Goal: Task Accomplishment & Management: Manage account settings

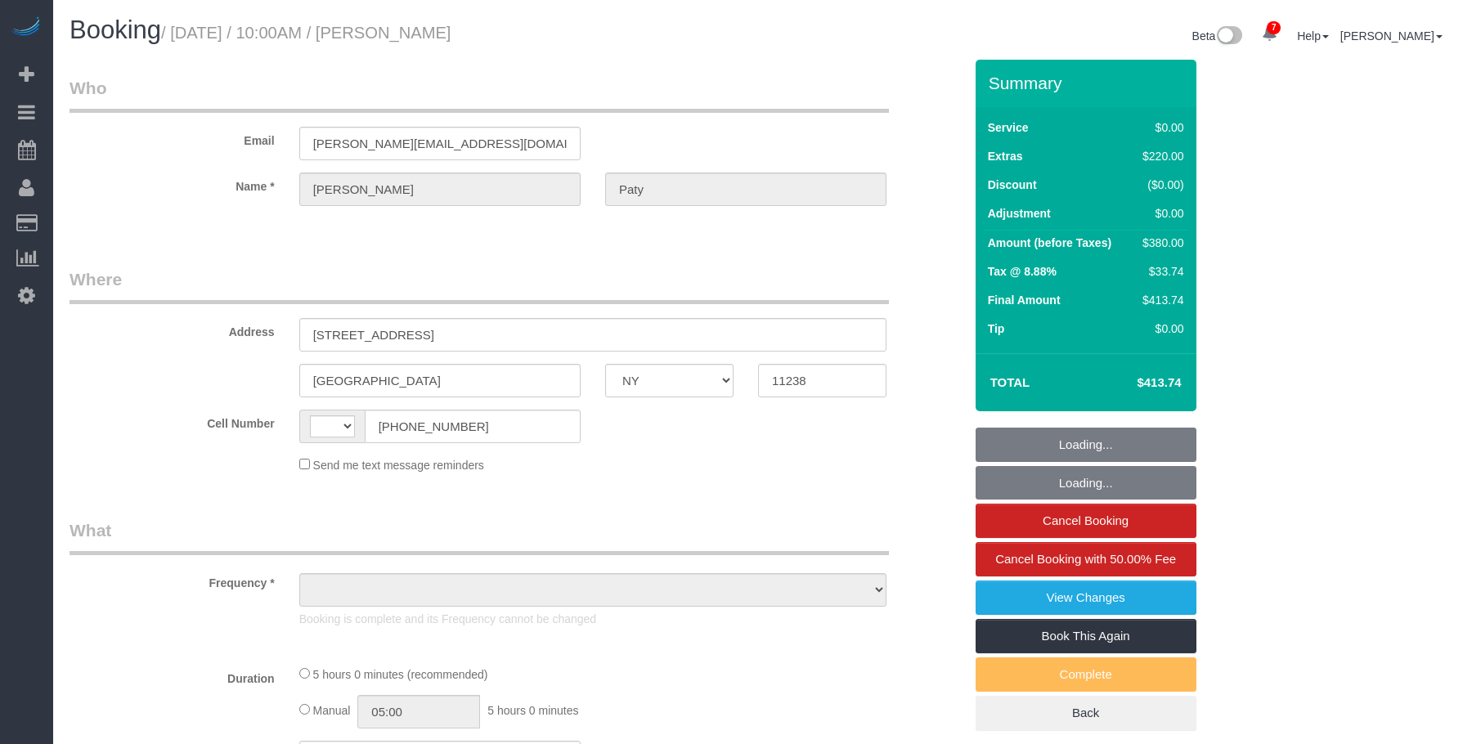
select select "NY"
select select "spot1"
click at [109, 143] on label "Email" at bounding box center [172, 138] width 230 height 22
select select "1"
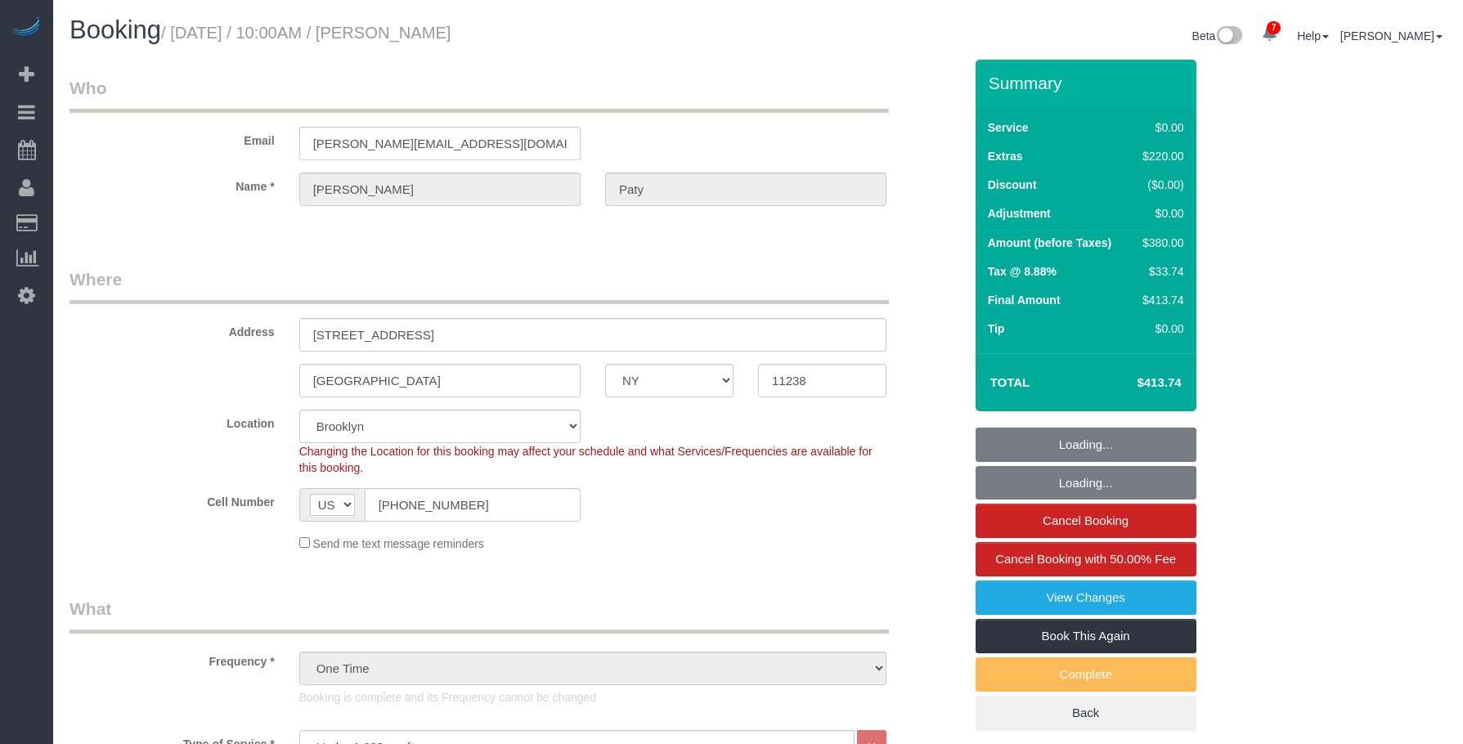
select select "string:US"
select select "object:1514"
select select "string:stripe-pm_1PtyvG4VGloSiKo7BLZDAN62"
select select "number:89"
select select "number:90"
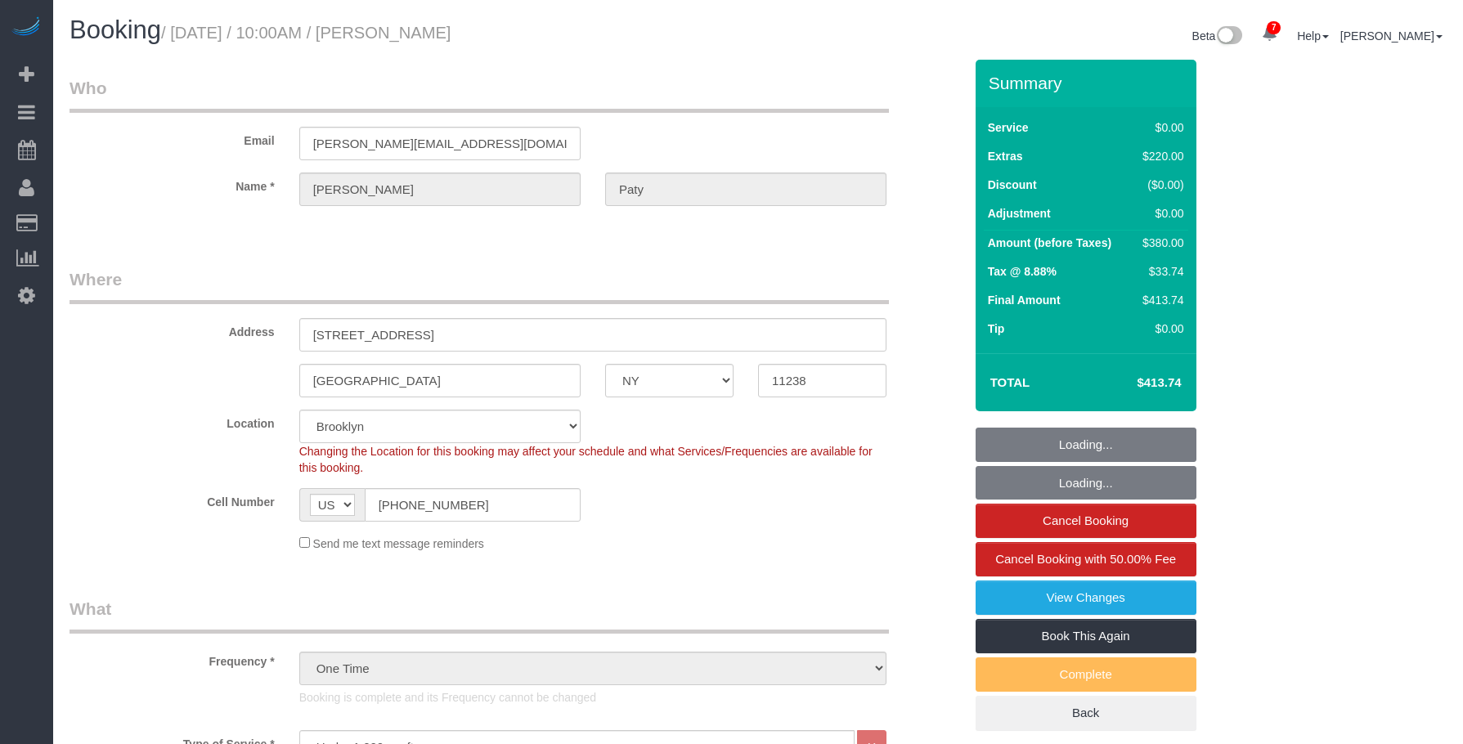
select select "number:15"
select select "number:5"
select select "1"
select select "object:1804"
select select "spot6"
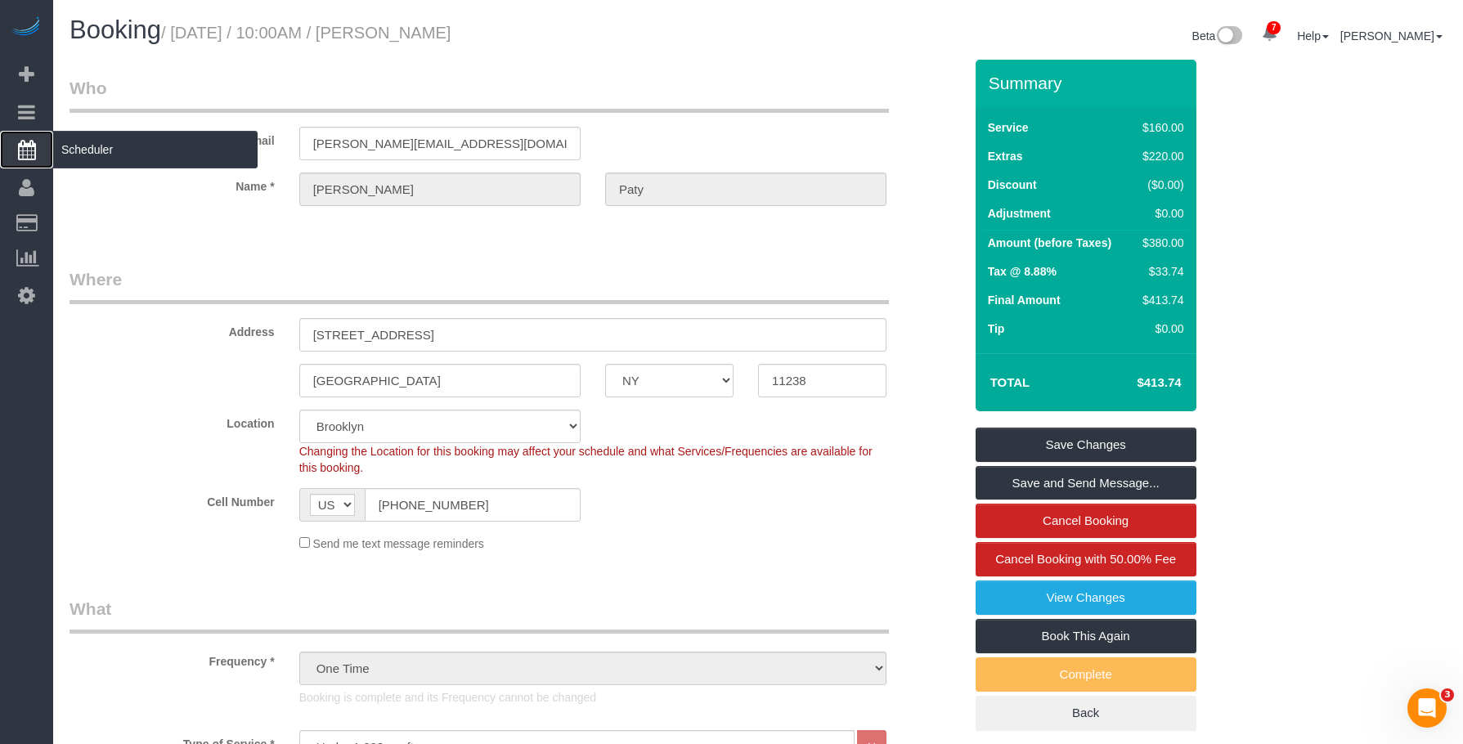
click at [118, 149] on span "Scheduler" at bounding box center [155, 150] width 204 height 38
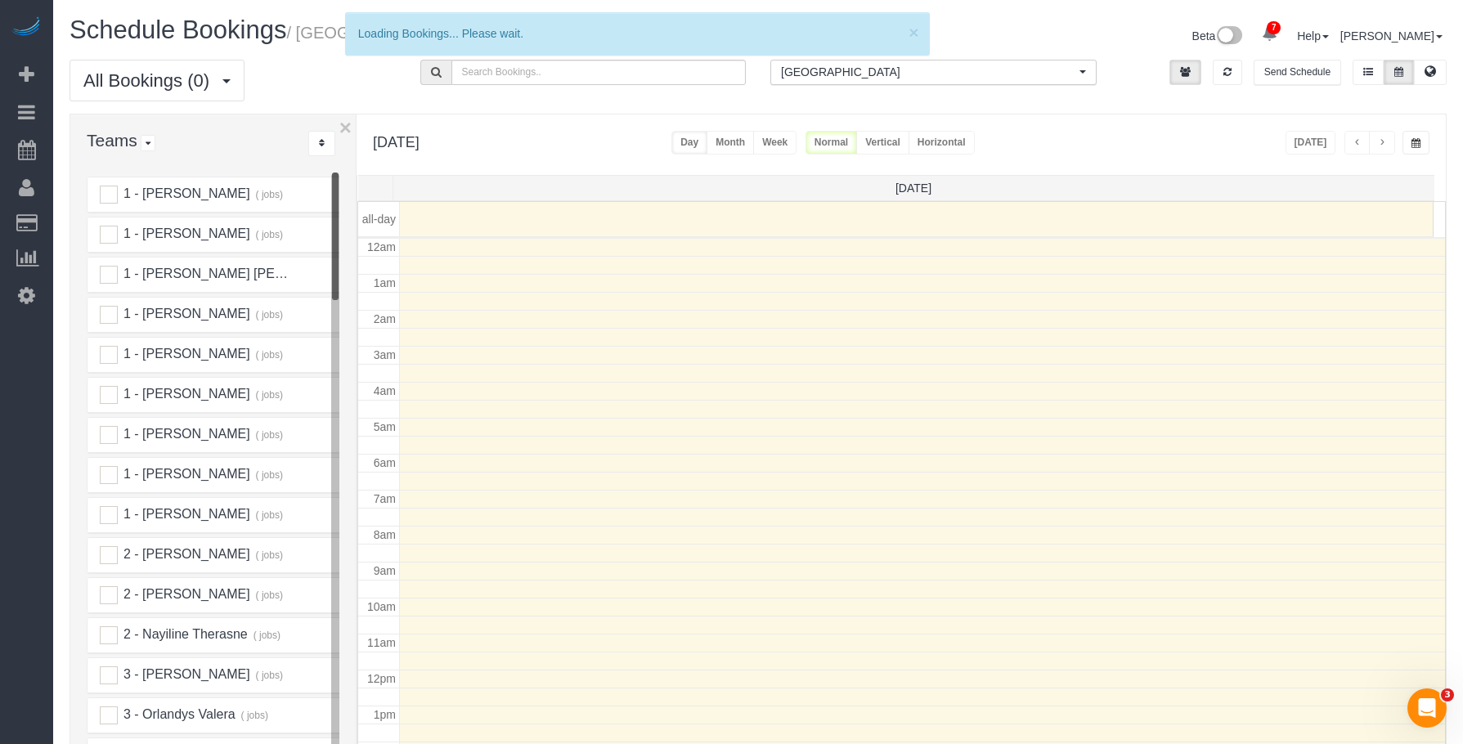
scroll to position [217, 0]
click at [1426, 70] on icon at bounding box center [1430, 71] width 11 height 10
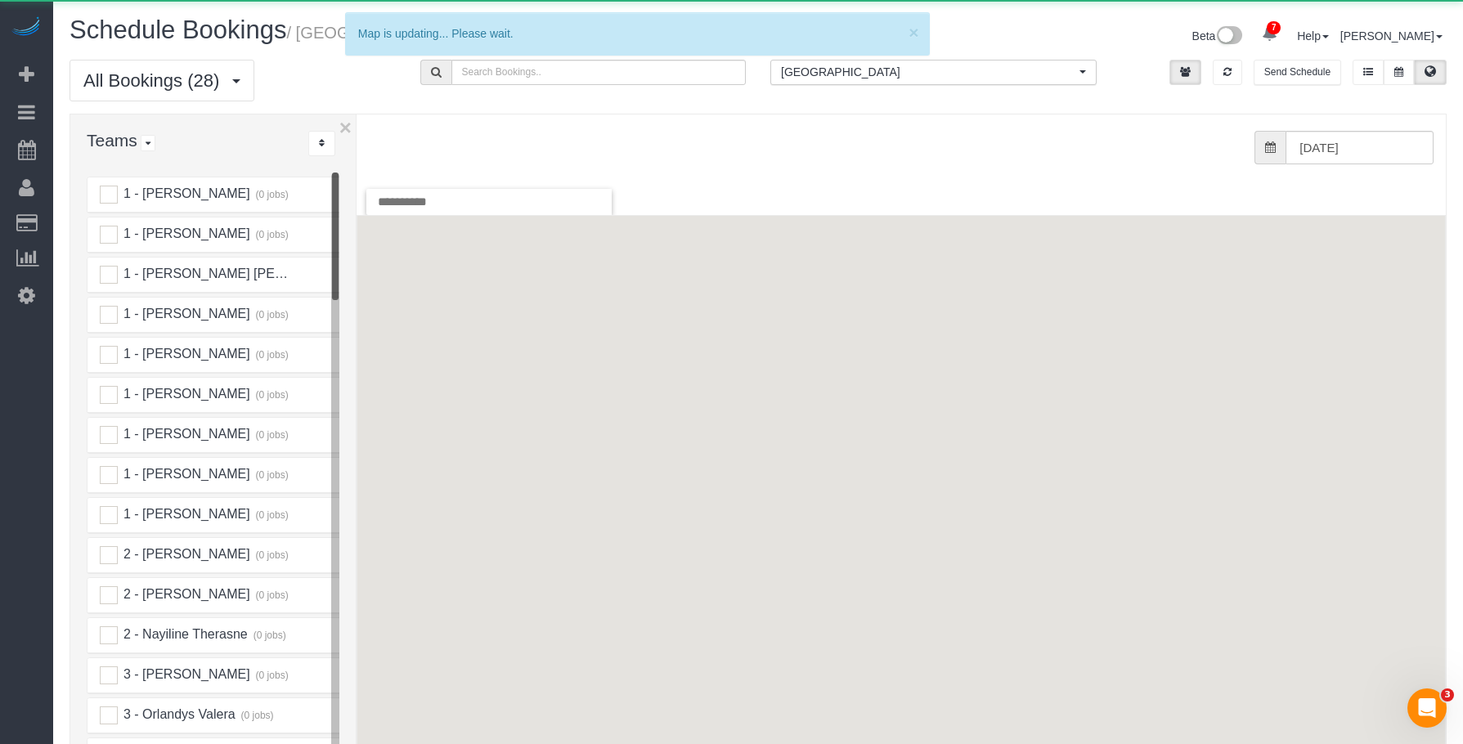
click at [865, 74] on span "[GEOGRAPHIC_DATA]" at bounding box center [928, 72] width 294 height 16
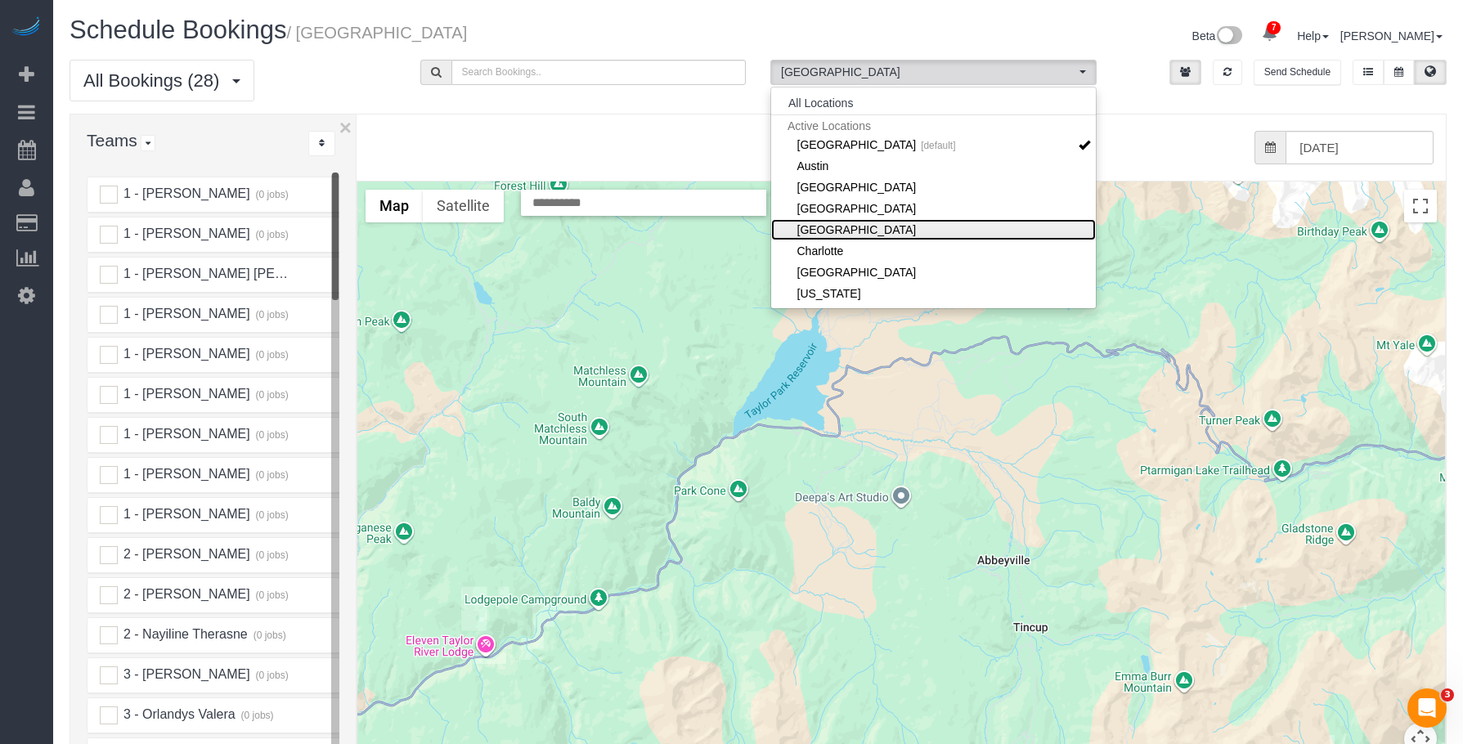
click at [867, 228] on link "[GEOGRAPHIC_DATA]" at bounding box center [933, 229] width 325 height 21
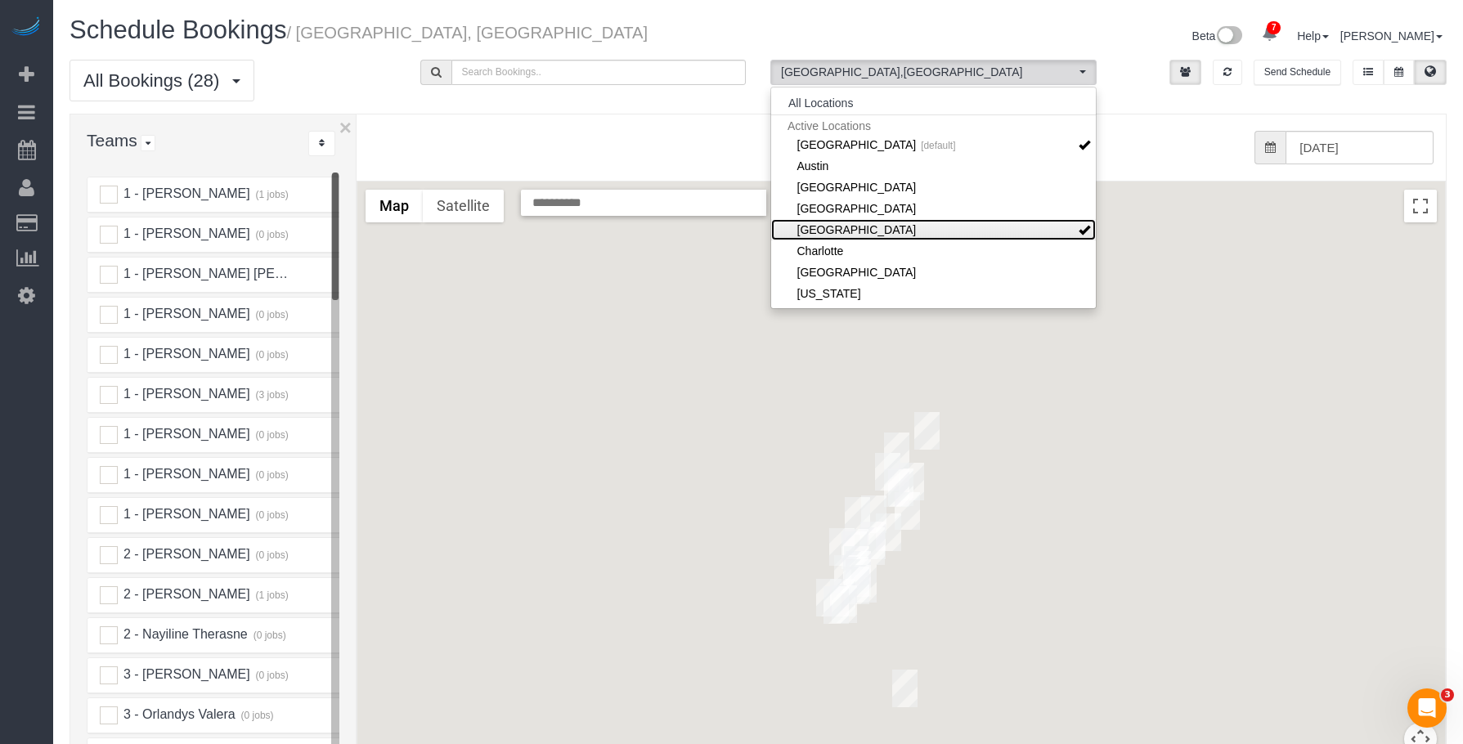
scroll to position [164, 0]
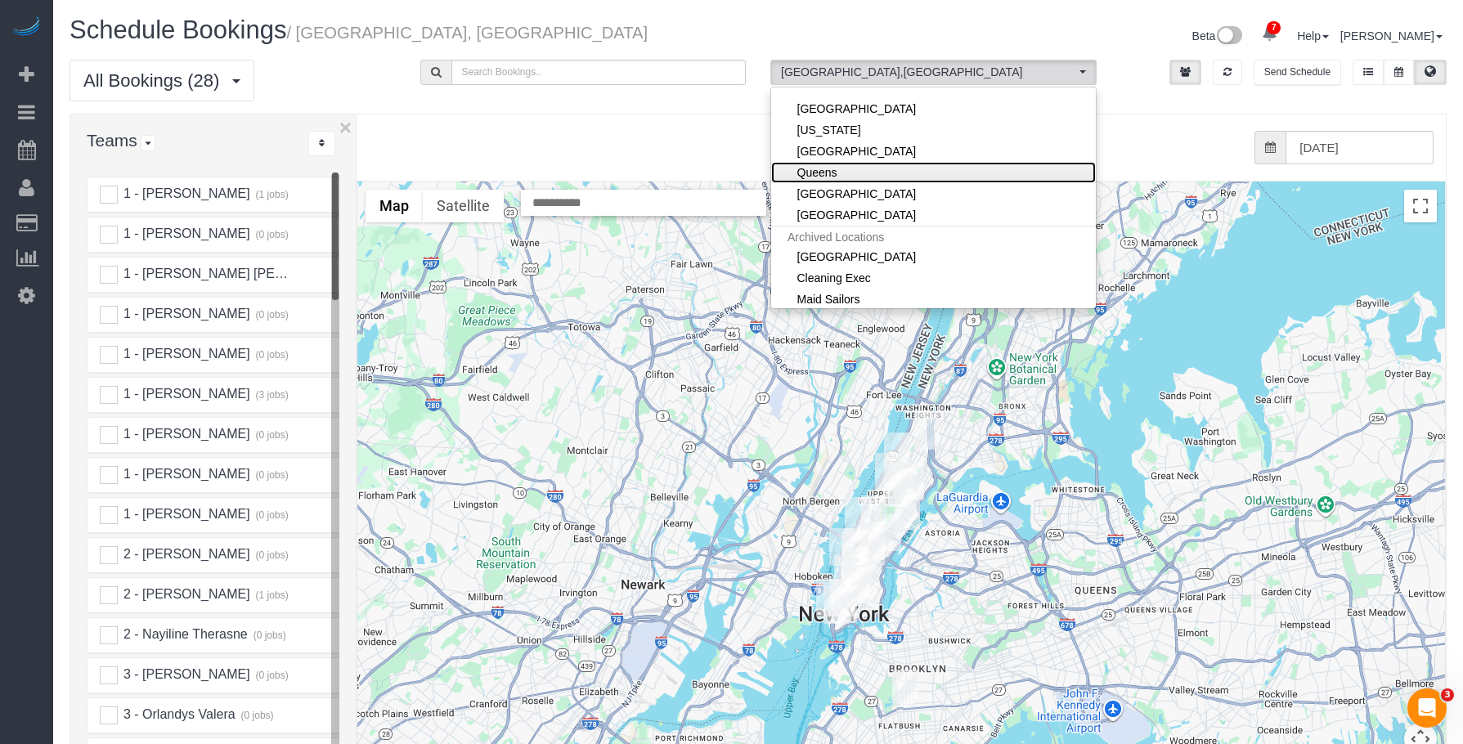
click at [841, 173] on link "Queens" at bounding box center [933, 172] width 325 height 21
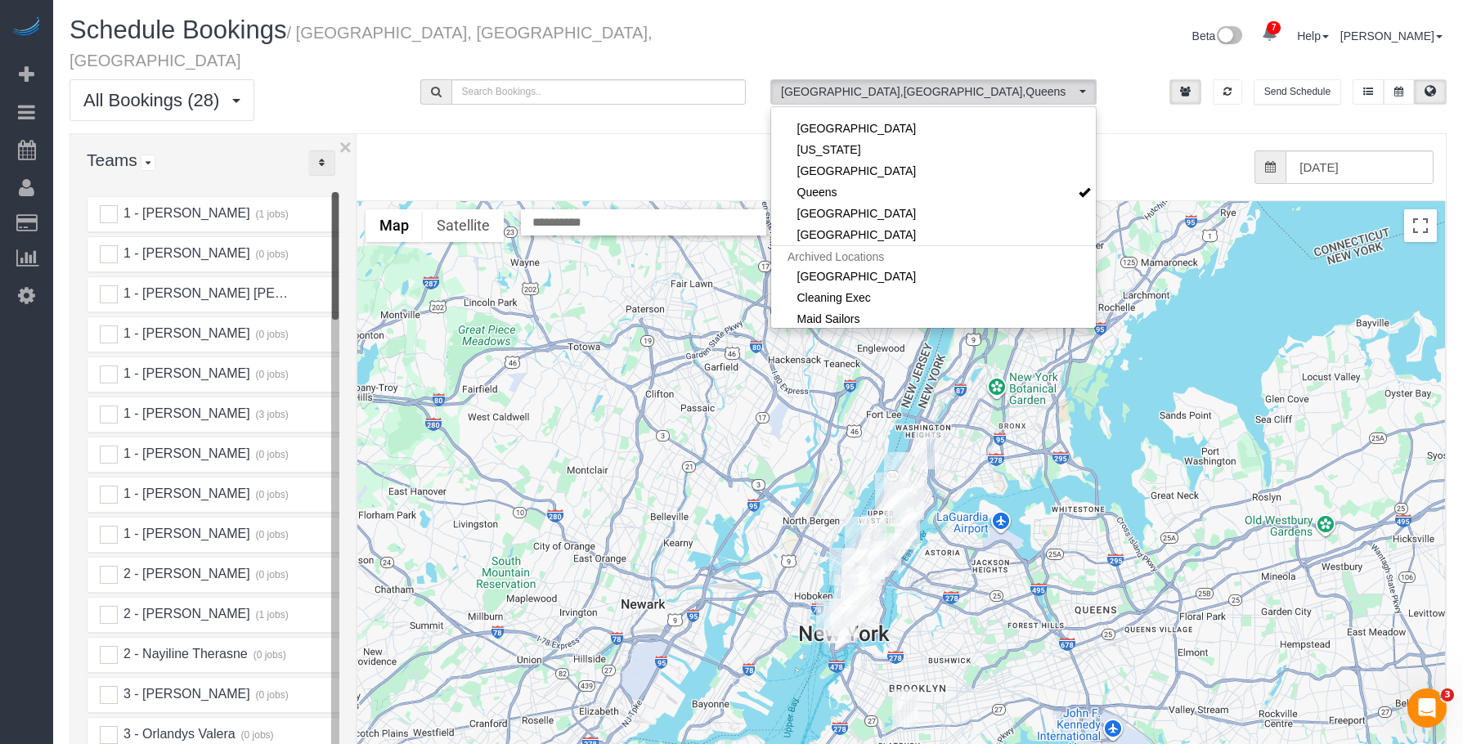
click at [325, 151] on button "..." at bounding box center [321, 163] width 27 height 25
click at [335, 204] on link "A-Z" at bounding box center [373, 214] width 129 height 21
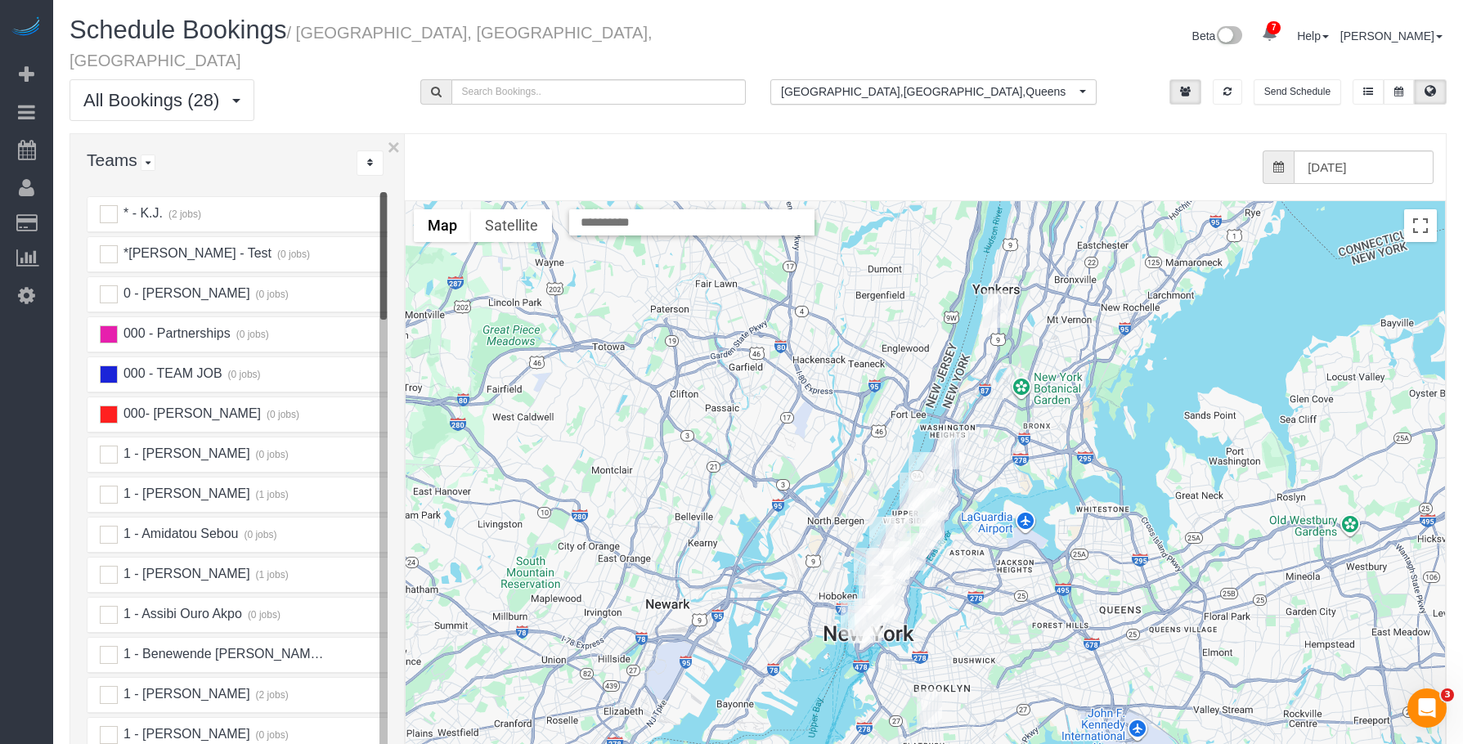
drag, startPoint x: 356, startPoint y: 177, endPoint x: 409, endPoint y: 178, distance: 53.2
click at [409, 178] on div "× Teams All Teams All Active Teams Active Teams For Location(s) Rating A-Z * - …" at bounding box center [758, 502] width 1377 height 738
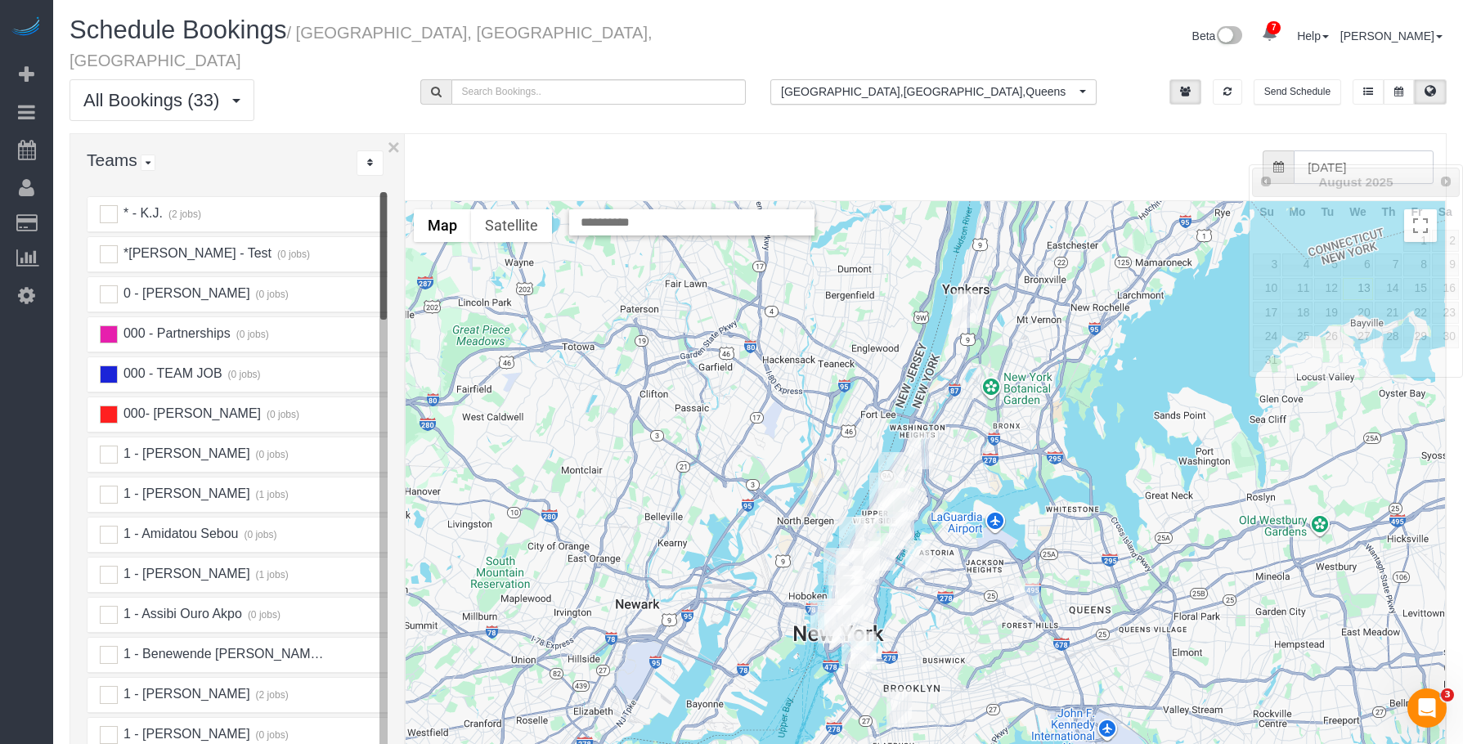
click at [1348, 151] on input "08/13/2025" at bounding box center [1364, 168] width 140 height 34
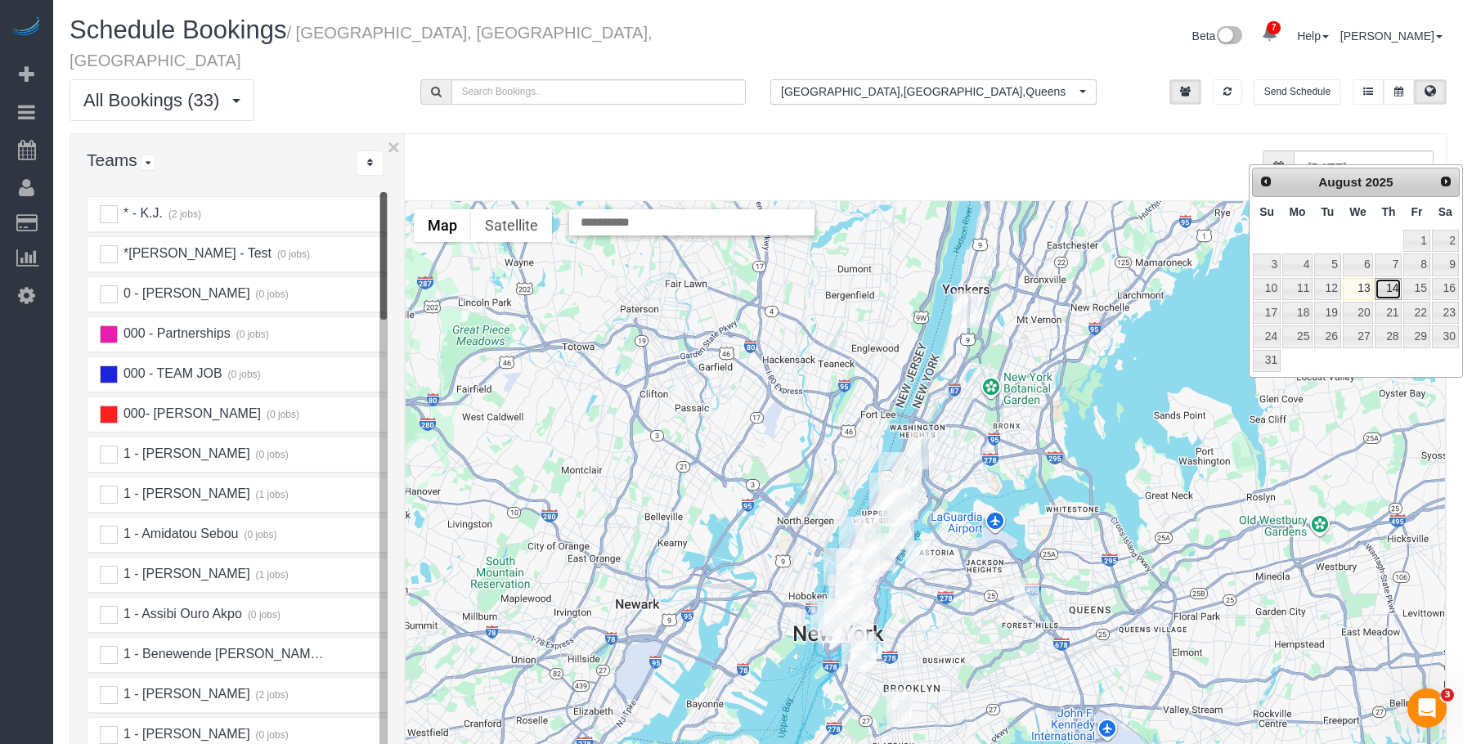
click at [1388, 290] on link "14" at bounding box center [1388, 289] width 27 height 22
type input "08/14/2025"
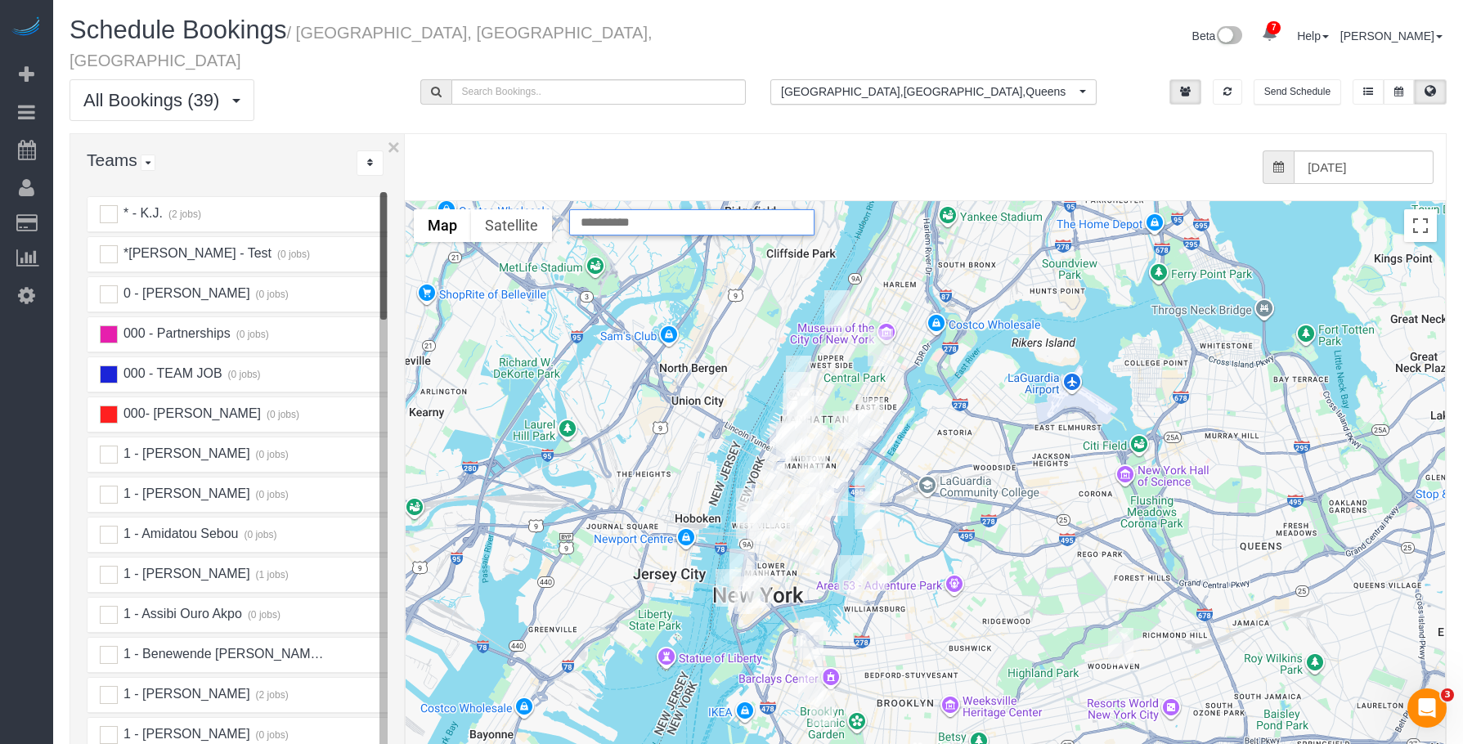
click at [653, 209] on input "text" at bounding box center [691, 222] width 245 height 26
paste input "**********"
type input "**********"
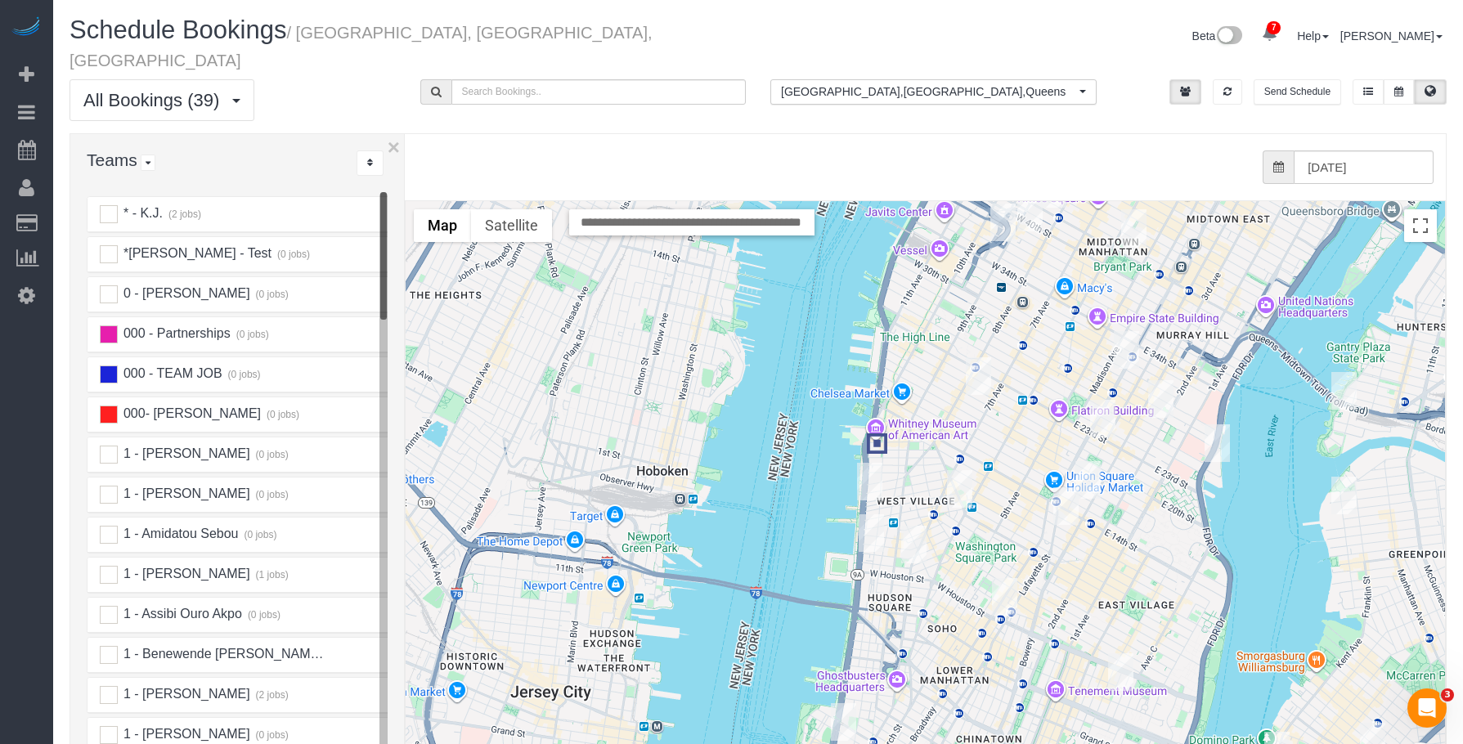
scroll to position [0, 0]
click at [872, 463] on img "08/14/2025 1:00PM - Ken Mencz - 167 Perry Street, Apt. 5k, New York, NY 10014" at bounding box center [869, 482] width 25 height 38
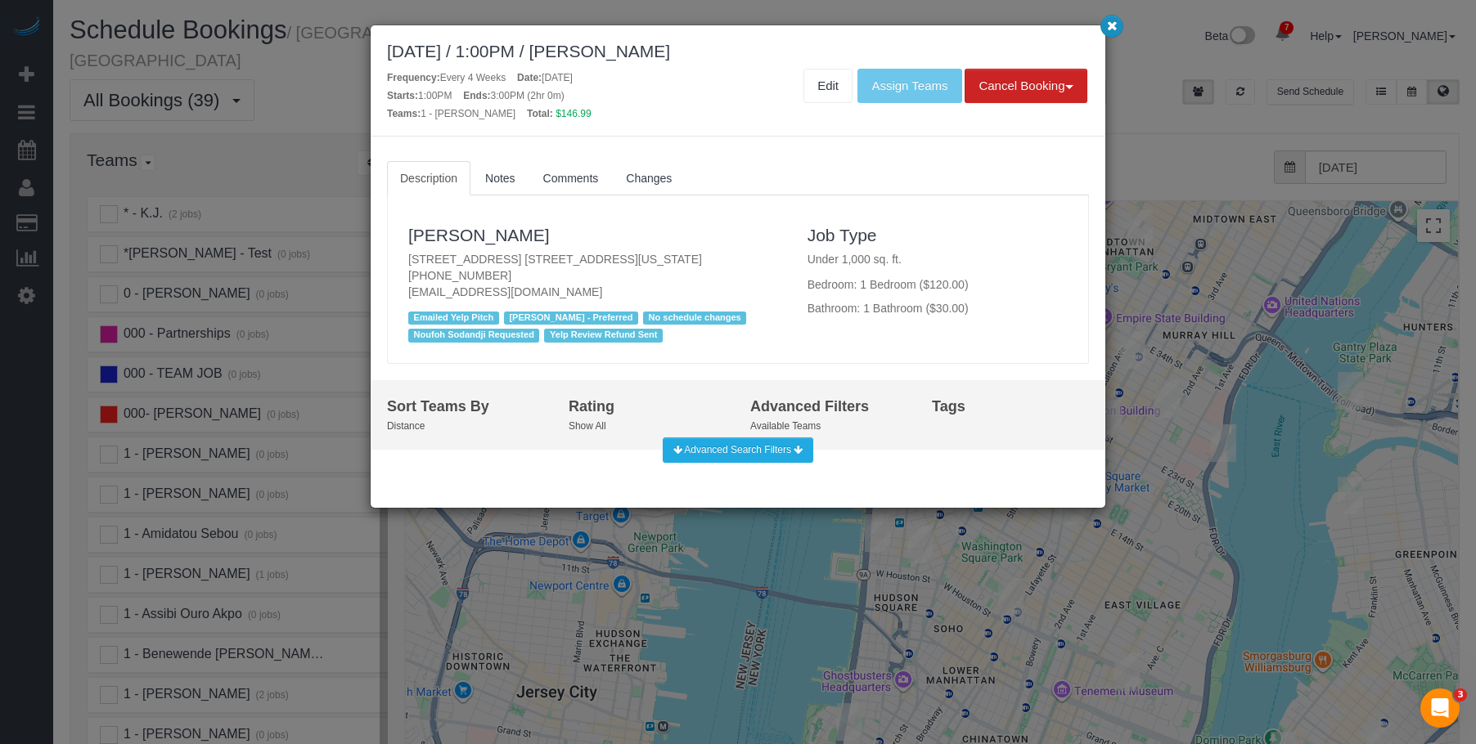
click at [1119, 23] on button "button" at bounding box center [1111, 26] width 23 height 23
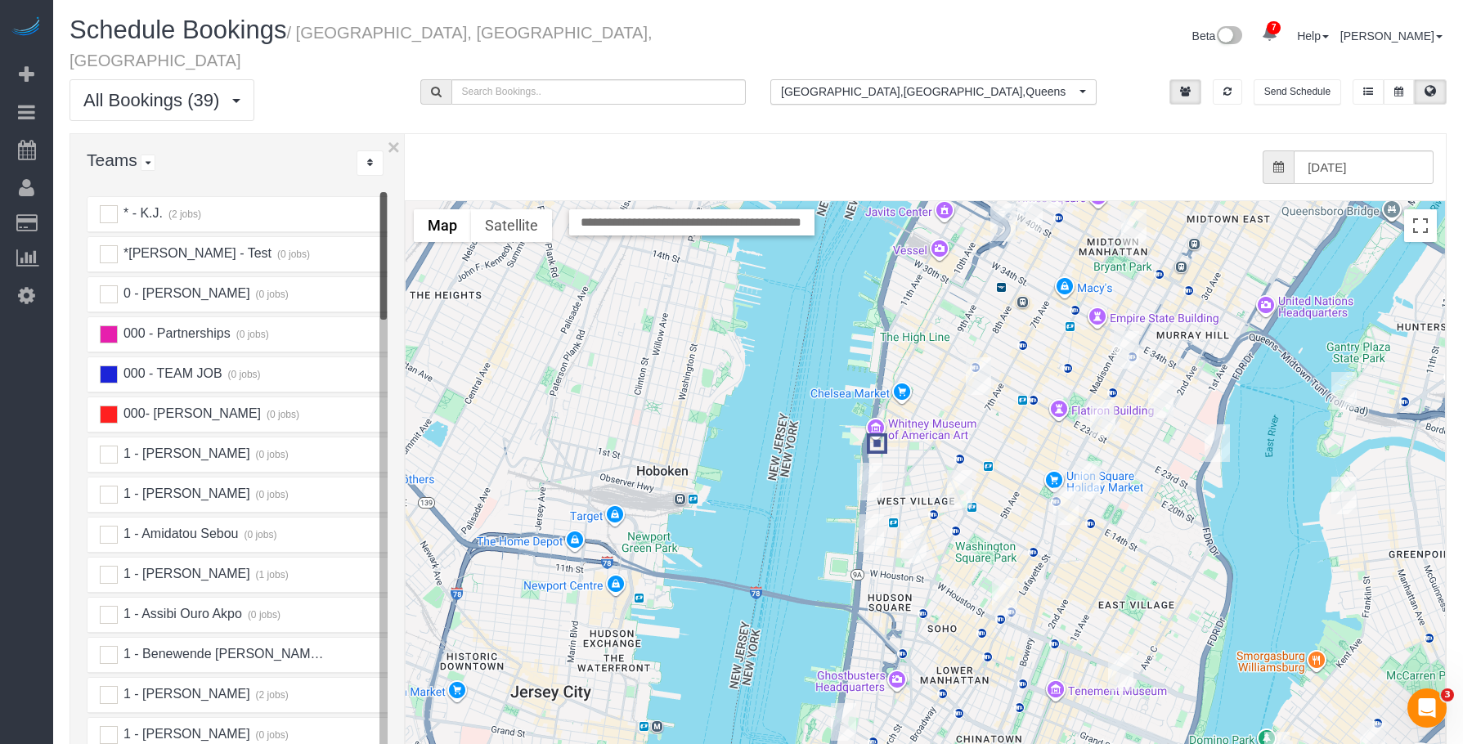
click at [868, 515] on img "08/14/2025 1:00PM - Christopher Doyle - 600 Washington Street, Apt.708, New Yor…" at bounding box center [871, 534] width 25 height 38
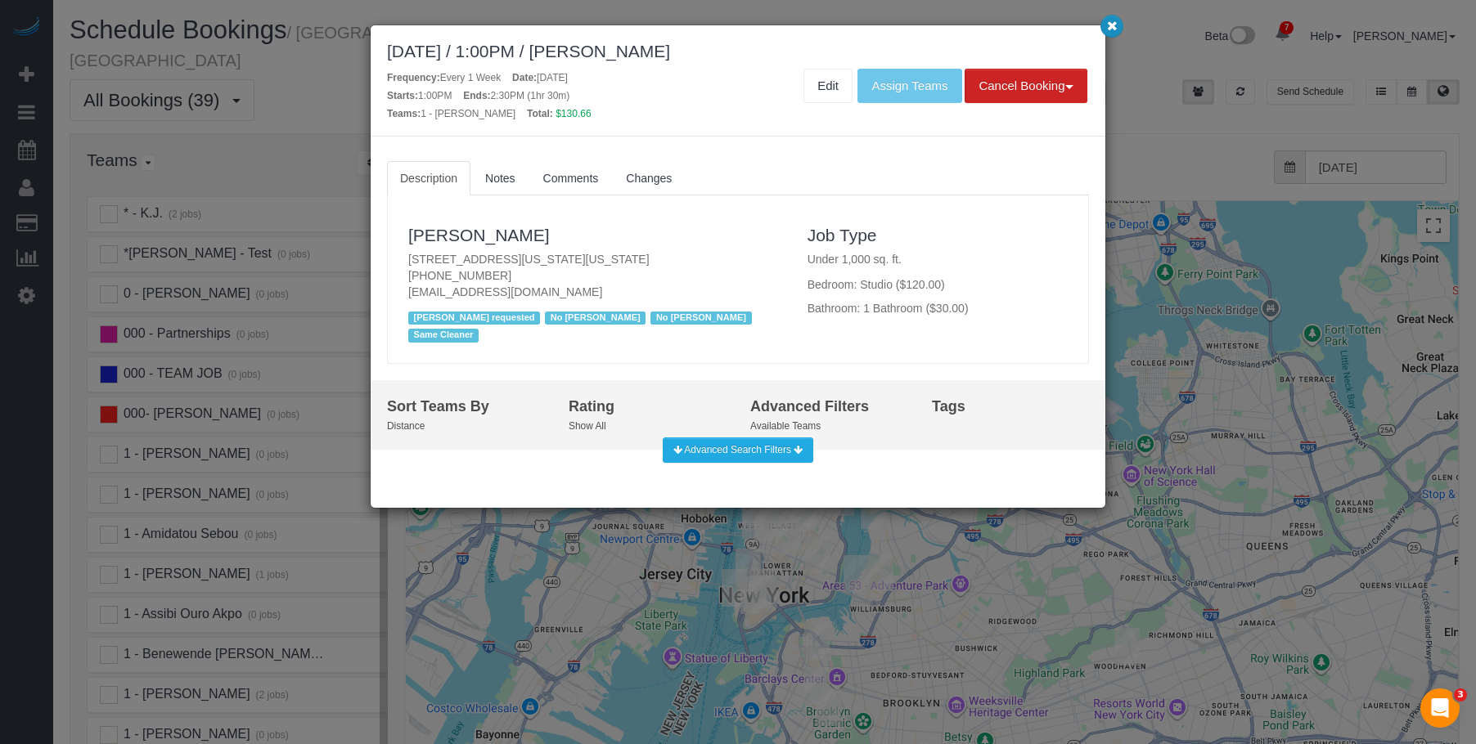
click at [1107, 21] on button "button" at bounding box center [1111, 26] width 23 height 23
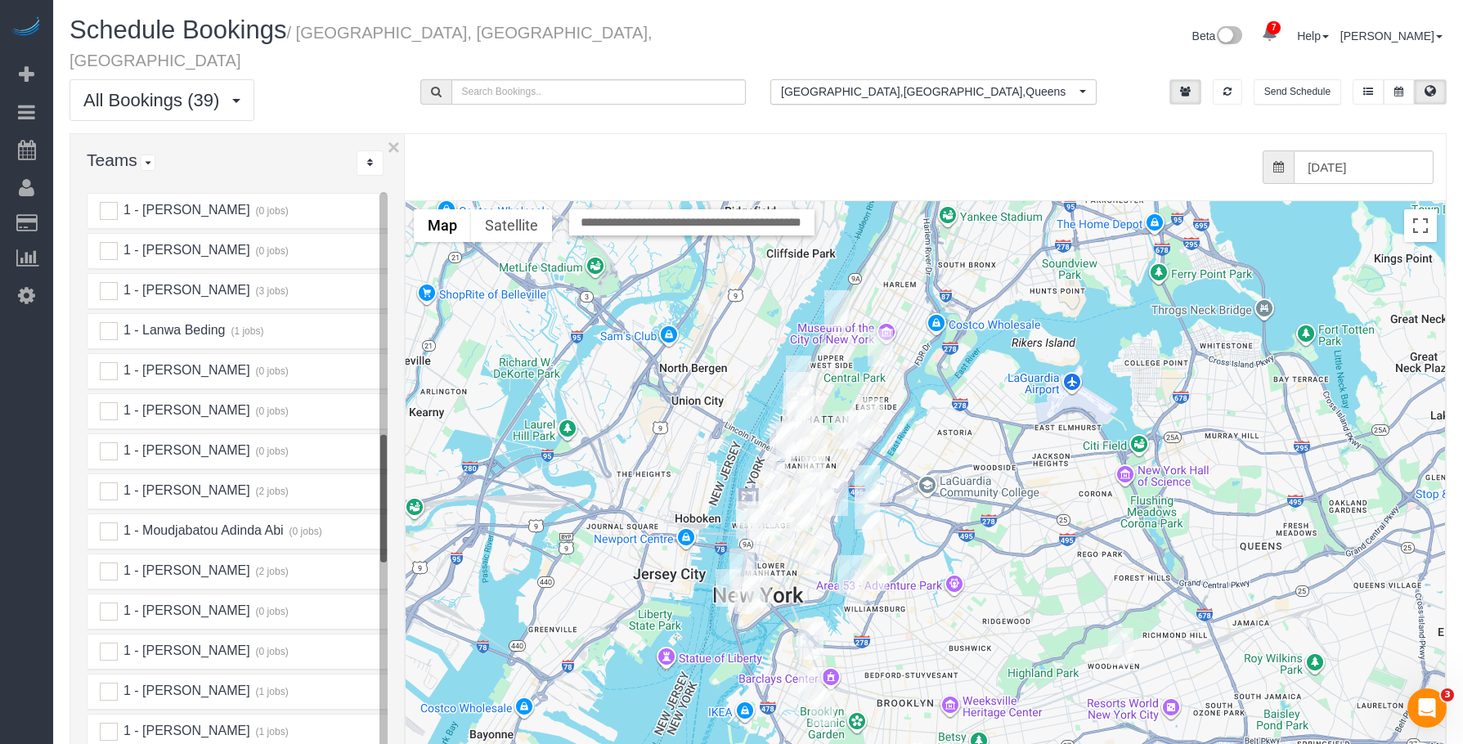
scroll to position [1309, 0]
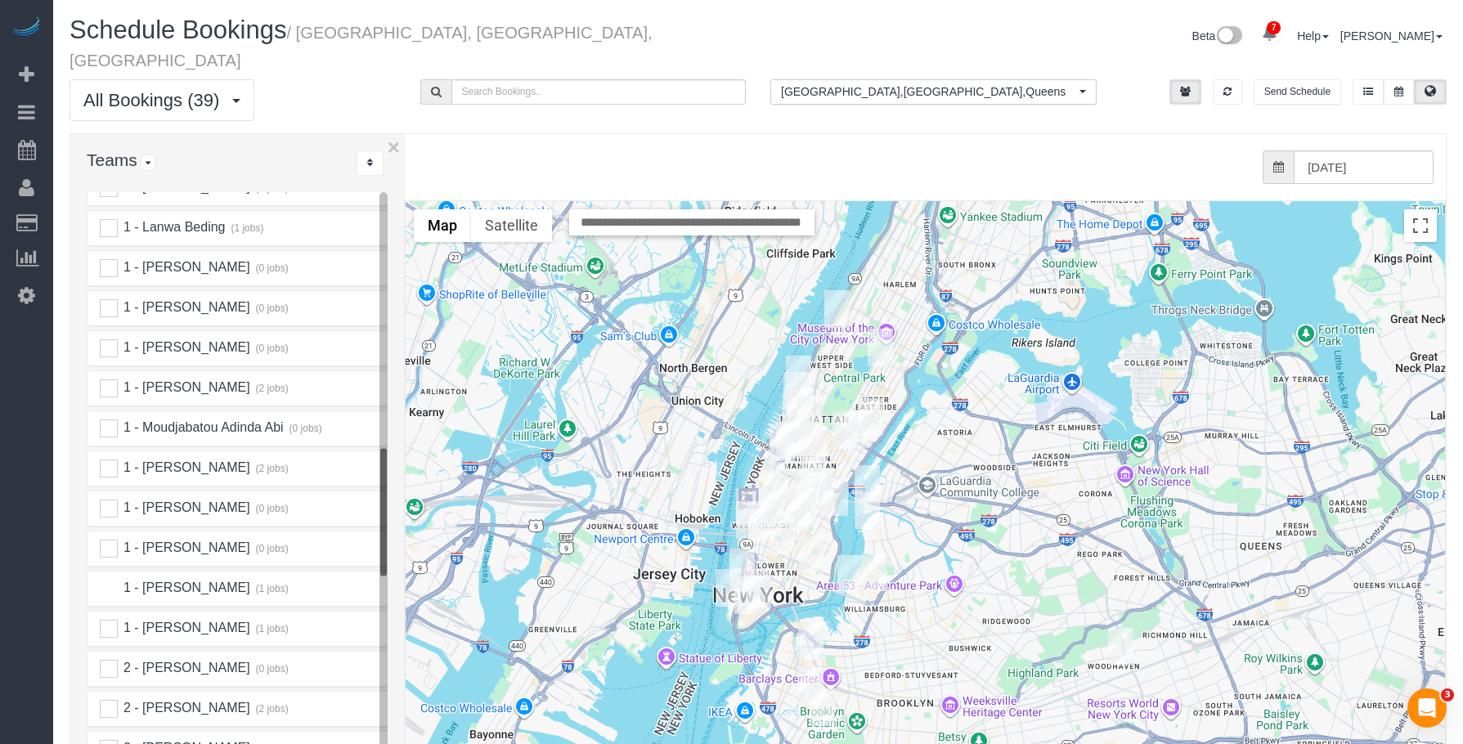
click at [112, 580] on ins at bounding box center [109, 589] width 18 height 18
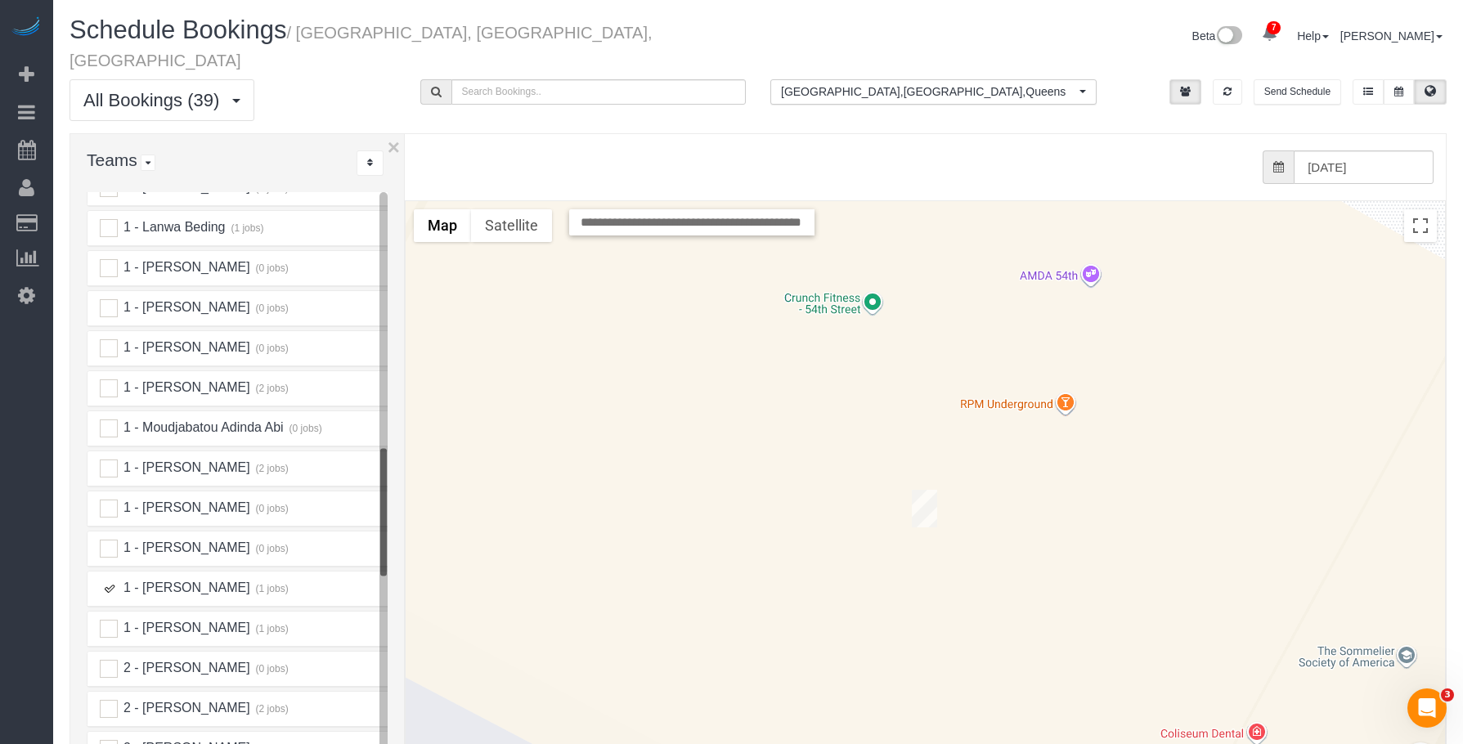
click at [928, 490] on img "08/14/2025 6:00PM - Rob Pohle (Hearst Media Production Group) - 250 West 54th S…" at bounding box center [924, 509] width 25 height 38
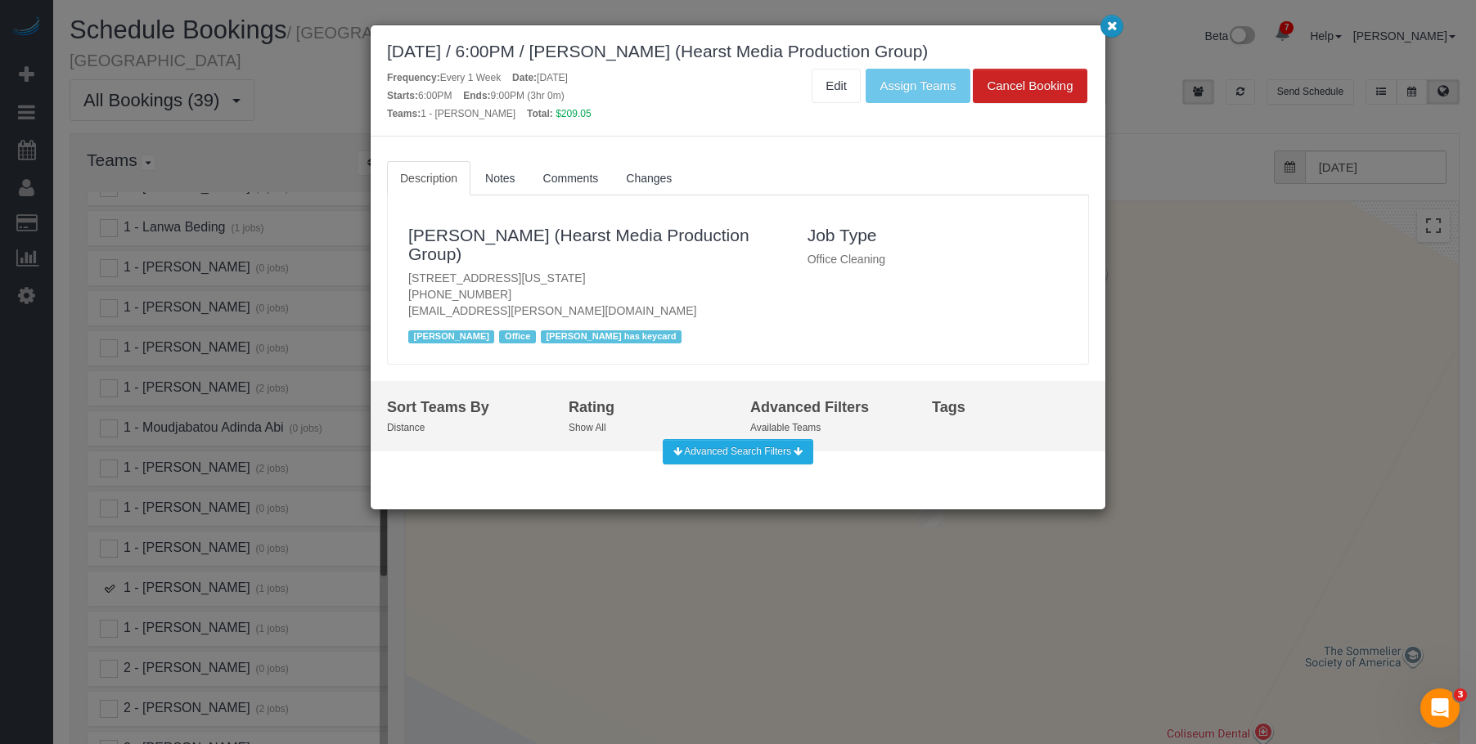
drag, startPoint x: 1113, startPoint y: 29, endPoint x: 1036, endPoint y: 3, distance: 81.7
click at [1112, 29] on icon "button" at bounding box center [1112, 25] width 11 height 10
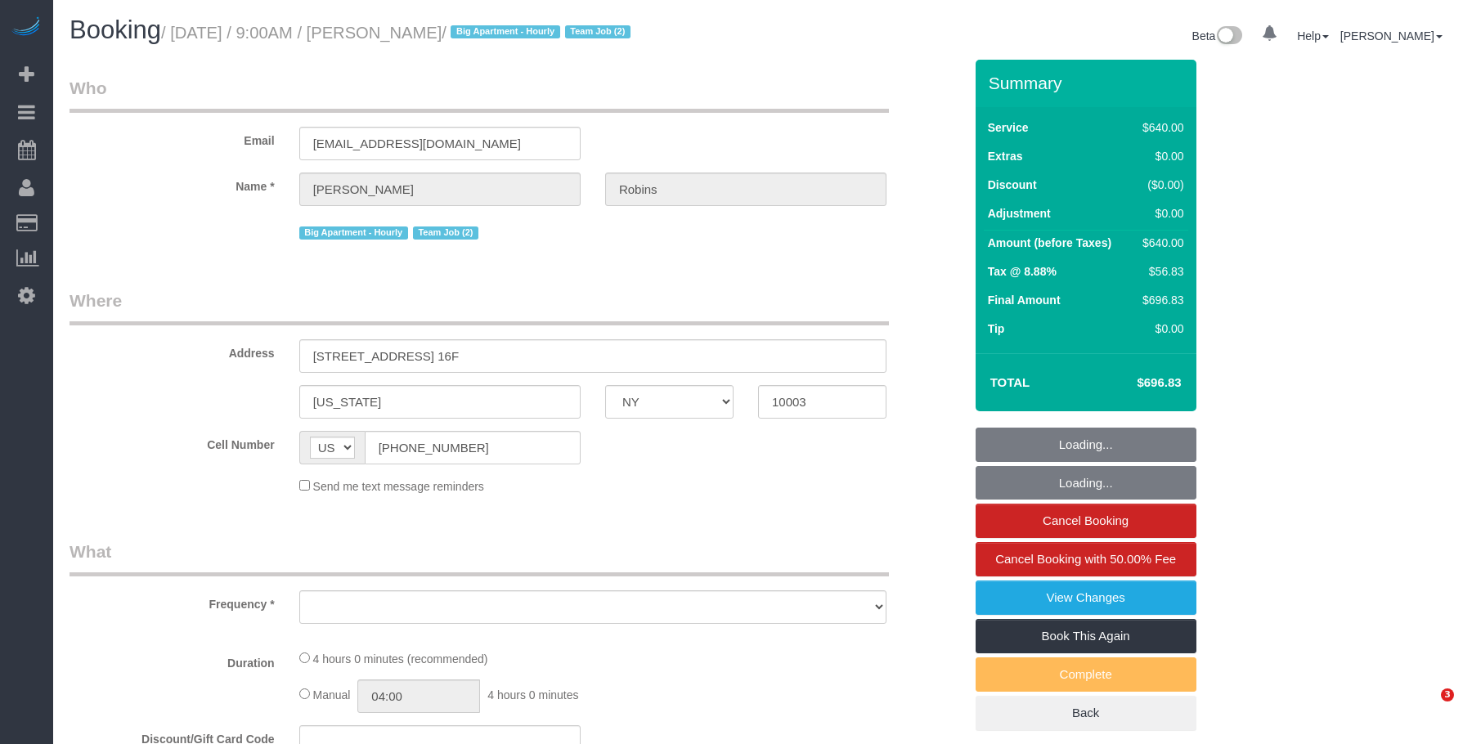
select select "NY"
select select "number:57"
select select "number:72"
select select "number:15"
select select "number:6"
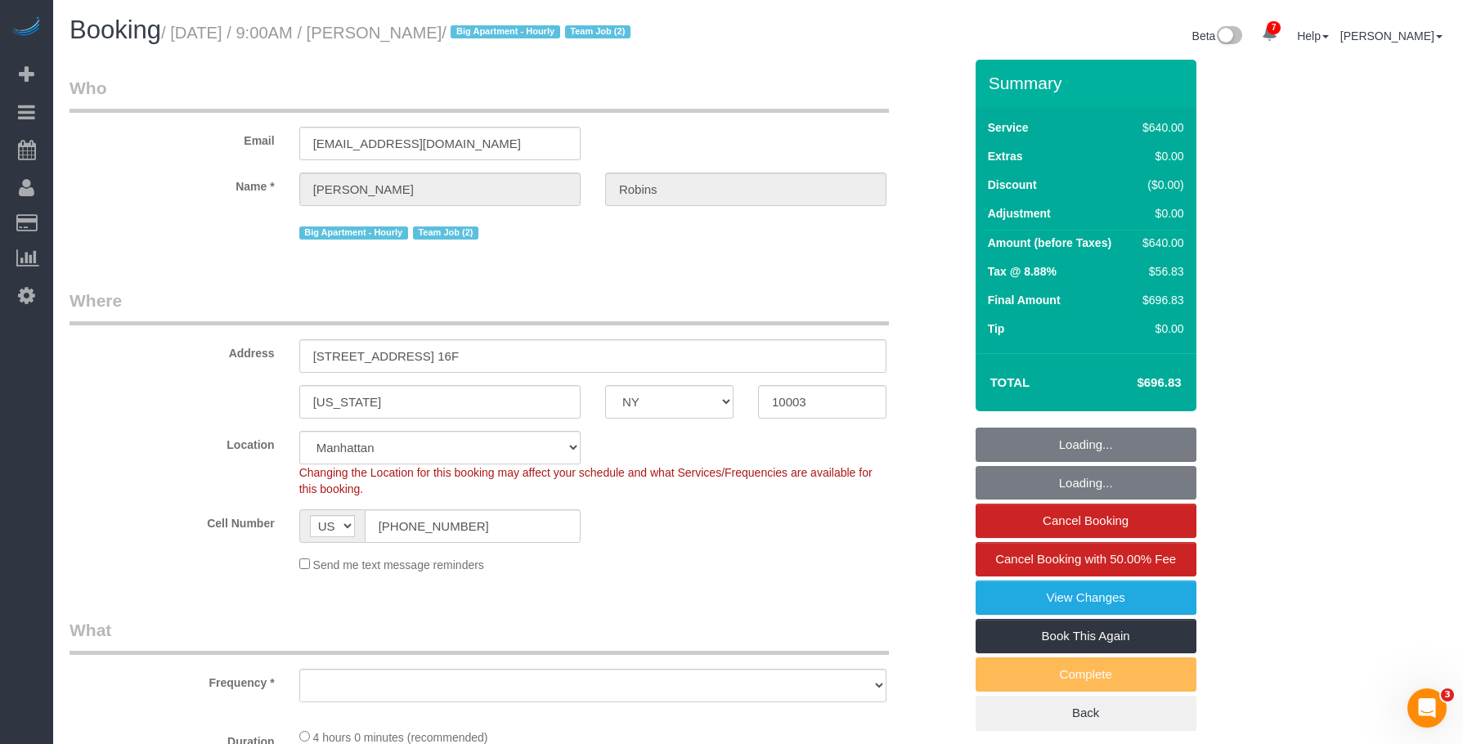
select select "object:842"
select select "string:stripe-pm_1Roqj44VGloSiKo75hOd044o"
select select "2"
select select "240"
select select "spot1"
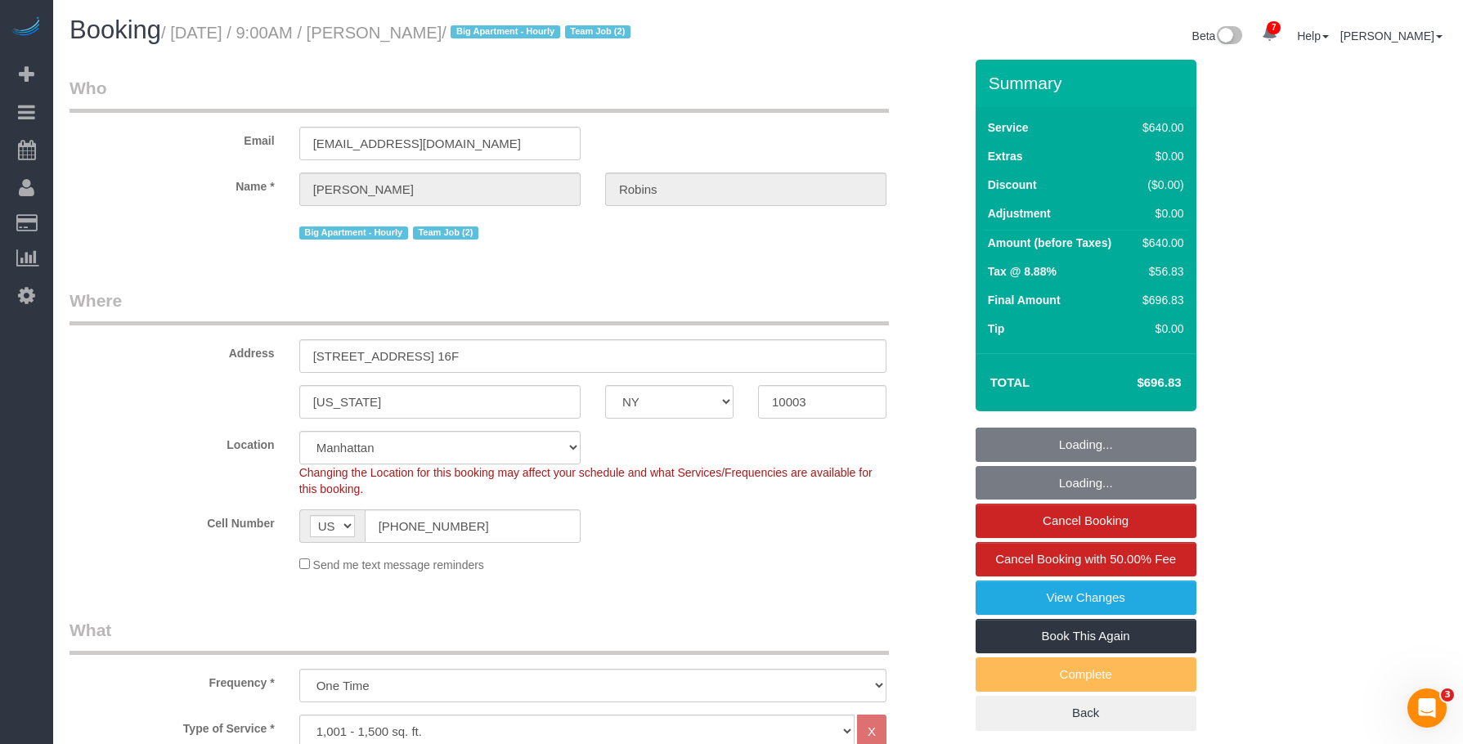
select select "object:1357"
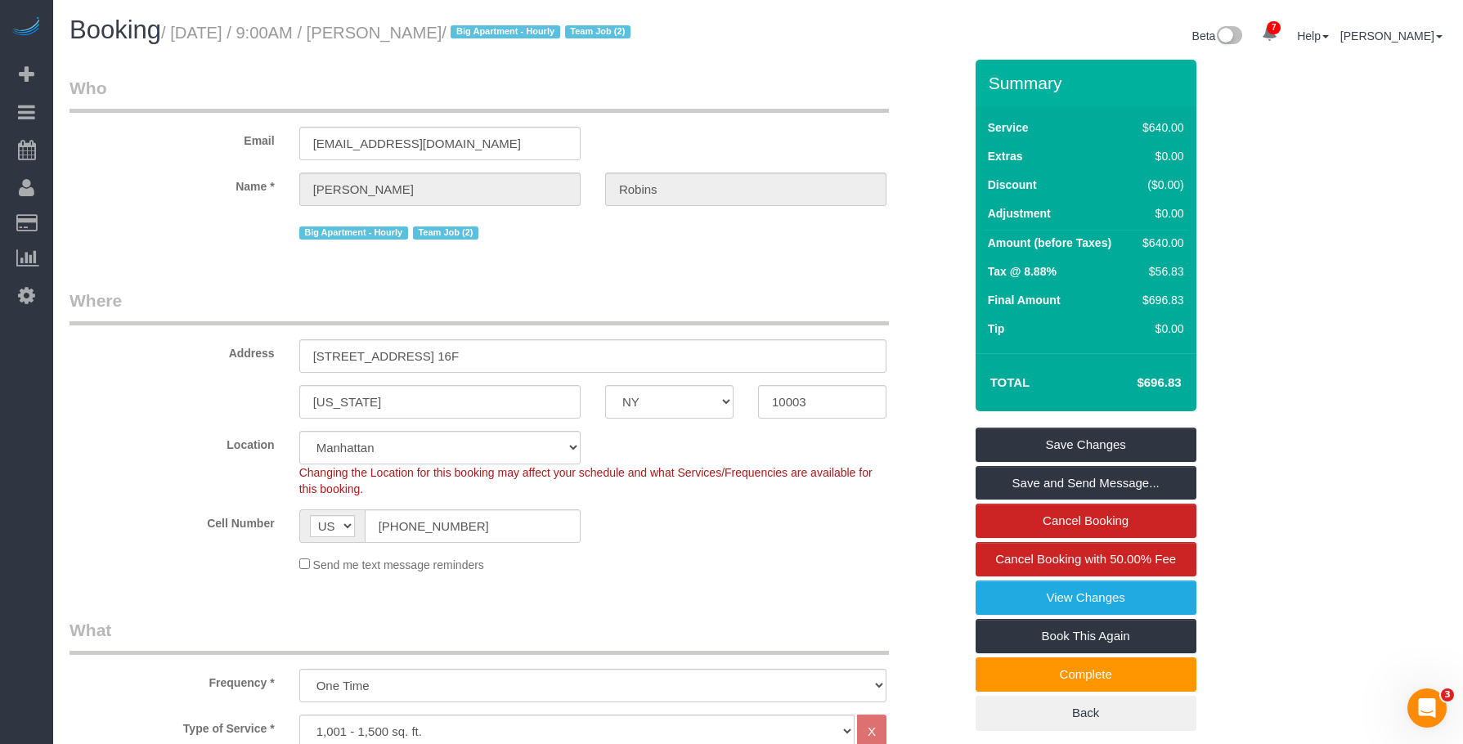
drag, startPoint x: 178, startPoint y: 32, endPoint x: 467, endPoint y: 30, distance: 288.8
click at [467, 30] on small "/ [DATE] / 9:00AM / [PERSON_NAME] / Big Apartment - [DEMOGRAPHIC_DATA] Team Job…" at bounding box center [398, 33] width 474 height 18
copy small "August 13, 2025 / 9:00AM / Julia Robins"
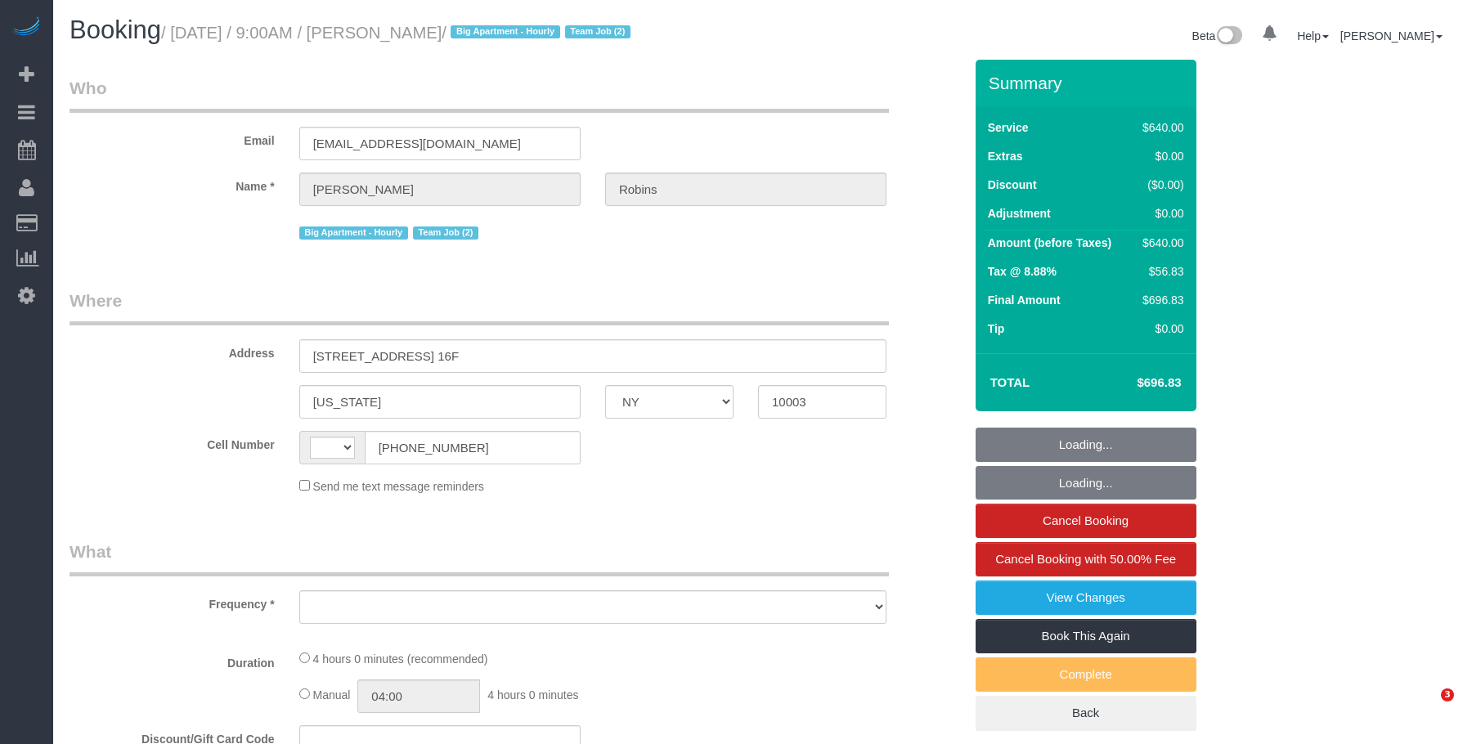
select select "NY"
select select "spot1"
select select "number:57"
select select "number:72"
select select "number:15"
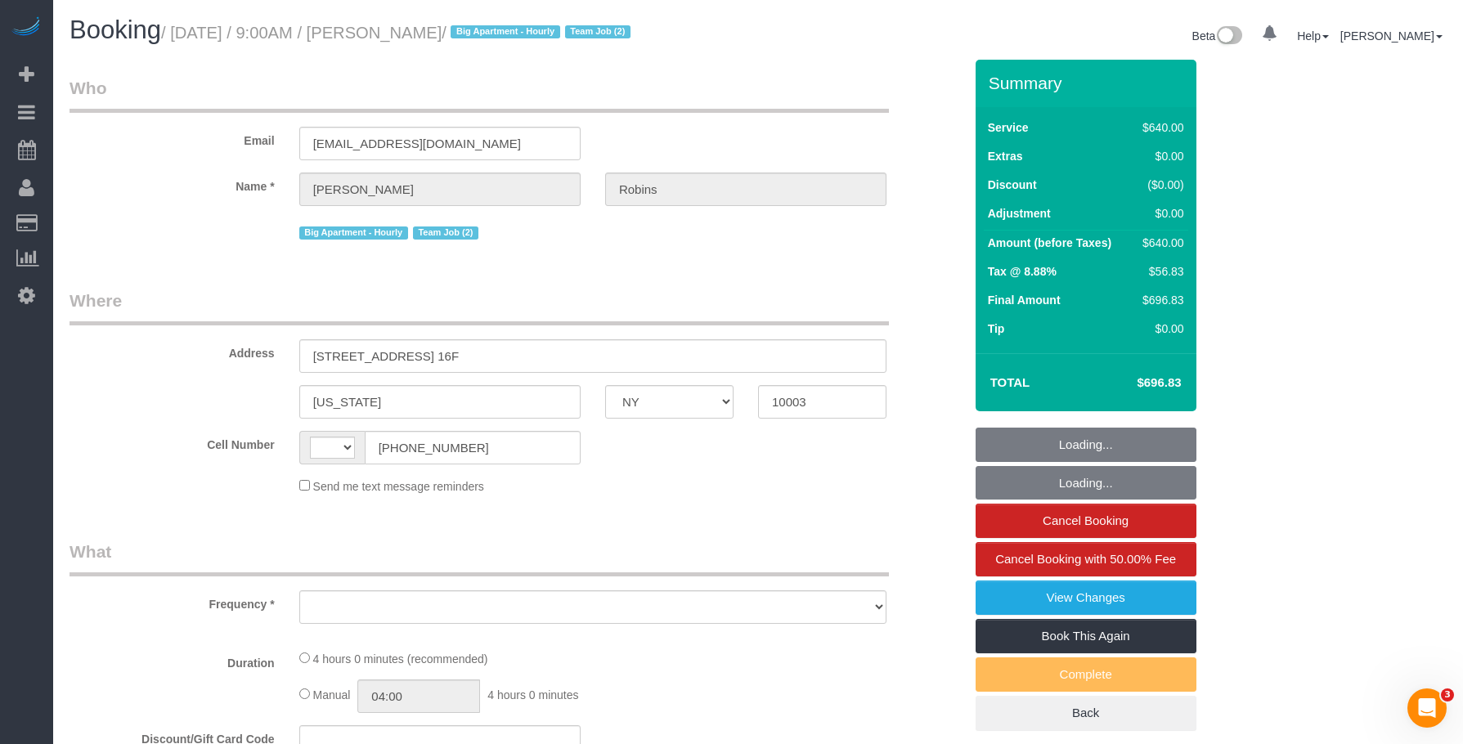
select select "number:6"
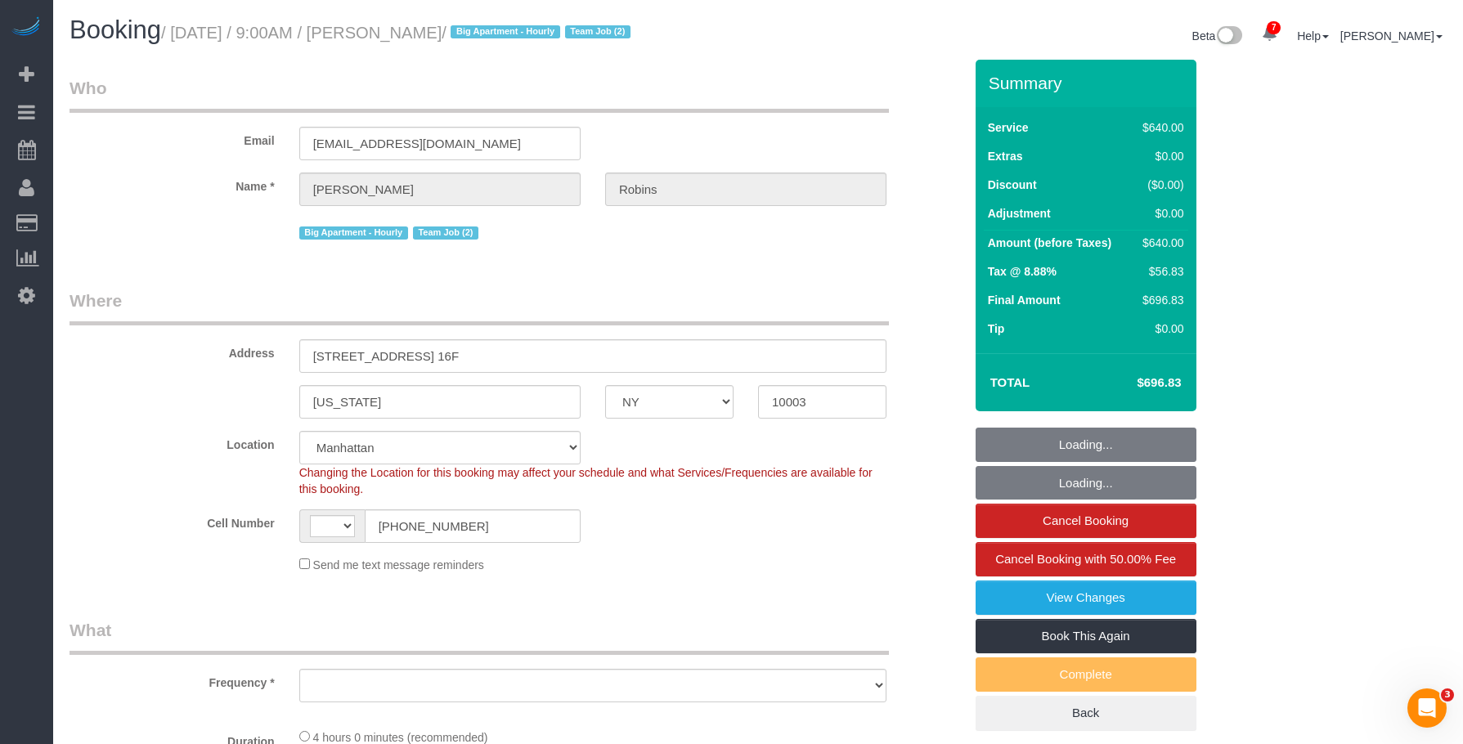
select select "string:[GEOGRAPHIC_DATA]"
select select "object:600"
select select "string:stripe-pm_1Roqj44VGloSiKo75hOd044o"
select select "2"
select select "240"
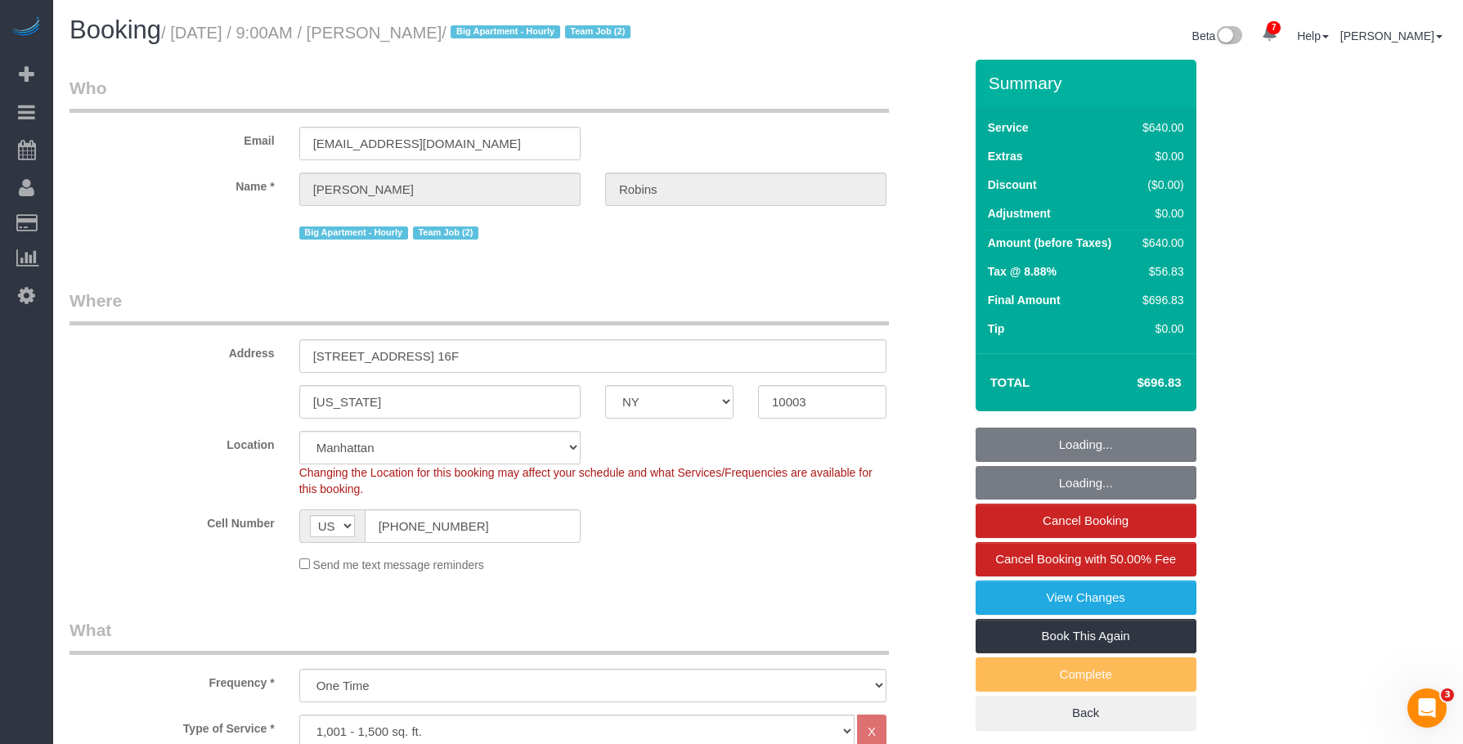
select select "object:1357"
drag, startPoint x: 186, startPoint y: 33, endPoint x: 471, endPoint y: 31, distance: 285.5
click at [470, 31] on small "/ August 13, 2025 / 9:00AM / Julia Robins / Big Apartment - Hourly Team Job (2)" at bounding box center [398, 33] width 474 height 18
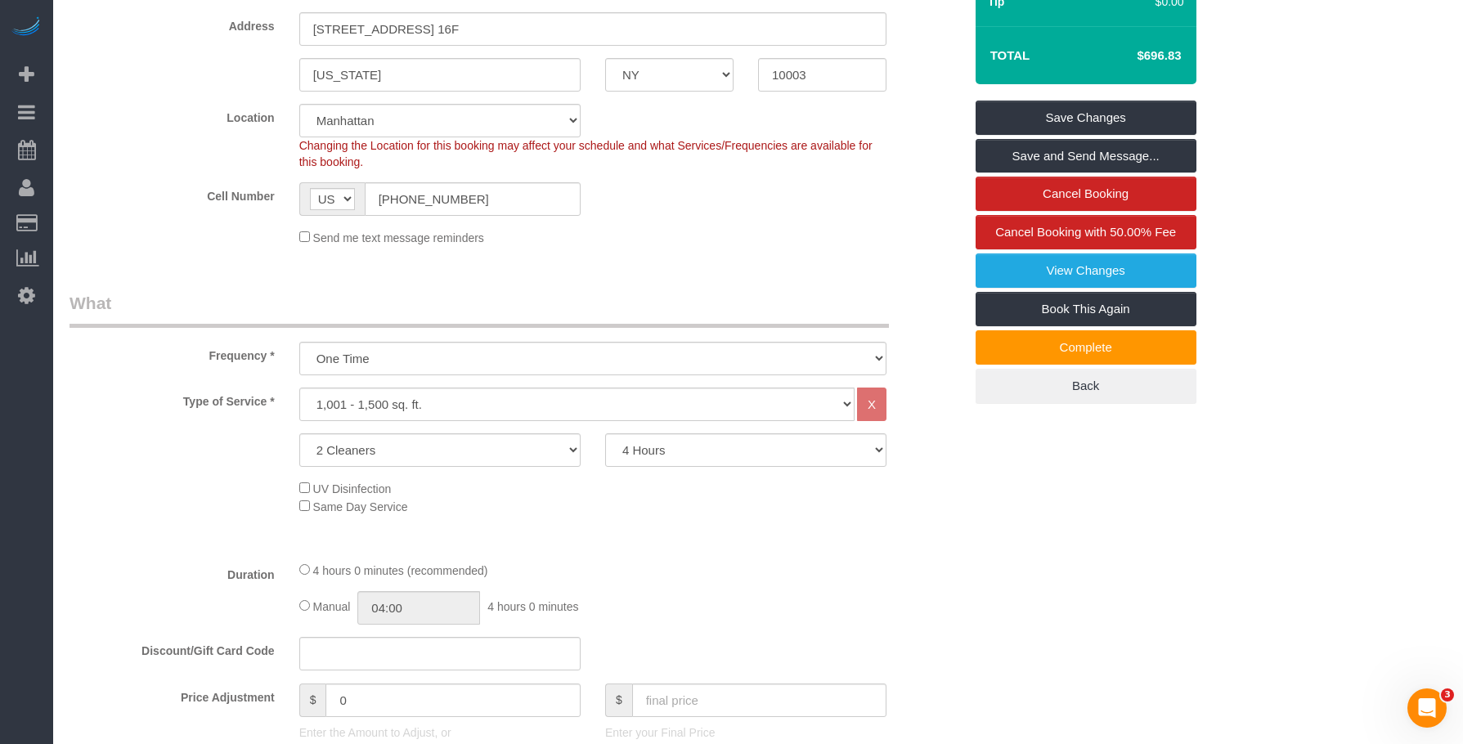
scroll to position [573, 0]
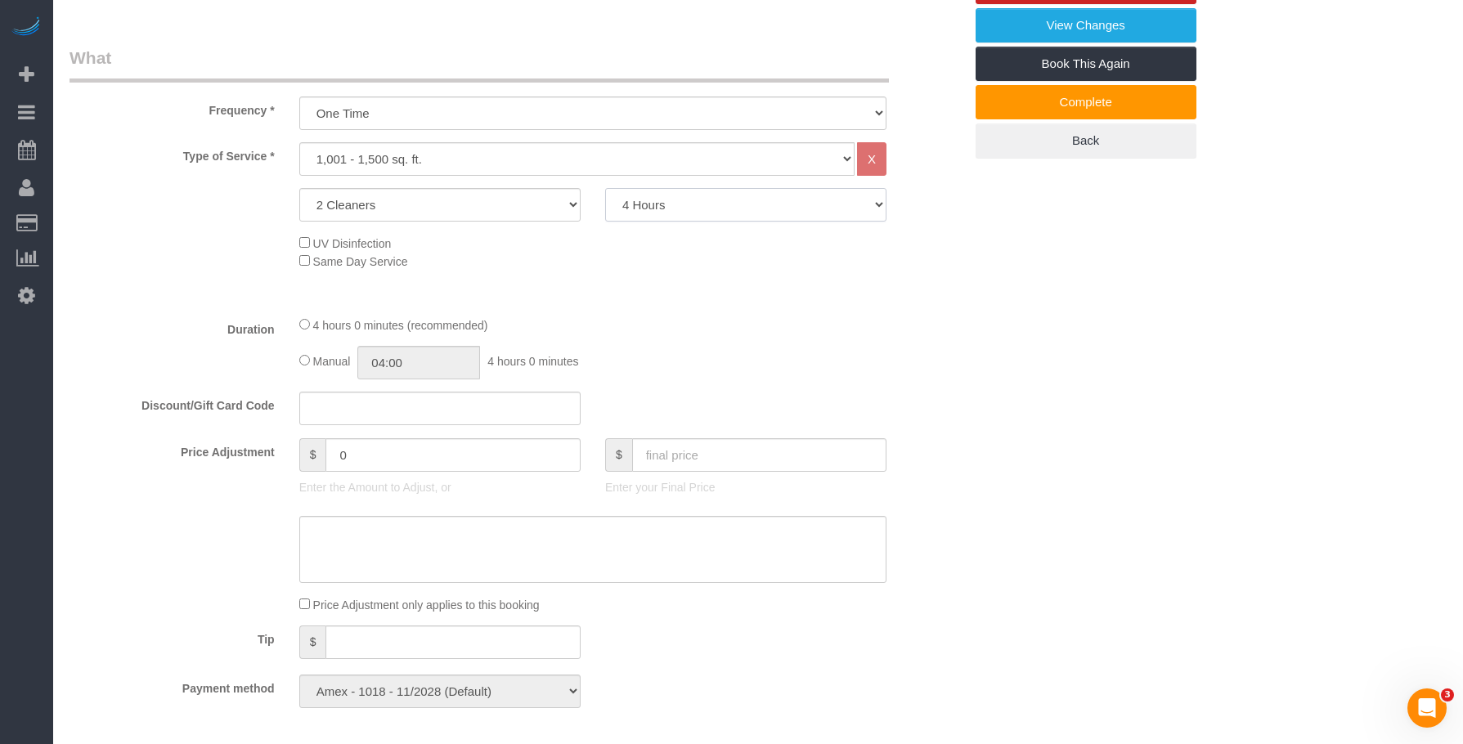
click at [757, 213] on select "2 Hours 2.5 Hours 3 Hours 3.5 Hours 4 Hours 4.5 Hours 5 Hours 5.5 Hours 6 Hours…" at bounding box center [745, 205] width 281 height 34
select select "270"
click at [605, 188] on select "2 Hours 2.5 Hours 3 Hours 3.5 Hours 4 Hours 4.5 Hours 5 Hours 5.5 Hours 6 Hours…" at bounding box center [745, 205] width 281 height 34
click at [1204, 366] on div "Who Email jrobins212@gmail.com Name * Julia Robins Big Apartment - Hourly Team …" at bounding box center [758, 692] width 1377 height 2410
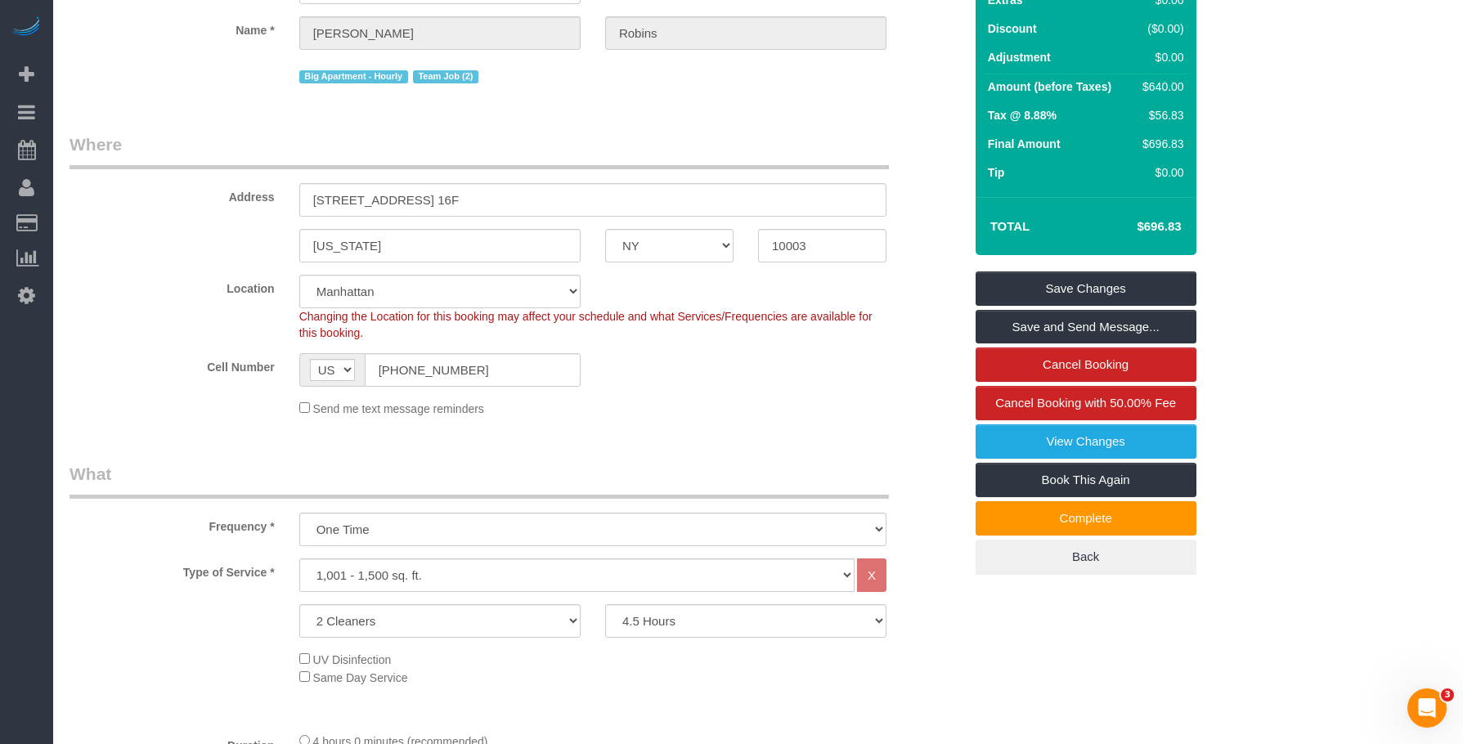
scroll to position [82, 0]
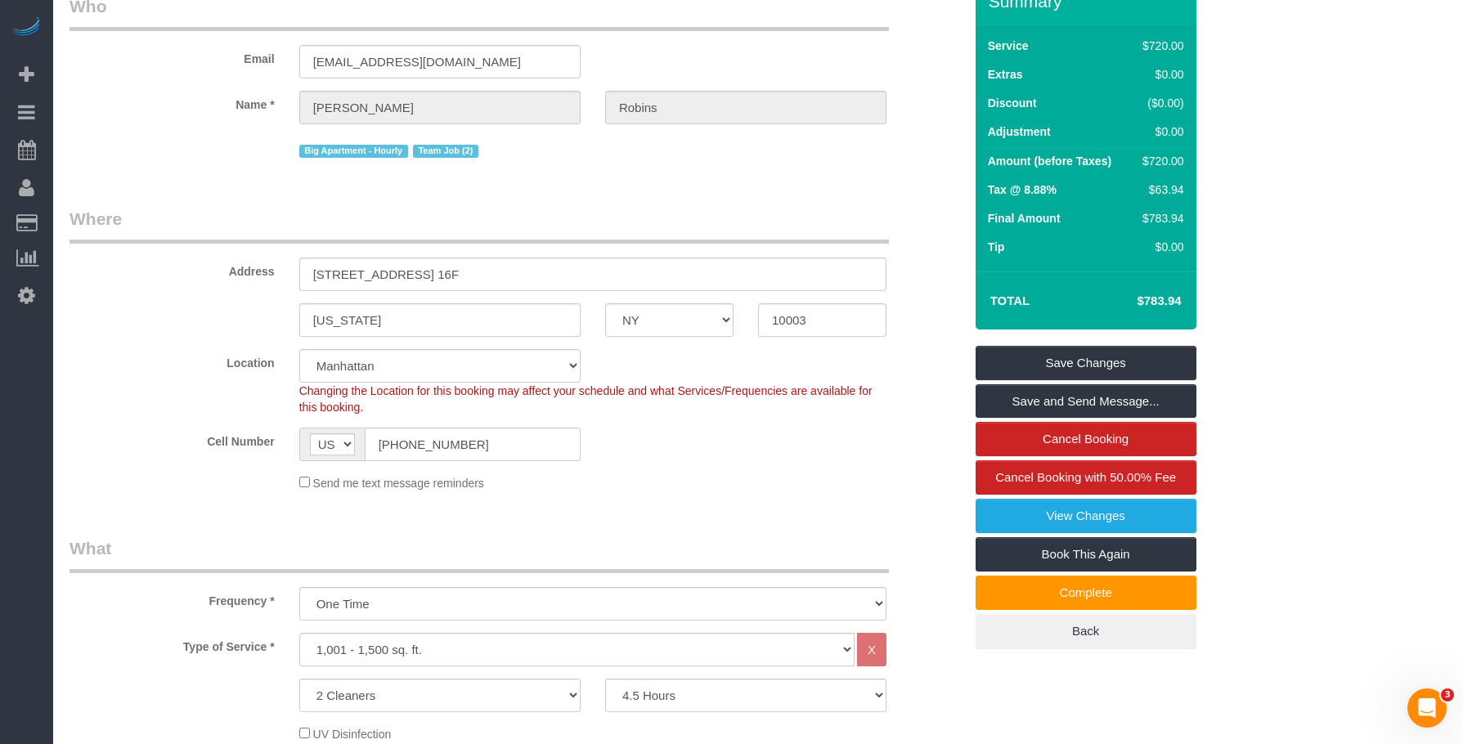
select select "spot38"
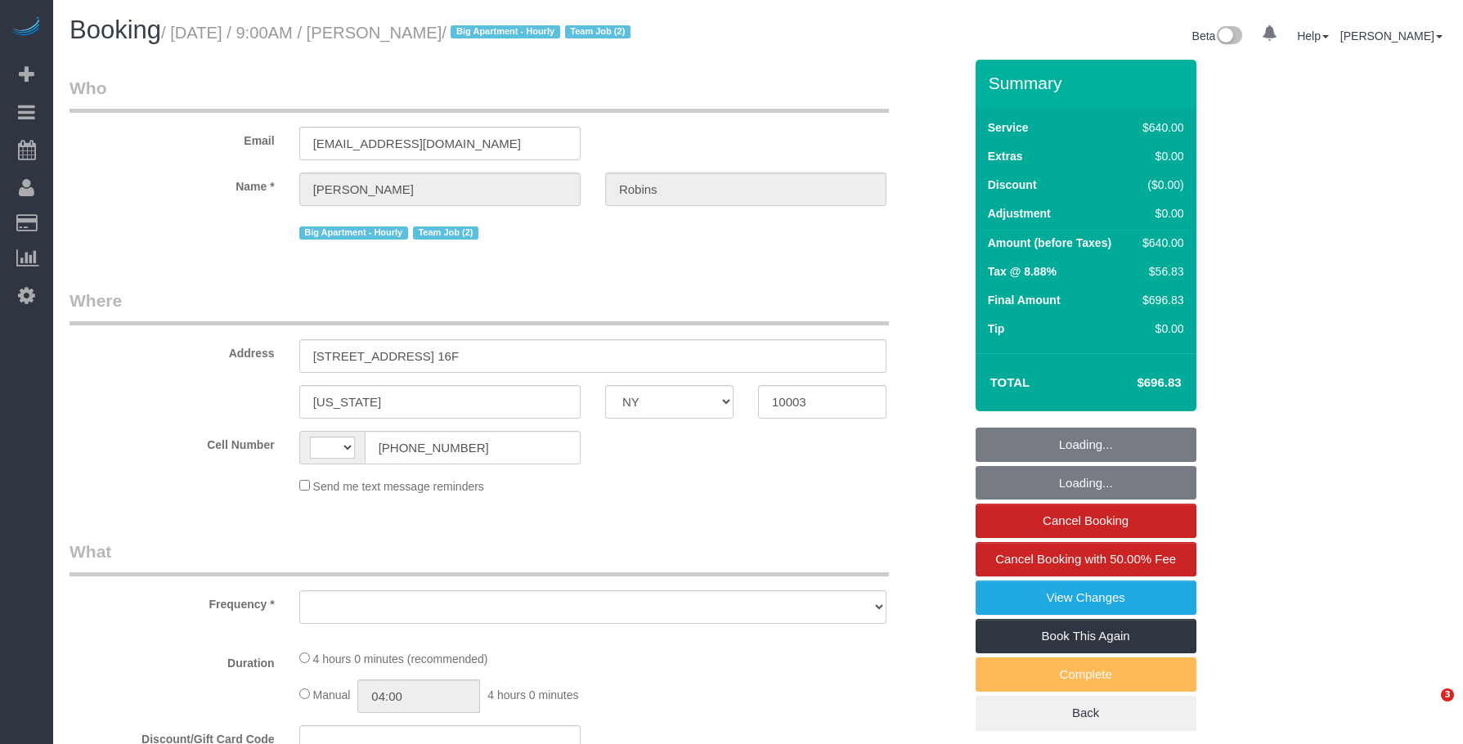
select select "NY"
select select "object:448"
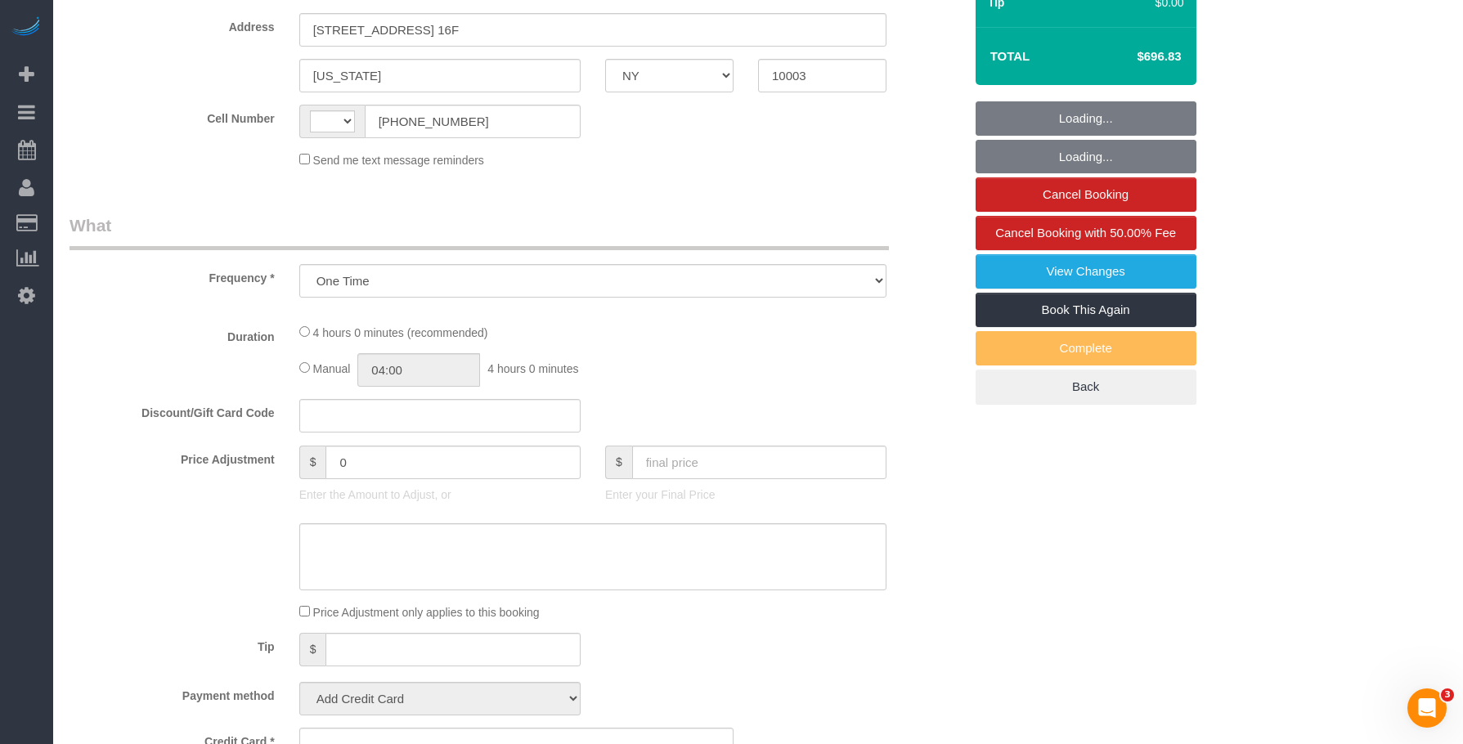
select select "string:stripe-pm_1Roqj44VGloSiKo75hOd044o"
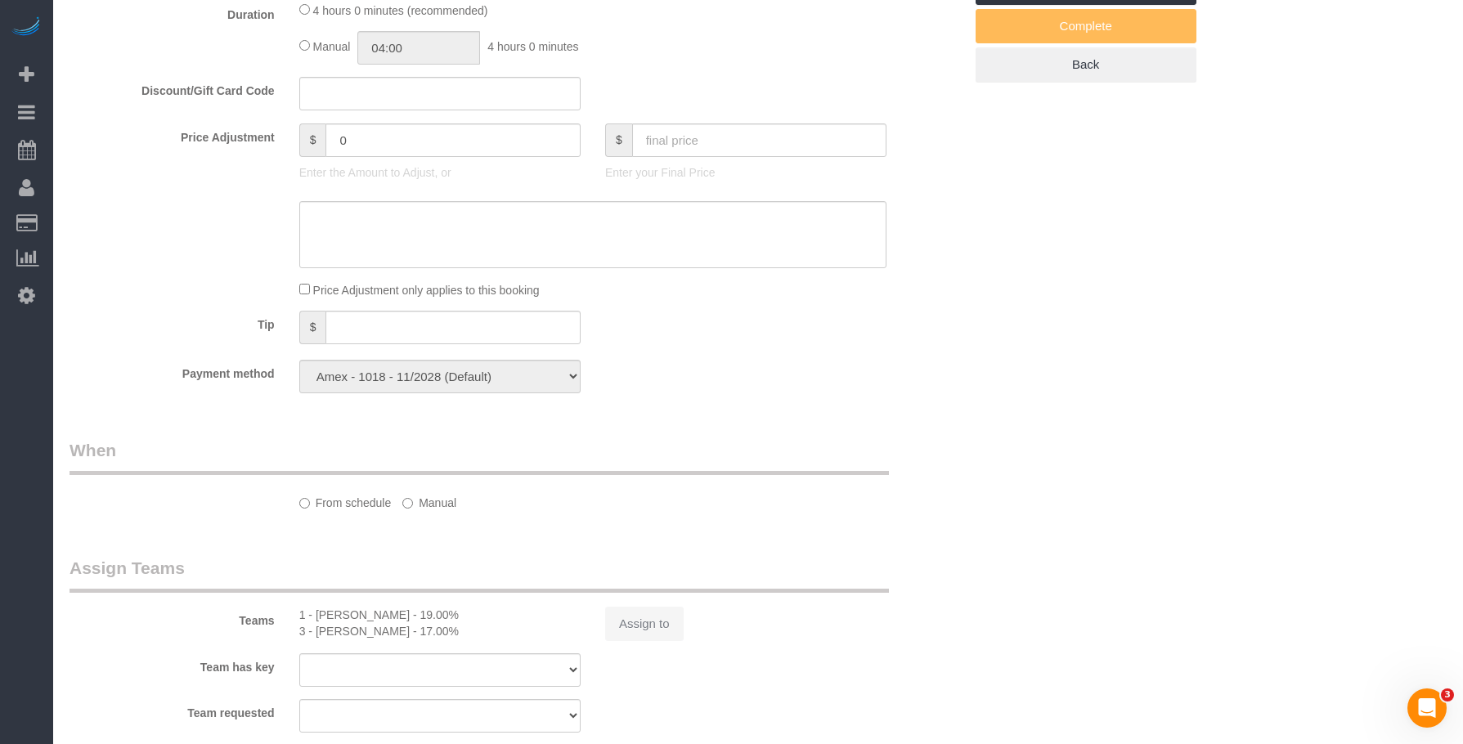
select select "string:[GEOGRAPHIC_DATA]"
select select "spot1"
select select "number:57"
select select "number:72"
select select "number:15"
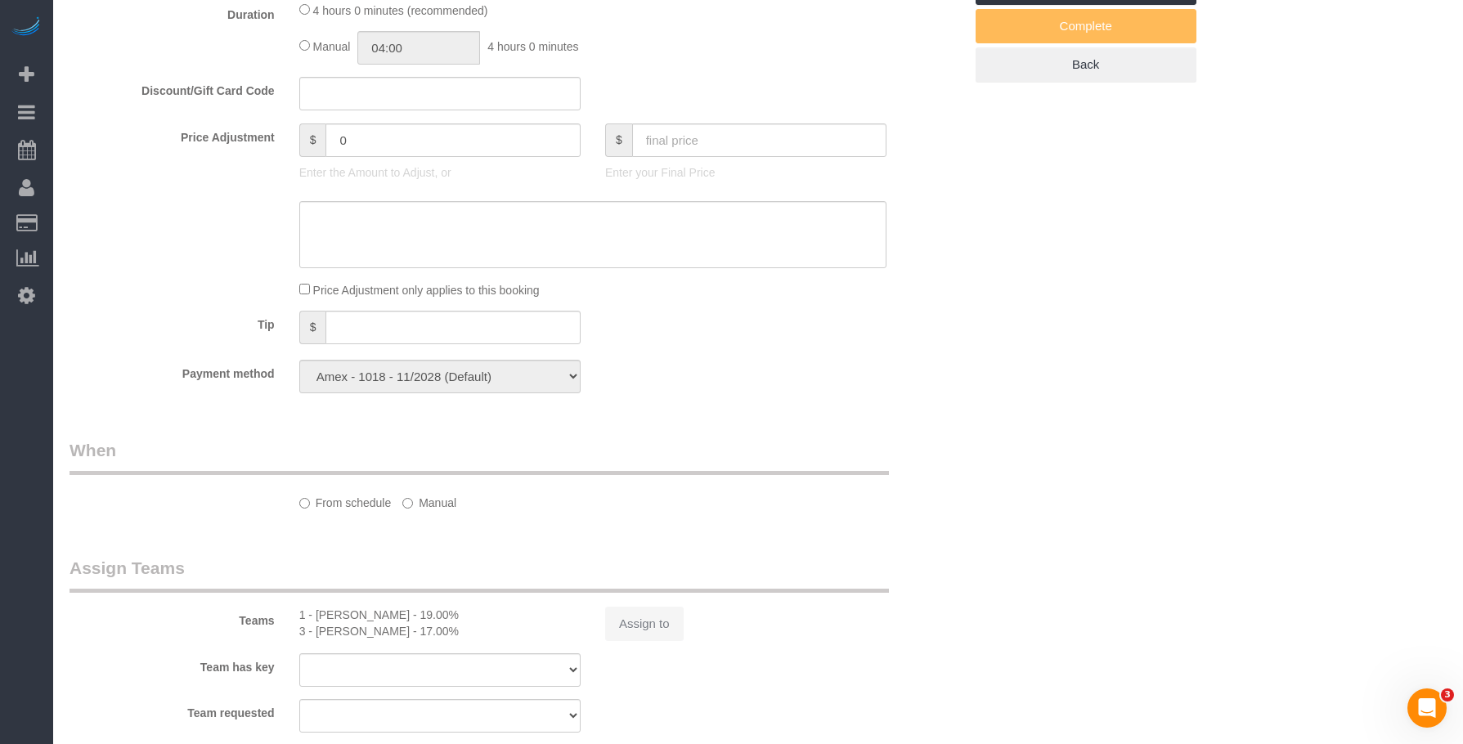
select select "number:6"
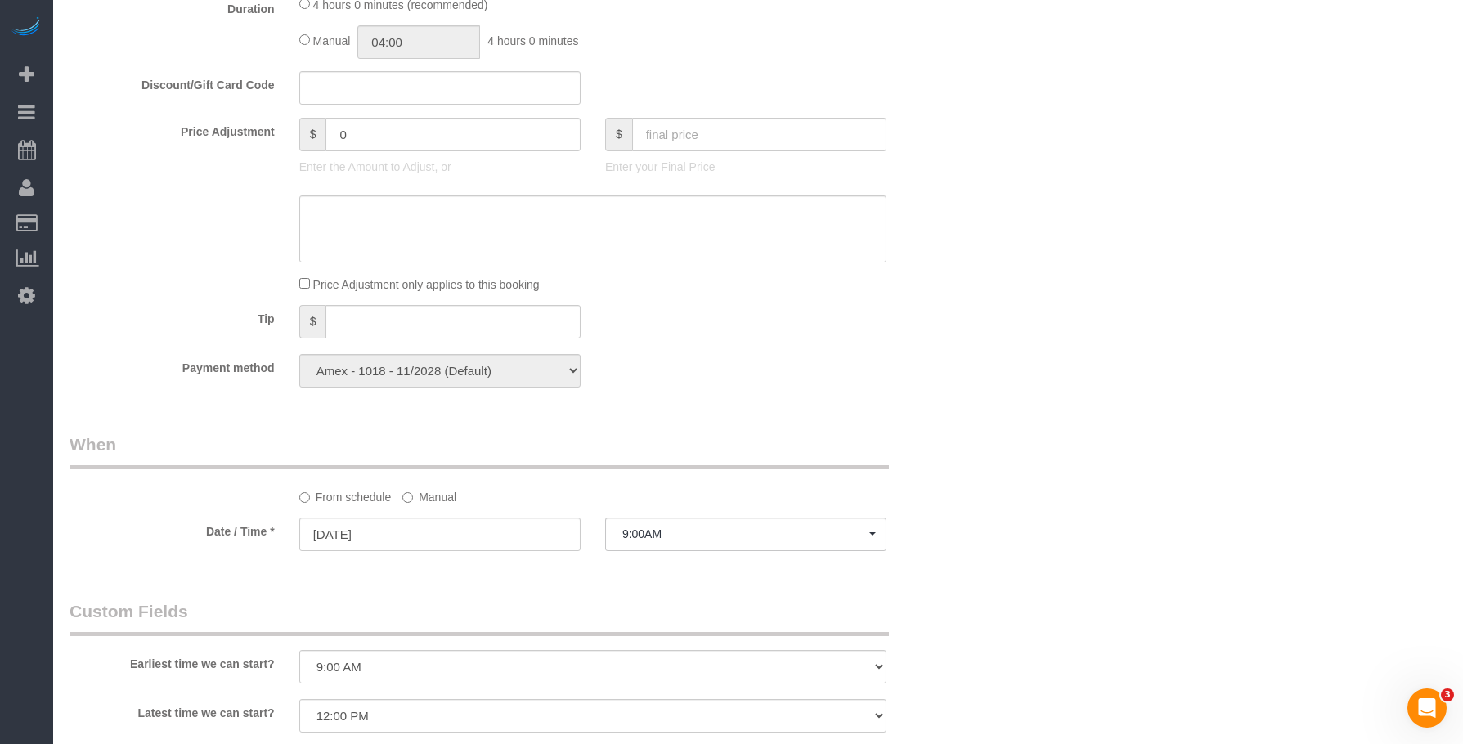
select select "2"
select select "240"
select select "object:1357"
select select "spot38"
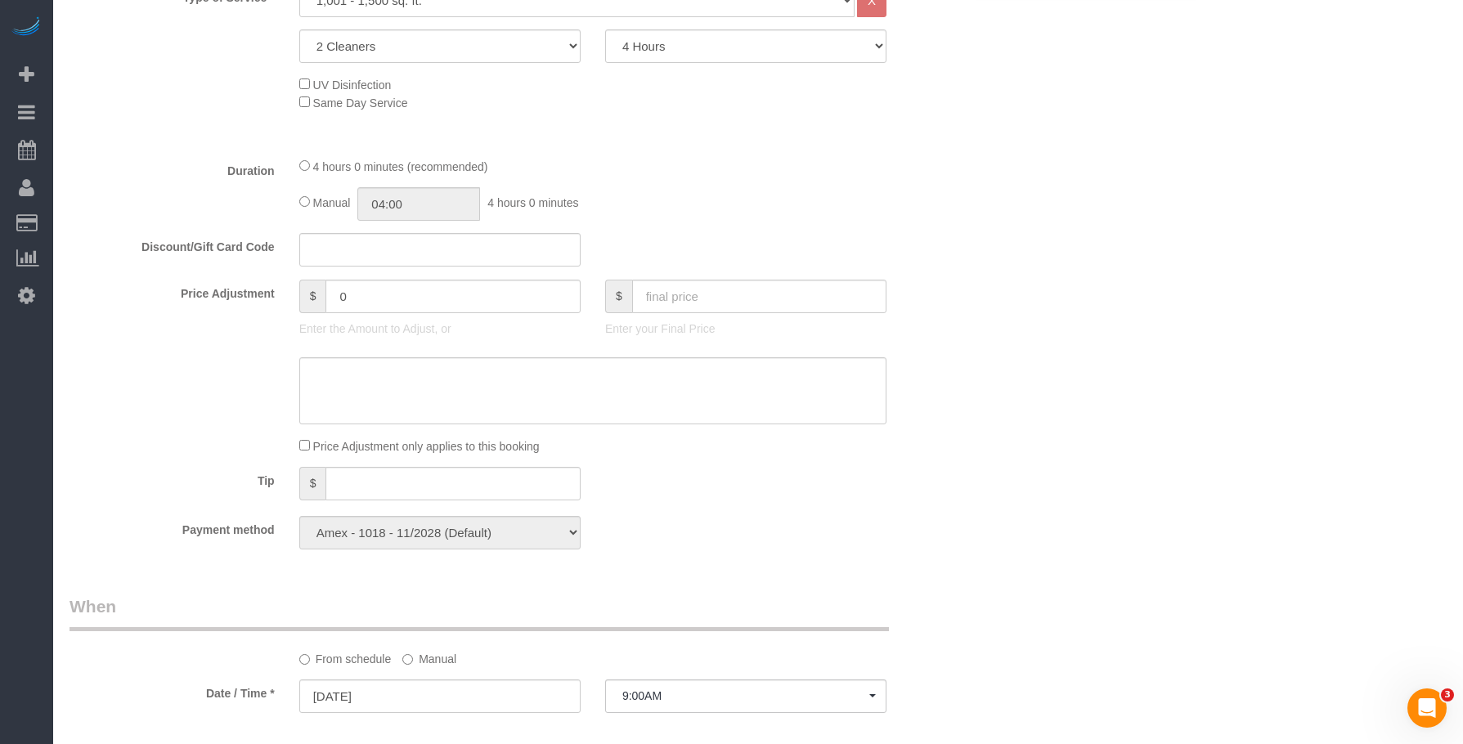
scroll to position [730, 0]
click at [730, 49] on select "2 Hours 2.5 Hours 3 Hours 3.5 Hours 4 Hours 4.5 Hours 5 Hours 5.5 Hours 6 Hours…" at bounding box center [745, 48] width 281 height 34
select select "270"
click at [605, 31] on select "2 Hours 2.5 Hours 3 Hours 3.5 Hours 4 Hours 4.5 Hours 5 Hours 5.5 Hours 6 Hours…" at bounding box center [745, 48] width 281 height 34
click at [1089, 203] on div "Who Email jrobins212@gmail.com Name * Julia Robins Big Apartment - Hourly Team …" at bounding box center [758, 535] width 1377 height 2410
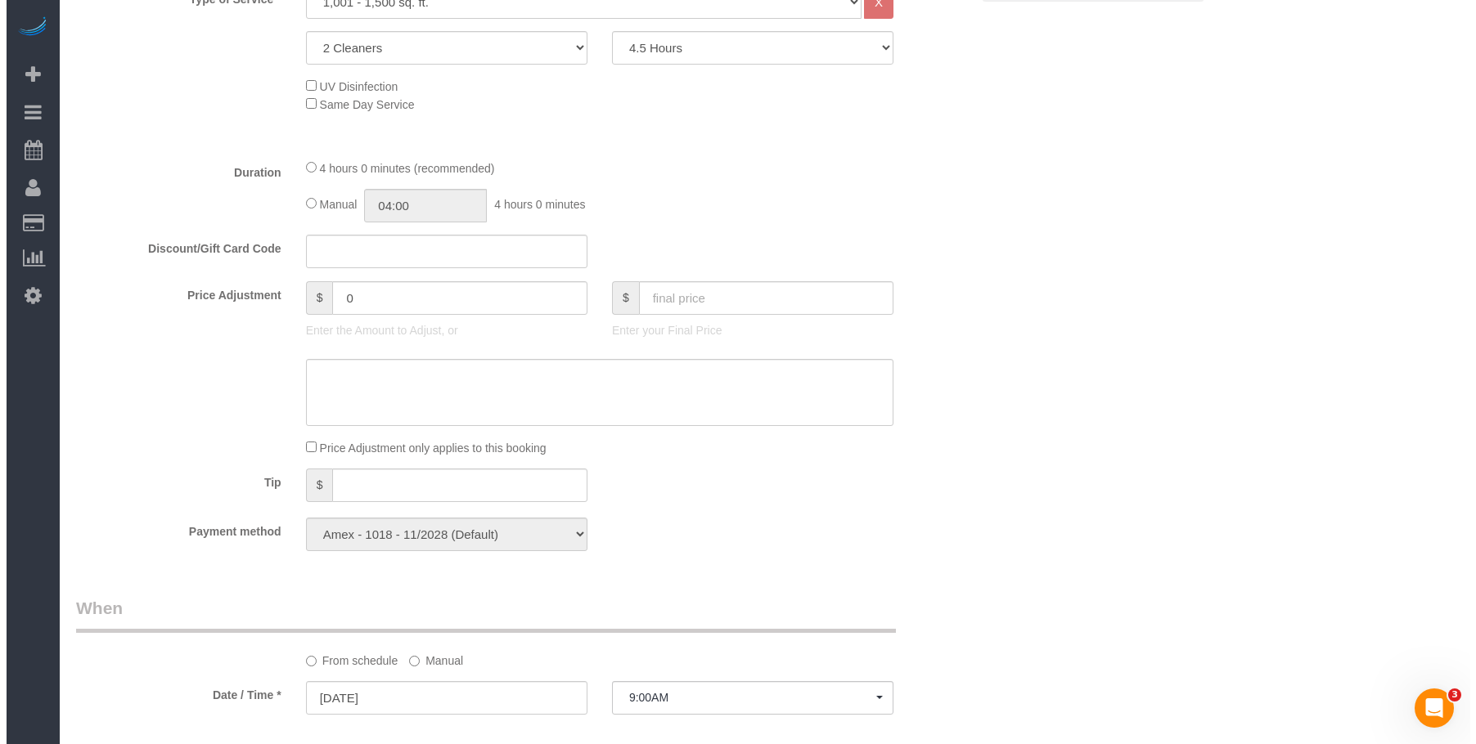
scroll to position [239, 0]
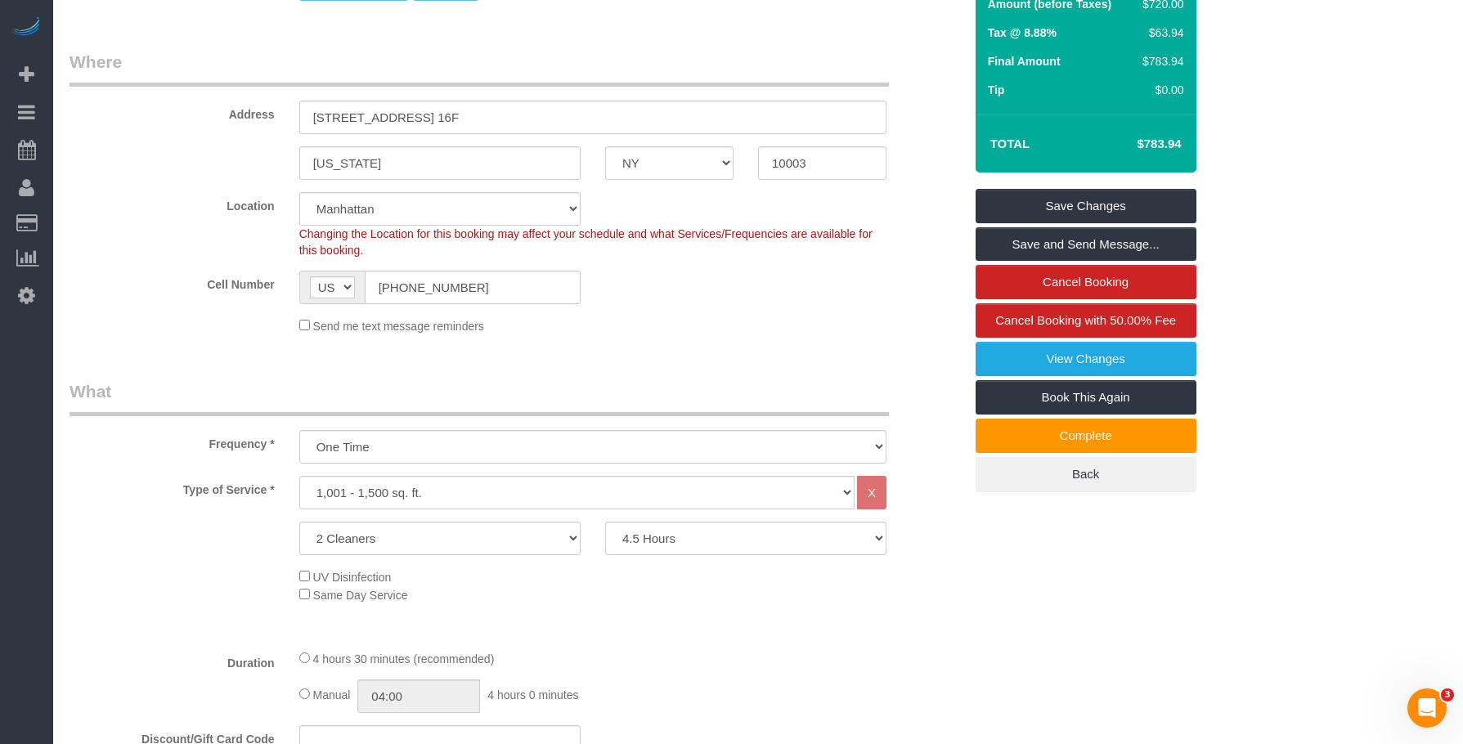
select select "spot75"
click at [1069, 240] on link "Save and Send Message..." at bounding box center [1086, 244] width 221 height 34
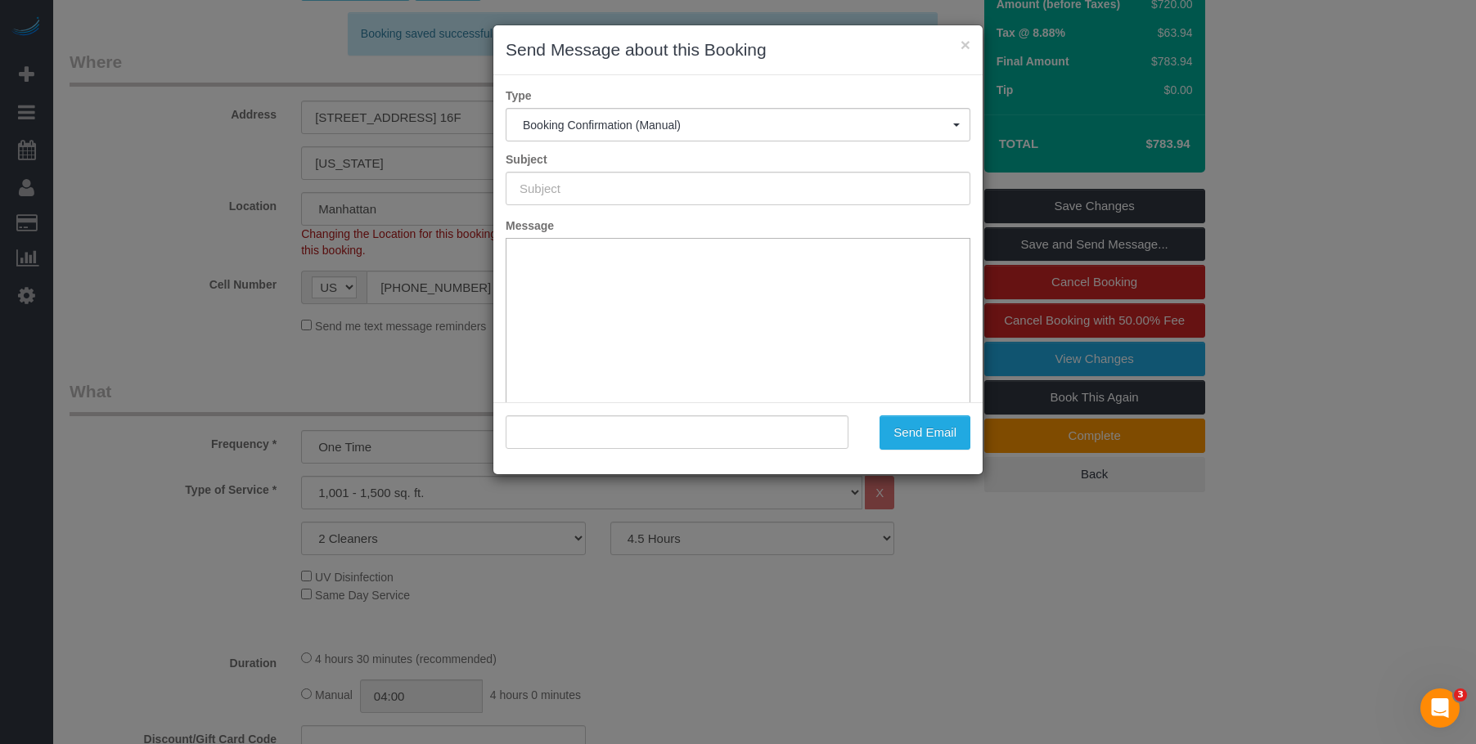
type input "Cleaning Confirmed for 08/13/2025 at 9:00am"
type input ""Julia Robins" <jrobins212@gmail.com>"
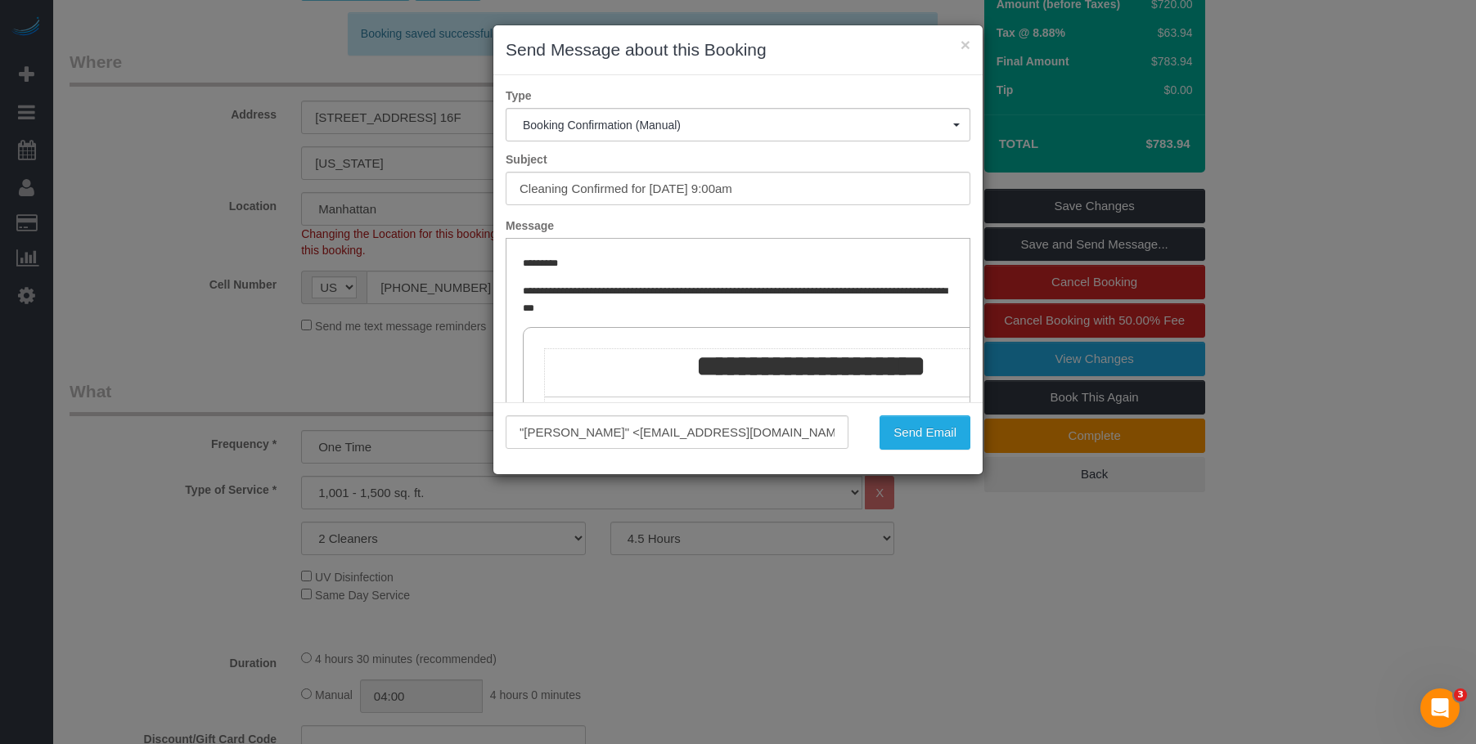
scroll to position [0, 0]
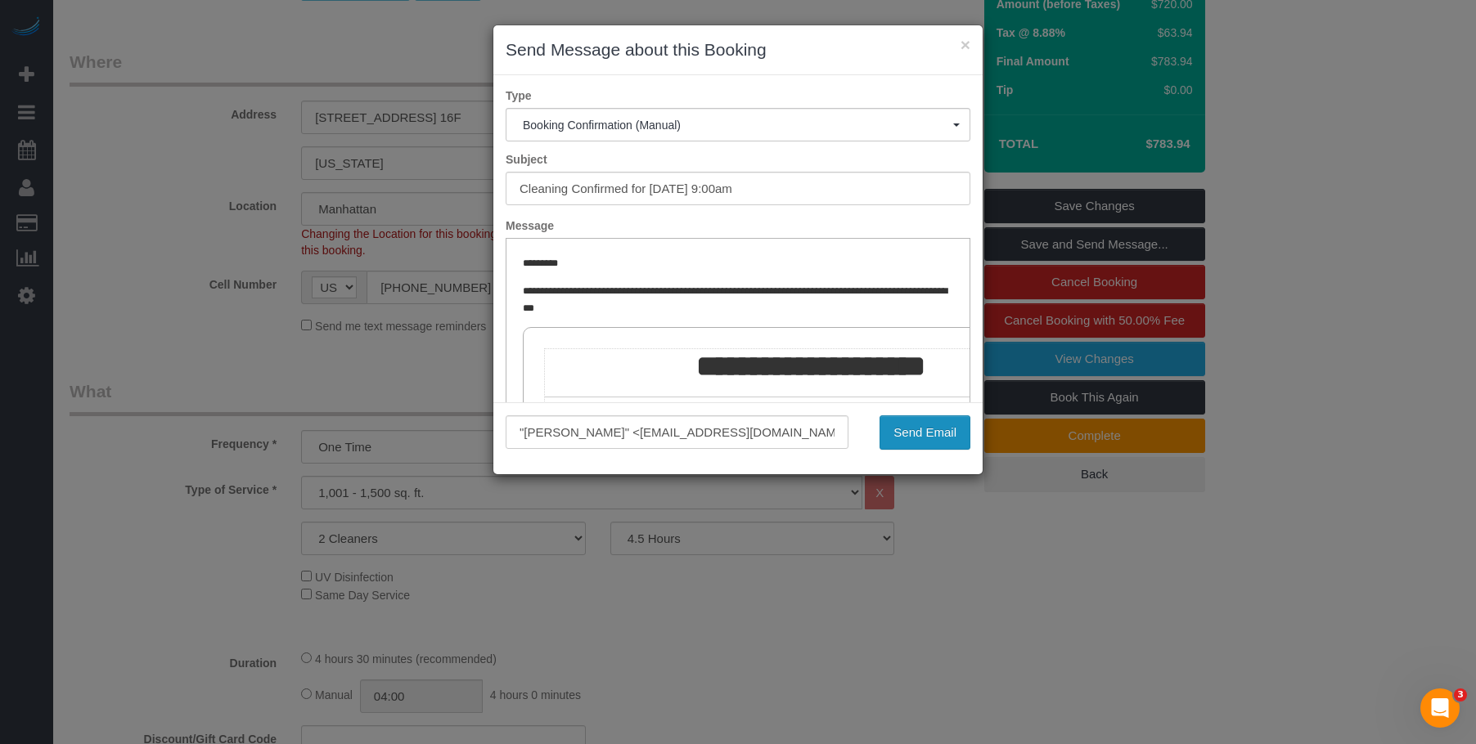
click at [932, 433] on button "Send Email" at bounding box center [924, 433] width 91 height 34
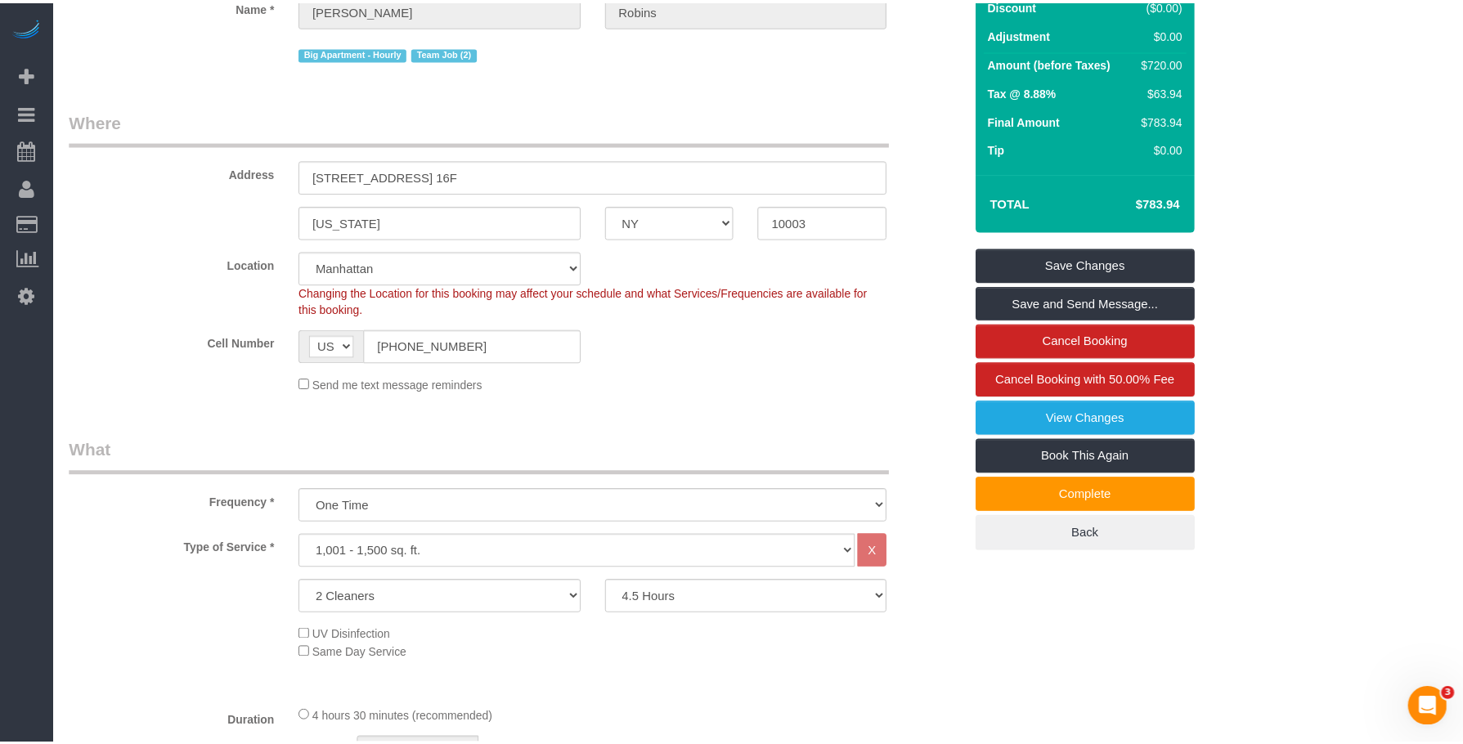
scroll to position [298, 0]
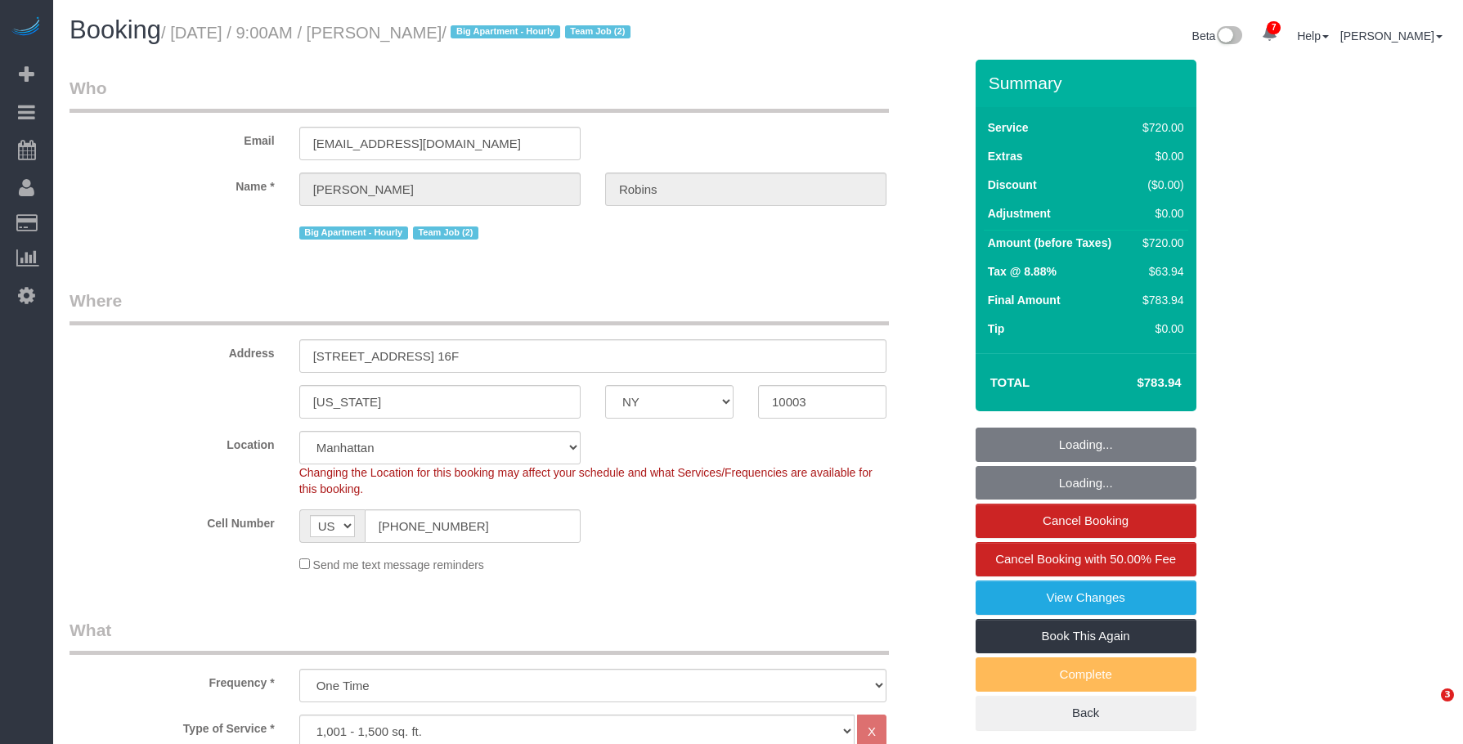
select select "NY"
select select "2"
select select "270"
select select "string:stripe-pm_1Roqj44VGloSiKo75hOd044o"
select select "spot1"
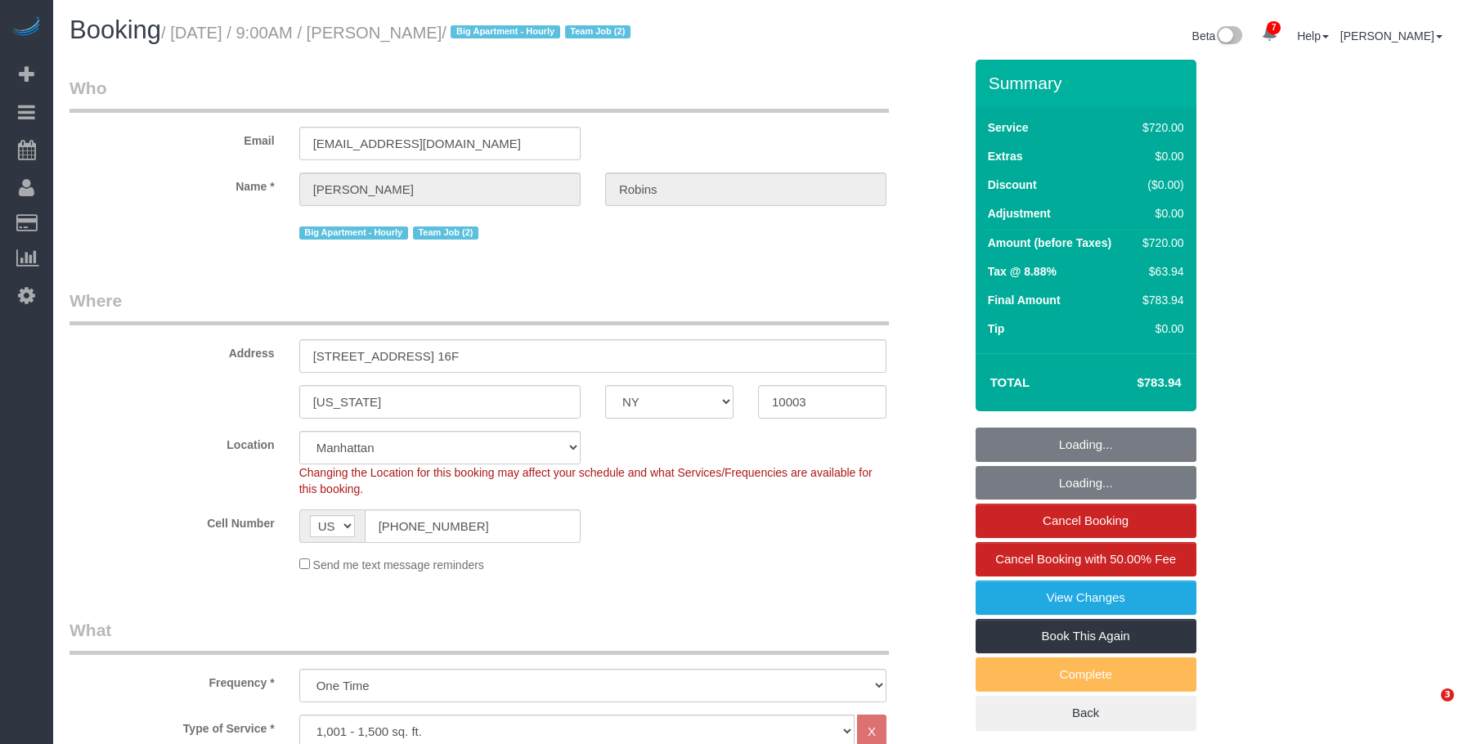
select select "number:57"
select select "number:72"
select select "number:15"
select select "number:6"
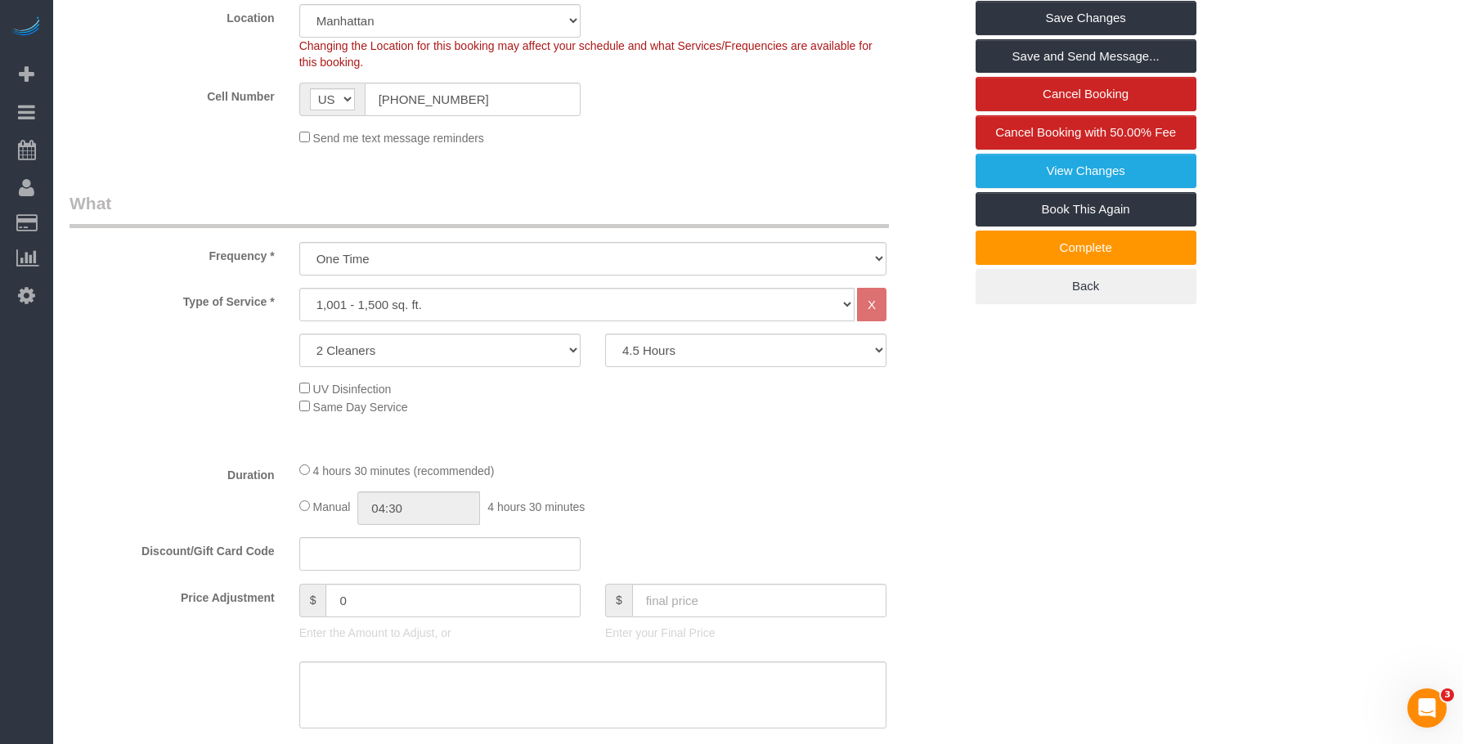
scroll to position [491, 0]
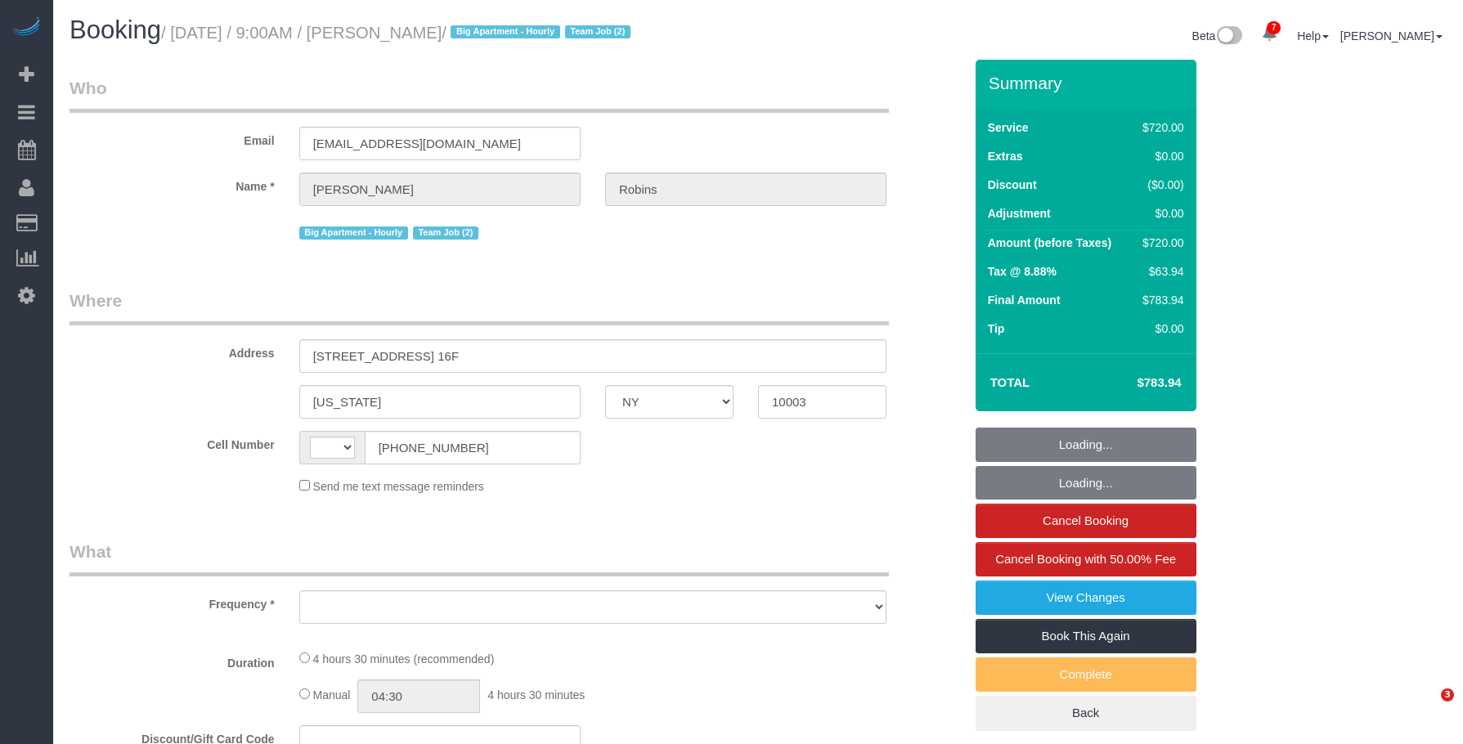
select select "NY"
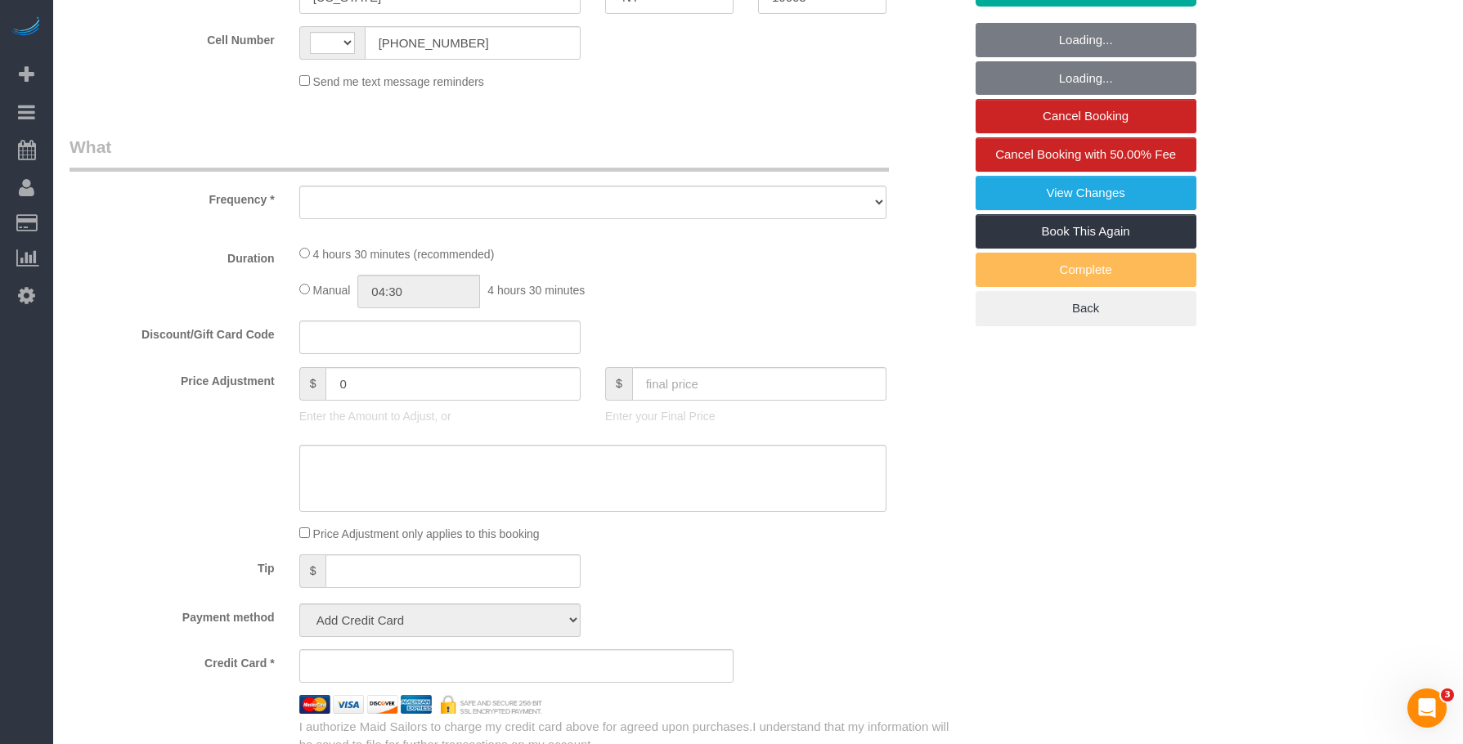
select select "string:[GEOGRAPHIC_DATA]"
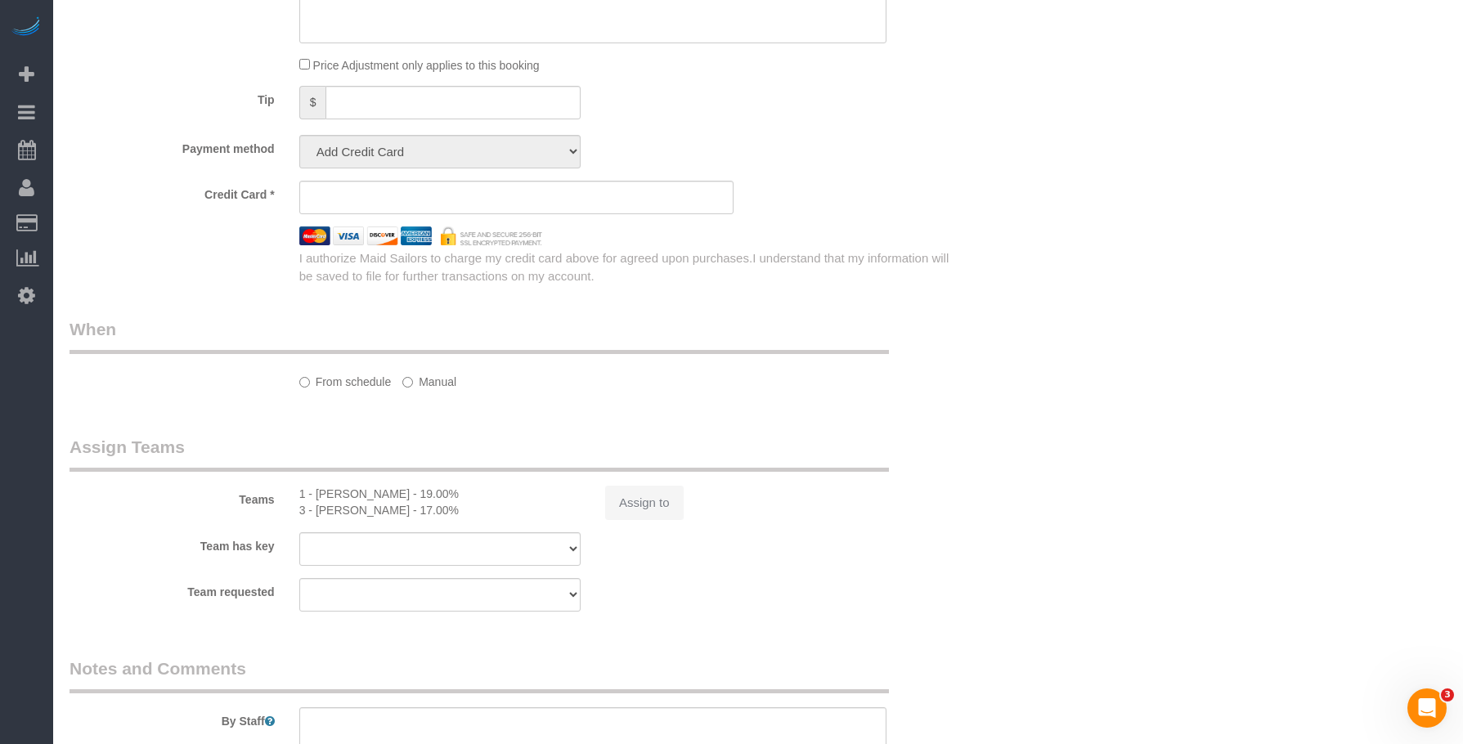
select select "string:stripe-pm_1Roqj44VGloSiKo75hOd044o"
select select "2"
select select "270"
select select "number:57"
select select "number:72"
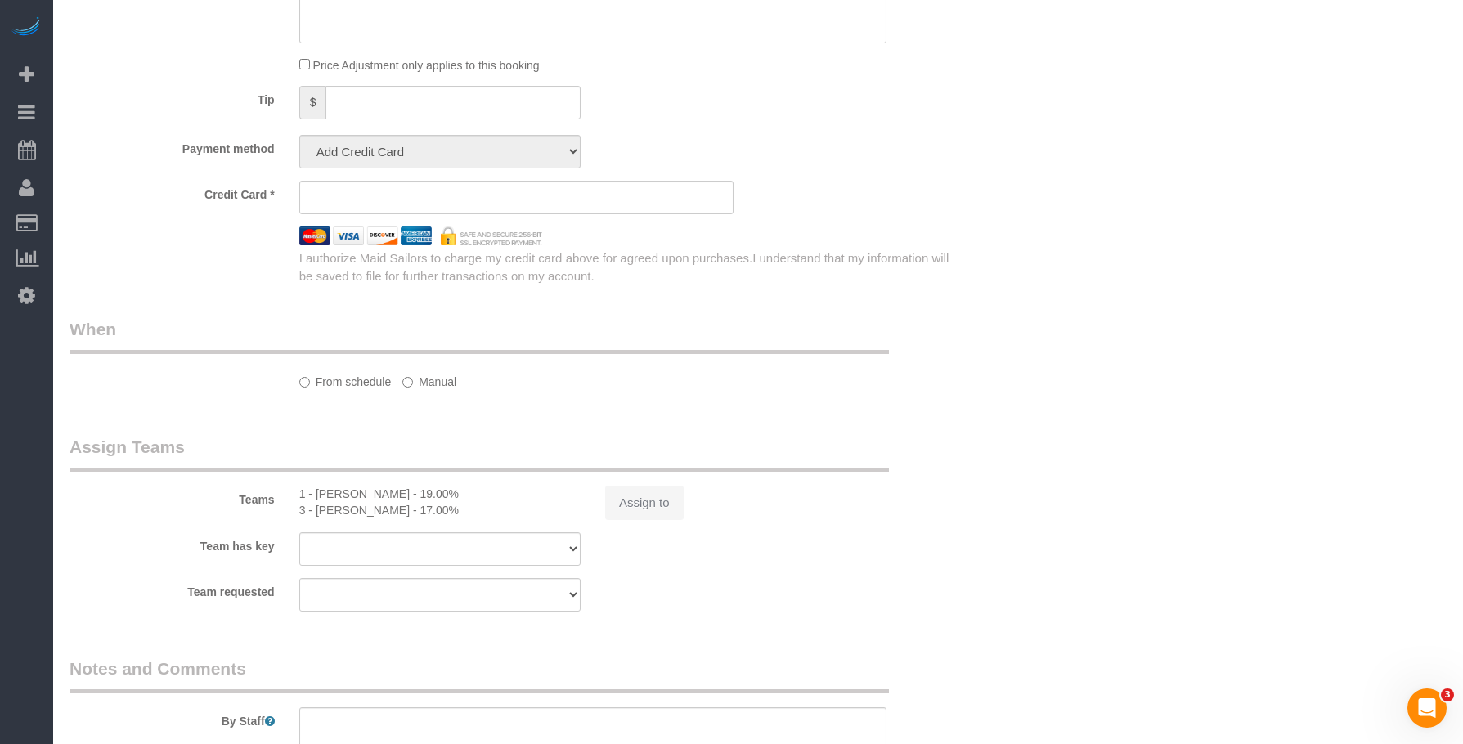
select select "number:15"
select select "number:6"
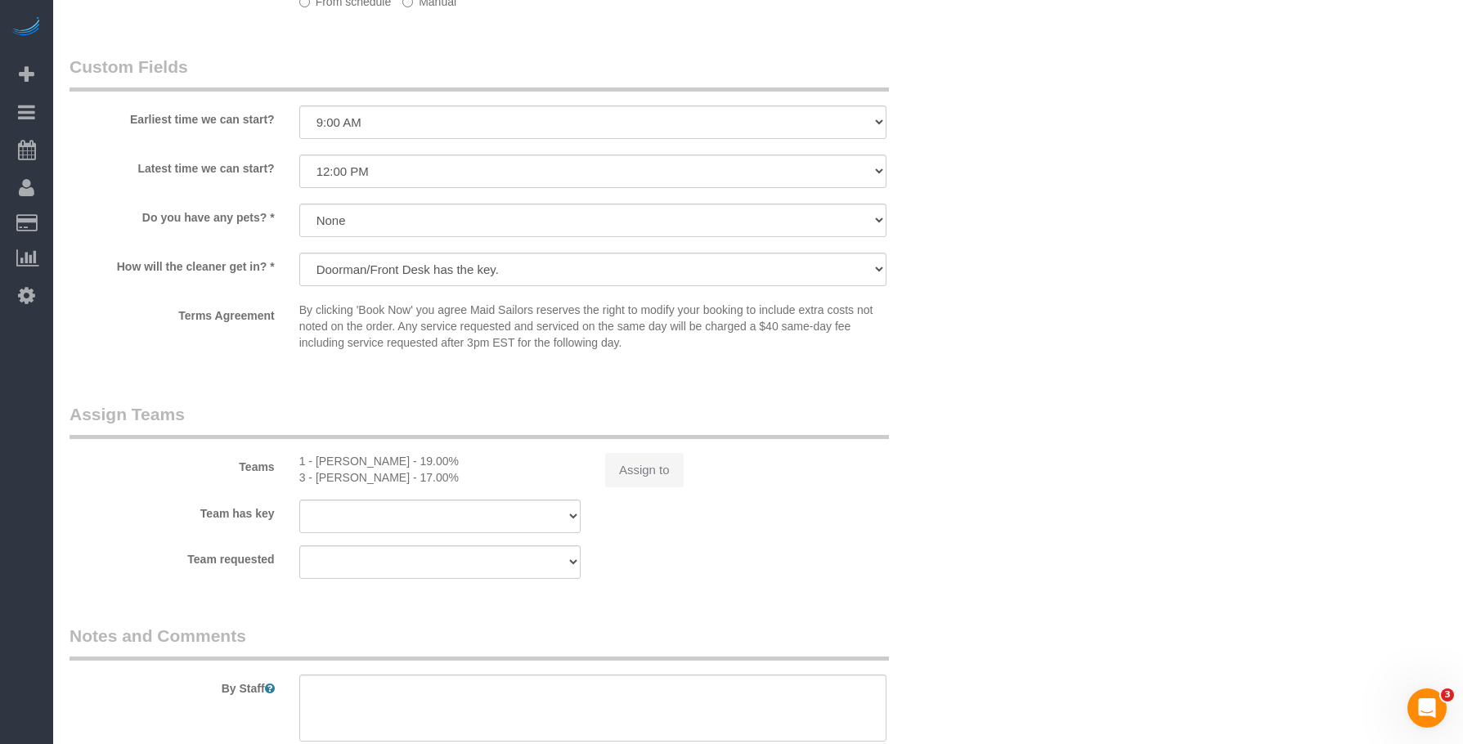
select select "object:923"
select select "spot1"
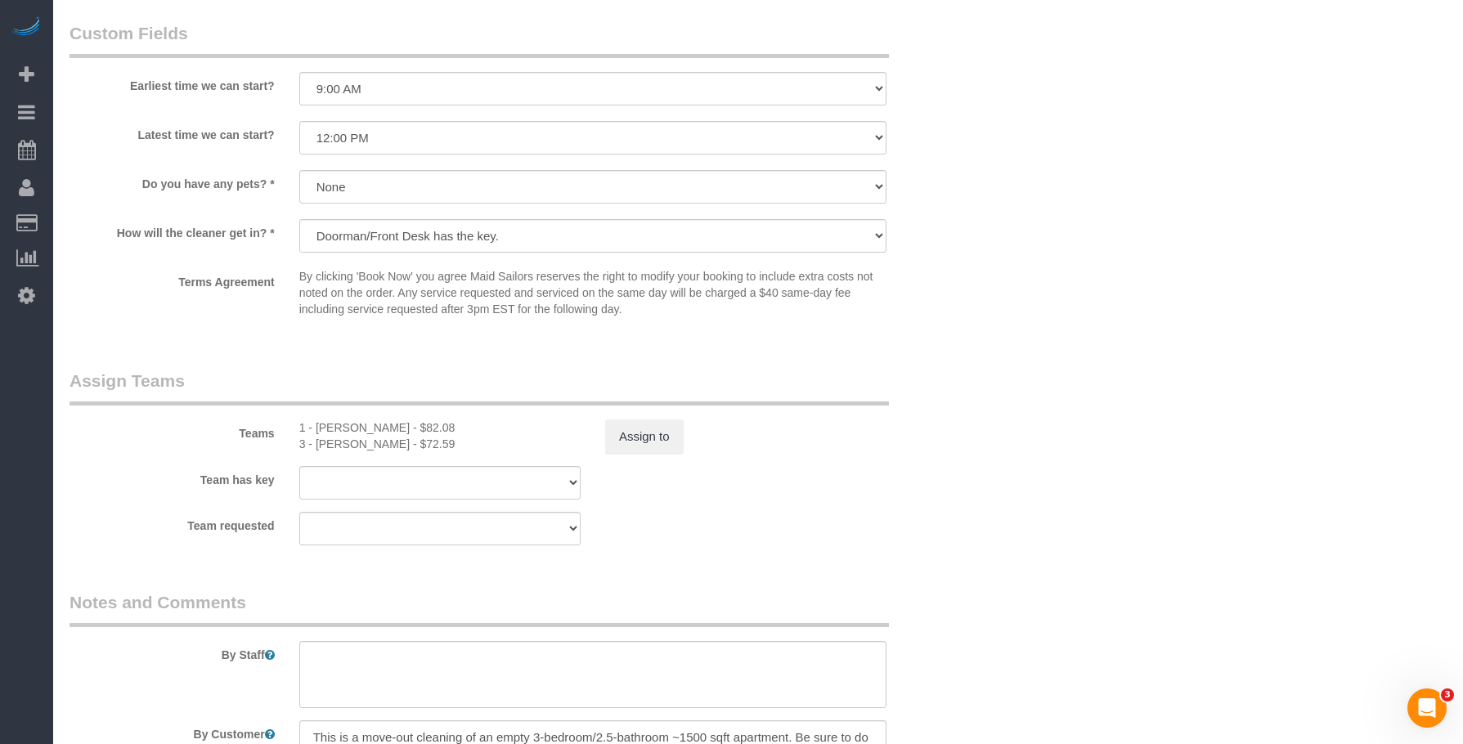
select select "object:1357"
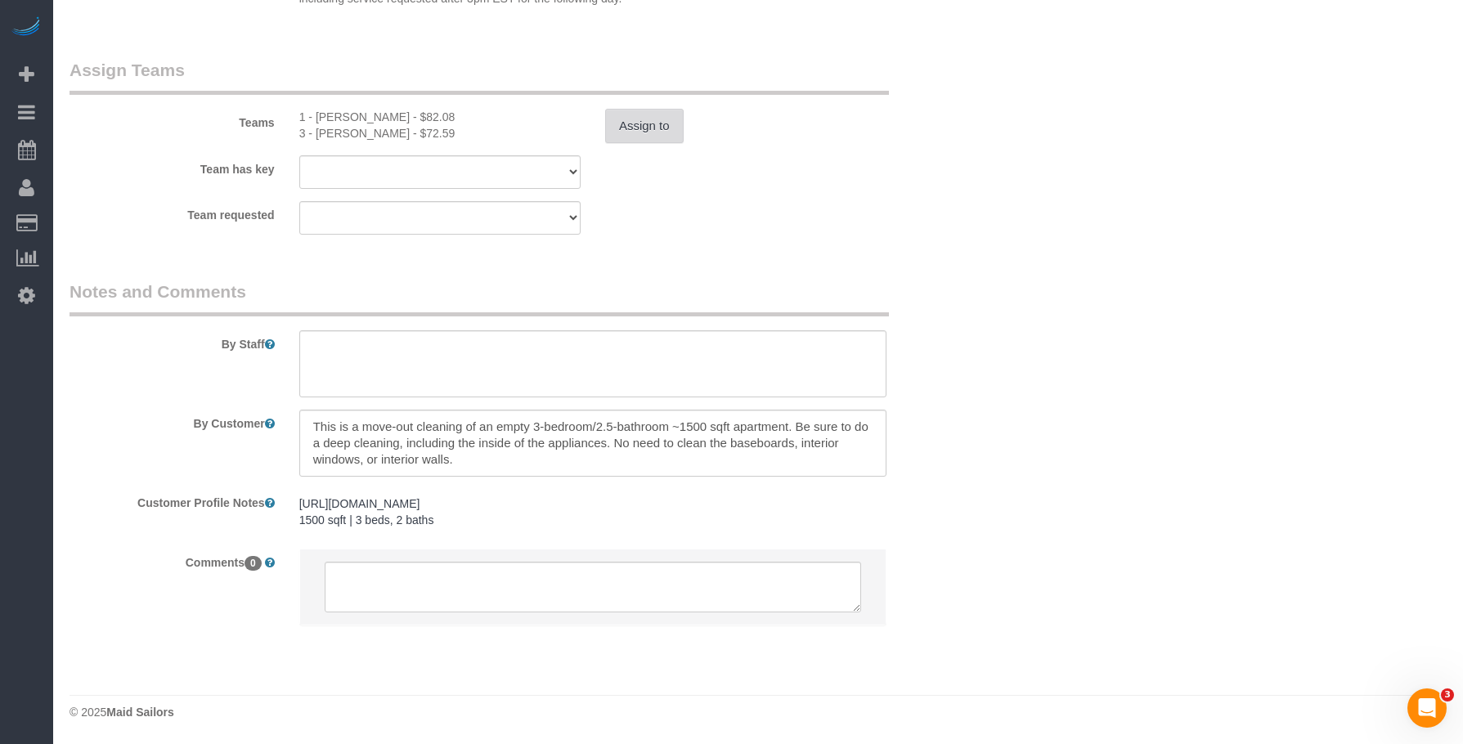
click at [667, 133] on button "Assign to" at bounding box center [644, 126] width 79 height 34
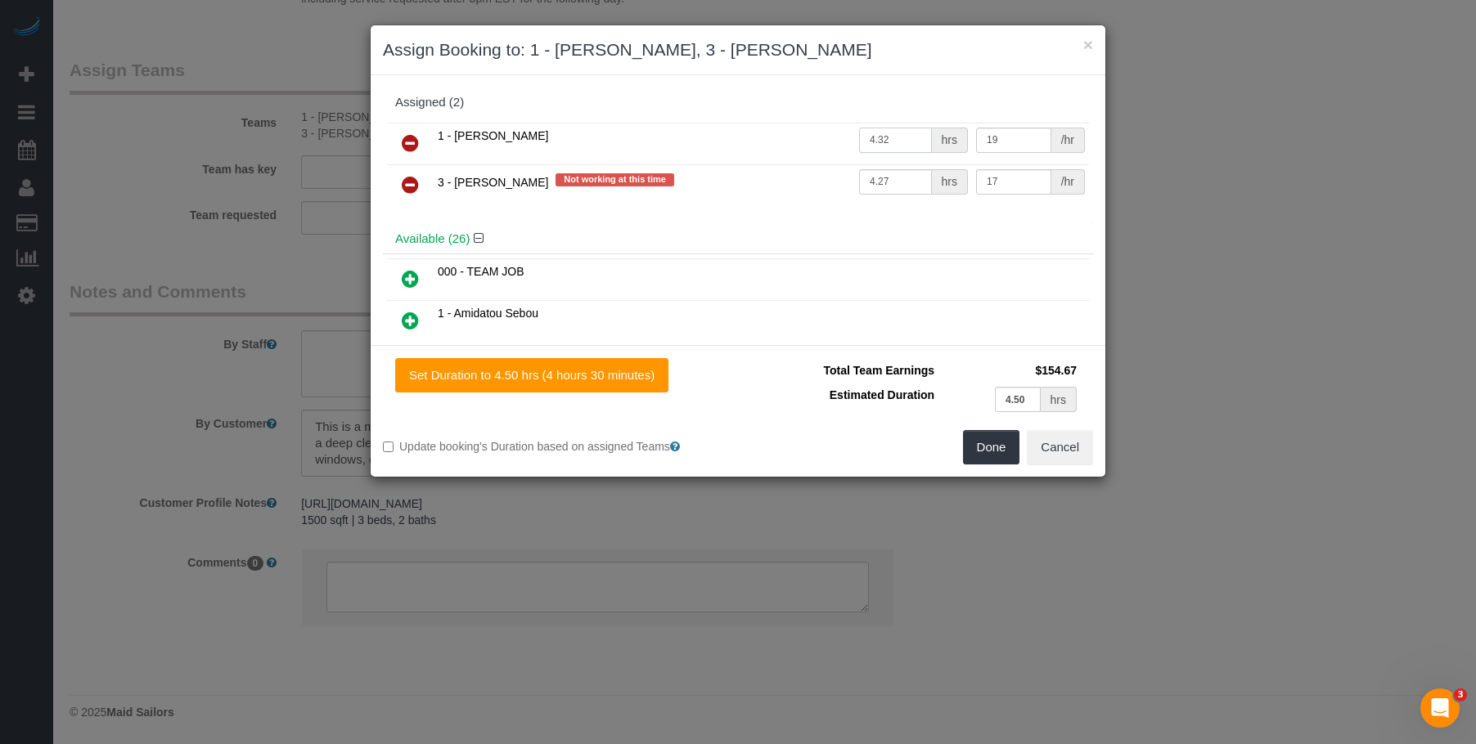
click at [891, 136] on input "4.32" at bounding box center [895, 140] width 73 height 25
type input "4.48"
click at [1000, 450] on button "Done" at bounding box center [991, 447] width 57 height 34
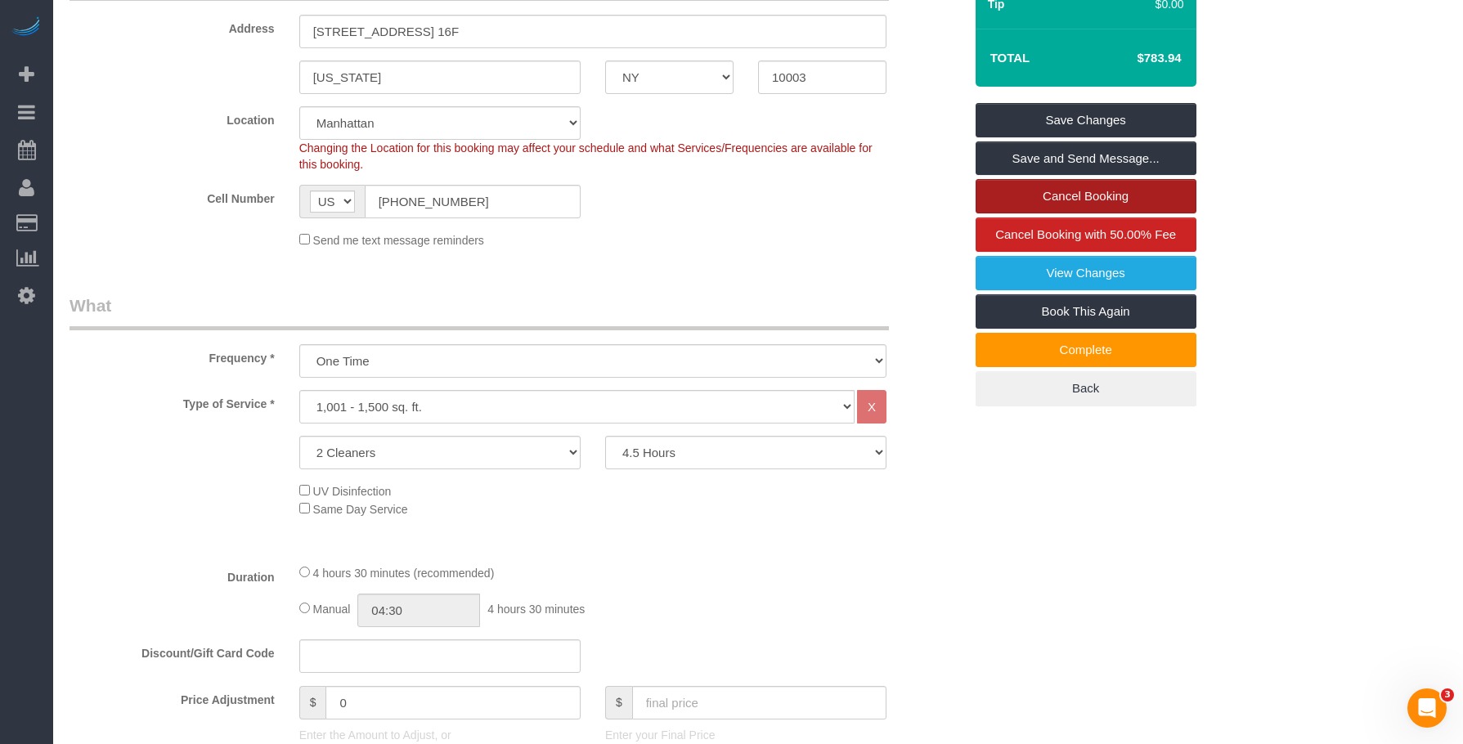
scroll to position [65, 0]
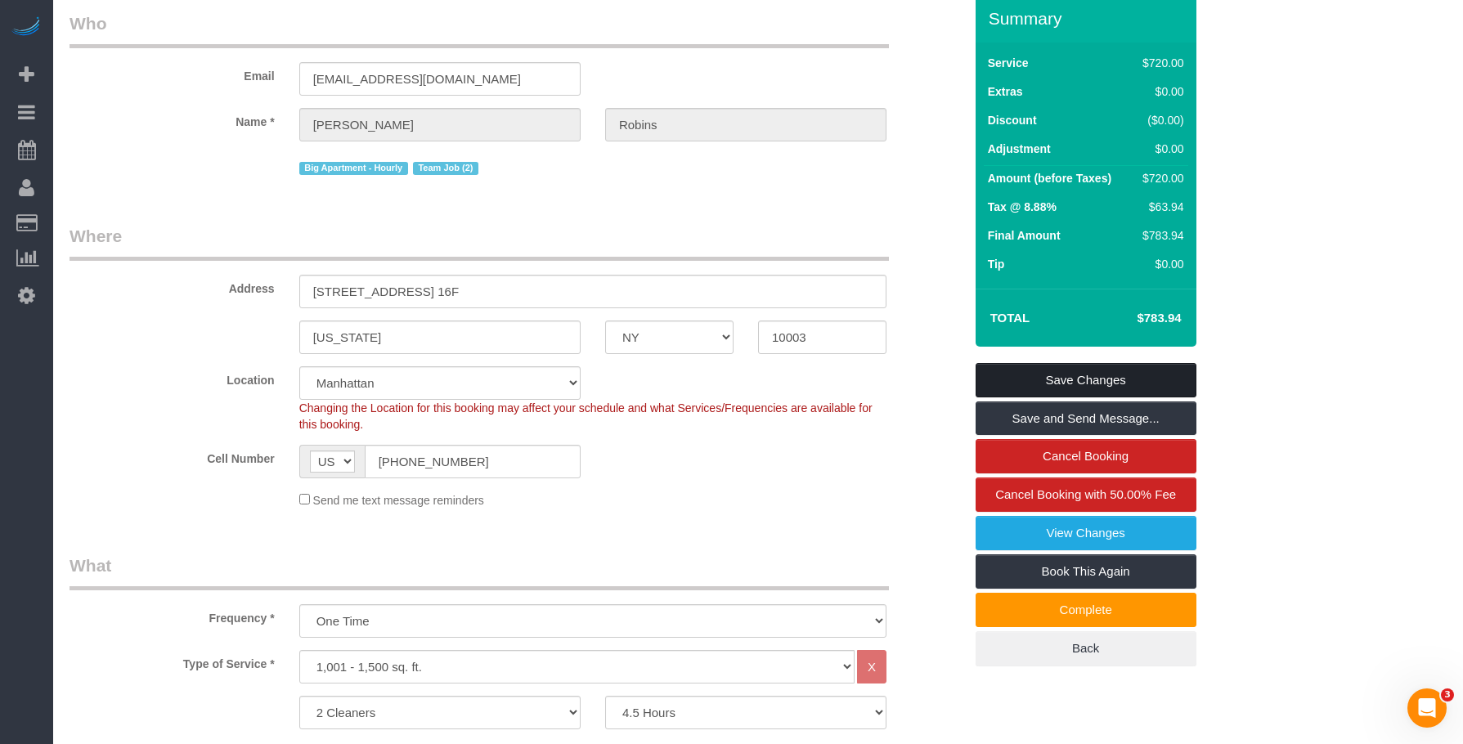
click at [1067, 363] on link "Save Changes" at bounding box center [1086, 380] width 221 height 34
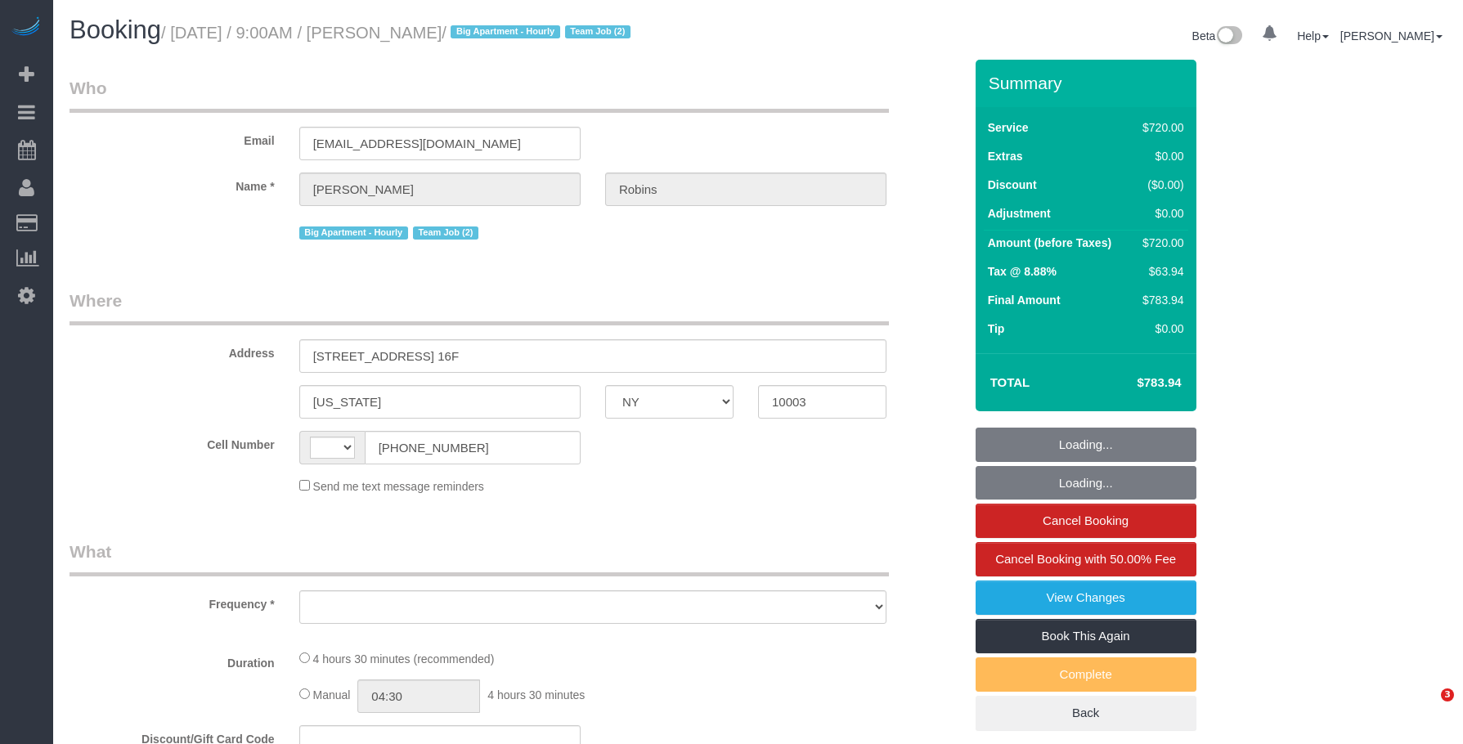
select select "NY"
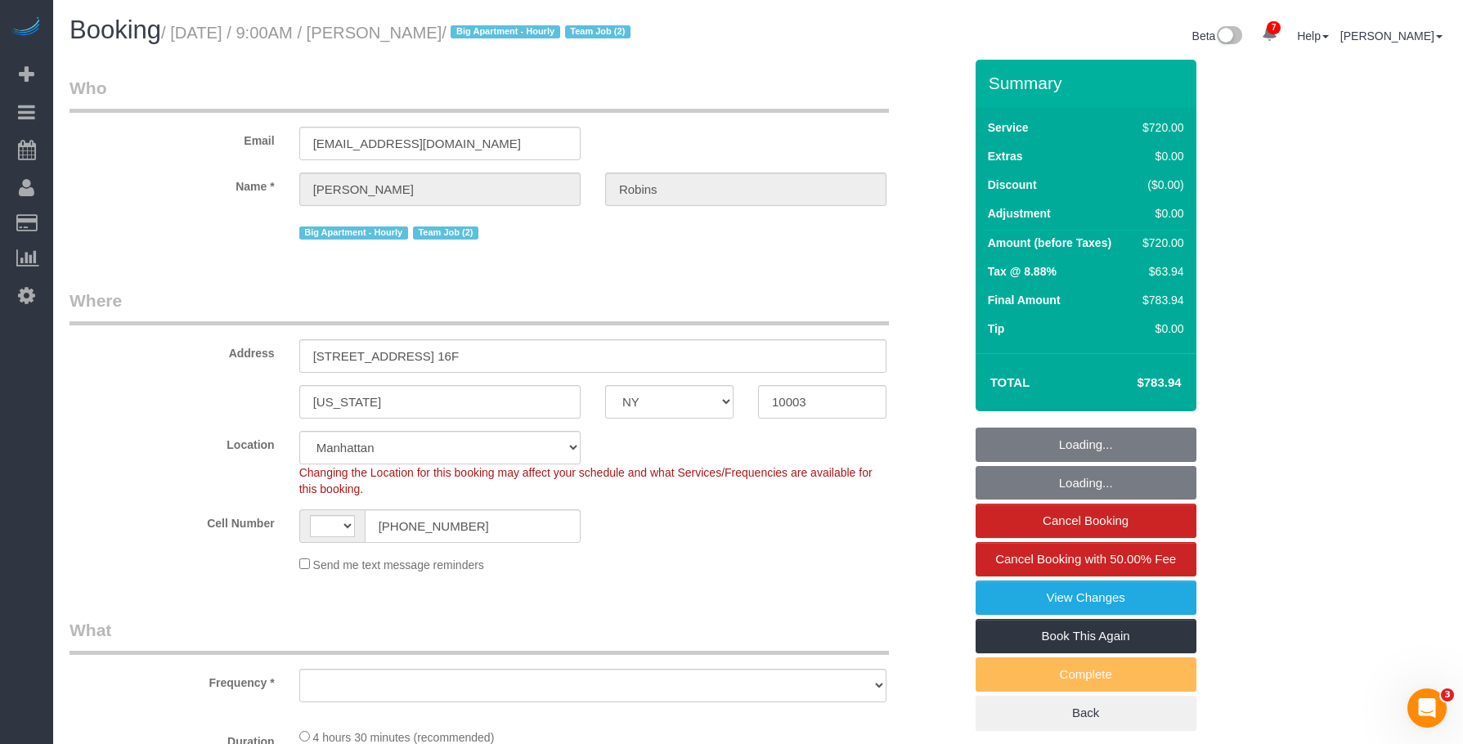
select select "string:US"
select select "string:stripe-pm_1Roqj44VGloSiKo75hOd044o"
select select "object:1122"
select select "number:57"
select select "number:72"
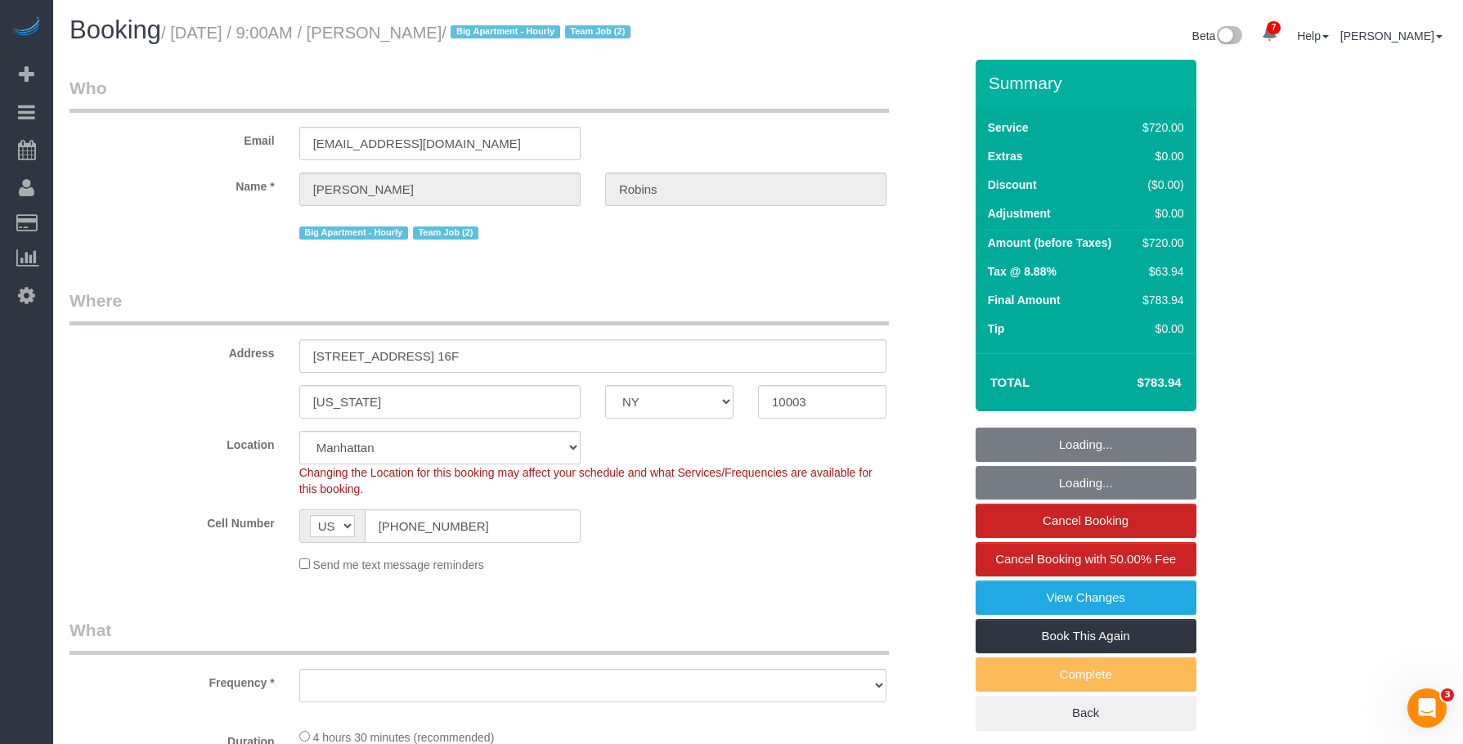
select select "number:15"
select select "number:6"
drag, startPoint x: 845, startPoint y: 69, endPoint x: 799, endPoint y: 173, distance: 113.5
select select "2"
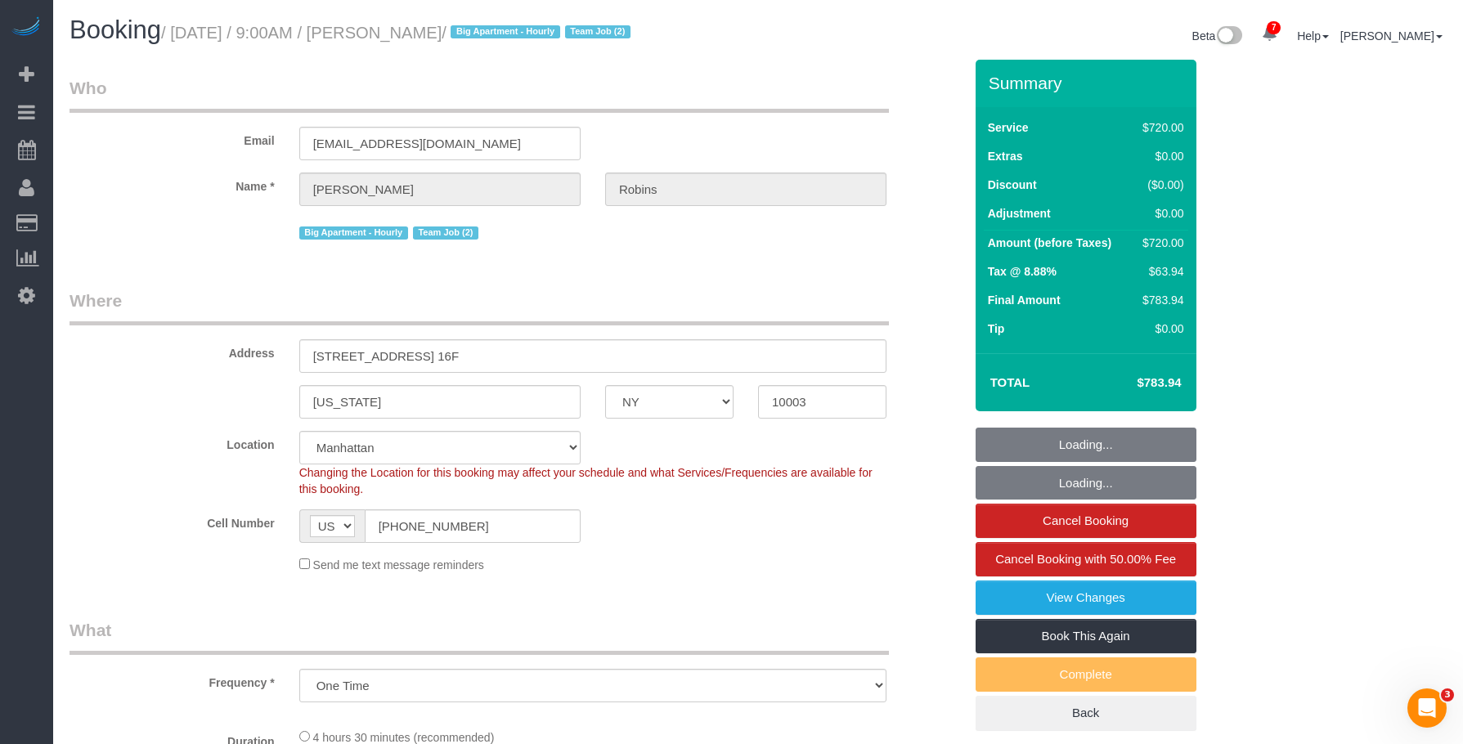
select select "270"
select select "spot1"
select select "object:1357"
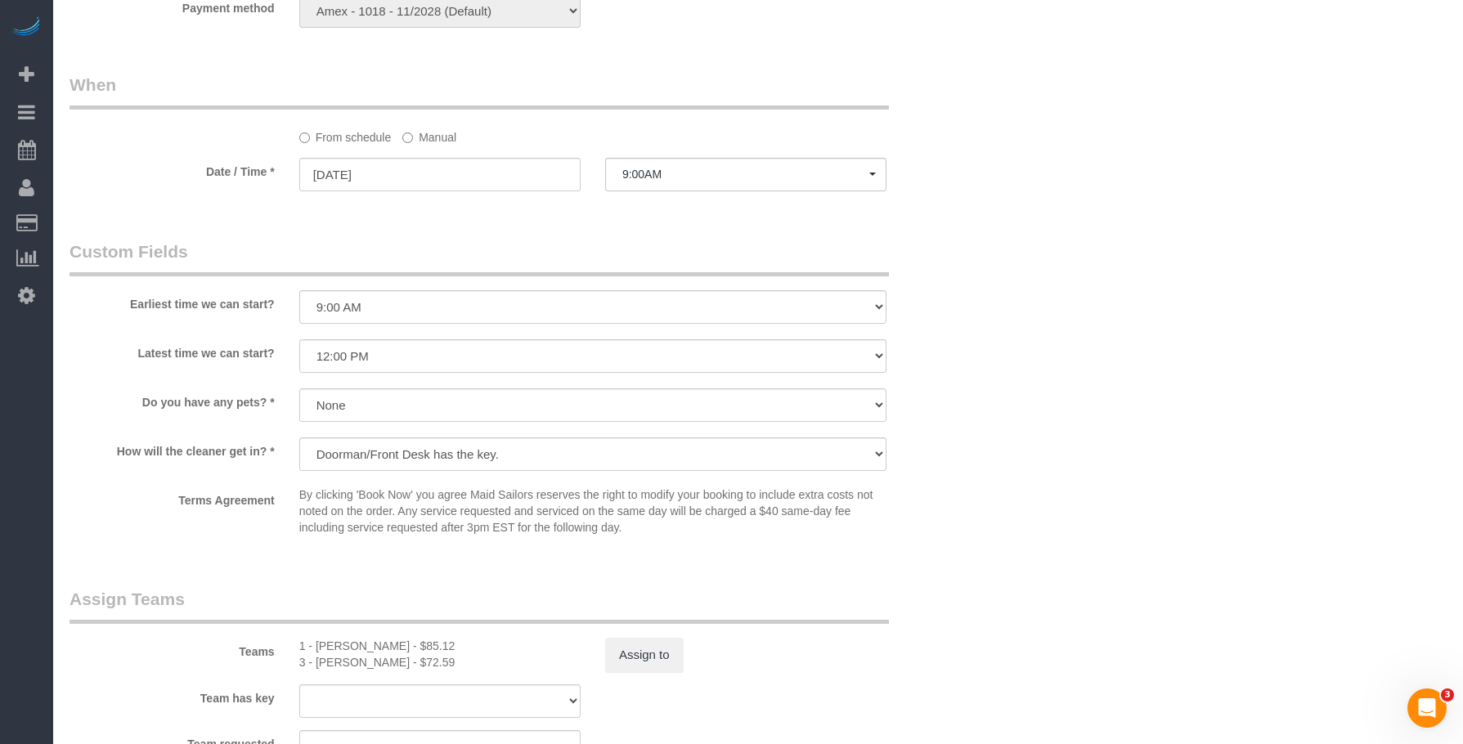
scroll to position [1309, 0]
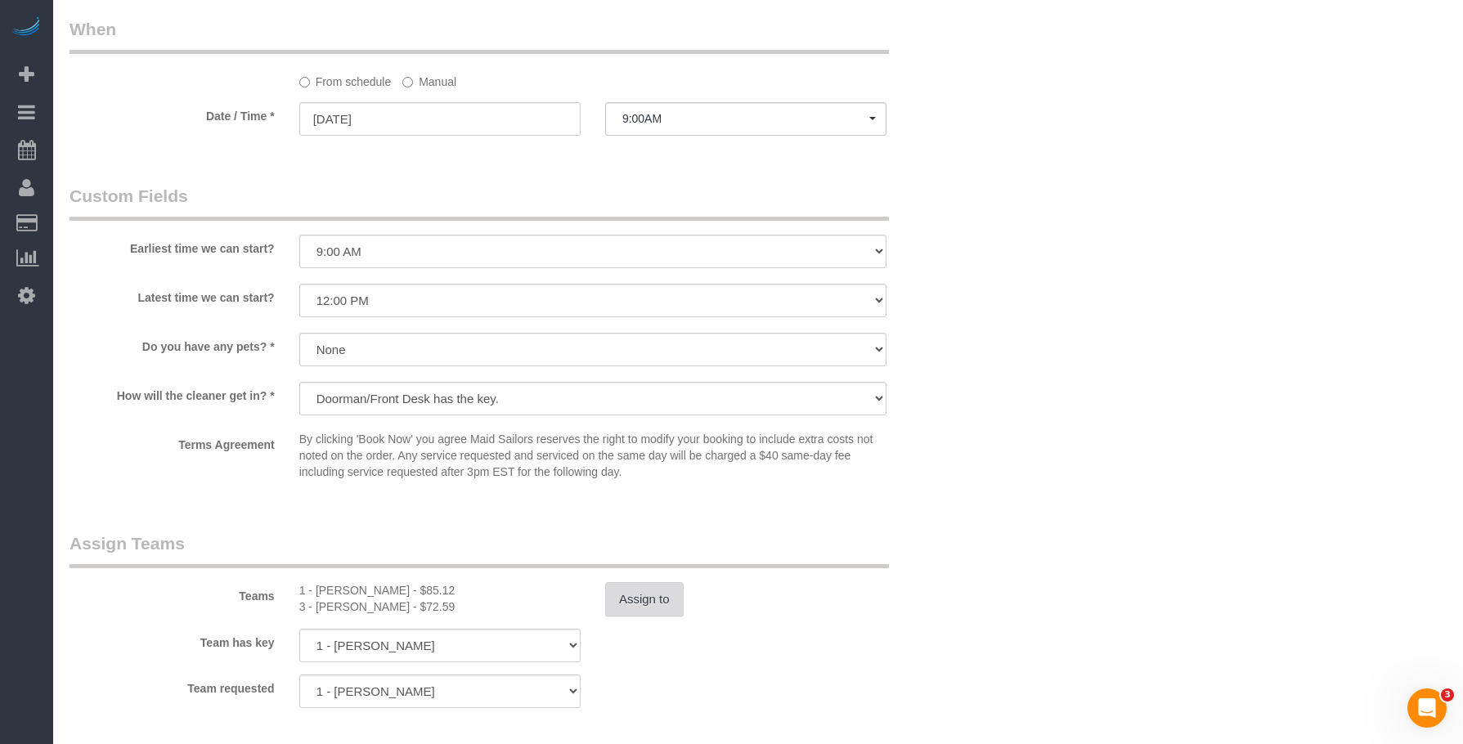
click at [641, 594] on button "Assign to" at bounding box center [644, 599] width 79 height 34
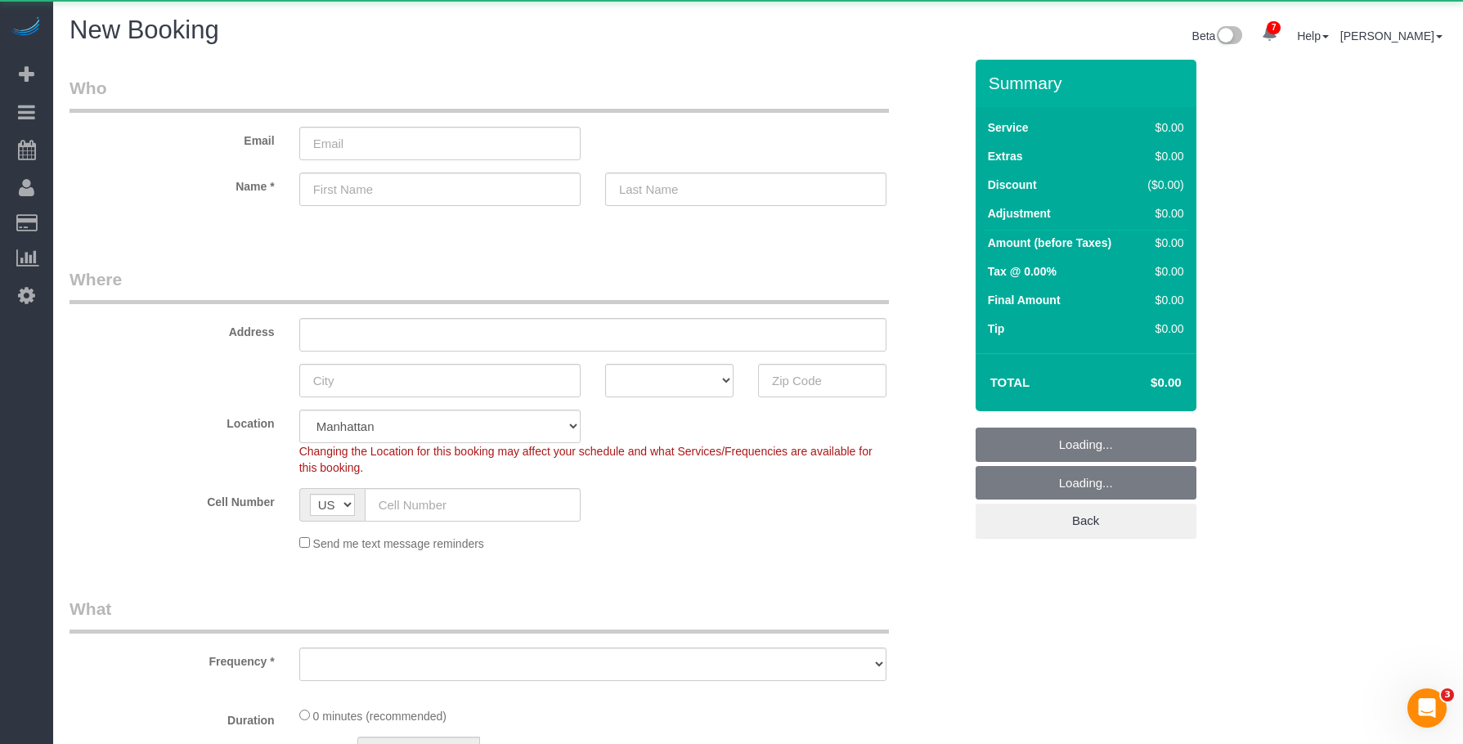
select select "object:5815"
select select "number:89"
select select "number:90"
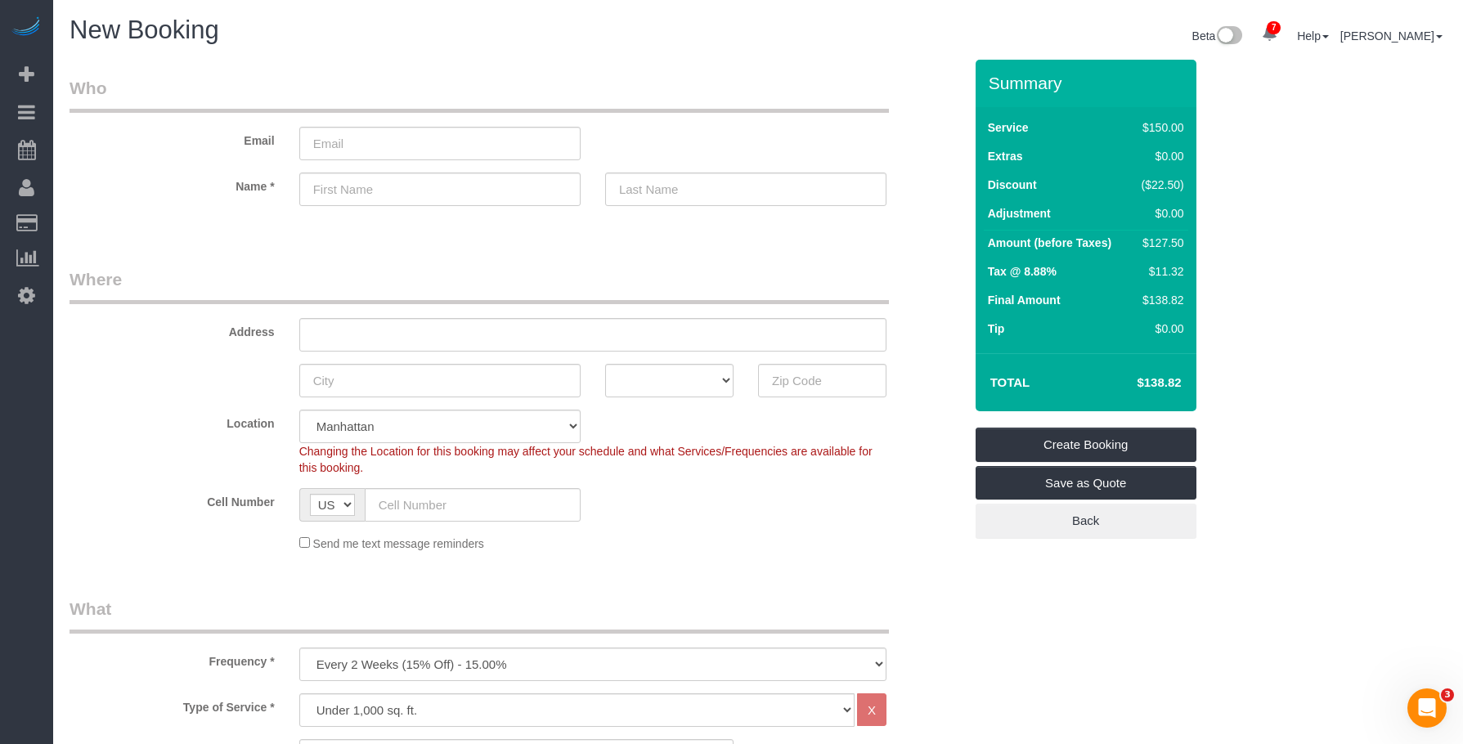
click at [522, 281] on legend "Where" at bounding box center [480, 285] width 820 height 37
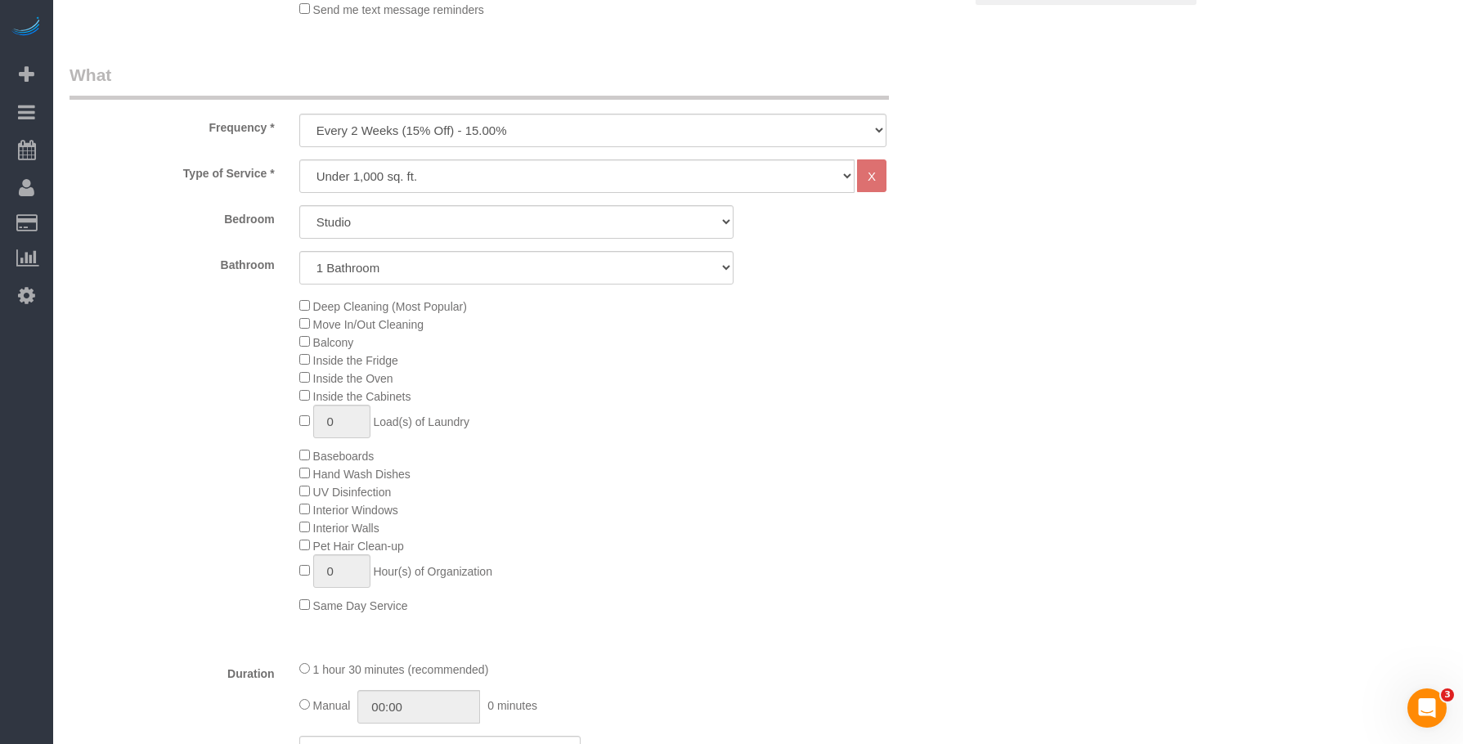
scroll to position [654, 0]
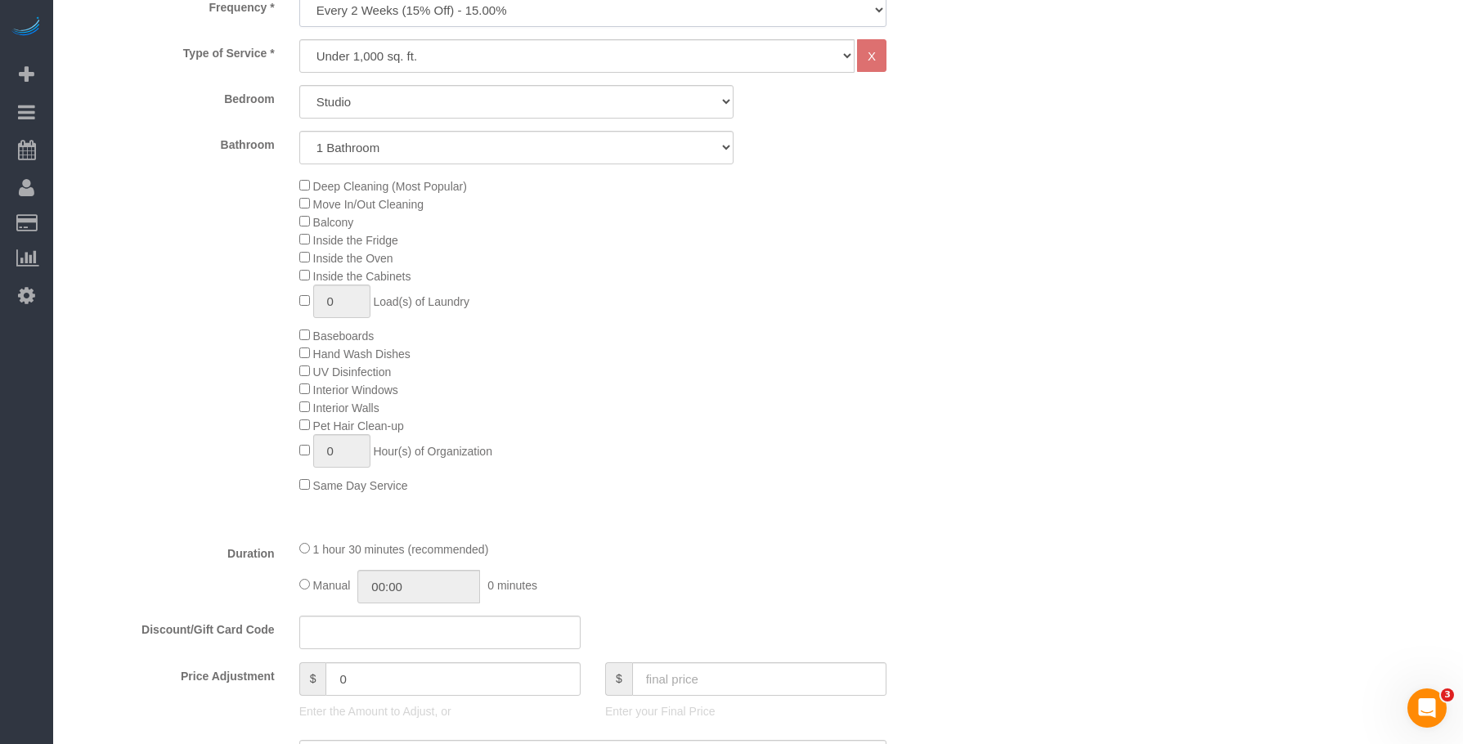
click at [536, 16] on select "One Time Weekly (20% Off) - 20.00% Every 2 Weeks (15% Off) - 15.00% Every 4 Wee…" at bounding box center [592, 10] width 587 height 34
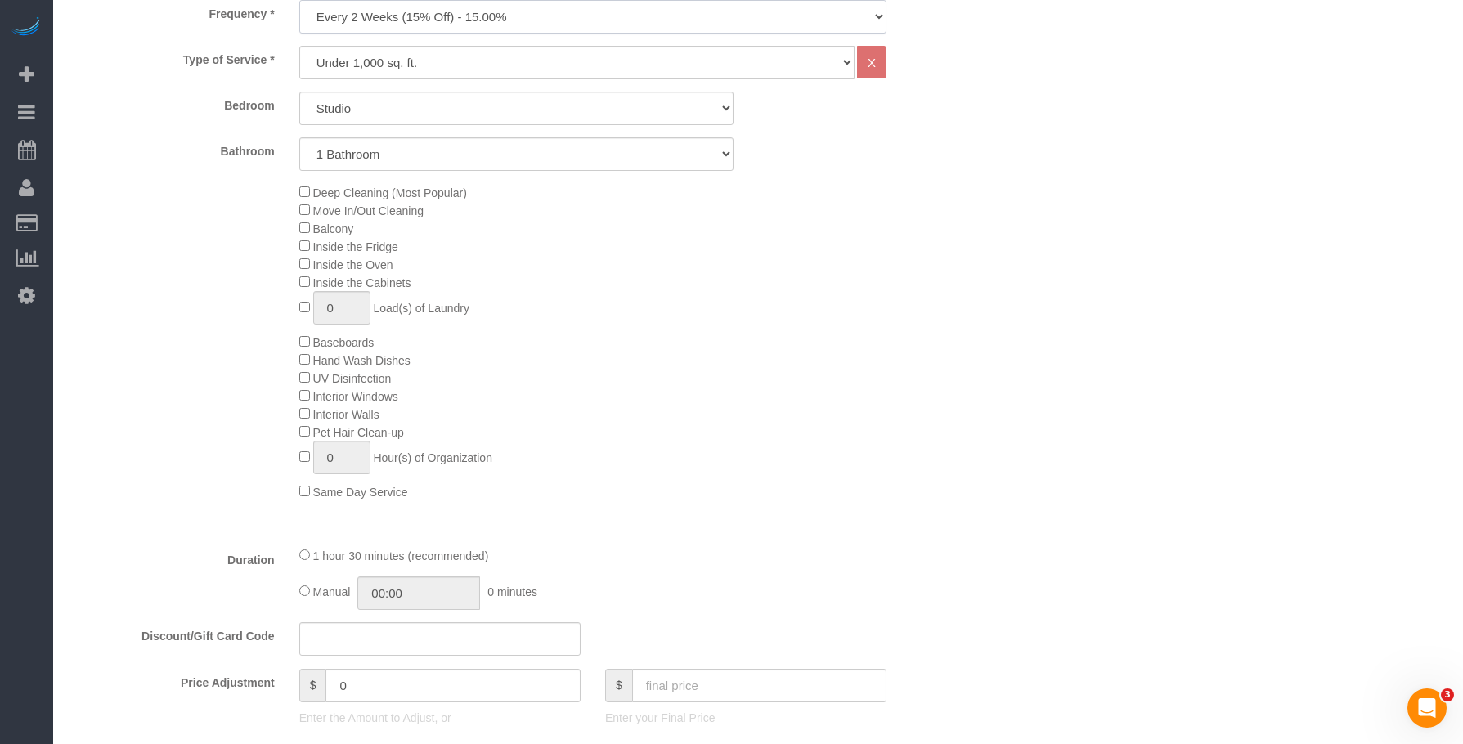
select select "object:6344"
click at [299, 0] on select "One Time Weekly (20% Off) - 20.00% Every 2 Weeks (15% Off) - 15.00% Every 4 Wee…" at bounding box center [592, 17] width 587 height 34
click at [430, 97] on select "Studio 1 Bedroom 2 Bedrooms 3 Bedrooms" at bounding box center [516, 109] width 434 height 34
drag, startPoint x: 906, startPoint y: 272, endPoint x: 760, endPoint y: 264, distance: 145.8
click at [906, 272] on div "Deep Cleaning (Most Popular) Move In/Out Cleaning Balcony Inside the Fridge Ins…" at bounding box center [631, 341] width 689 height 317
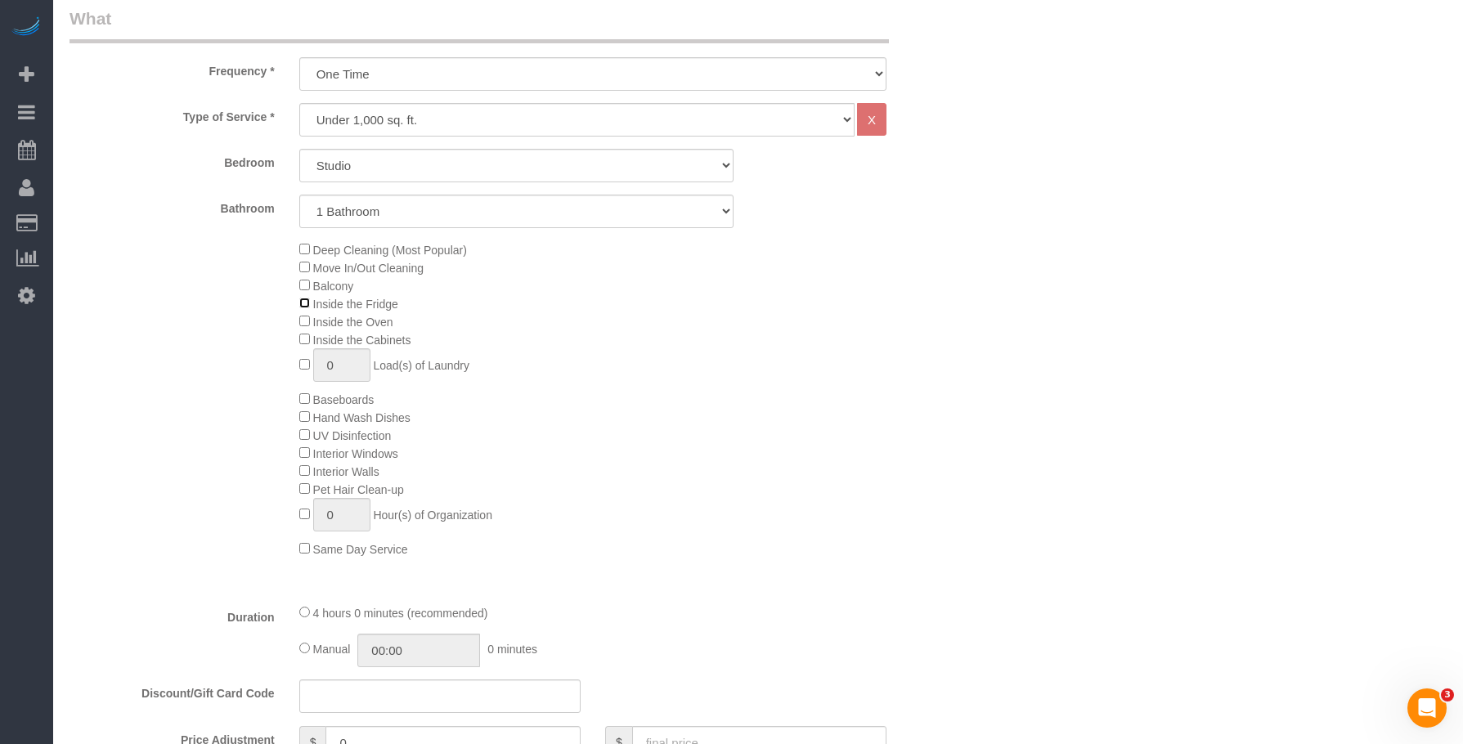
scroll to position [566, 0]
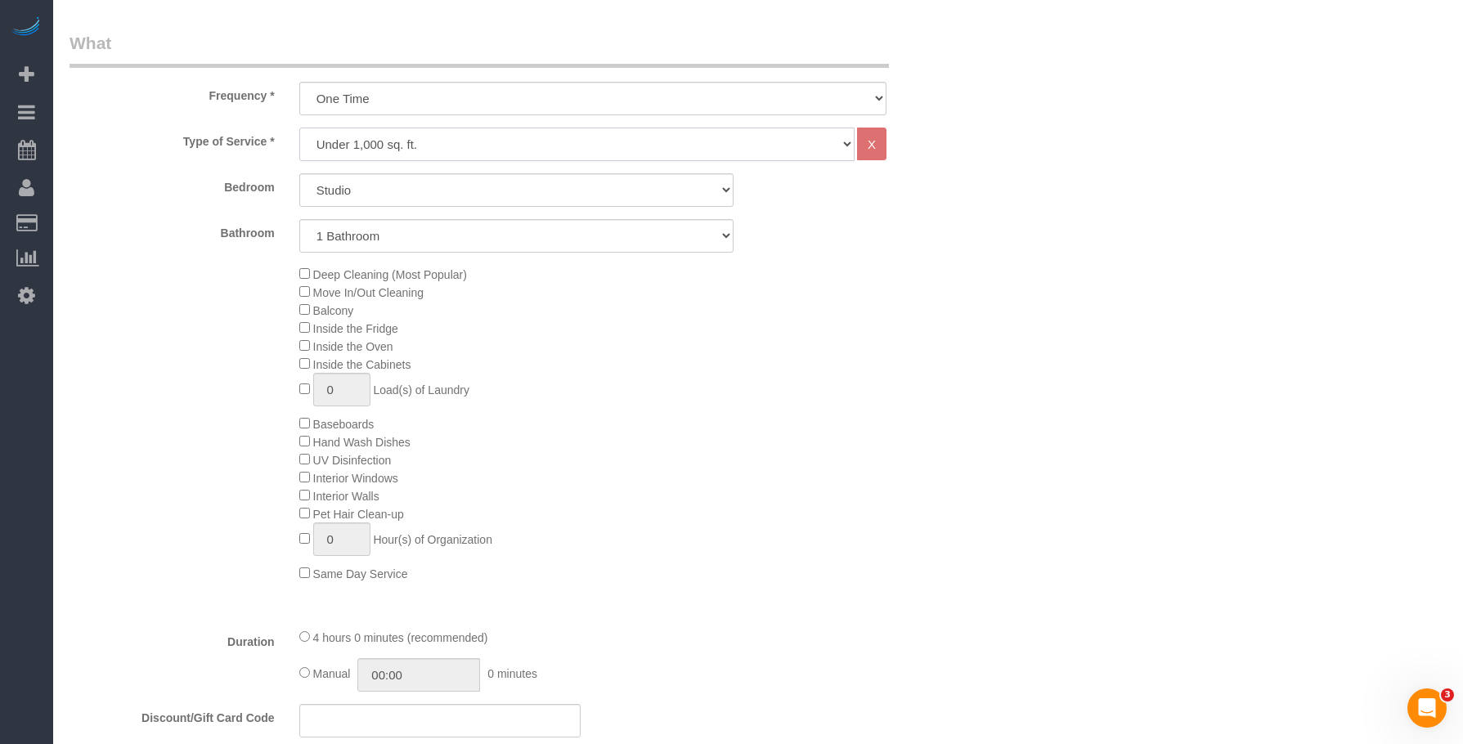
click at [374, 149] on select "Under 1,000 sq. ft. 1,001 - 1,500 sq. ft. 1,500+ sq. ft. Custom Cleaning Office…" at bounding box center [576, 145] width 555 height 34
select select "213"
click at [299, 128] on select "Under 1,000 sq. ft. 1,001 - 1,500 sq. ft. 1,500+ sq. ft. Custom Cleaning Office…" at bounding box center [576, 145] width 555 height 34
select select "1"
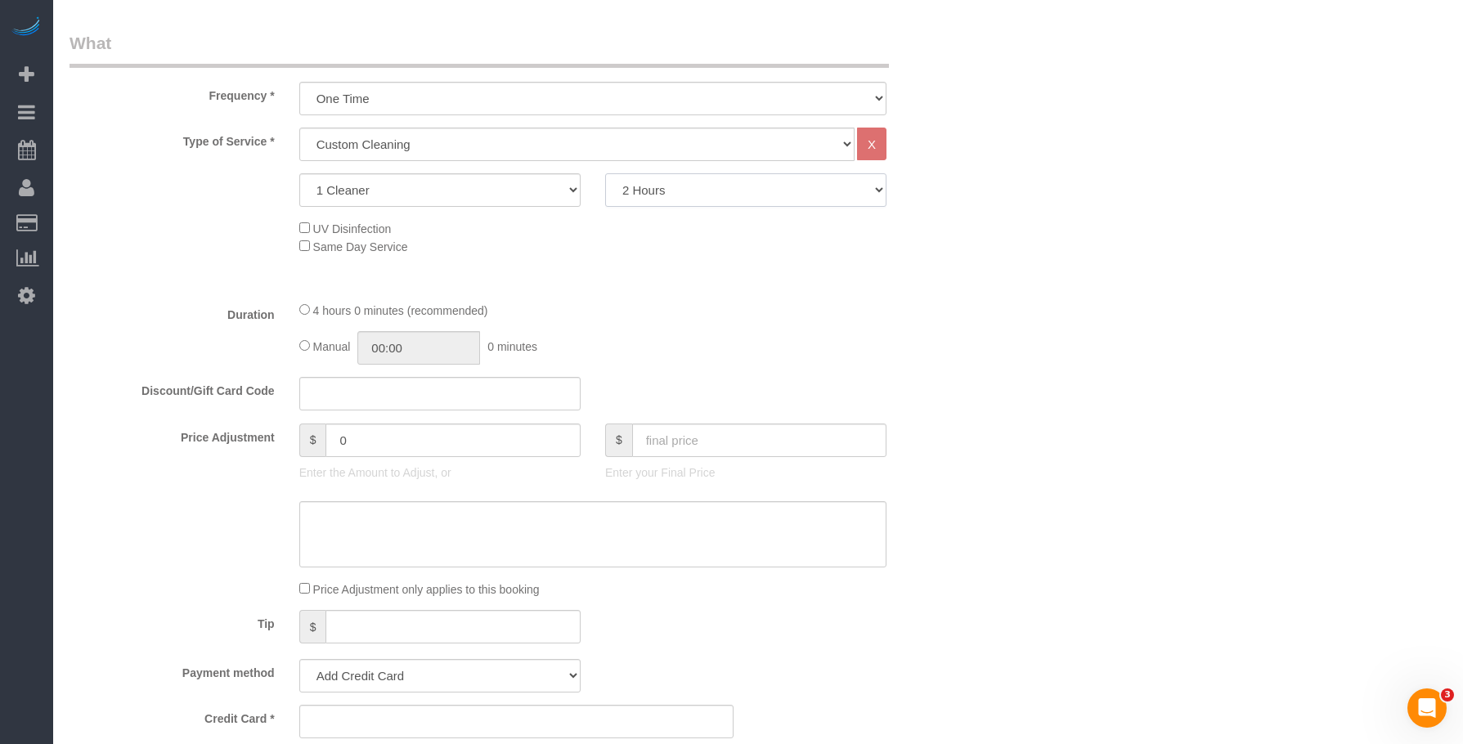
drag, startPoint x: 715, startPoint y: 198, endPoint x: 714, endPoint y: 206, distance: 8.2
click at [715, 198] on select "2 Hours 2.5 Hours 3 Hours 3.5 Hours 4 Hours 4.5 Hours 5 Hours 5.5 Hours 6 Hours…" at bounding box center [745, 190] width 281 height 34
select select "180"
click at [605, 173] on select "2 Hours 2.5 Hours 3 Hours 3.5 Hours 4 Hours 4.5 Hours 5 Hours 5.5 Hours 6 Hours…" at bounding box center [745, 190] width 281 height 34
click at [1105, 366] on div "Who Email Name * Where Address AK AL AR AZ CA CO CT DC DE FL GA HI IA ID IL IN …" at bounding box center [758, 657] width 1377 height 2327
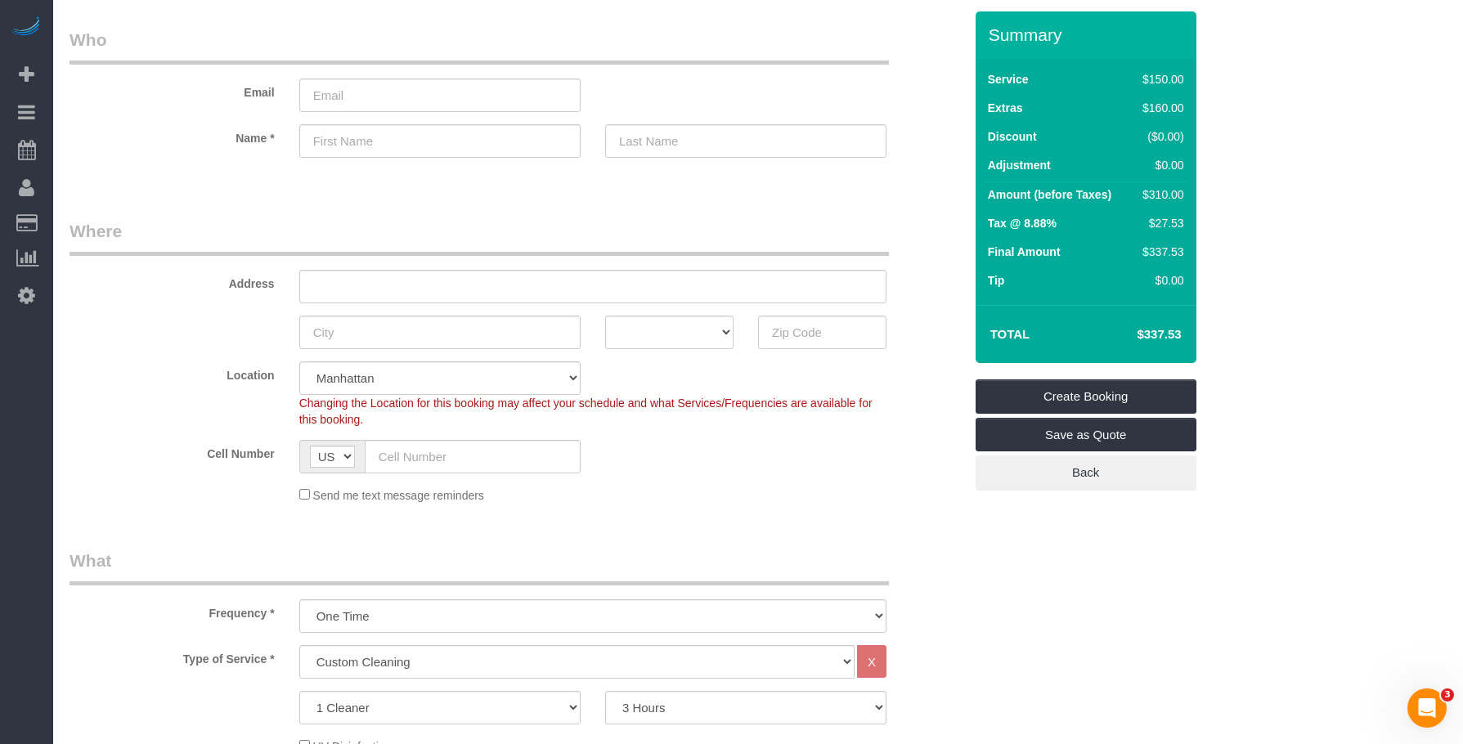
scroll to position [0, 0]
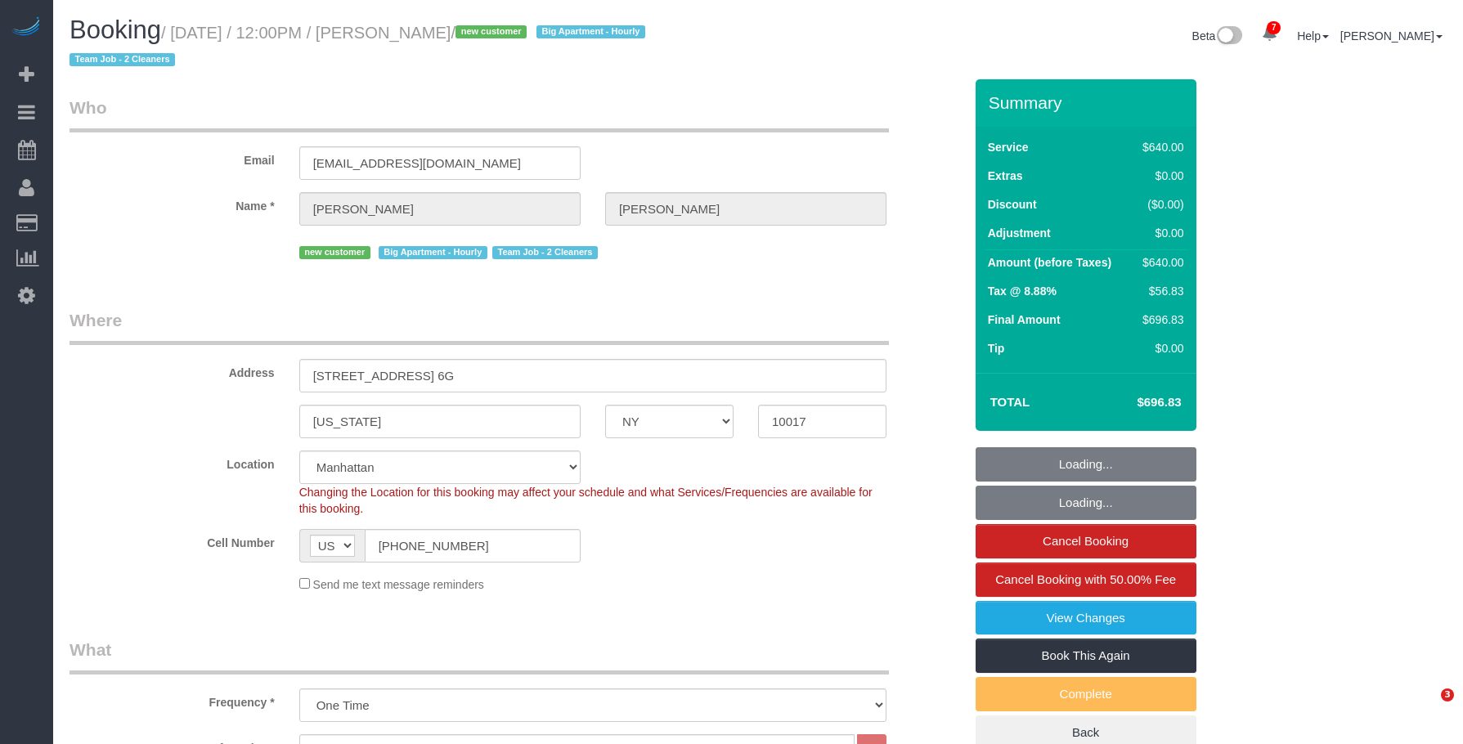
select select "NY"
select select "2"
select select "240"
select select "spot1"
select select "number:89"
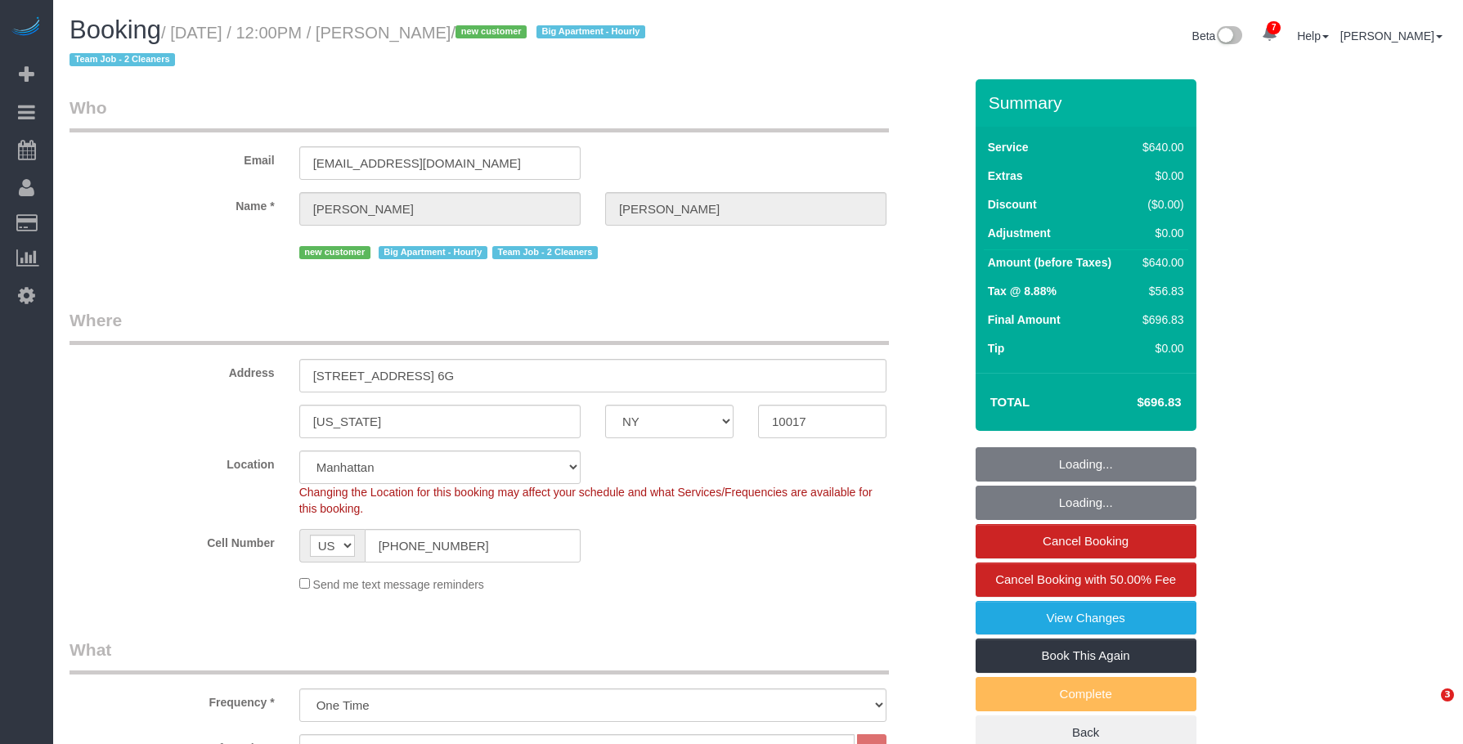
select select "number:76"
select select "number:15"
select select "number:6"
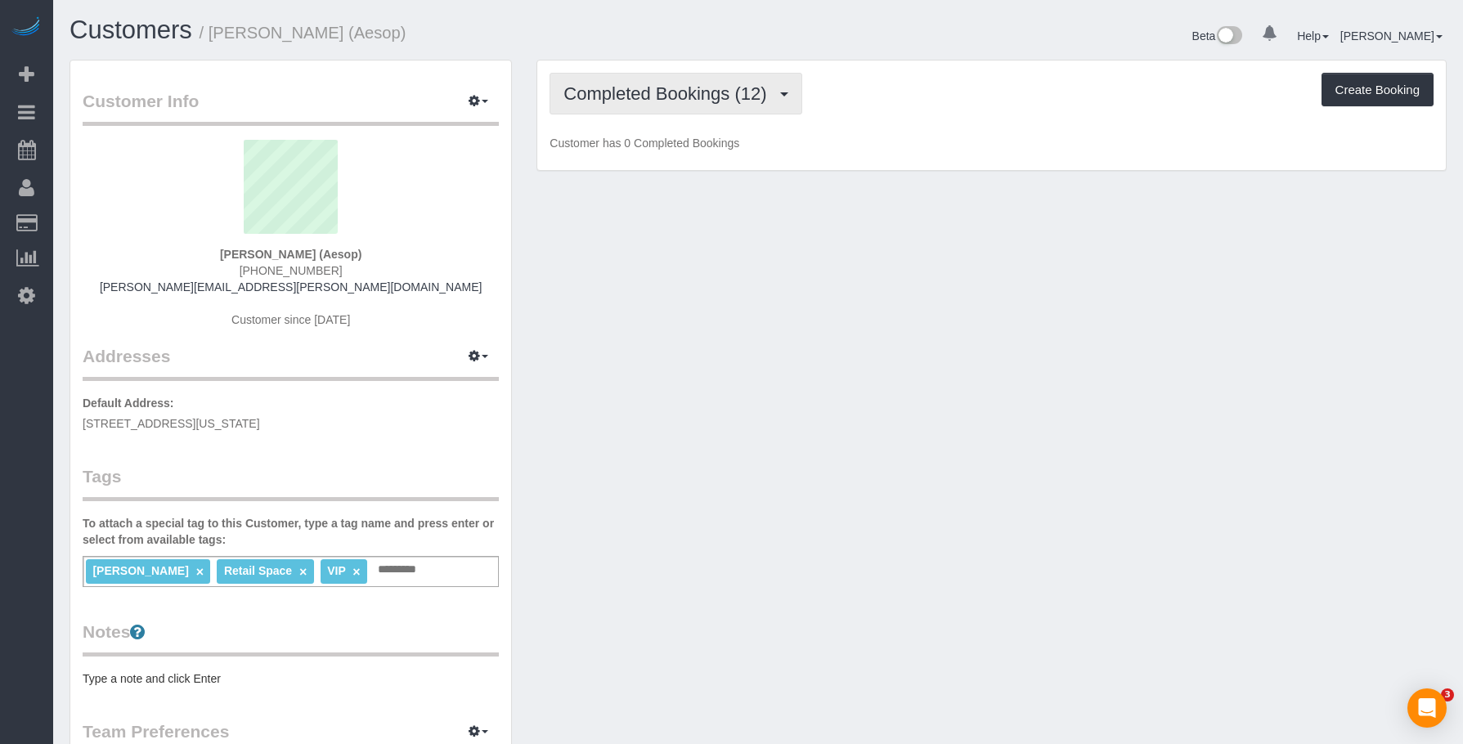
click at [673, 89] on span "Completed Bookings (12)" at bounding box center [669, 93] width 211 height 20
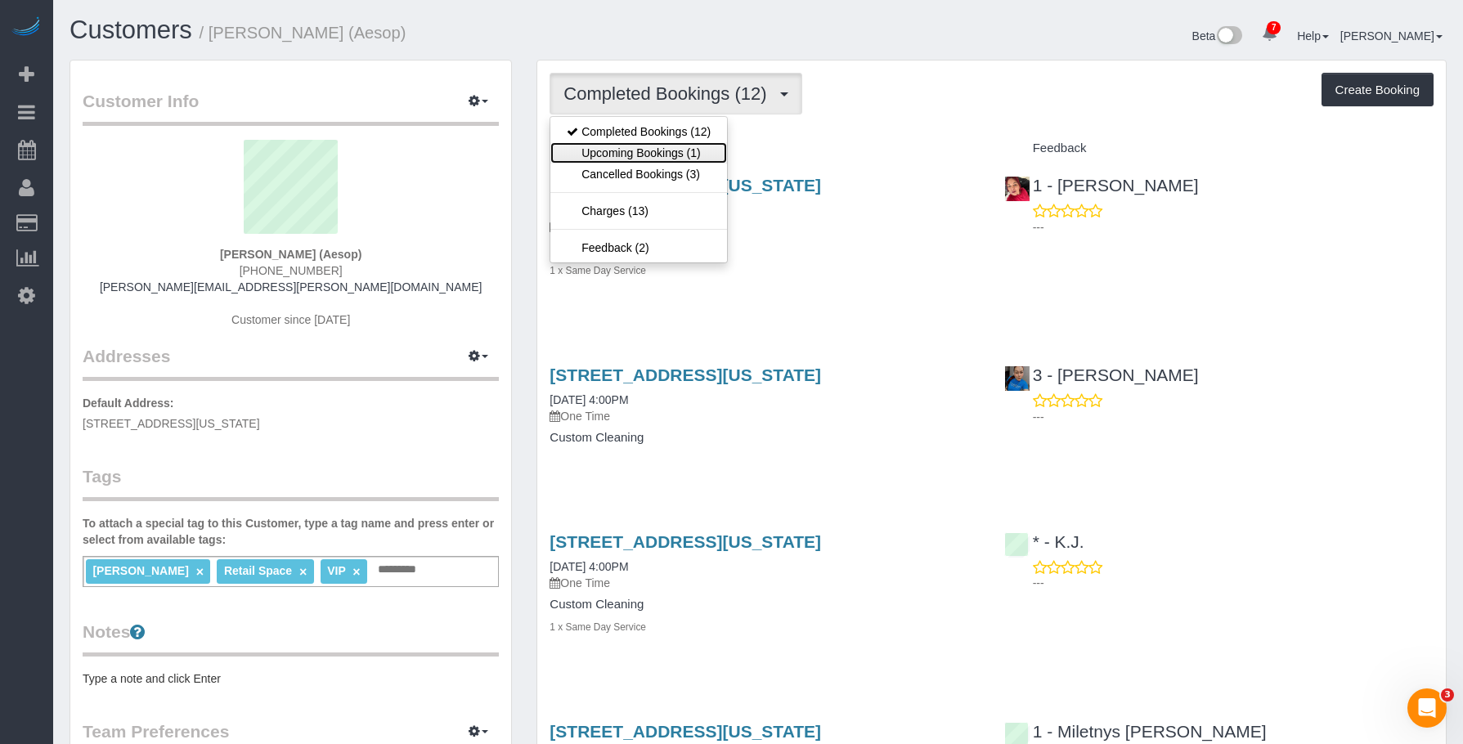
click at [663, 147] on link "Upcoming Bookings (1)" at bounding box center [639, 152] width 177 height 21
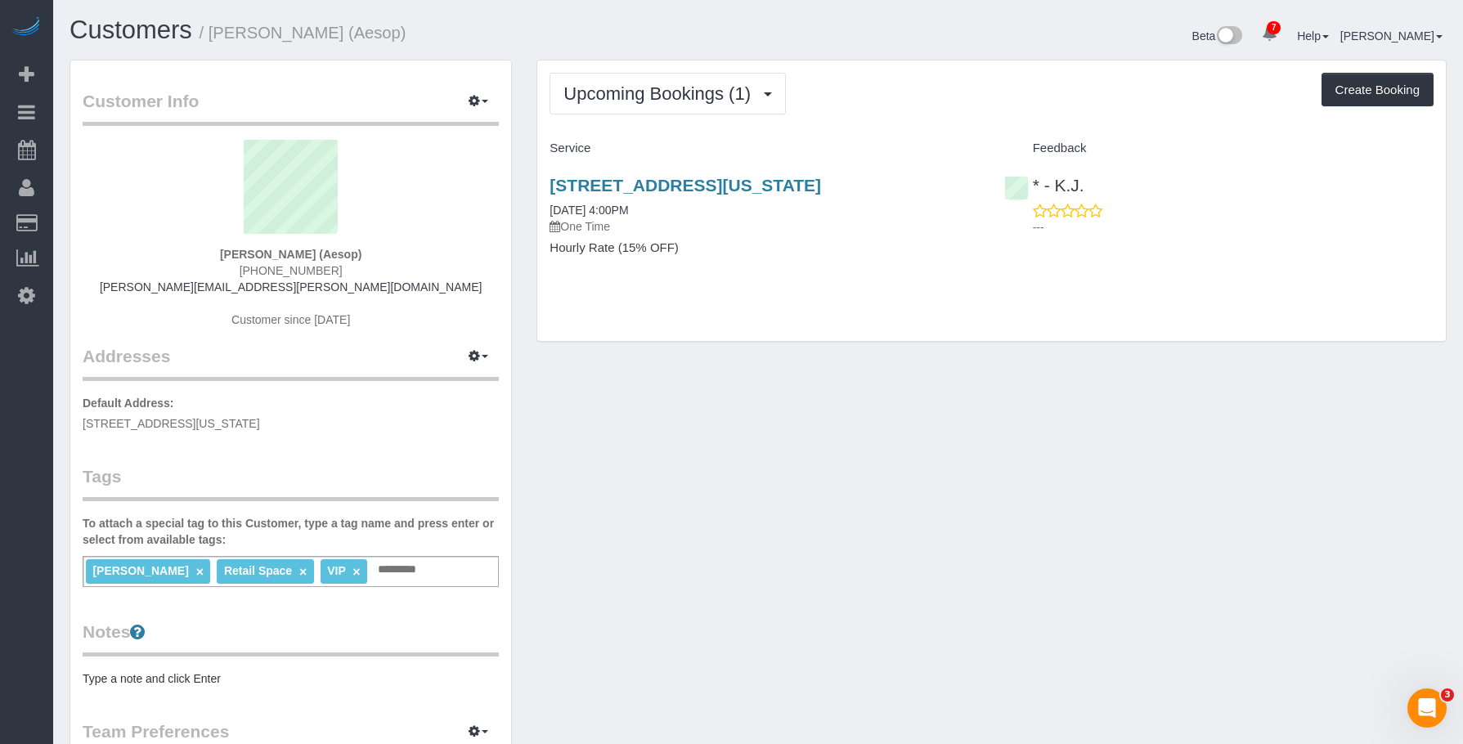
click at [824, 237] on div "[STREET_ADDRESS][US_STATE] [DATE] 4:00PM One Time Hourly Rate (15% OFF)" at bounding box center [764, 225] width 454 height 126
click at [821, 182] on link "[STREET_ADDRESS][US_STATE]" at bounding box center [686, 185] width 272 height 19
click at [483, 103] on span "button" at bounding box center [485, 101] width 7 height 3
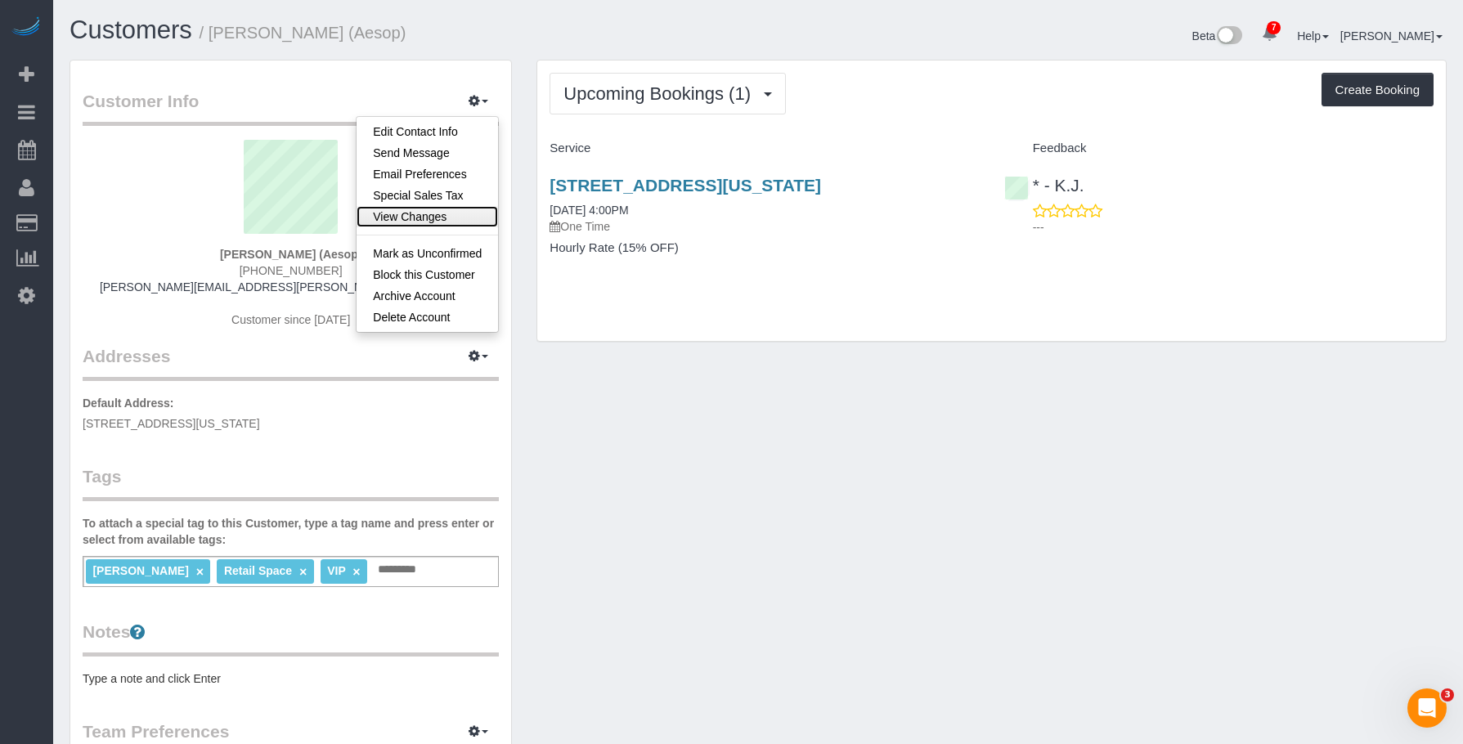
click at [416, 222] on link "View Changes" at bounding box center [428, 216] width 142 height 21
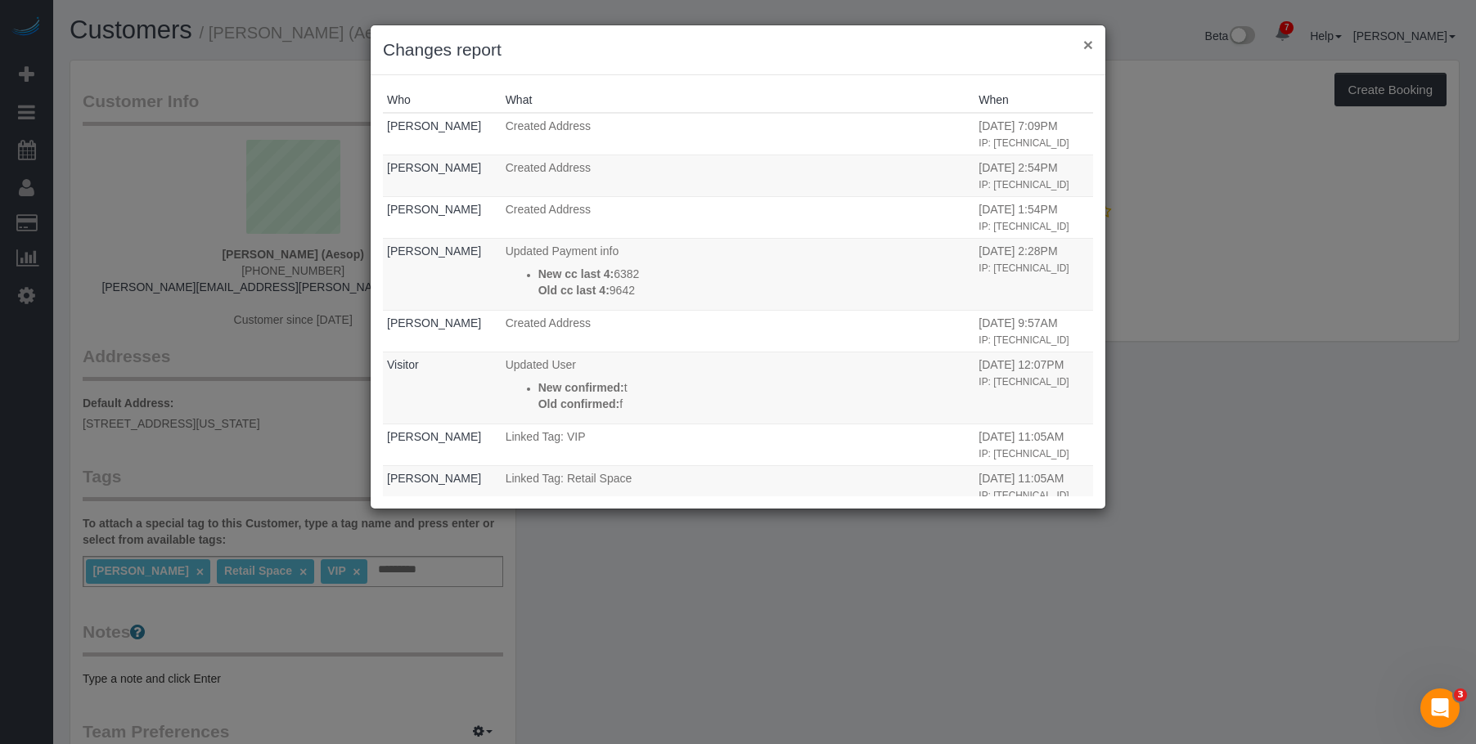
click at [1088, 46] on button "×" at bounding box center [1088, 44] width 10 height 17
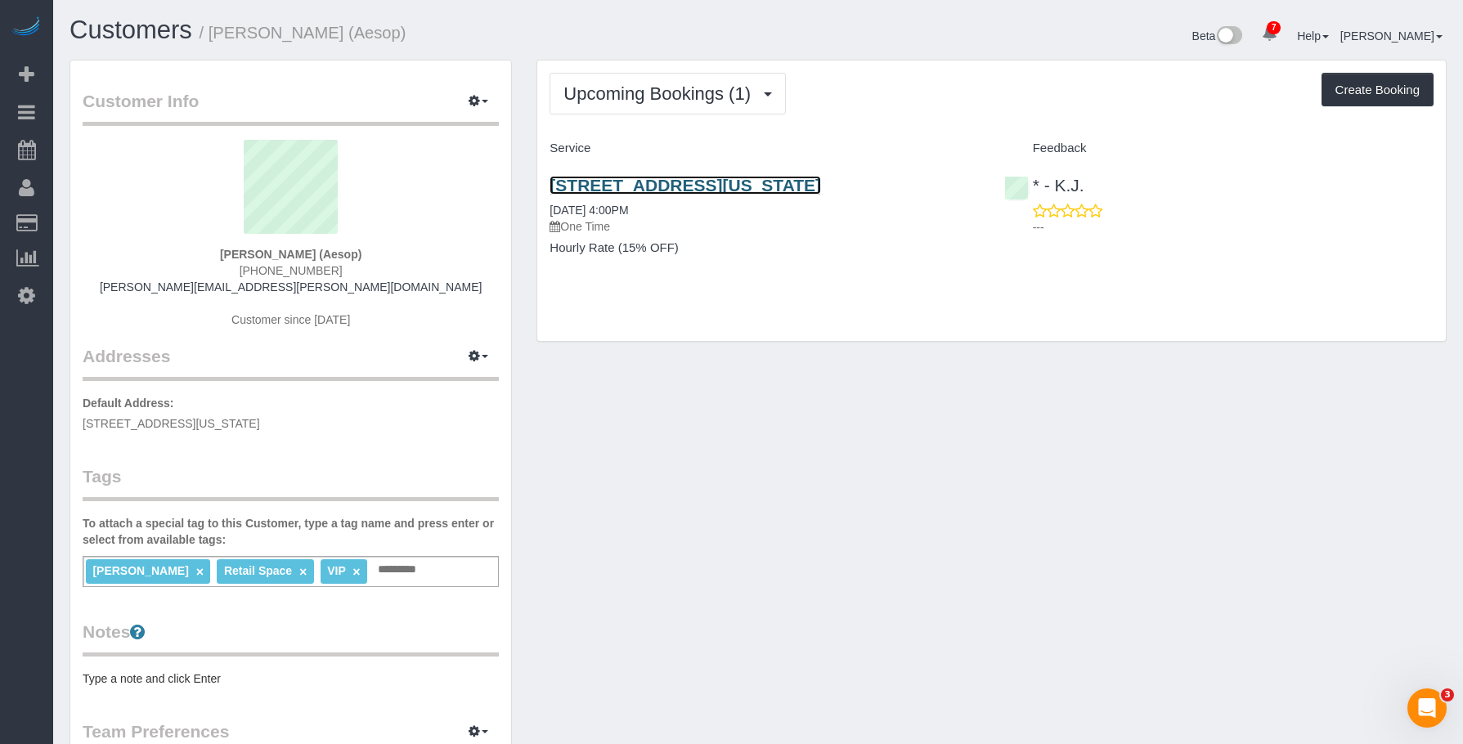
click at [710, 182] on link "[STREET_ADDRESS][US_STATE]" at bounding box center [686, 185] width 272 height 19
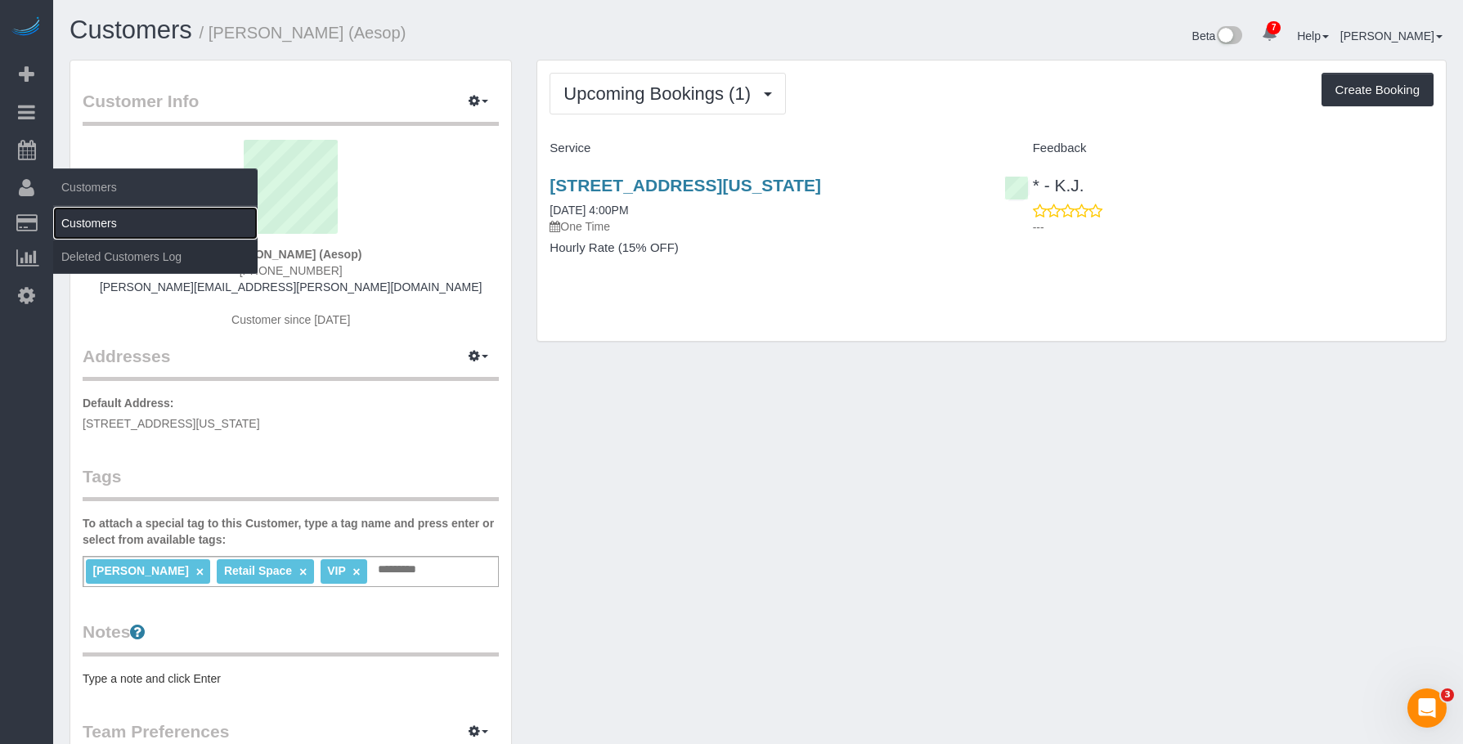
click at [106, 217] on link "Customers" at bounding box center [155, 223] width 204 height 33
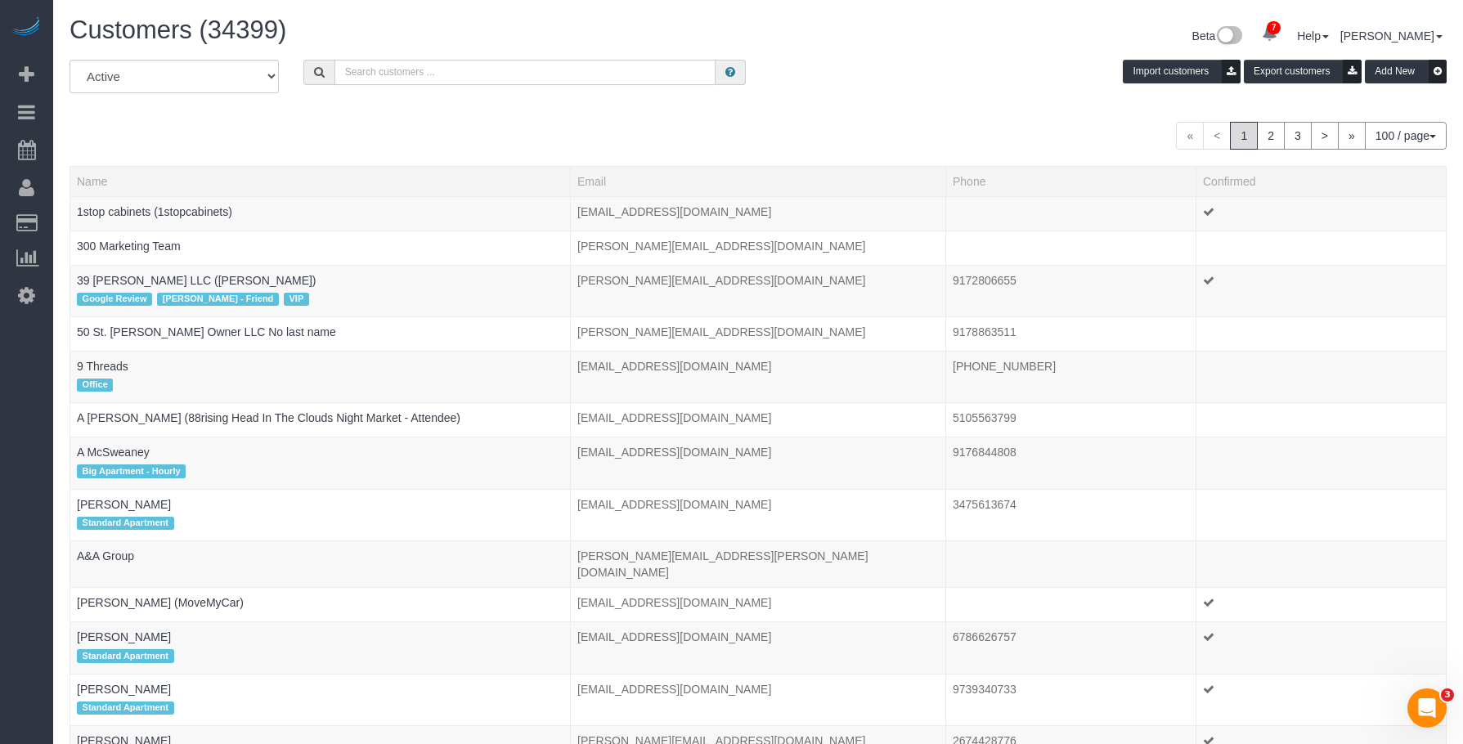
click at [489, 62] on input "text" at bounding box center [525, 72] width 381 height 25
paste input "[EMAIL_ADDRESS][DOMAIN_NAME]"
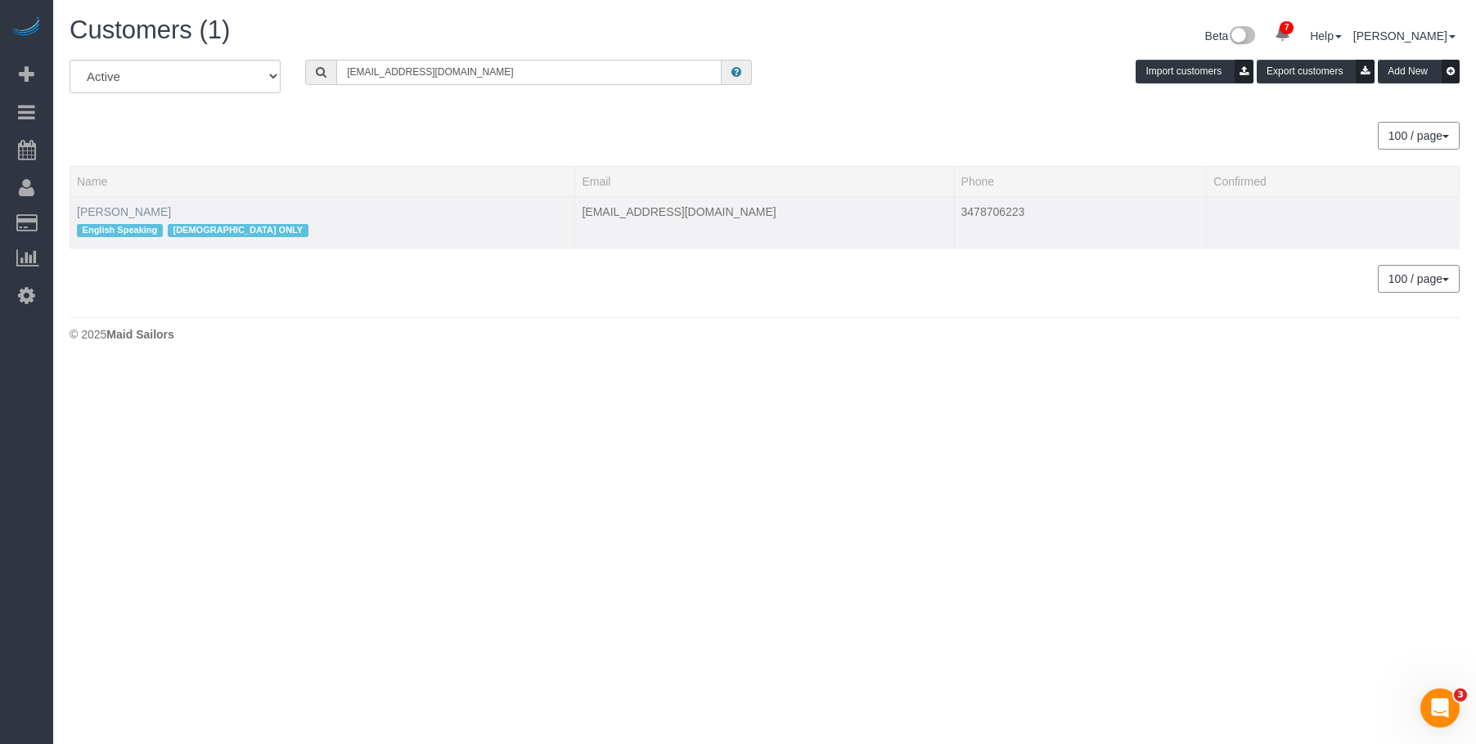
type input "[EMAIL_ADDRESS][DOMAIN_NAME]"
click at [133, 211] on link "[PERSON_NAME]" at bounding box center [124, 211] width 94 height 13
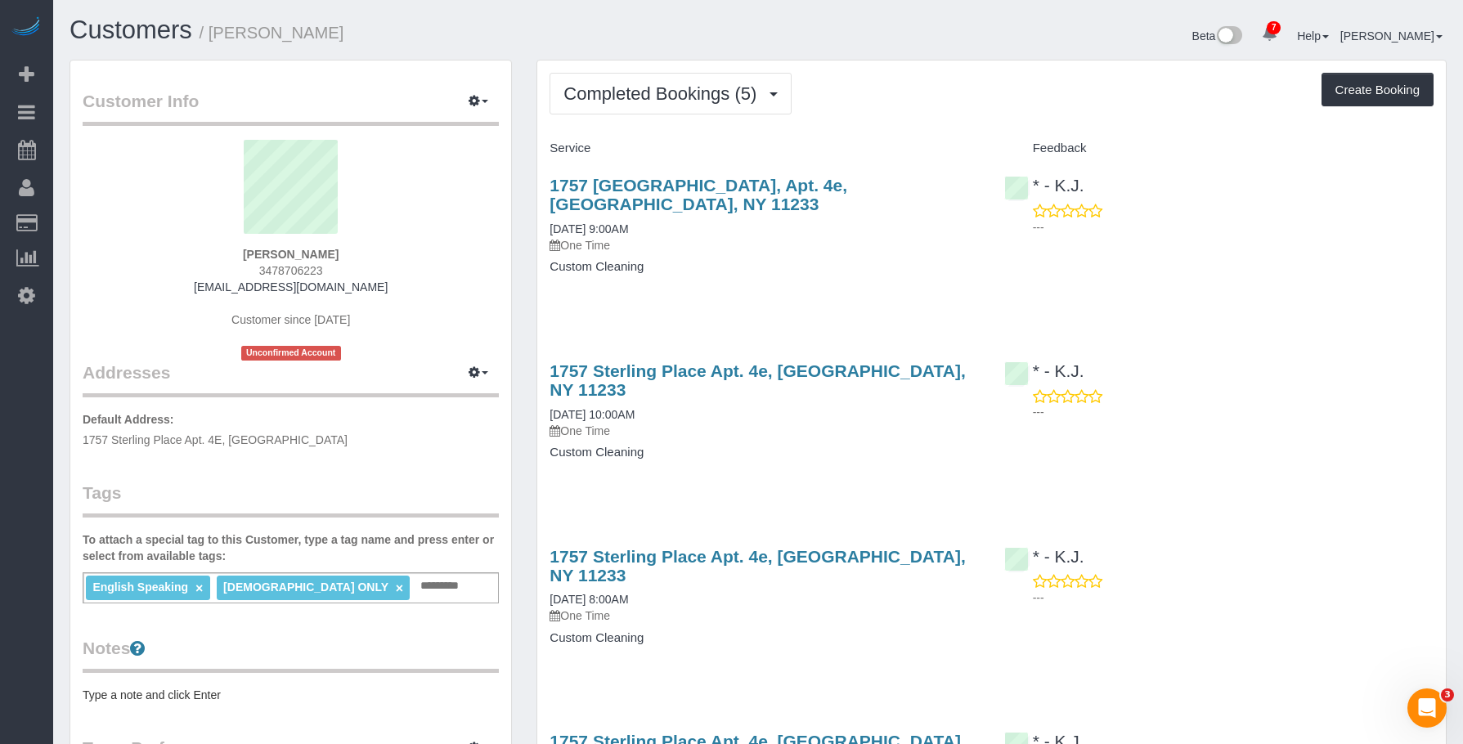
click at [732, 213] on div "1757 [GEOGRAPHIC_DATA], Apt. 4e, [GEOGRAPHIC_DATA], NY 11233 [DATE] 9:00AM One …" at bounding box center [764, 215] width 429 height 78
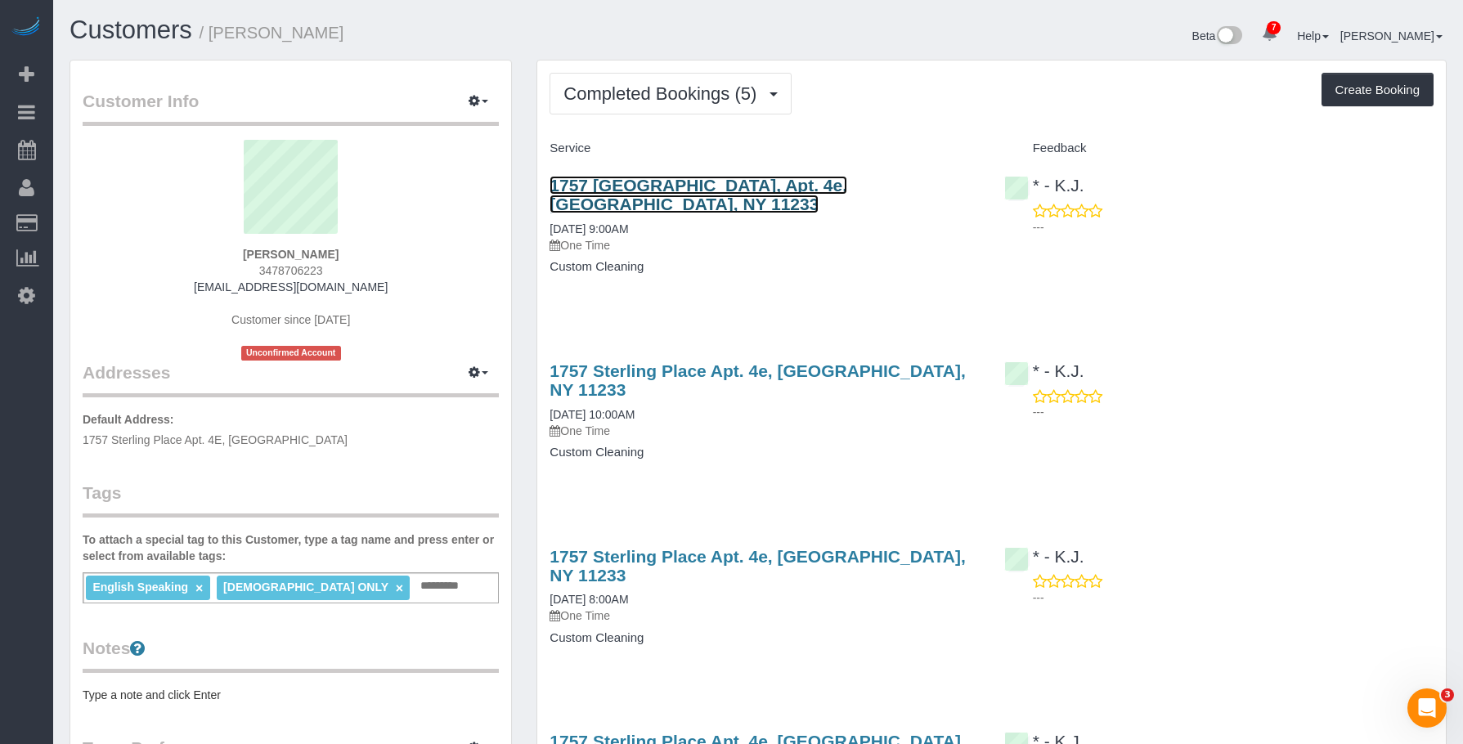
click at [791, 178] on link "1757 [GEOGRAPHIC_DATA], Apt. 4e, [GEOGRAPHIC_DATA], NY 11233" at bounding box center [699, 195] width 298 height 38
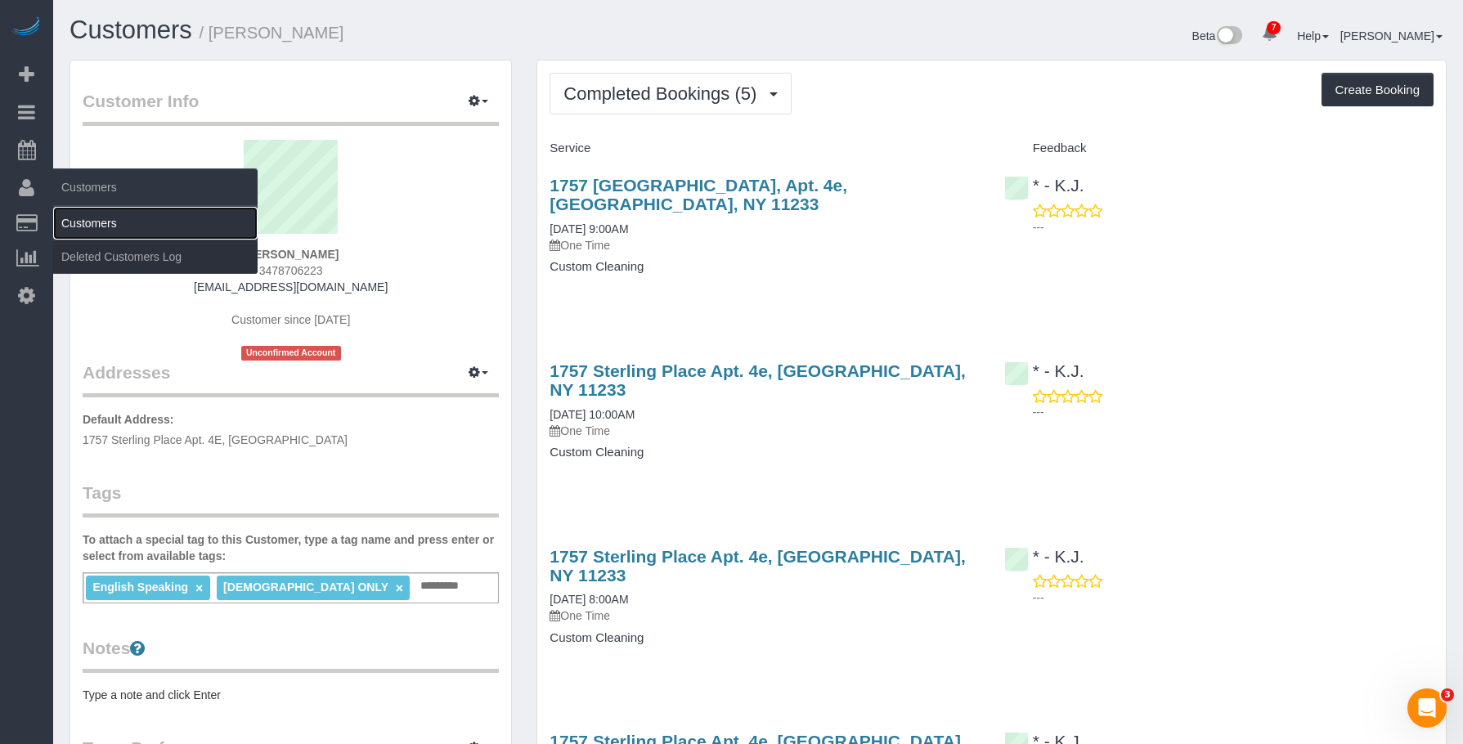
click at [96, 219] on link "Customers" at bounding box center [155, 223] width 204 height 33
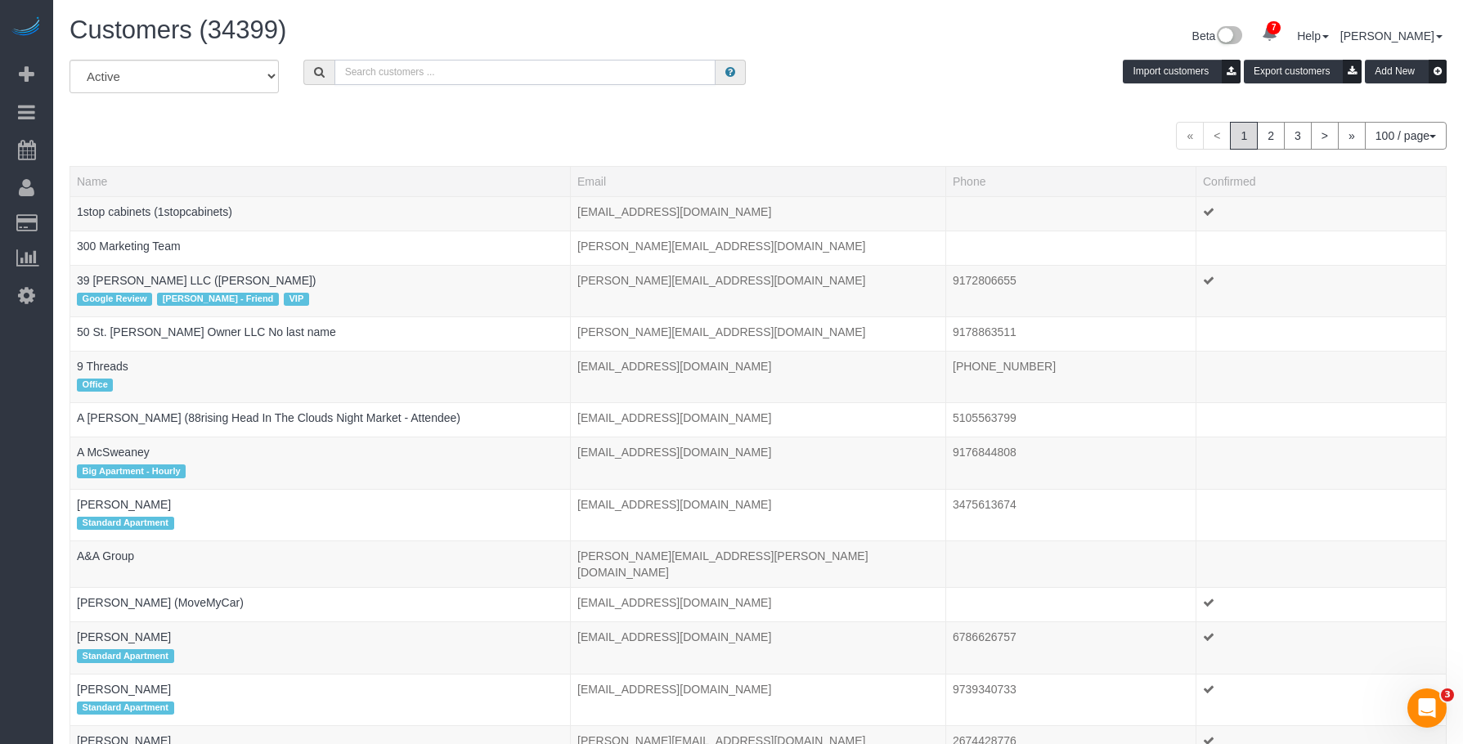
click at [559, 66] on input "text" at bounding box center [525, 72] width 381 height 25
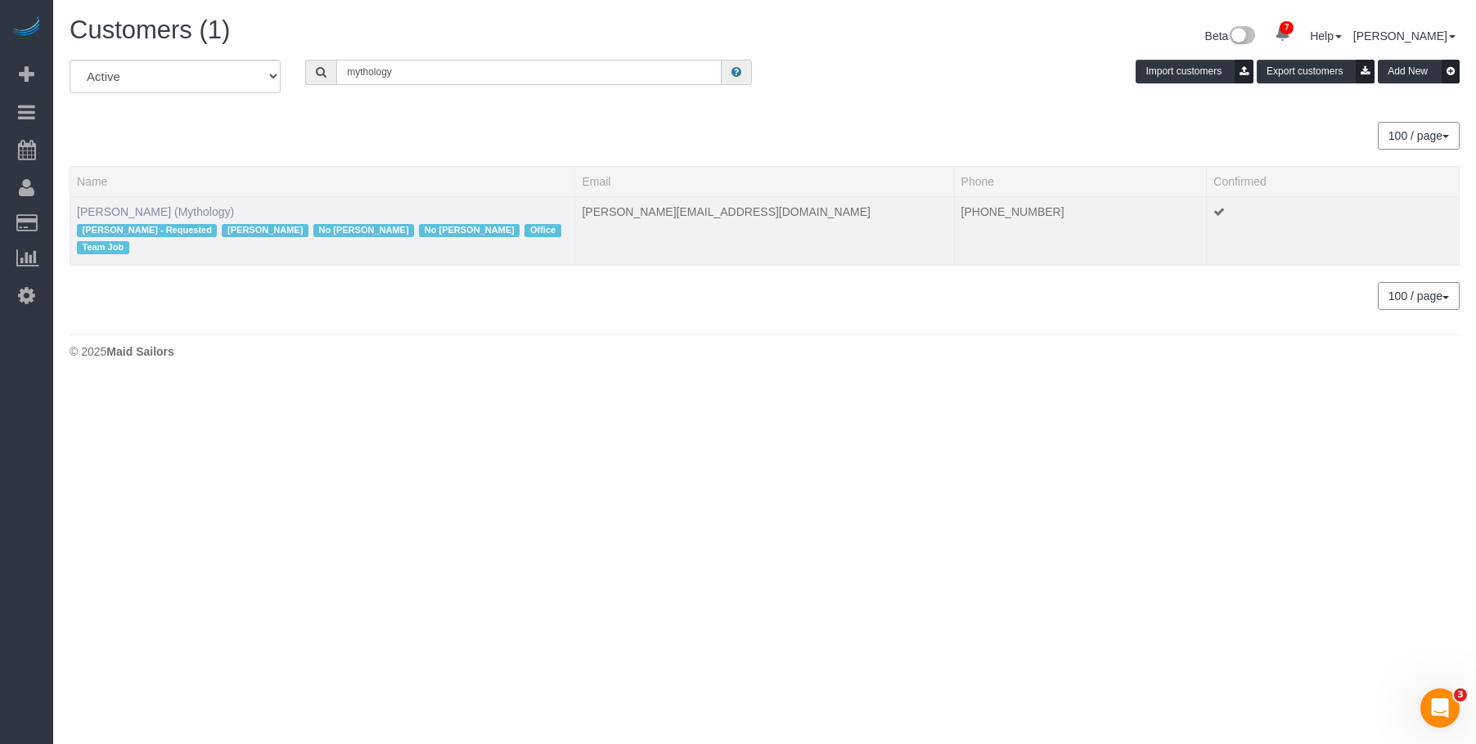
type input "mythology"
click at [198, 209] on link "[PERSON_NAME] (Mythology)" at bounding box center [155, 211] width 157 height 13
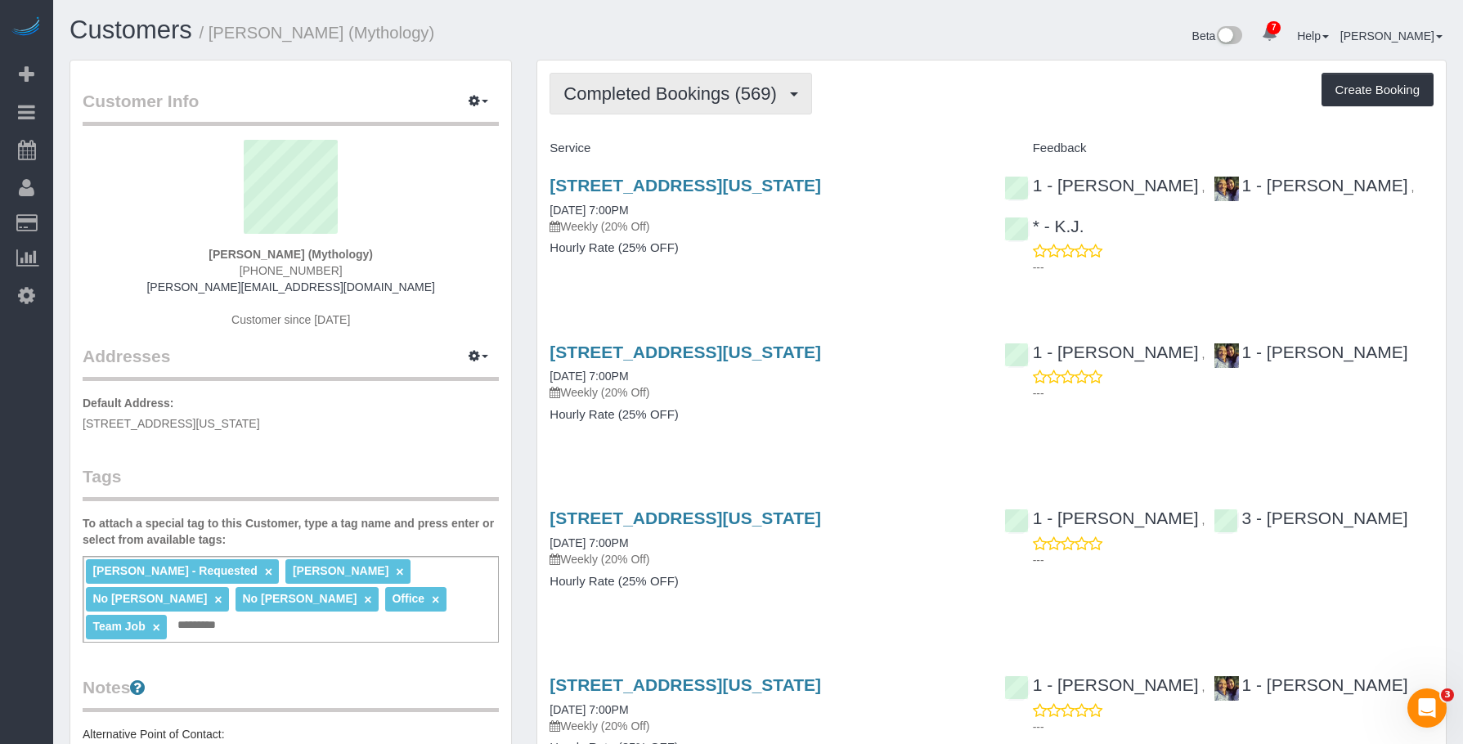
click at [712, 84] on span "Completed Bookings (569)" at bounding box center [674, 93] width 221 height 20
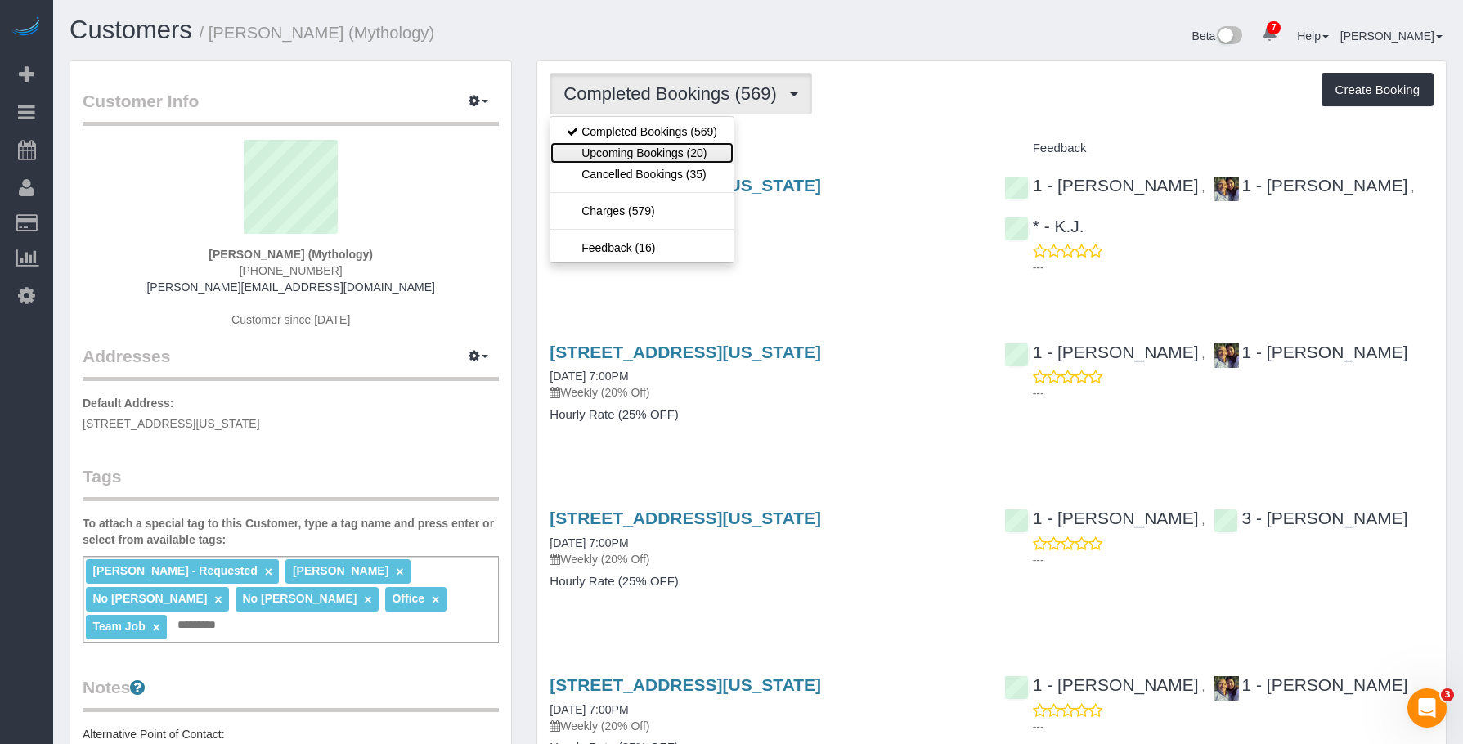
click at [680, 151] on link "Upcoming Bookings (20)" at bounding box center [642, 152] width 183 height 21
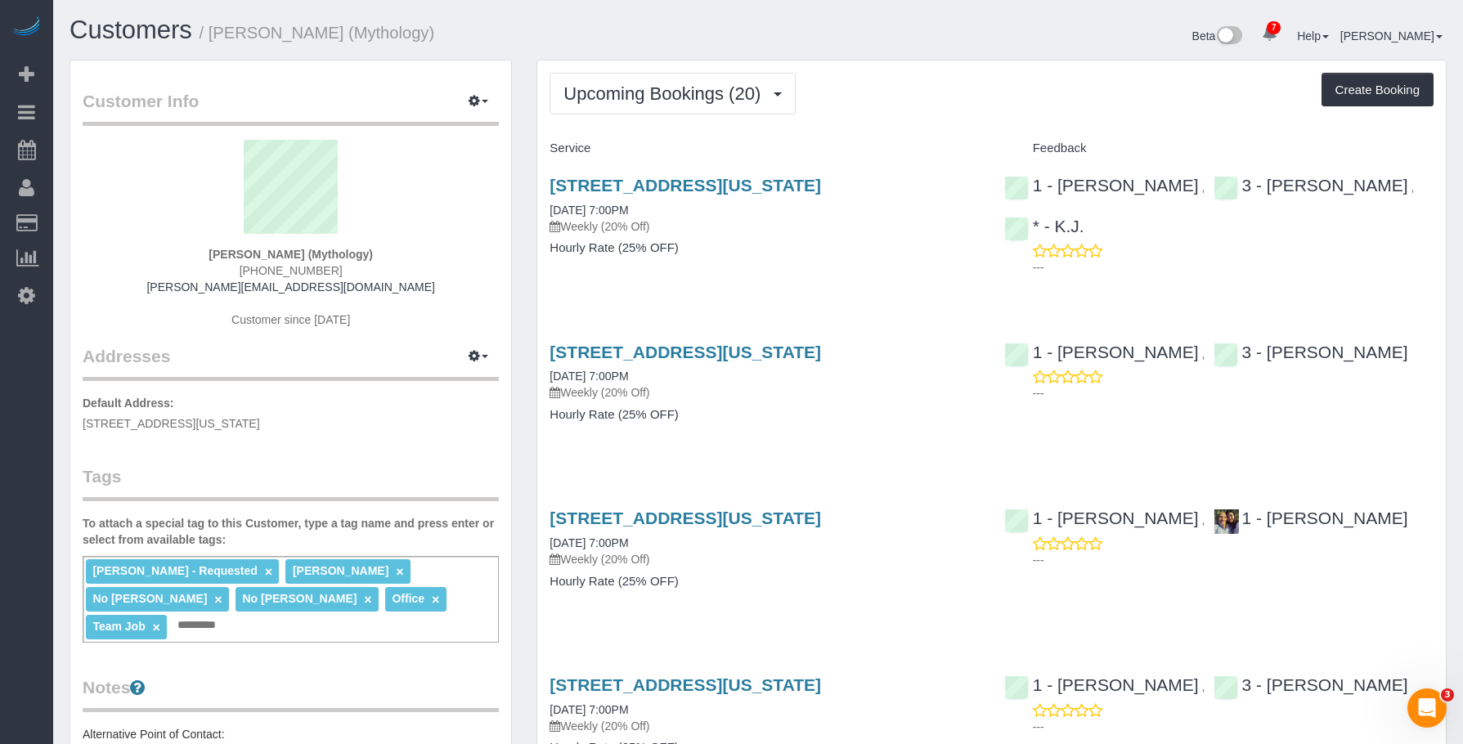
click at [813, 249] on h4 "Hourly Rate (25% OFF)" at bounding box center [764, 248] width 429 height 14
click at [799, 439] on div "[STREET_ADDRESS][US_STATE] [DATE] 7:00PM Weekly (20% Off) Hourly Rate (25% OFF)" at bounding box center [764, 392] width 454 height 126
click at [821, 351] on link "[STREET_ADDRESS][US_STATE]" at bounding box center [686, 352] width 272 height 19
click at [670, 184] on link "[STREET_ADDRESS][US_STATE]" at bounding box center [686, 185] width 272 height 19
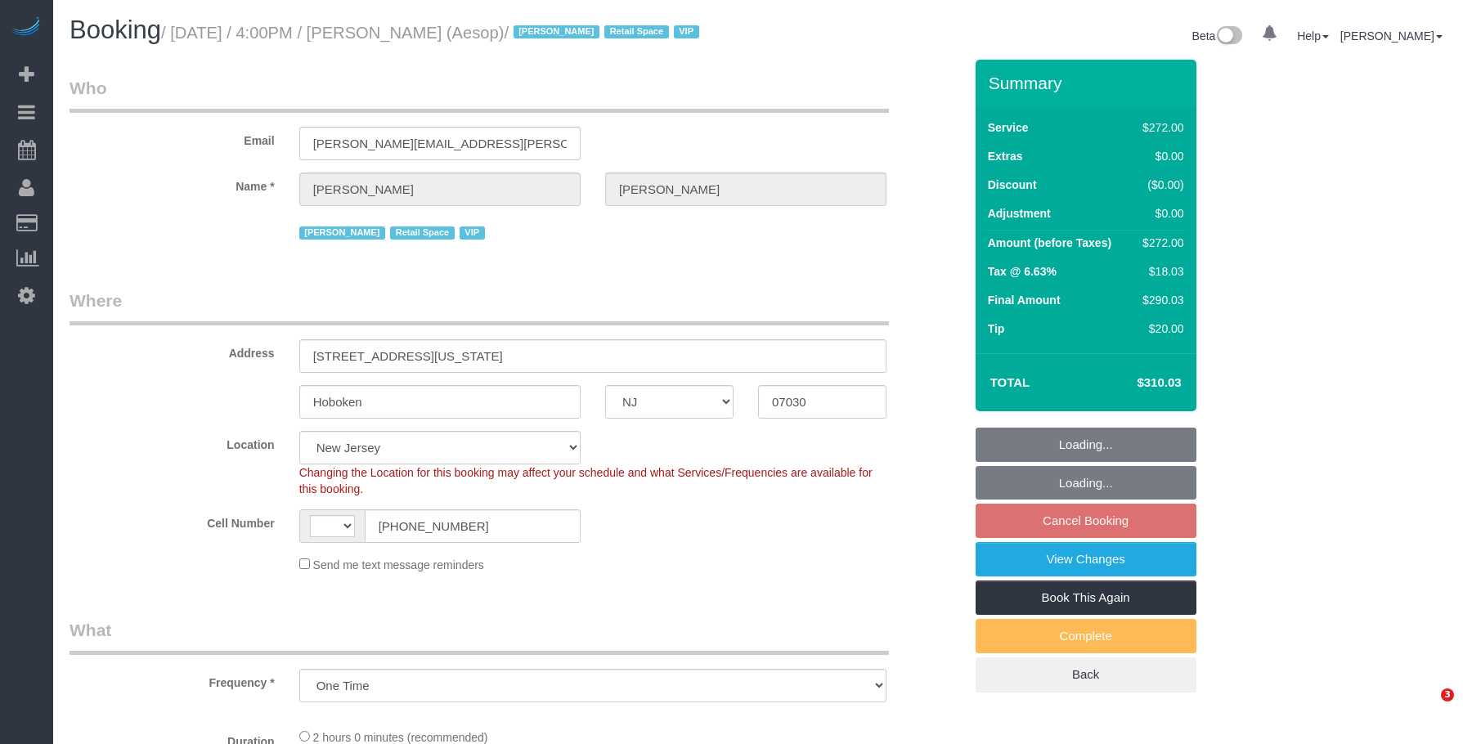
select select "NJ"
select select "string:[GEOGRAPHIC_DATA]"
select select "2"
select select "120"
select select "spot8"
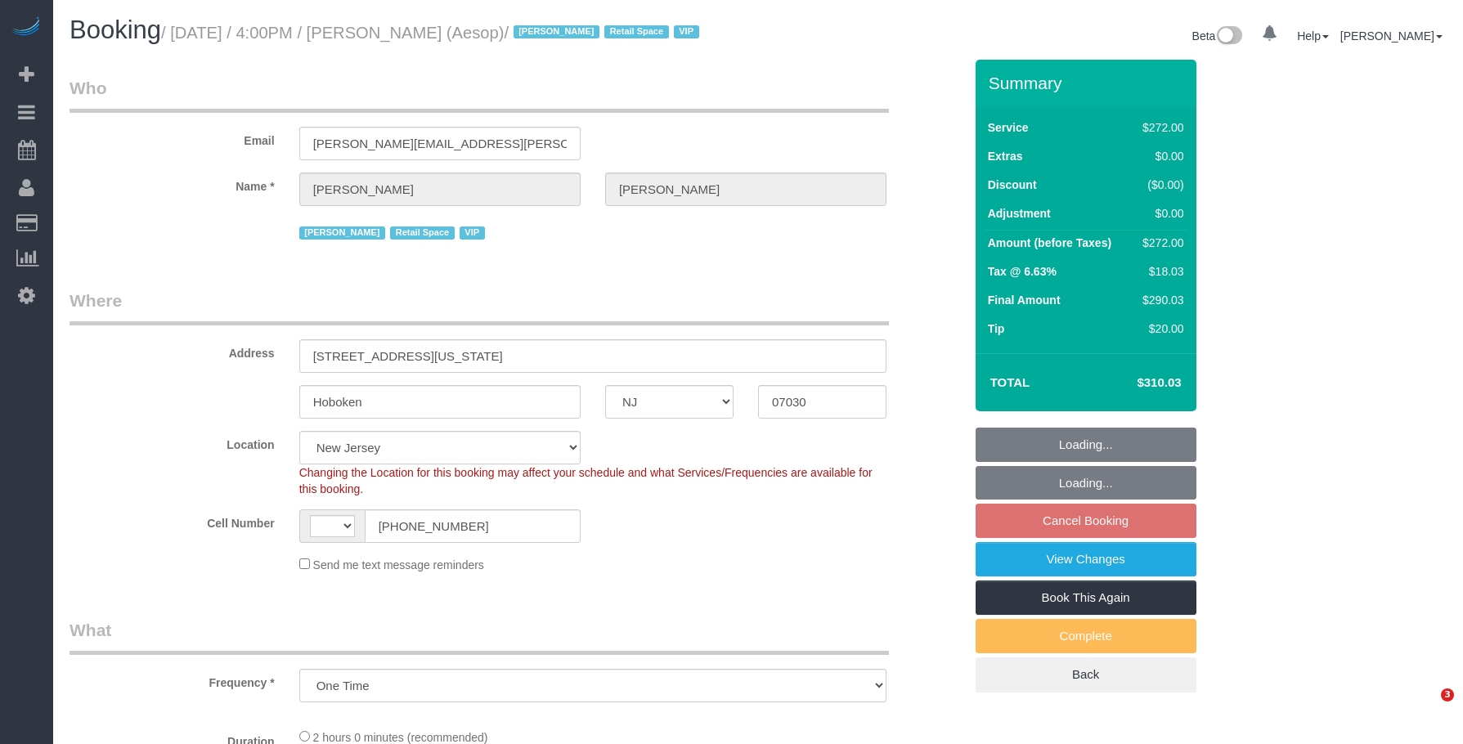
select select "number:89"
select select "number:90"
select select "number:15"
select select "number:5"
select select "object:1210"
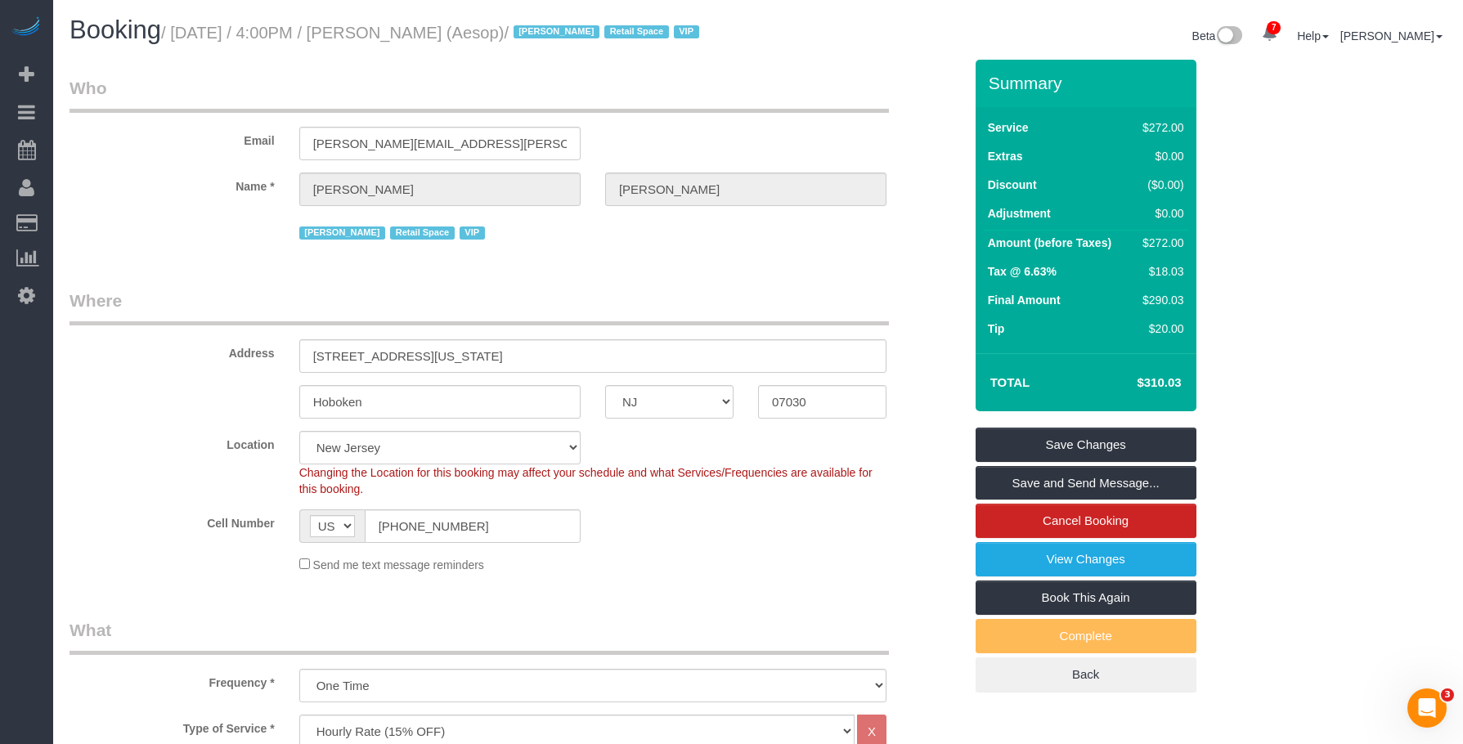
drag, startPoint x: 379, startPoint y: 36, endPoint x: 477, endPoint y: 38, distance: 98.2
click at [477, 38] on small "/ [DATE] / 4:00PM / [PERSON_NAME] (Aesop) / [PERSON_NAME] Retail Space VIP" at bounding box center [432, 33] width 543 height 18
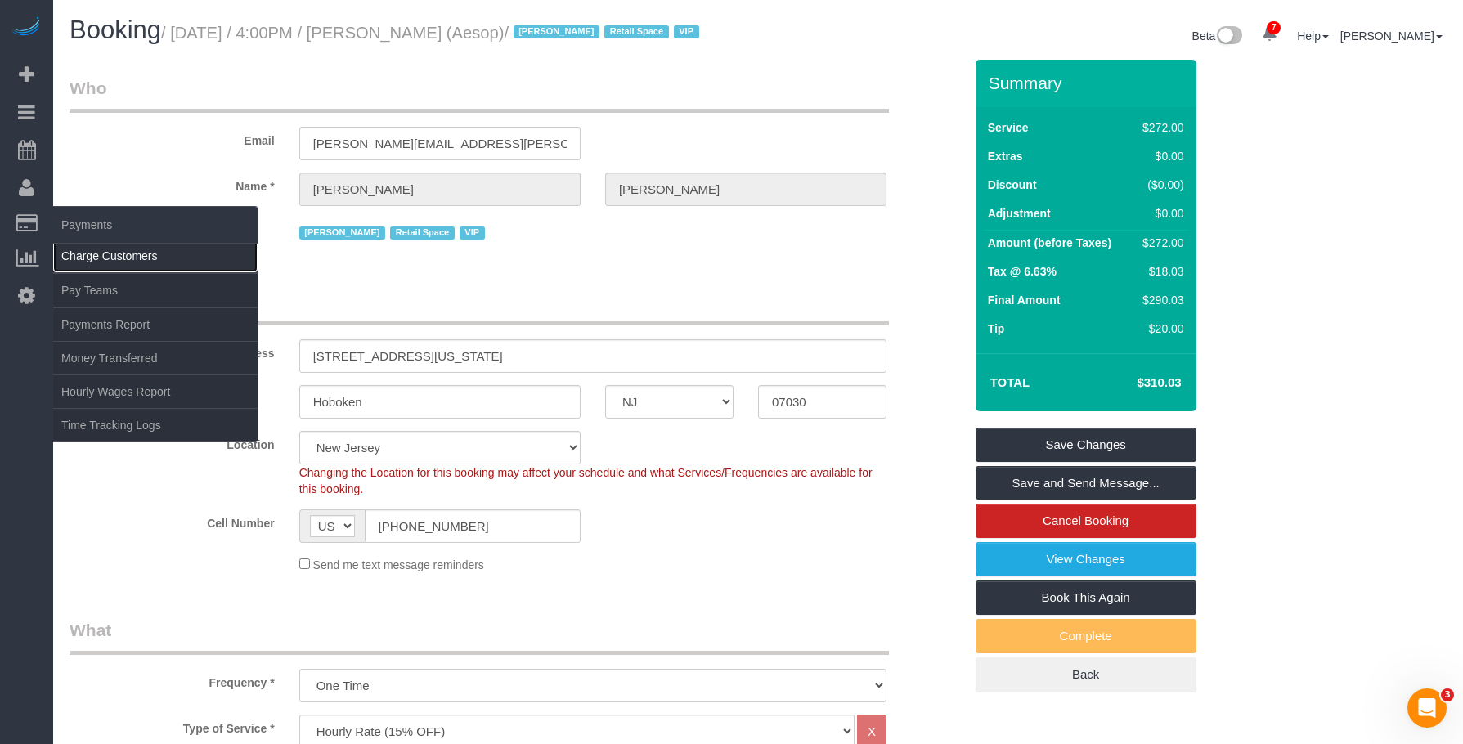
click at [110, 254] on link "Charge Customers" at bounding box center [155, 256] width 204 height 33
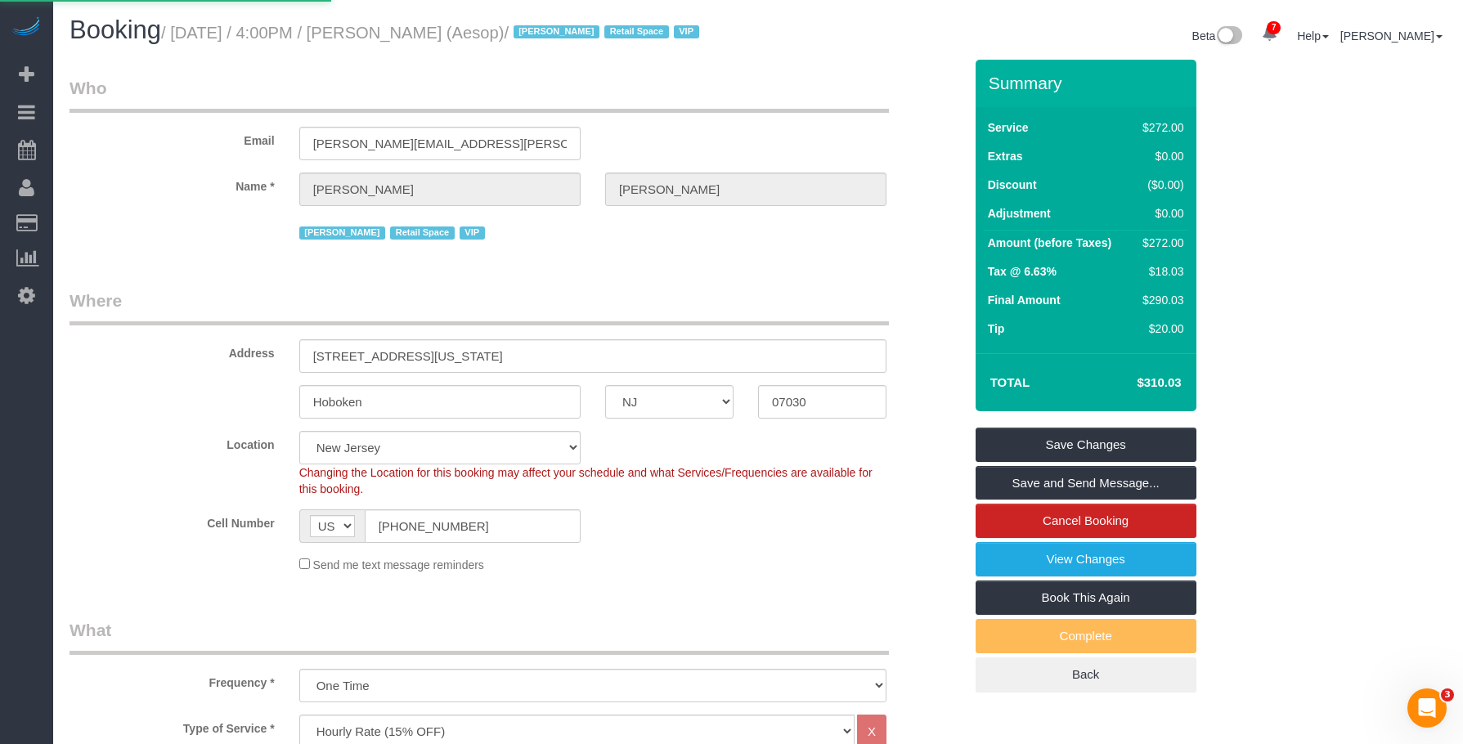
select select
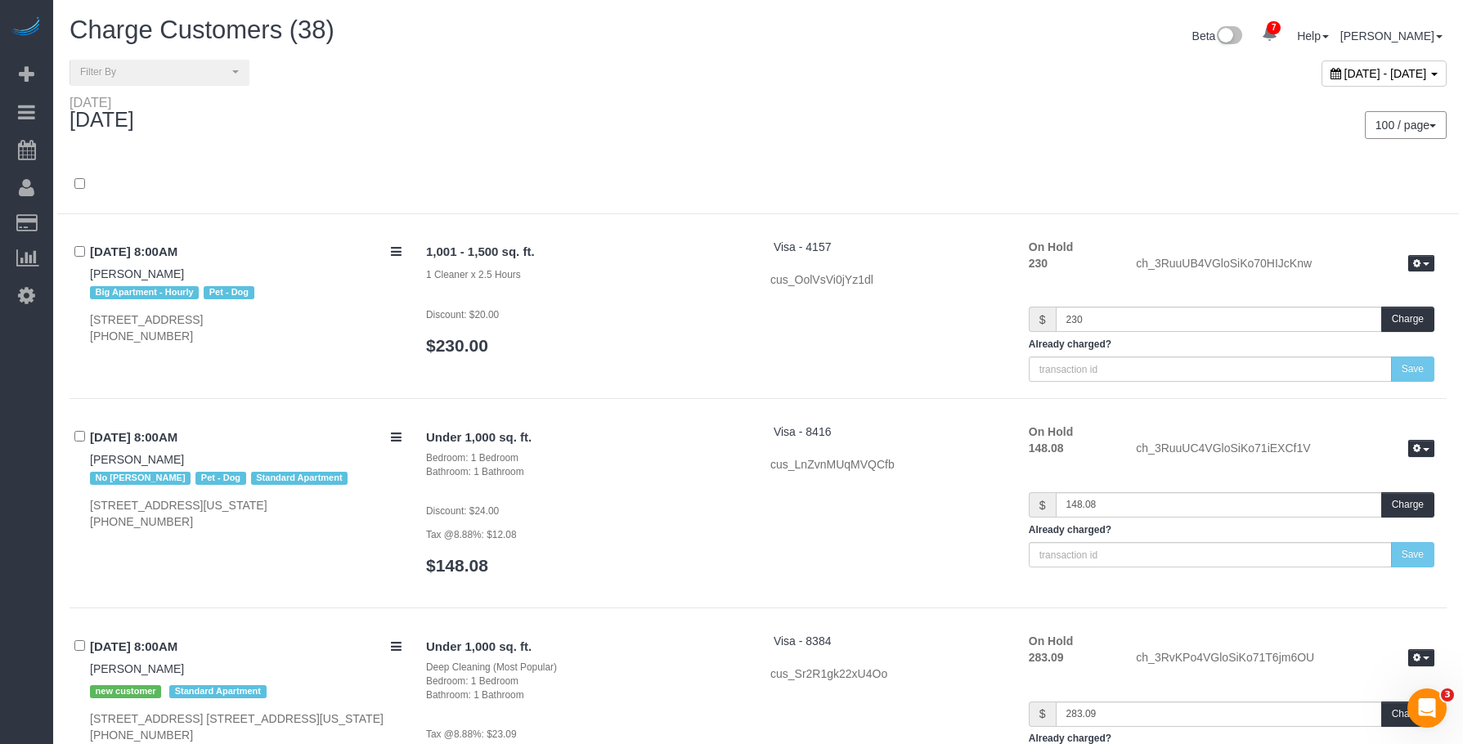
click at [1345, 72] on span "[DATE] - [DATE]" at bounding box center [1386, 73] width 83 height 13
type input "**********"
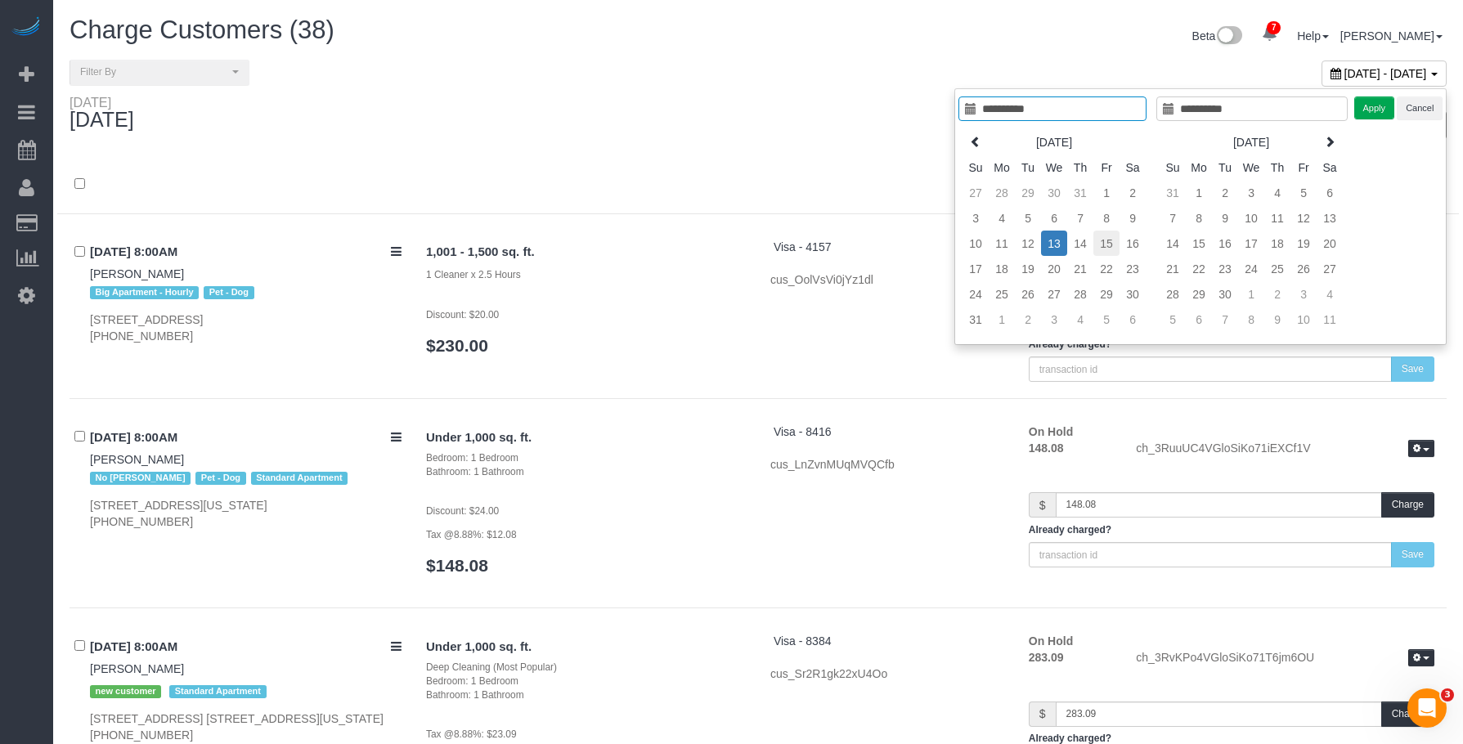
type input "**********"
click at [1112, 238] on td "15" at bounding box center [1107, 243] width 26 height 25
type input "**********"
click at [1382, 98] on button "Apply" at bounding box center [1375, 109] width 41 height 24
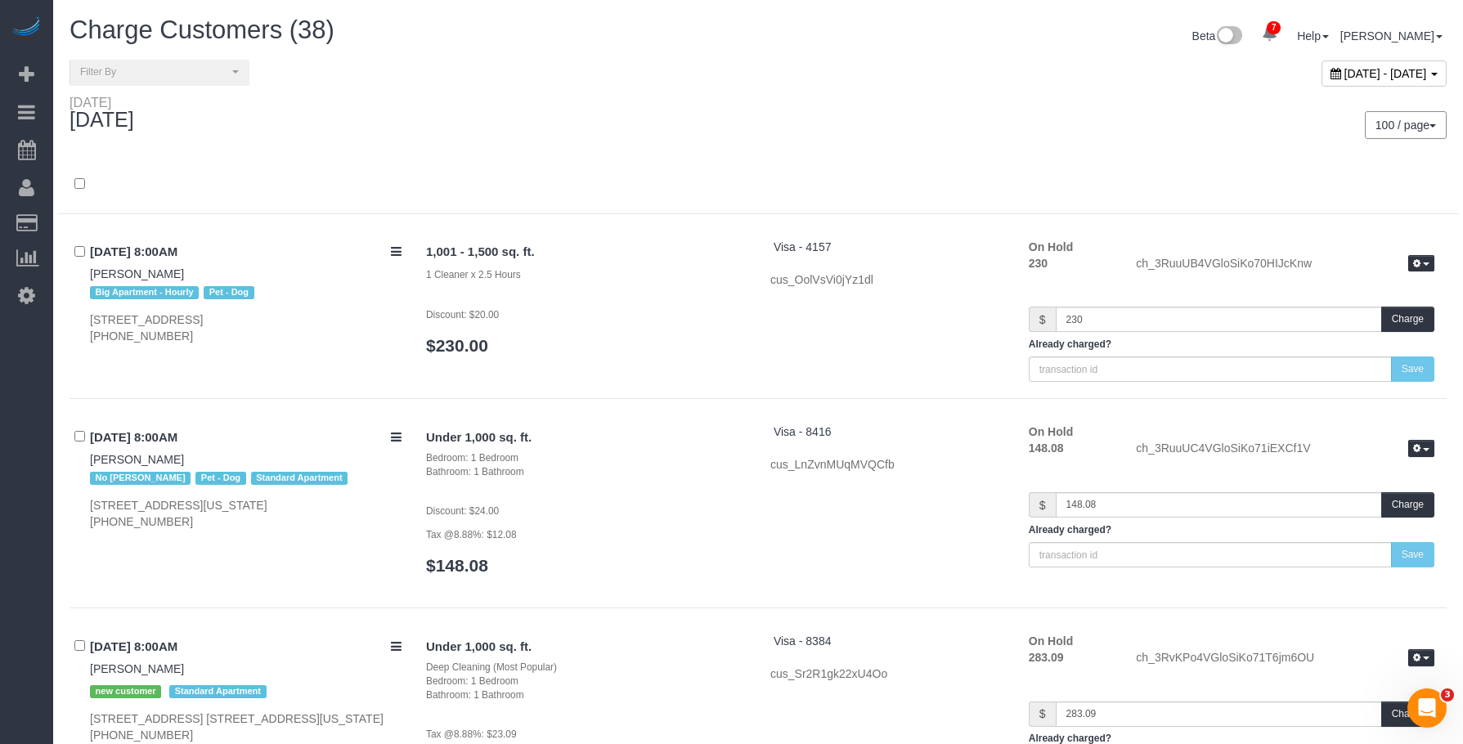
click at [775, 124] on div "100 / page 10 / page 20 / page 30 / page 40 / page 50 / page 100 / page" at bounding box center [1109, 125] width 676 height 28
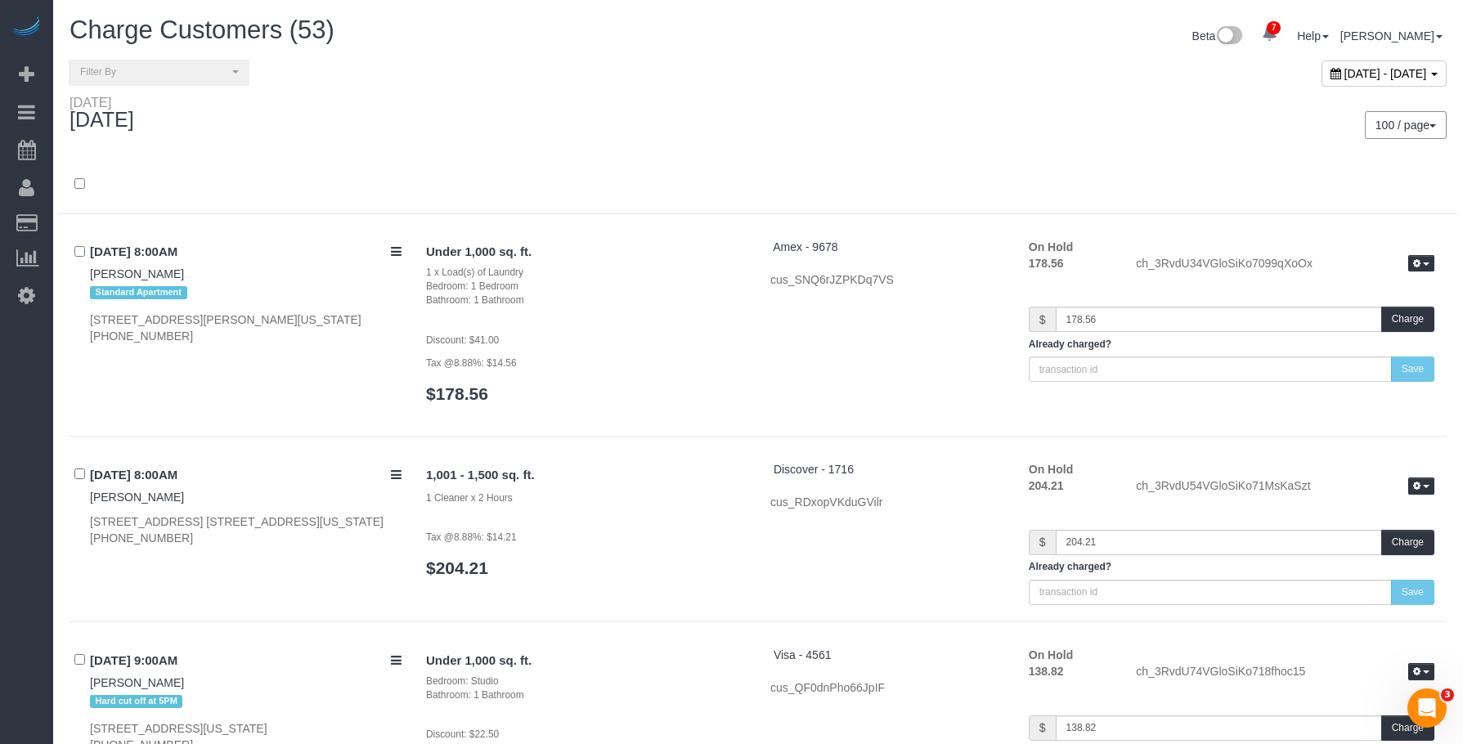
scroll to position [9802, 0]
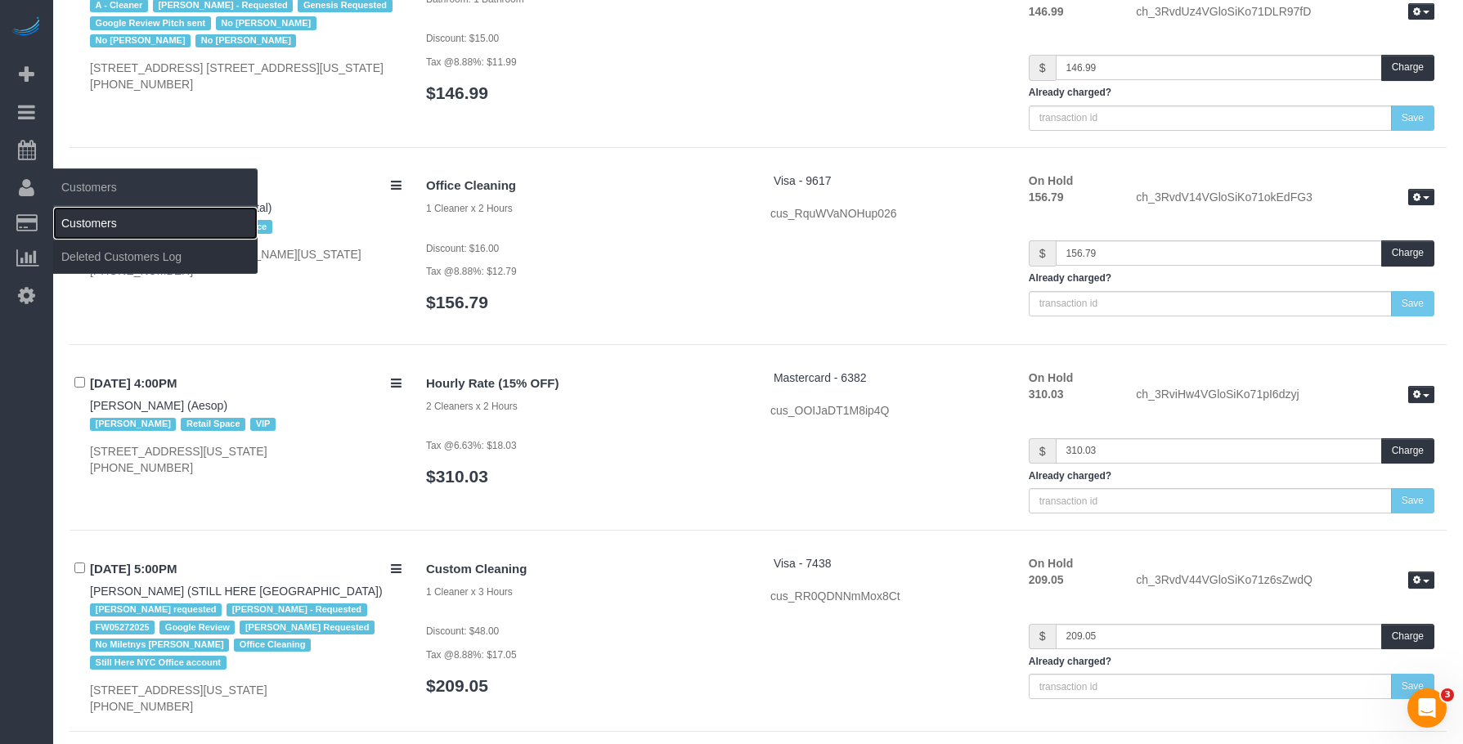
click at [110, 219] on link "Customers" at bounding box center [155, 223] width 204 height 33
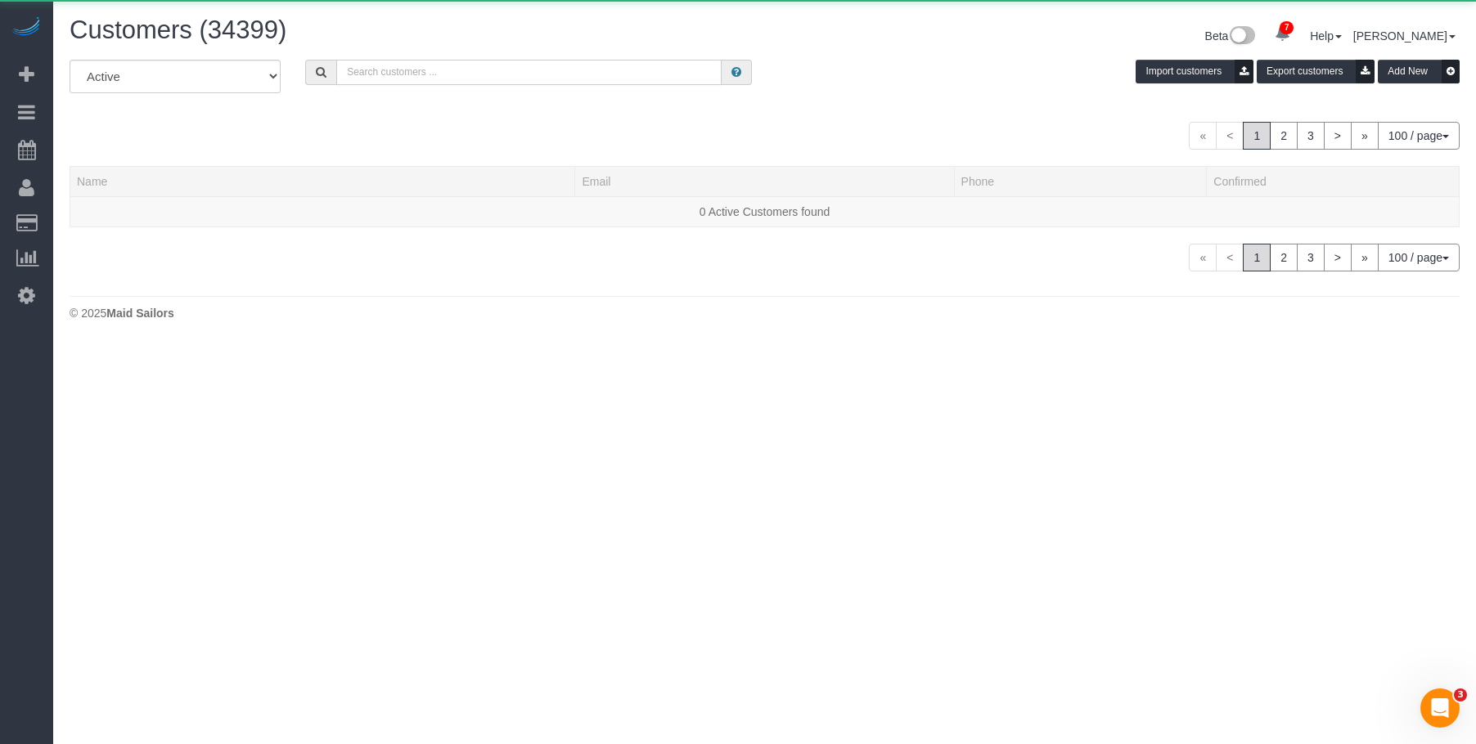
click at [594, 61] on input "text" at bounding box center [528, 72] width 385 height 25
paste input "julie.doherty@aesop.com"
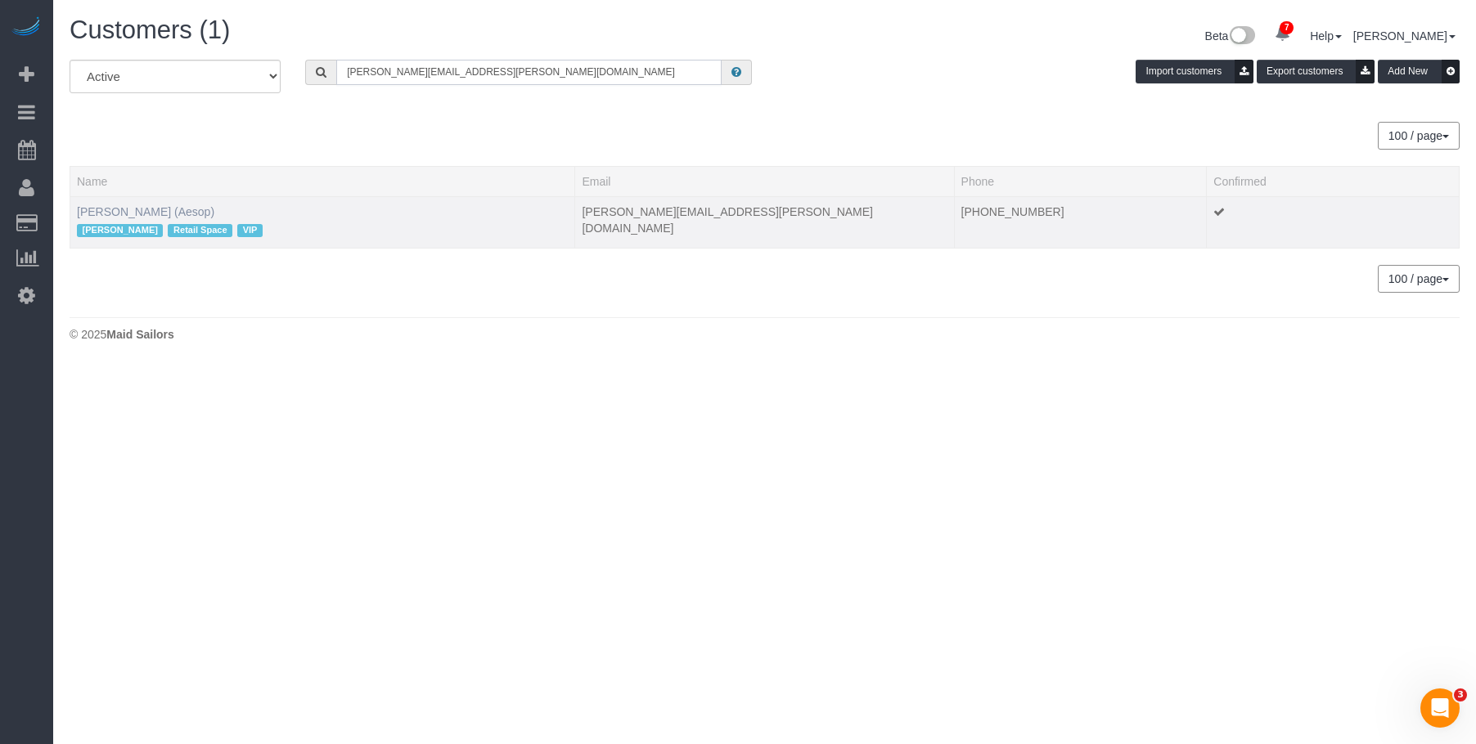
type input "julie.doherty@aesop.com"
click at [139, 211] on link "Julie Doherty (Aesop)" at bounding box center [145, 211] width 137 height 13
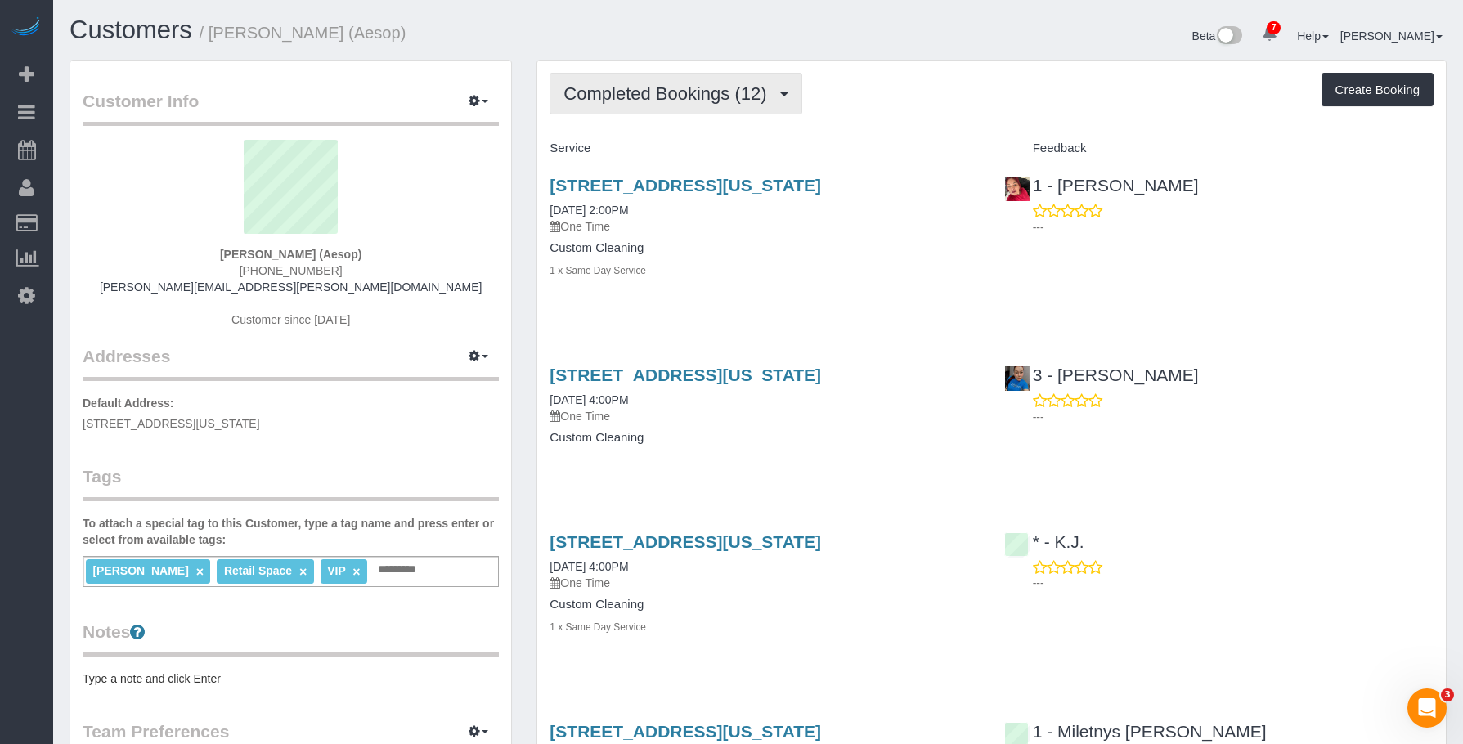
click at [702, 104] on button "Completed Bookings (12)" at bounding box center [676, 94] width 252 height 42
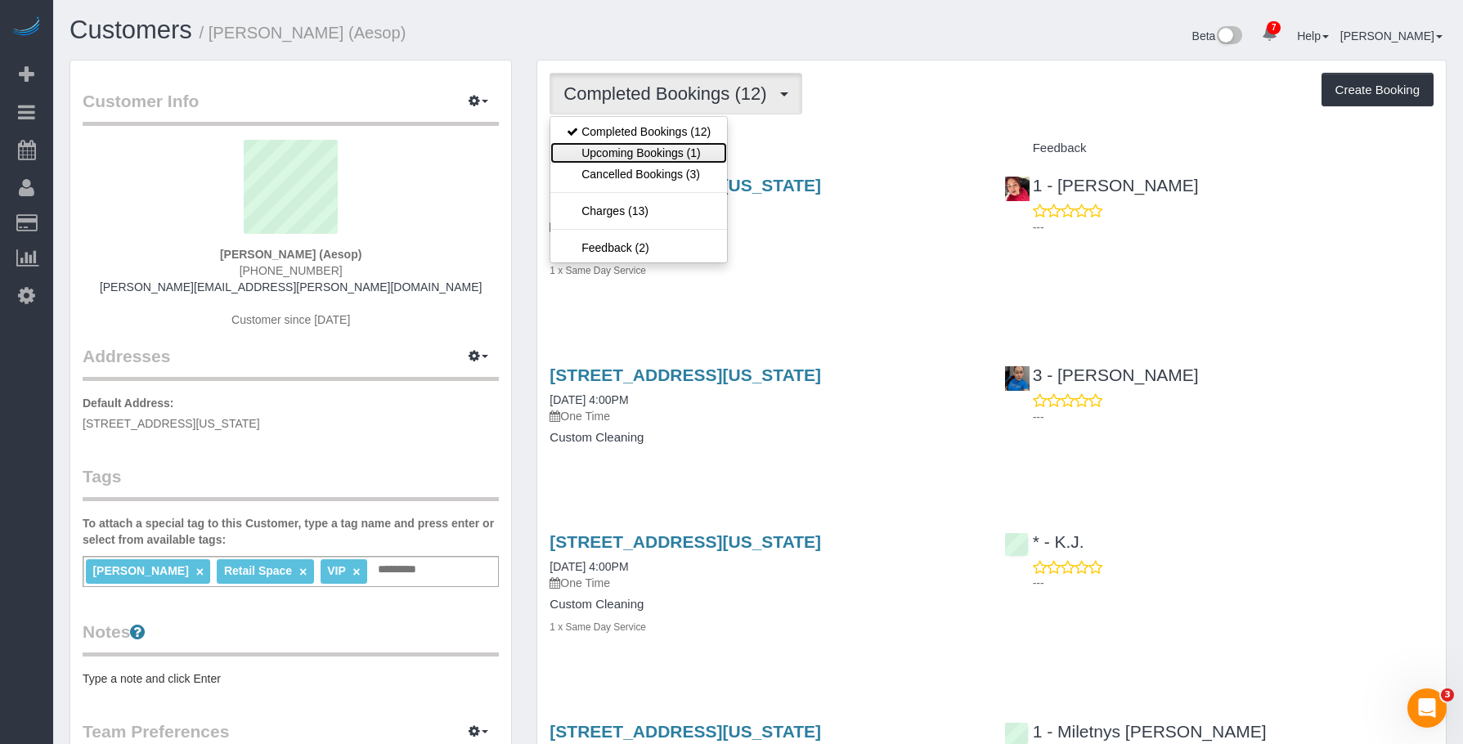
click at [671, 146] on link "Upcoming Bookings (1)" at bounding box center [639, 152] width 177 height 21
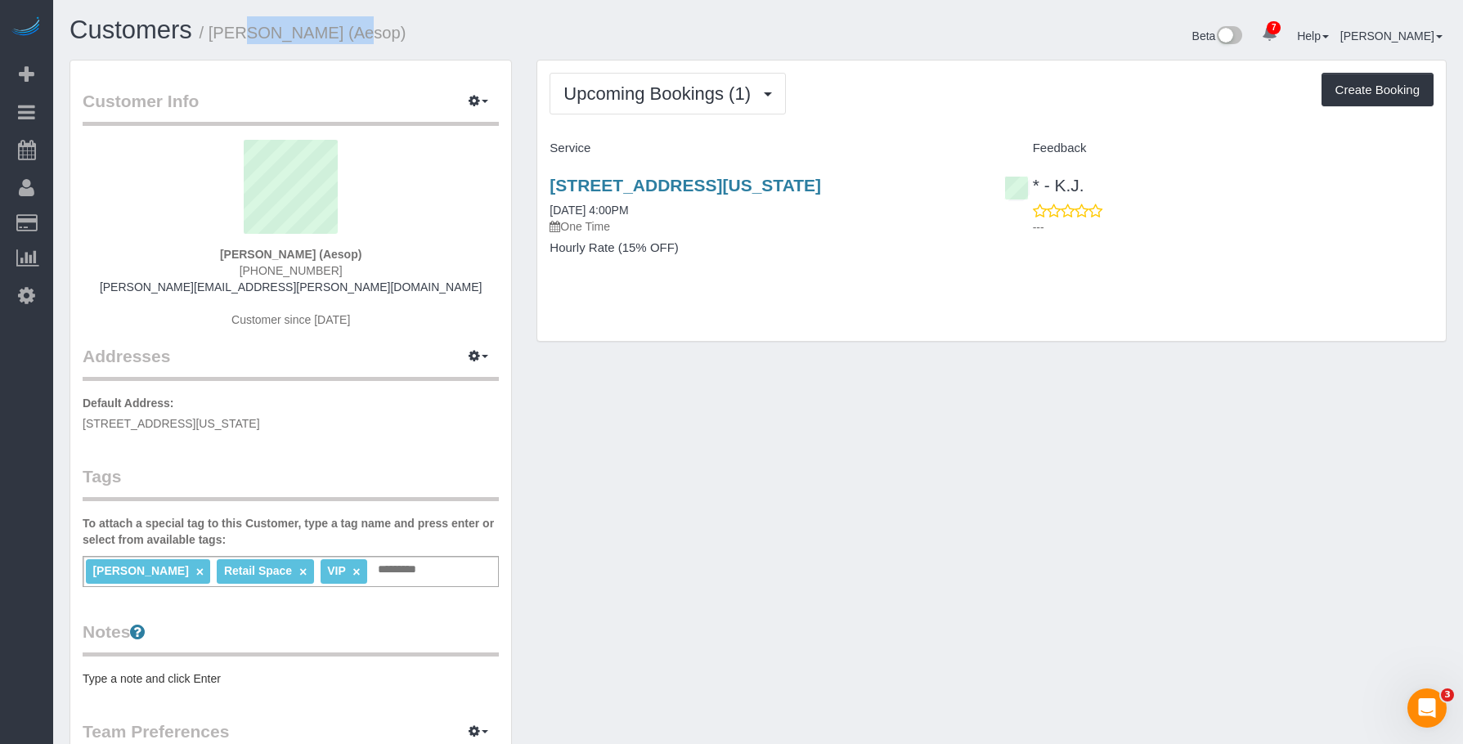
drag, startPoint x: 213, startPoint y: 38, endPoint x: 308, endPoint y: 41, distance: 94.1
click at [308, 41] on small "/ Julie Doherty (Aesop)" at bounding box center [303, 33] width 207 height 18
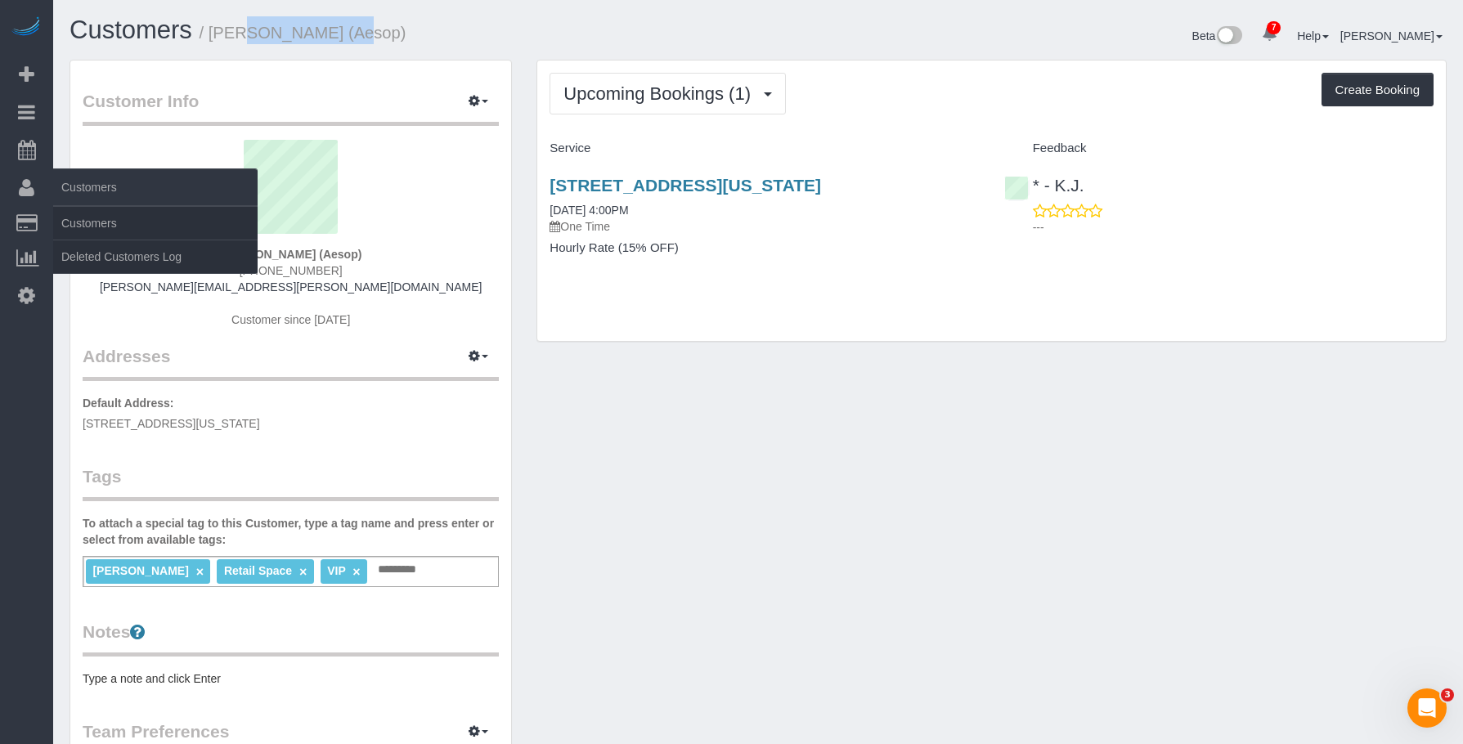
copy small "Julie Doherty"
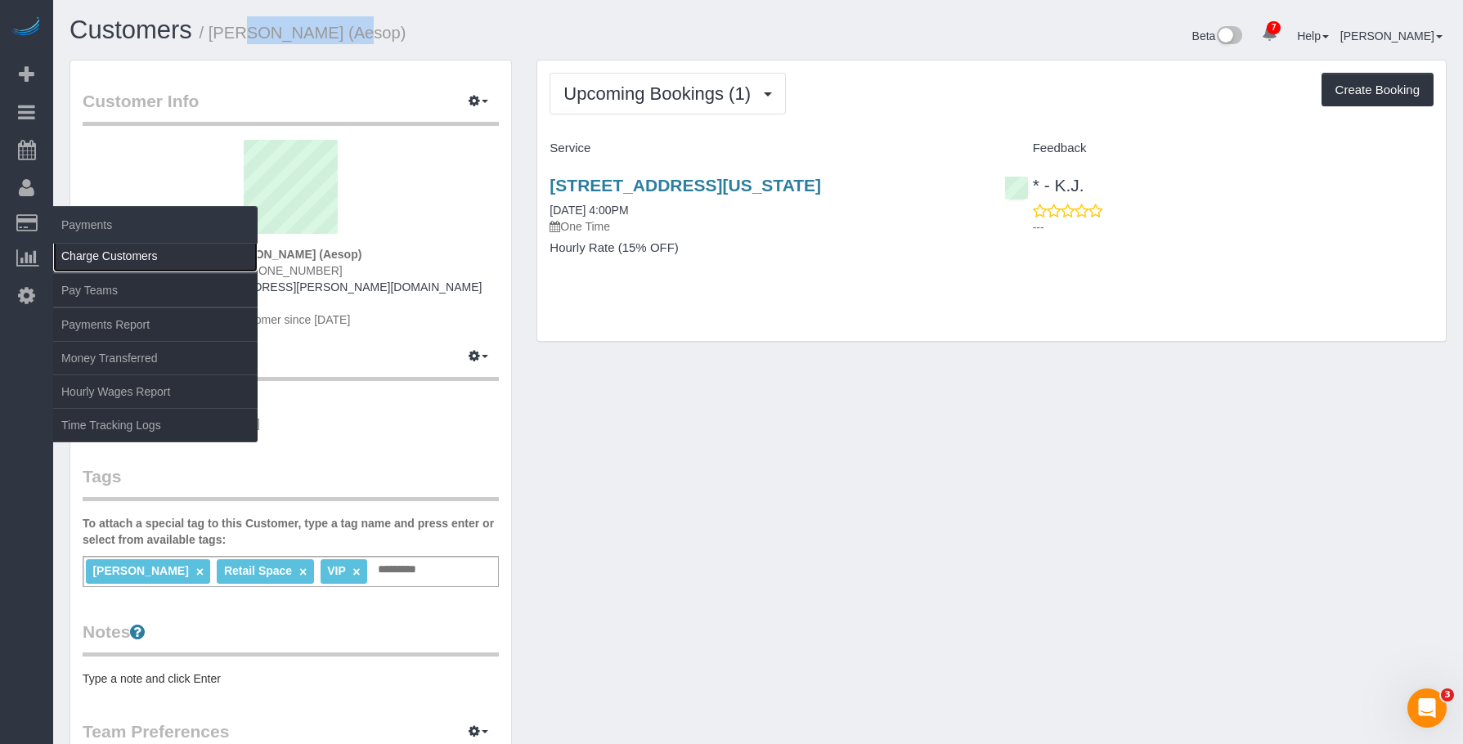
click at [75, 249] on link "Charge Customers" at bounding box center [155, 256] width 204 height 33
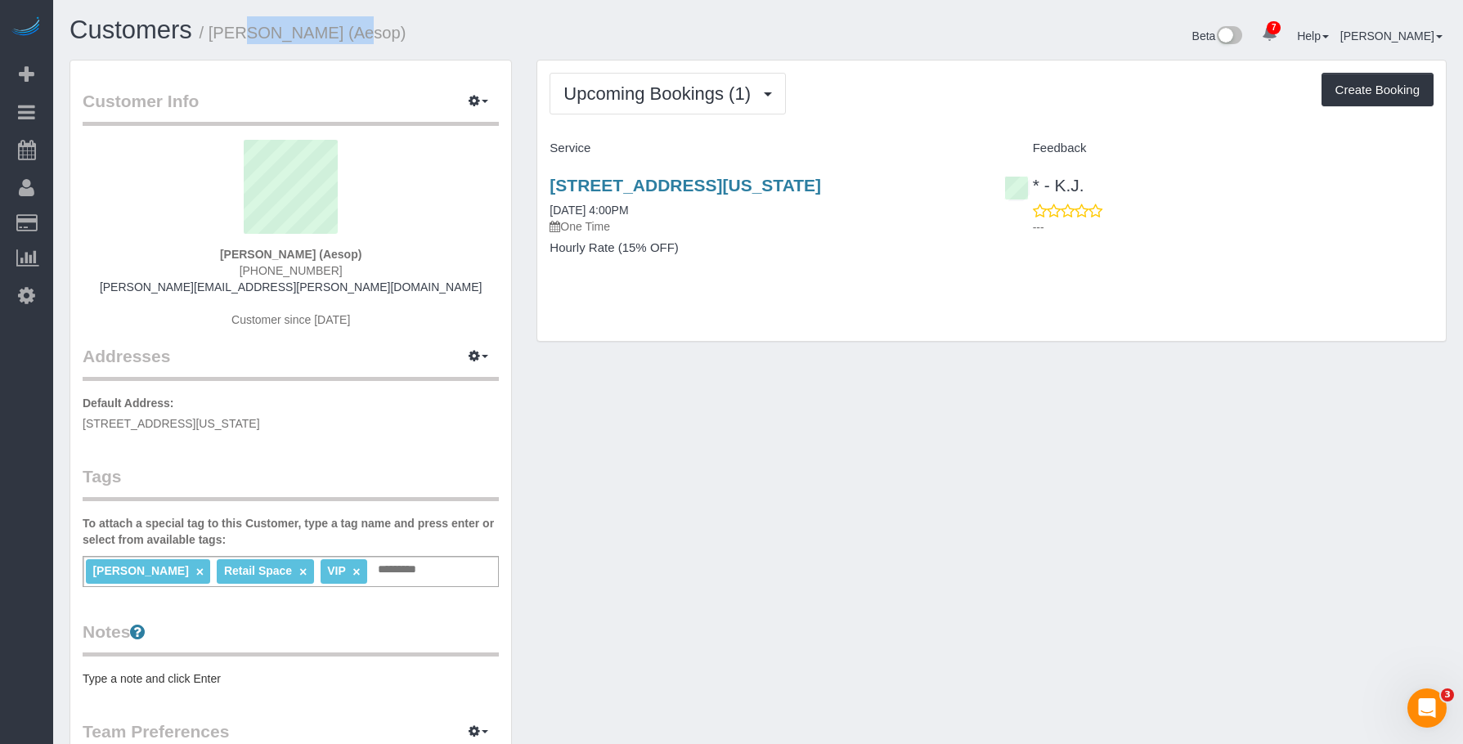
select select
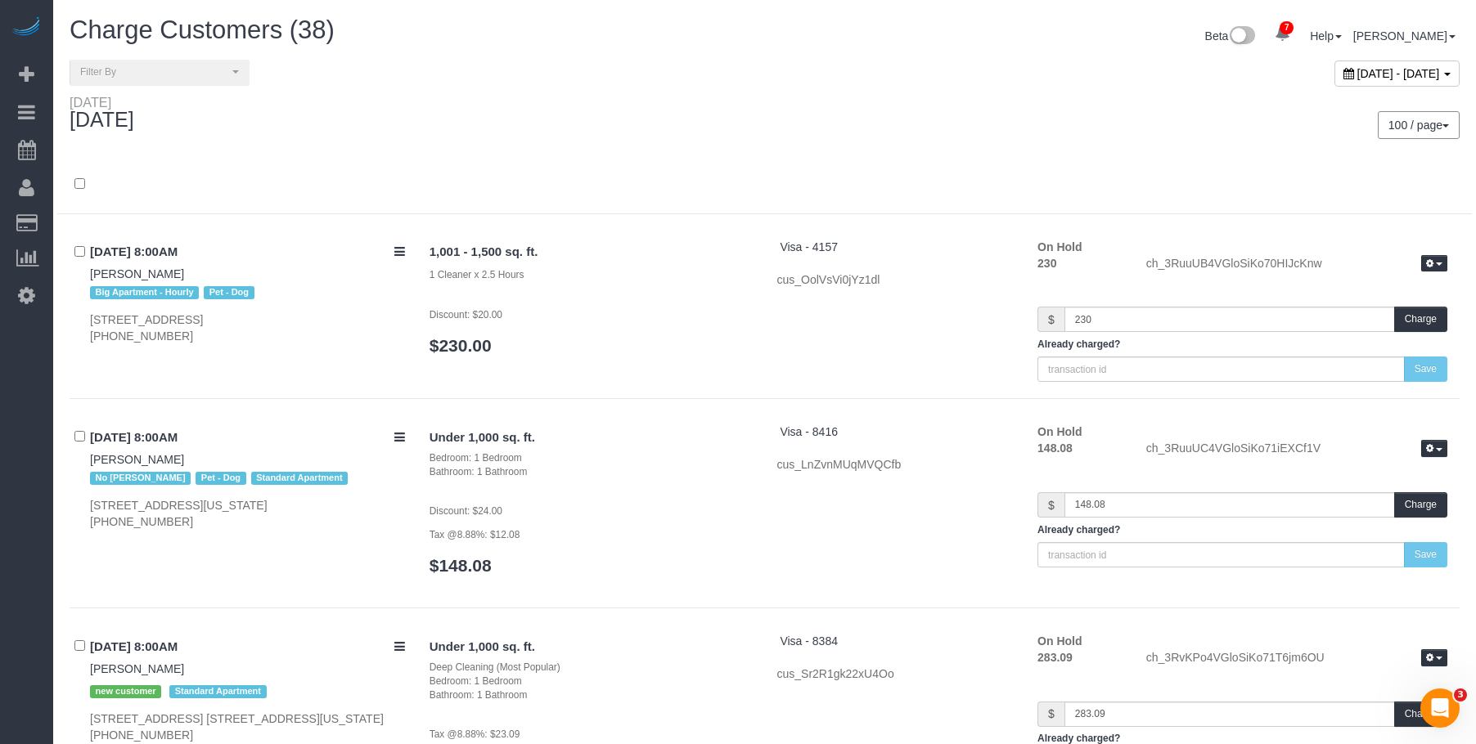
click at [1357, 74] on span "August 13, 2025 - August 13, 2025" at bounding box center [1398, 73] width 83 height 13
type input "**********"
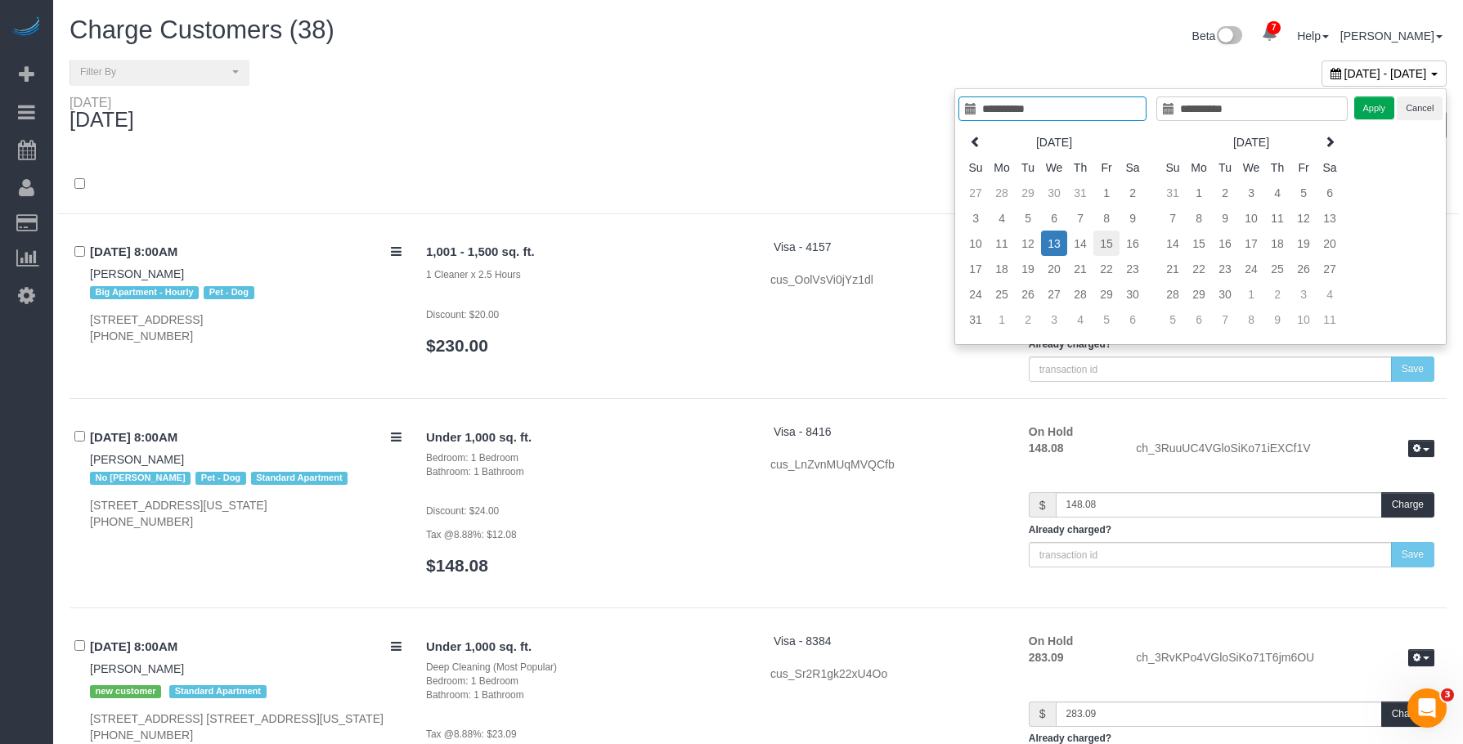
type input "**********"
click at [1111, 240] on td "15" at bounding box center [1107, 243] width 26 height 25
type input "**********"
click at [1111, 240] on td "15" at bounding box center [1107, 243] width 26 height 25
type input "**********"
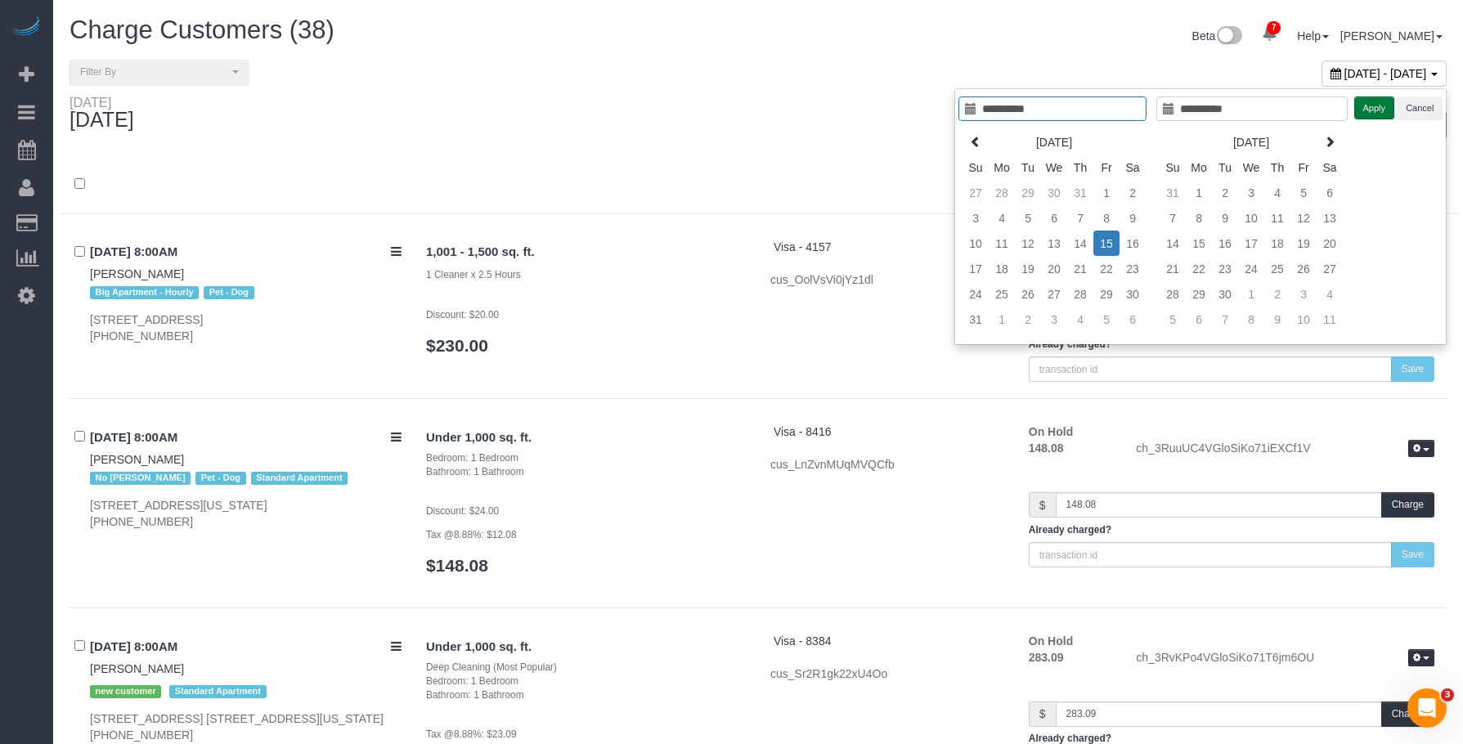
click at [1370, 112] on button "Apply" at bounding box center [1375, 109] width 41 height 24
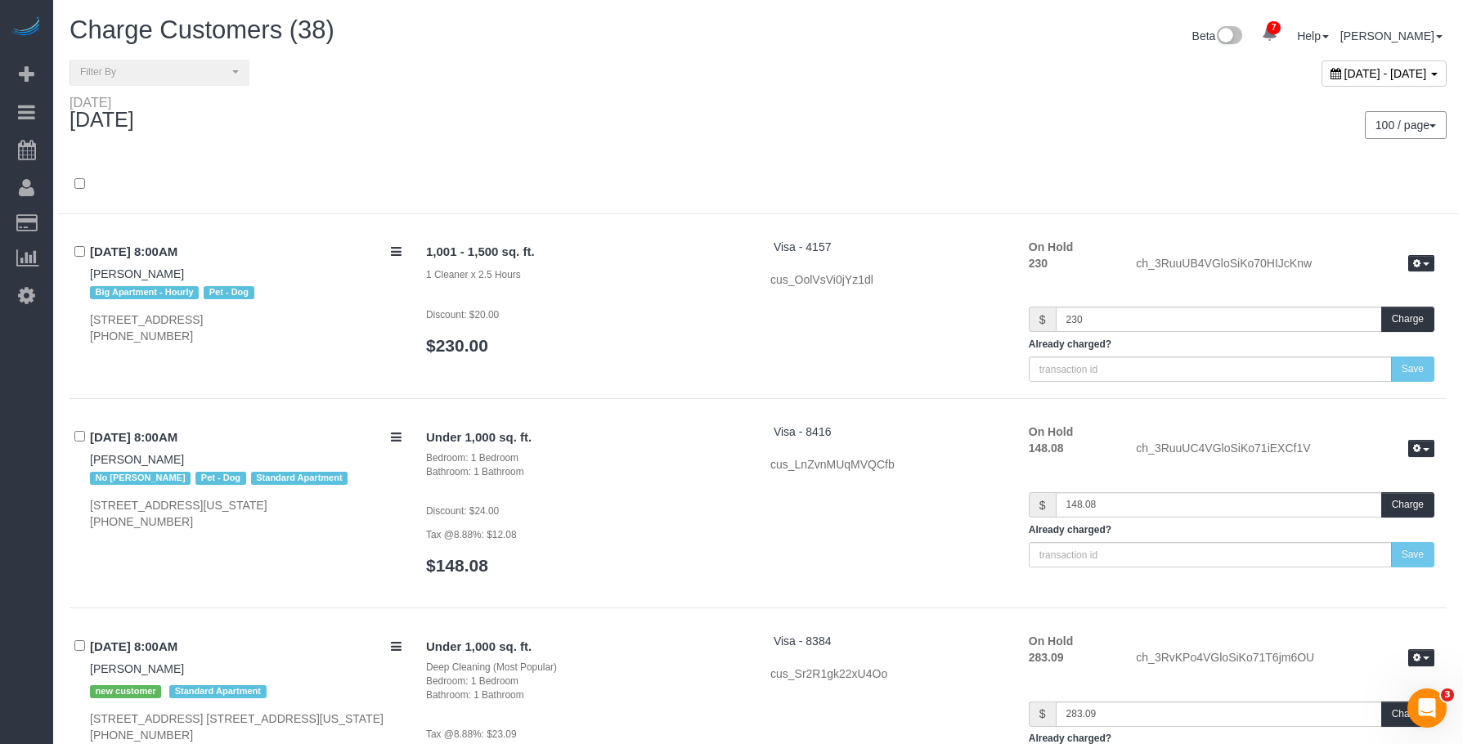
click at [916, 95] on div "100 / page 10 / page 20 / page 30 / page 40 / page 50 / page 100 / page" at bounding box center [1108, 125] width 701 height 61
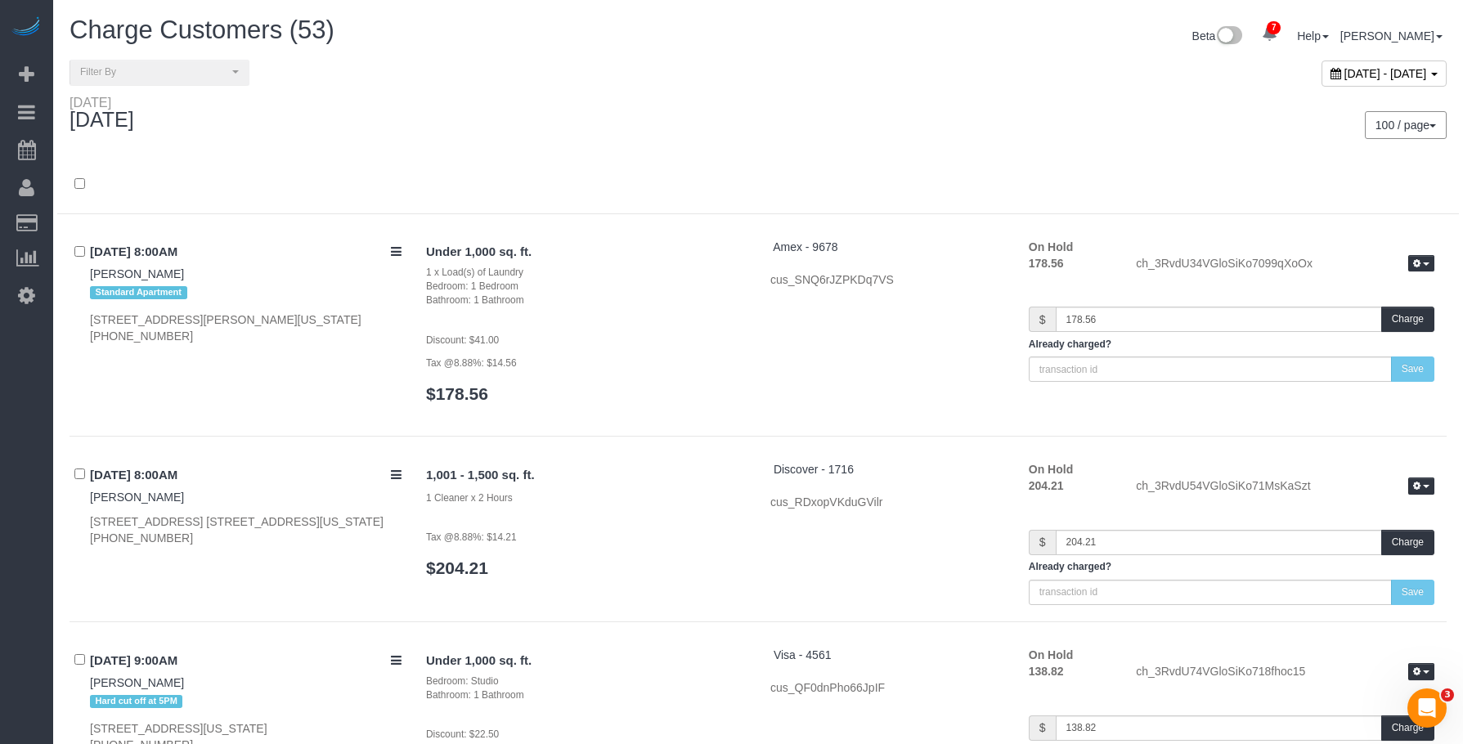
scroll to position [9802, 0]
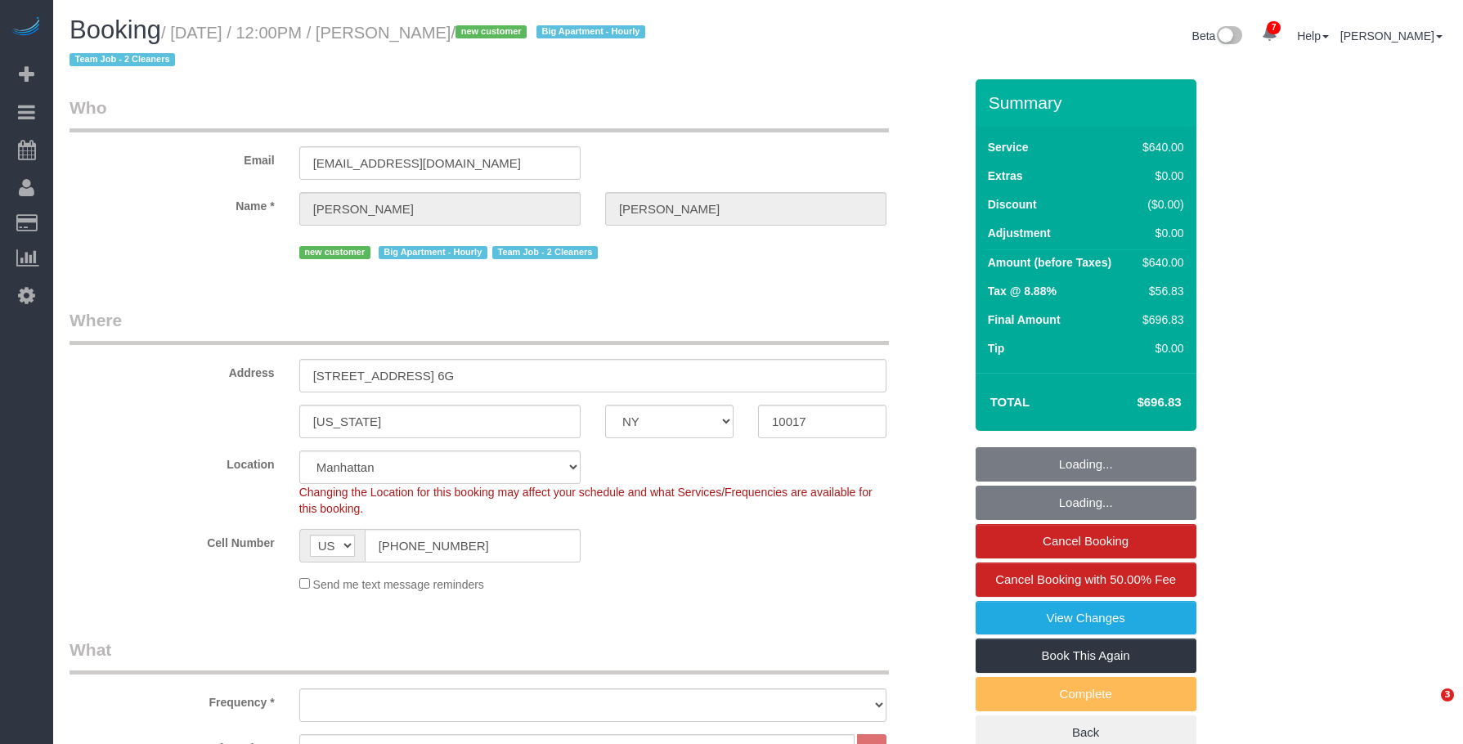
select select "NY"
select select "2"
select select "240"
select select "number:89"
select select "number:76"
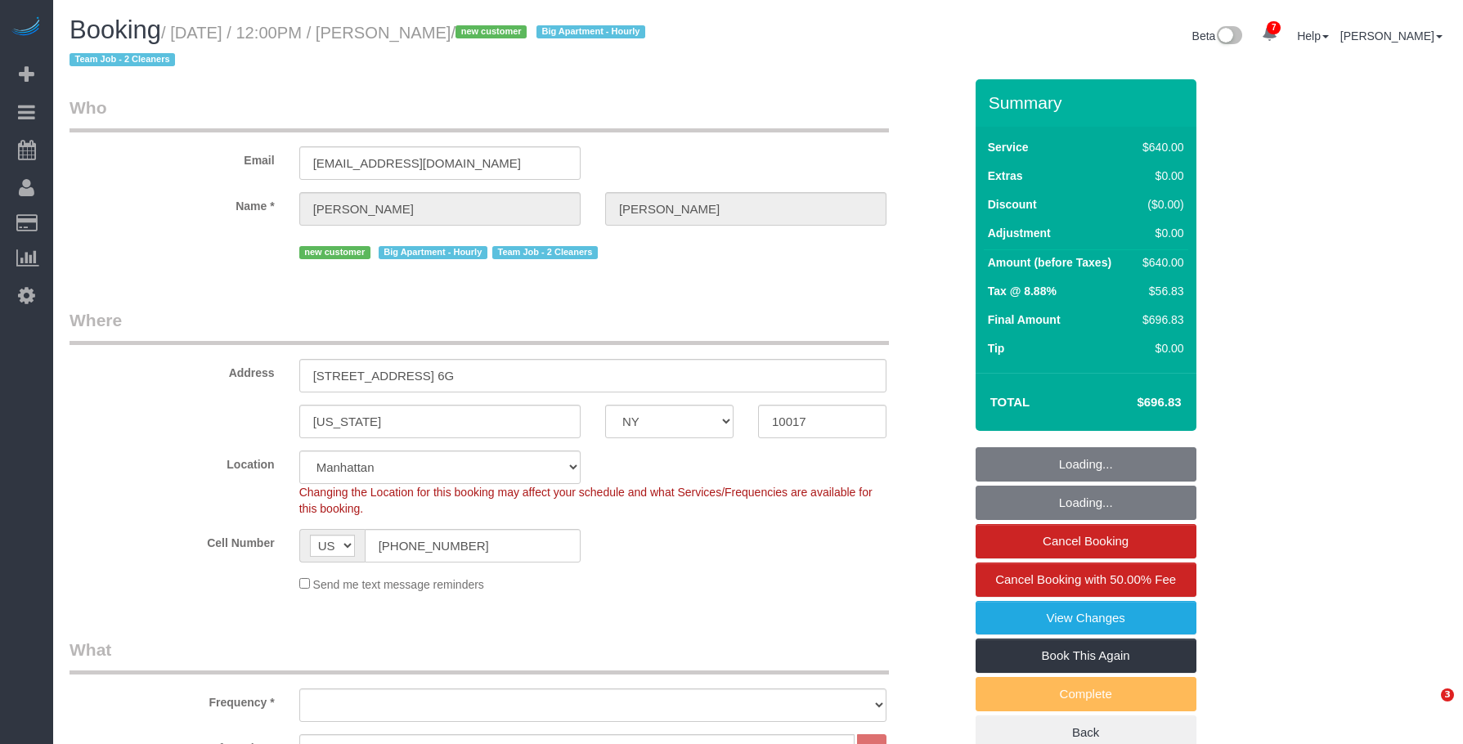
select select "number:15"
select select "number:6"
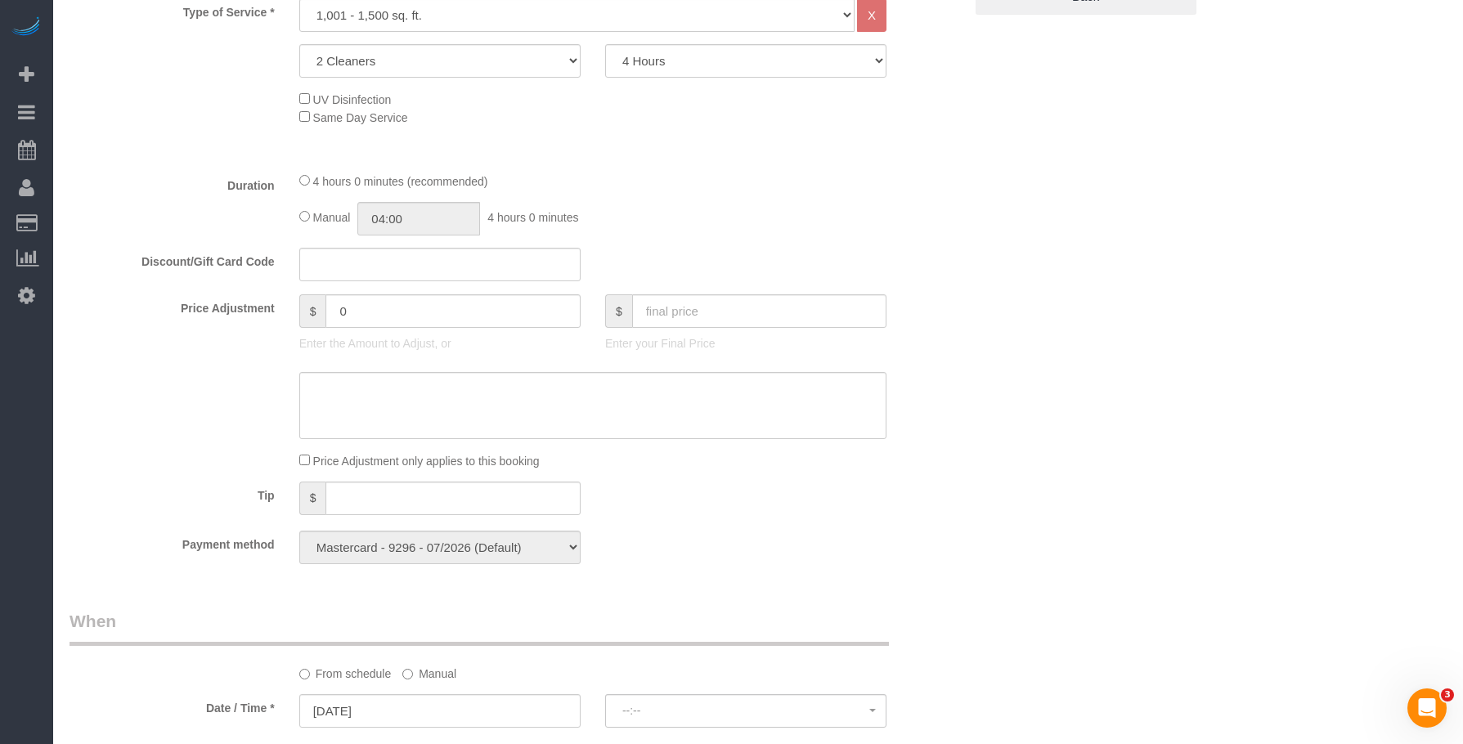
select select "object:1361"
select select "spot1"
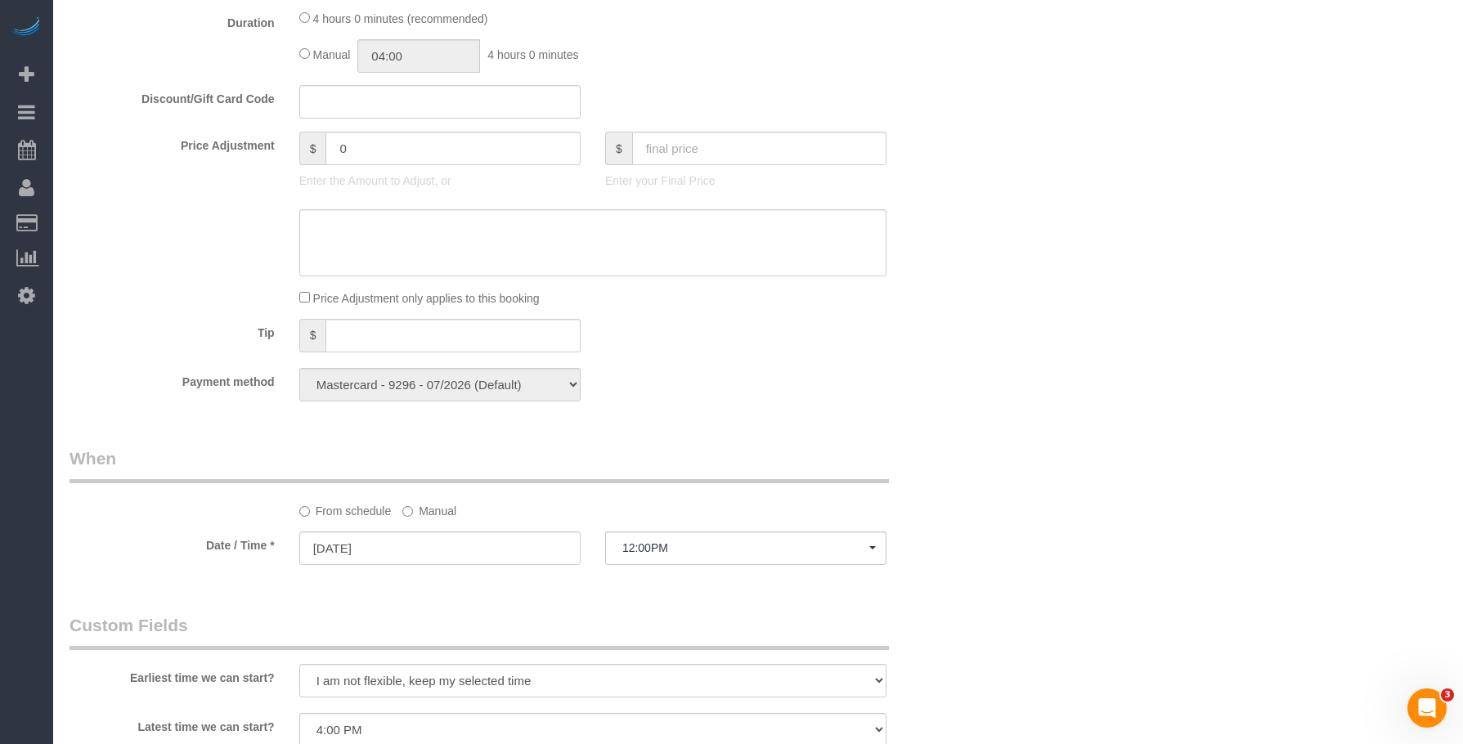
scroll to position [900, 0]
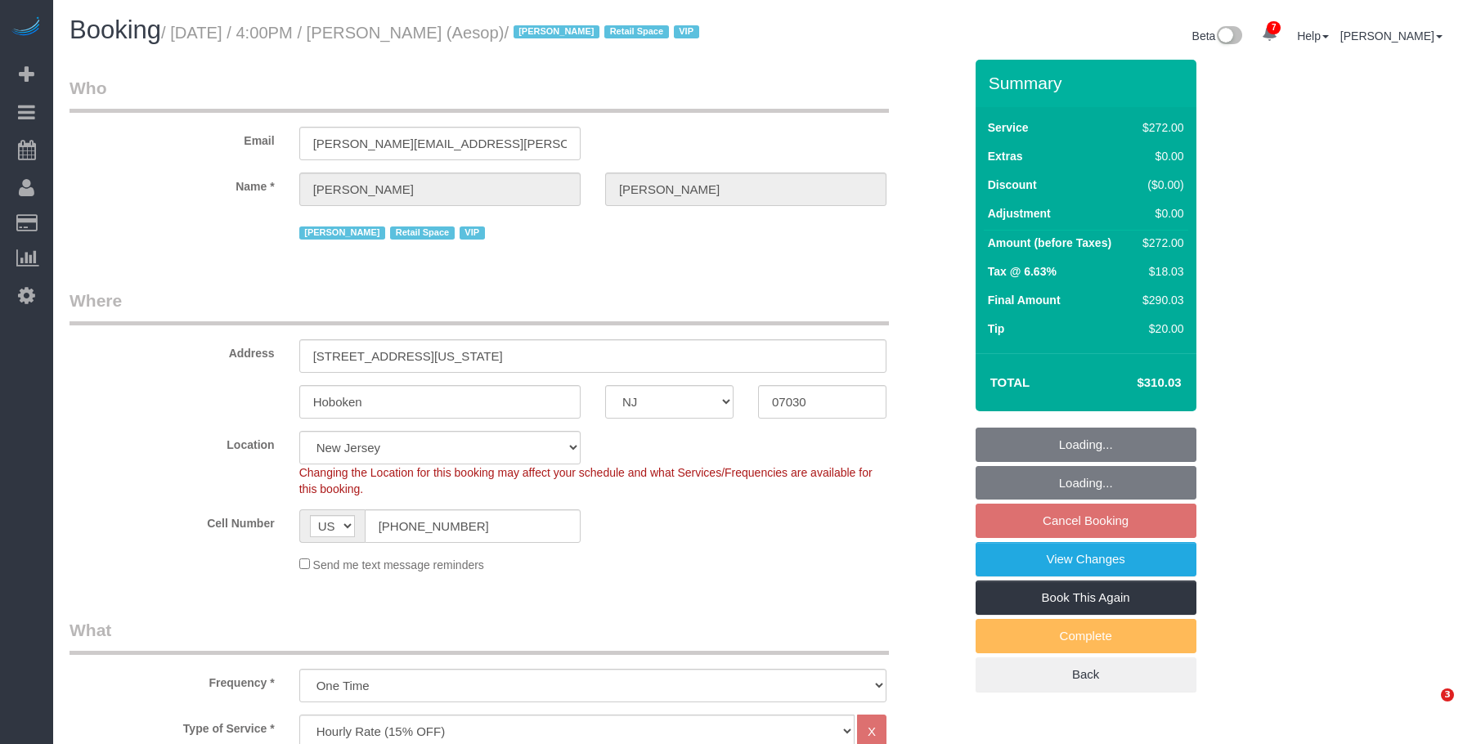
select select "NJ"
select select "2"
select select "120"
select select "spot8"
select select "number:89"
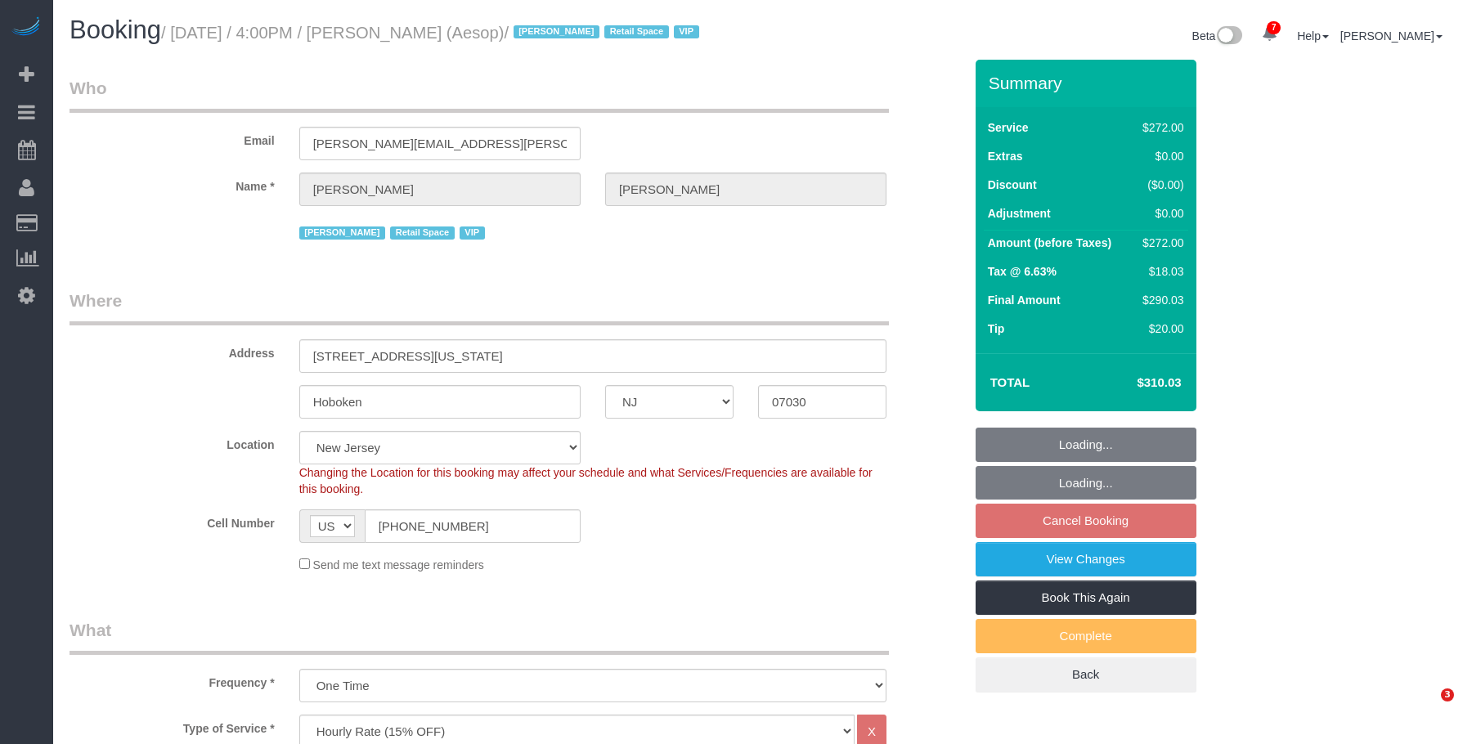
select select "number:90"
select select "number:15"
select select "number:5"
click at [1009, 559] on link "View Changes" at bounding box center [1086, 559] width 221 height 34
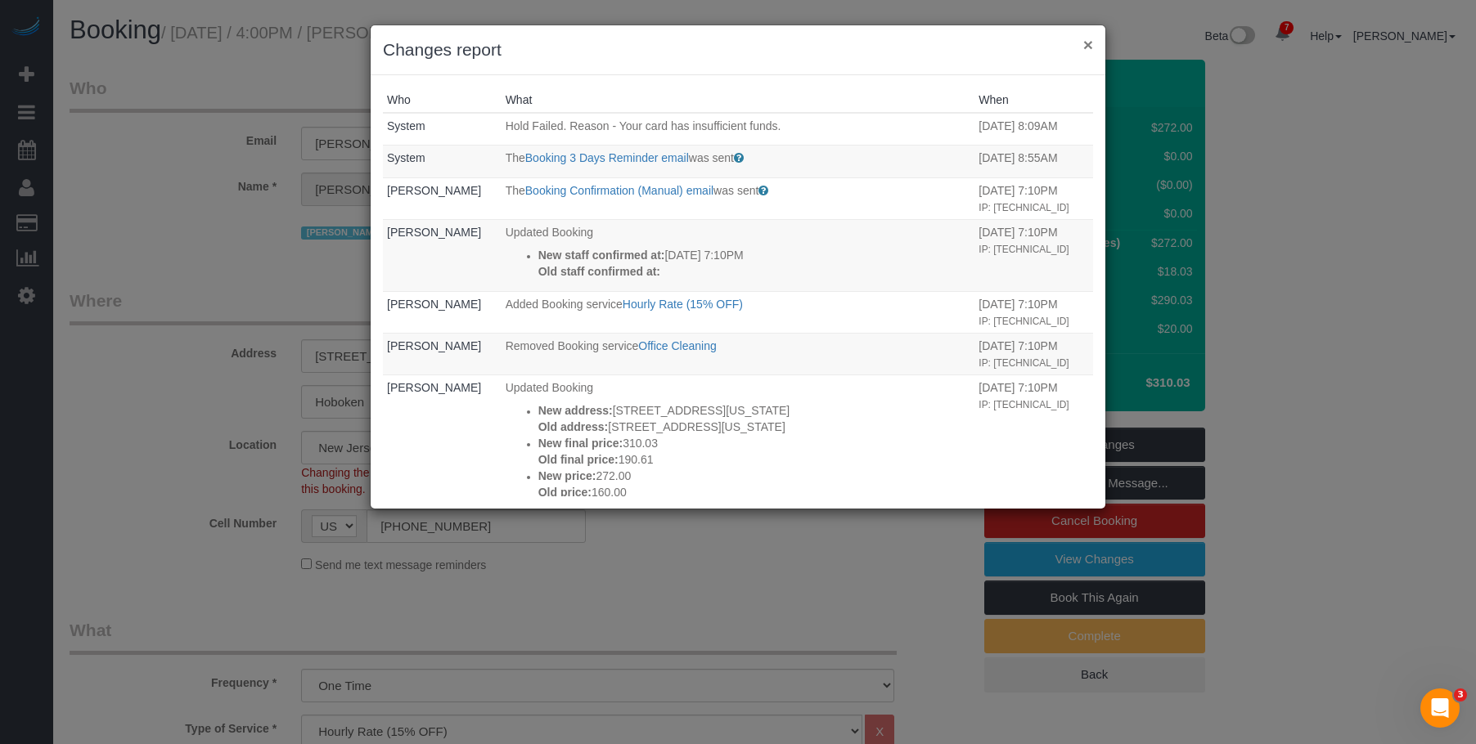
click at [1086, 42] on button "×" at bounding box center [1088, 44] width 10 height 17
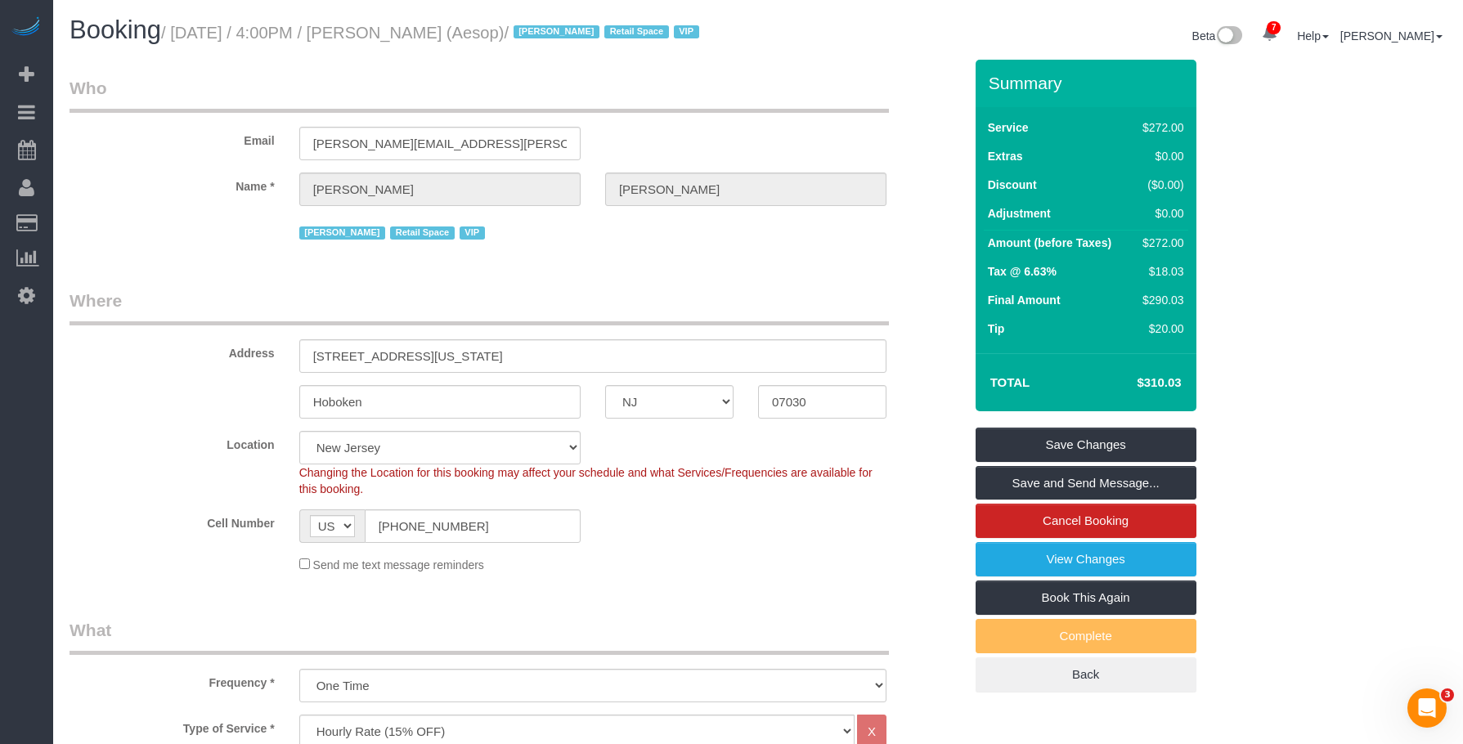
drag, startPoint x: 381, startPoint y: 34, endPoint x: 478, endPoint y: 37, distance: 96.6
click at [478, 37] on small "/ [DATE] / 4:00PM / [PERSON_NAME] (Aesop) / [PERSON_NAME] Retail Space VIP" at bounding box center [432, 33] width 543 height 18
copy small "[PERSON_NAME]"
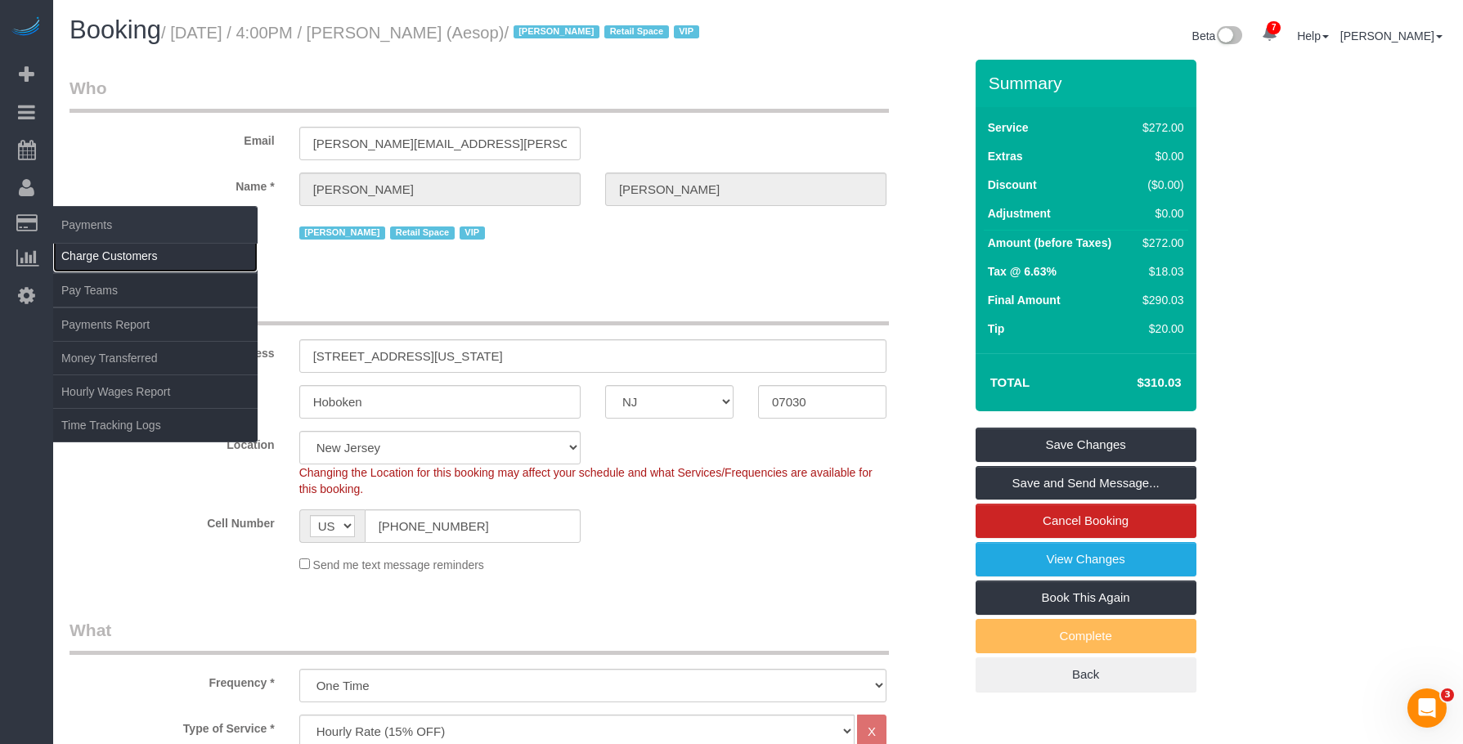
click at [88, 249] on link "Charge Customers" at bounding box center [155, 256] width 204 height 33
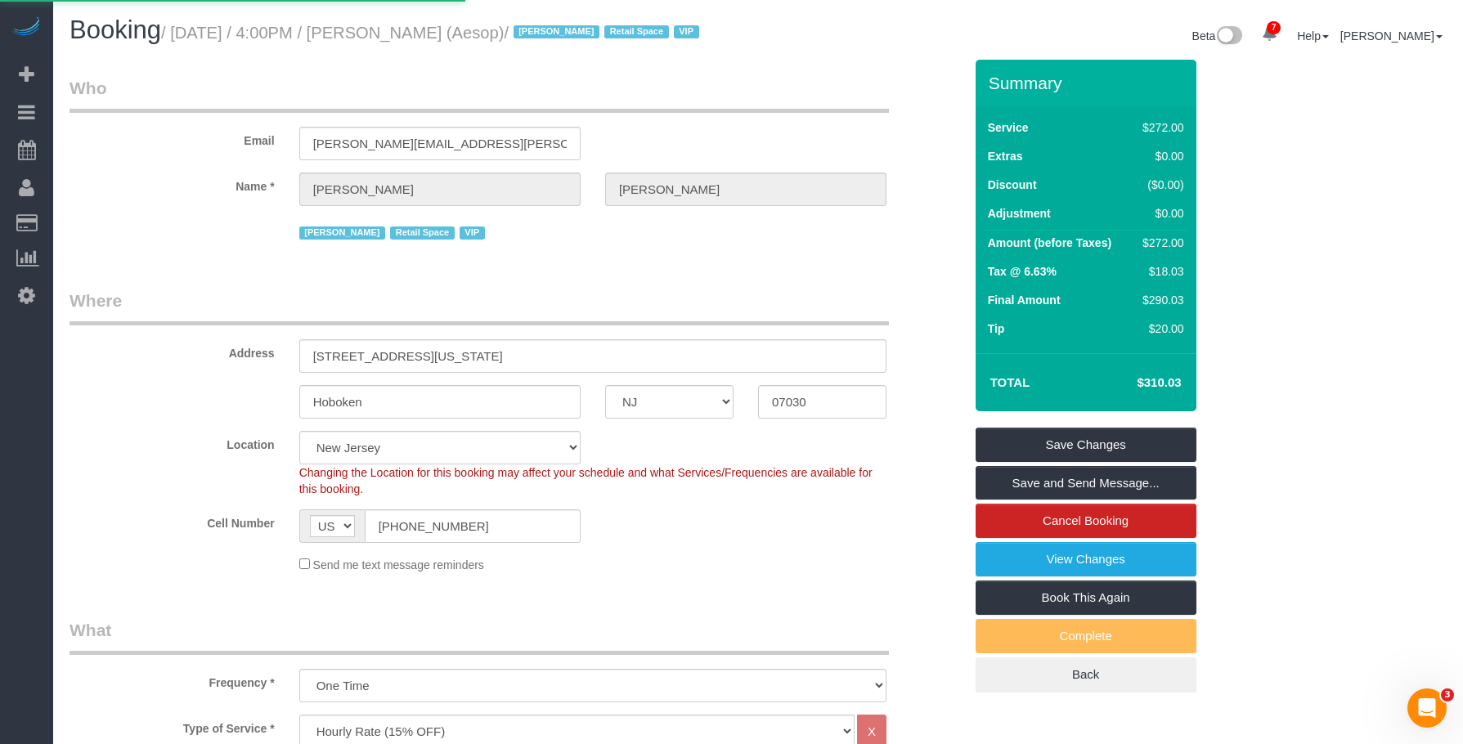
select select
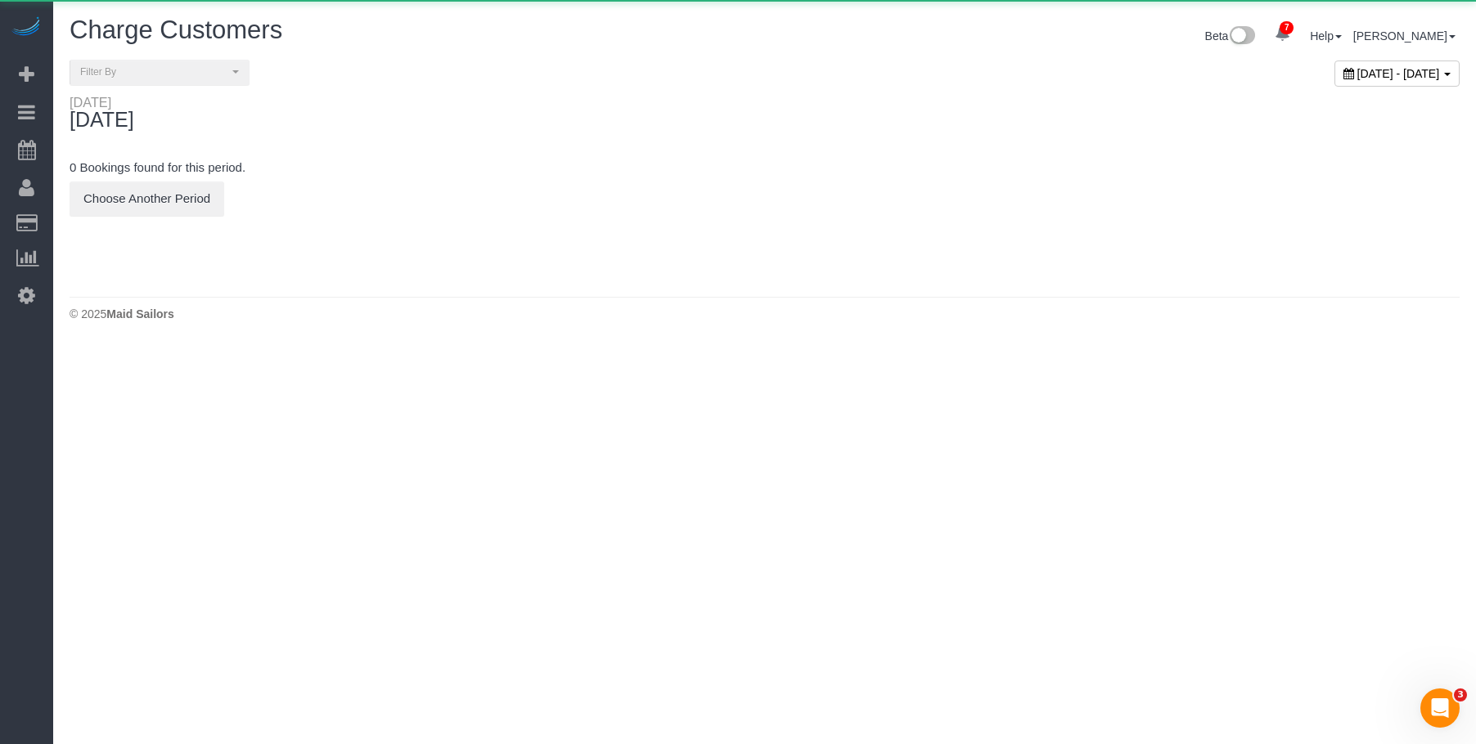
click at [1360, 78] on span "[DATE] - [DATE]" at bounding box center [1398, 73] width 83 height 13
type input "**********"
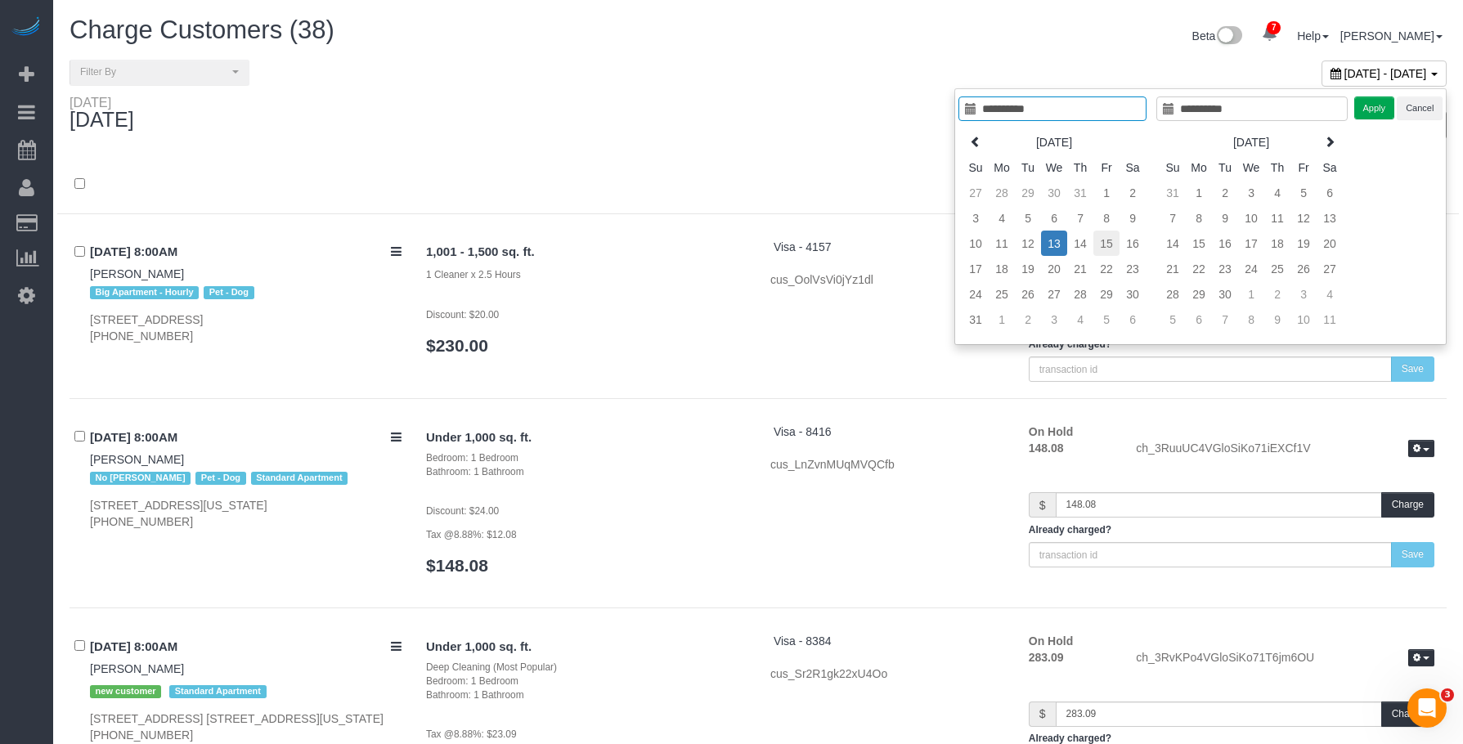
type input "**********"
click at [1116, 243] on td "15" at bounding box center [1107, 243] width 26 height 25
type input "**********"
click at [1116, 243] on td "15" at bounding box center [1107, 243] width 26 height 25
type input "**********"
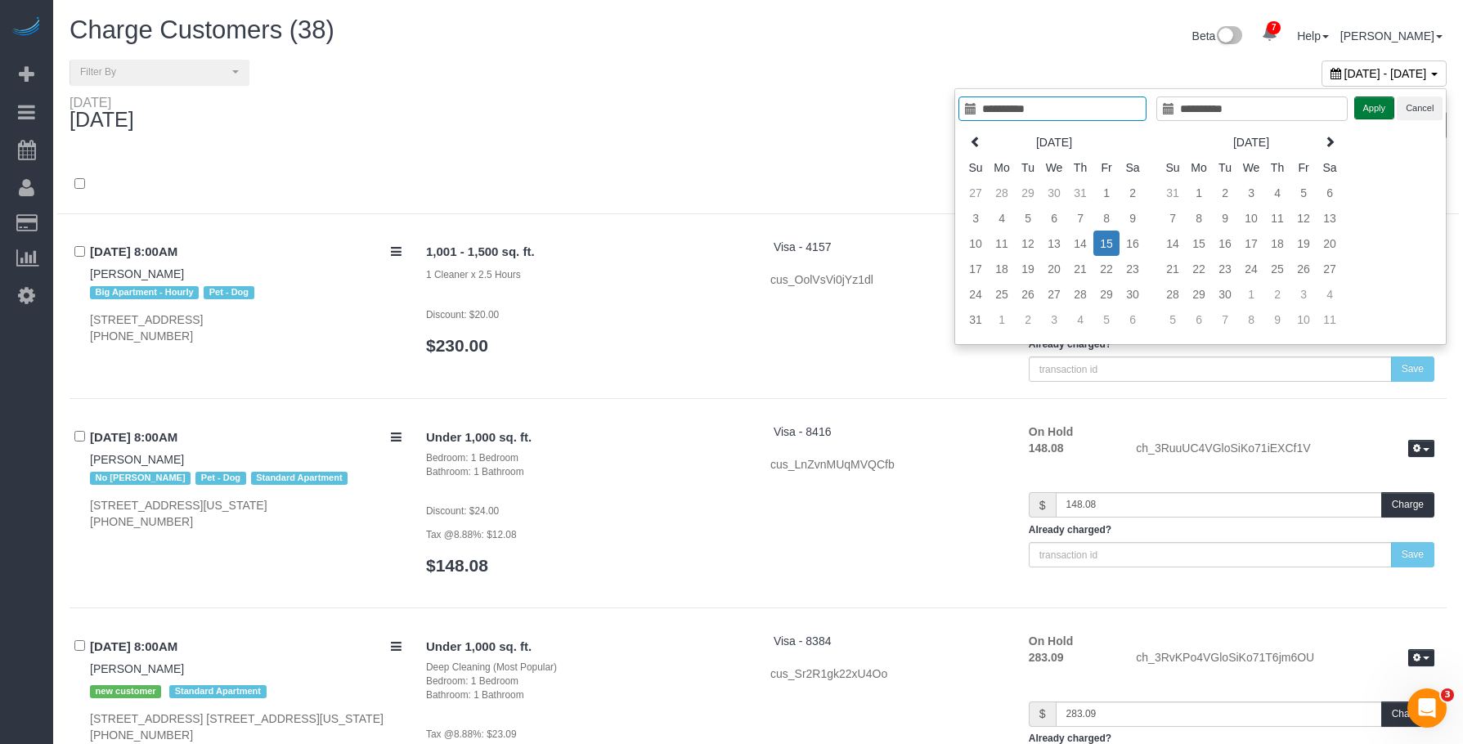
click at [1373, 115] on button "Apply" at bounding box center [1375, 109] width 41 height 24
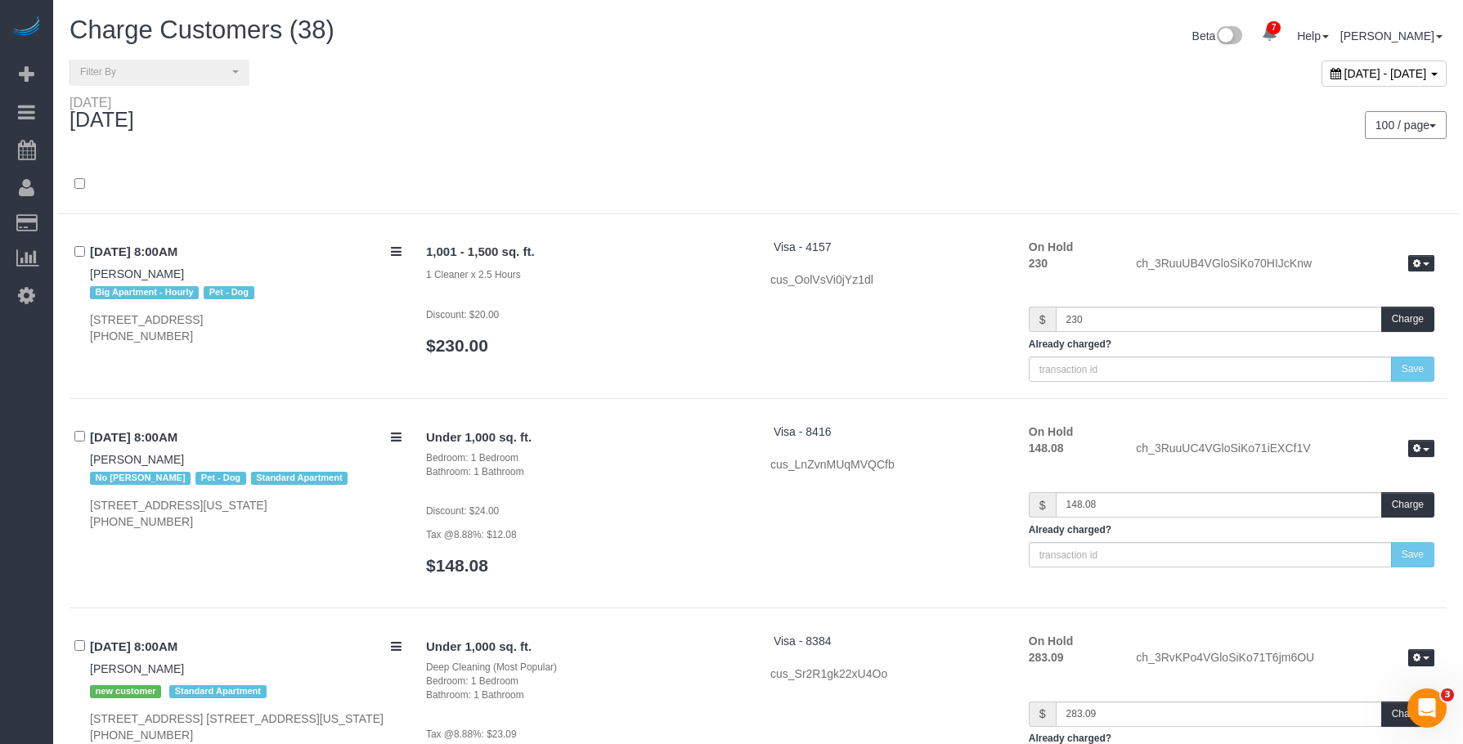
click at [920, 95] on div "100 / page 10 / page 20 / page 30 / page 40 / page 50 / page 100 / page" at bounding box center [1108, 125] width 701 height 61
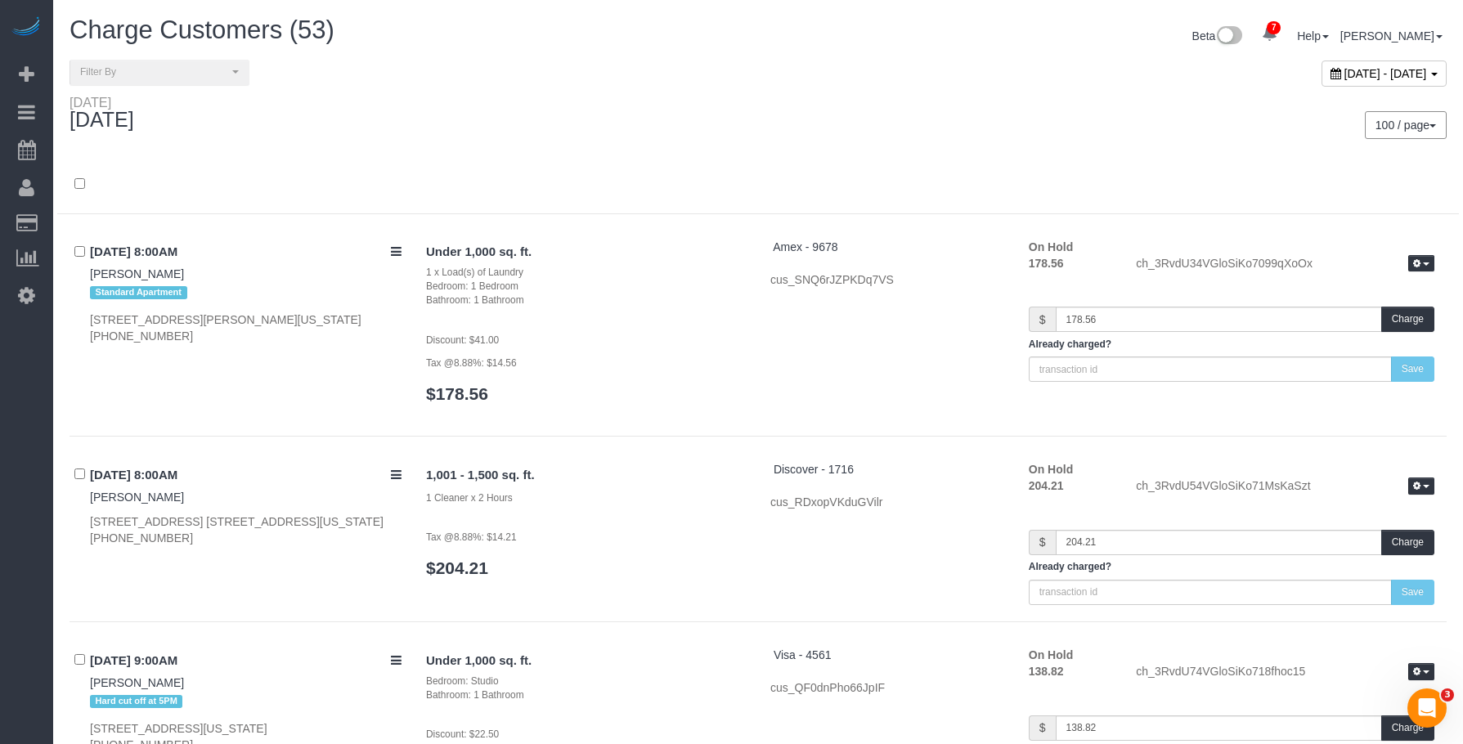
scroll to position [9802, 0]
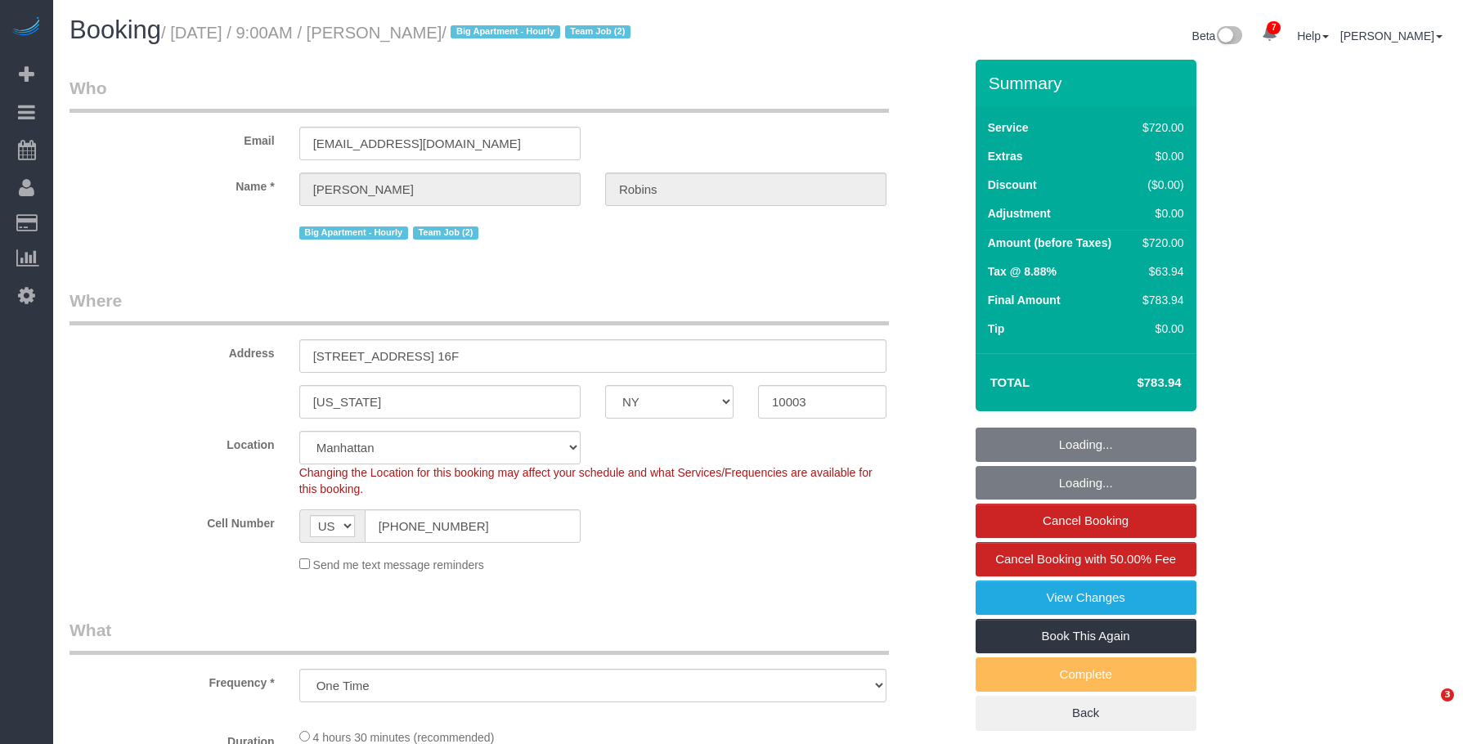
select select "NY"
select select "number:57"
select select "number:72"
select select "number:15"
select select "number:6"
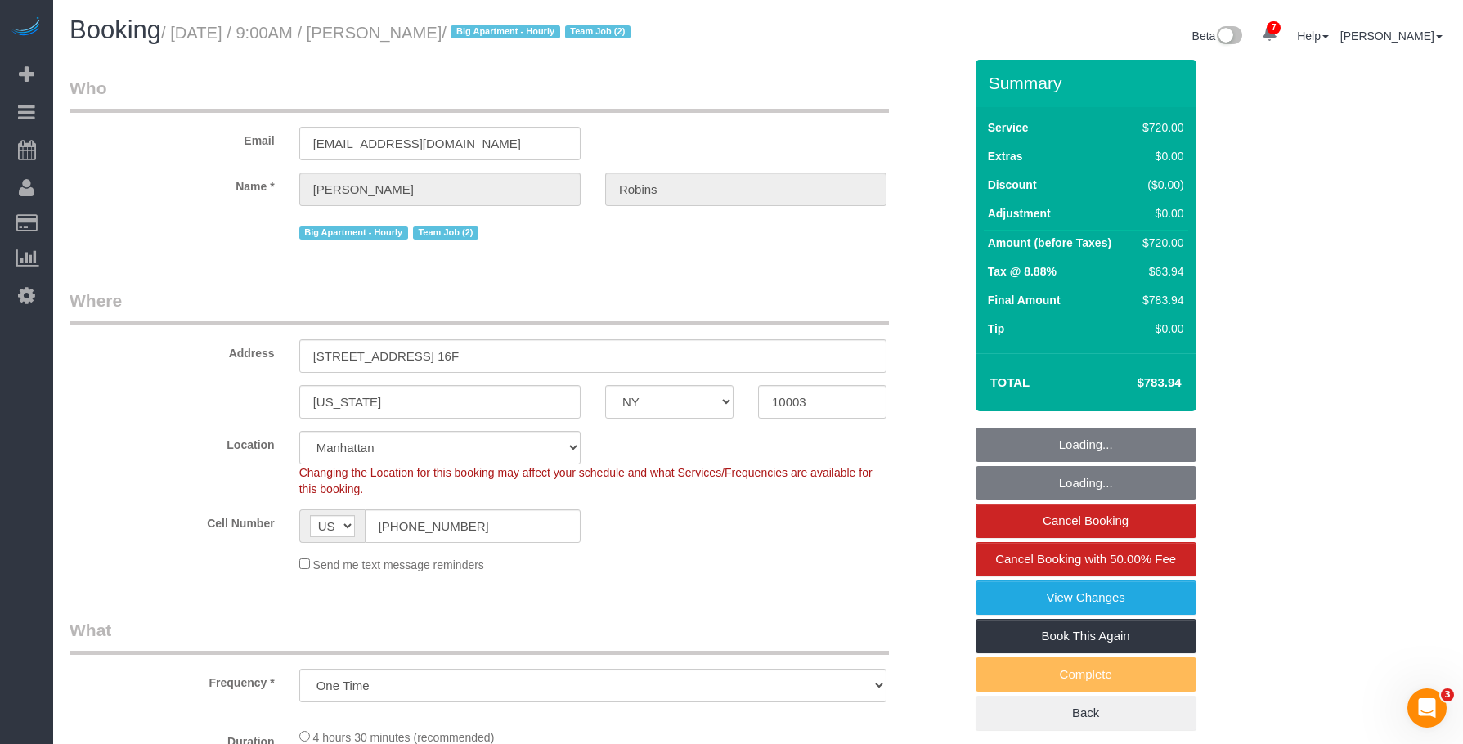
select select "object:846"
select select "spot1"
select select "string:stripe-pm_1Roqj44VGloSiKo75hOd044o"
select select "2"
select select "270"
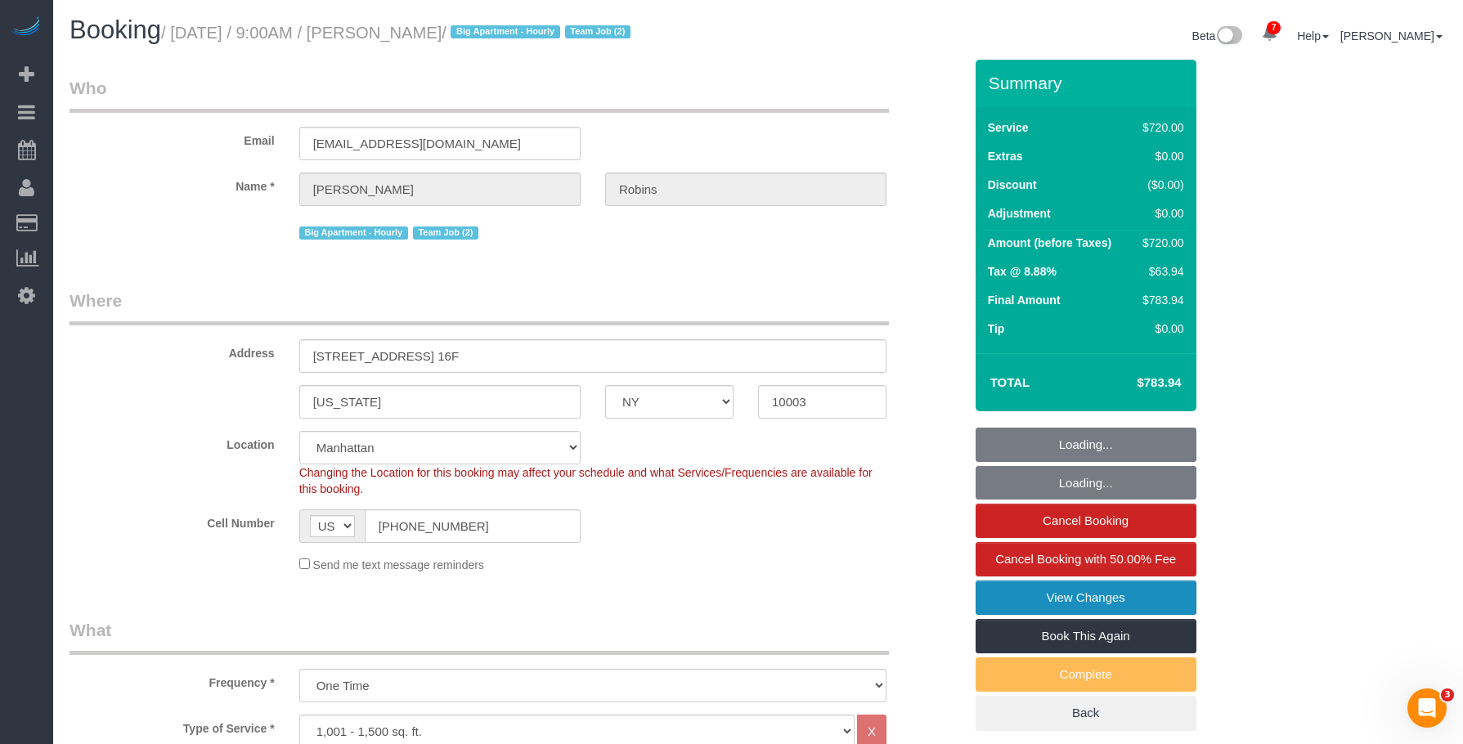
drag, startPoint x: 1022, startPoint y: 600, endPoint x: 1006, endPoint y: 600, distance: 16.4
click at [1022, 600] on link "View Changes" at bounding box center [1086, 598] width 221 height 34
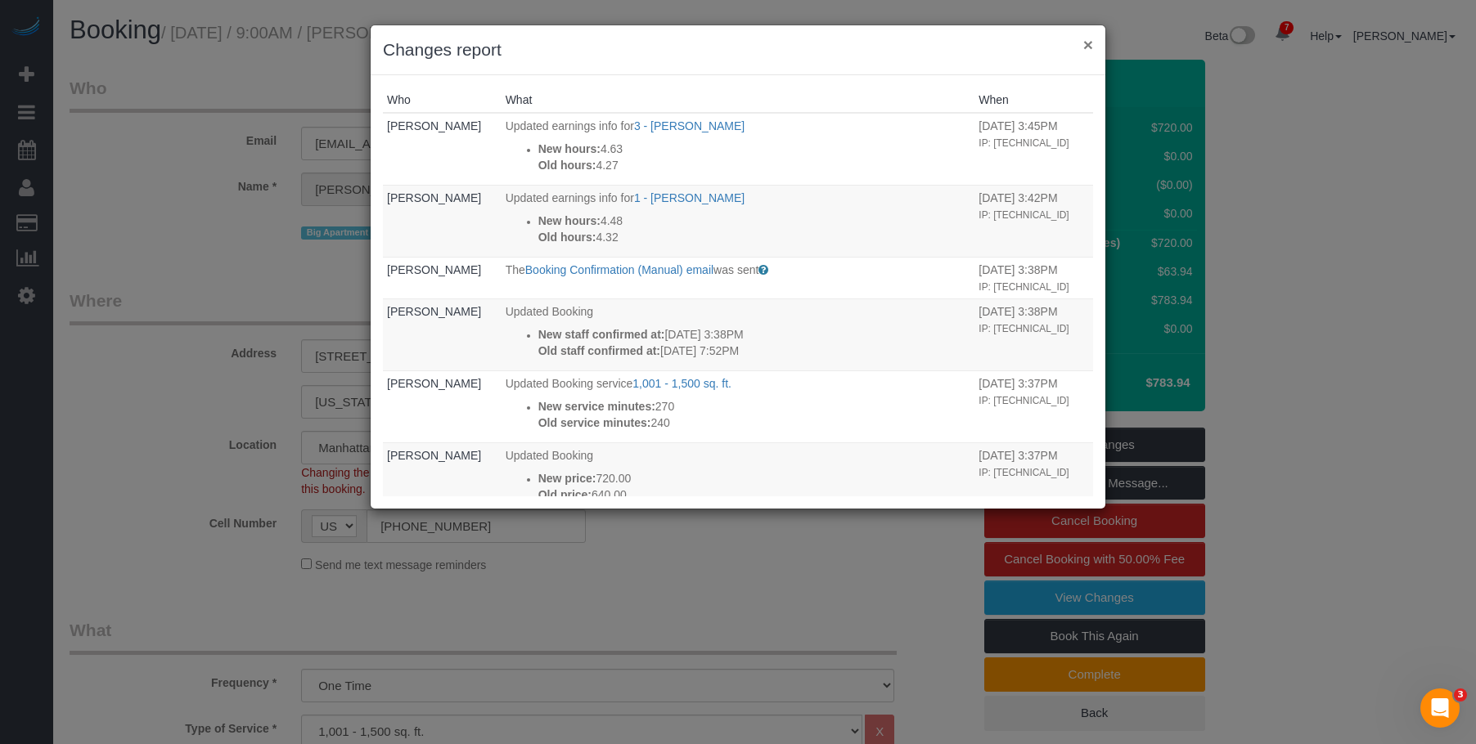
click at [1089, 45] on button "×" at bounding box center [1088, 44] width 10 height 17
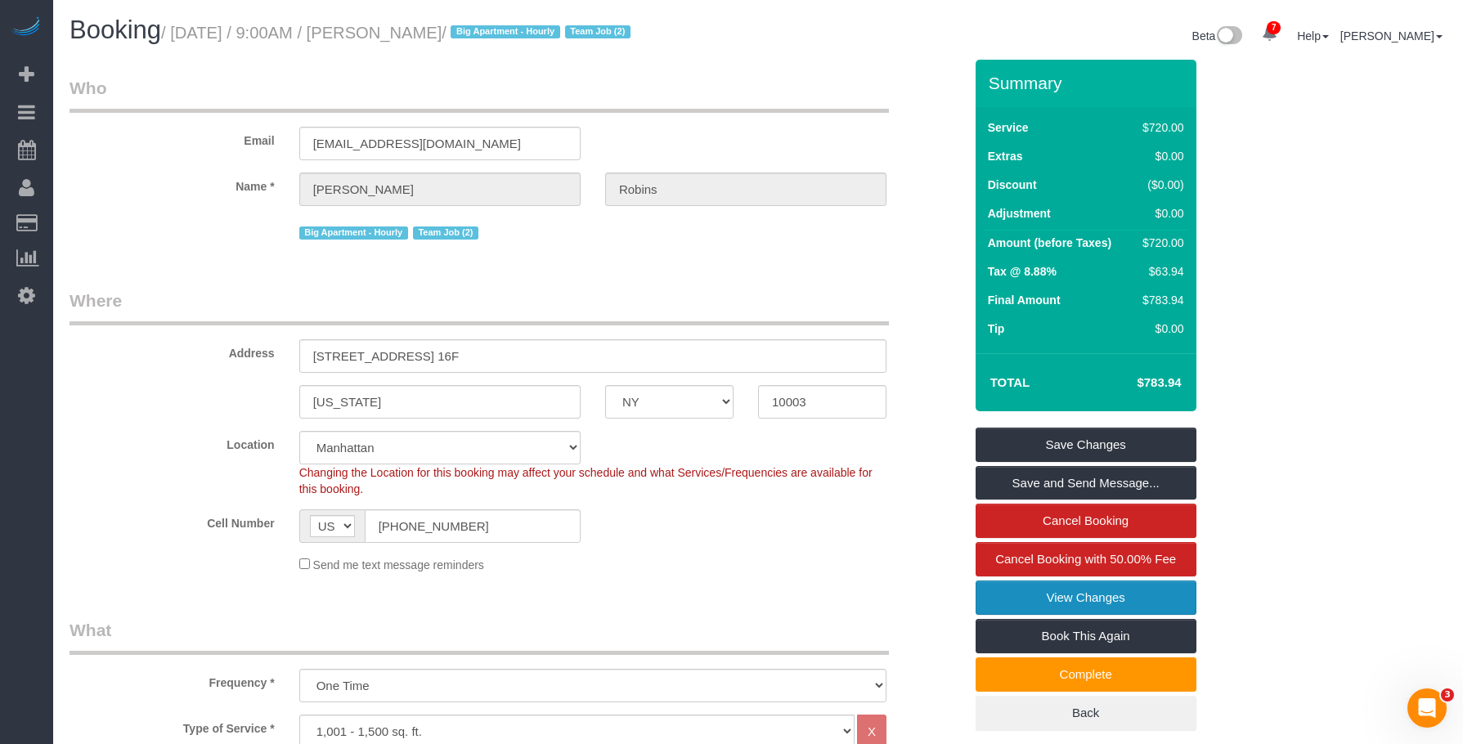
click at [990, 593] on link "View Changes" at bounding box center [1086, 598] width 221 height 34
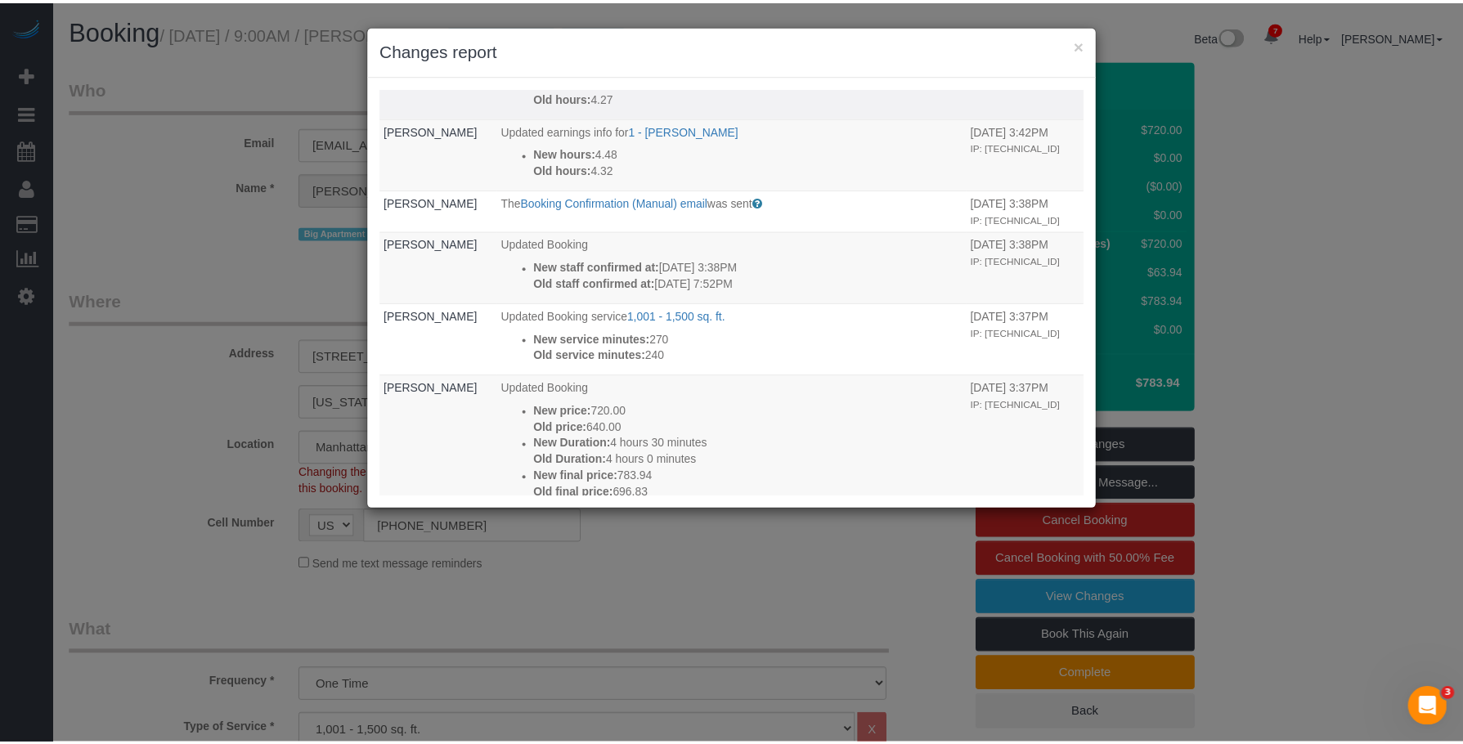
scroll to position [164, 0]
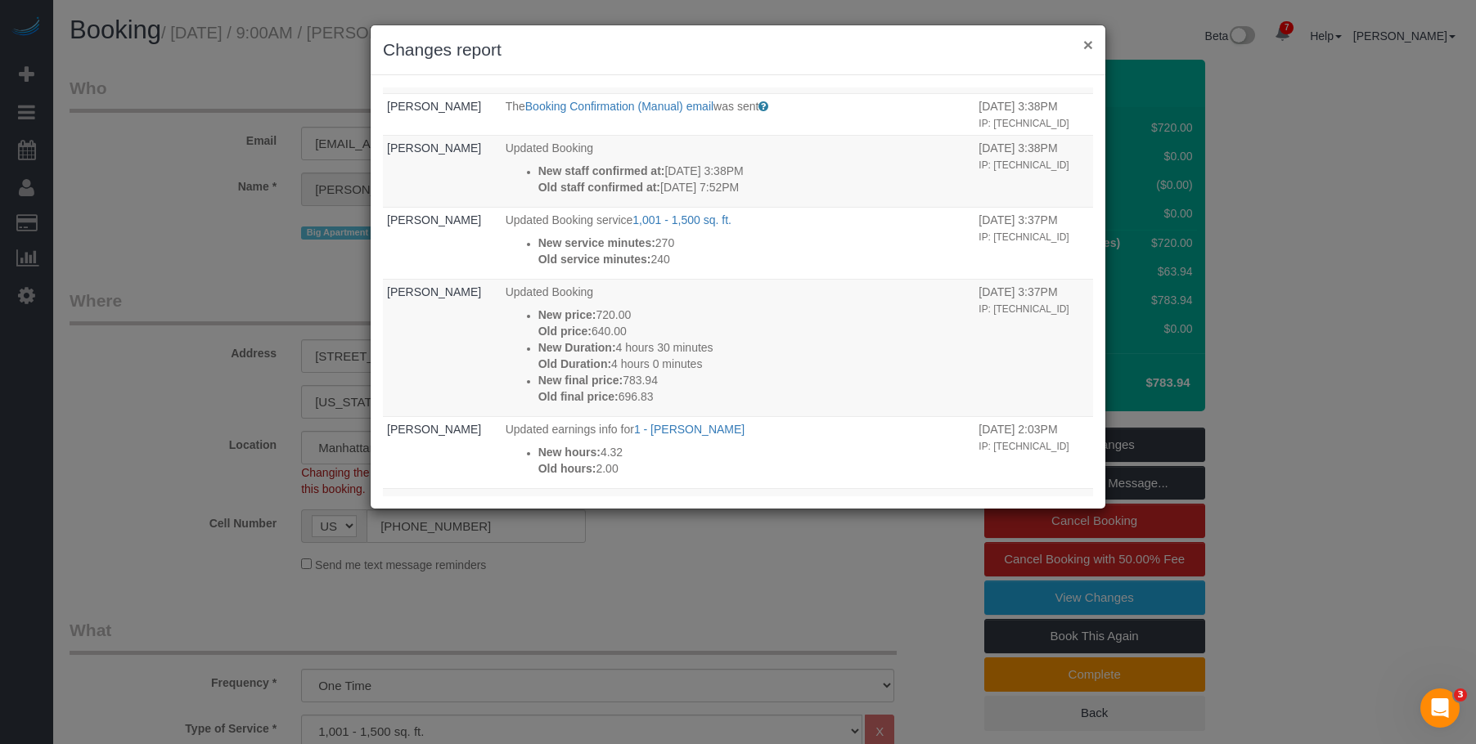
click at [1086, 46] on button "×" at bounding box center [1088, 44] width 10 height 17
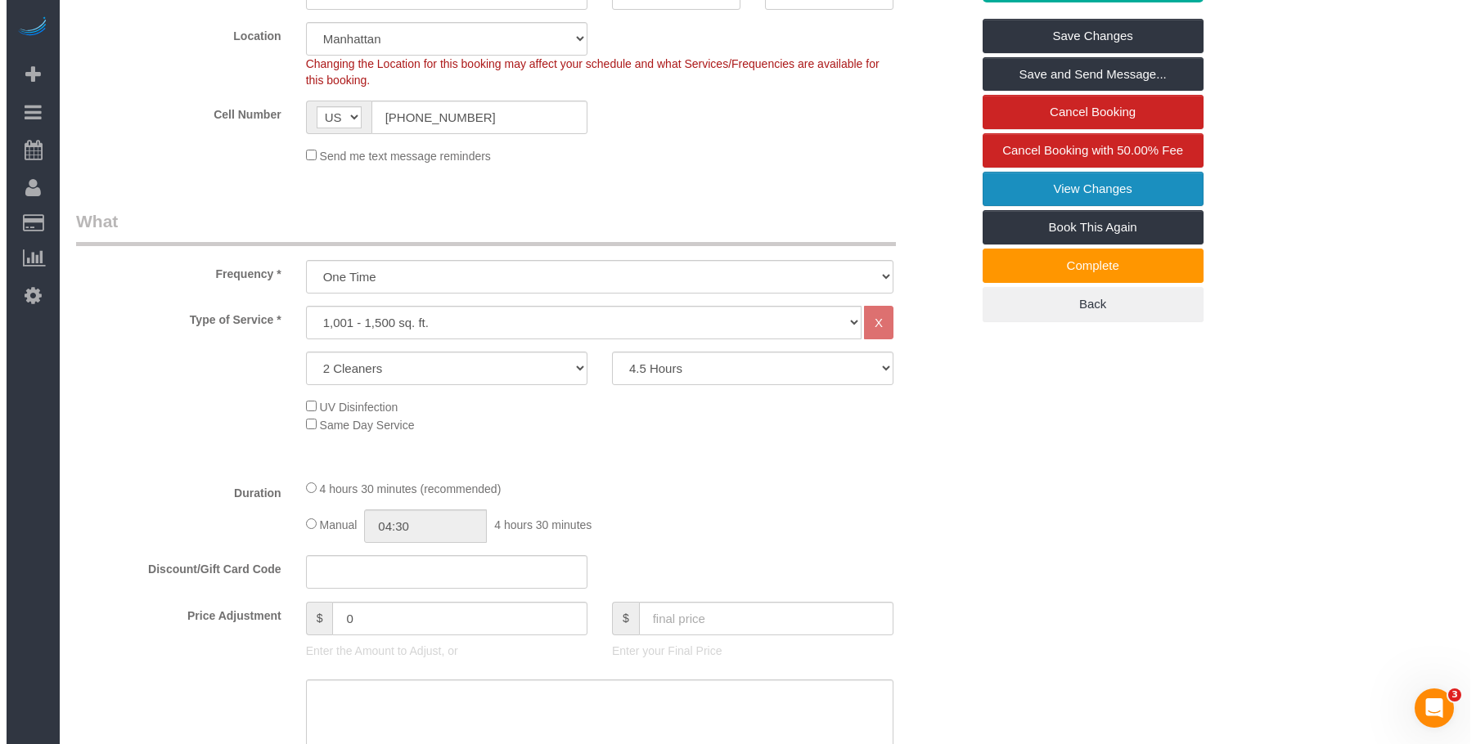
scroll to position [245, 0]
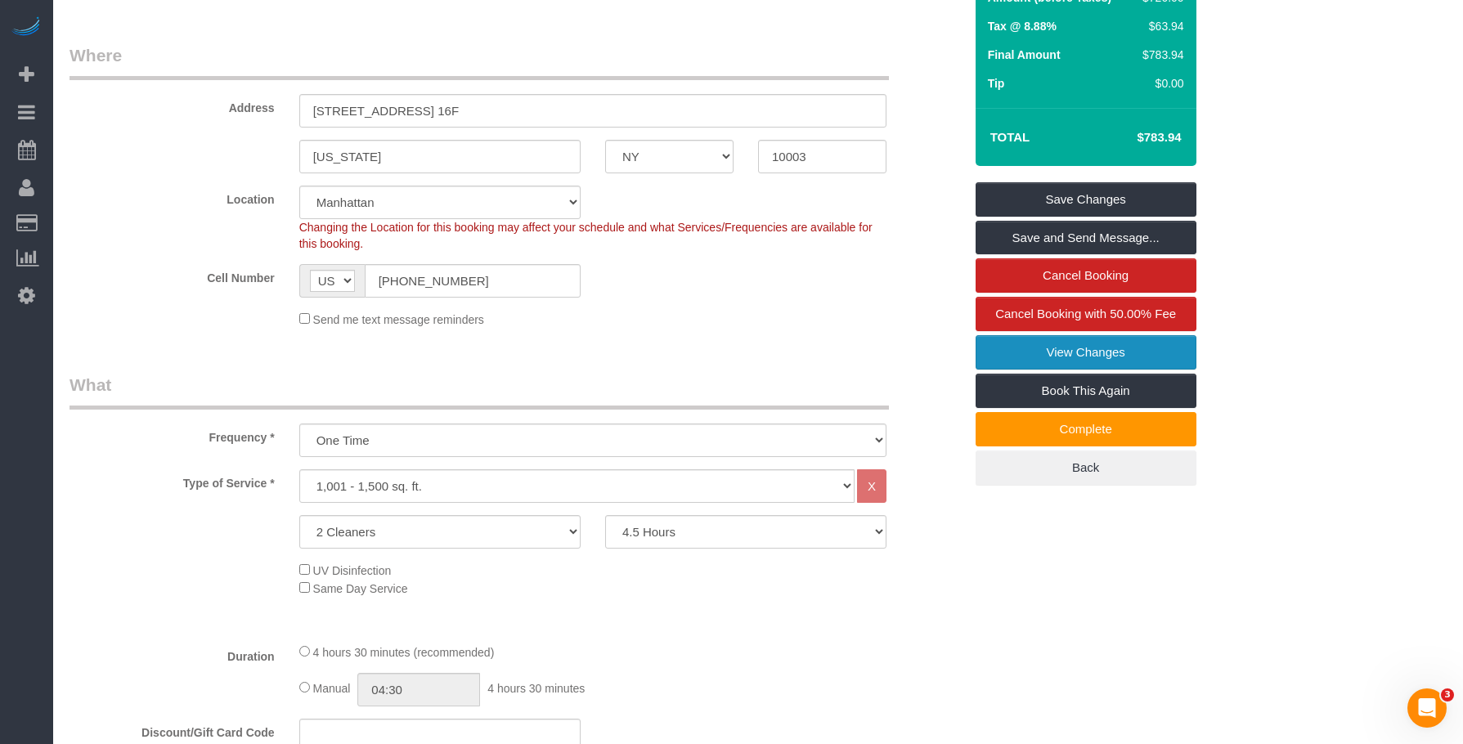
click at [995, 353] on link "View Changes" at bounding box center [1086, 352] width 221 height 34
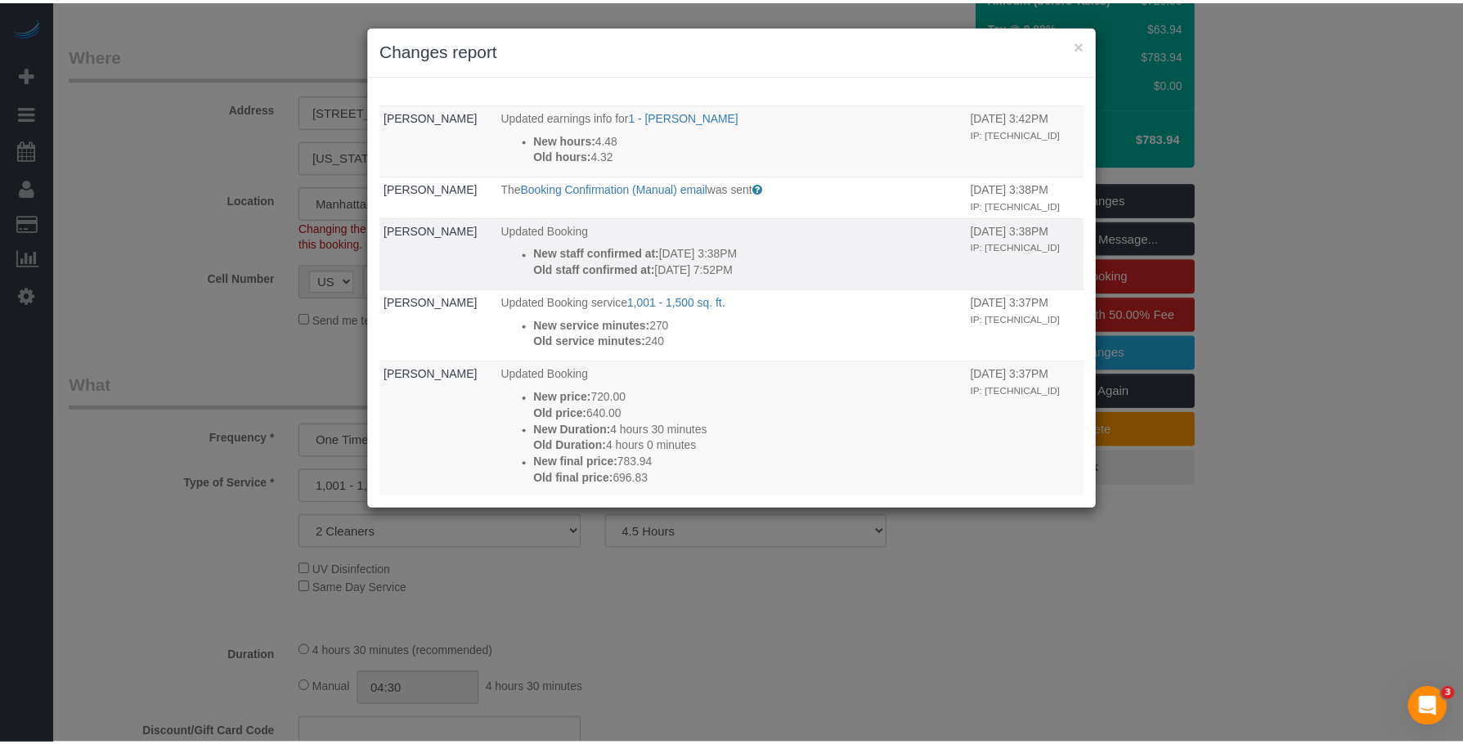
scroll to position [0, 0]
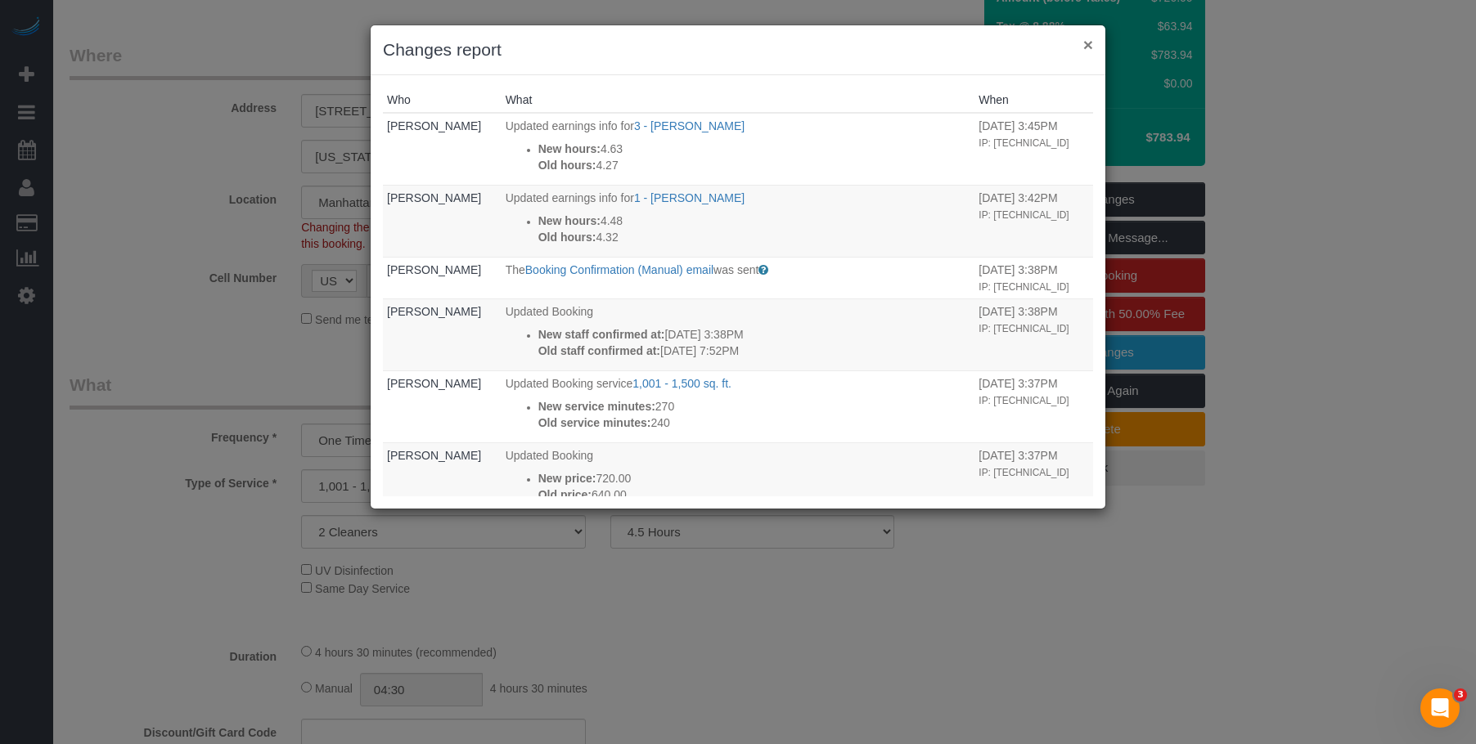
click at [1087, 40] on button "×" at bounding box center [1088, 44] width 10 height 17
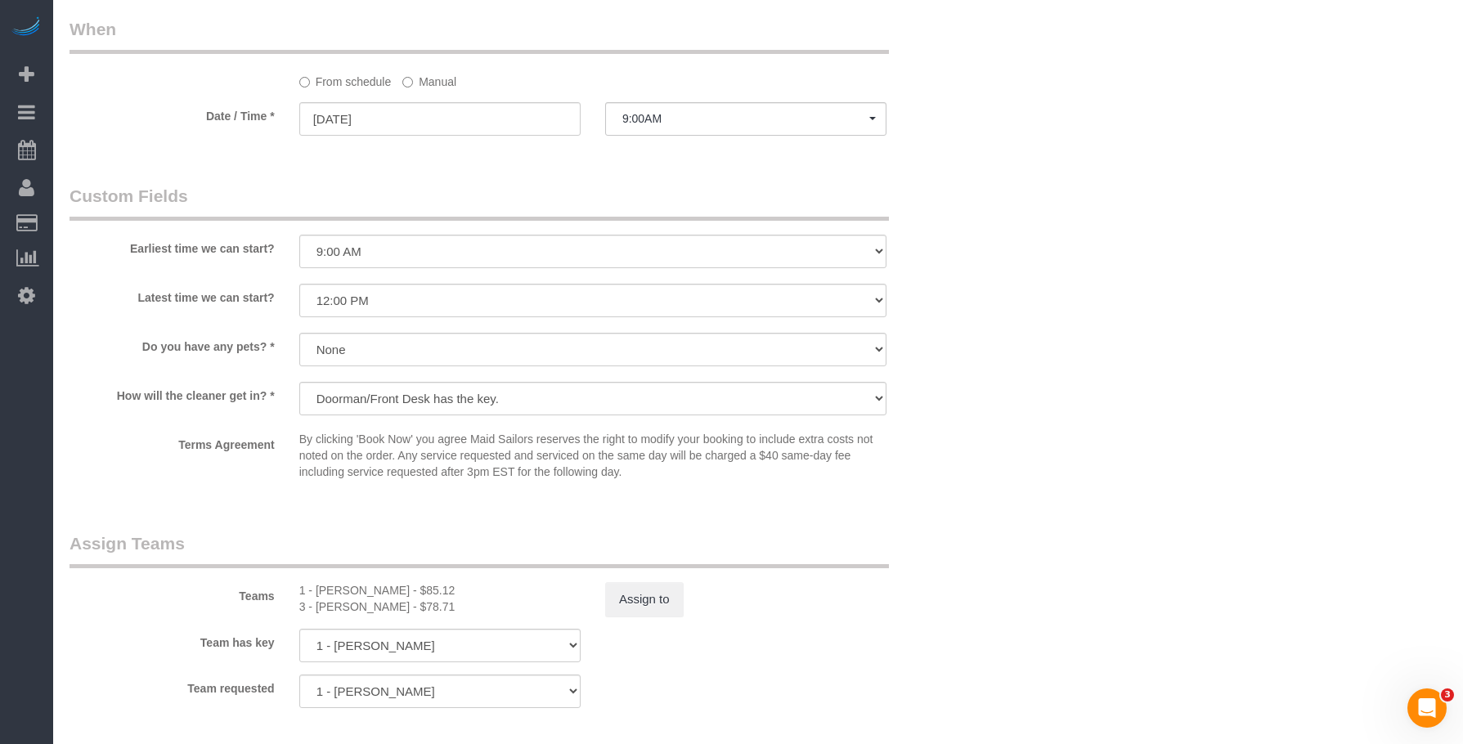
scroll to position [1391, 0]
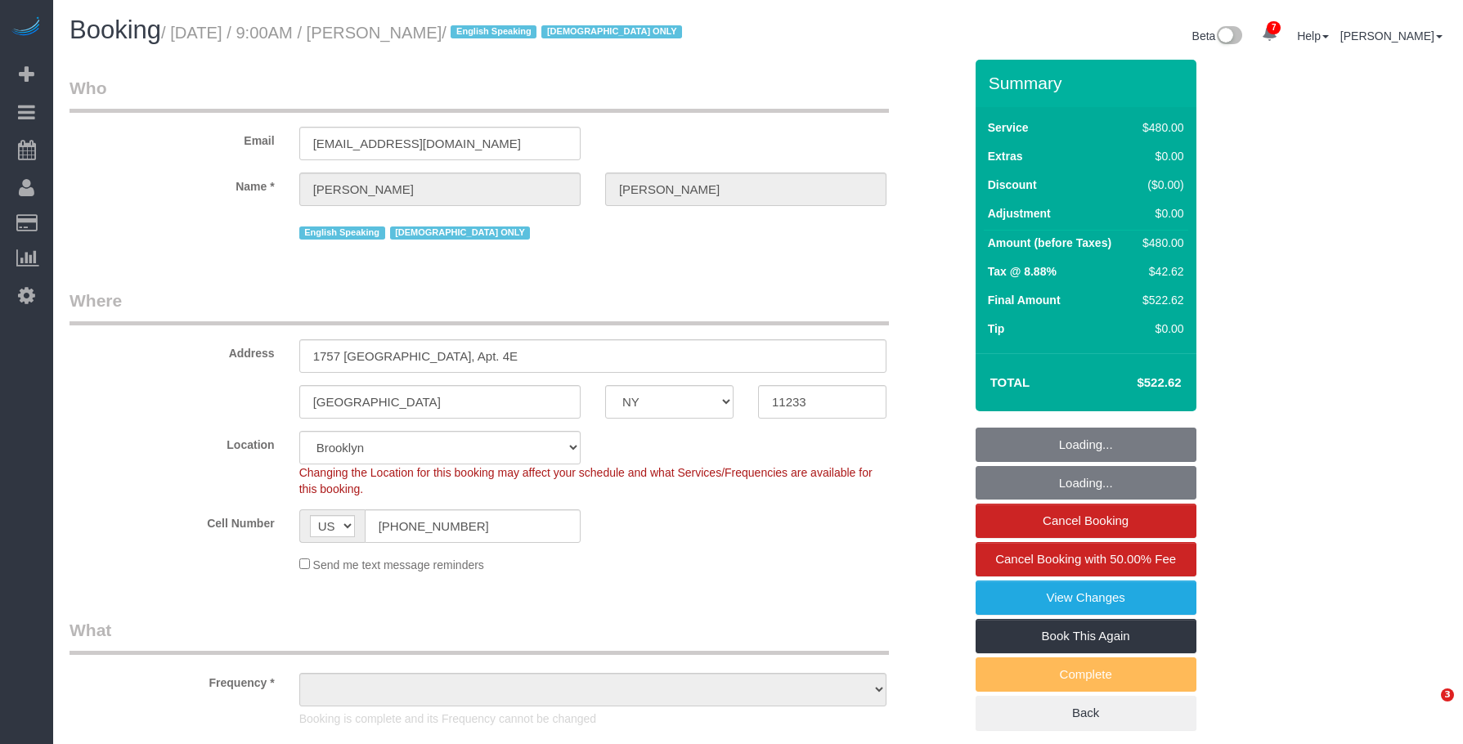
select select "NY"
select select "number:89"
select select "number:90"
select select "number:15"
select select "number:5"
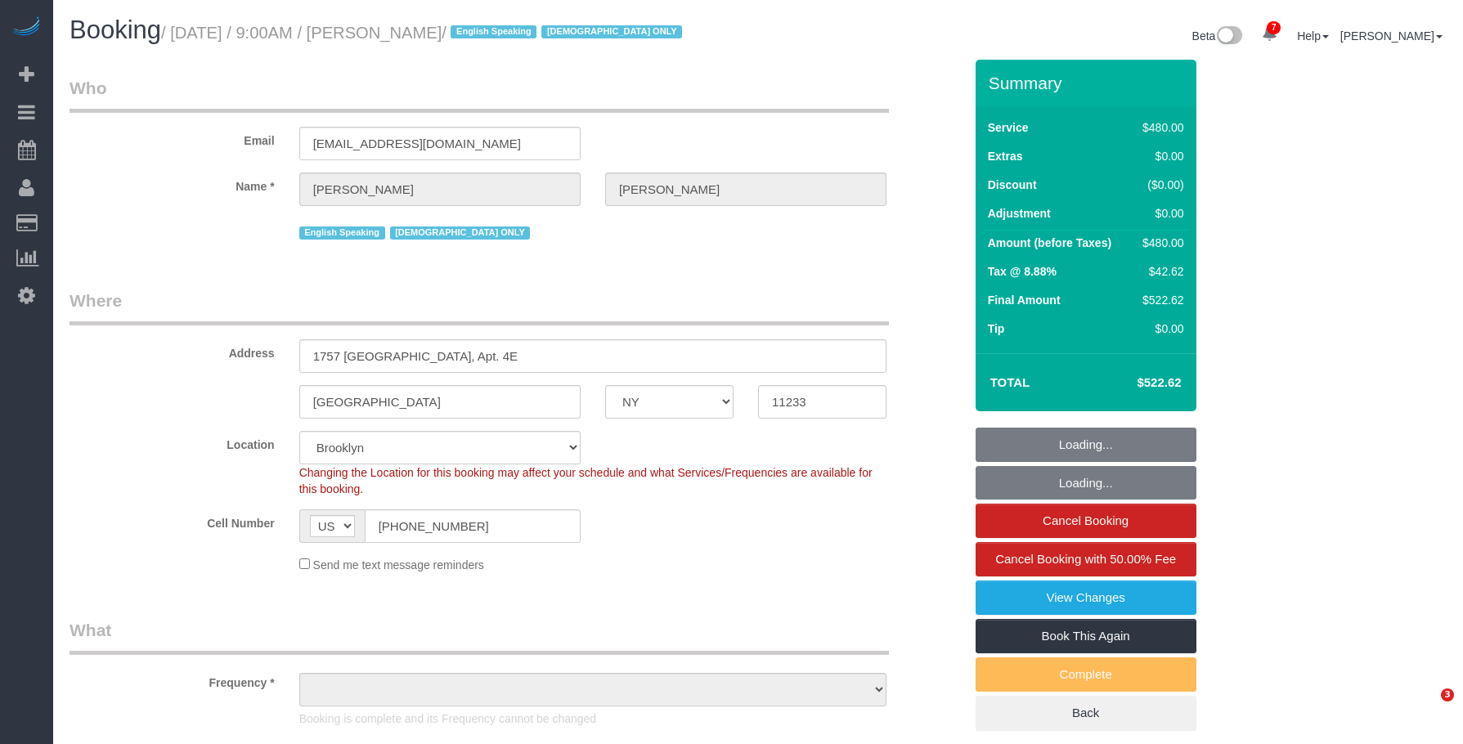
select select "object:1386"
select select "2"
select select "180"
select select "spot1"
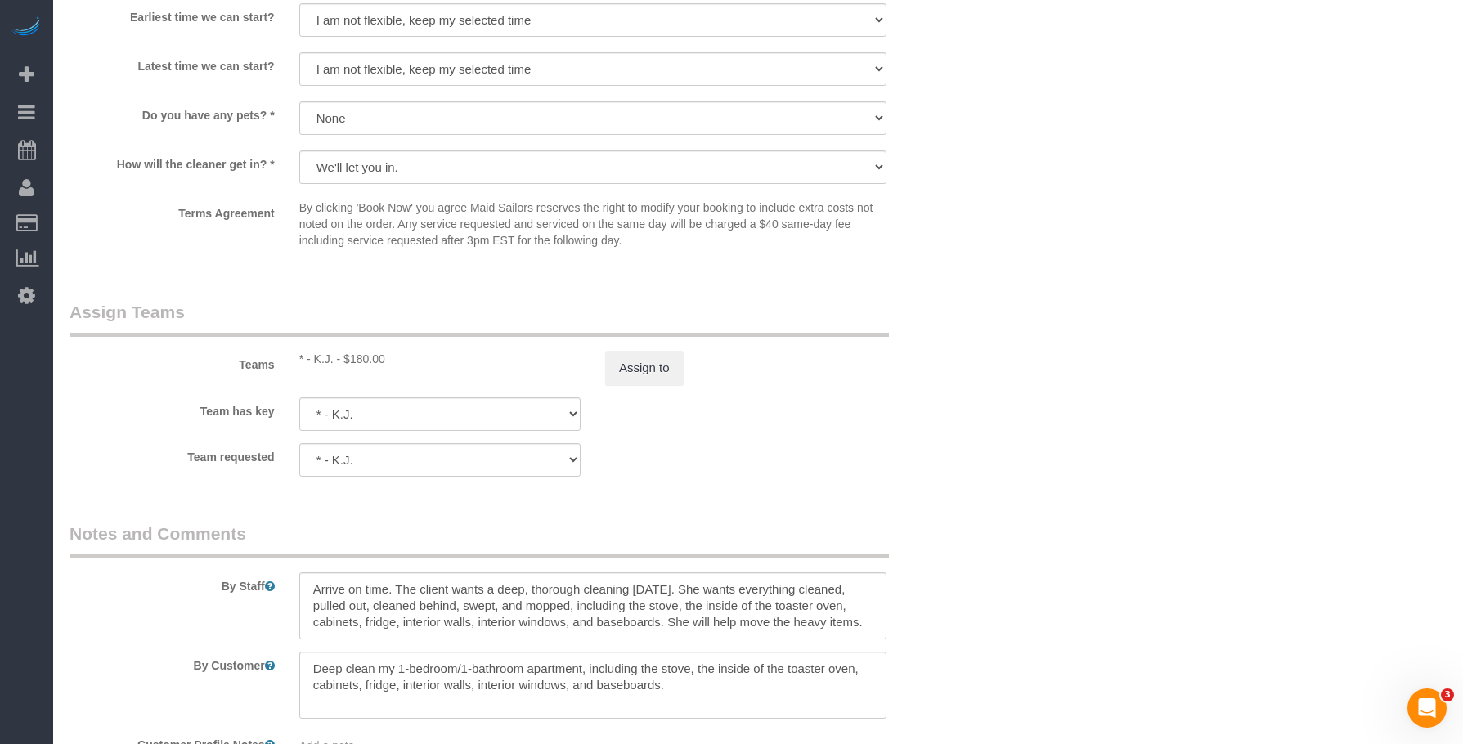
scroll to position [1823, 0]
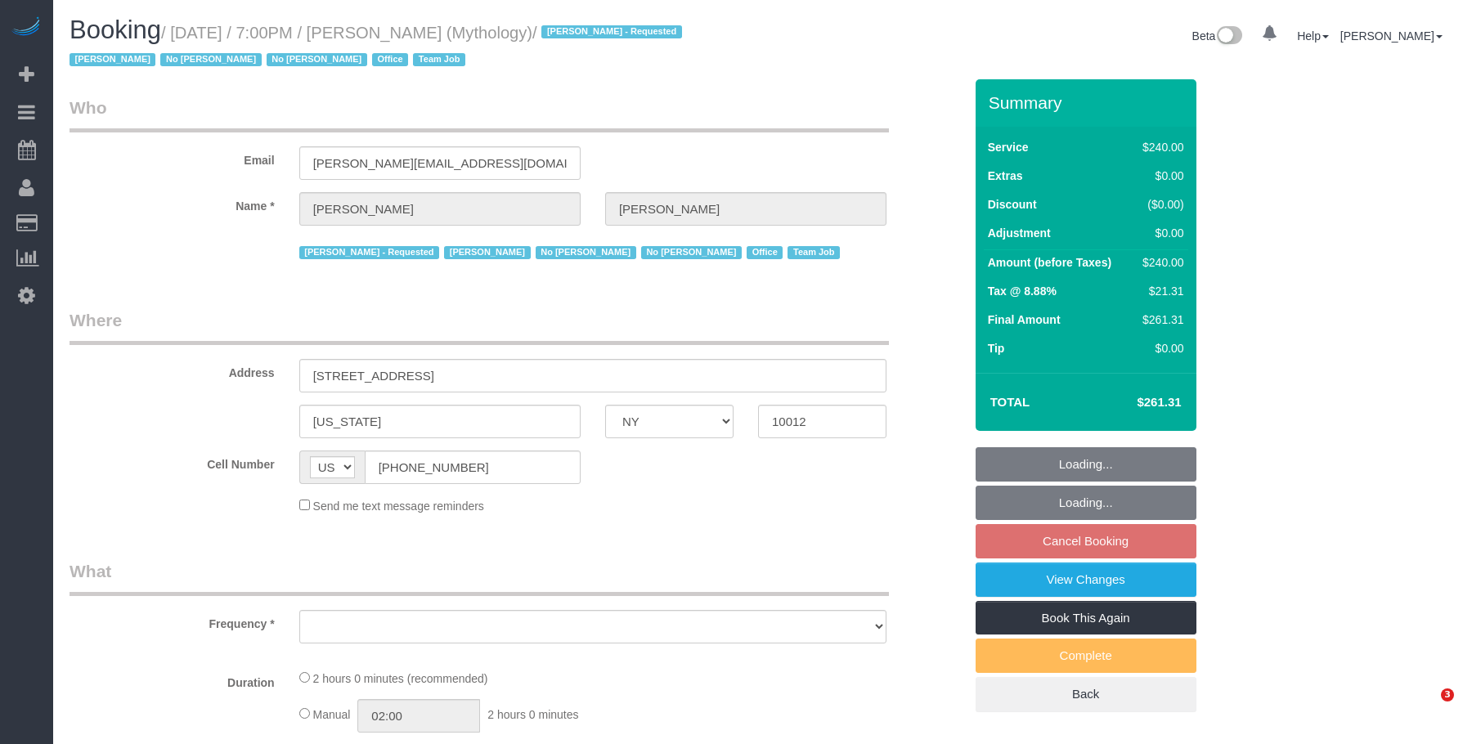
select select "NY"
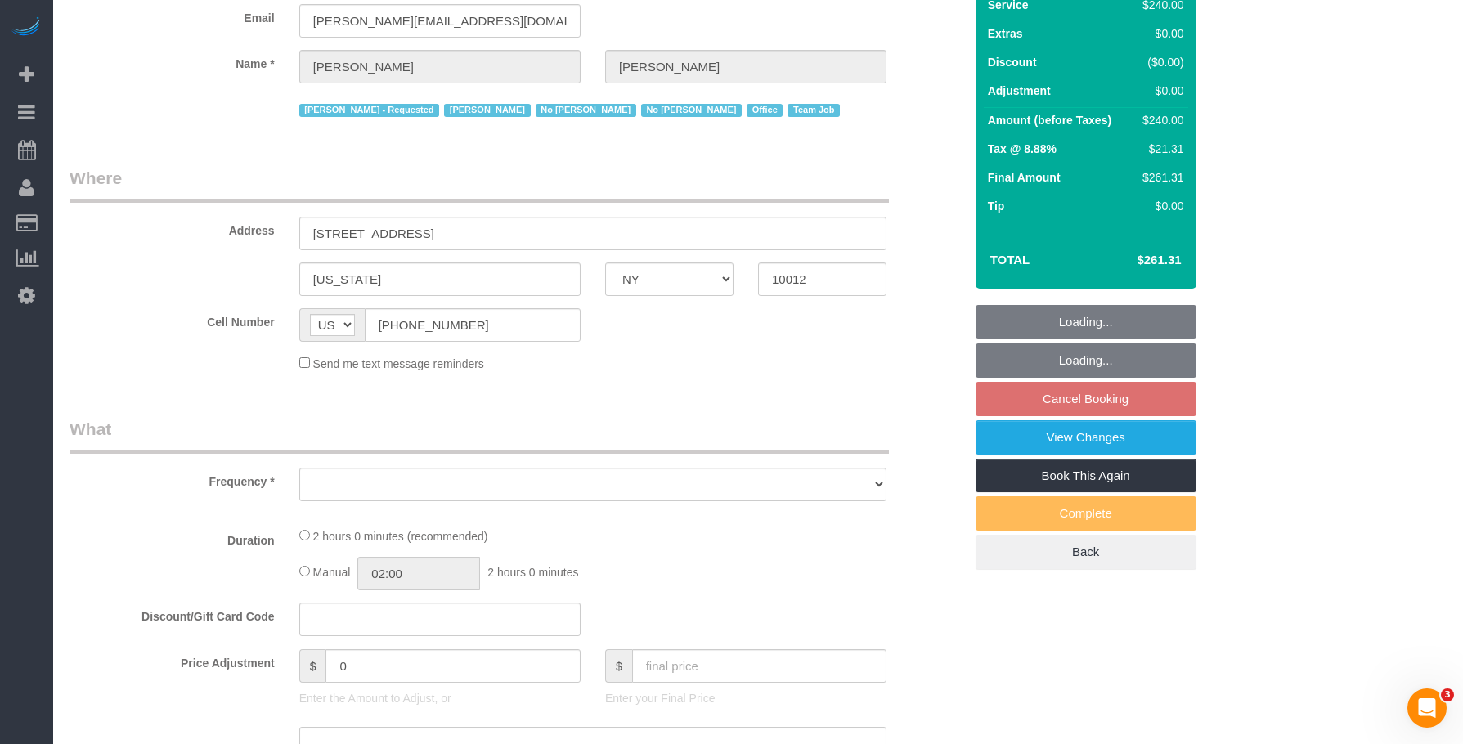
scroll to position [409, 0]
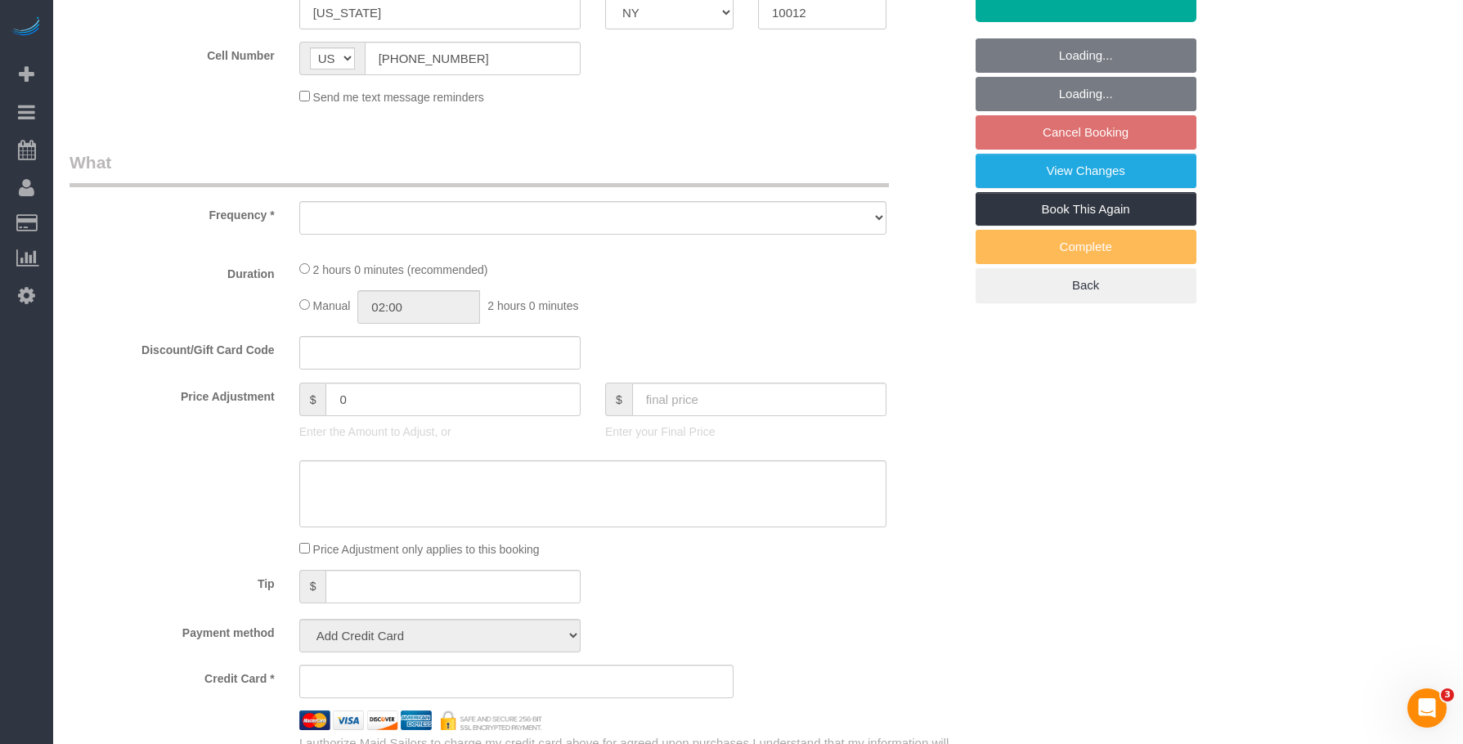
select select "object:707"
select select "string:stripe-card_1F0CXe4VGloSiKo7V7BiKmvB"
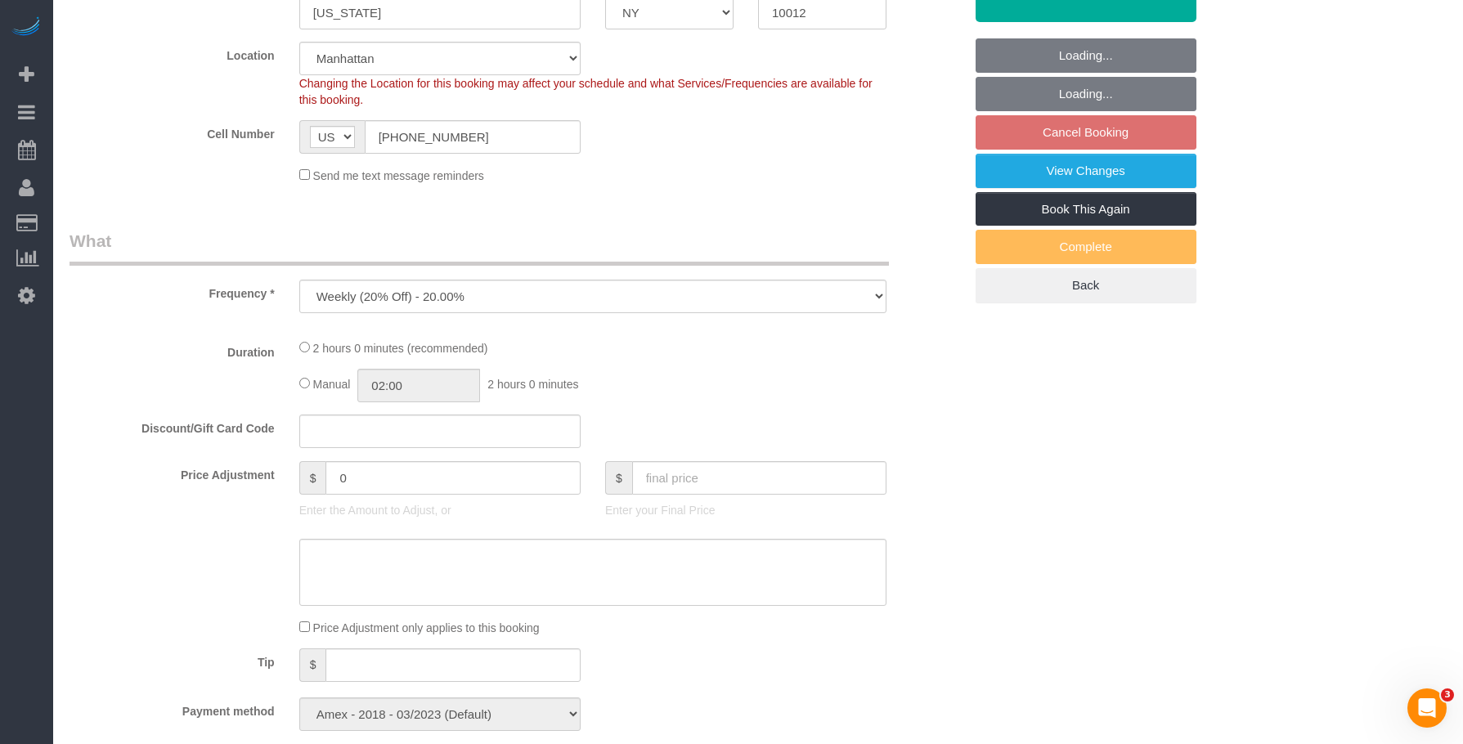
select select "number:89"
select select "number:90"
select select "number:15"
select select "number:7"
select select "2"
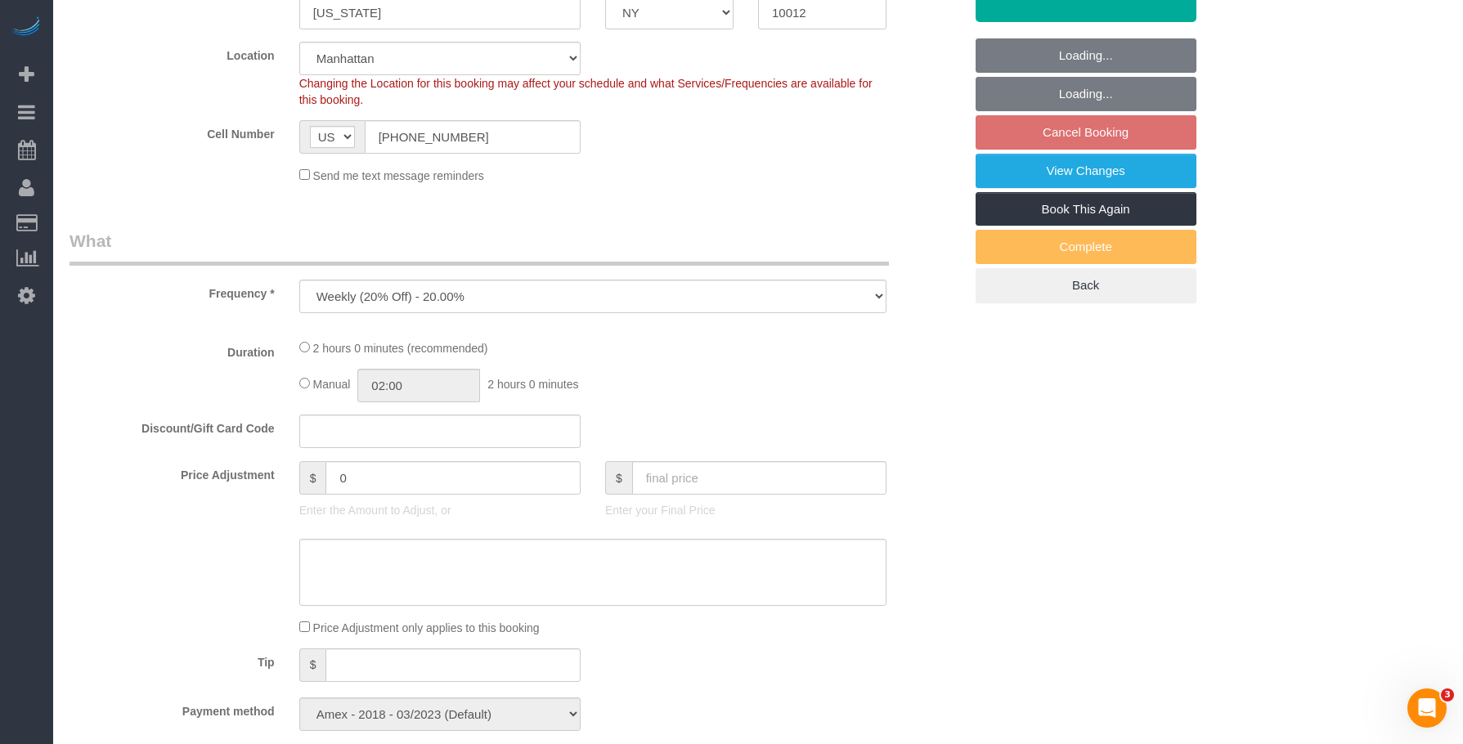
select select "120"
select select "spot3"
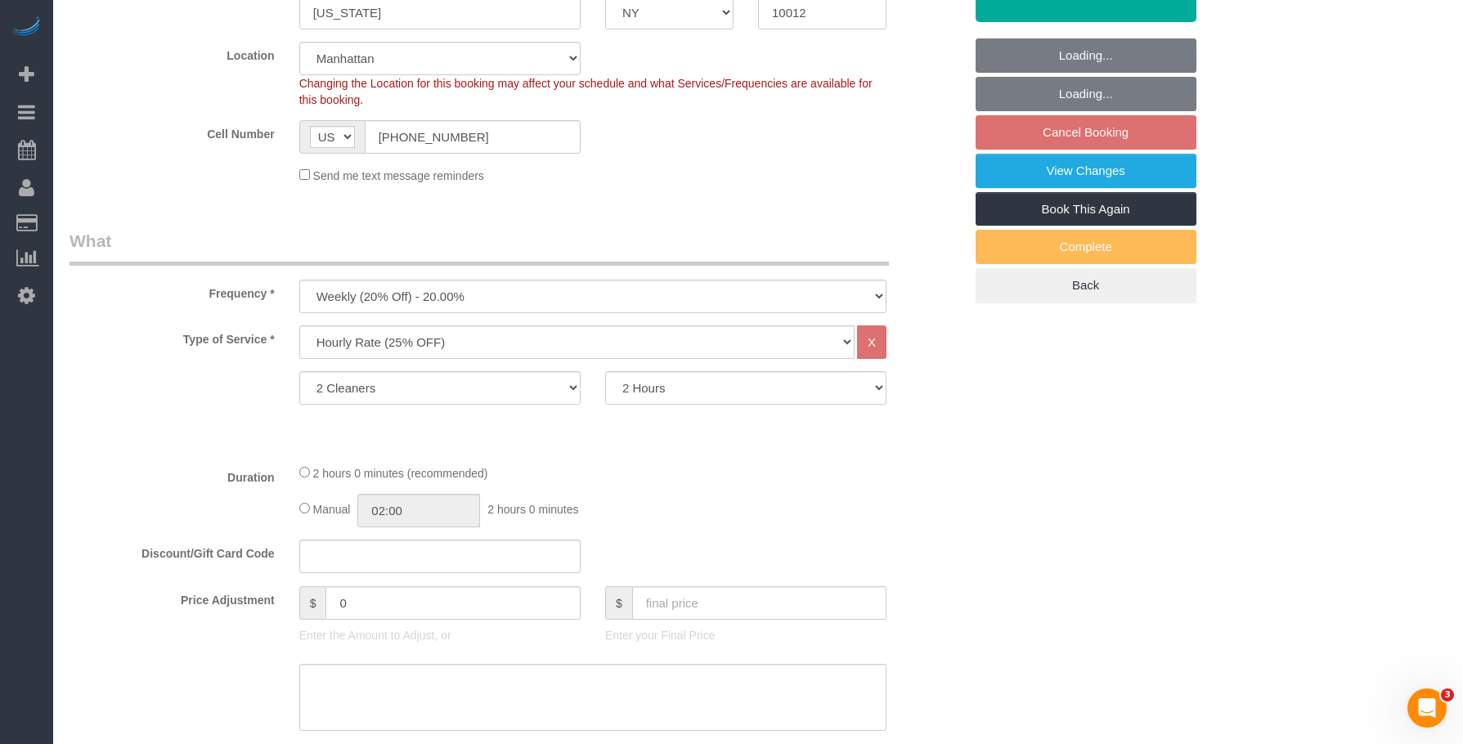
select select "object:1438"
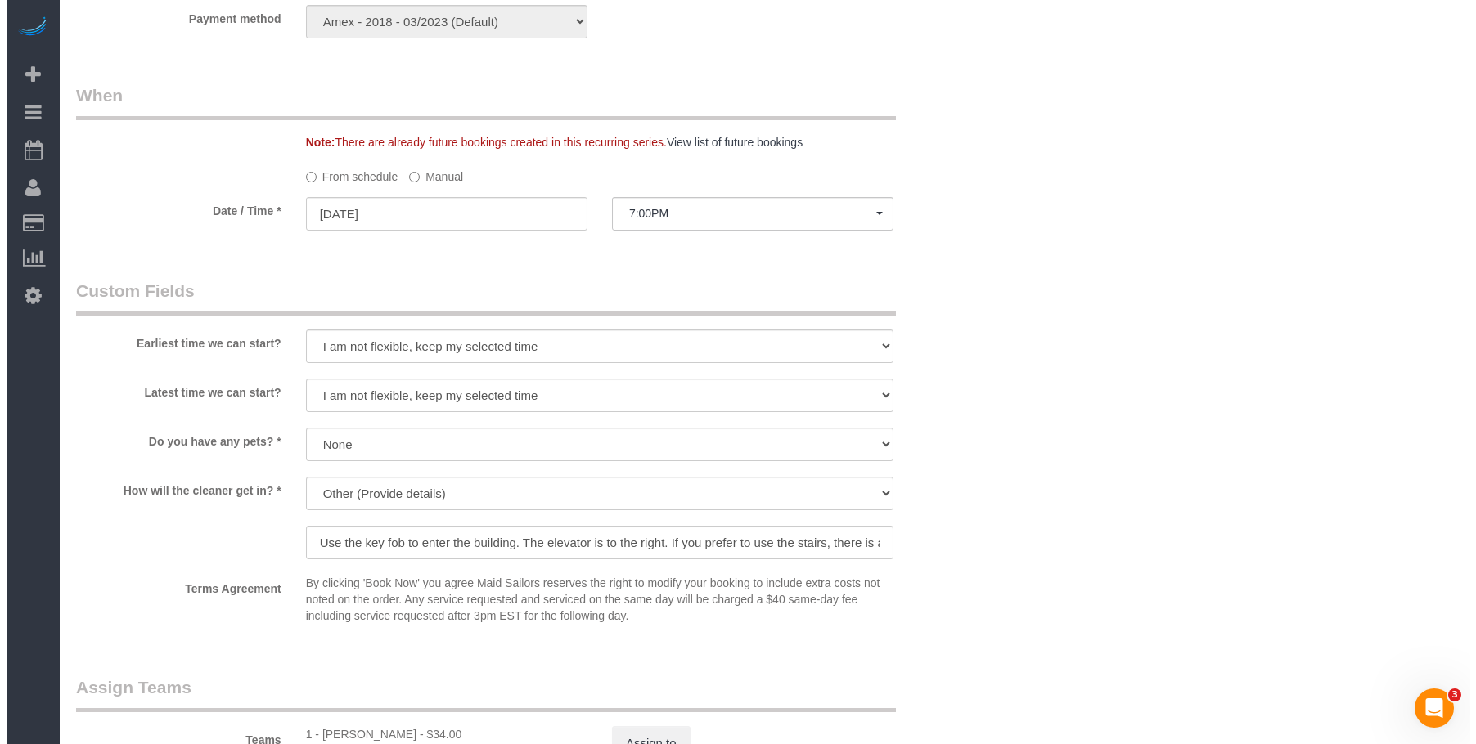
scroll to position [1472, 0]
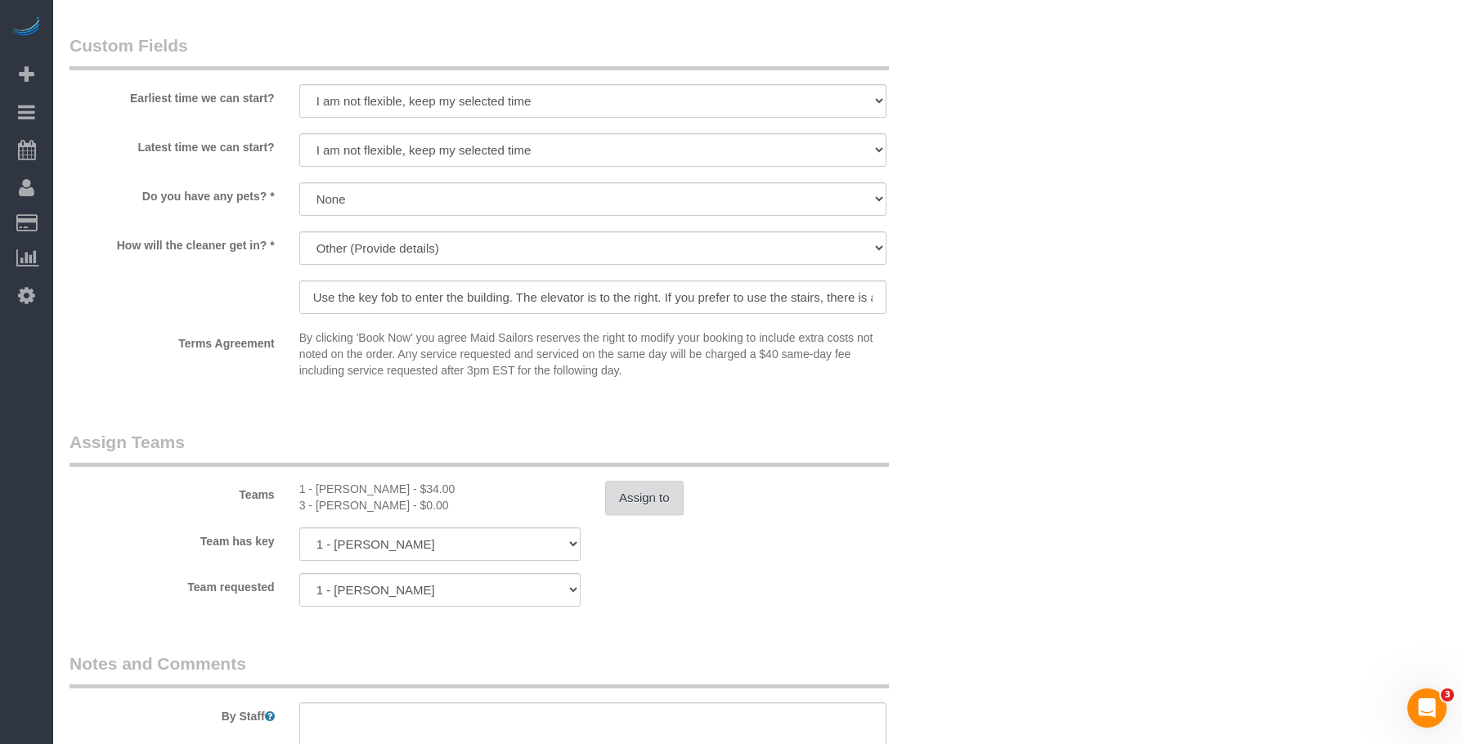
click at [672, 502] on button "Assign to" at bounding box center [644, 498] width 79 height 34
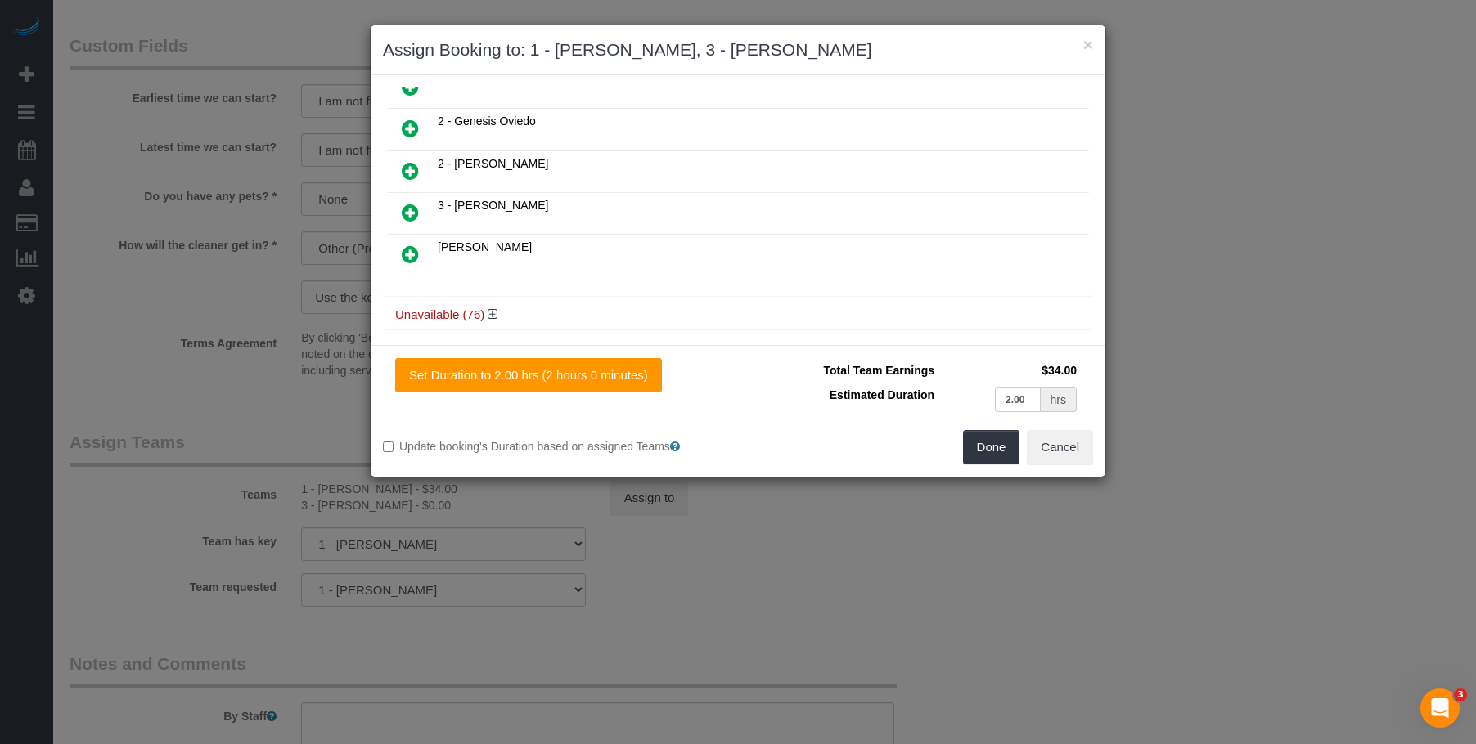
scroll to position [205, 0]
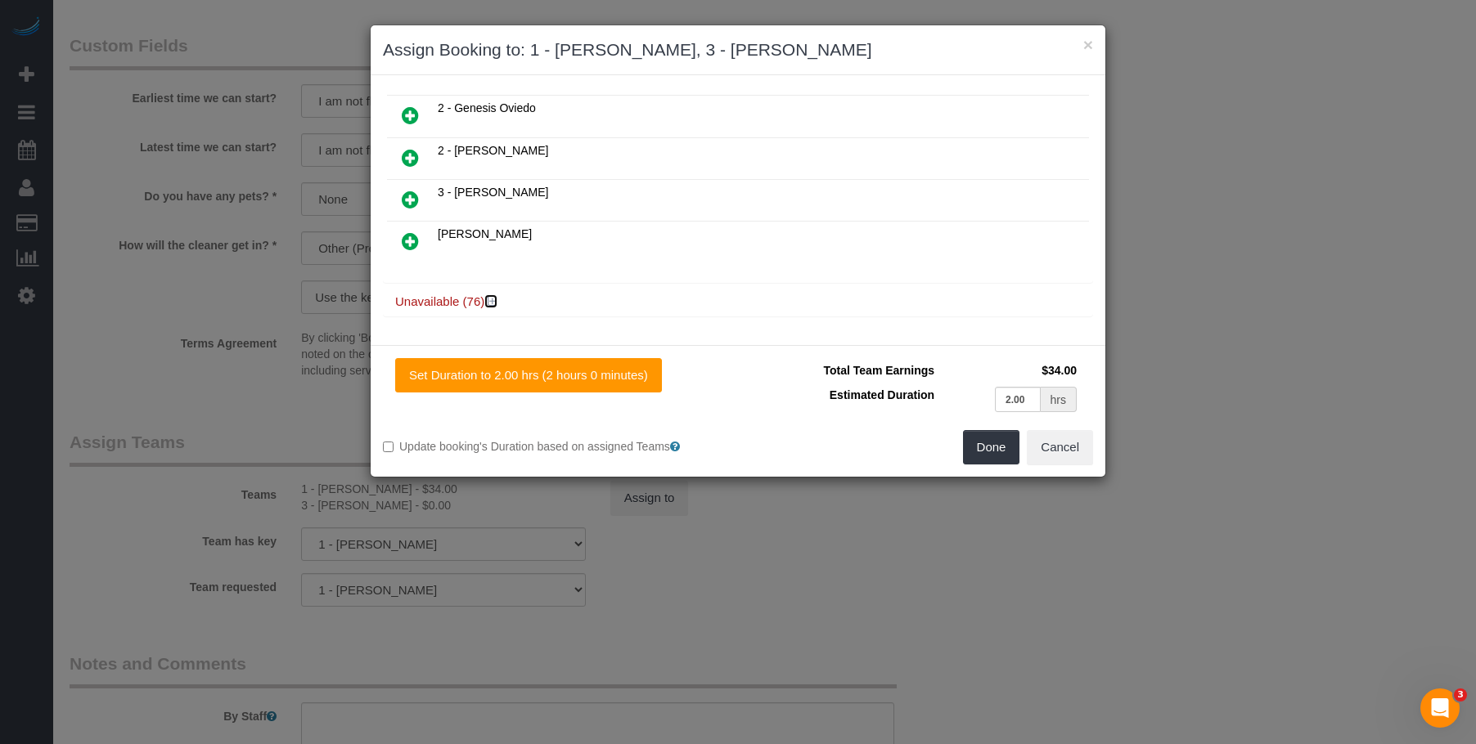
click at [492, 306] on icon at bounding box center [493, 301] width 10 height 12
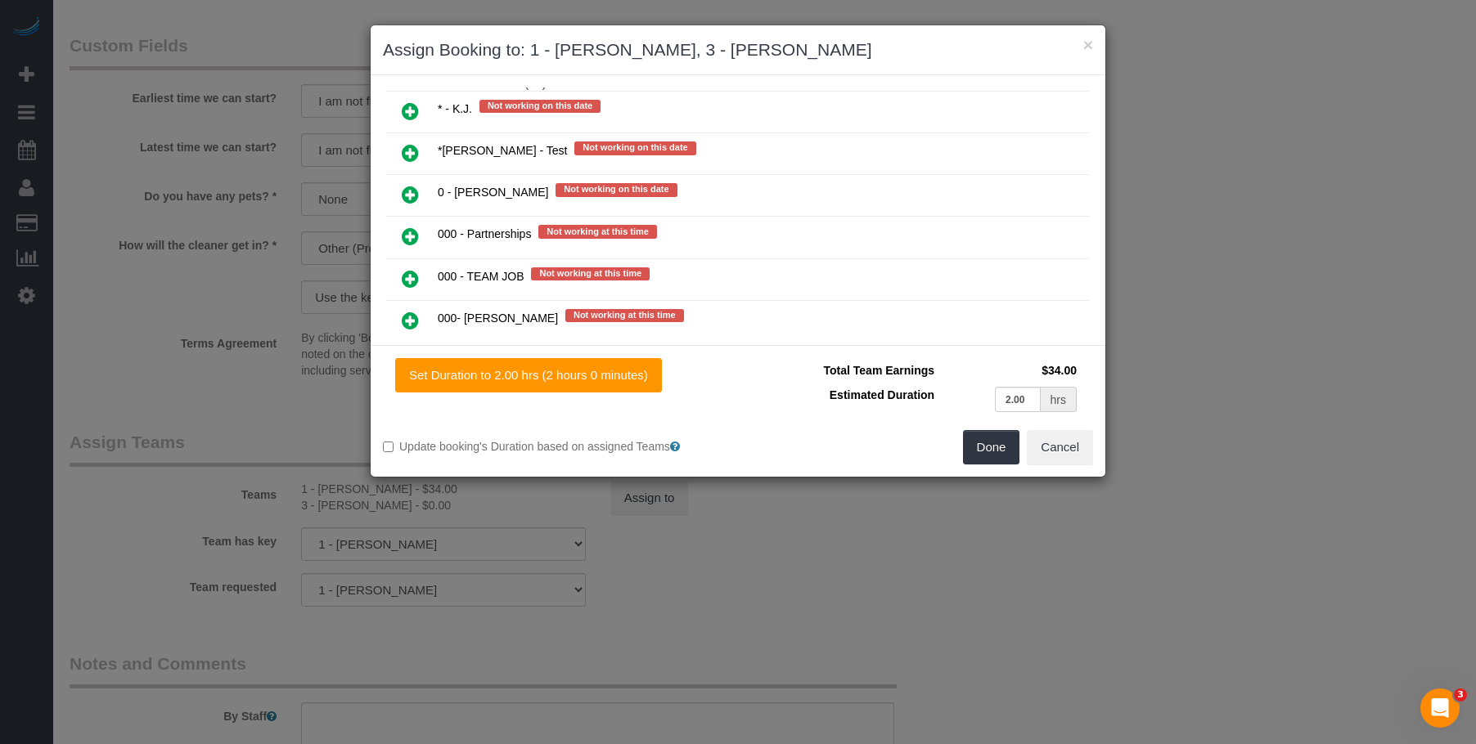
scroll to position [451, 0]
click at [412, 111] on icon at bounding box center [410, 111] width 17 height 20
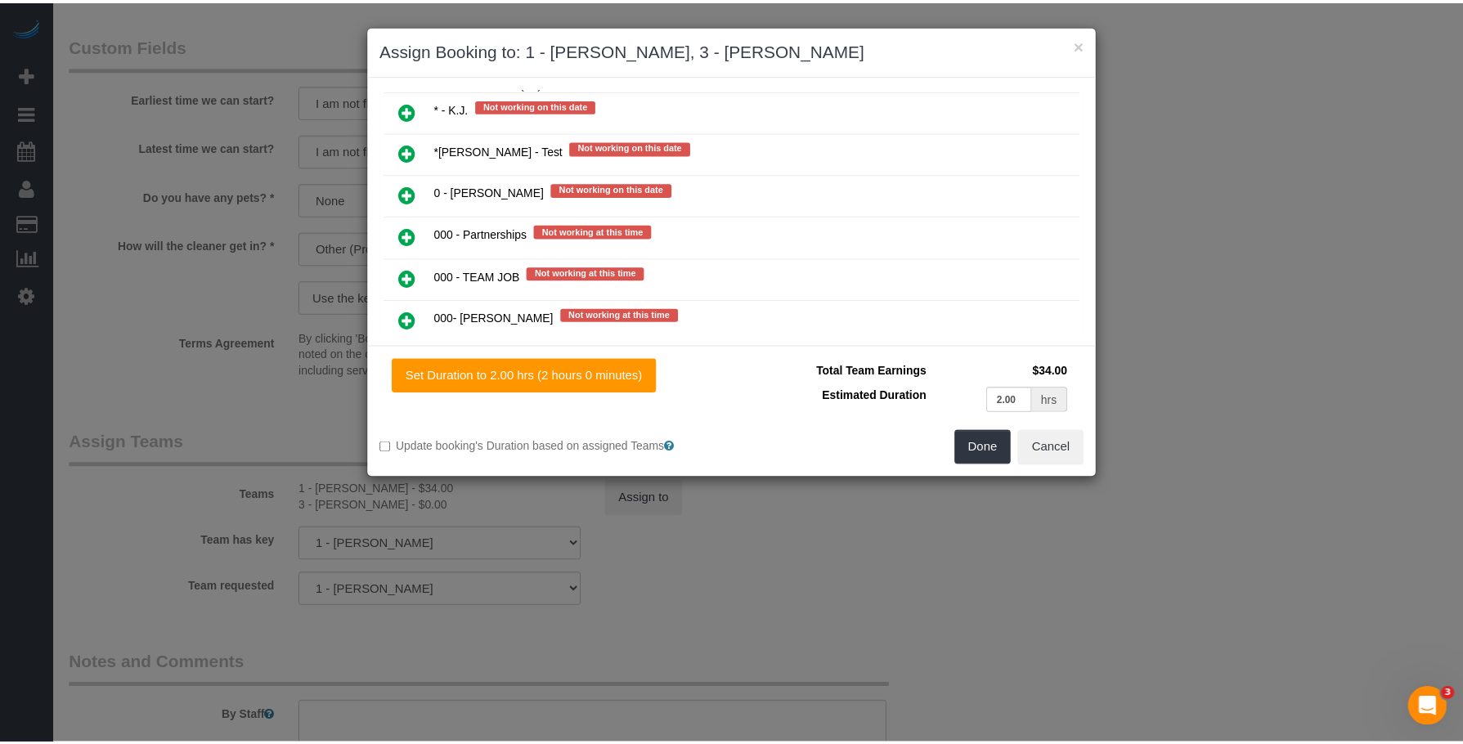
scroll to position [493, 0]
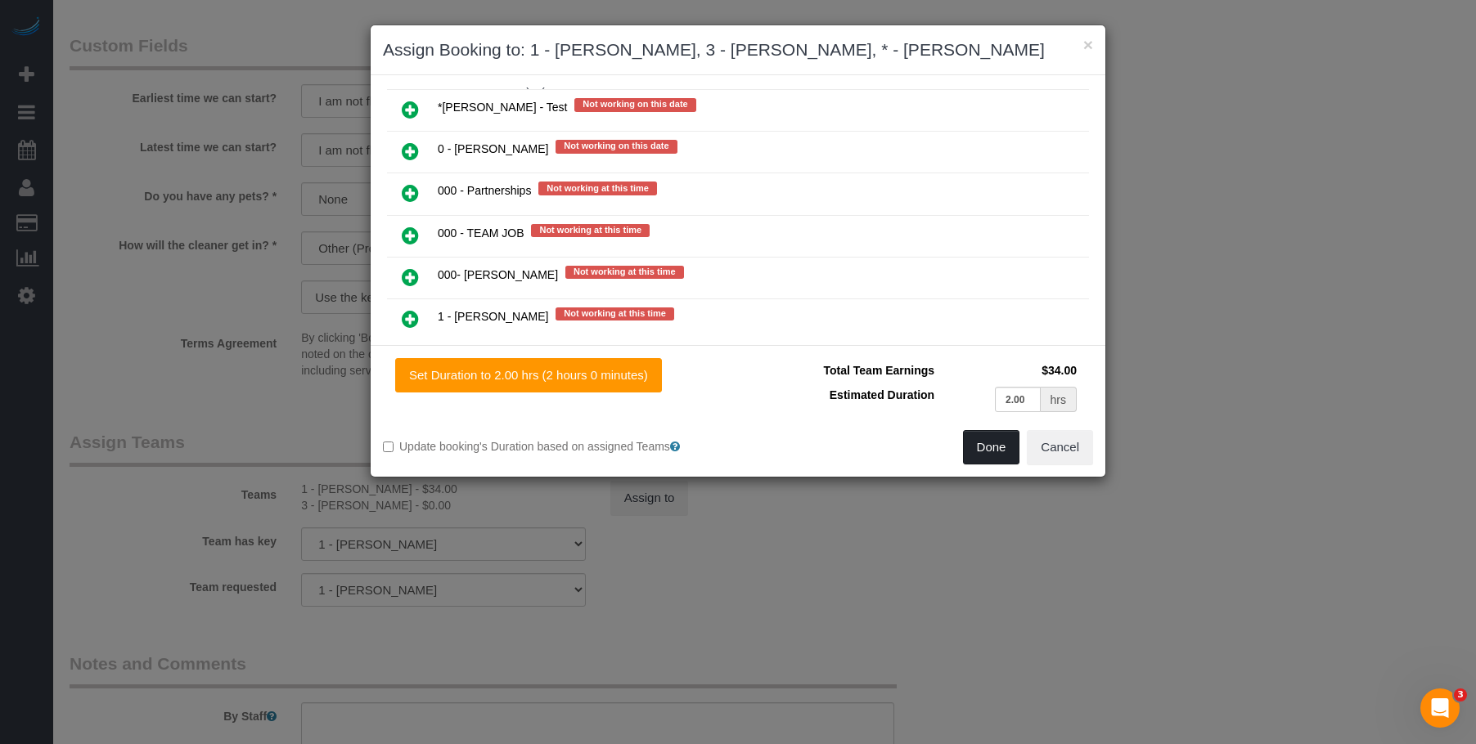
click at [984, 461] on button "Done" at bounding box center [991, 447] width 57 height 34
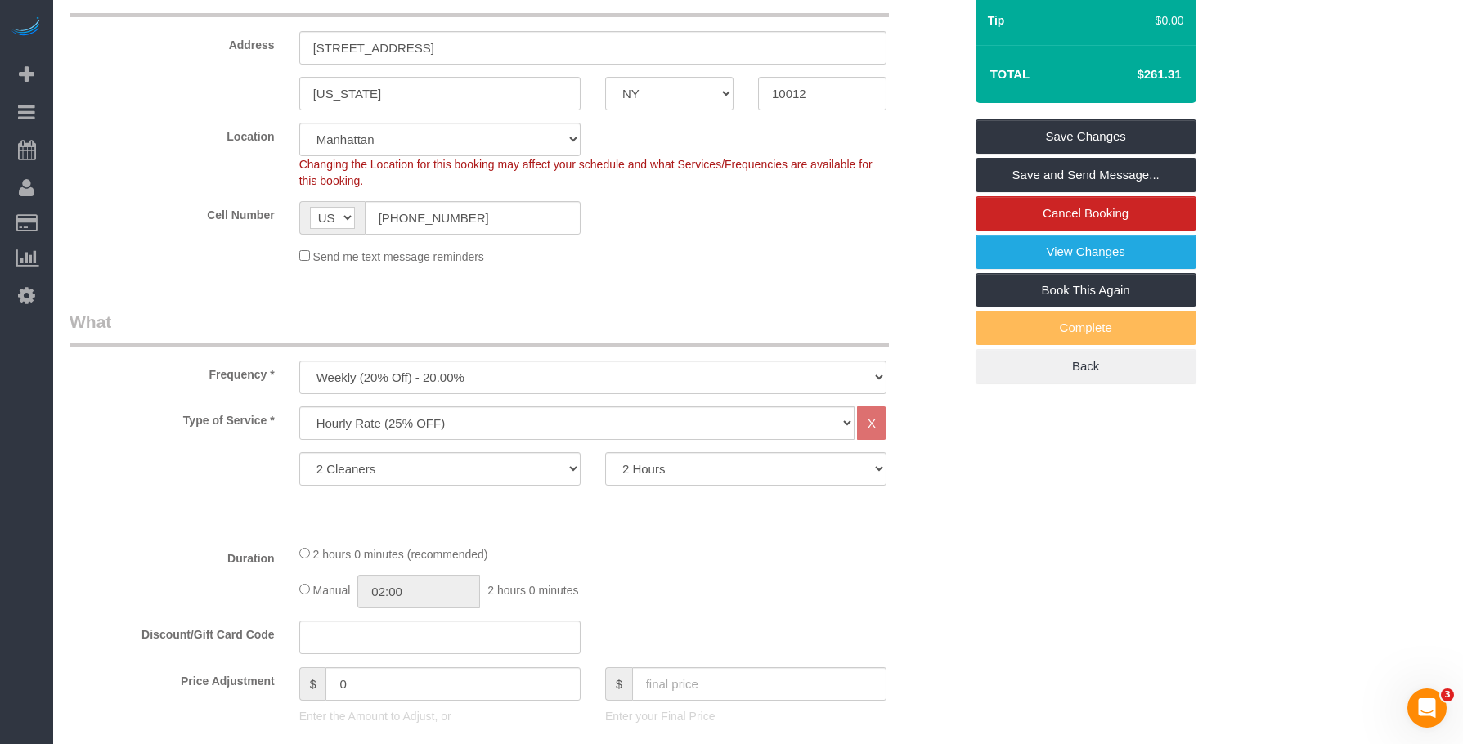
scroll to position [0, 0]
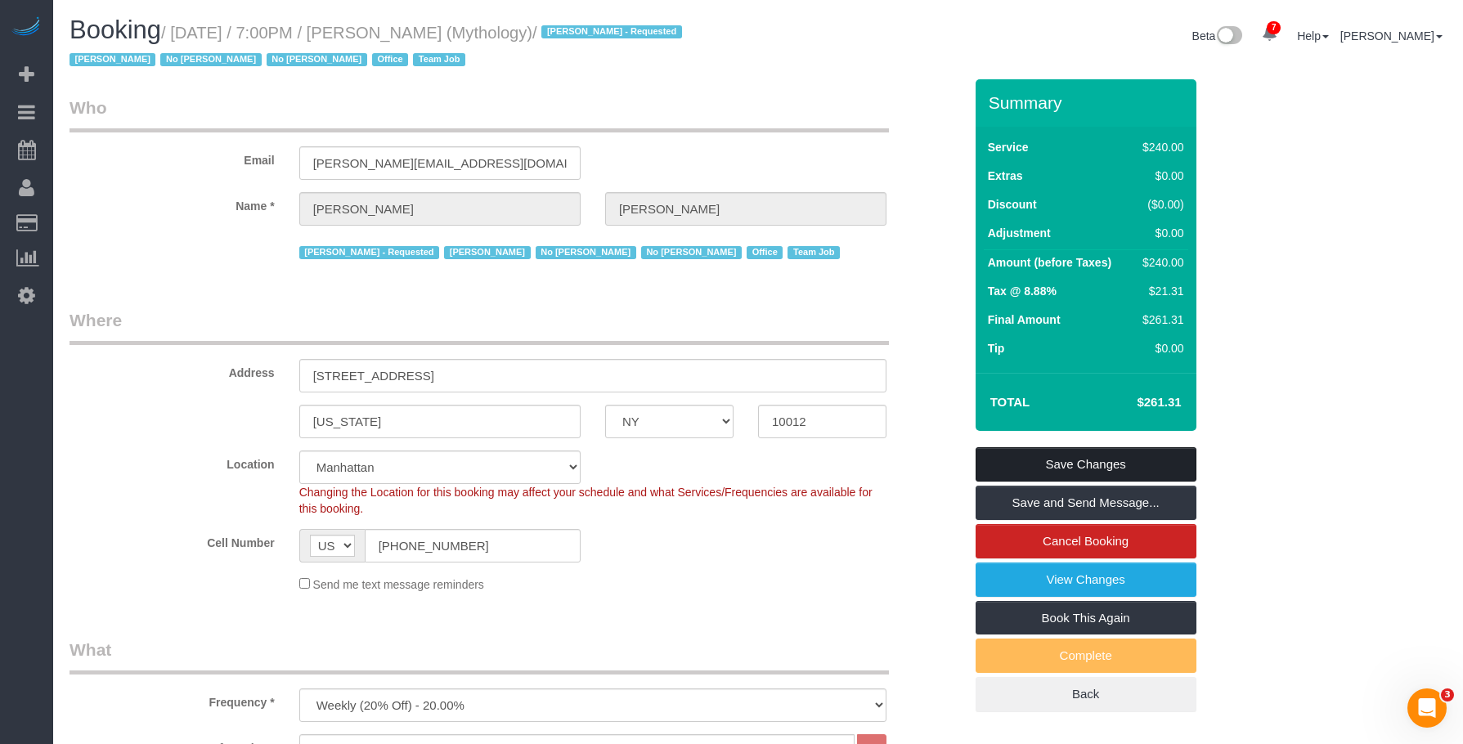
click at [1103, 458] on link "Save Changes" at bounding box center [1086, 464] width 221 height 34
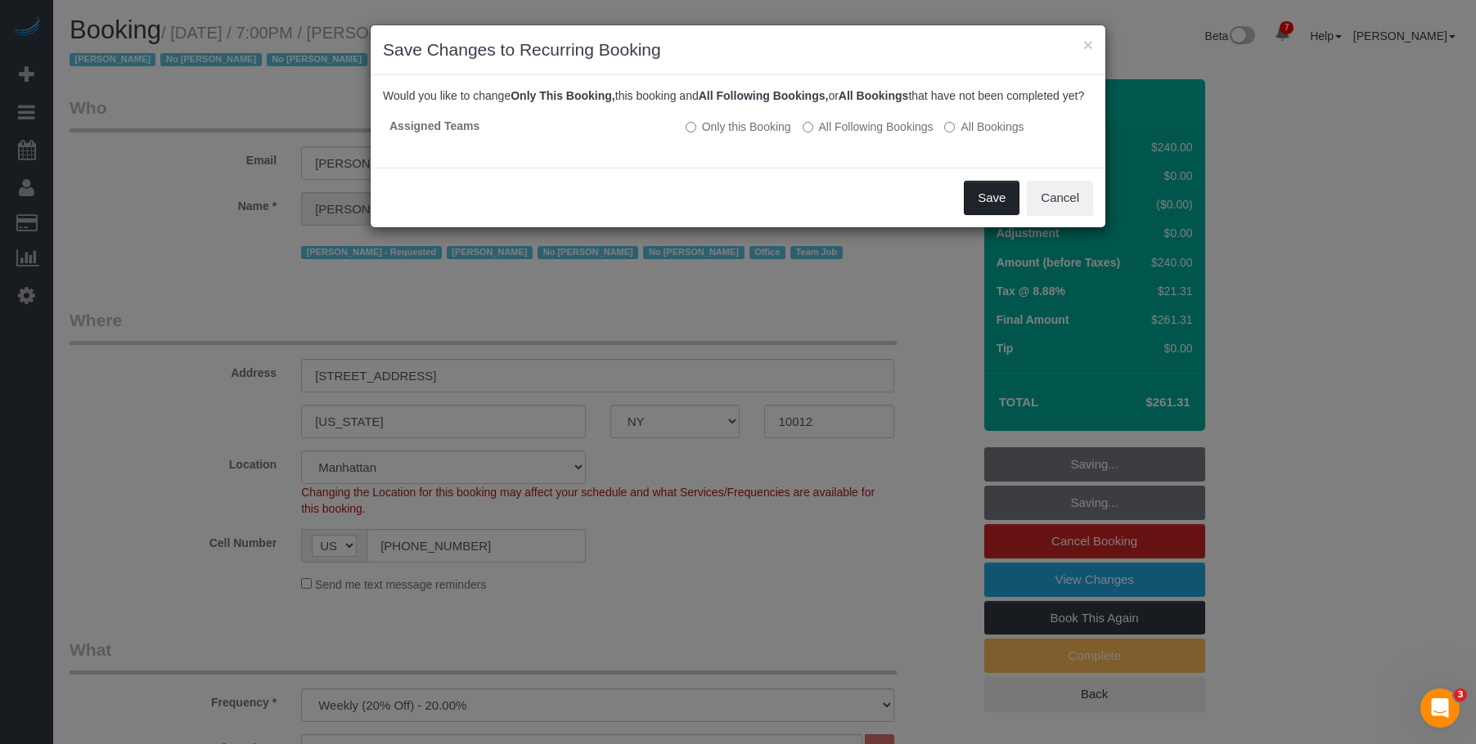
click at [990, 209] on button "Save" at bounding box center [992, 198] width 56 height 34
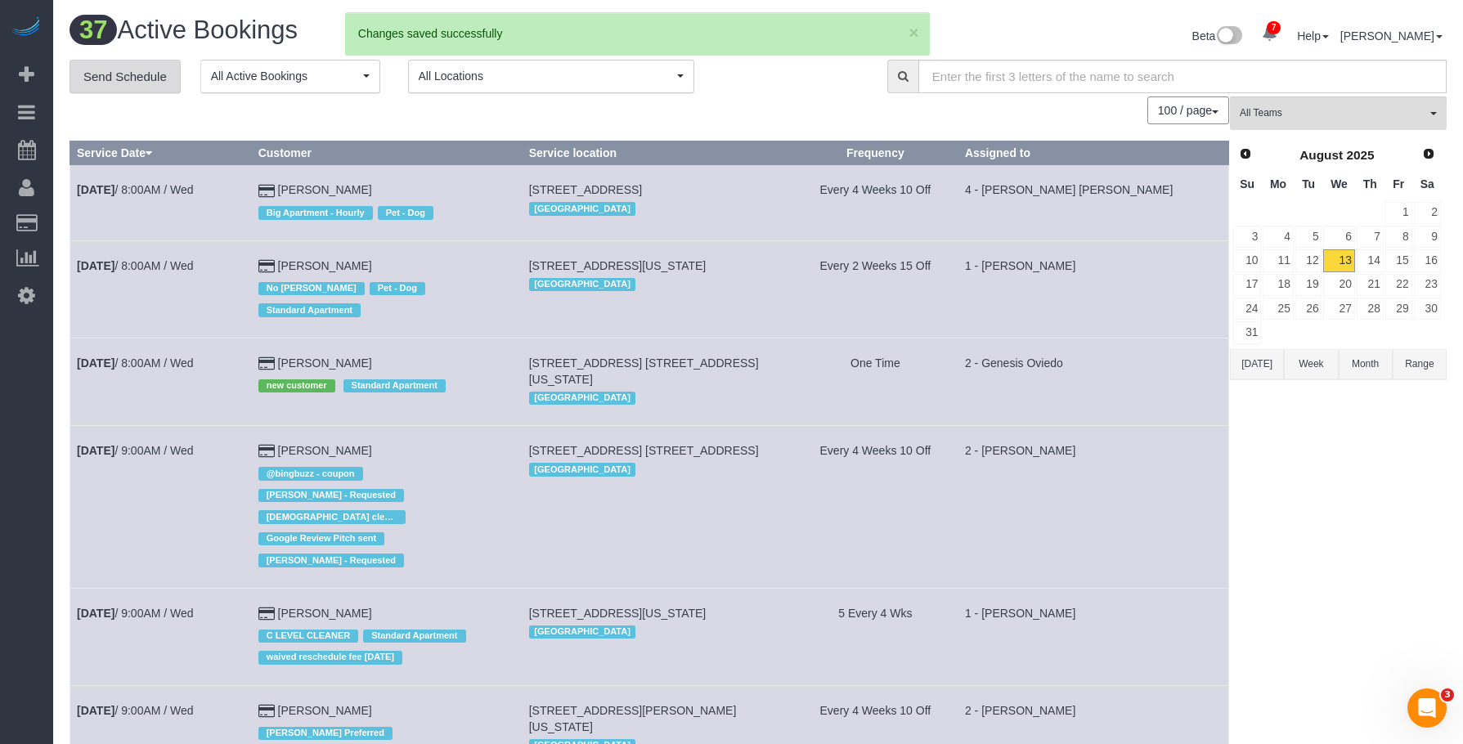
click at [142, 80] on link "Send Schedule" at bounding box center [125, 77] width 111 height 34
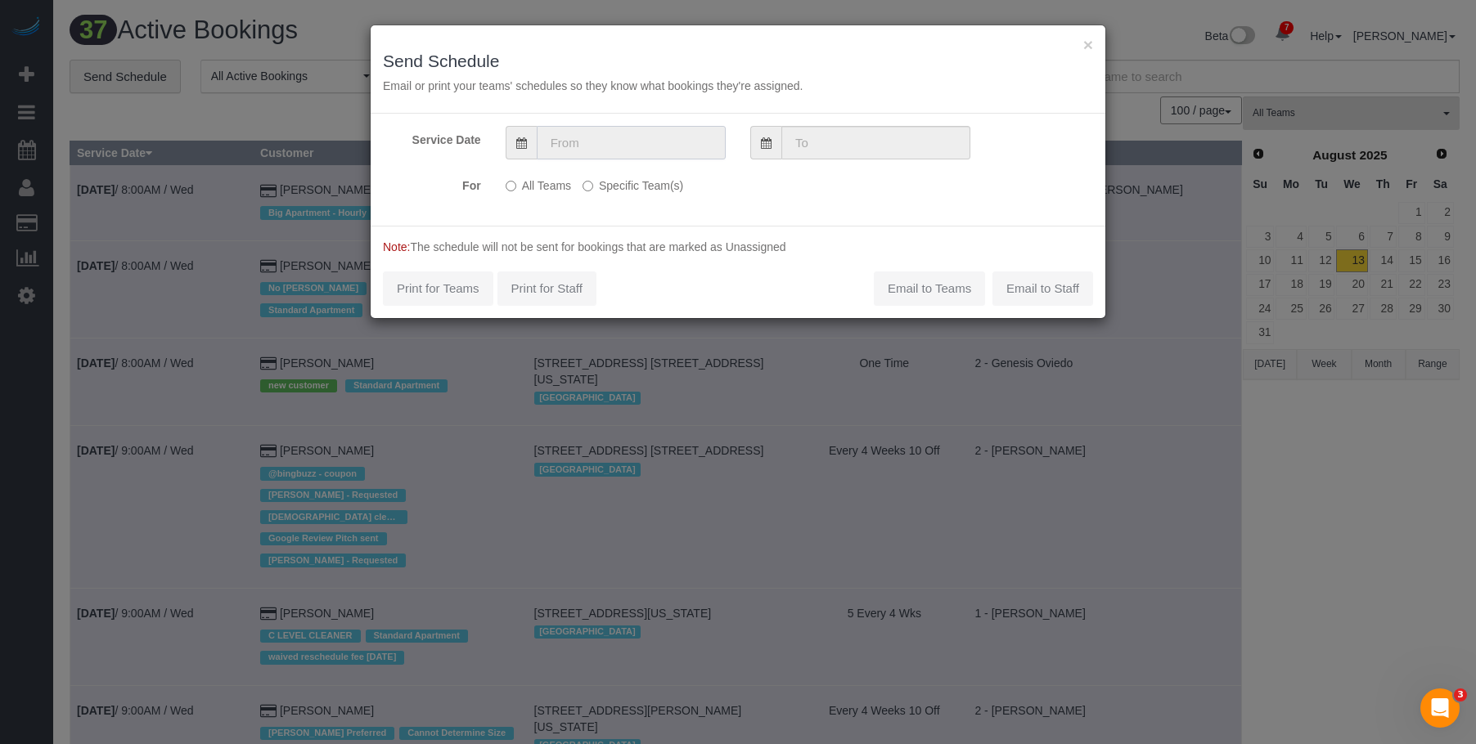
click at [680, 139] on input "text" at bounding box center [631, 143] width 189 height 34
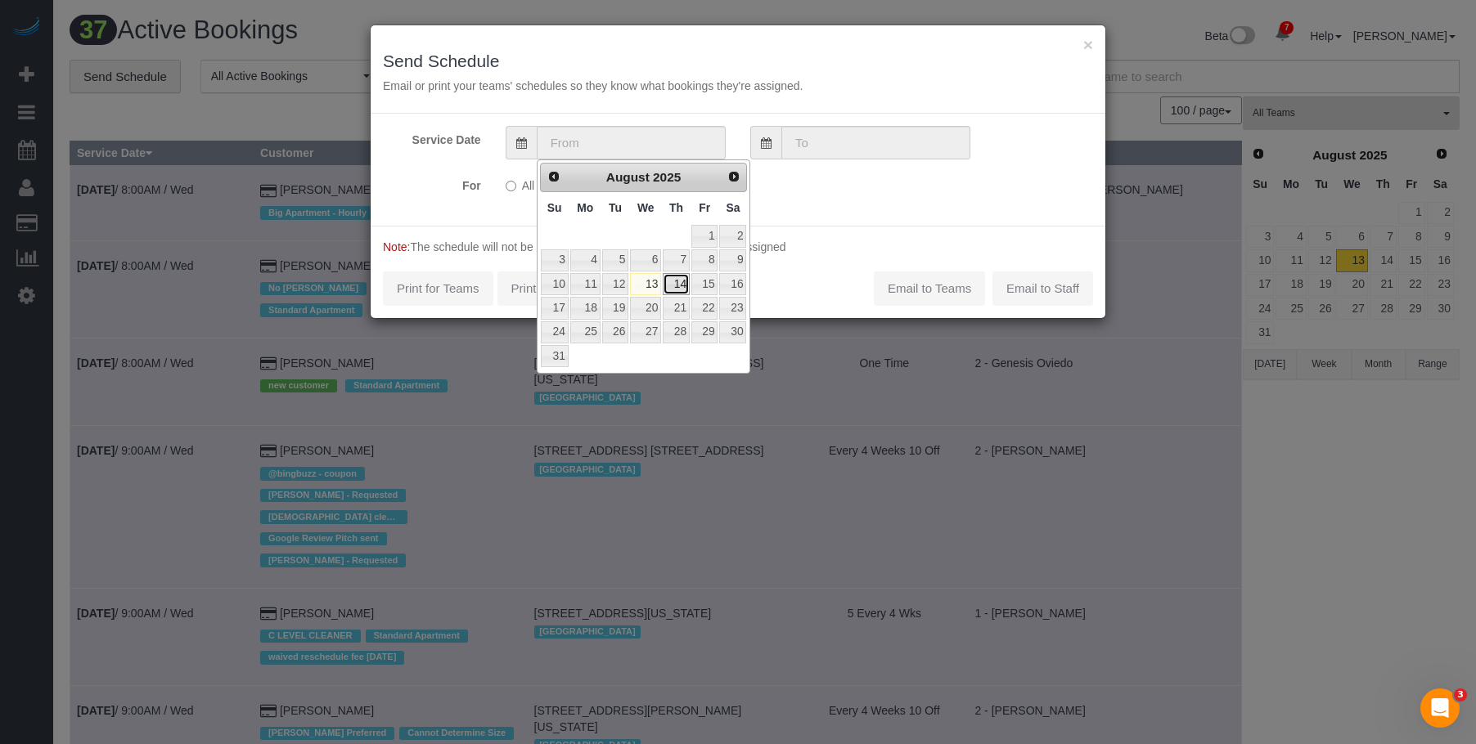
click at [679, 279] on link "14" at bounding box center [676, 284] width 27 height 22
type input "08/14/2025"
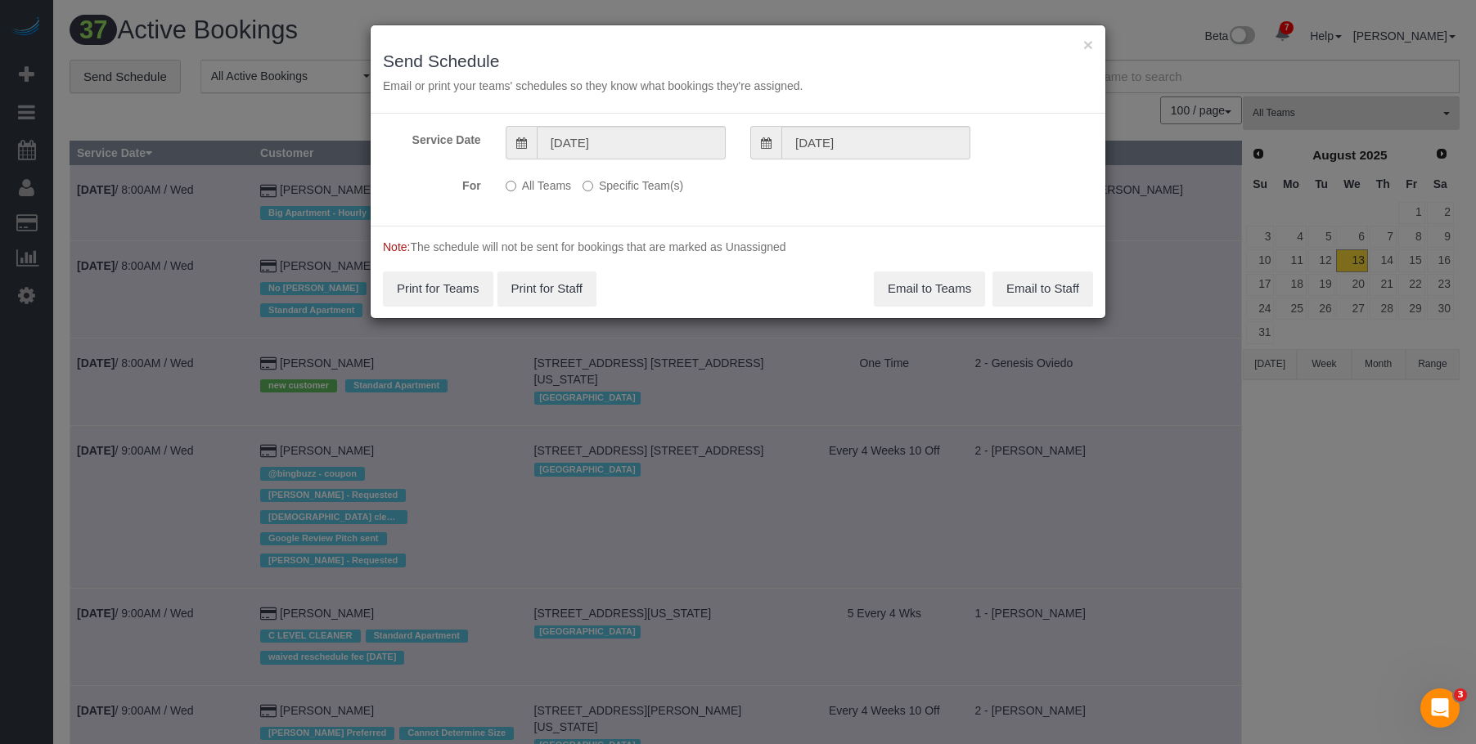
click at [658, 188] on label "Specific Team(s)" at bounding box center [632, 183] width 101 height 22
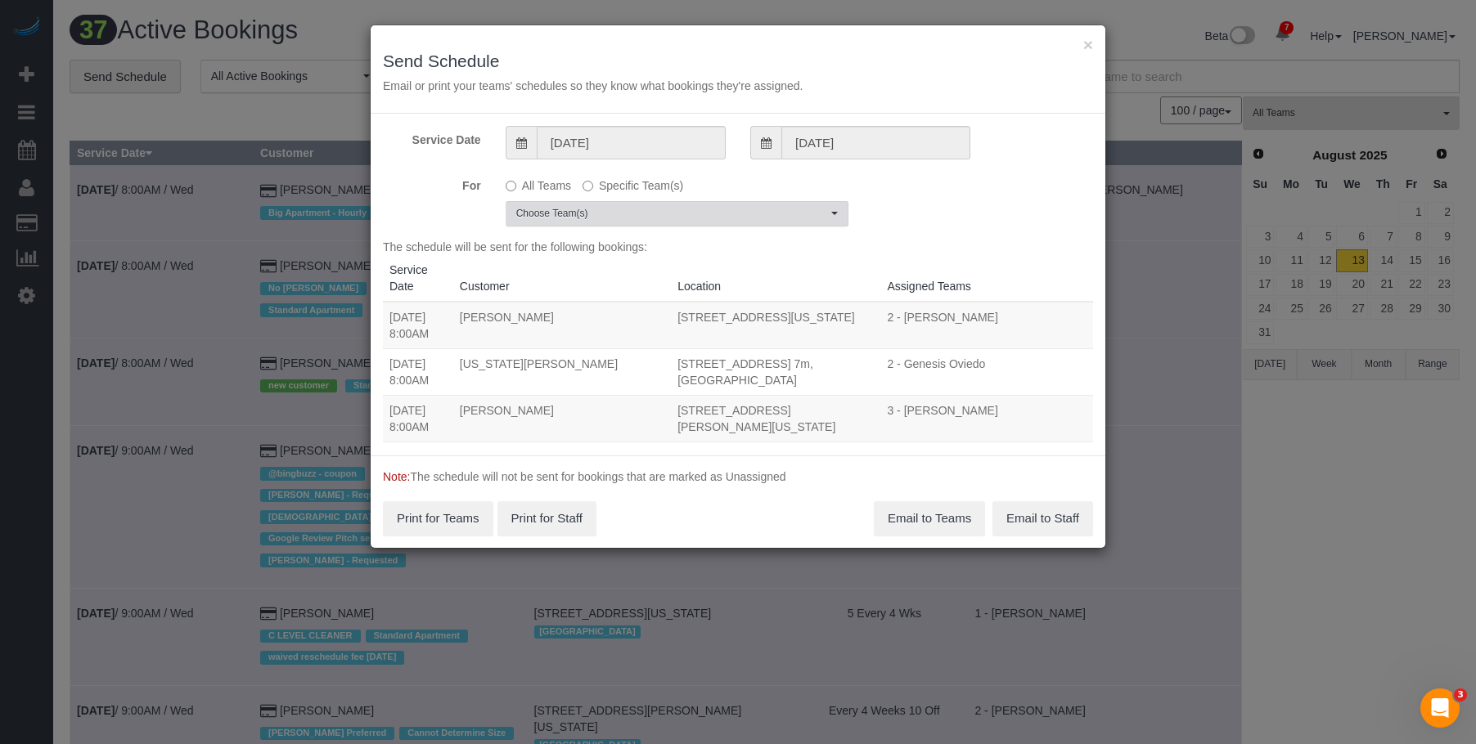
drag, startPoint x: 685, startPoint y: 204, endPoint x: 667, endPoint y: 228, distance: 29.8
click at [683, 210] on button "Choose Team(s)" at bounding box center [677, 213] width 343 height 25
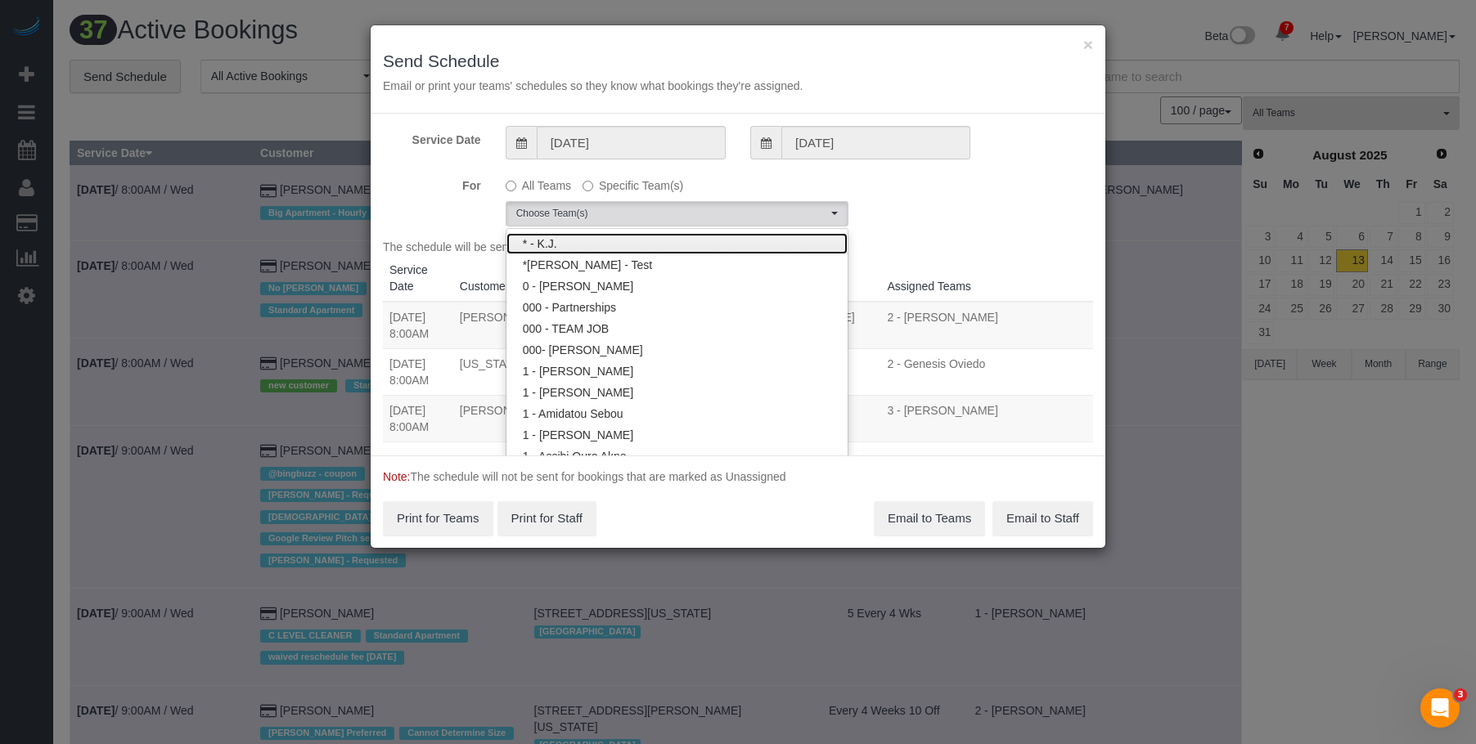
click at [653, 246] on link "* - K.J." at bounding box center [676, 243] width 341 height 21
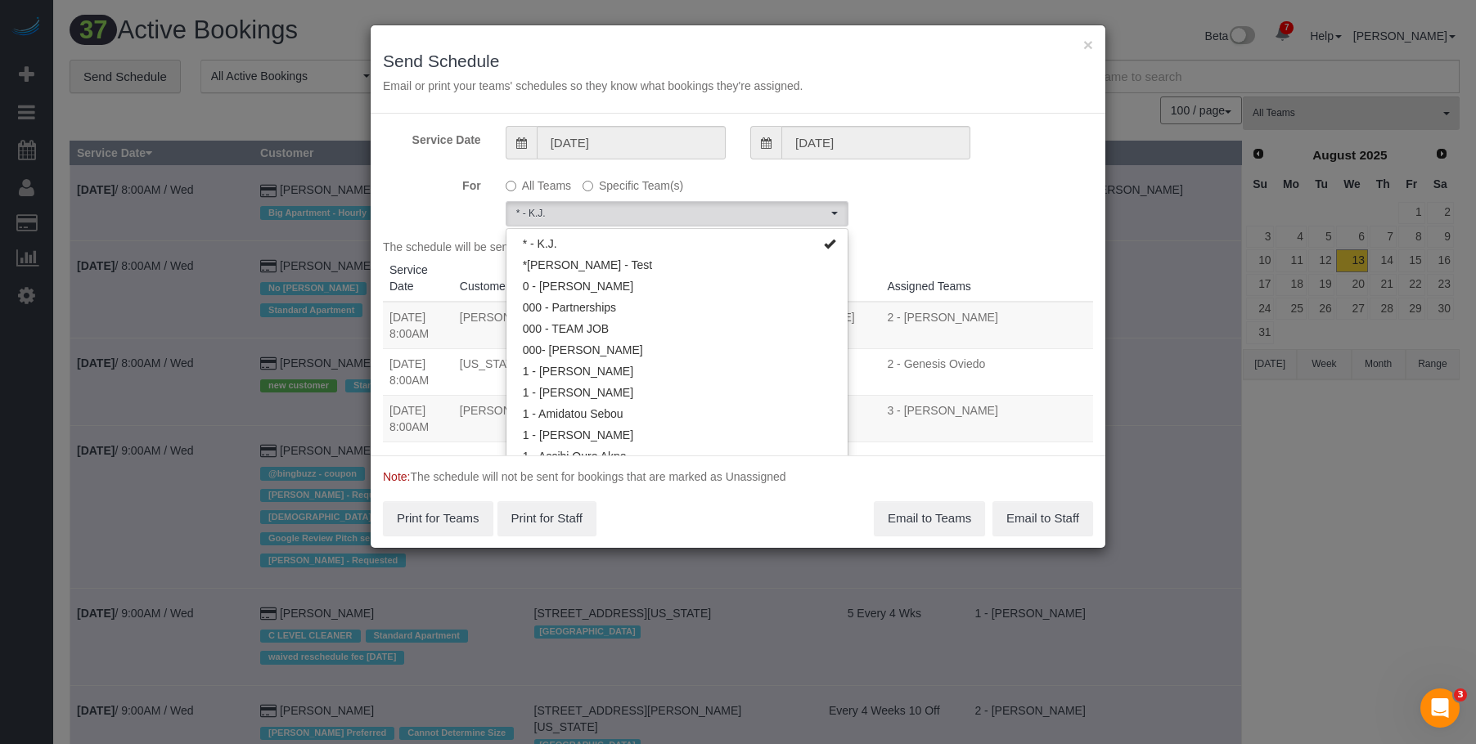
click at [720, 44] on div "× Send Schedule Email or print your teams' schedules so they know what bookings…" at bounding box center [738, 69] width 735 height 88
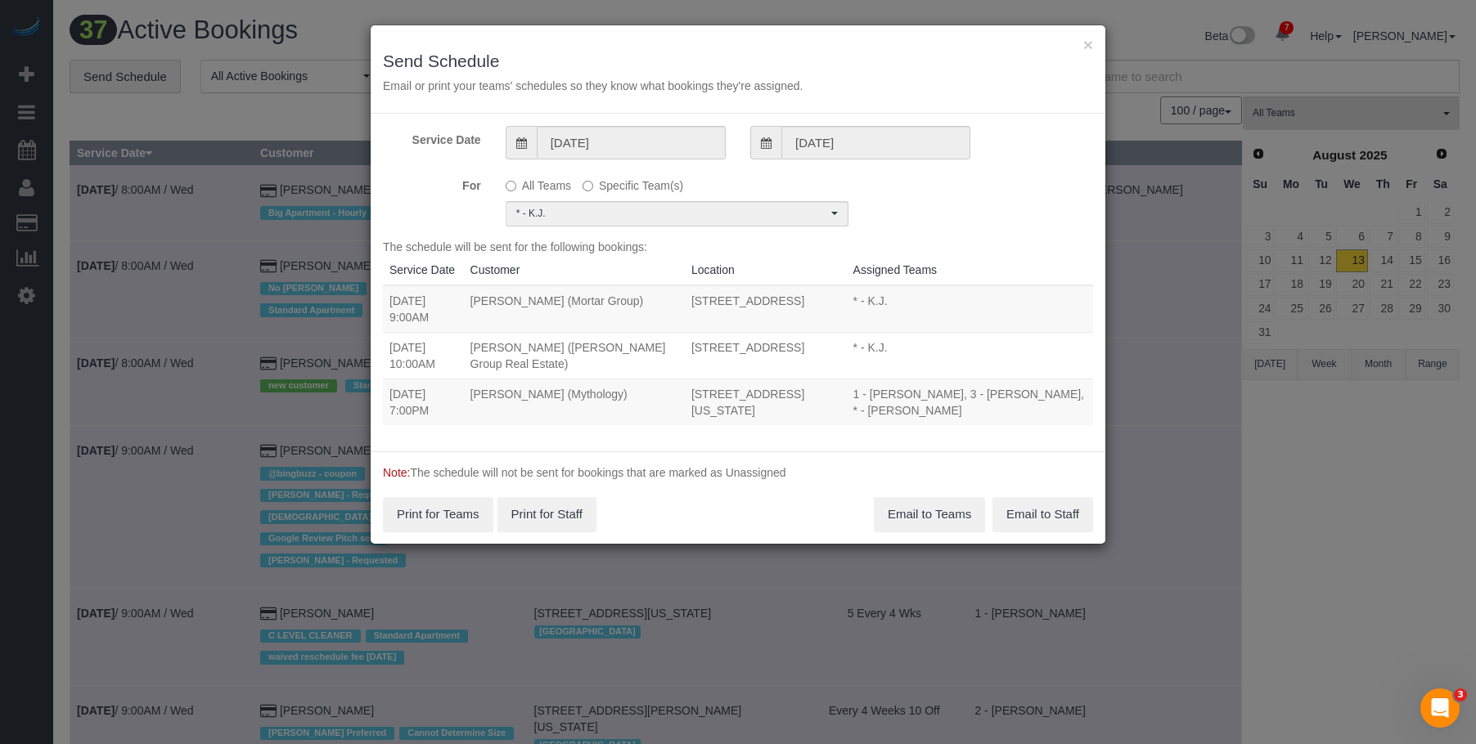
drag, startPoint x: 390, startPoint y: 397, endPoint x: 769, endPoint y: 411, distance: 379.0
click at [769, 411] on tr "08/14/2025 7:00PM Elaine Pugsley (Mythology) 324 Lafayette Street, 2nd Floor, N…" at bounding box center [738, 402] width 710 height 47
copy tr "08/14/2025 7:00PM Elaine Pugsley (Mythology) 324 Lafayette Street, 2nd Floor, N…"
click at [916, 513] on button "Email to Teams" at bounding box center [929, 514] width 111 height 34
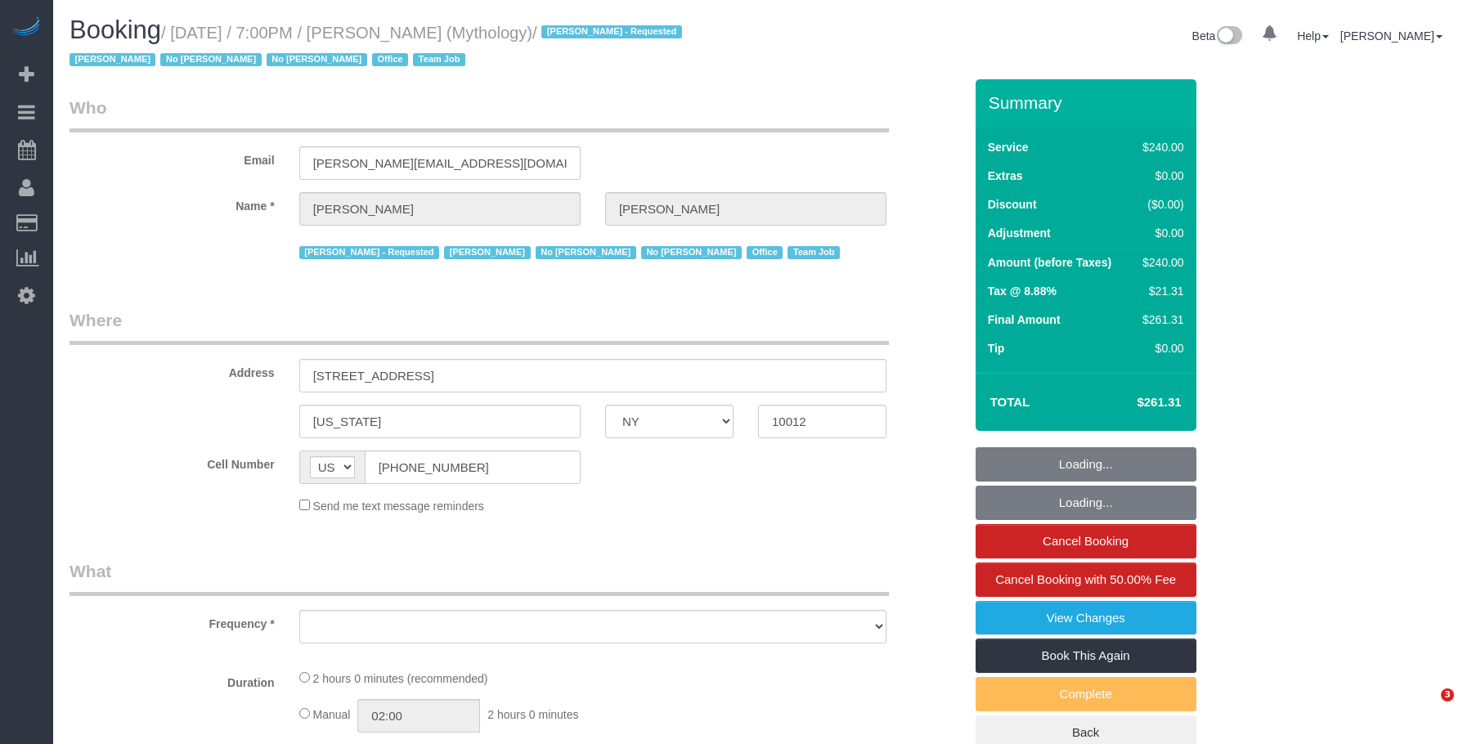
select select "NY"
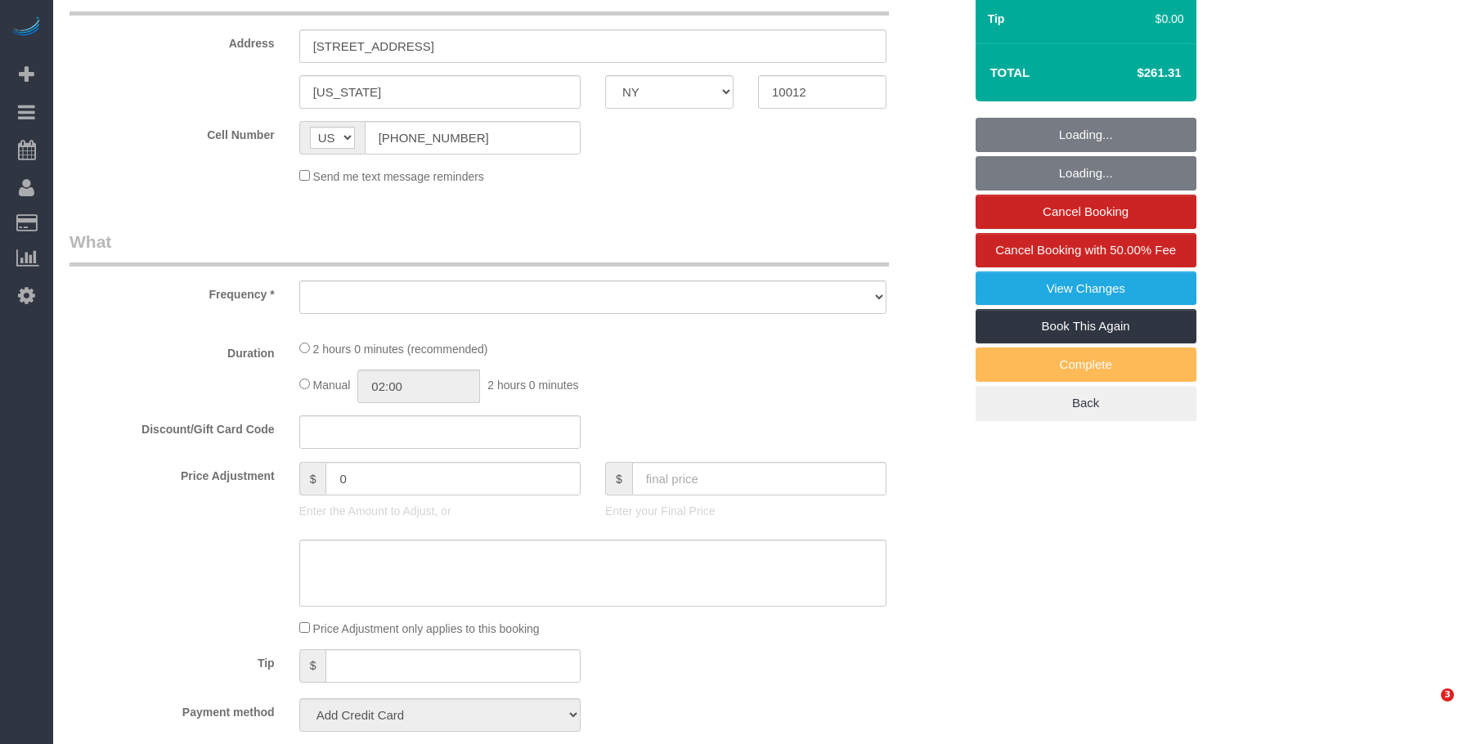
select select "object:862"
select select "number:89"
select select "number:90"
select select "number:15"
select select "number:7"
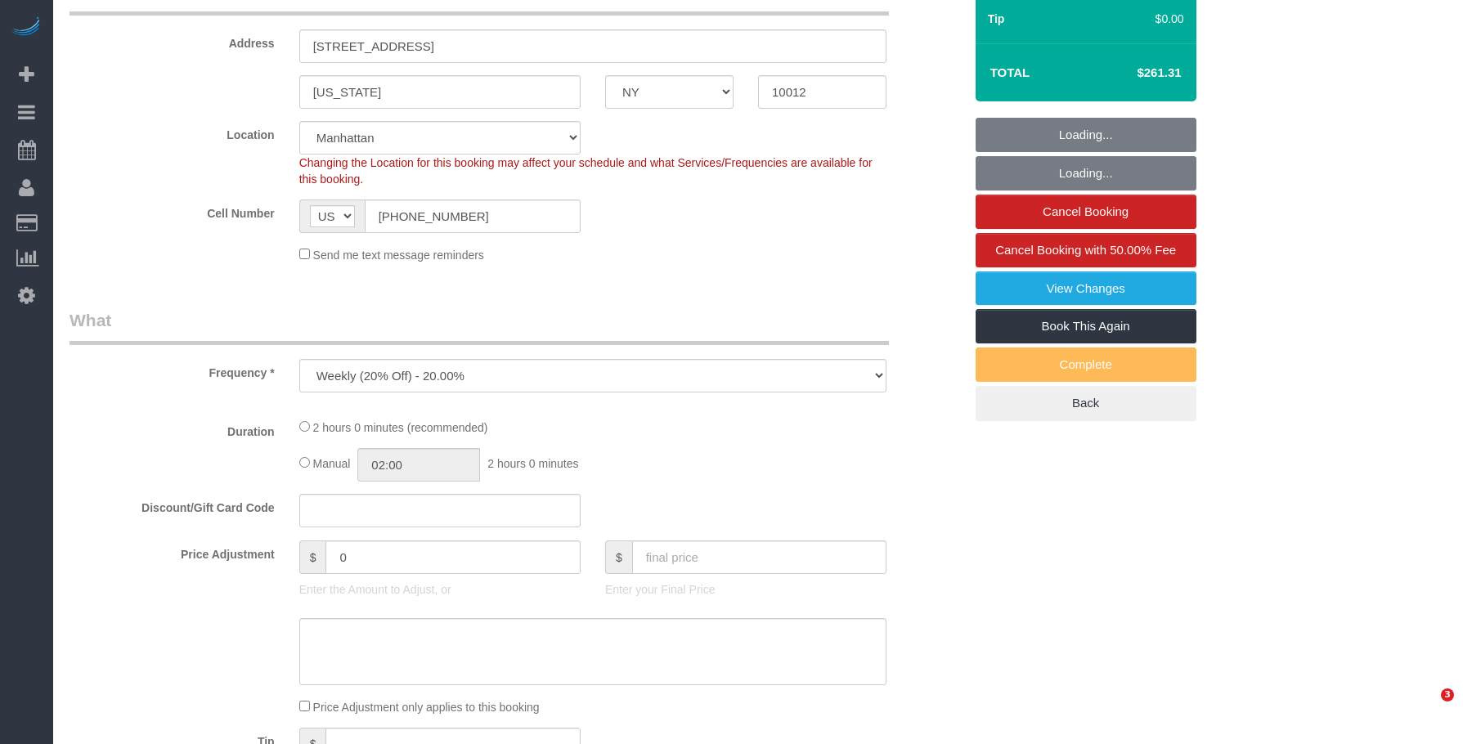
select select "2"
select select "120"
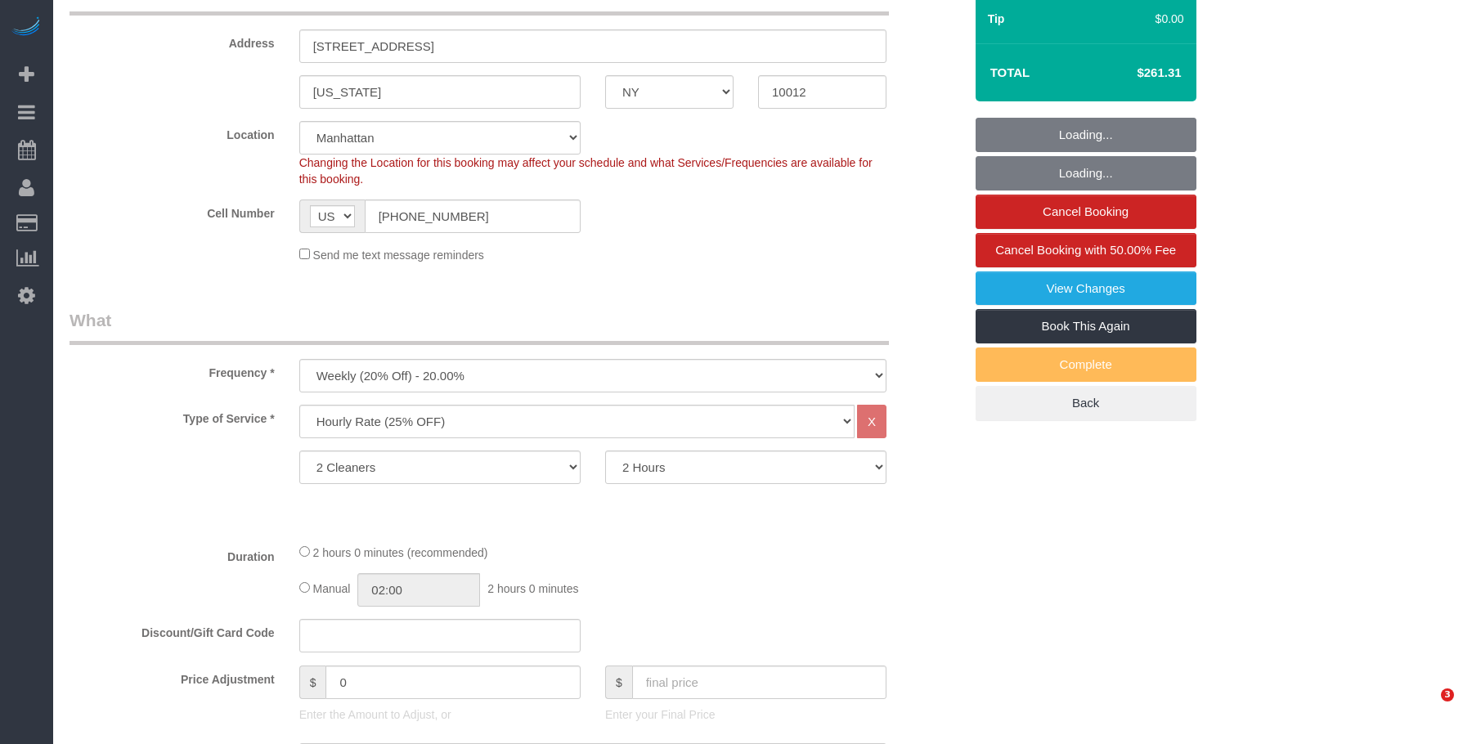
select select "object:1448"
select select "string:stripe-card_1F0CXe4VGloSiKo7V7BiKmvB"
select select "spot1"
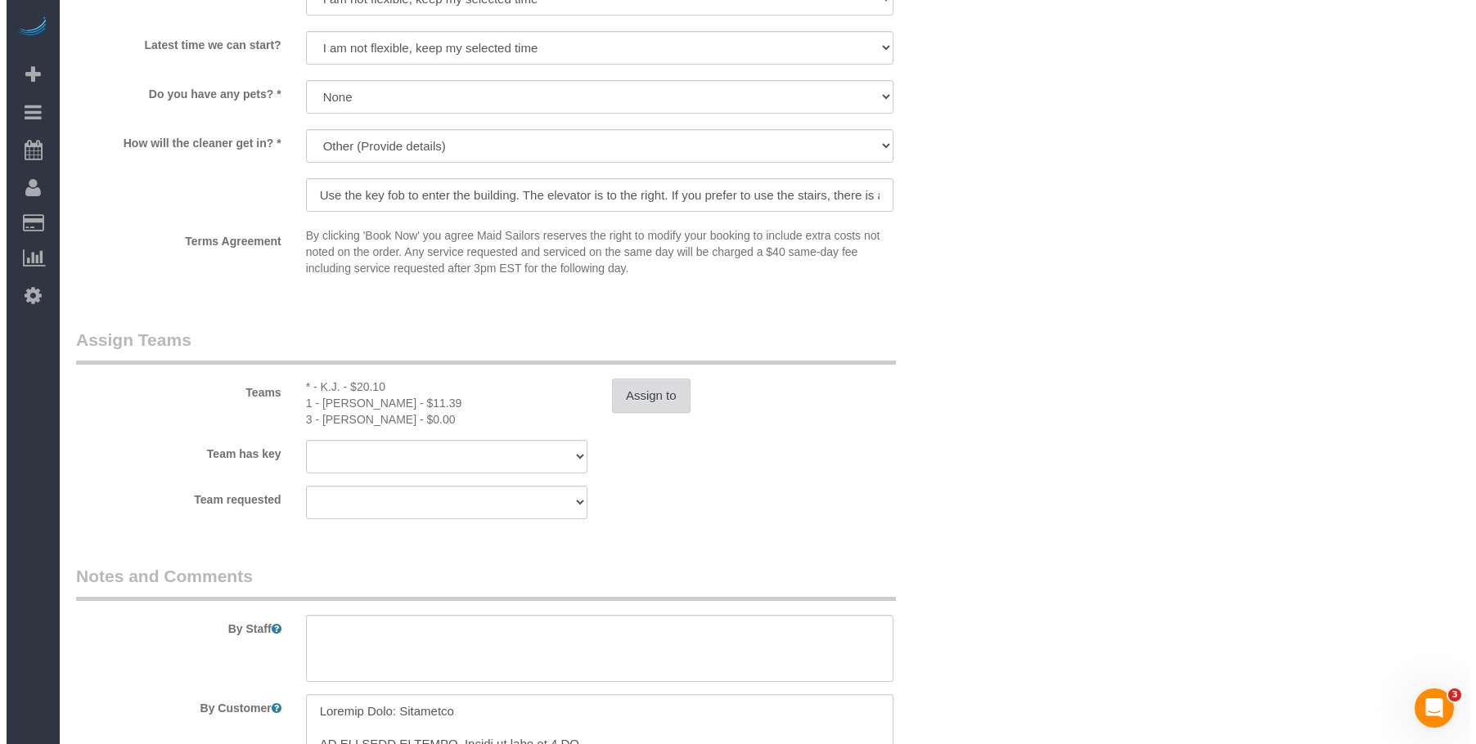
scroll to position [0, 0]
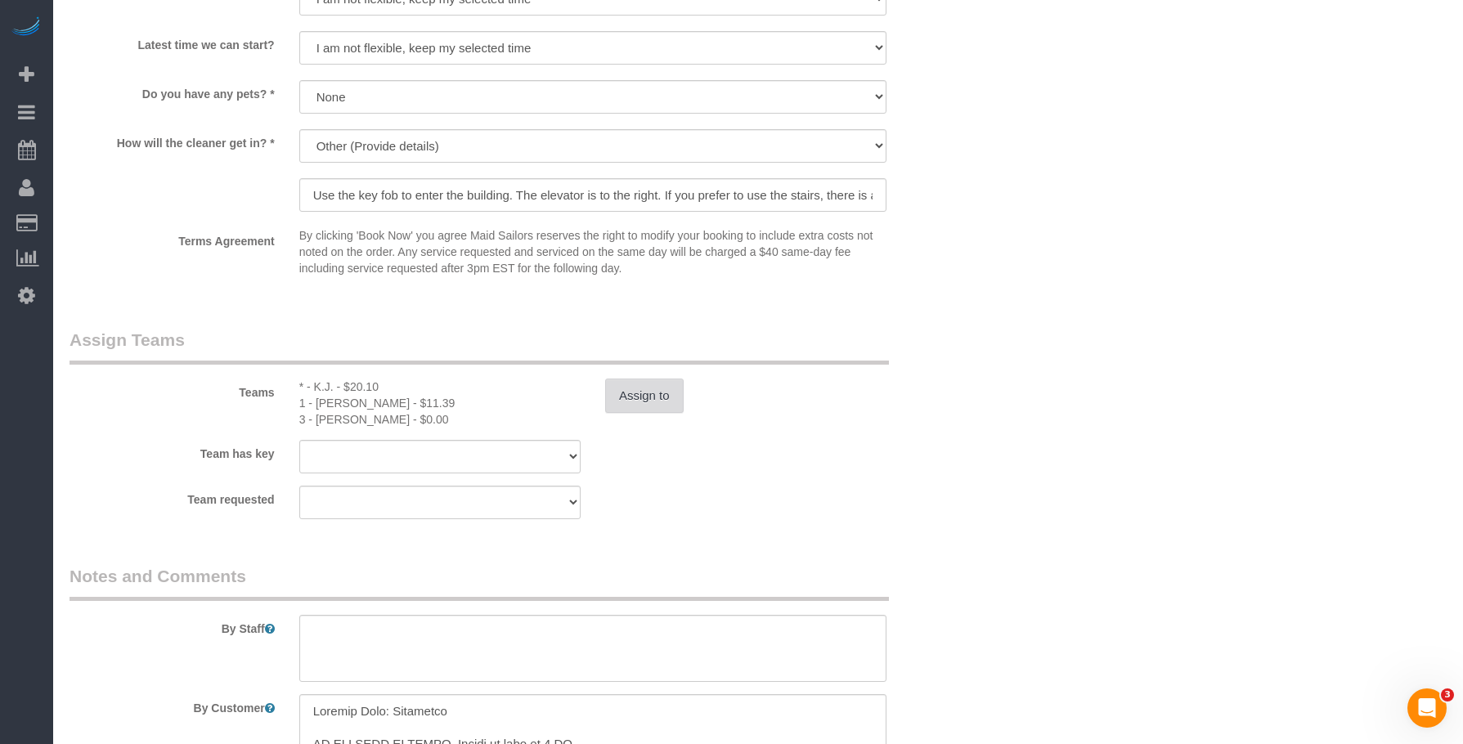
click at [648, 396] on button "Assign to" at bounding box center [644, 396] width 79 height 34
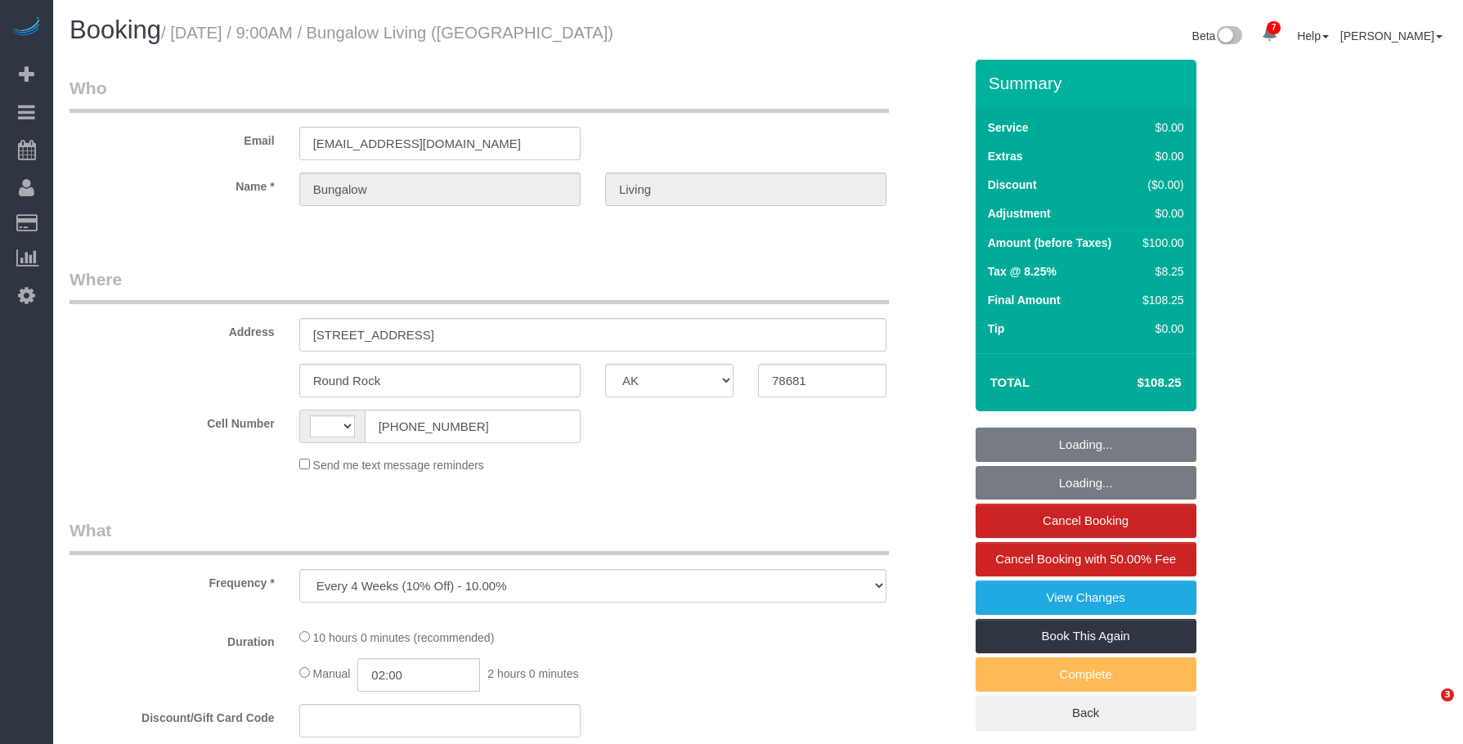
select select "[GEOGRAPHIC_DATA]"
select select "spot1"
select select "string:US"
select select "5"
select select "number:89"
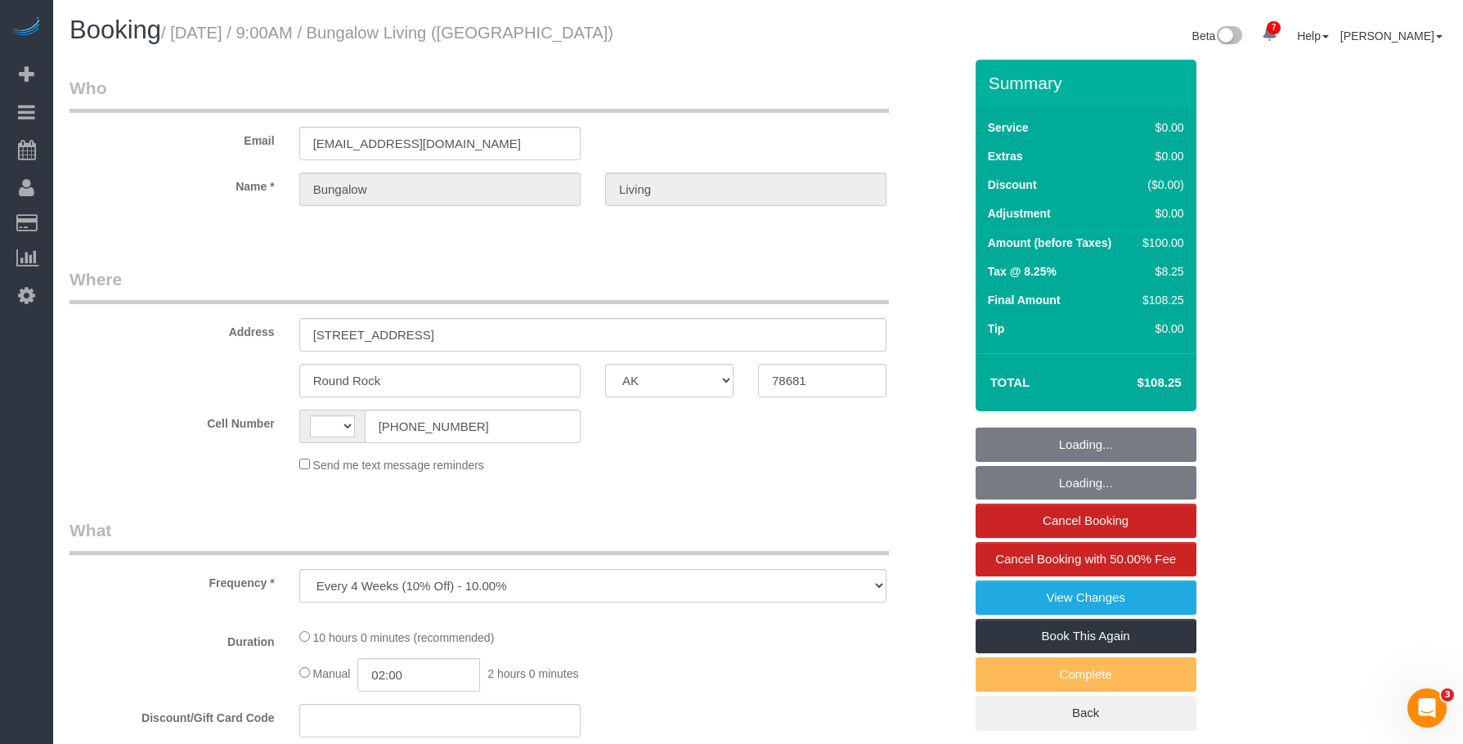
select select "number:90"
select select "number:15"
select select "number:7"
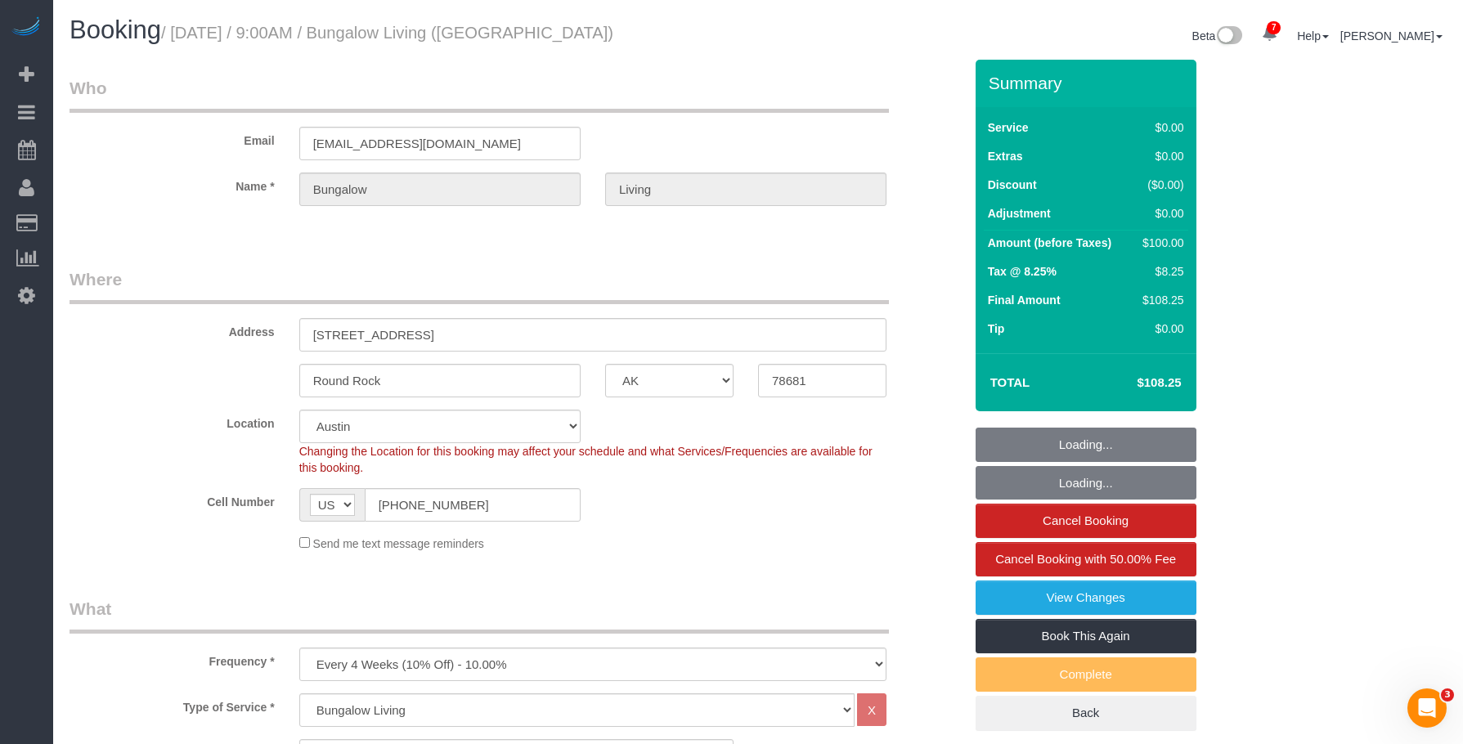
click at [595, 234] on fieldset "Who Email bungalow-austin@maidsailors.com Name * Bungalow Living" at bounding box center [517, 155] width 894 height 159
select select "object:953"
select select "spot41"
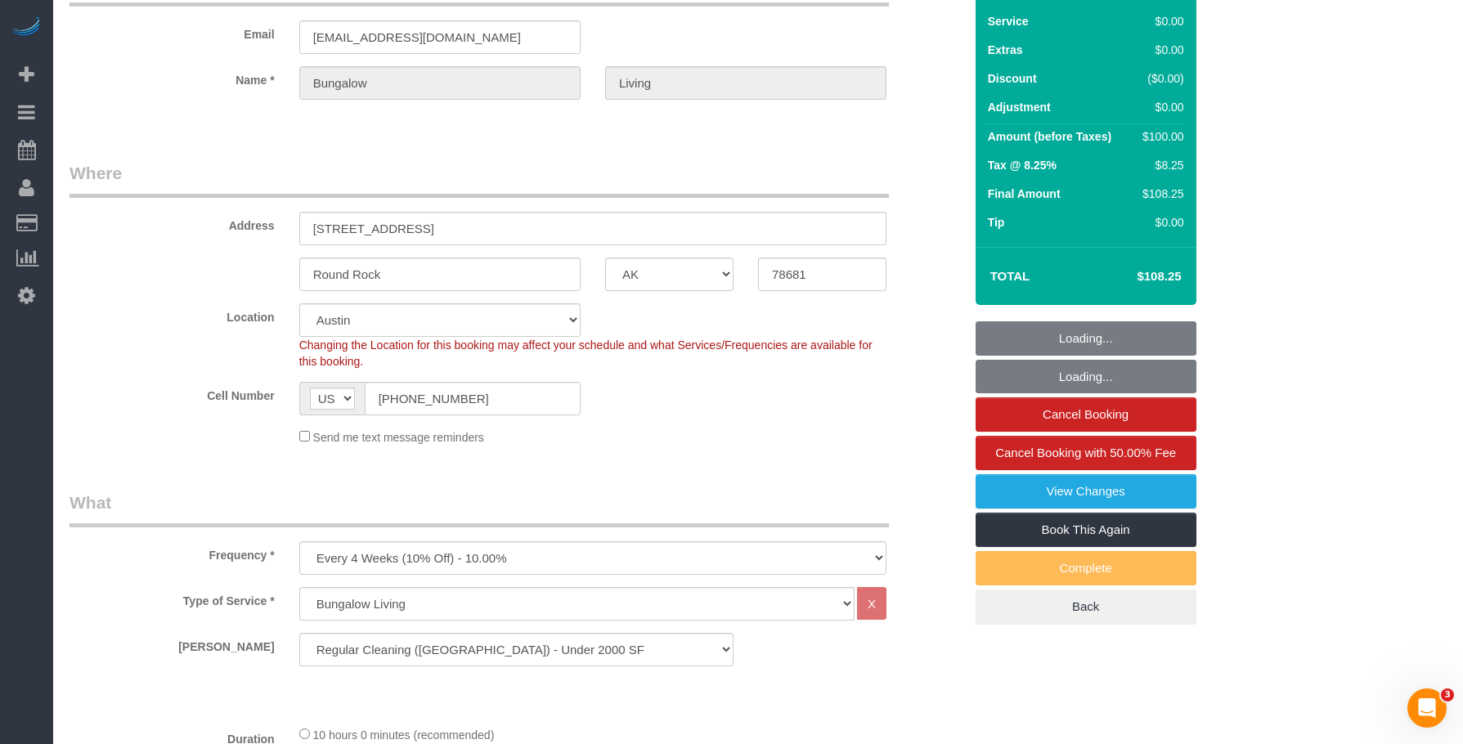
select select "5"
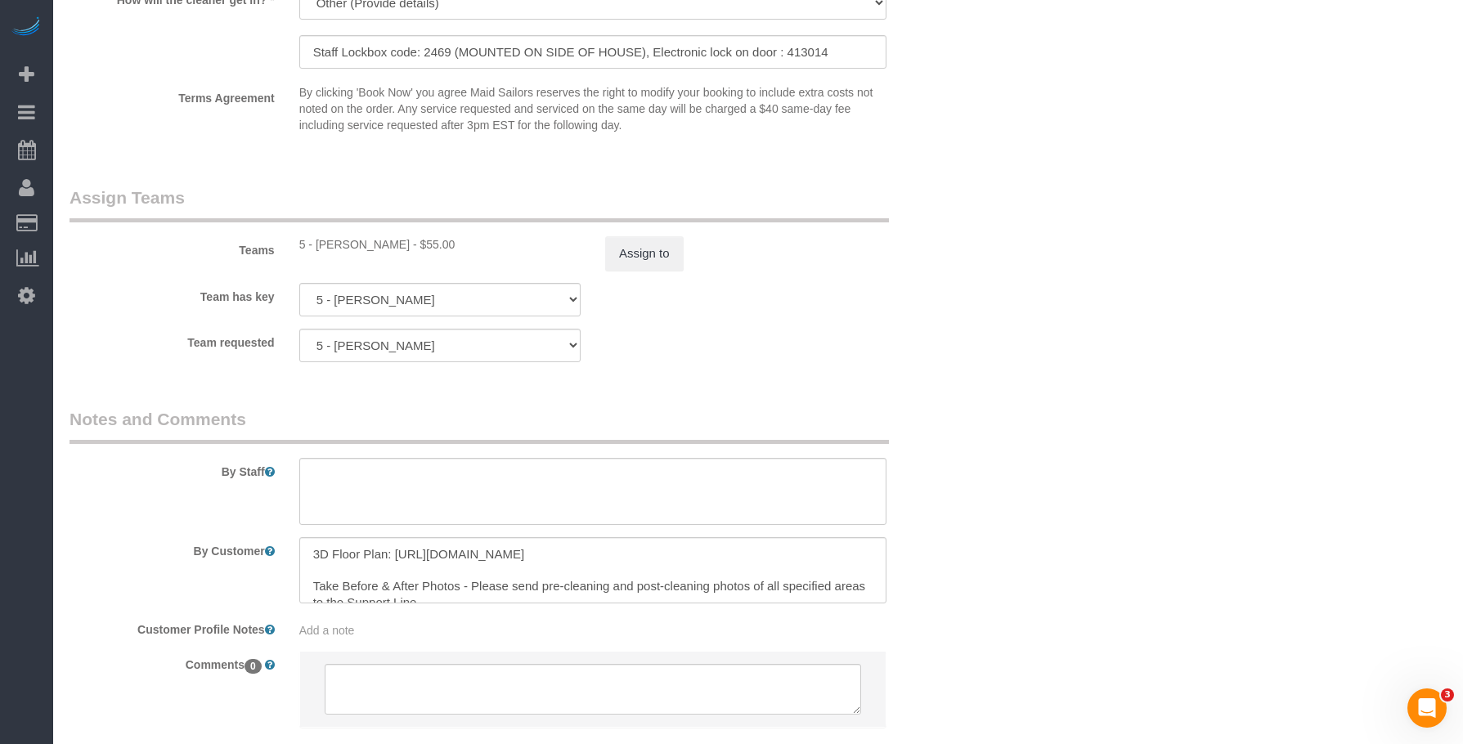
scroll to position [1750, 0]
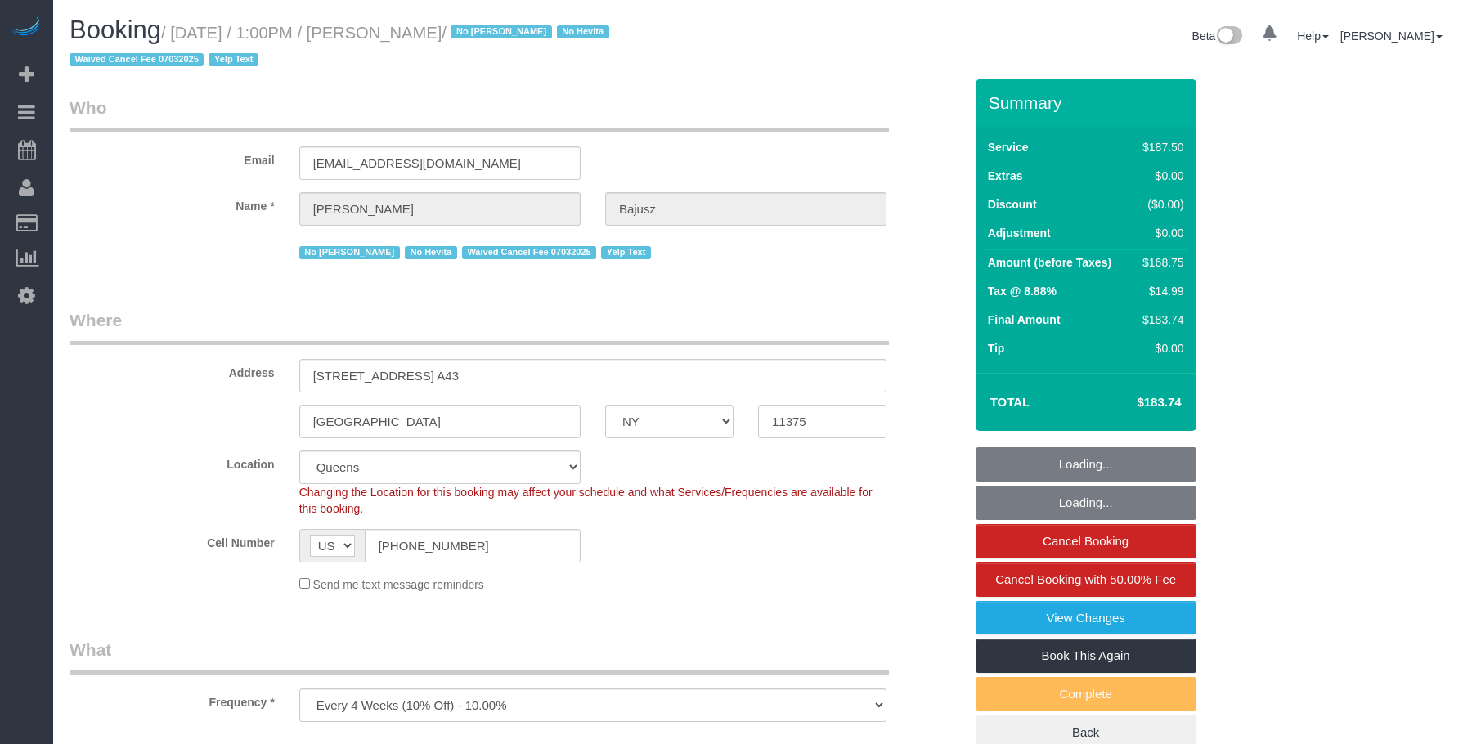
select select "NY"
select select "string:stripe-pm_1HGn0b4VGloSiKo748NNm9fv"
click at [871, 54] on div "Beta 0 Your Notifications You have 0 alerts × You have 6 to charge for 08/12/20…" at bounding box center [1108, 37] width 701 height 43
select select "object:705"
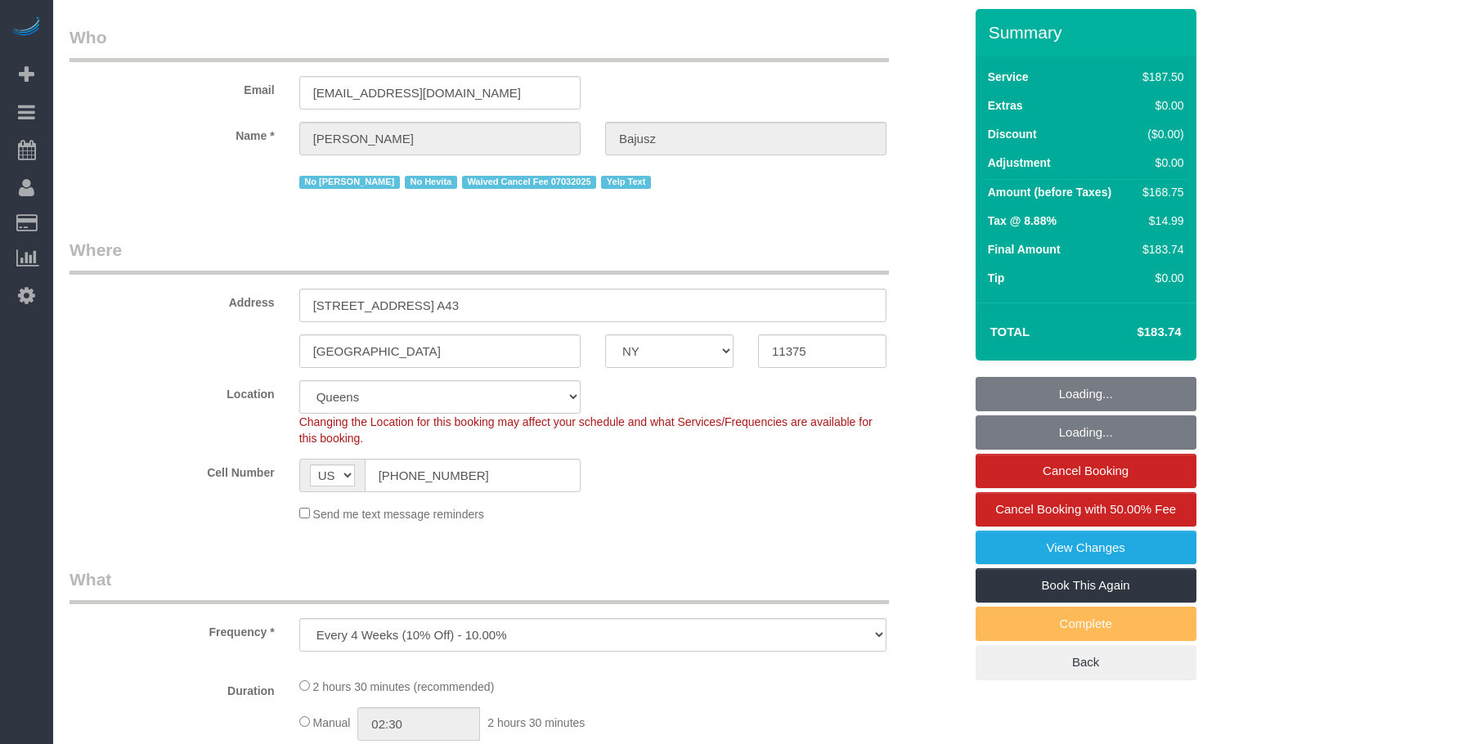
select select "150"
select select "spot1"
select select "number:89"
select select "number:90"
select select "number:15"
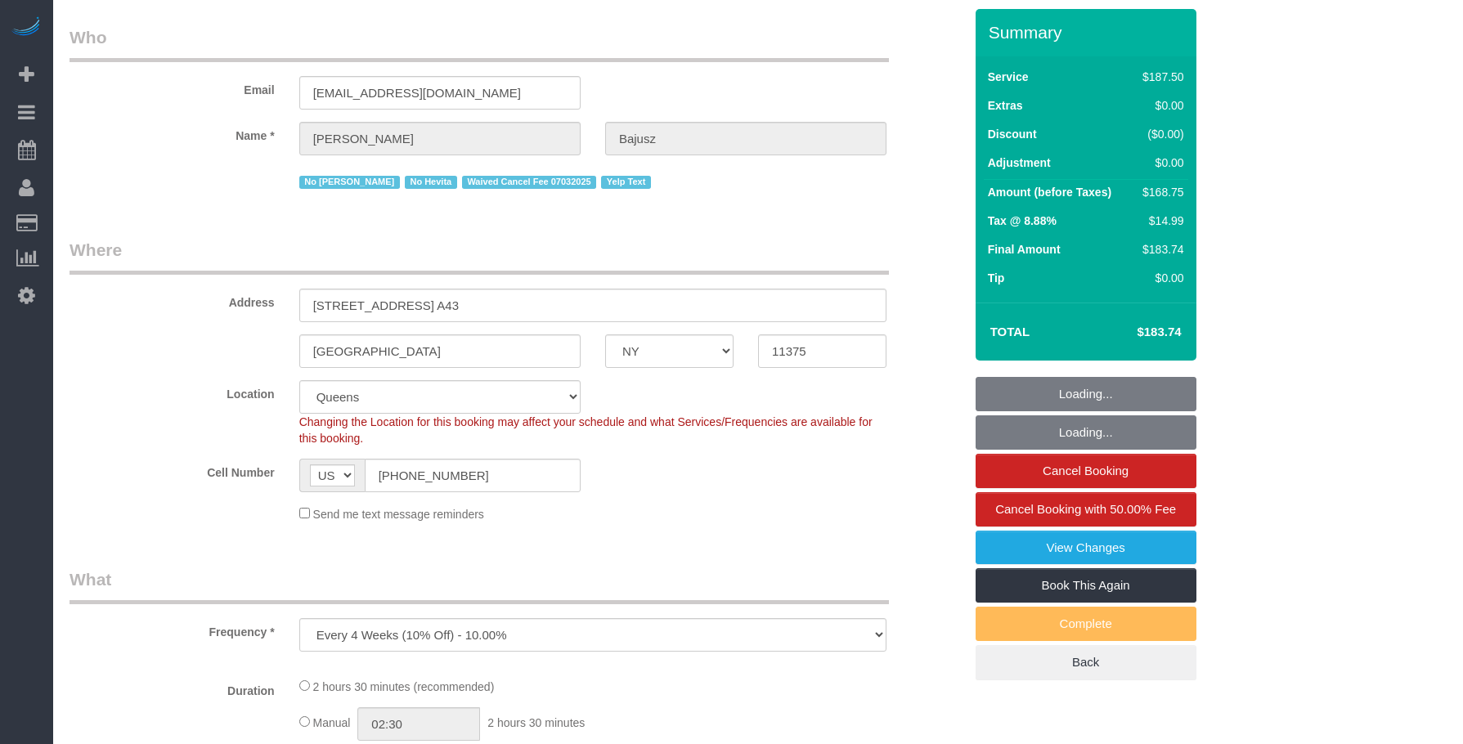
select select "number:5"
select select "number:21"
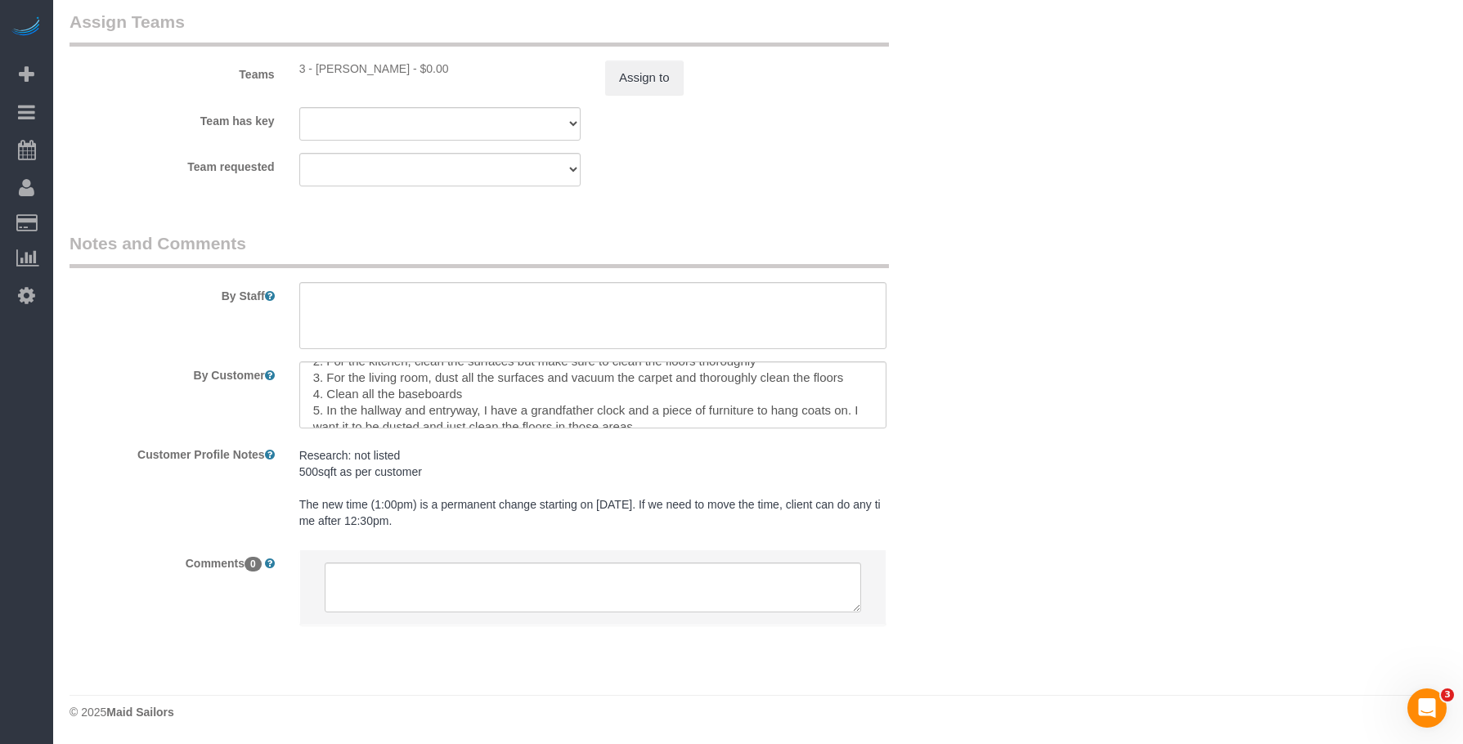
scroll to position [0, 0]
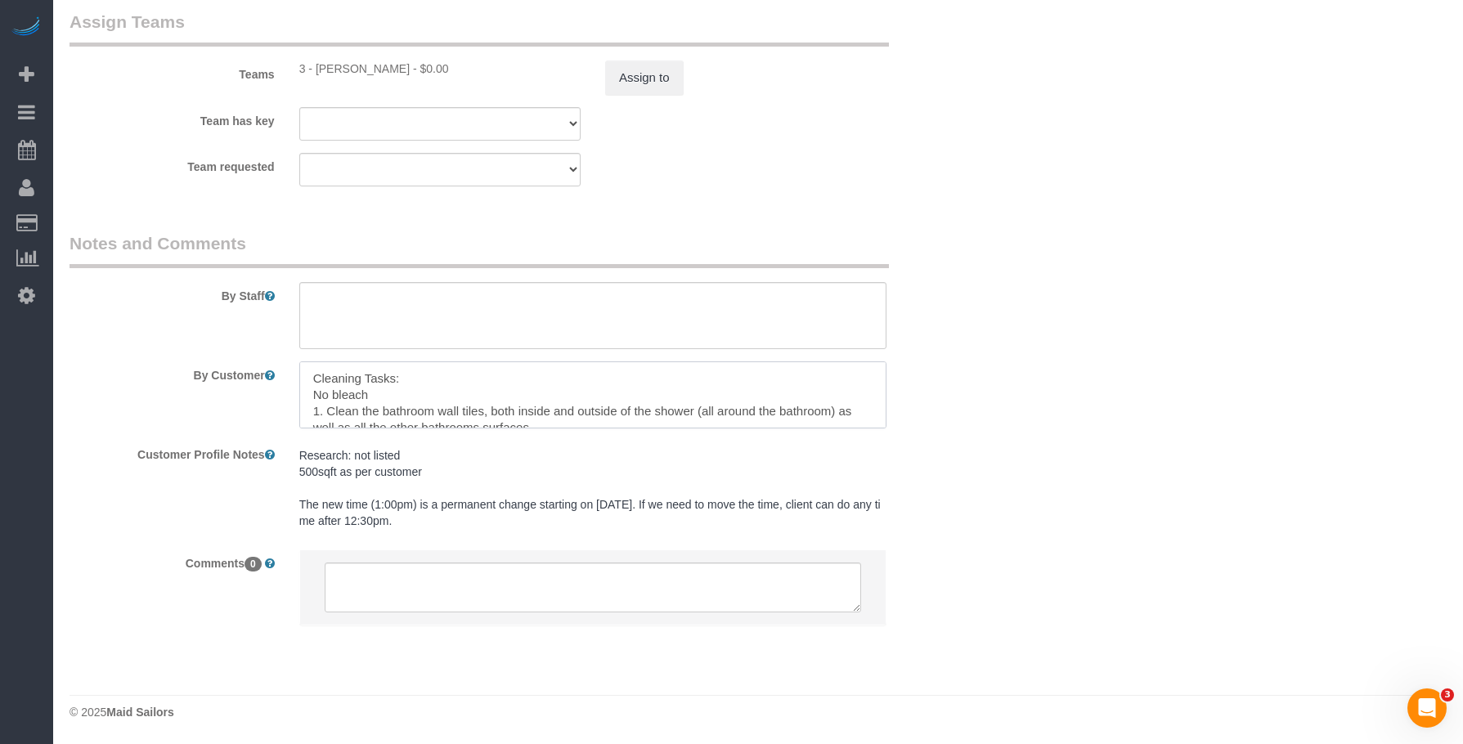
click at [750, 400] on textarea at bounding box center [592, 395] width 587 height 67
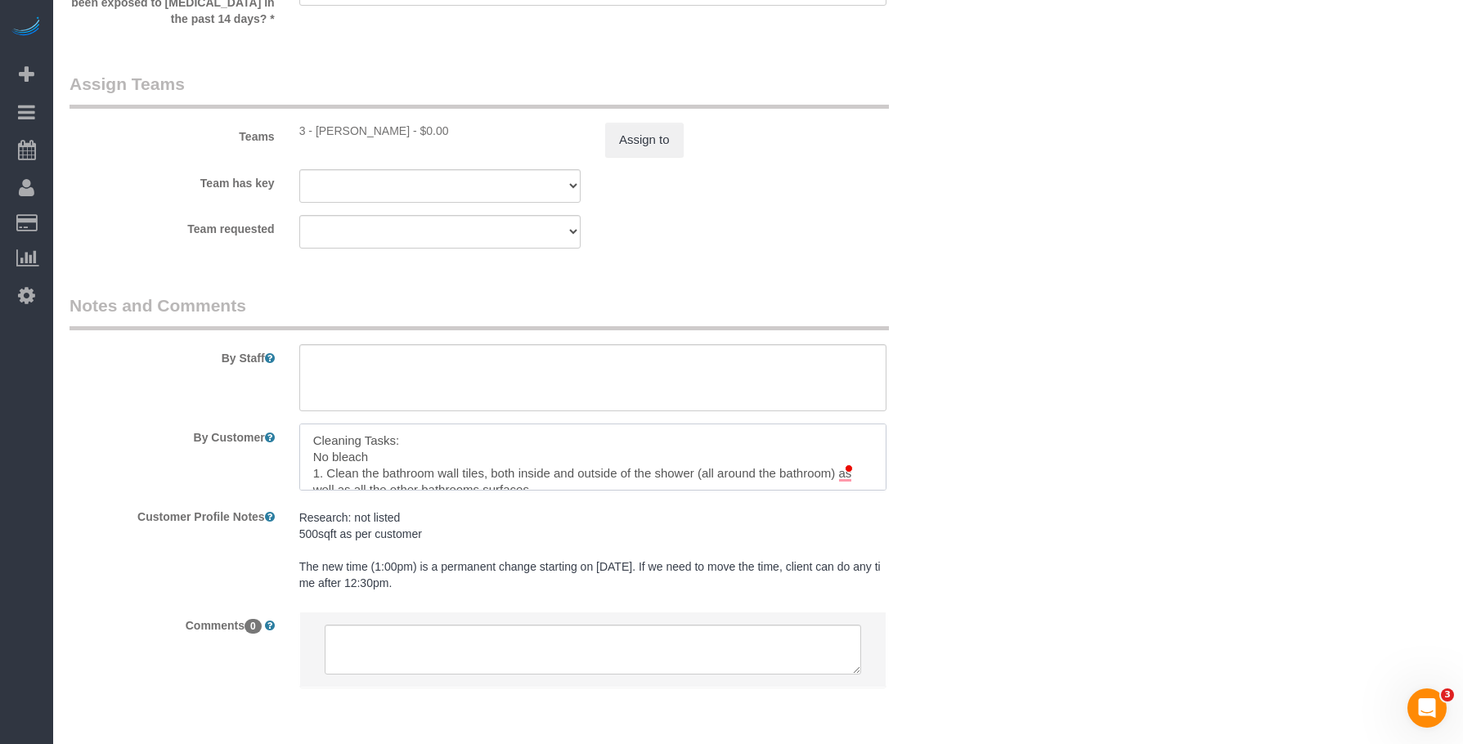
scroll to position [1994, 0]
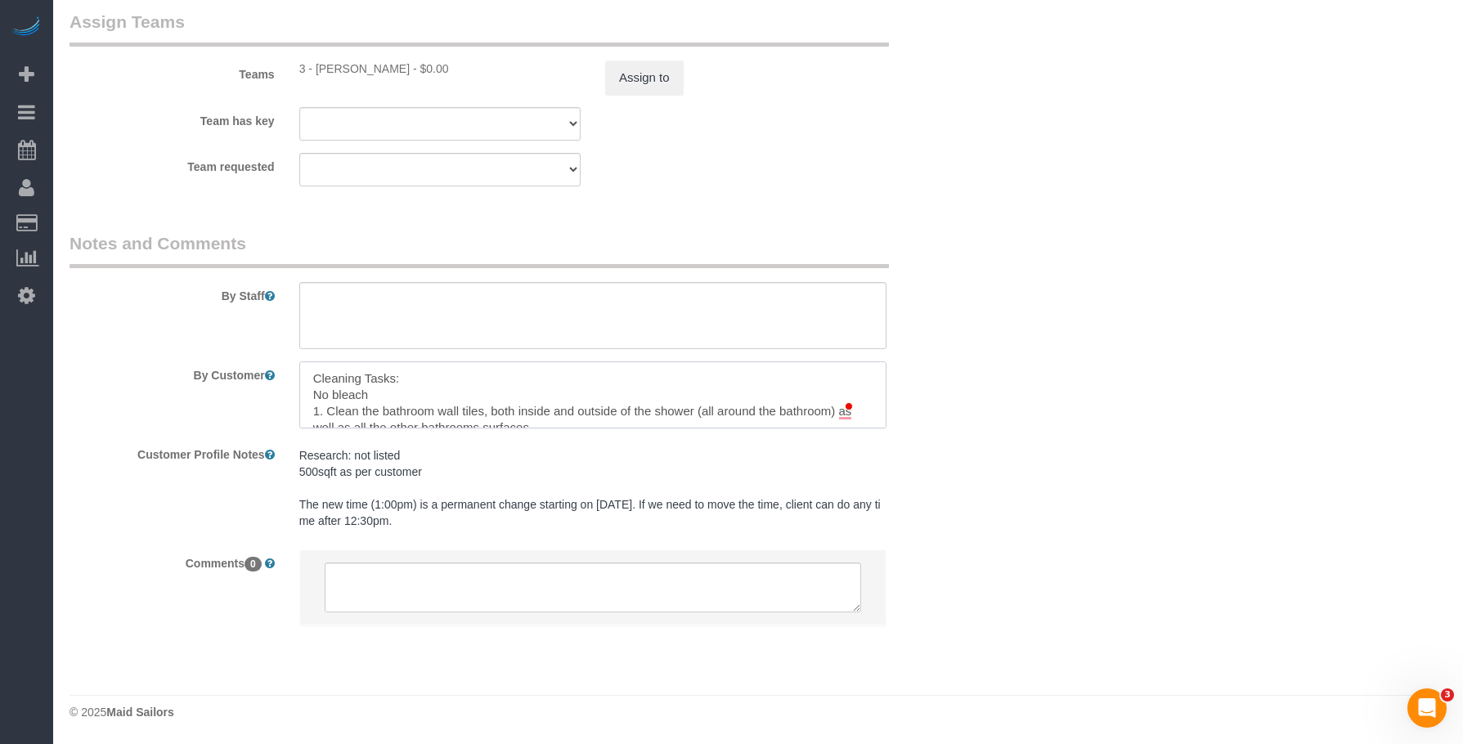
click at [745, 390] on textarea "To enrich screen reader interactions, please activate Accessibility in Grammarl…" at bounding box center [592, 395] width 587 height 67
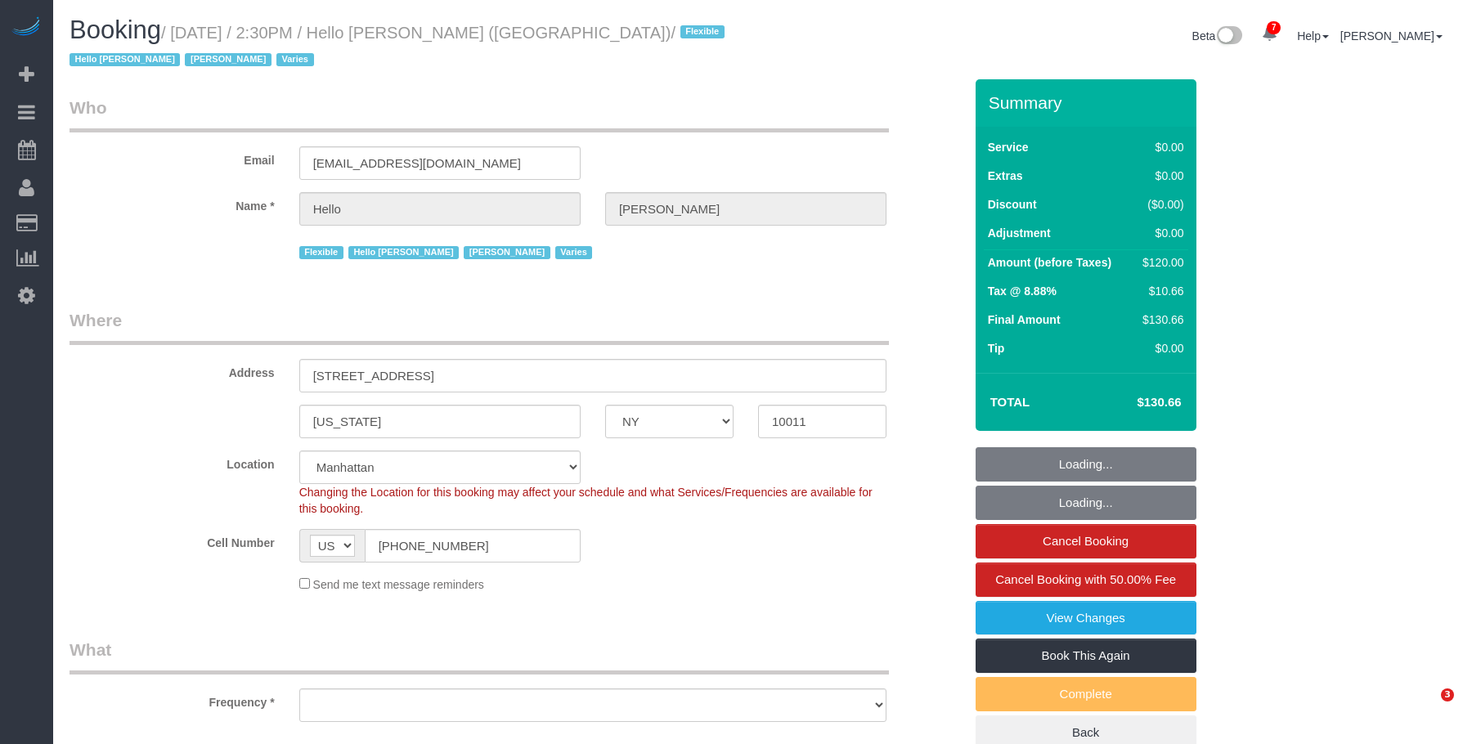
select select "NY"
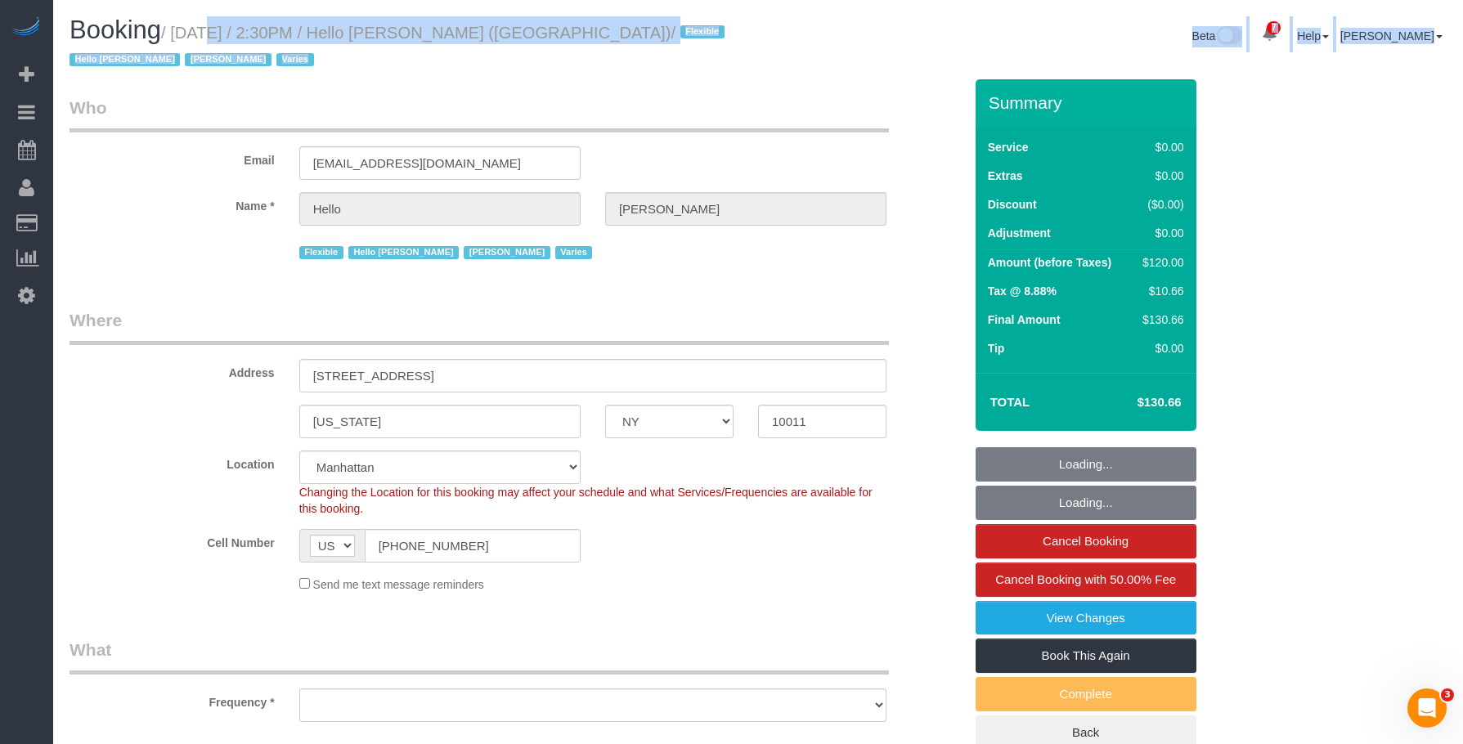
select select "1"
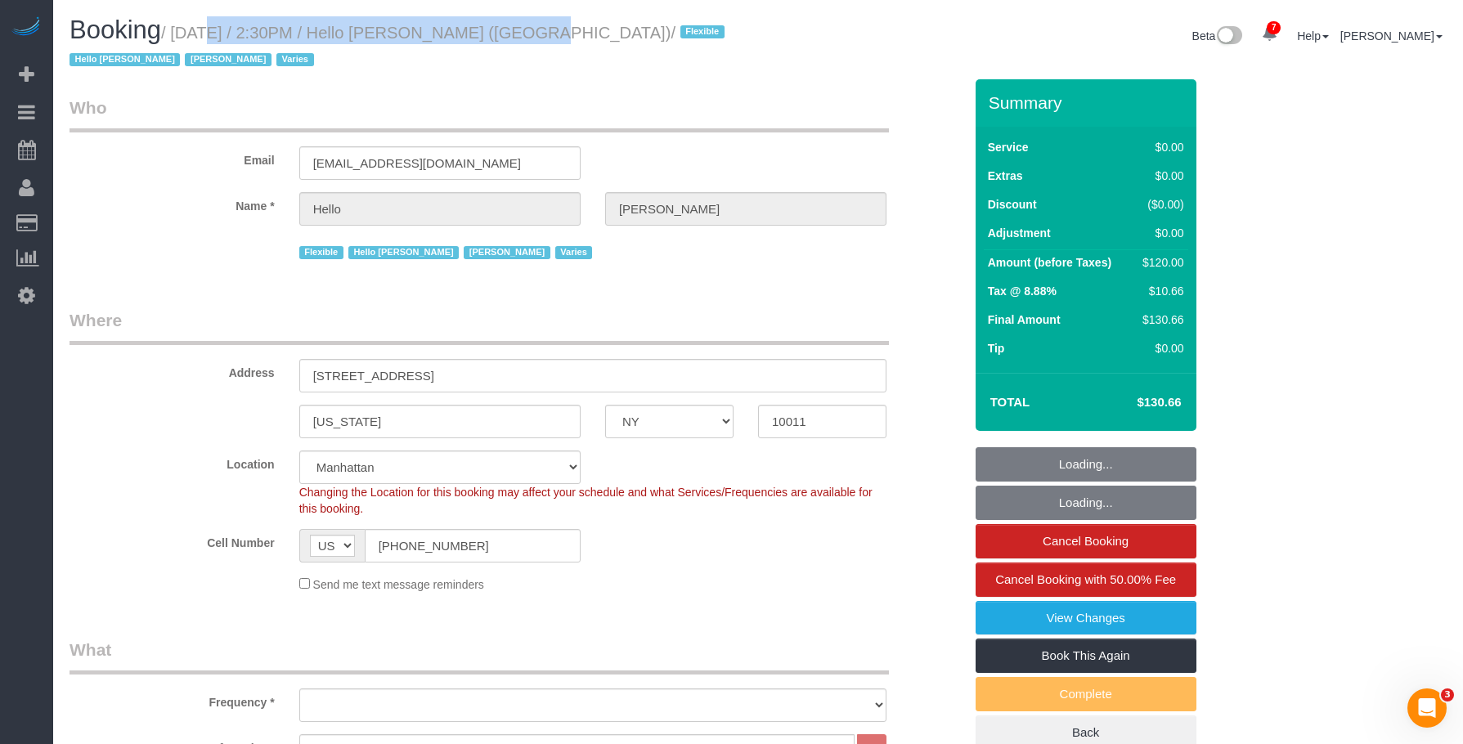
select select "object:980"
select select "number:89"
select select "number:90"
select select "number:15"
select select "number:6"
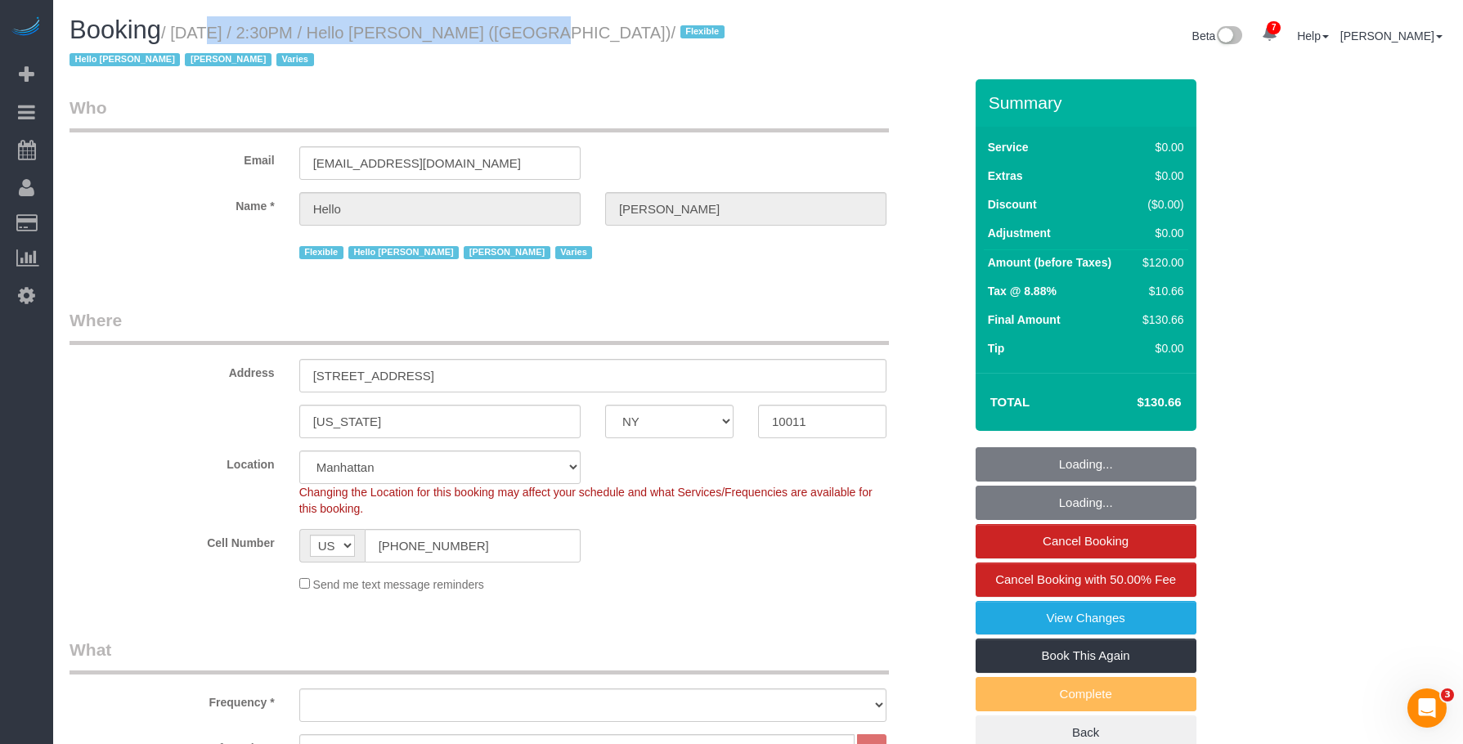
select select "number:21"
select select "object:1420"
select select "22348"
click at [517, 34] on small "/ August 13, 2025 / 2:30PM / Hello Alfred (NYC) / Flexible Hello Alfred Jacky X…" at bounding box center [400, 47] width 660 height 46
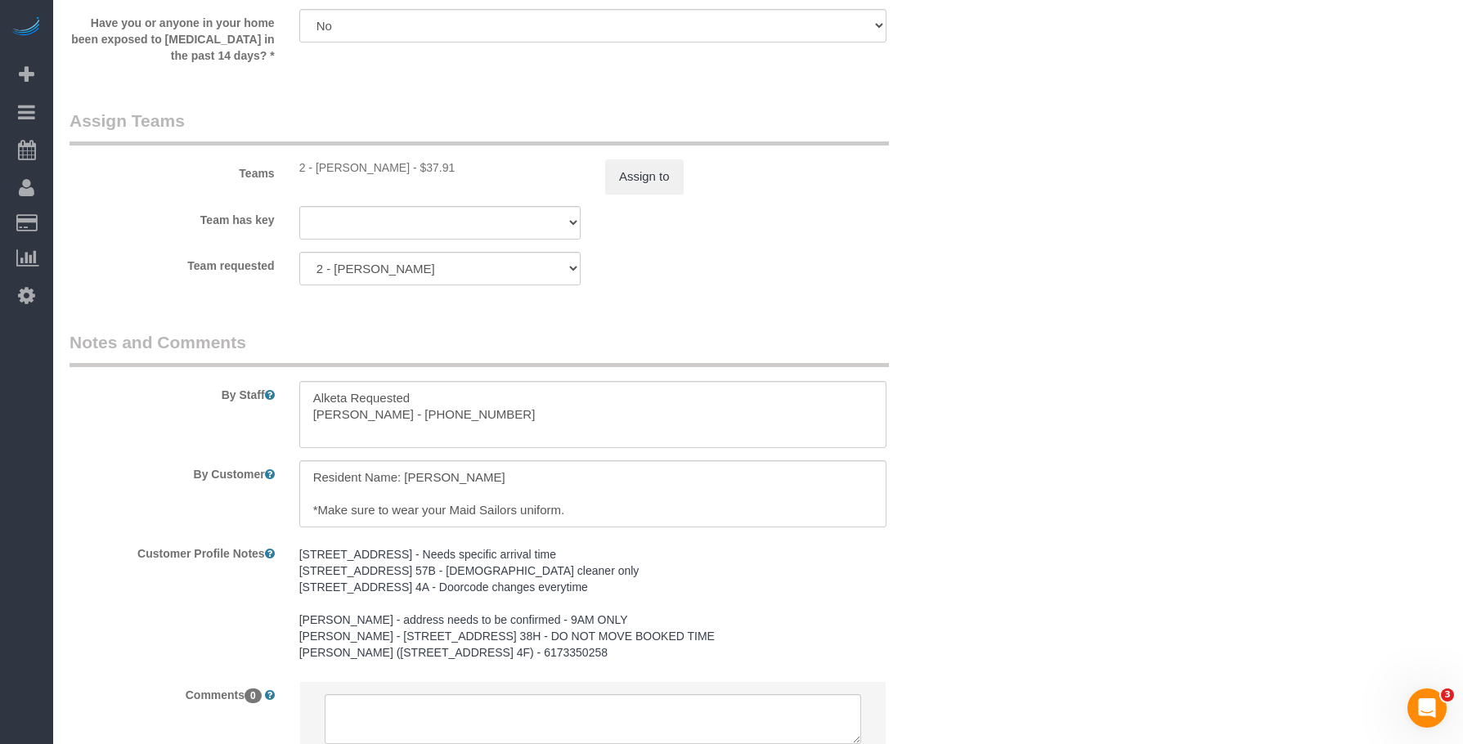
scroll to position [2318, 0]
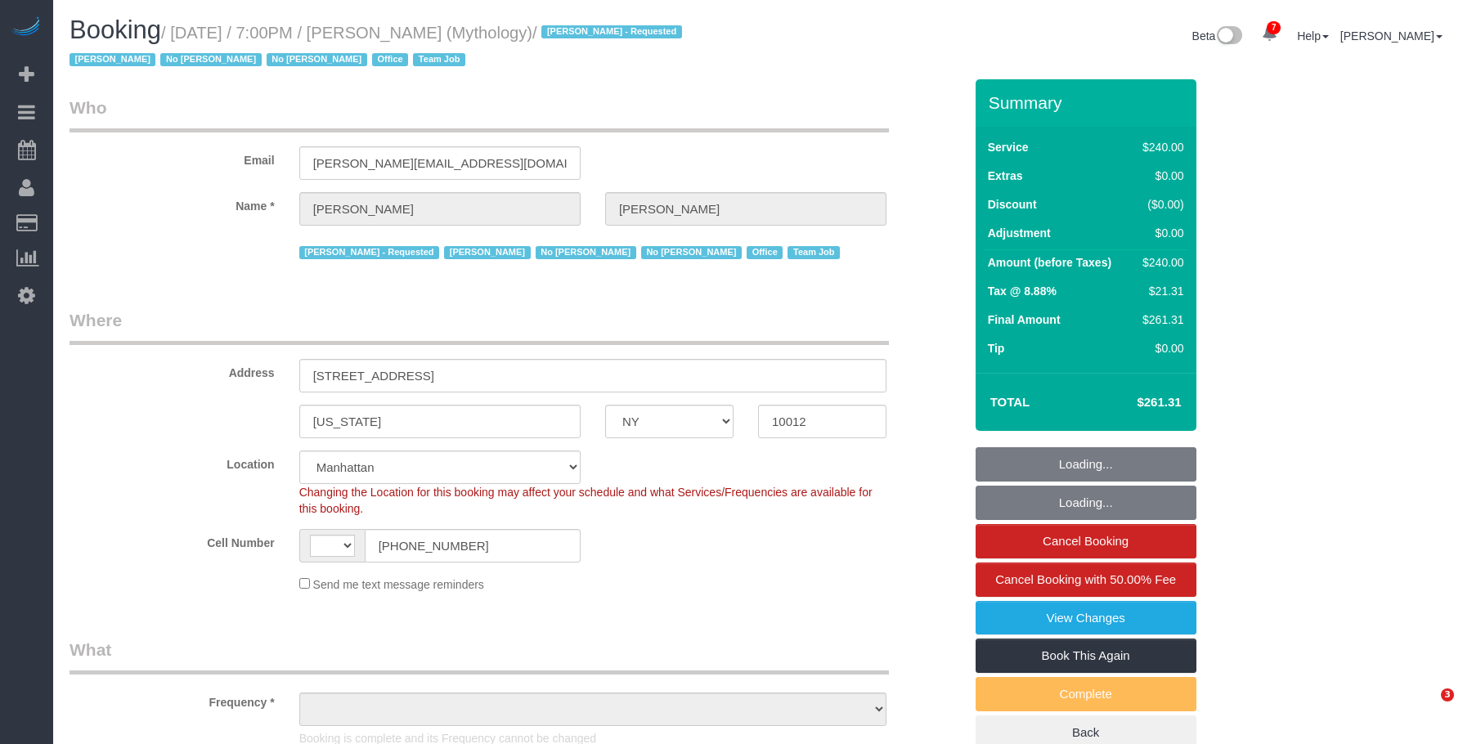
select select "NY"
select select "string:stripe-card_1F0CXe4VGloSiKo7V7BiKmvB"
select select "string:[GEOGRAPHIC_DATA]"
select select "object:1455"
select select "2"
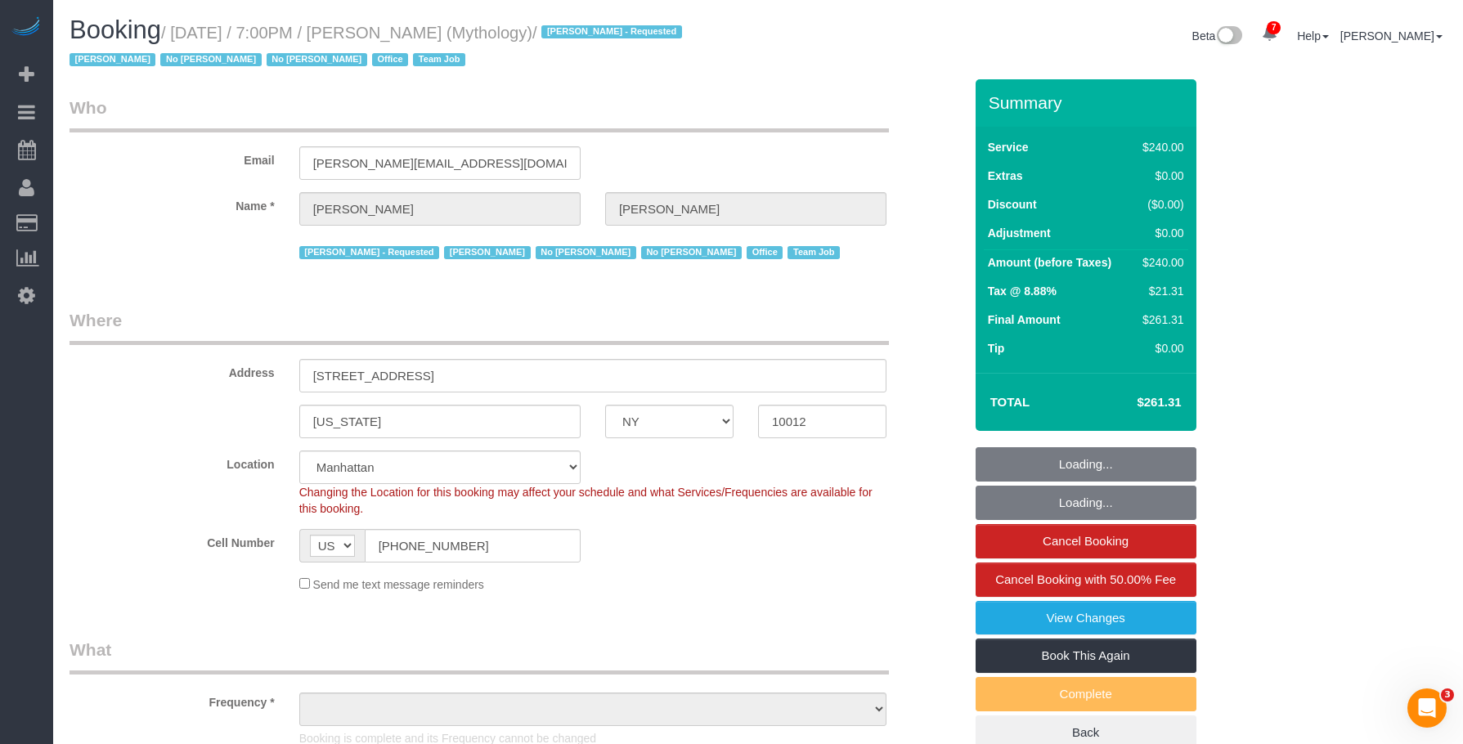
select select "120"
select select "number:89"
select select "number:90"
select select "number:15"
select select "number:7"
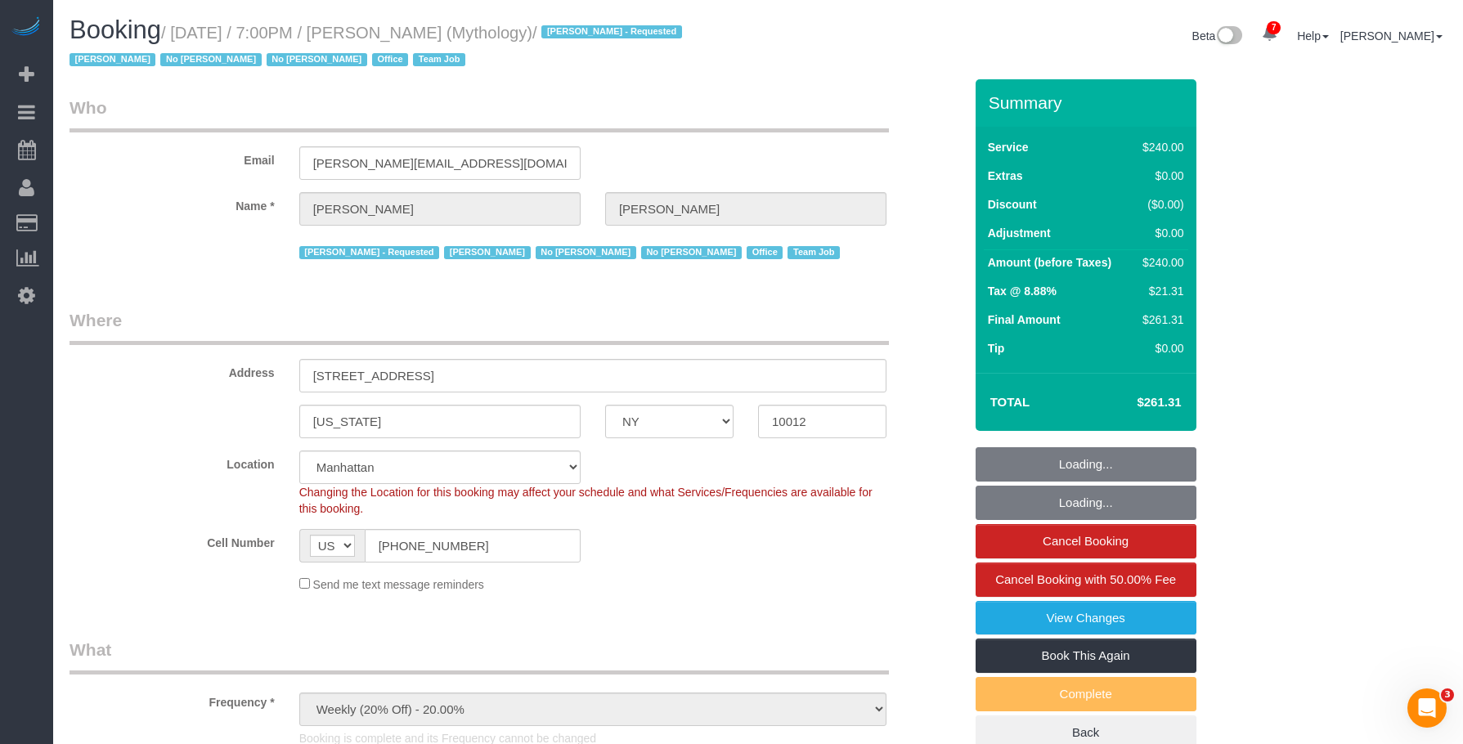
select select "spot1"
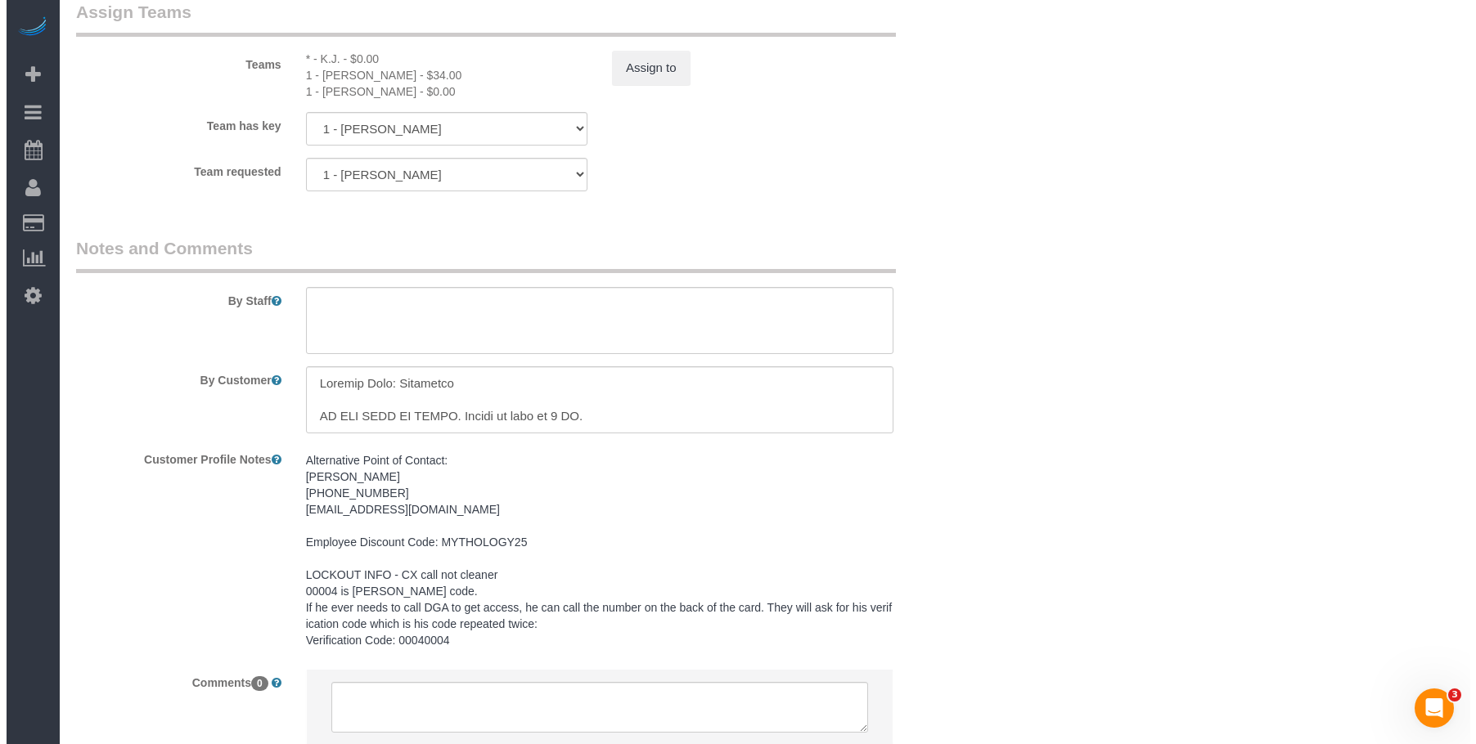
scroll to position [1761, 0]
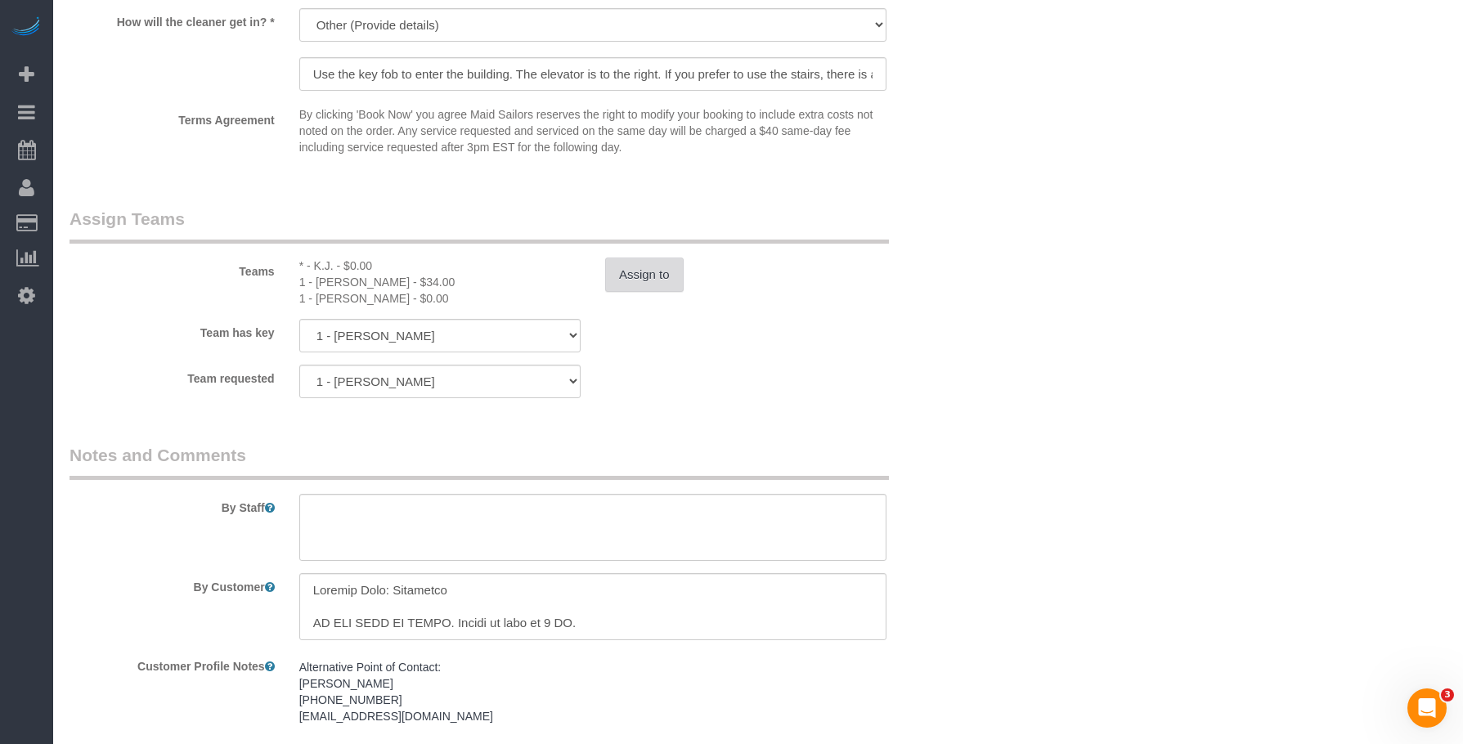
click at [656, 278] on button "Assign to" at bounding box center [644, 275] width 79 height 34
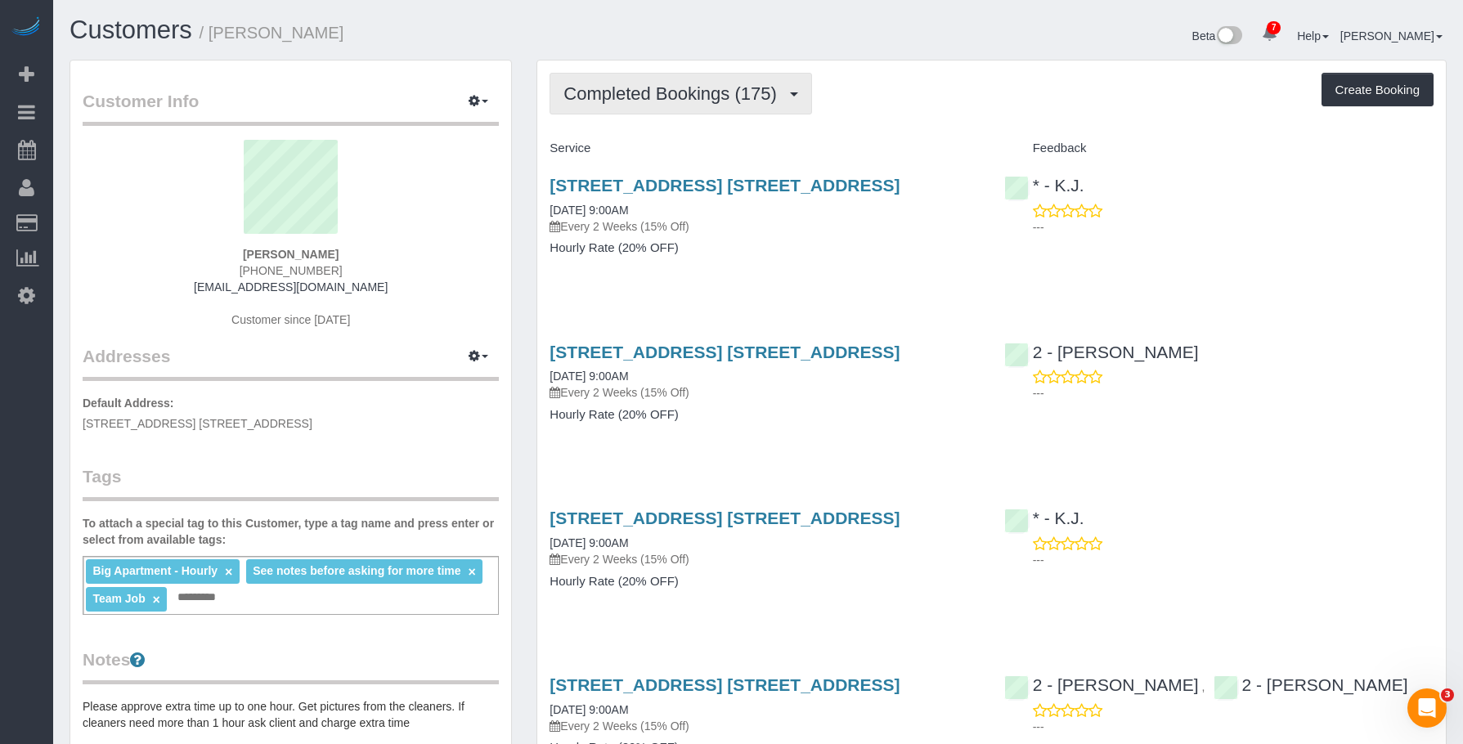
drag, startPoint x: 703, startPoint y: 105, endPoint x: 653, endPoint y: 153, distance: 69.4
click at [702, 105] on button "Completed Bookings (175)" at bounding box center [681, 94] width 263 height 42
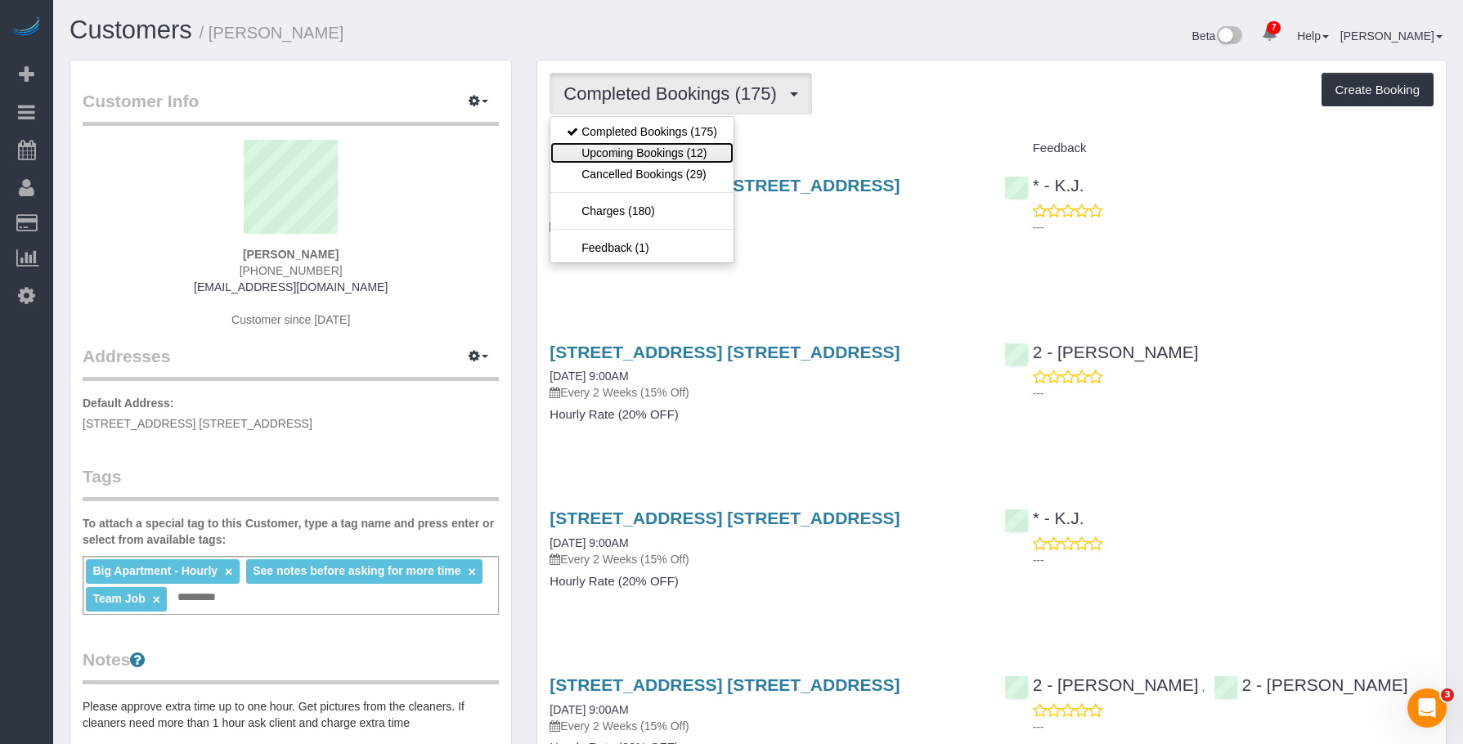
click at [652, 151] on link "Upcoming Bookings (12)" at bounding box center [642, 152] width 183 height 21
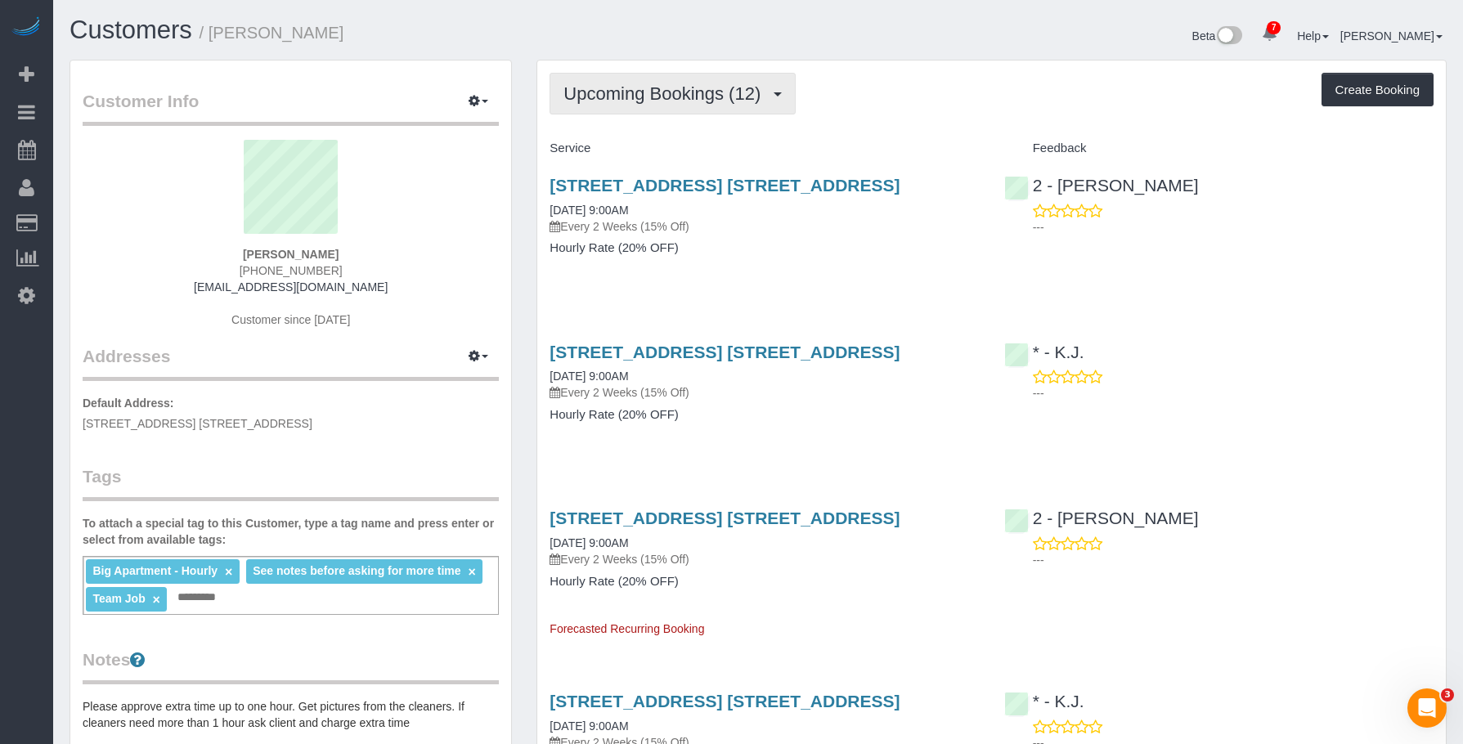
click at [653, 88] on span "Upcoming Bookings (12)" at bounding box center [666, 93] width 205 height 20
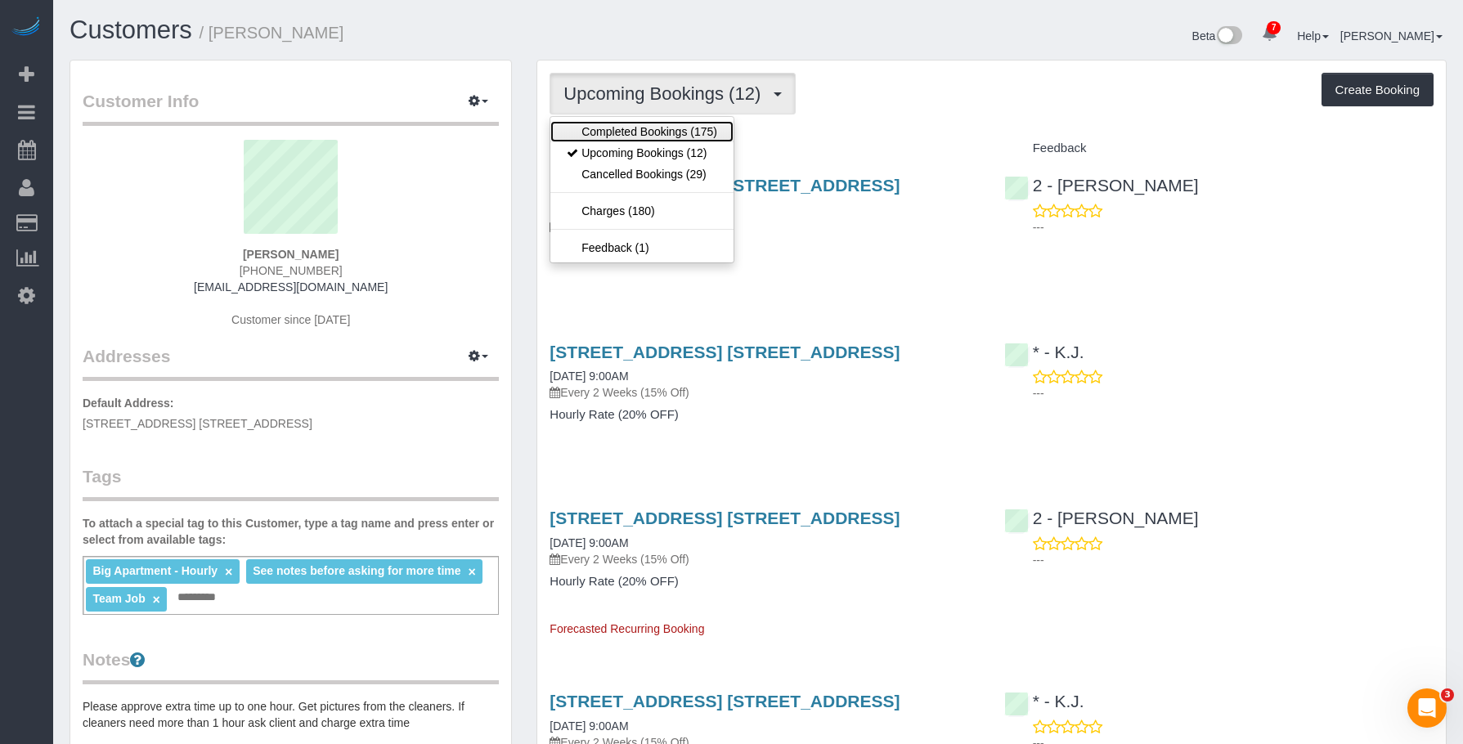
click at [622, 126] on link "Completed Bookings (175)" at bounding box center [642, 131] width 183 height 21
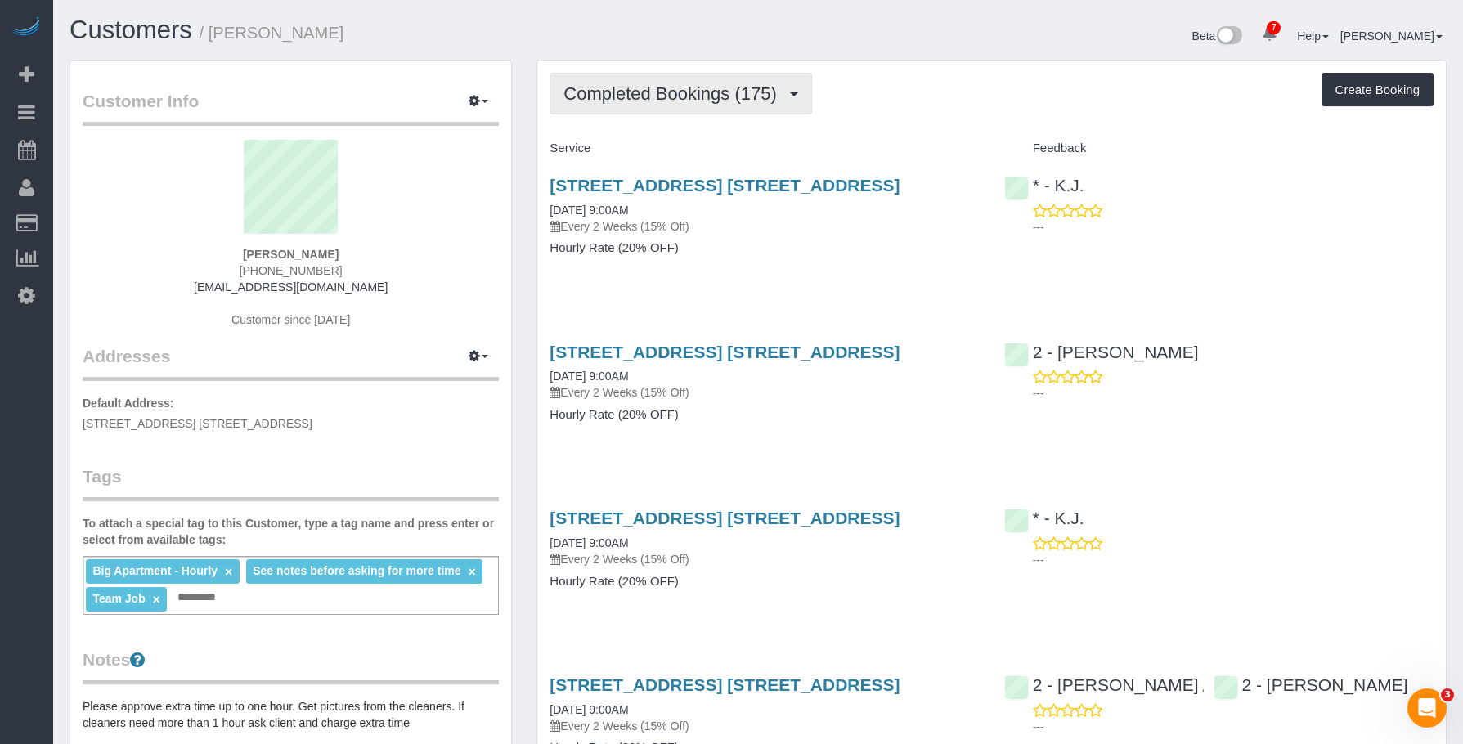
click at [650, 88] on span "Completed Bookings (175)" at bounding box center [674, 93] width 221 height 20
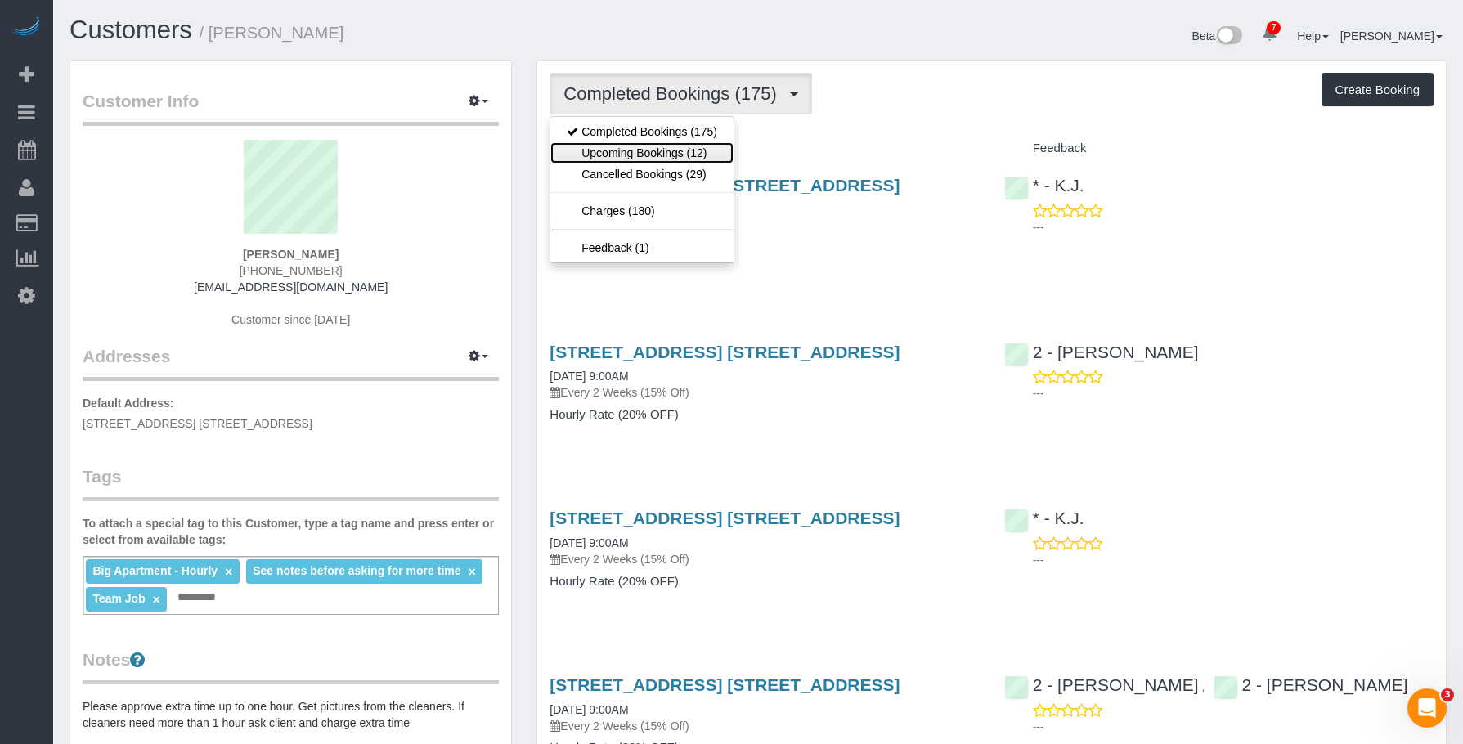
click at [652, 155] on link "Upcoming Bookings (12)" at bounding box center [642, 152] width 183 height 21
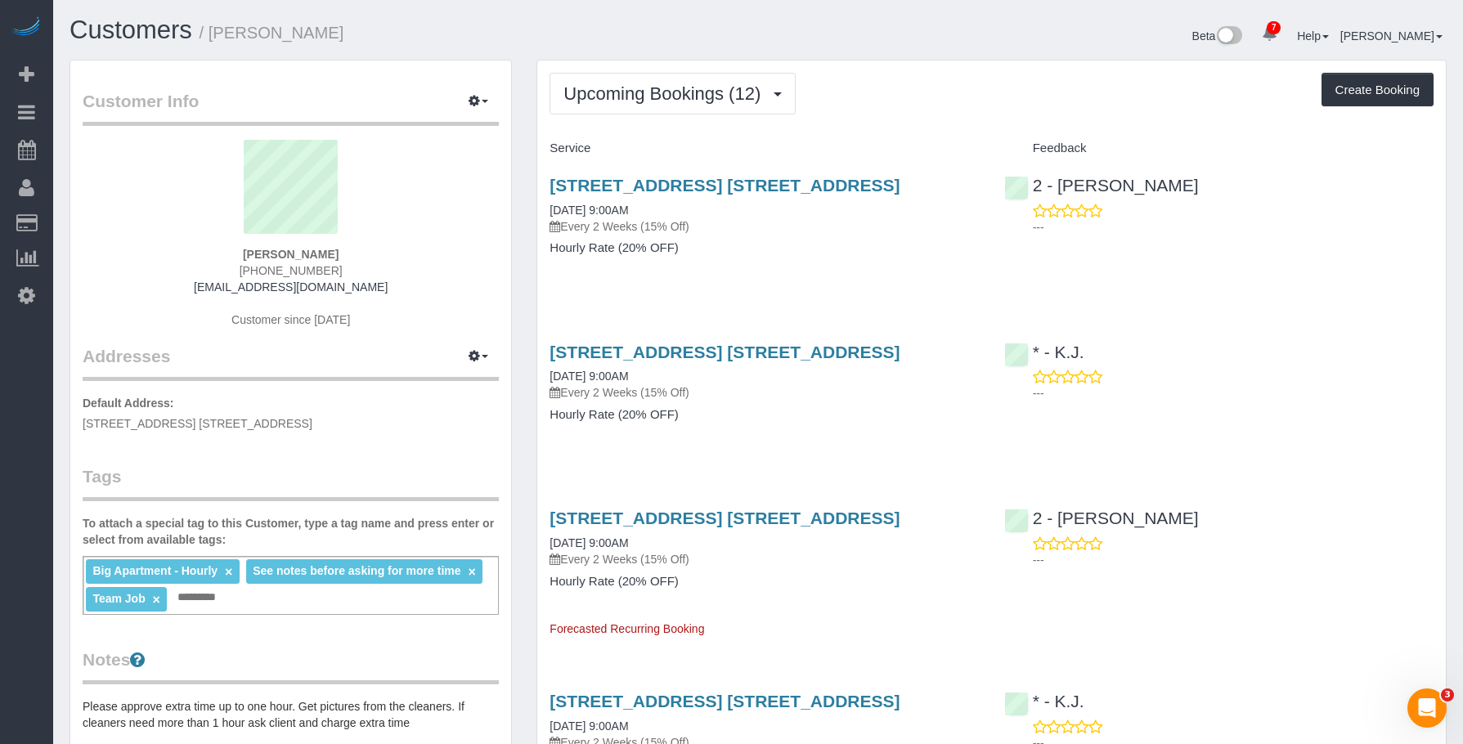
click at [811, 235] on div "[STREET_ADDRESS] [STREET_ADDRESS] [DATE] 9:00AM Every 2 Weeks (15% Off) Hourly …" at bounding box center [764, 225] width 454 height 126
click at [778, 176] on link "[STREET_ADDRESS] [STREET_ADDRESS]" at bounding box center [725, 185] width 350 height 19
click at [703, 101] on span "Upcoming Bookings (12)" at bounding box center [666, 93] width 205 height 20
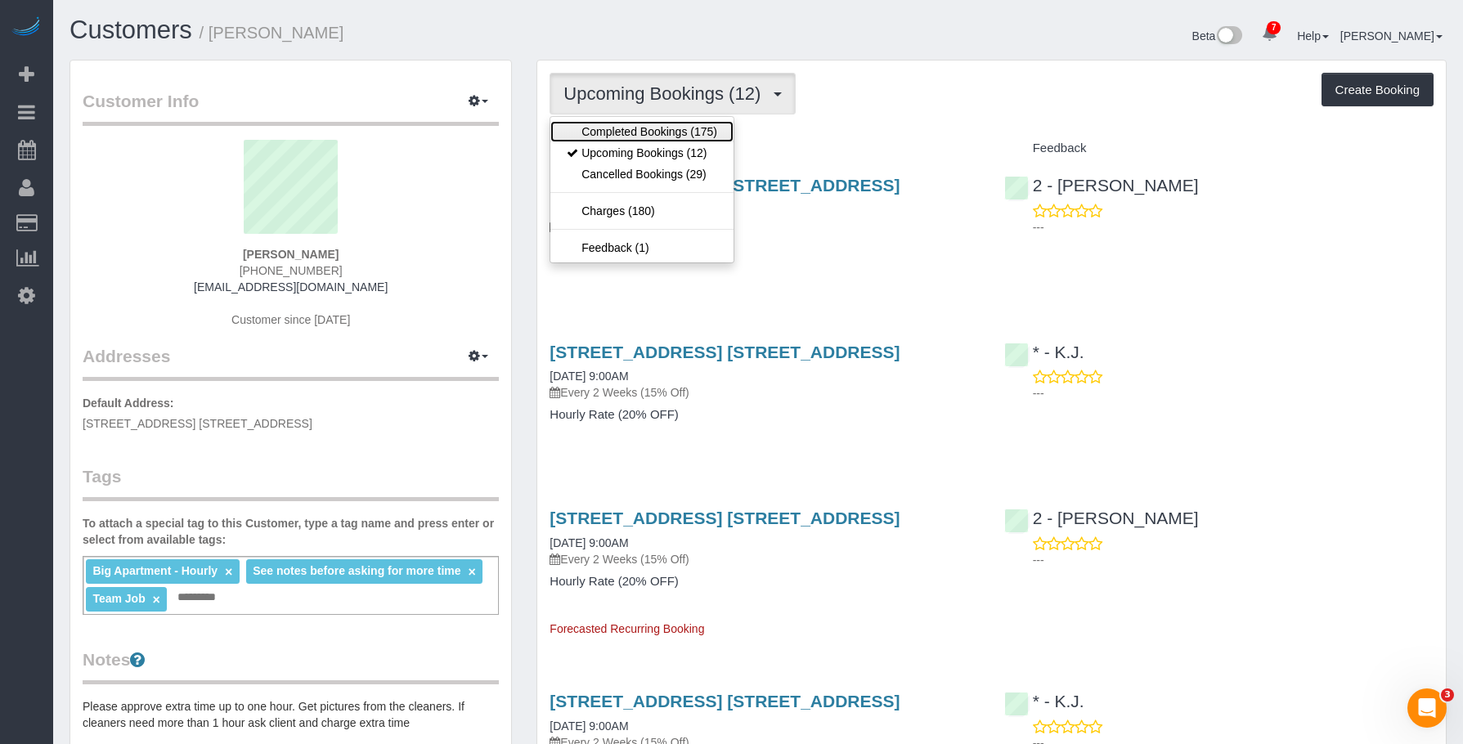
click at [688, 126] on link "Completed Bookings (175)" at bounding box center [642, 131] width 183 height 21
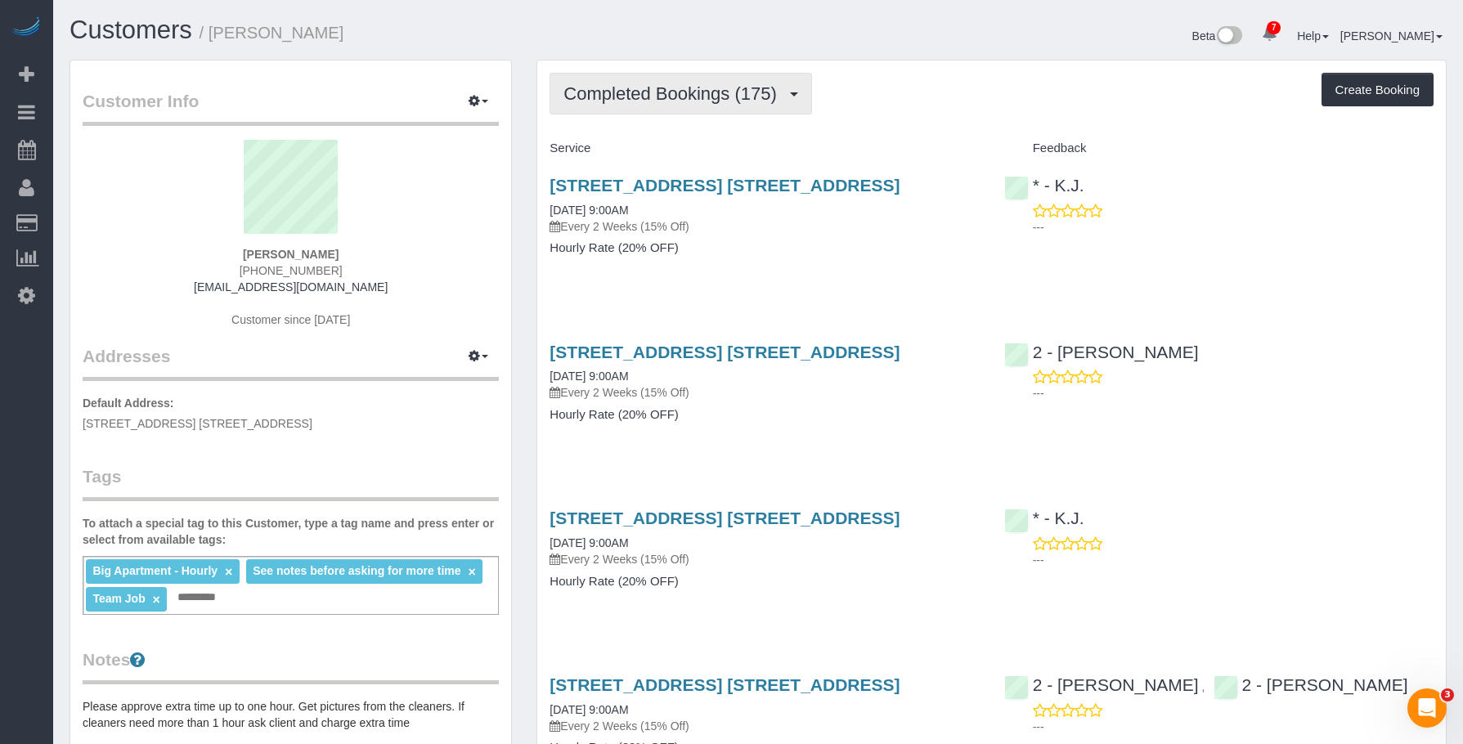
drag, startPoint x: 640, startPoint y: 98, endPoint x: 642, endPoint y: 158, distance: 59.8
click at [640, 100] on span "Completed Bookings (175)" at bounding box center [674, 93] width 221 height 20
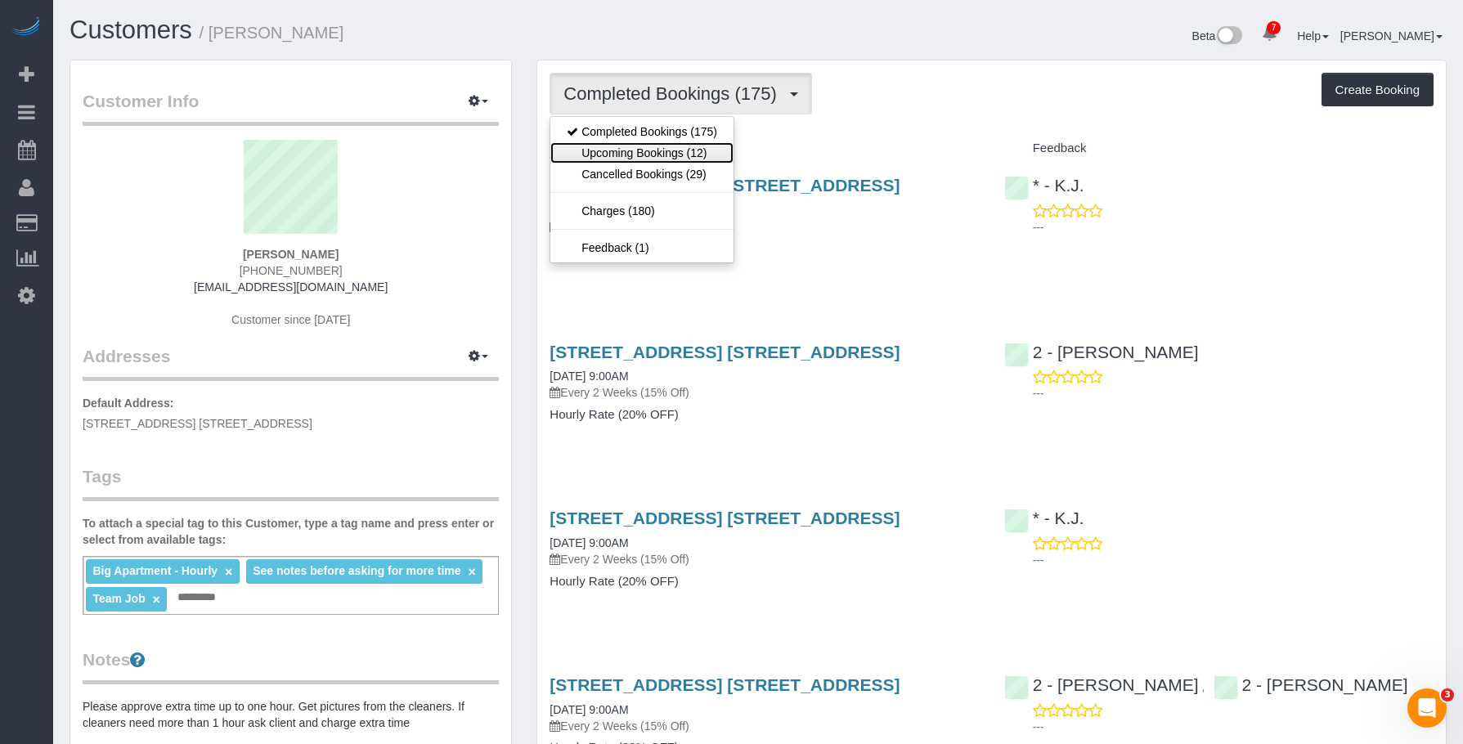
click at [642, 158] on link "Upcoming Bookings (12)" at bounding box center [642, 152] width 183 height 21
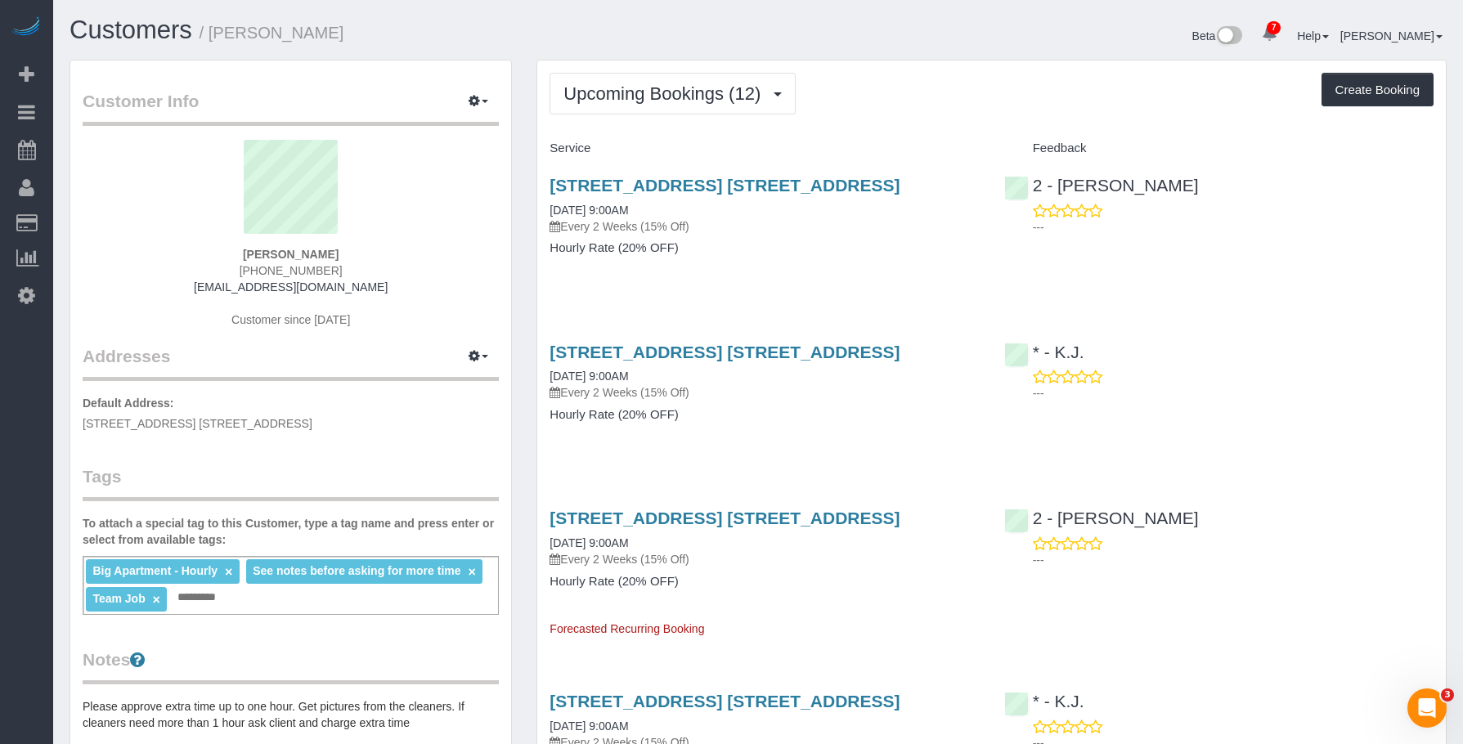
click at [786, 220] on p "Every 2 Weeks (15% Off)" at bounding box center [764, 226] width 429 height 16
click at [787, 184] on link "[STREET_ADDRESS] [STREET_ADDRESS]" at bounding box center [725, 185] width 350 height 19
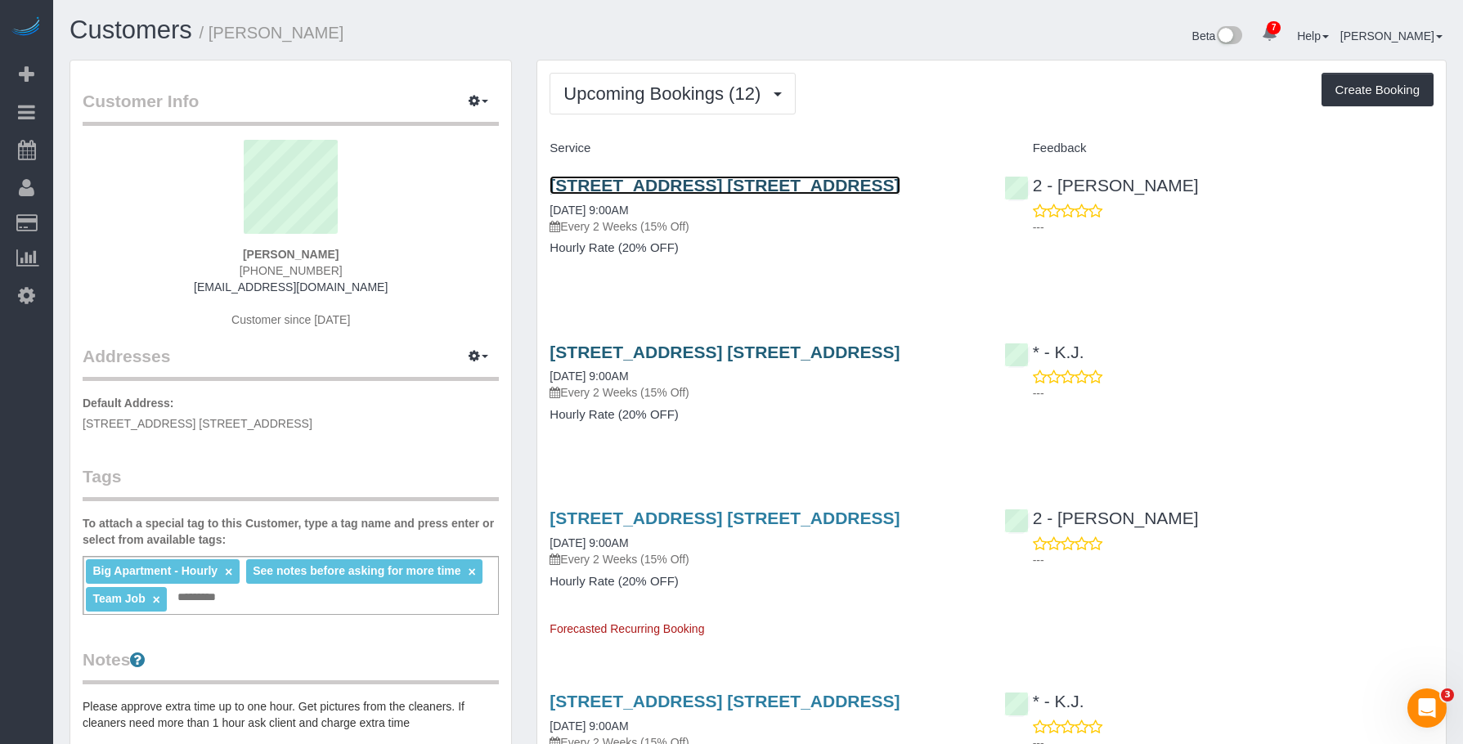
scroll to position [82, 0]
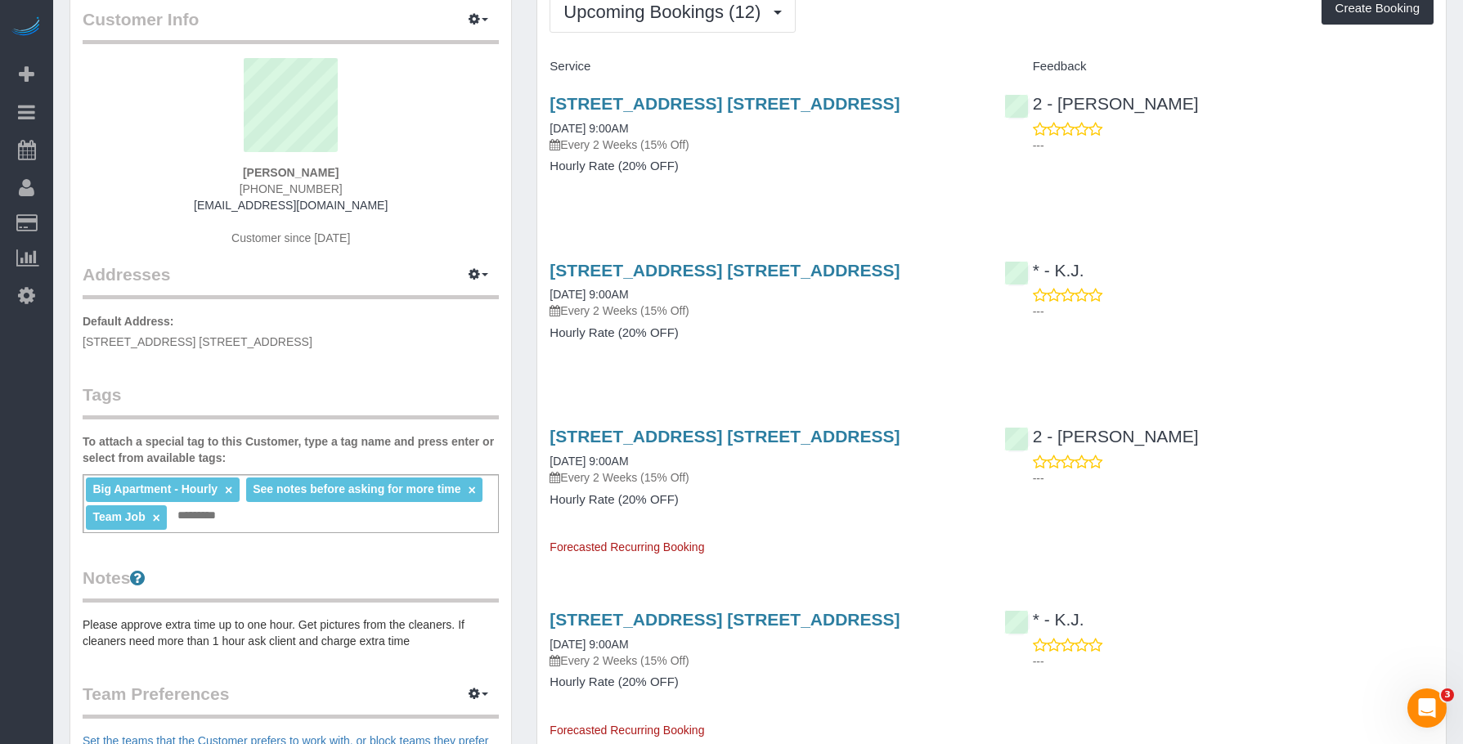
click at [651, 1] on div at bounding box center [731, 1] width 1463 height 2
click at [678, 101] on link "[STREET_ADDRESS] [STREET_ADDRESS]" at bounding box center [725, 103] width 350 height 19
click at [622, 19] on span "Upcoming Bookings (12)" at bounding box center [666, 12] width 205 height 20
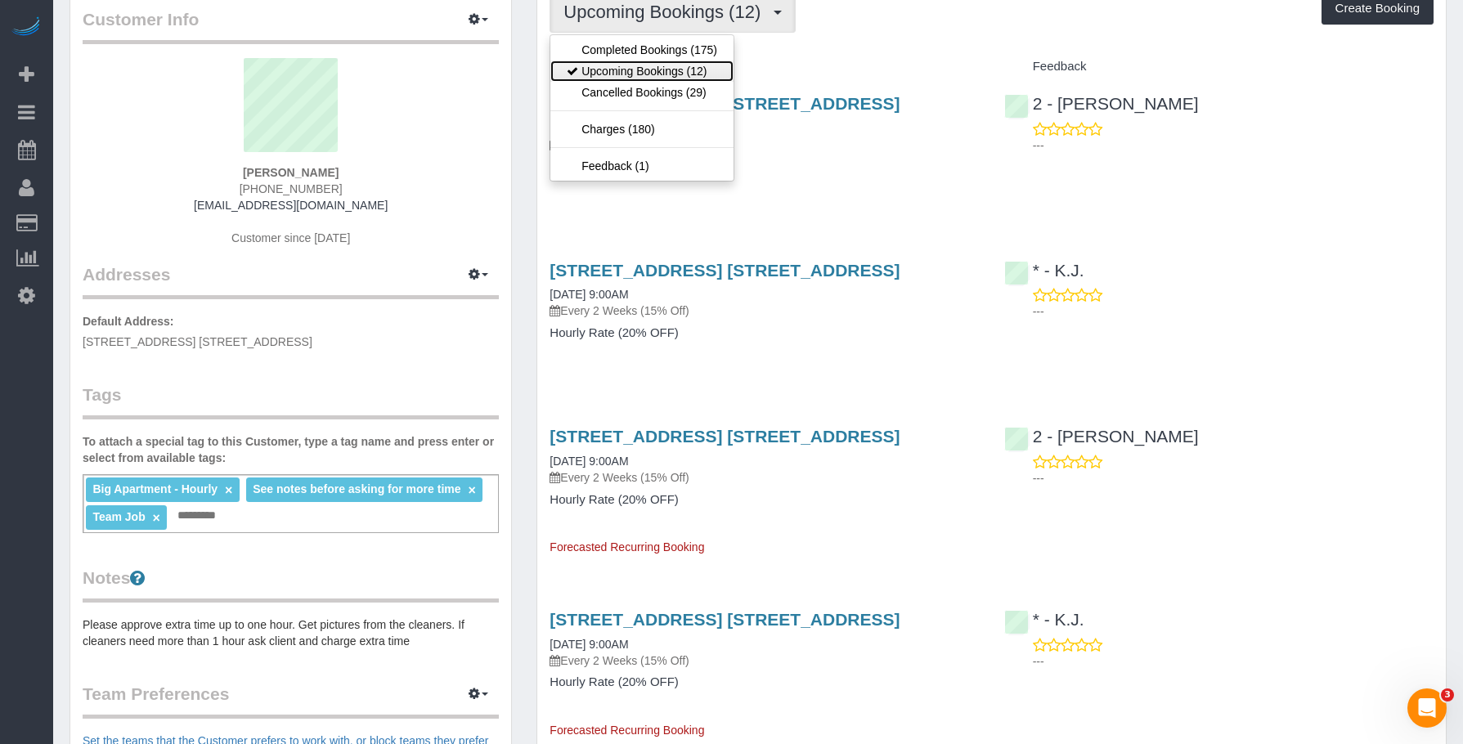
click at [600, 67] on link "Upcoming Bookings (12)" at bounding box center [642, 71] width 183 height 21
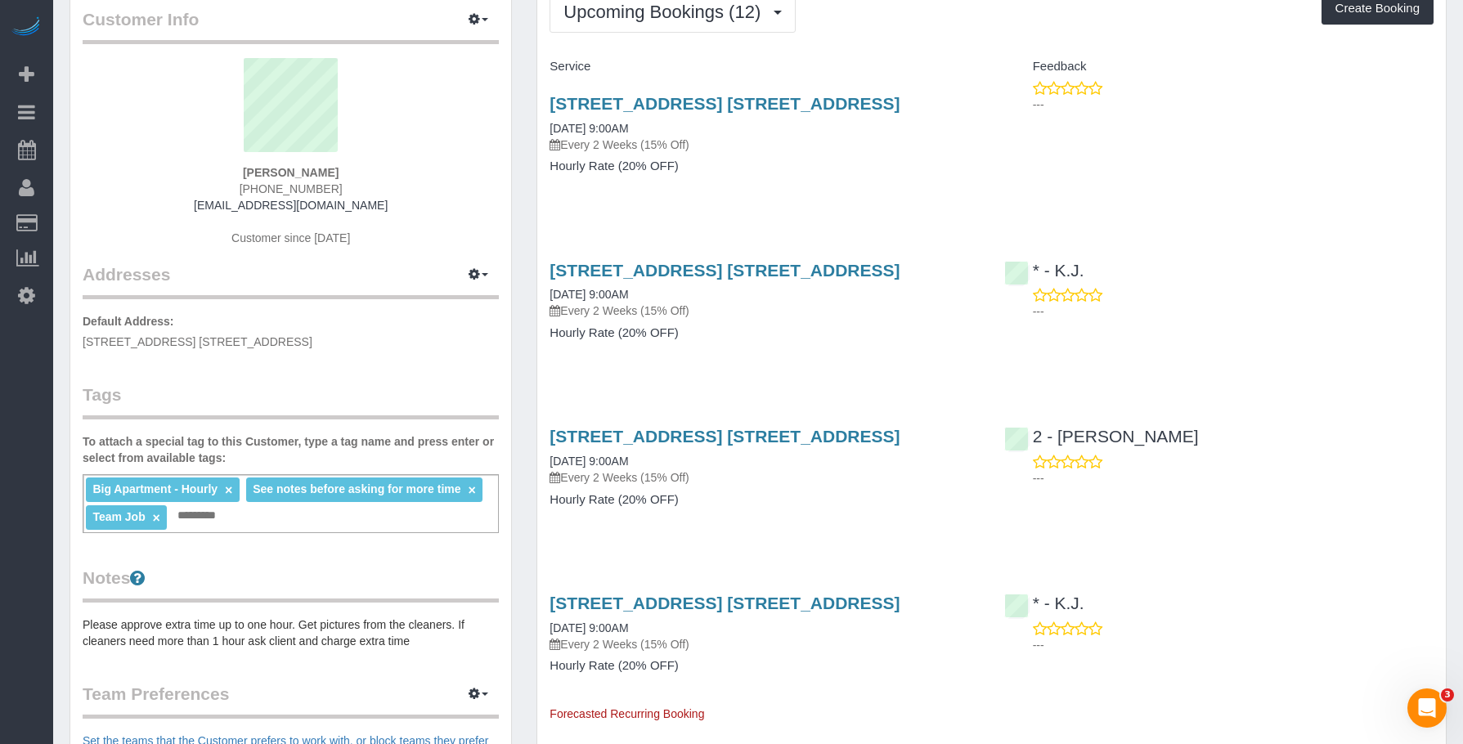
click at [821, 333] on h4 "Hourly Rate (20% OFF)" at bounding box center [764, 333] width 429 height 14
click at [777, 595] on link "[STREET_ADDRESS] [STREET_ADDRESS]" at bounding box center [725, 603] width 350 height 19
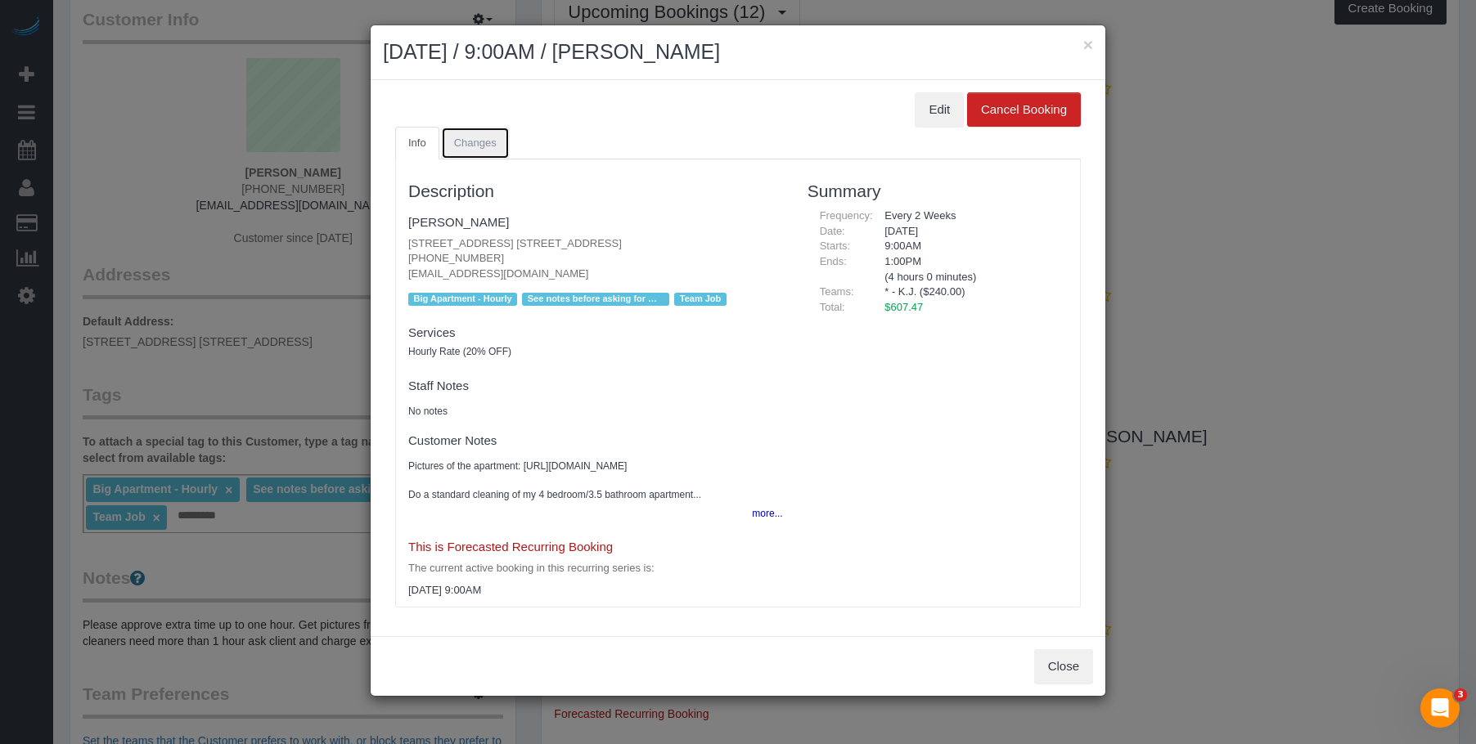
click at [497, 147] on link "Changes" at bounding box center [475, 144] width 69 height 34
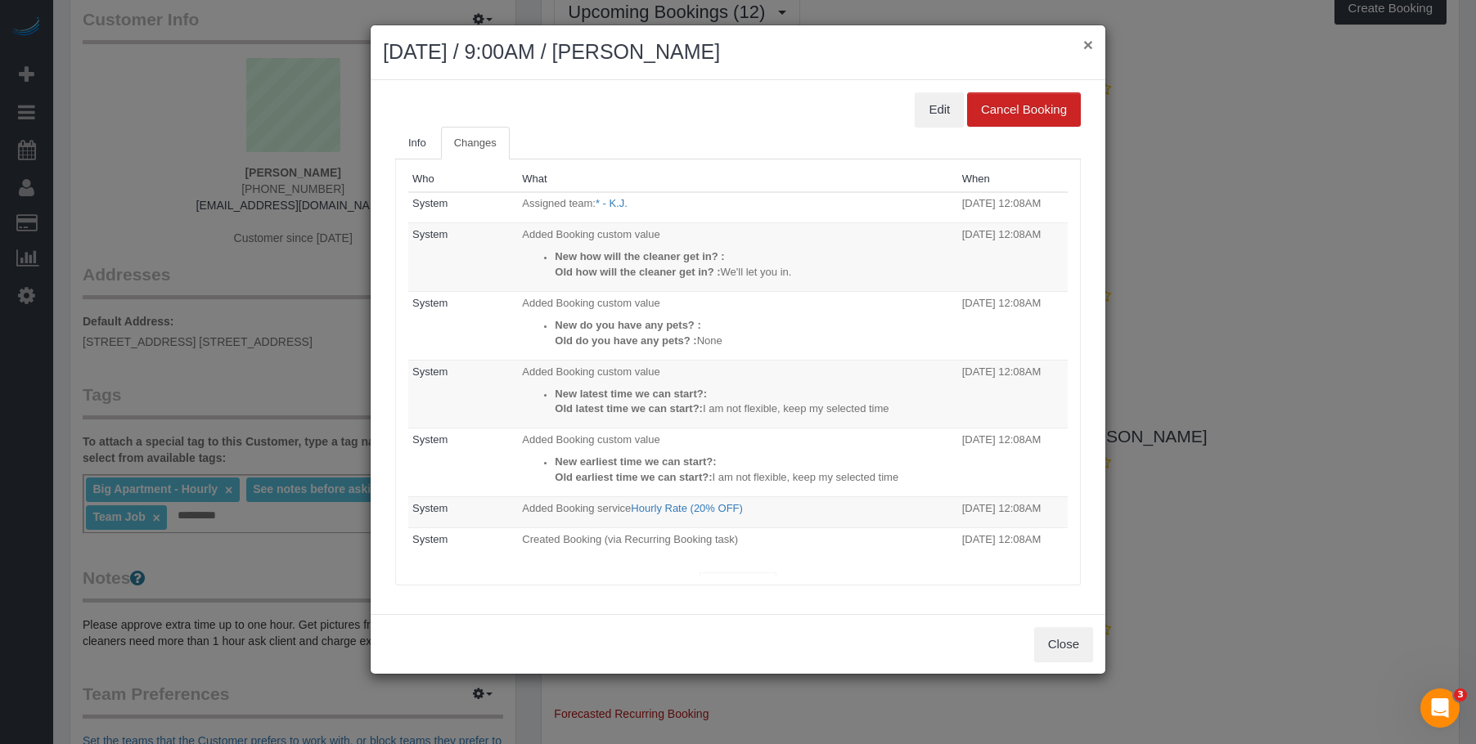
click at [1089, 44] on button "×" at bounding box center [1088, 44] width 10 height 17
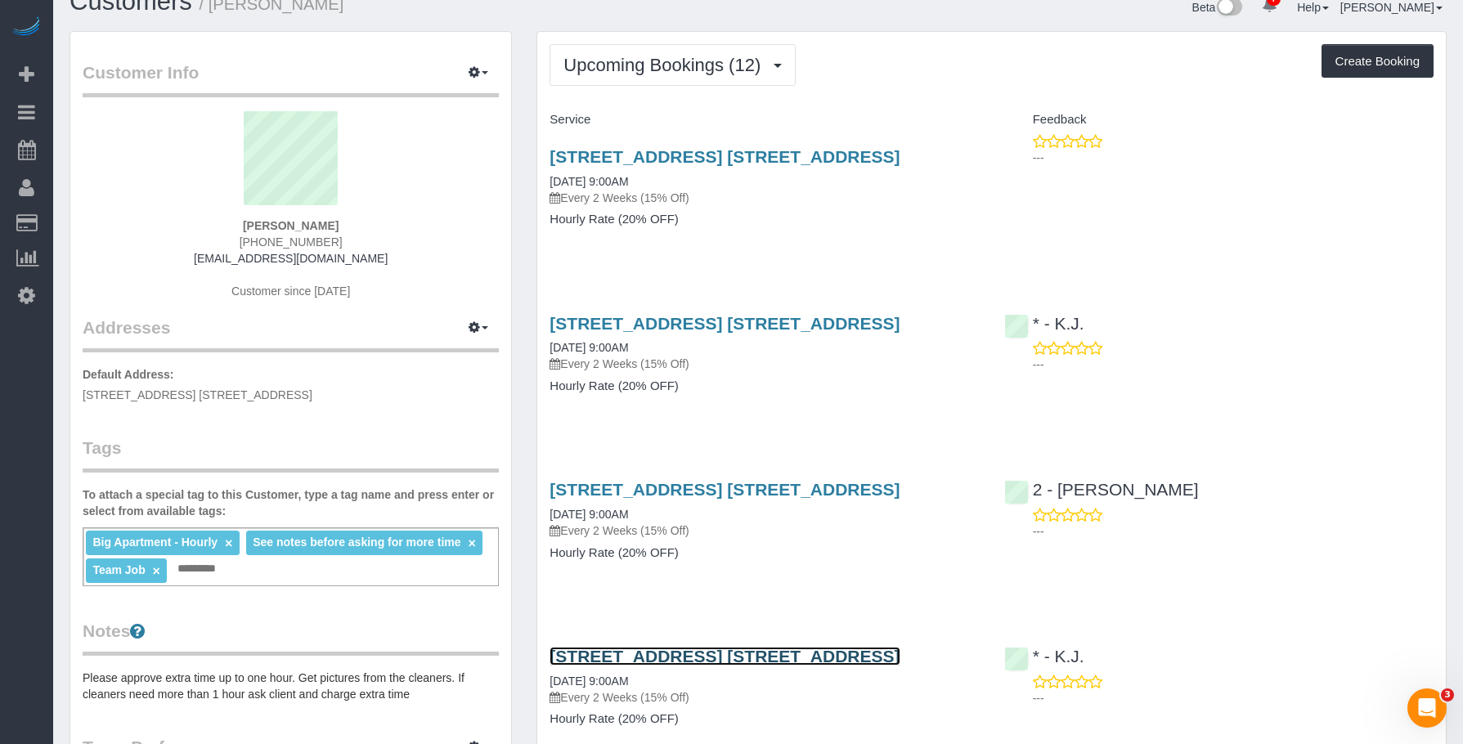
scroll to position [0, 0]
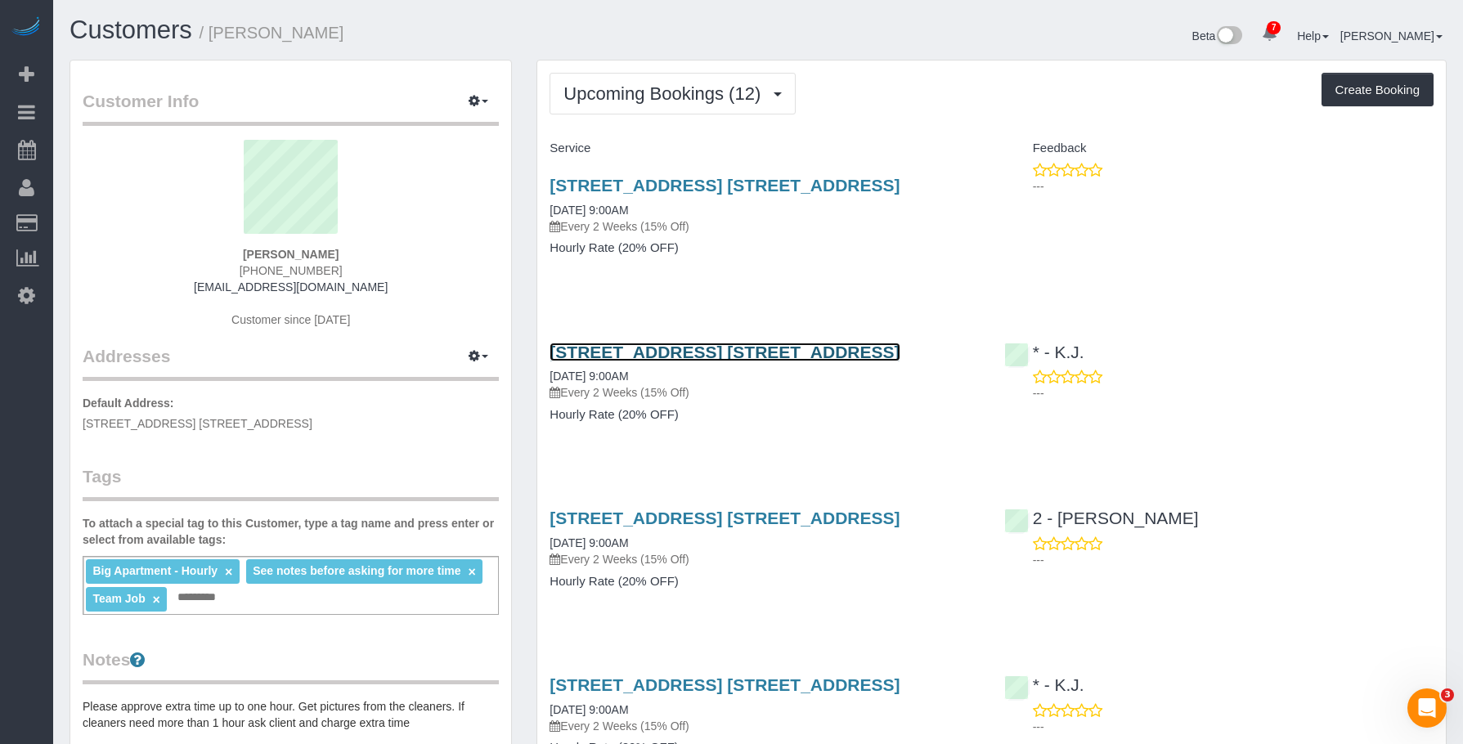
click at [893, 356] on link "205 Water Street, Apt. 7fg, Brooklyn, NY 11201" at bounding box center [725, 352] width 350 height 19
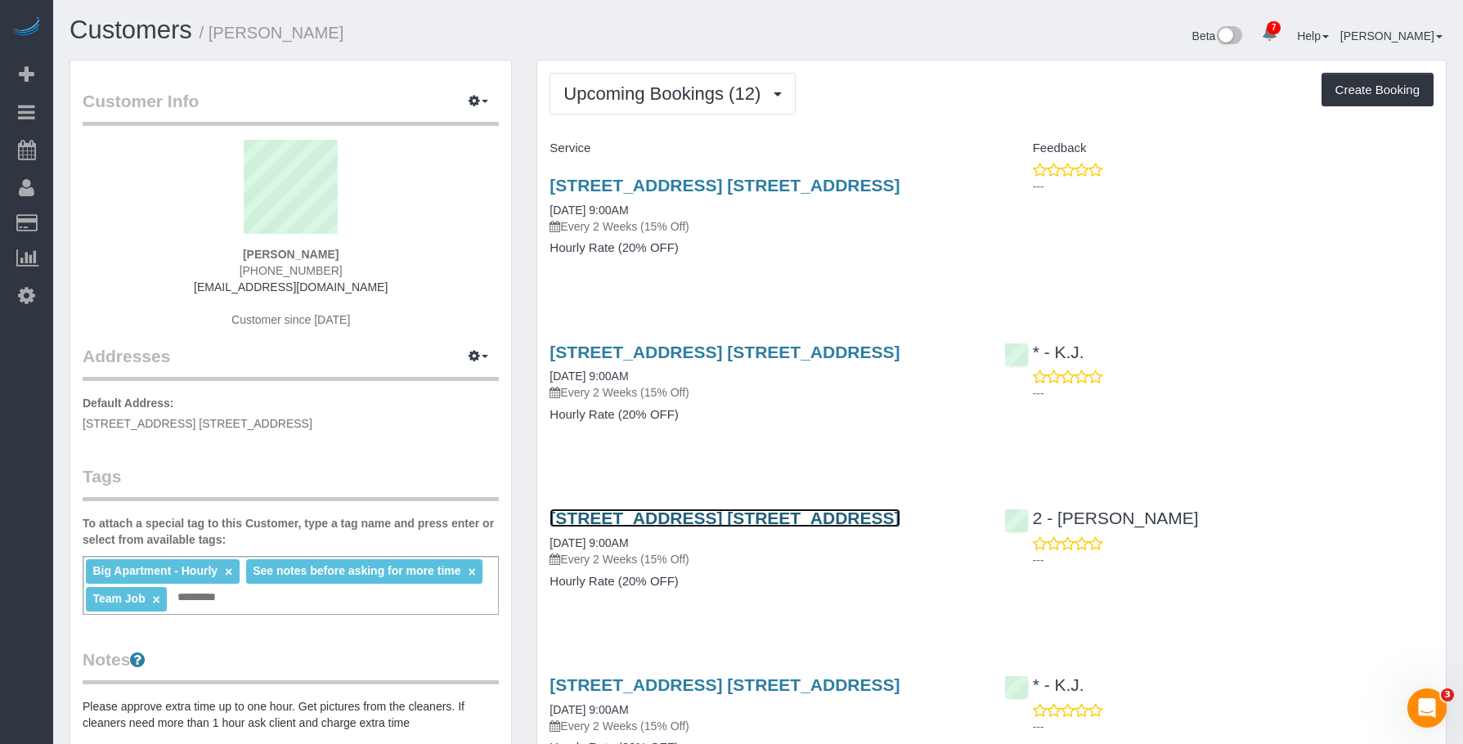
click at [753, 515] on link "205 Water Street, Apt. 7fg, Brooklyn, NY 11201" at bounding box center [725, 518] width 350 height 19
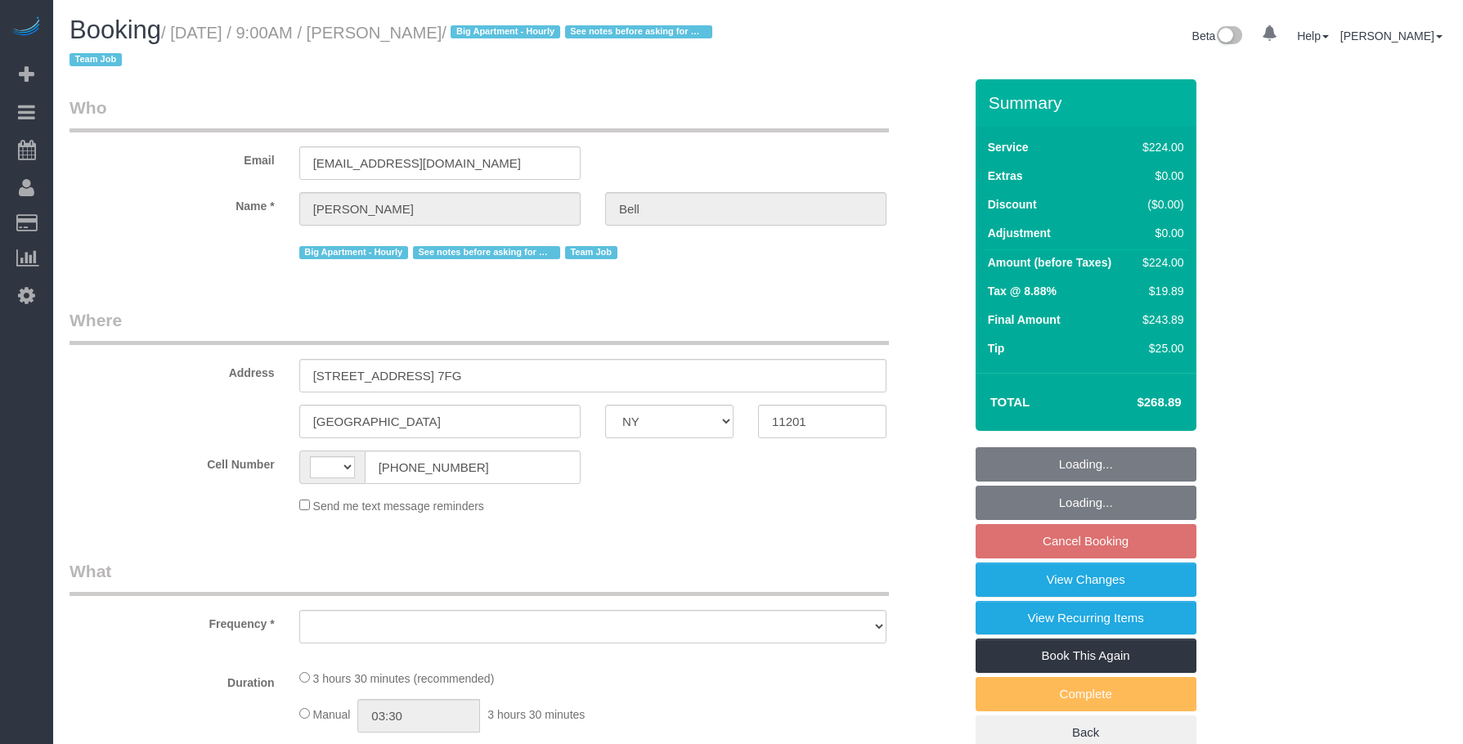
select select "NY"
select select "spot1"
select select "string:[GEOGRAPHIC_DATA]"
select select "object:1656"
select select "string:stripe-pm_1KXFUA4VGloSiKo7ffajs4Qi"
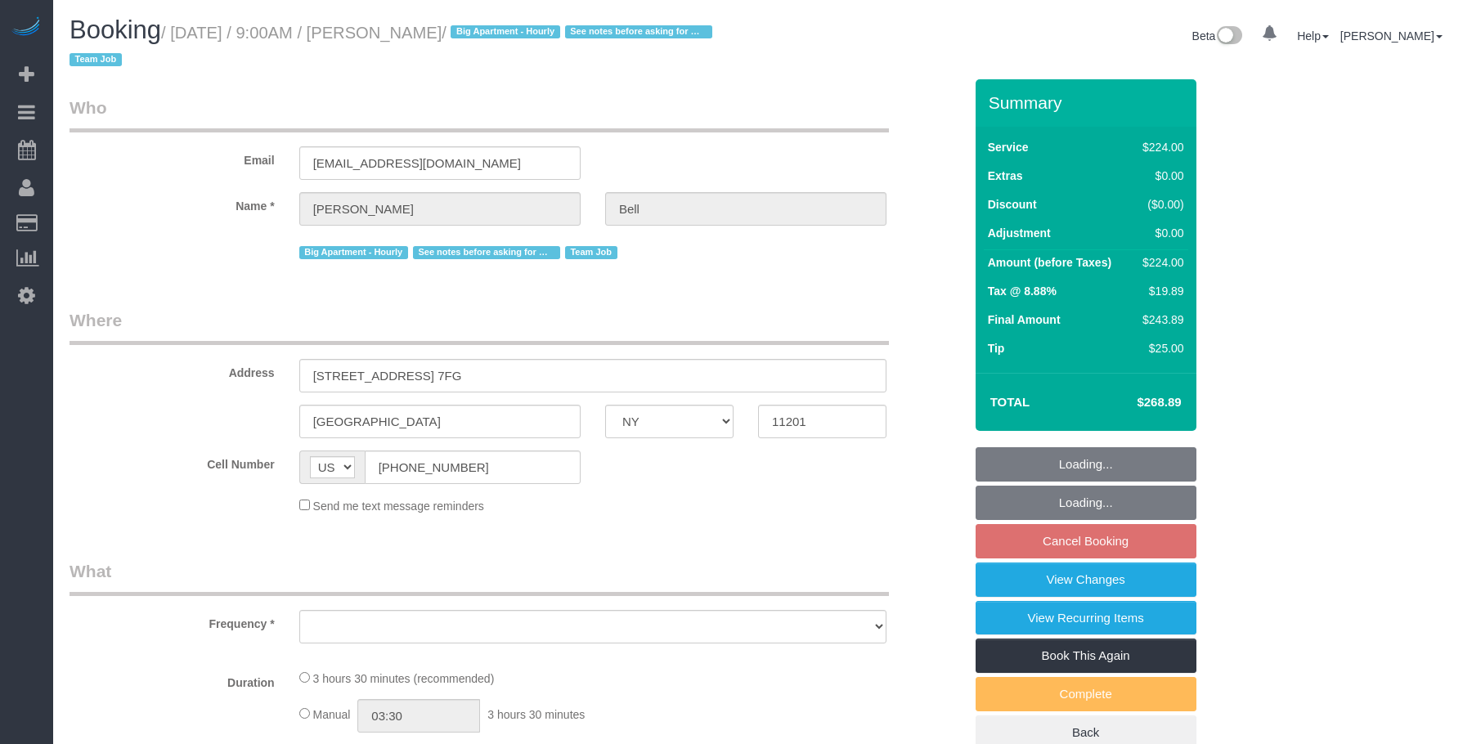
select select "210"
select select "number:89"
select select "number:90"
select select "number:15"
select select "number:5"
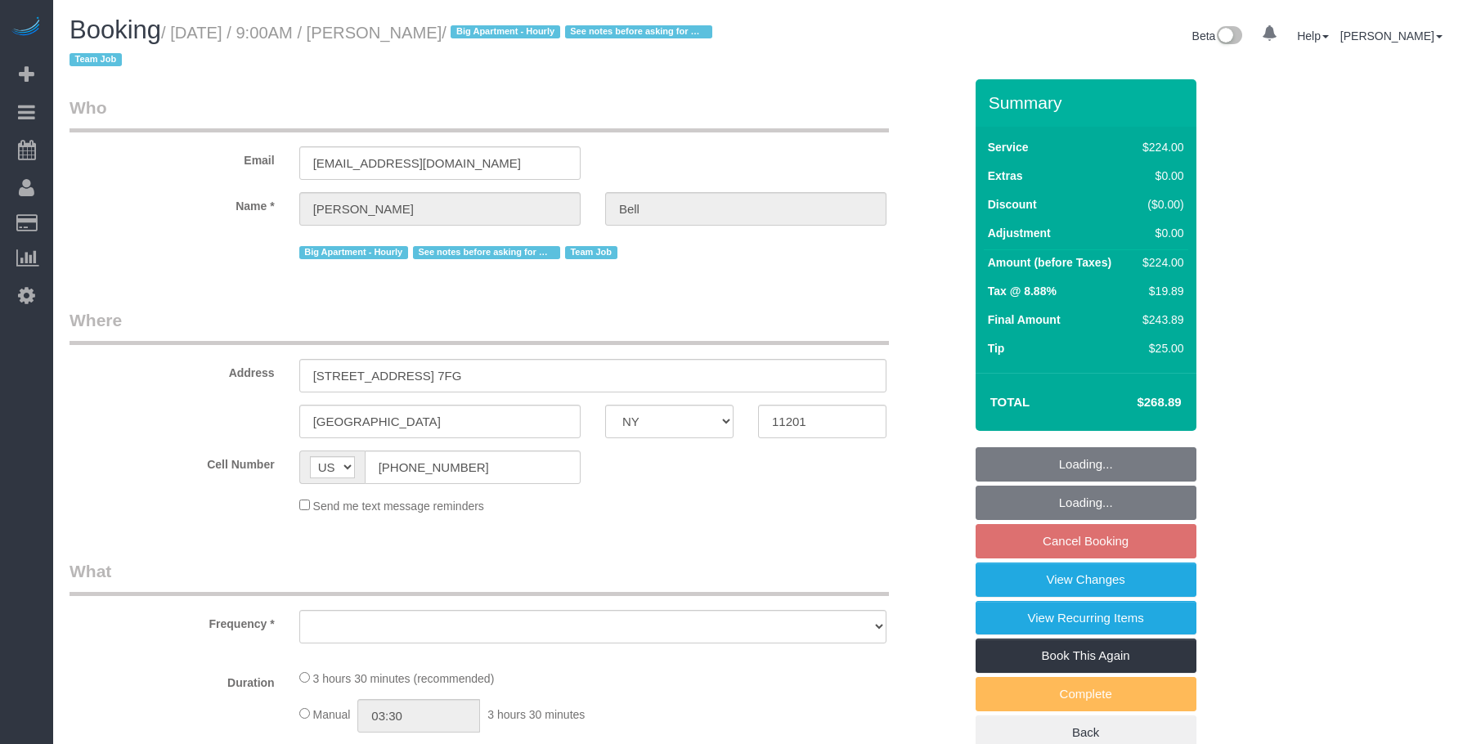
select select "number:21"
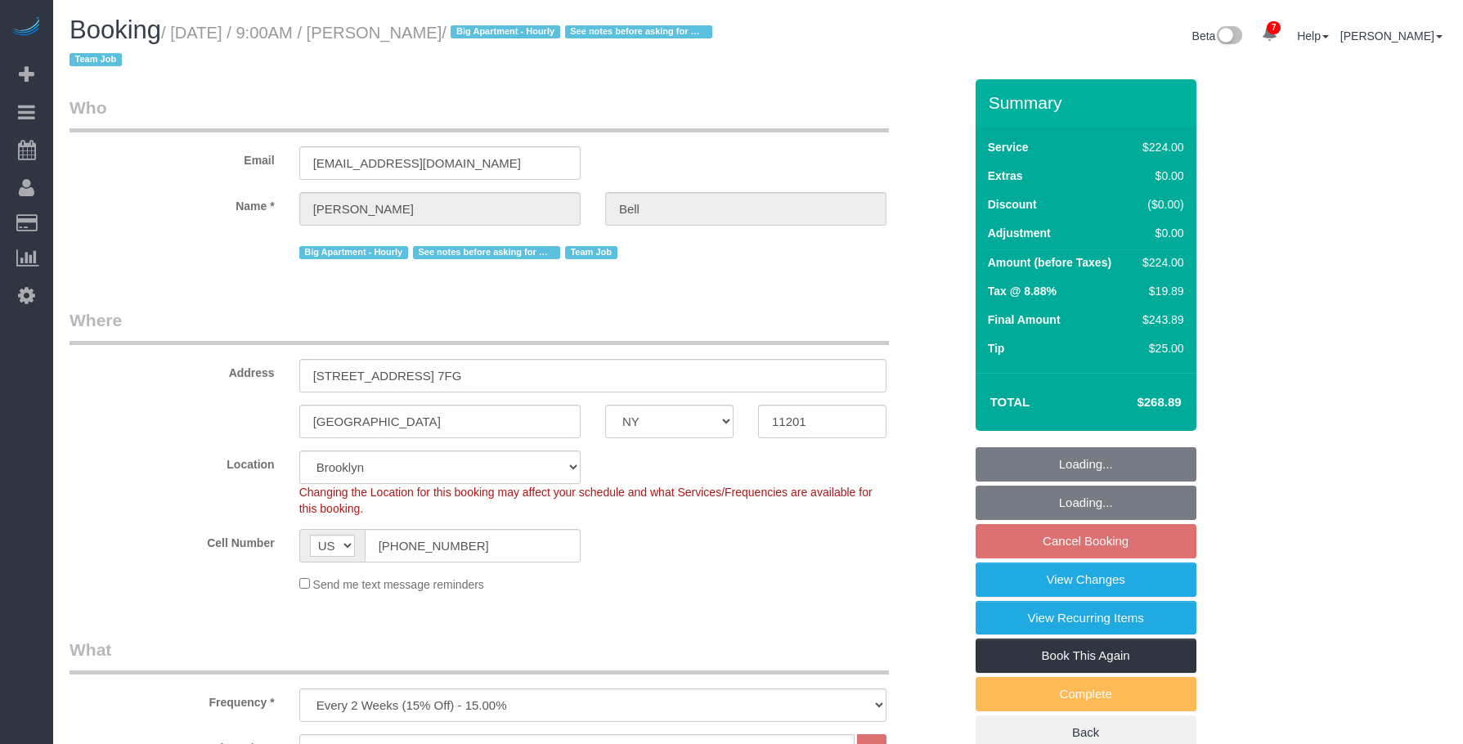
select select "object:1805"
select select "spot58"
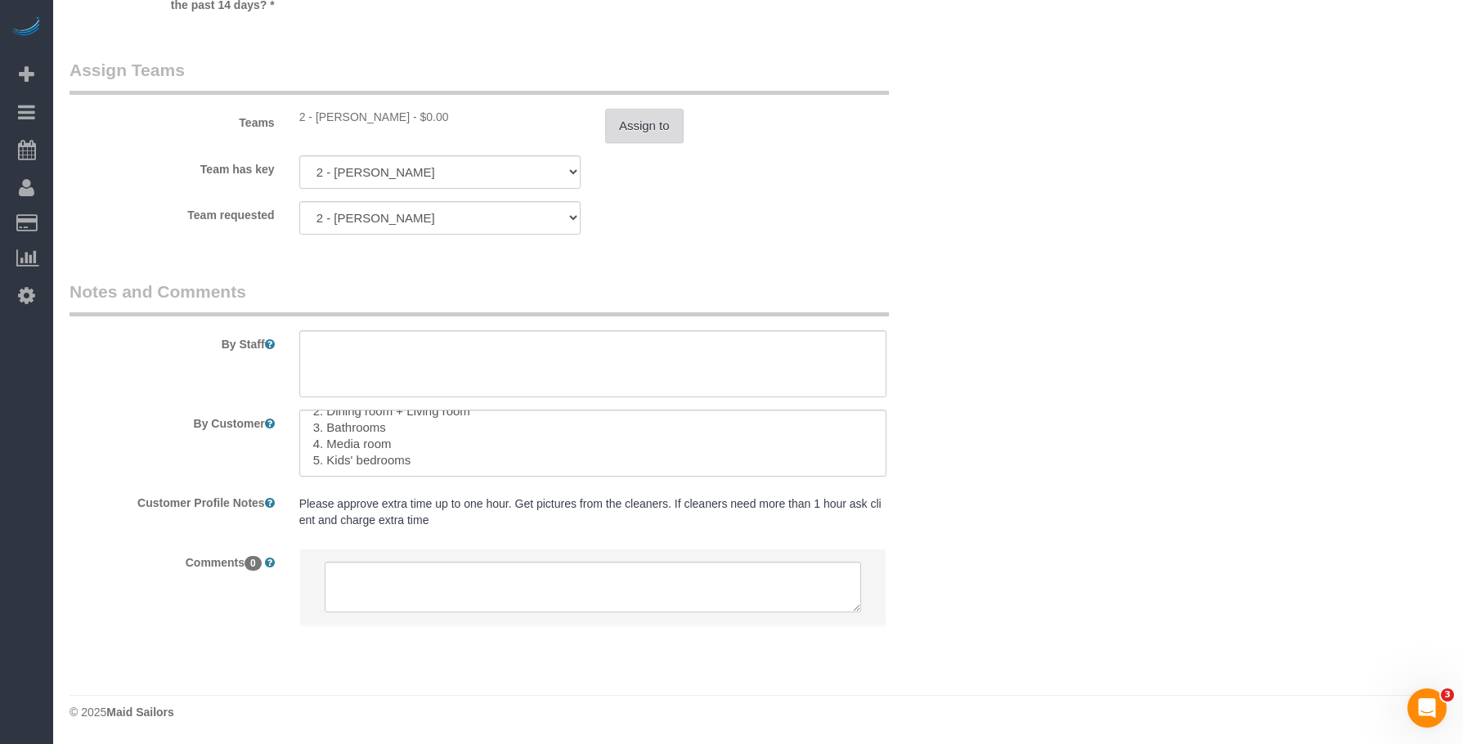
click at [663, 124] on button "Assign to" at bounding box center [644, 126] width 79 height 34
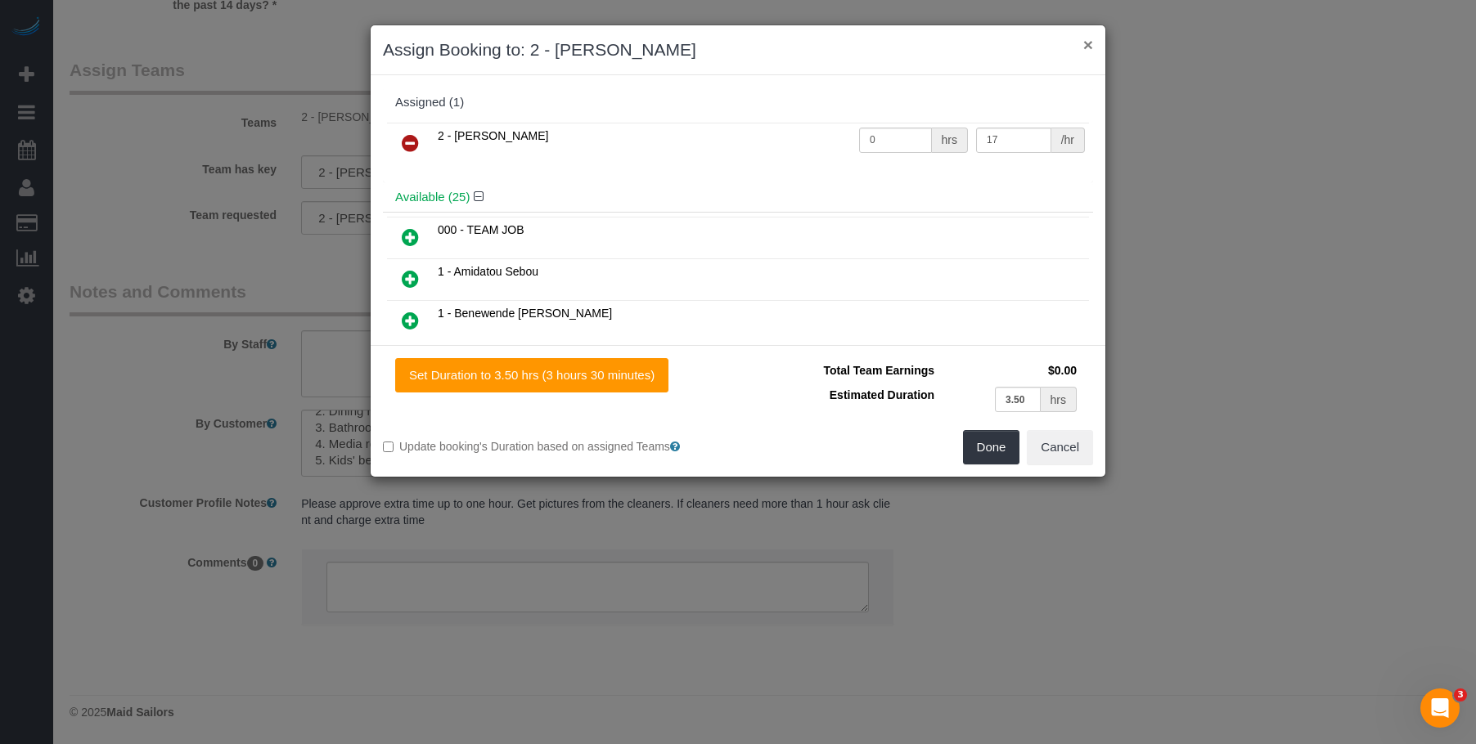
click at [1089, 45] on button "×" at bounding box center [1088, 44] width 10 height 17
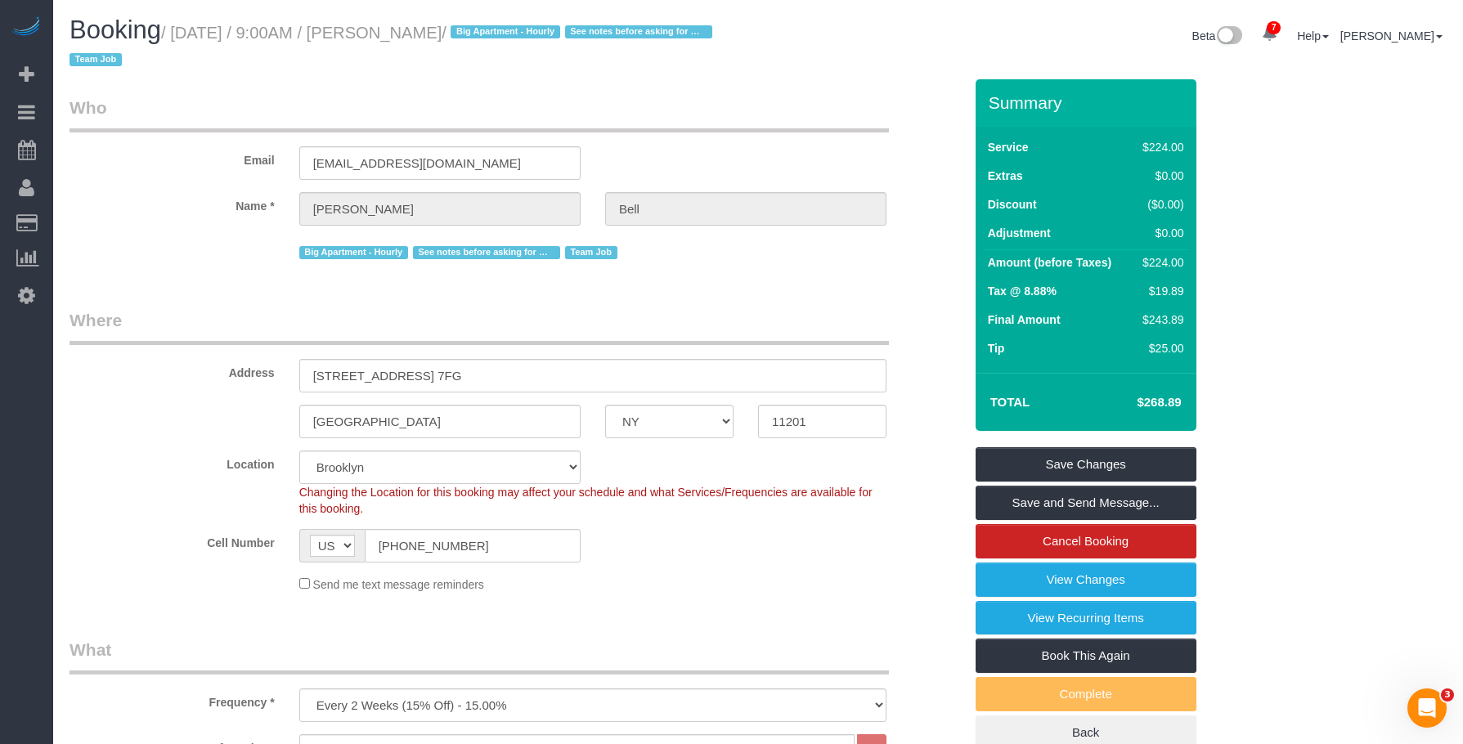
drag, startPoint x: 176, startPoint y: 34, endPoint x: 472, endPoint y: 43, distance: 296.2
click at [472, 43] on h1 "Booking / August 15, 2025 / 9:00AM / Michelle Bell / Big Apartment - Hourly See…" at bounding box center [408, 44] width 676 height 56
copy small "August 15, 2025 / 9:00AM / Michelle Bell"
drag, startPoint x: 838, startPoint y: 286, endPoint x: 755, endPoint y: 293, distance: 83.7
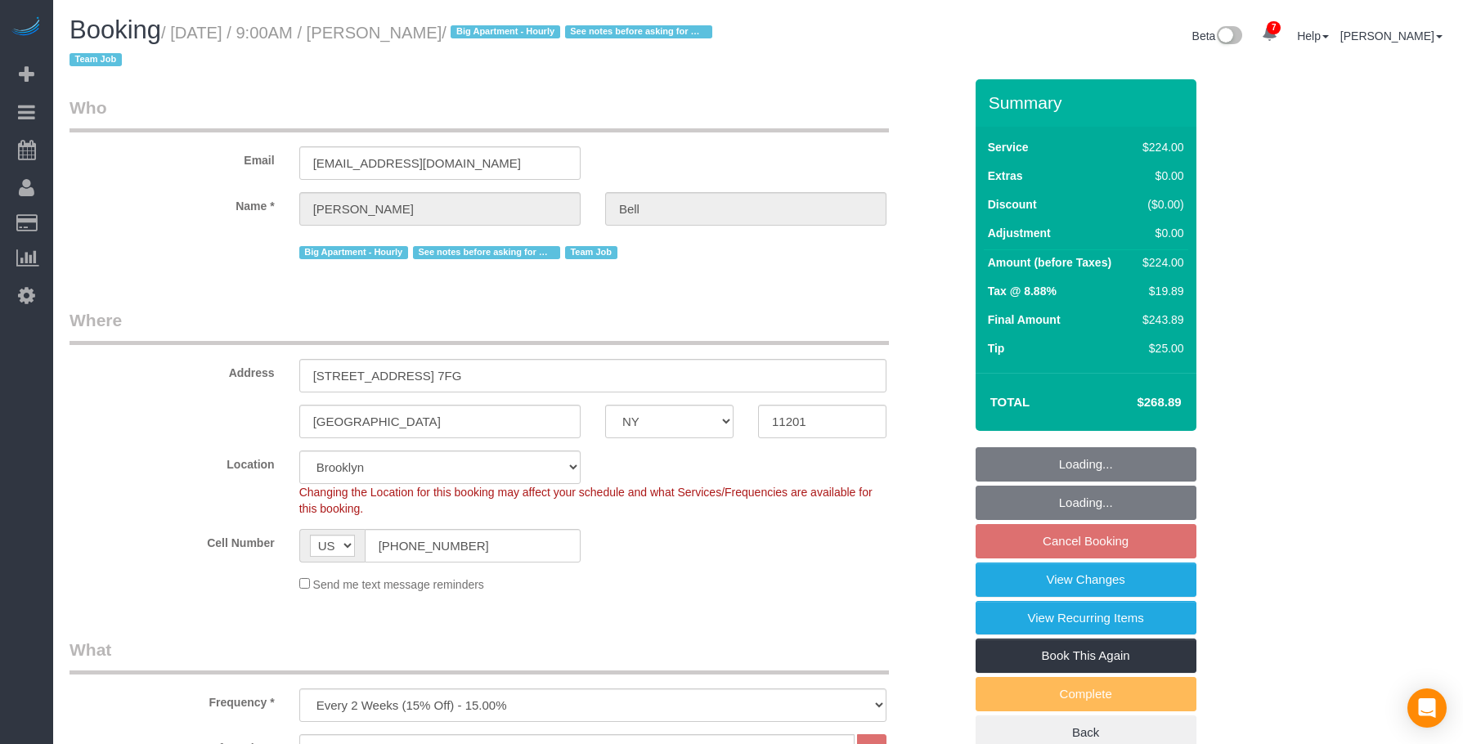
select select "NY"
select select "210"
select select "spot1"
select select "number:89"
select select "number:90"
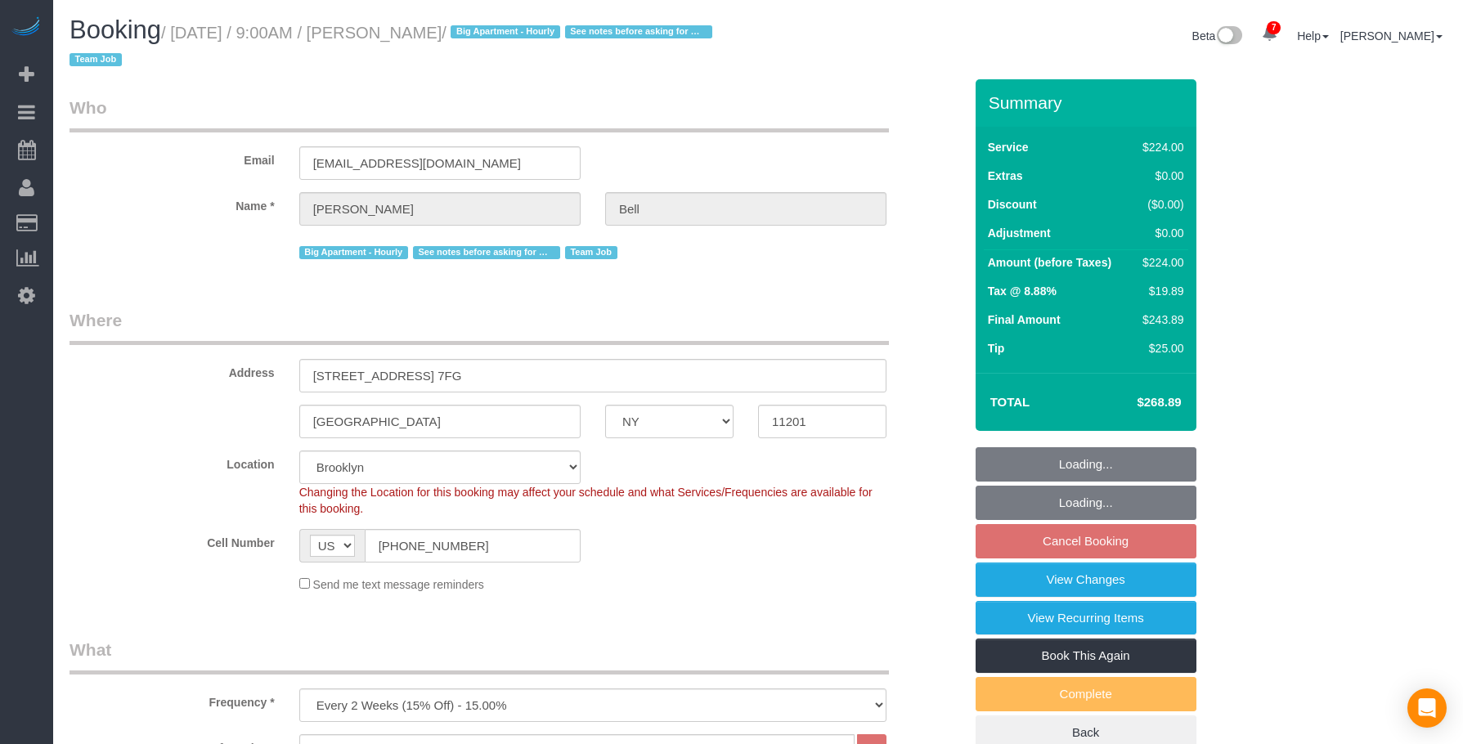
select select "number:15"
select select "number:5"
select select "number:21"
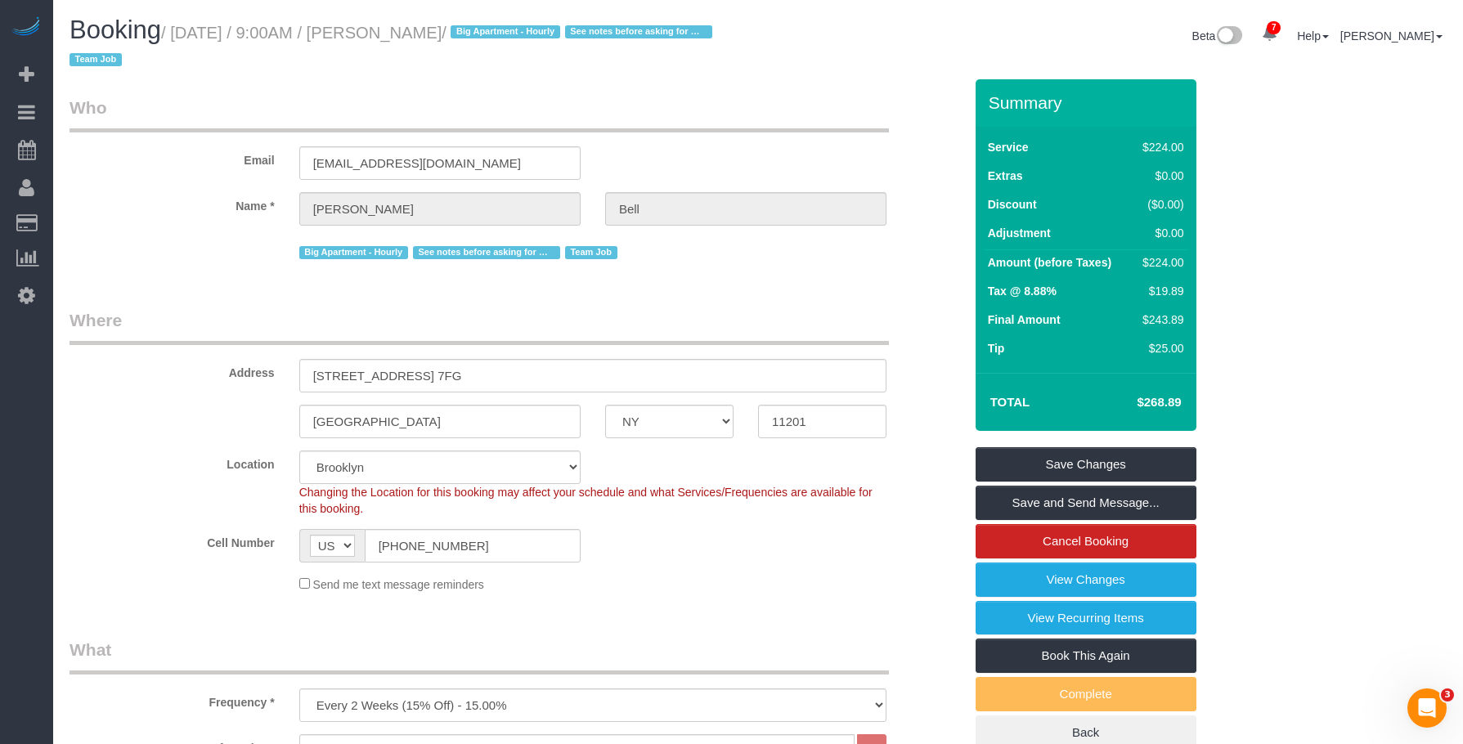
click at [727, 137] on div "Email [EMAIL_ADDRESS][DOMAIN_NAME]" at bounding box center [516, 138] width 919 height 84
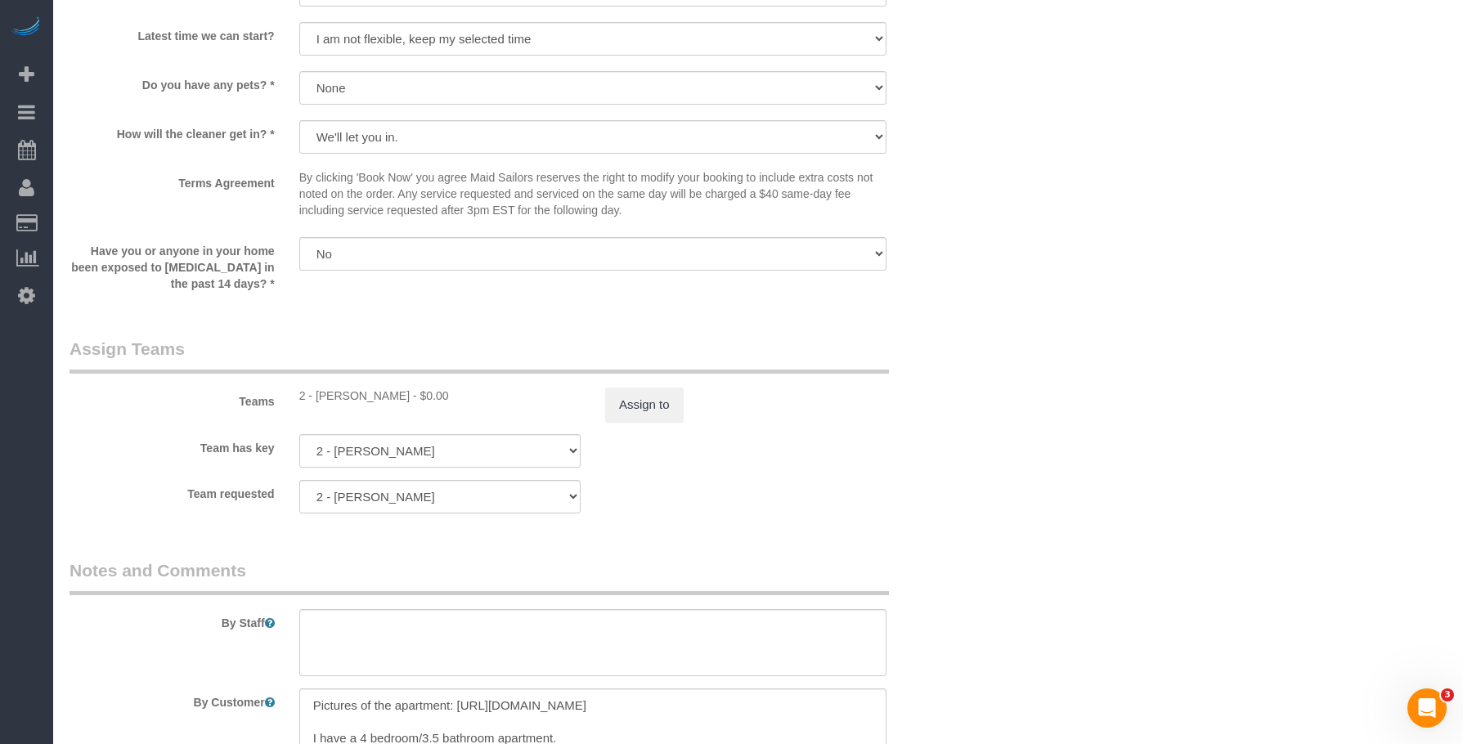
scroll to position [1834, 0]
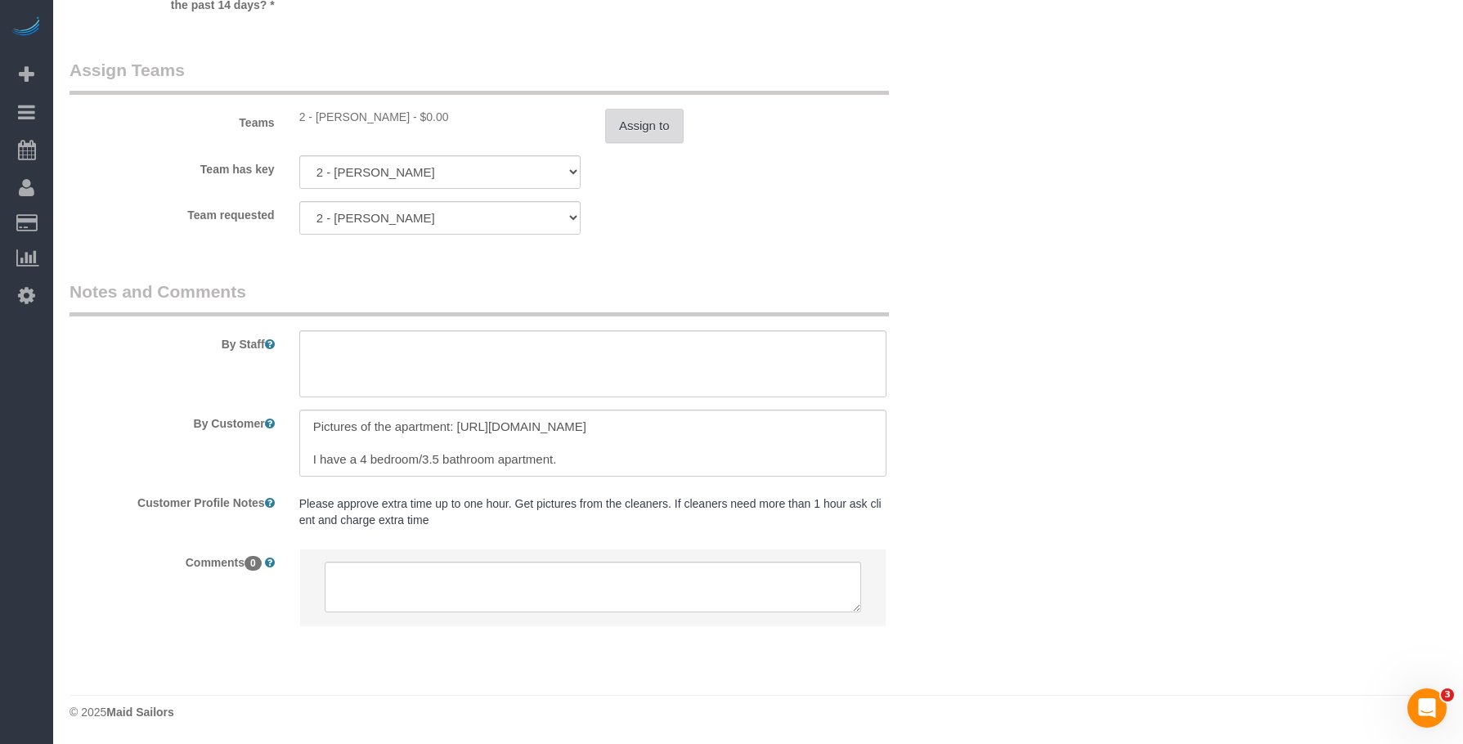
click at [644, 128] on button "Assign to" at bounding box center [644, 126] width 79 height 34
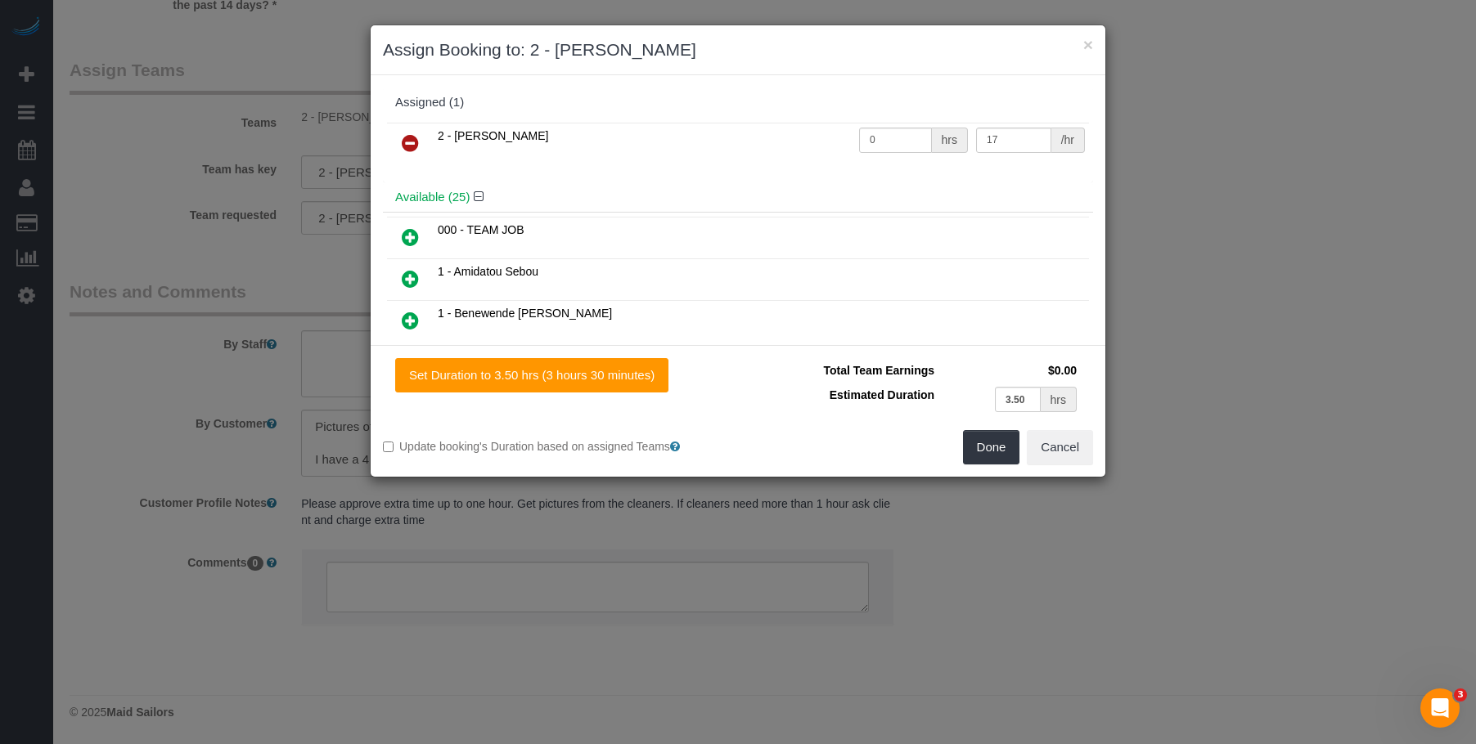
click at [410, 140] on icon at bounding box center [410, 143] width 17 height 20
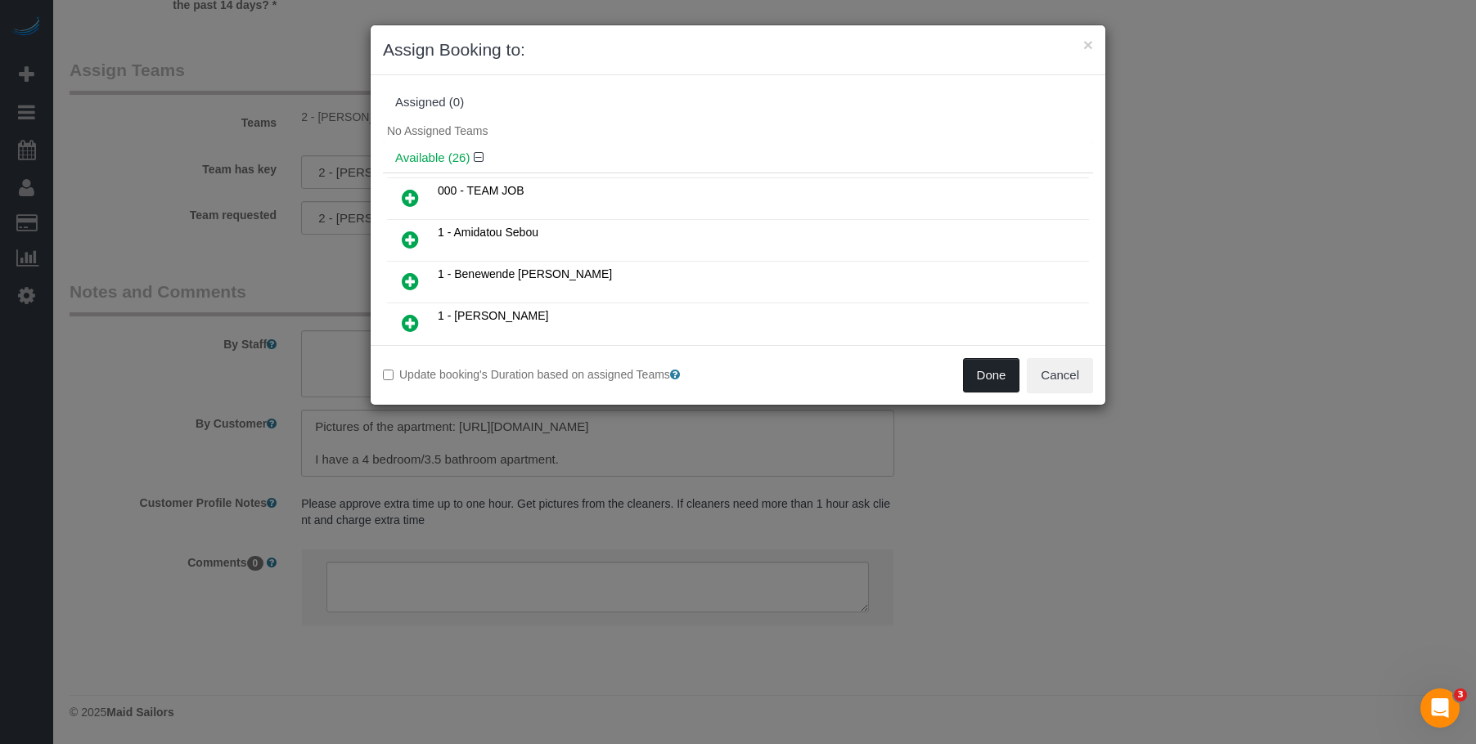
click at [986, 372] on button "Done" at bounding box center [991, 375] width 57 height 34
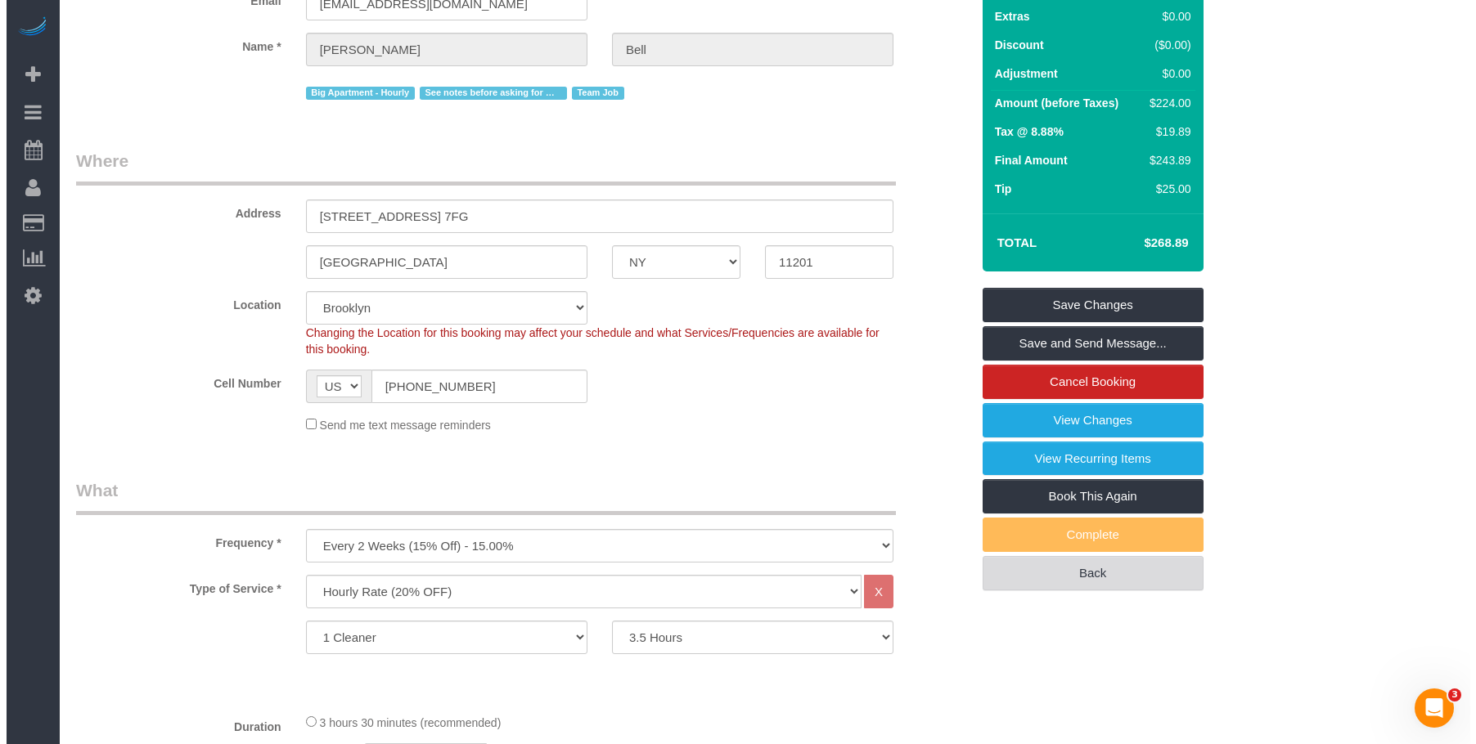
scroll to position [0, 0]
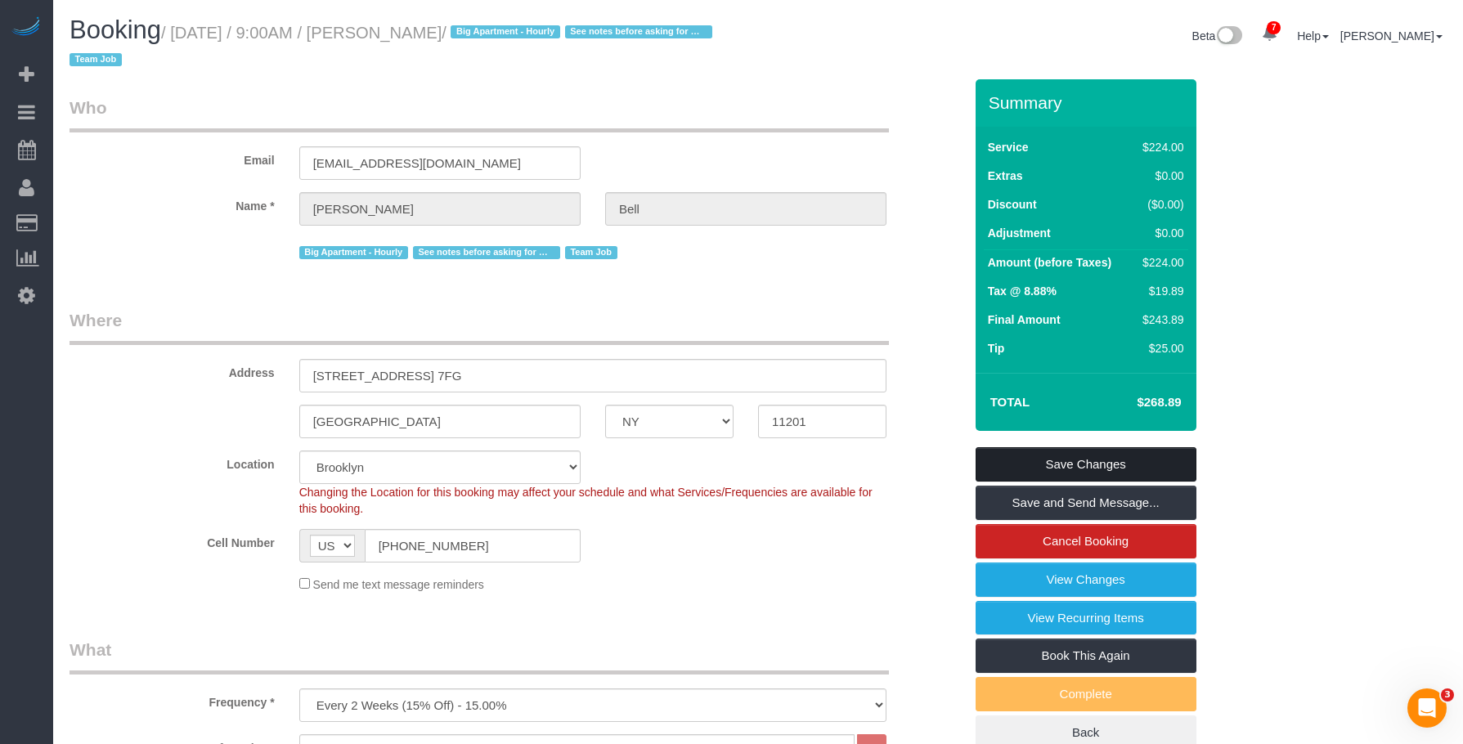
click at [1147, 465] on link "Save Changes" at bounding box center [1086, 464] width 221 height 34
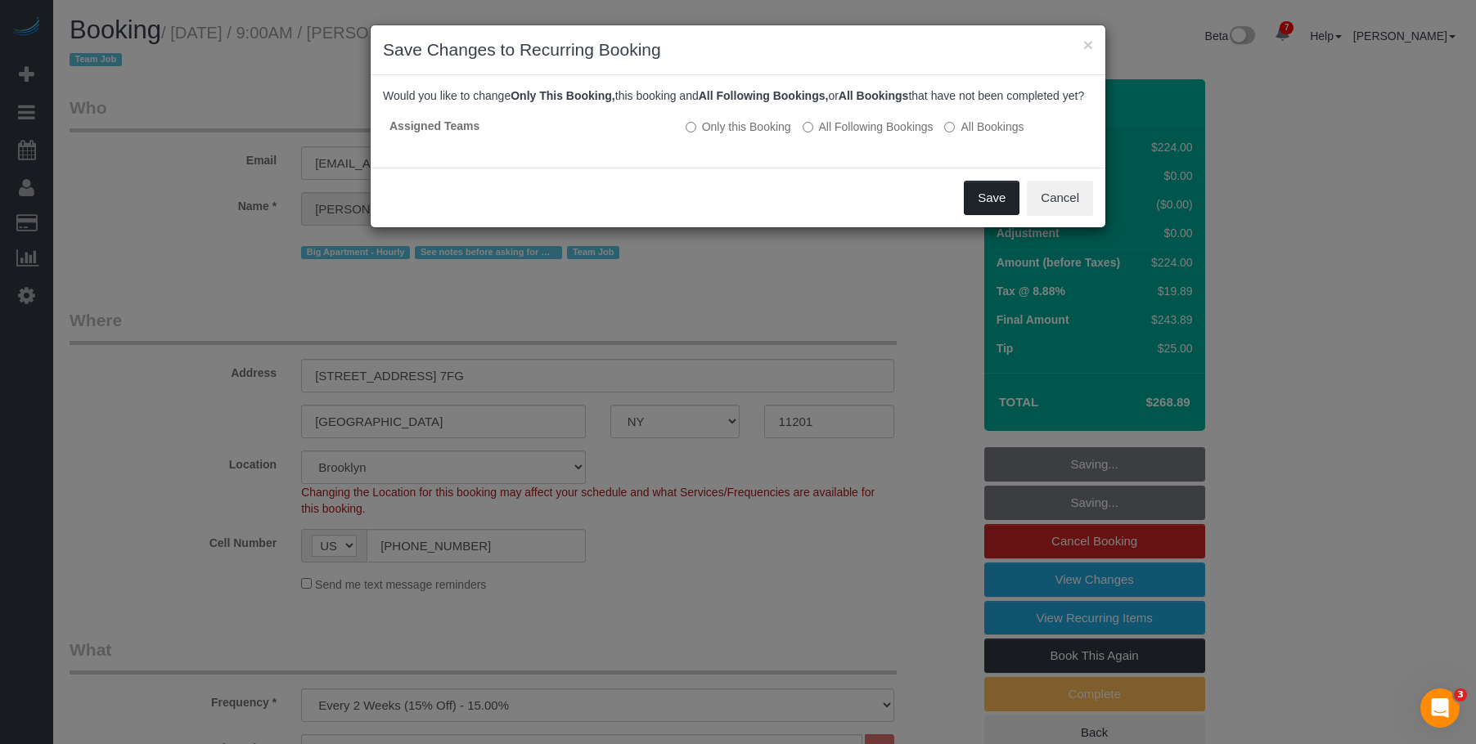
drag, startPoint x: 985, startPoint y: 208, endPoint x: 997, endPoint y: 231, distance: 26.0
click at [985, 208] on button "Save" at bounding box center [992, 198] width 56 height 34
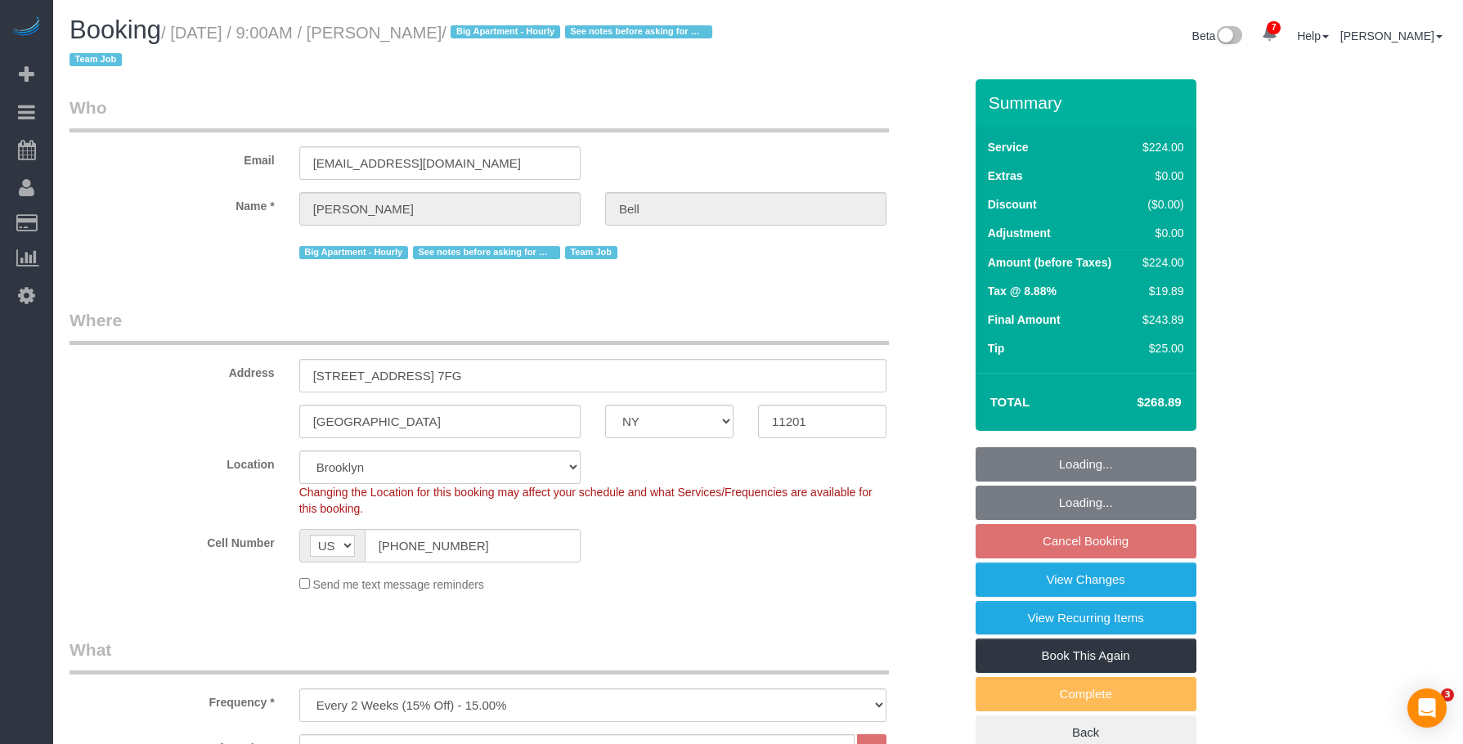
select select "NY"
select select "210"
select select "number:89"
select select "number:90"
select select "number:15"
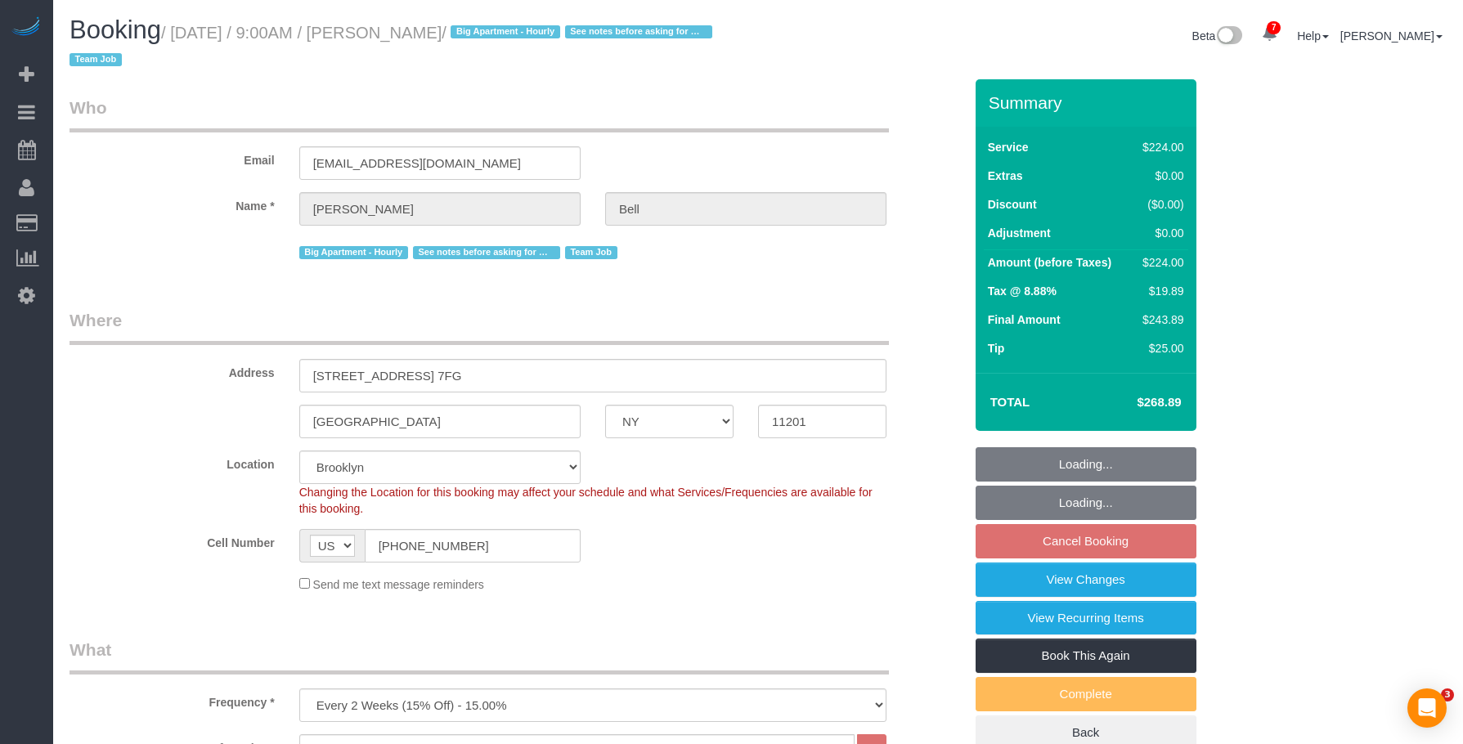
select select "number:5"
select select "number:21"
select select "object:1410"
select select "spot1"
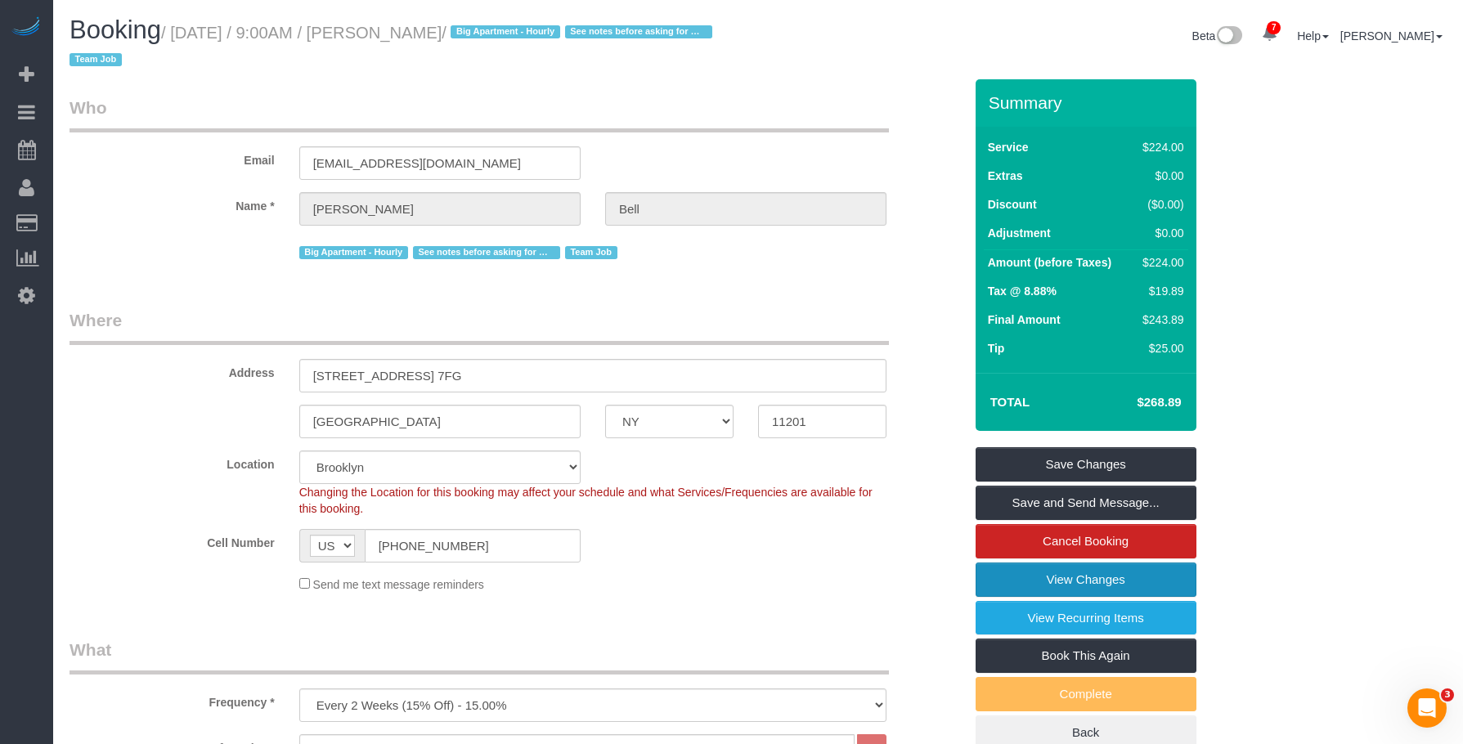
click at [1000, 571] on link "View Changes" at bounding box center [1086, 580] width 221 height 34
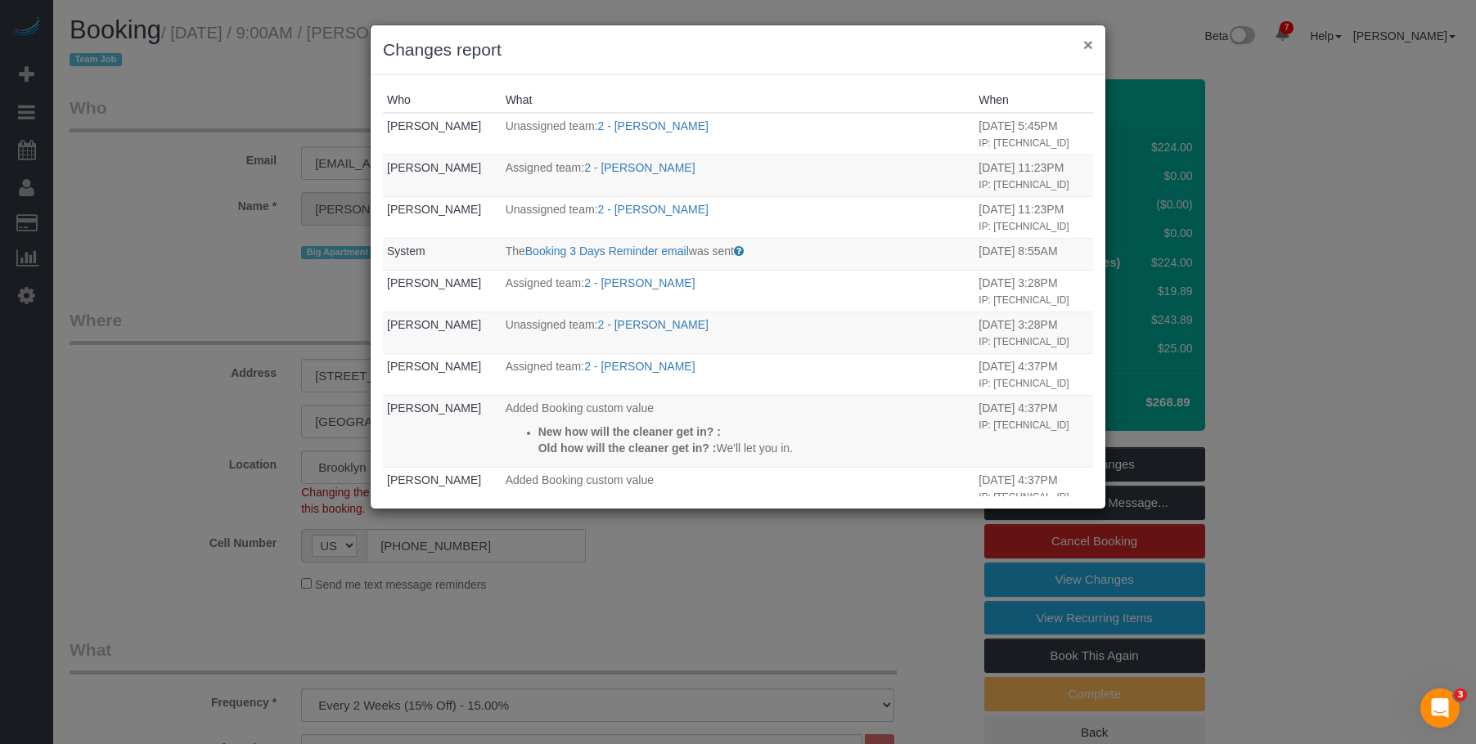
click at [1089, 43] on button "×" at bounding box center [1088, 44] width 10 height 17
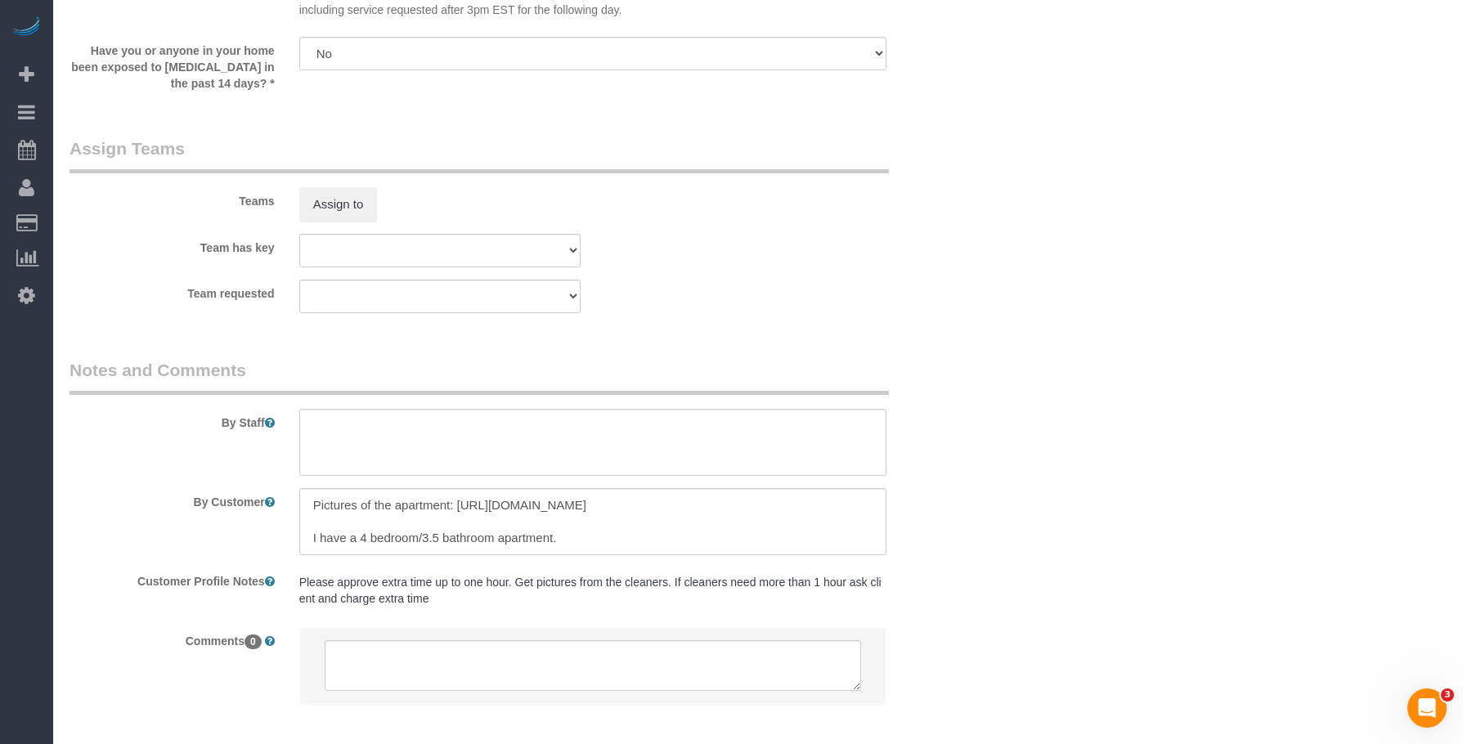
scroll to position [1863, 0]
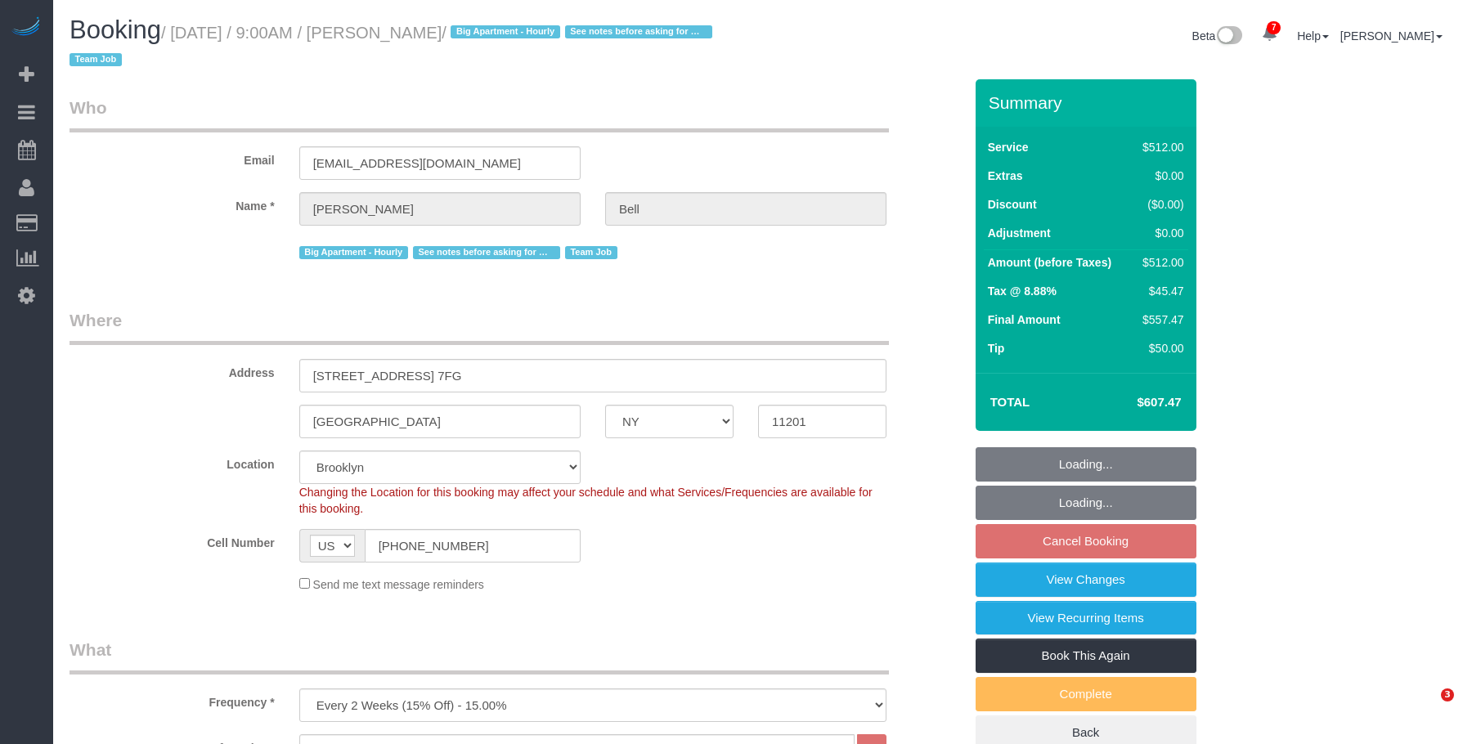
select select "NY"
select select "2"
select select "240"
select select "number:89"
select select "number:90"
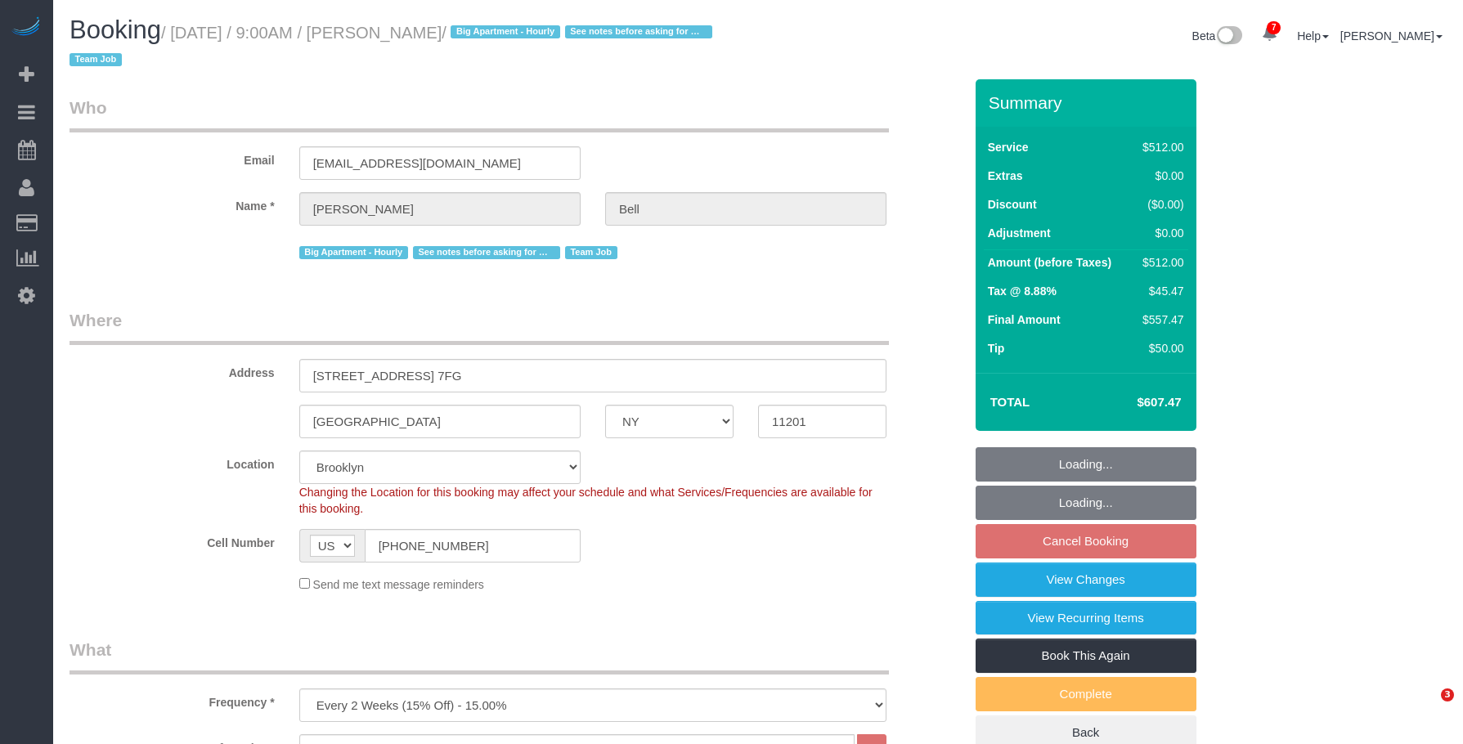
select select "number:15"
select select "number:5"
select select "spot2"
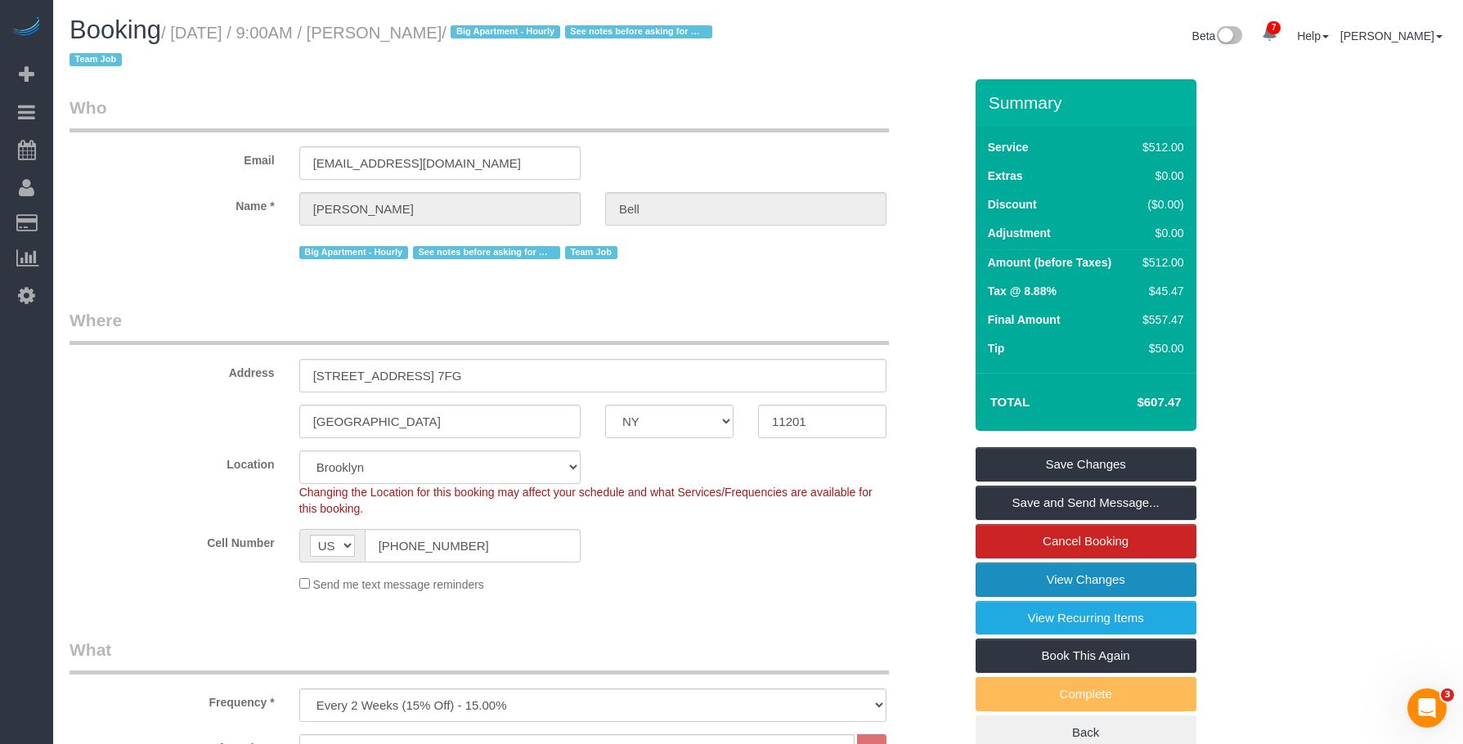
click at [1031, 574] on link "View Changes" at bounding box center [1086, 580] width 221 height 34
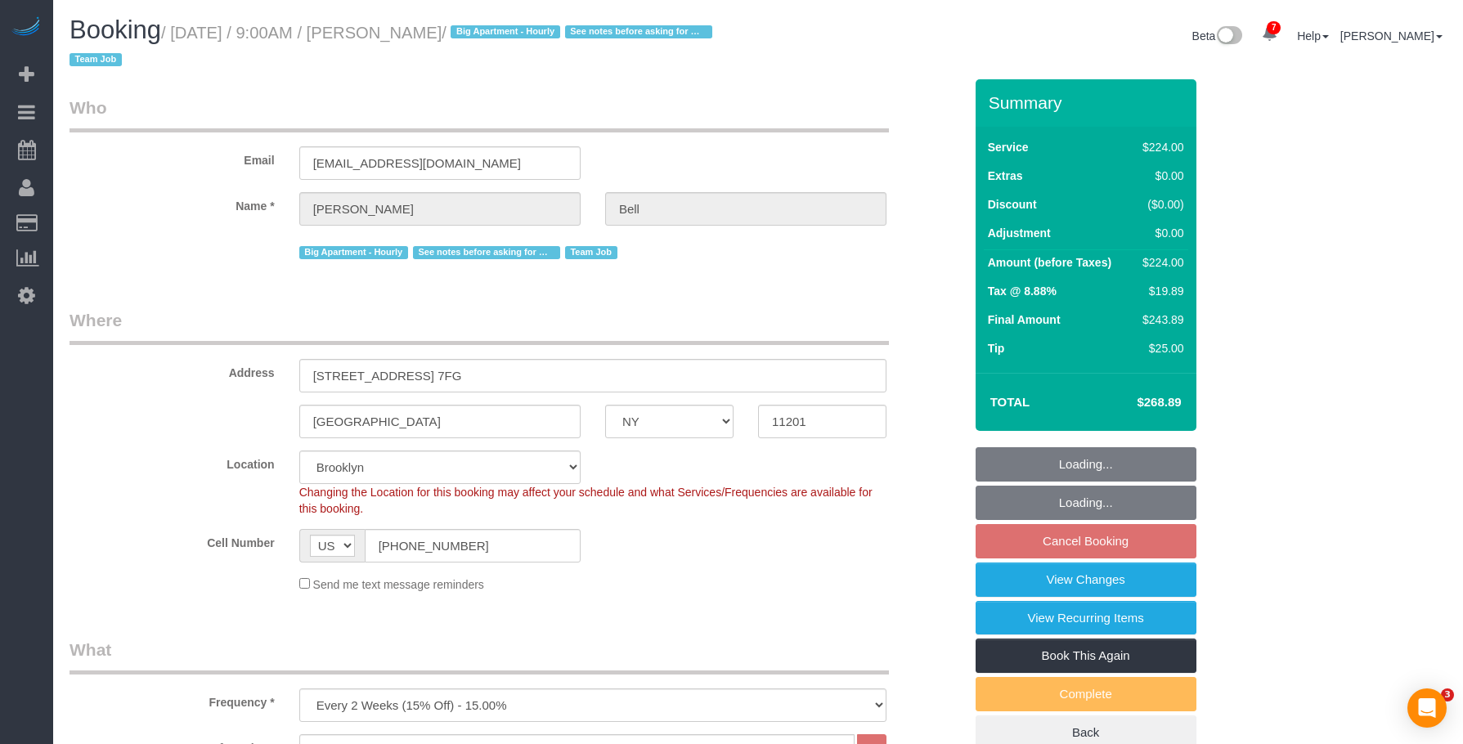
select select "NY"
select select "210"
select select "number:89"
select select "number:90"
select select "number:15"
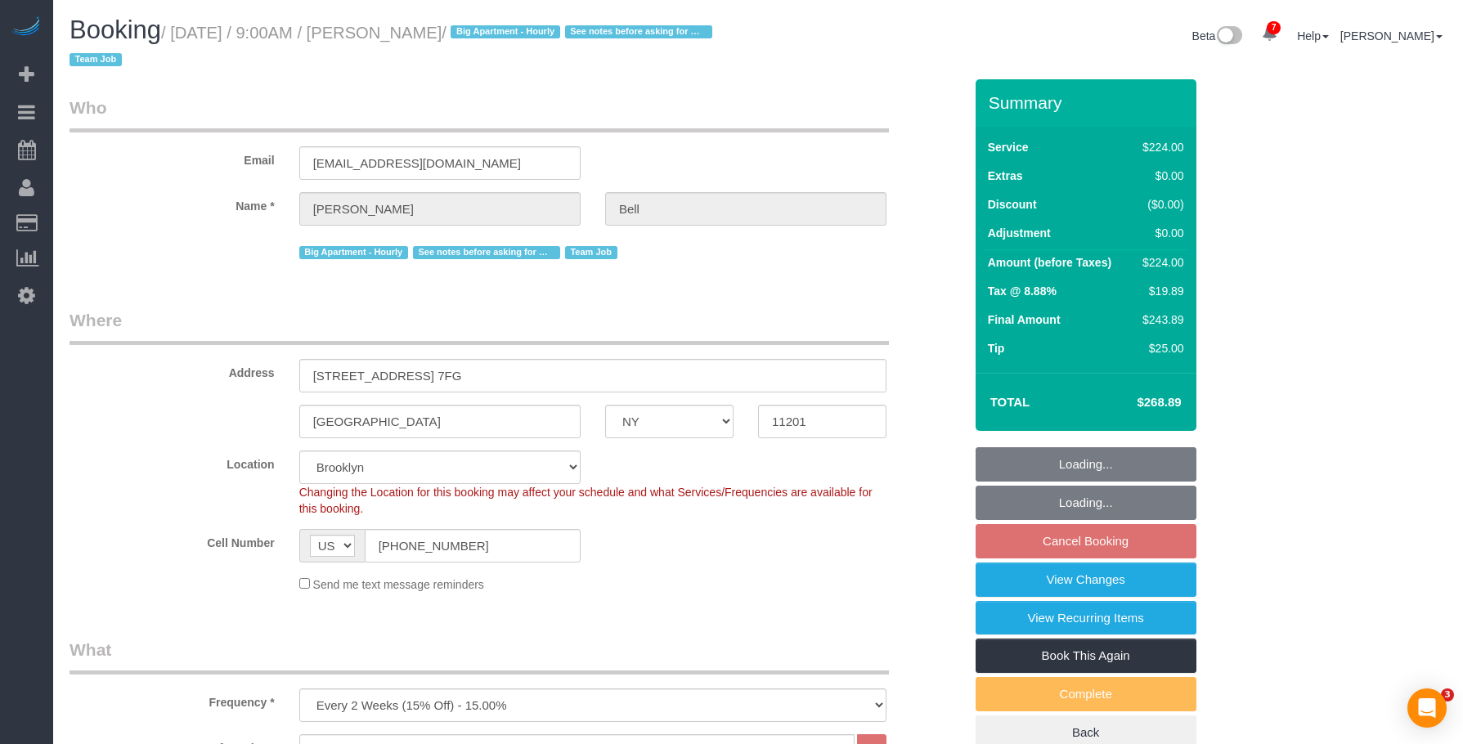
select select "number:5"
select select "number:21"
select select "spot2"
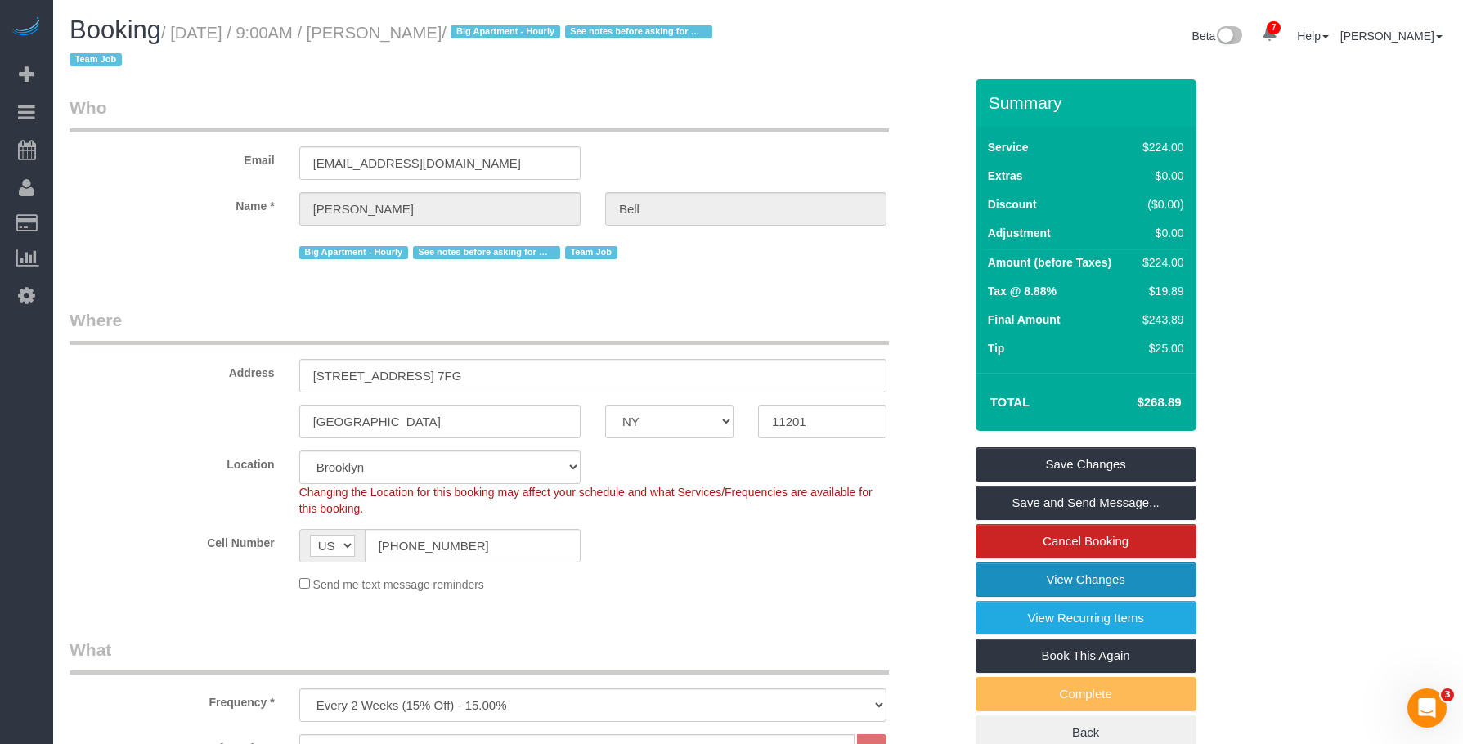
click at [1071, 584] on link "View Changes" at bounding box center [1086, 580] width 221 height 34
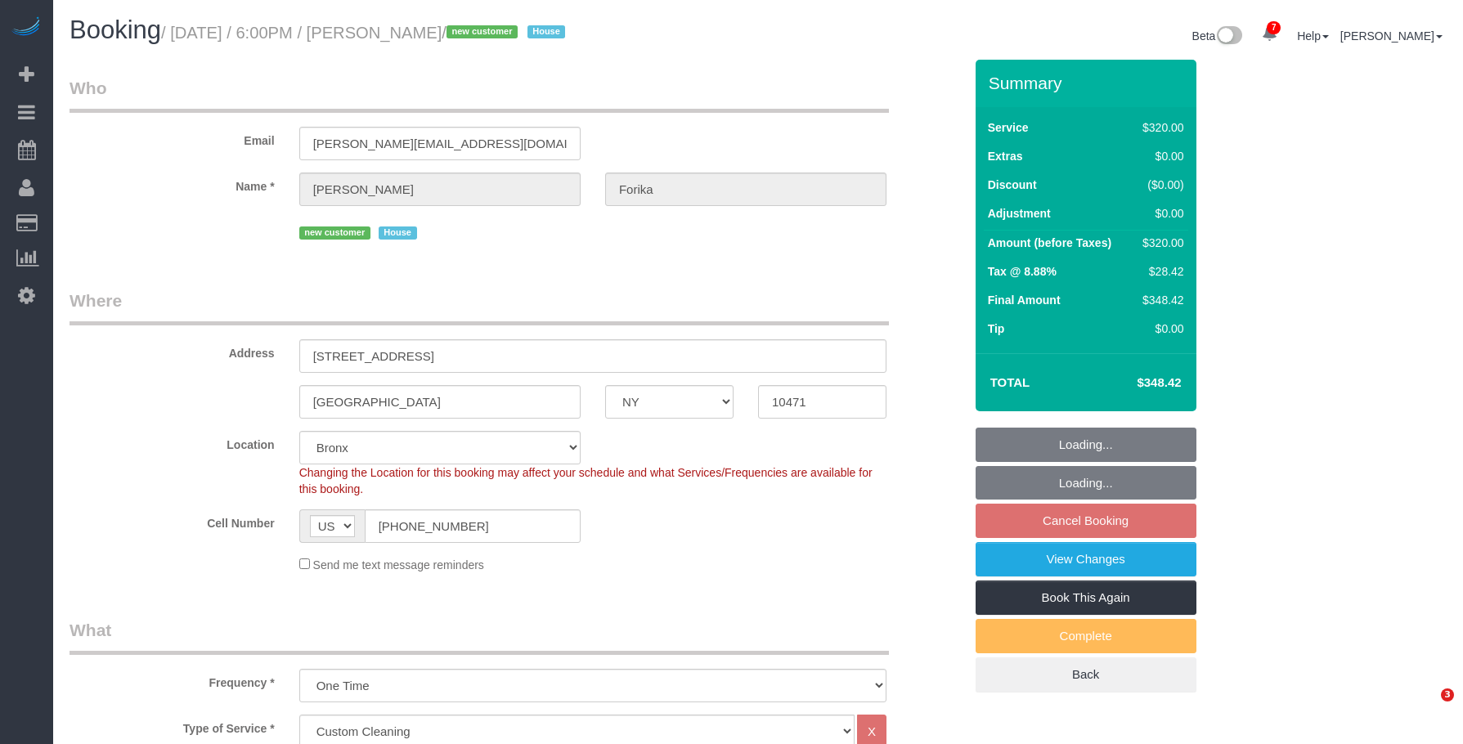
select select "NY"
select select "240"
select select "spot1"
select select "number:66"
select select "number:78"
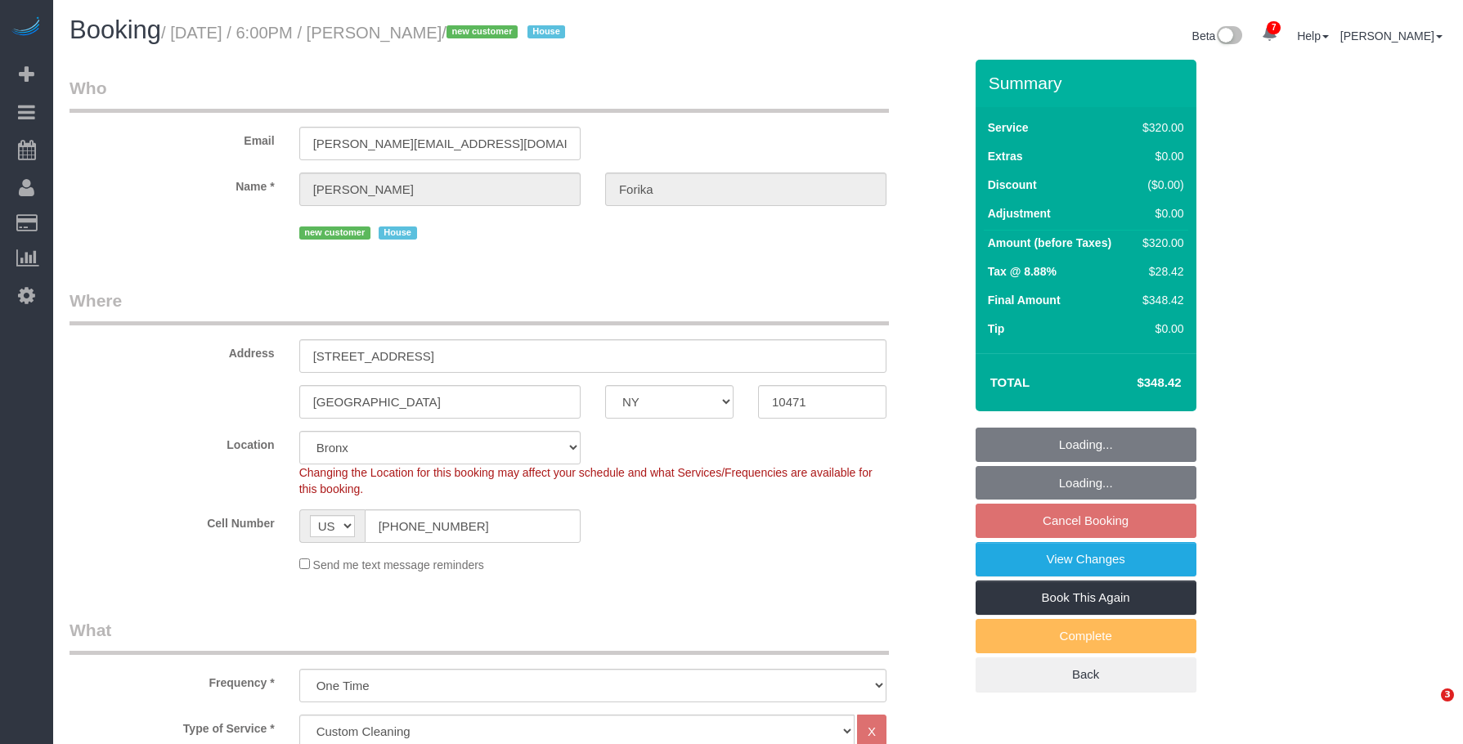
select select "number:15"
select select "number:5"
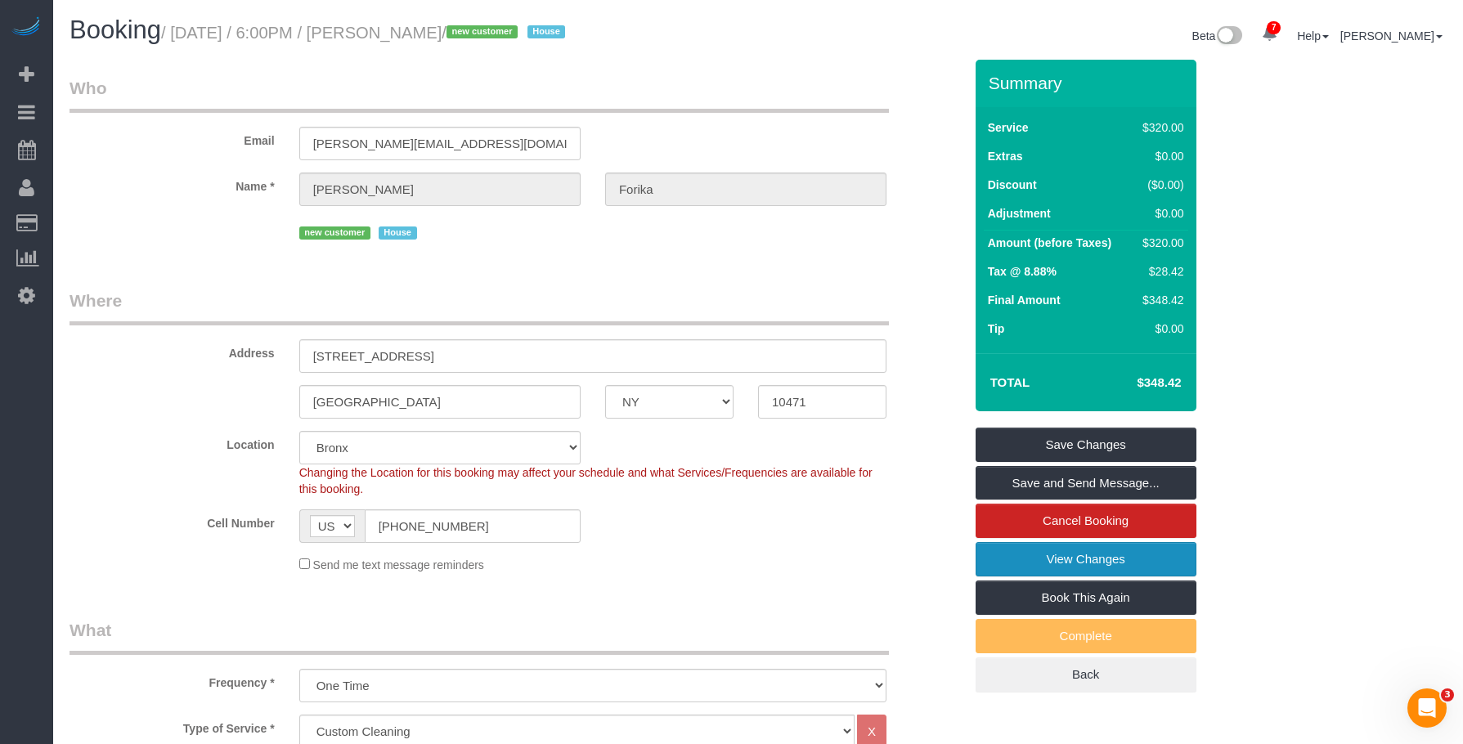
click at [1004, 558] on link "View Changes" at bounding box center [1086, 559] width 221 height 34
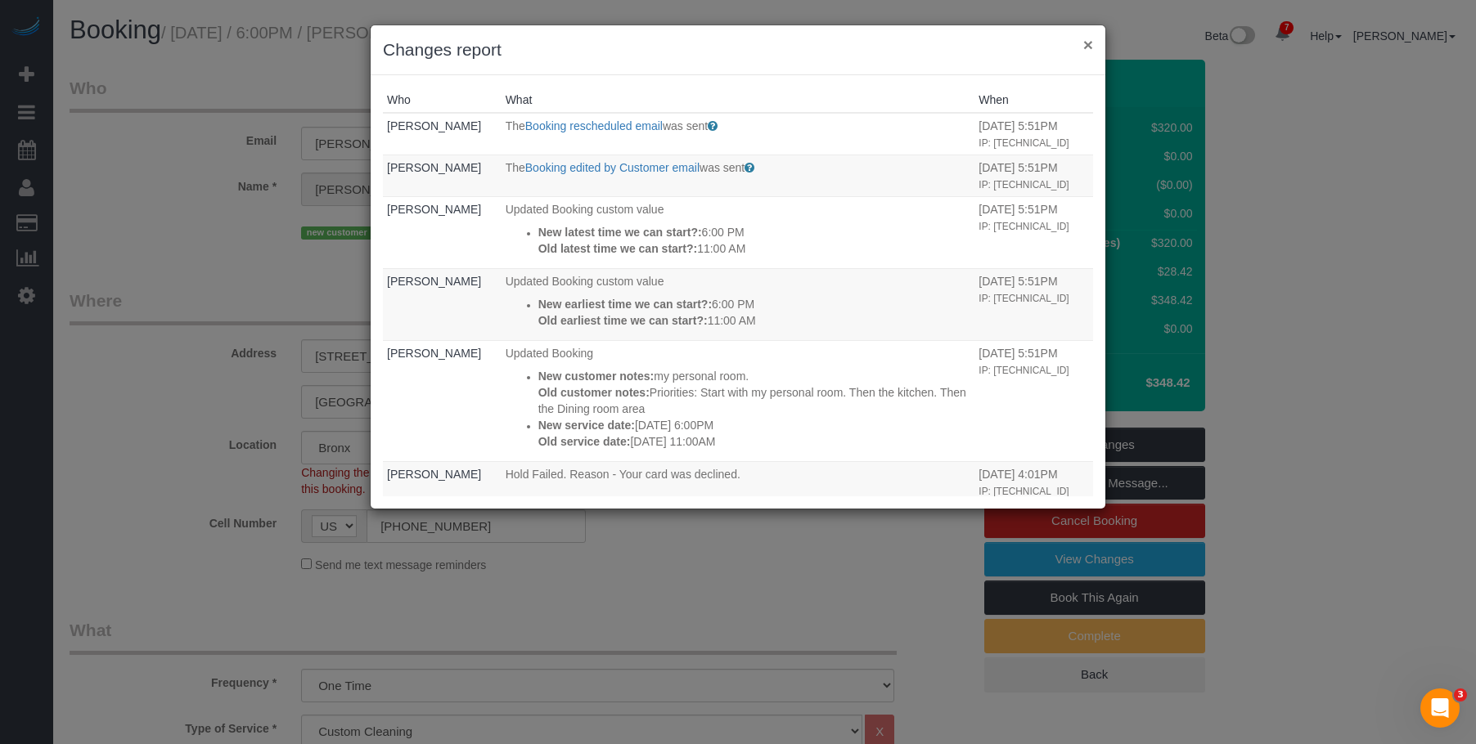
click at [1090, 43] on button "×" at bounding box center [1088, 44] width 10 height 17
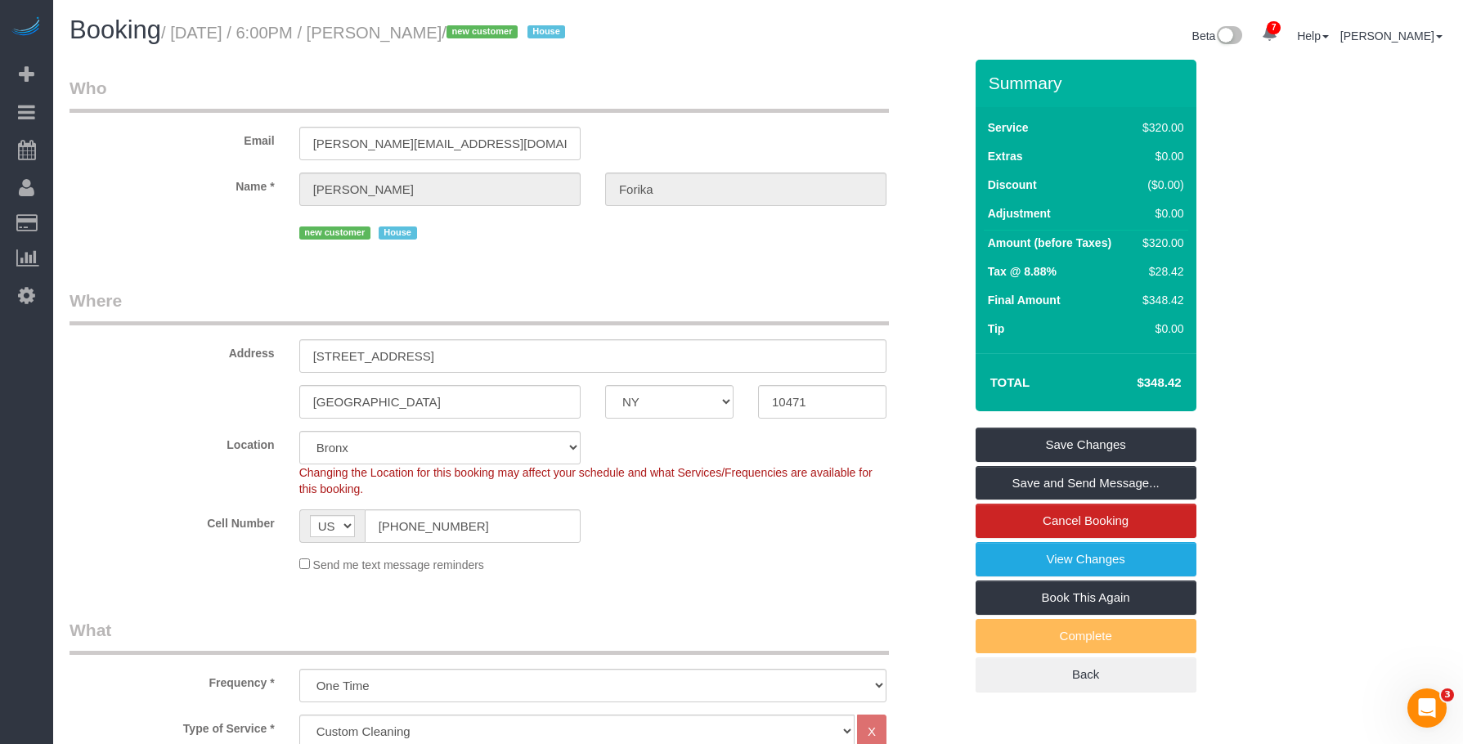
drag, startPoint x: 382, startPoint y: 25, endPoint x: 474, endPoint y: 29, distance: 92.5
click at [474, 29] on small "/ [DATE] / 6:00PM / [PERSON_NAME] / new customer House" at bounding box center [365, 33] width 409 height 18
copy small "[PERSON_NAME]"
drag, startPoint x: 470, startPoint y: 140, endPoint x: 240, endPoint y: 132, distance: 229.2
click at [240, 132] on div "Email [PERSON_NAME][EMAIL_ADDRESS][DOMAIN_NAME]" at bounding box center [516, 118] width 919 height 84
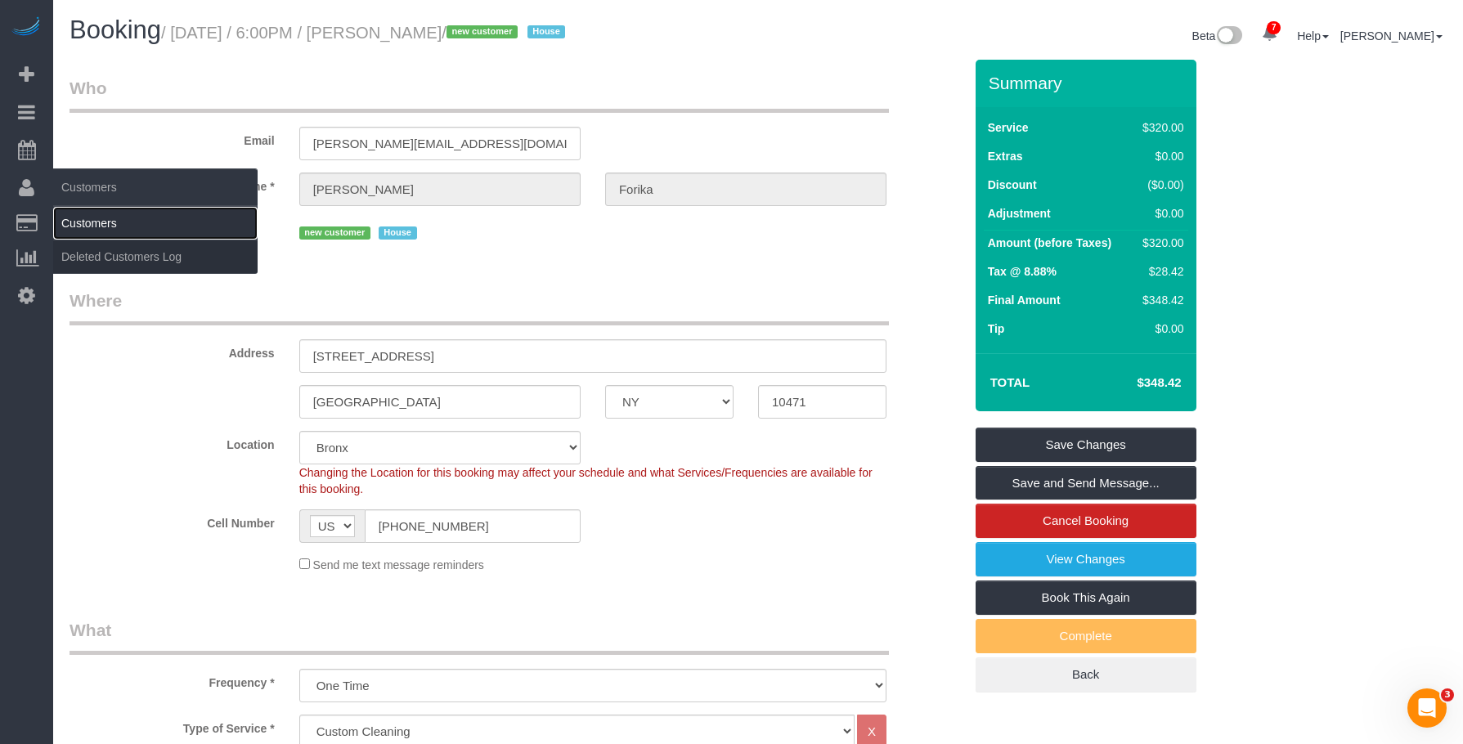
click at [128, 217] on link "Customers" at bounding box center [155, 223] width 204 height 33
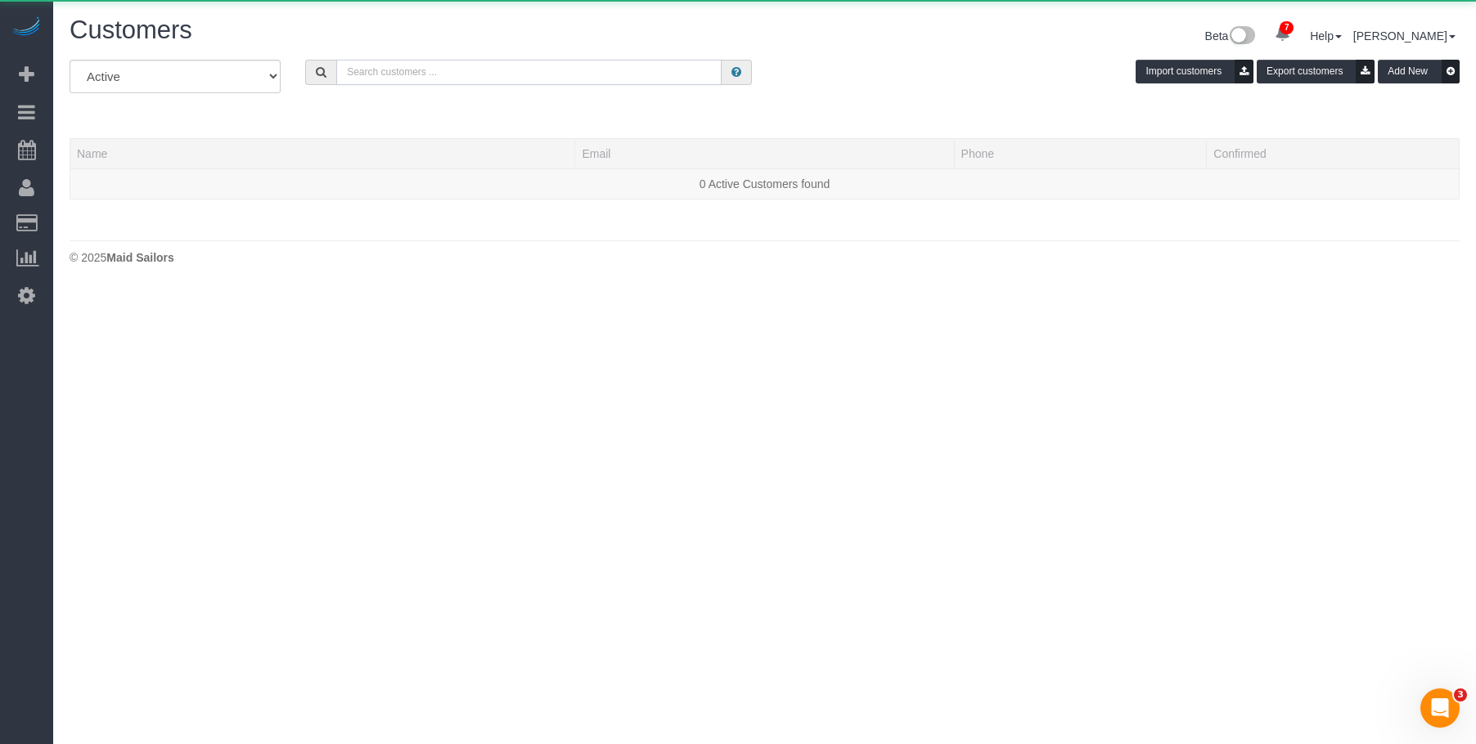
click at [437, 76] on input "text" at bounding box center [528, 72] width 385 height 25
paste input "[PERSON_NAME][EMAIL_ADDRESS][DOMAIN_NAME]"
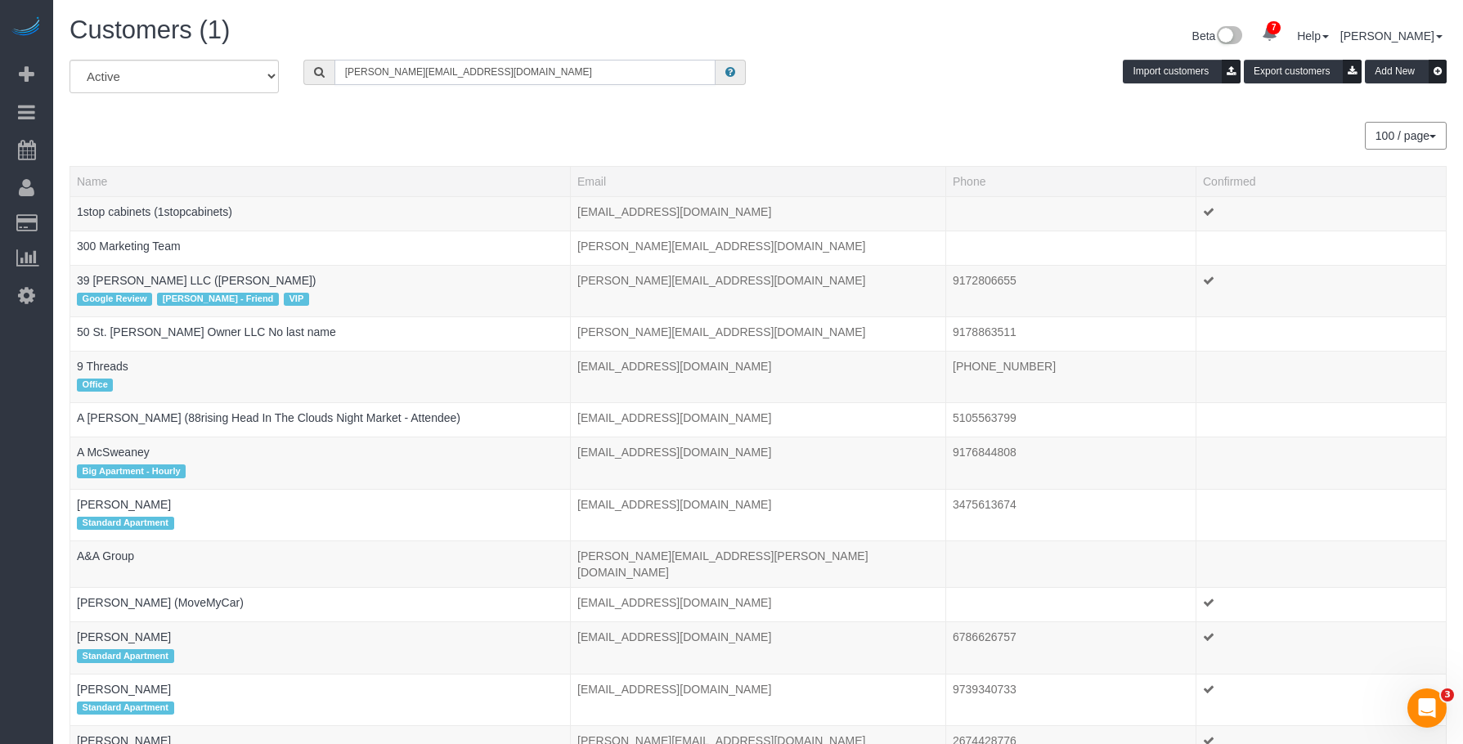
click at [515, 60] on input "[PERSON_NAME][EMAIL_ADDRESS][DOMAIN_NAME]" at bounding box center [525, 72] width 381 height 25
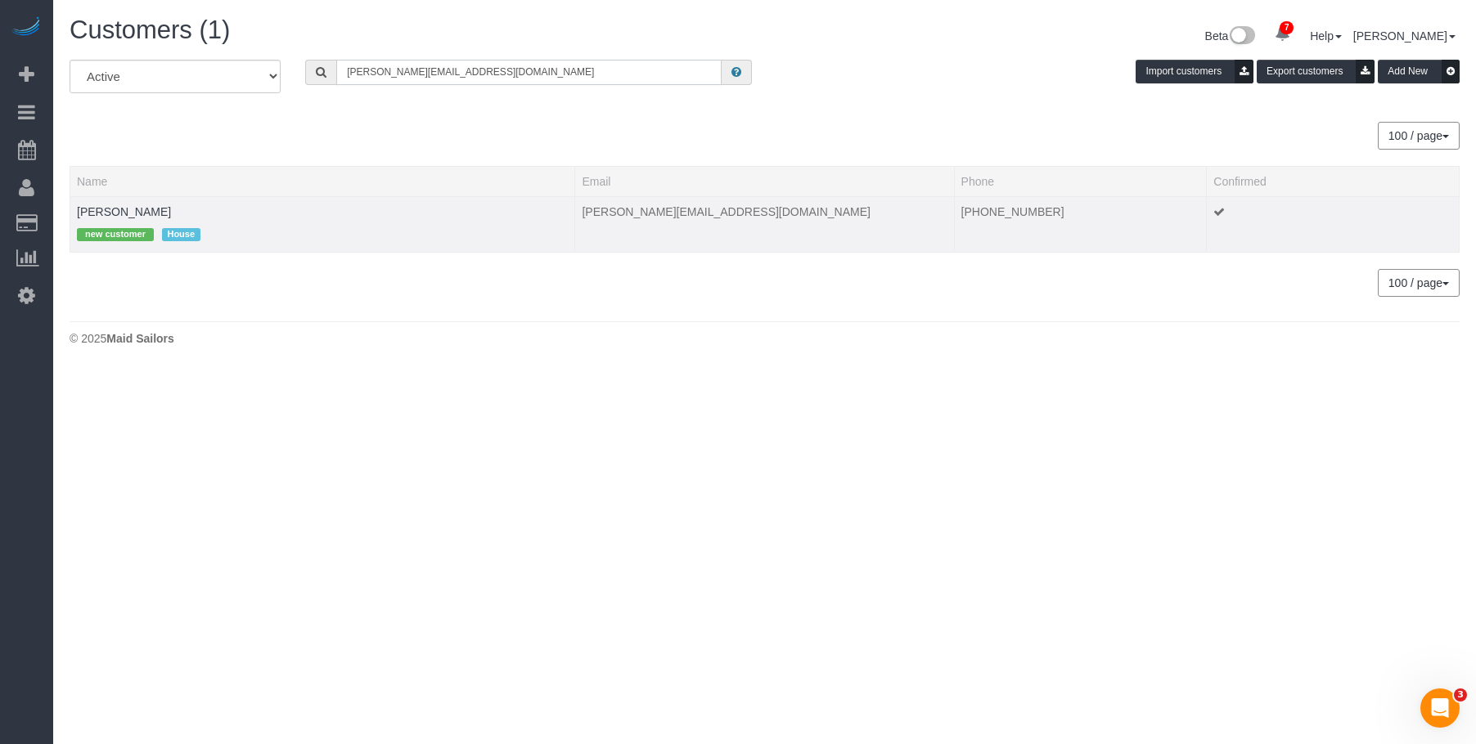
type input "[PERSON_NAME][EMAIL_ADDRESS][DOMAIN_NAME]"
click at [102, 204] on td "[PERSON_NAME] new customer House" at bounding box center [322, 224] width 505 height 56
click at [113, 207] on link "[PERSON_NAME]" at bounding box center [124, 211] width 94 height 13
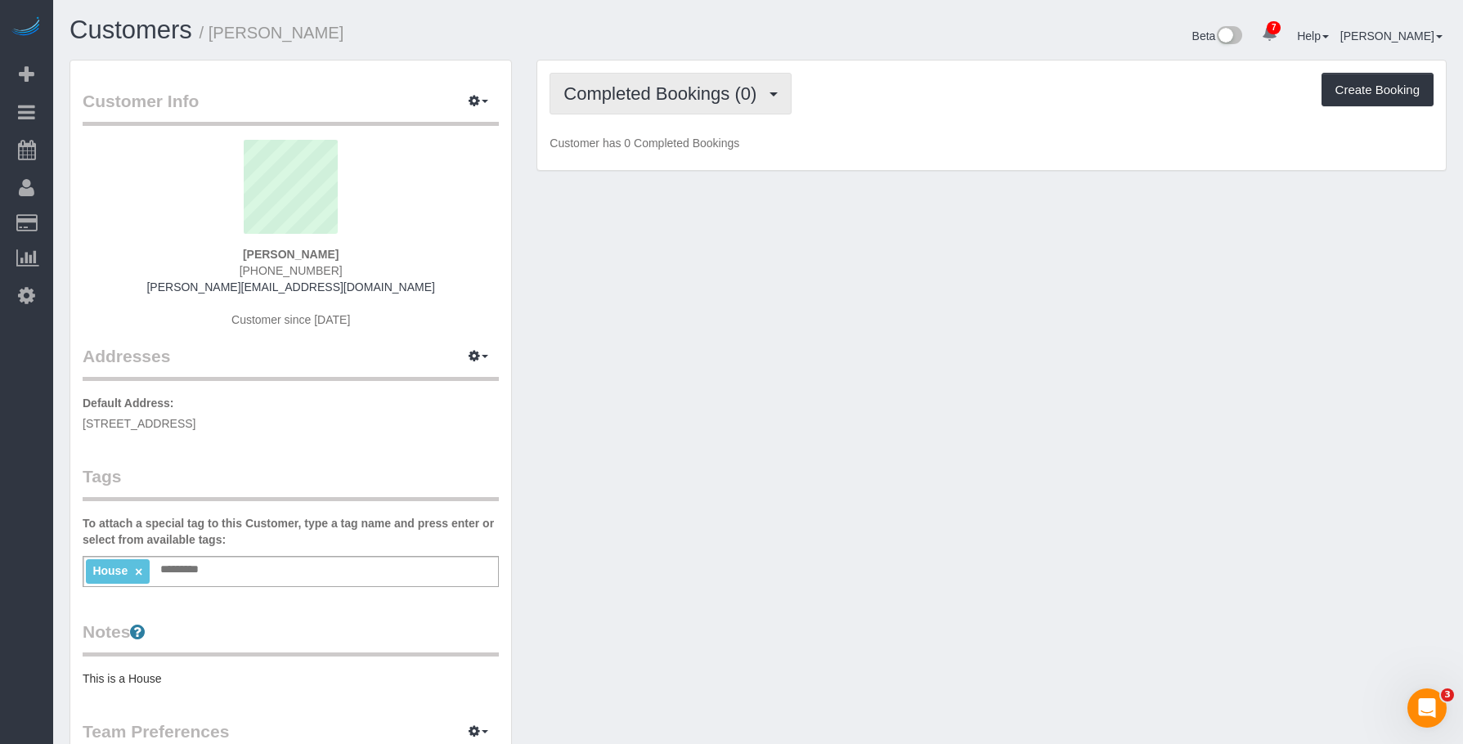
click at [648, 95] on span "Completed Bookings (0)" at bounding box center [664, 93] width 201 height 20
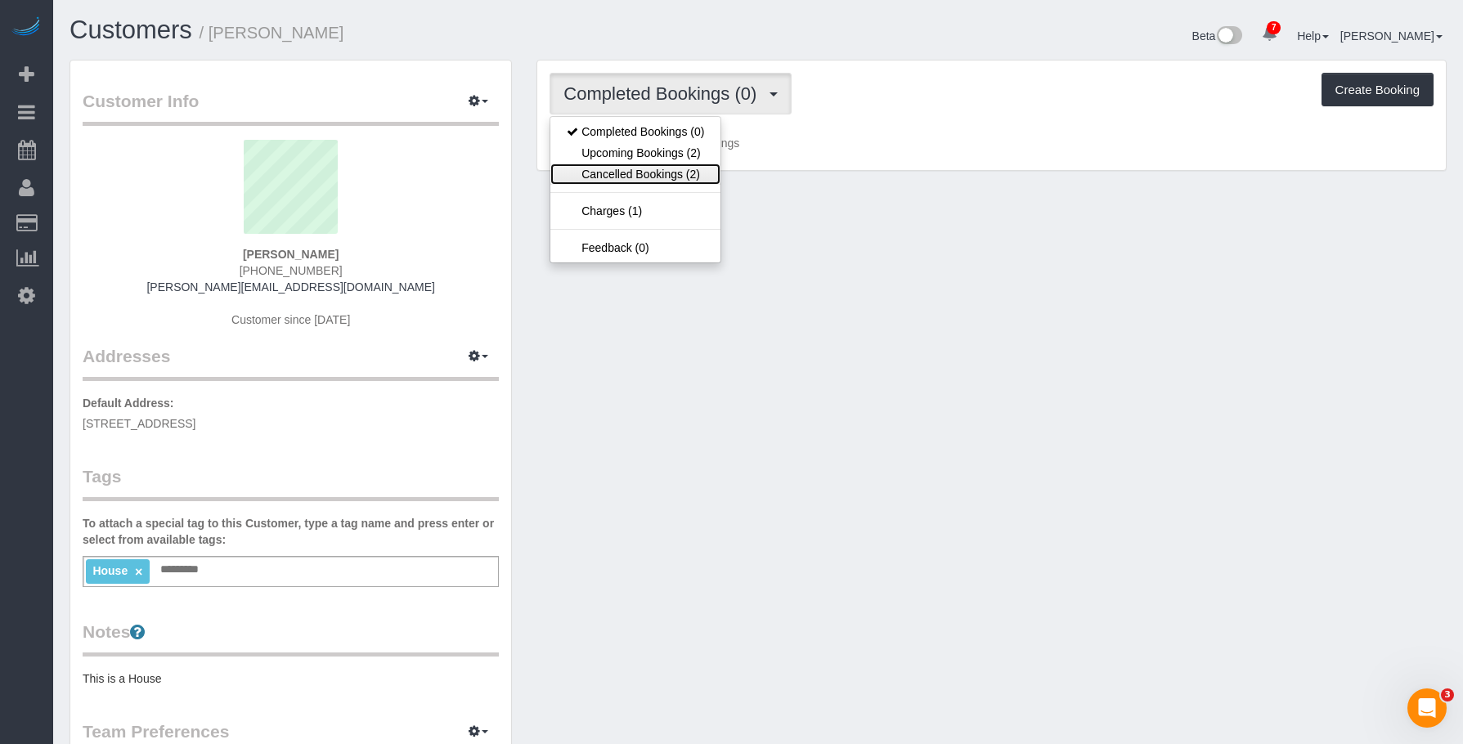
click at [644, 181] on link "Cancelled Bookings (2)" at bounding box center [636, 174] width 170 height 21
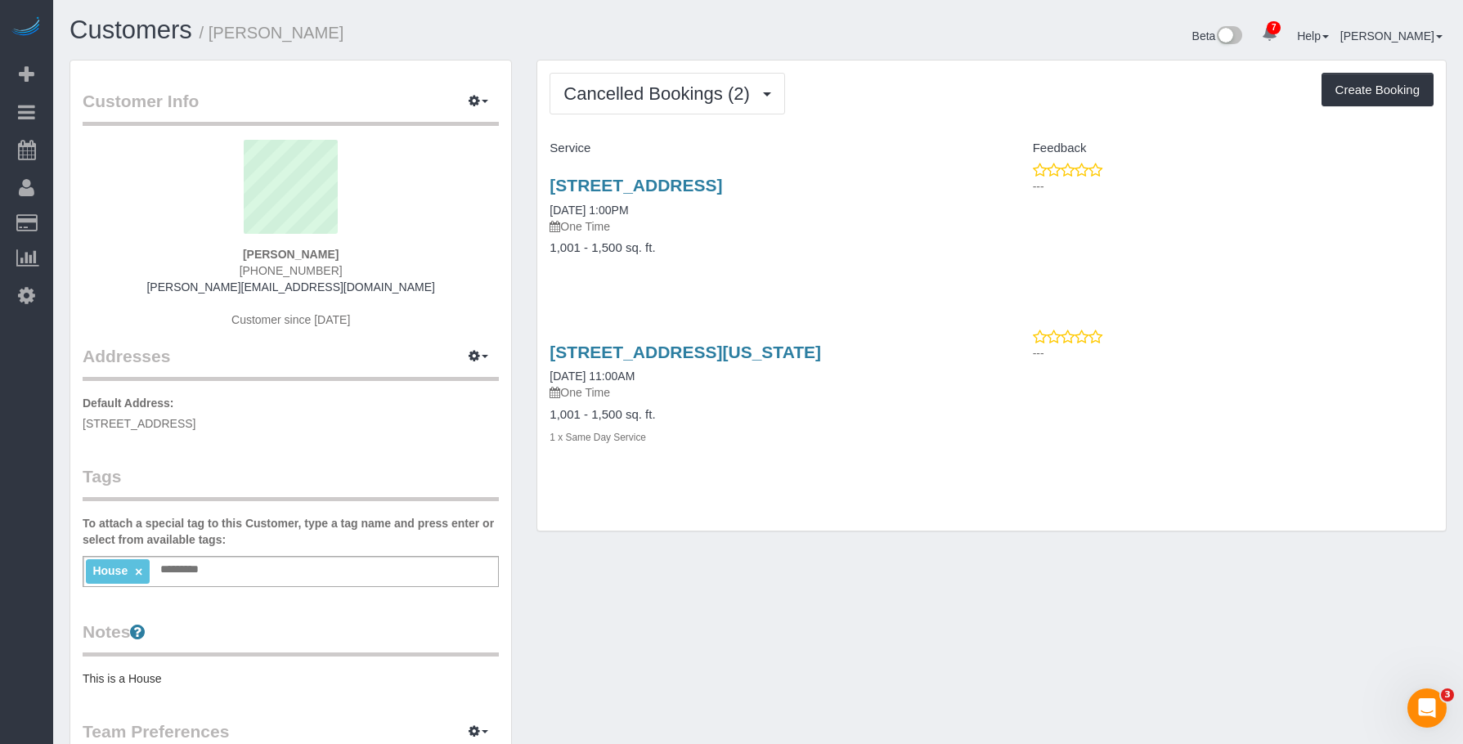
click at [636, 70] on div "Cancelled Bookings (2) Completed Bookings (0) Upcoming Bookings (2) Cancelled B…" at bounding box center [991, 296] width 909 height 470
click at [622, 88] on span "Cancelled Bookings (2)" at bounding box center [661, 93] width 194 height 20
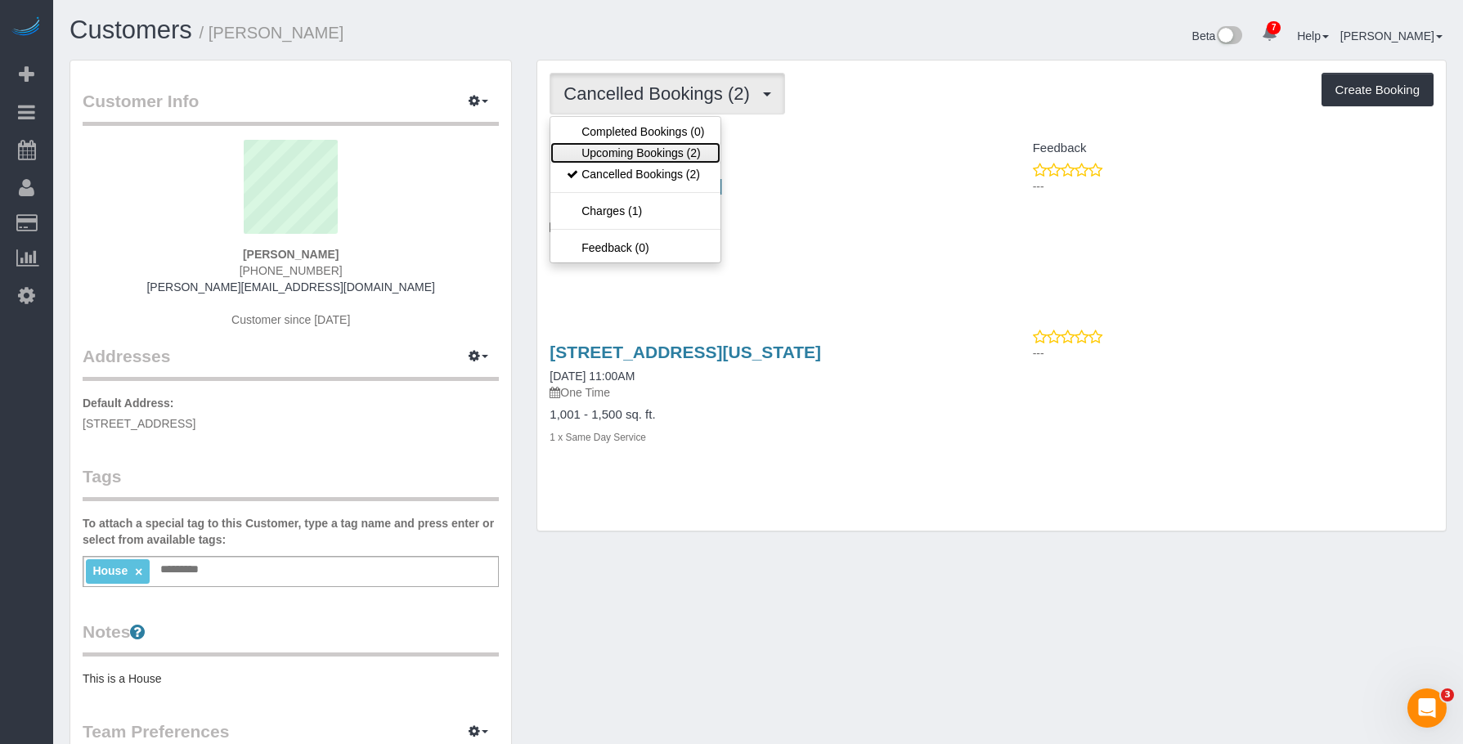
click at [593, 151] on link "Upcoming Bookings (2)" at bounding box center [636, 152] width 170 height 21
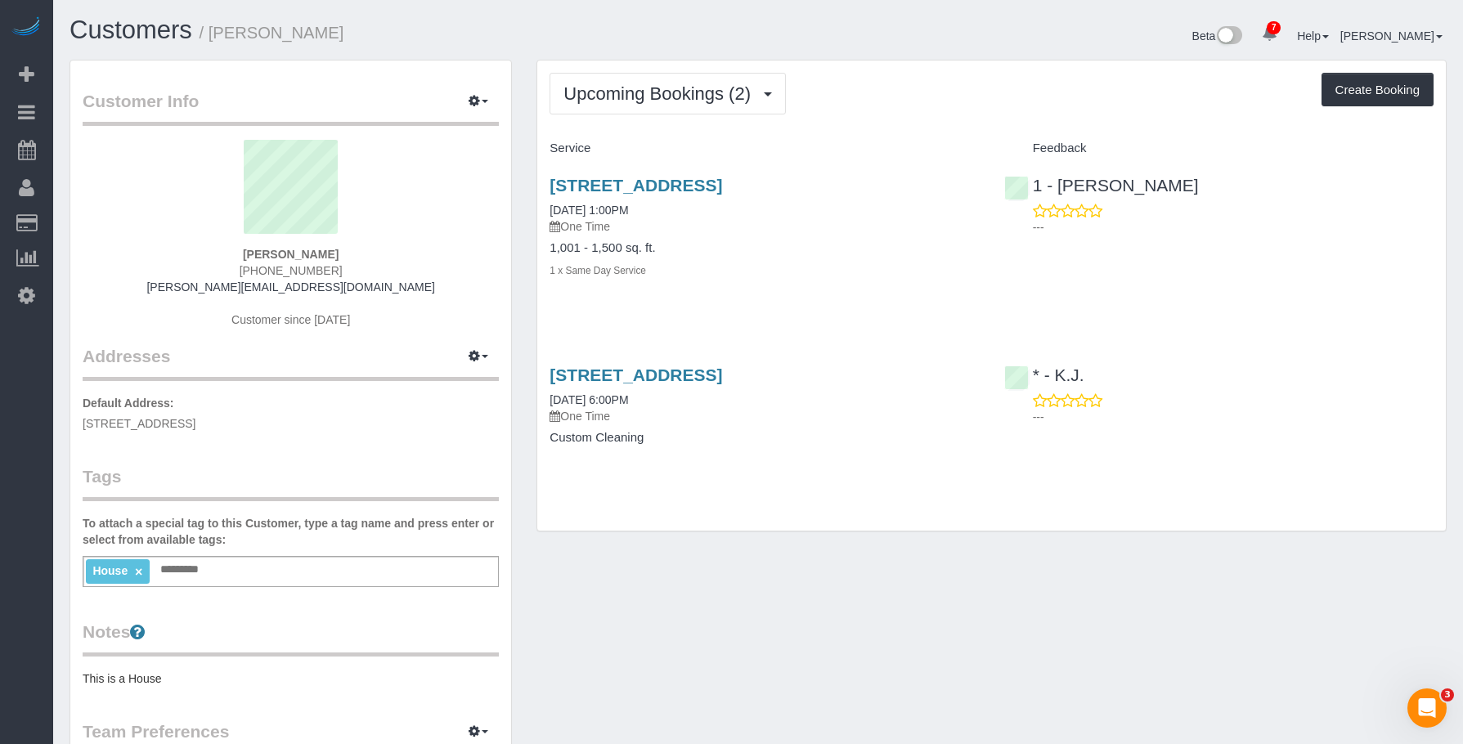
drag, startPoint x: 213, startPoint y: 30, endPoint x: 343, endPoint y: 29, distance: 130.1
click at [343, 29] on h1 "Customers / [PERSON_NAME]" at bounding box center [408, 30] width 676 height 28
copy small "[PERSON_NAME]"
drag, startPoint x: 809, startPoint y: 284, endPoint x: 811, endPoint y: 356, distance: 72.0
click at [810, 284] on div "[STREET_ADDRESS] [DATE] 1:00PM One Time 1,001 - 1,500 sq. ft. 1 x Same Day Serv…" at bounding box center [764, 236] width 454 height 149
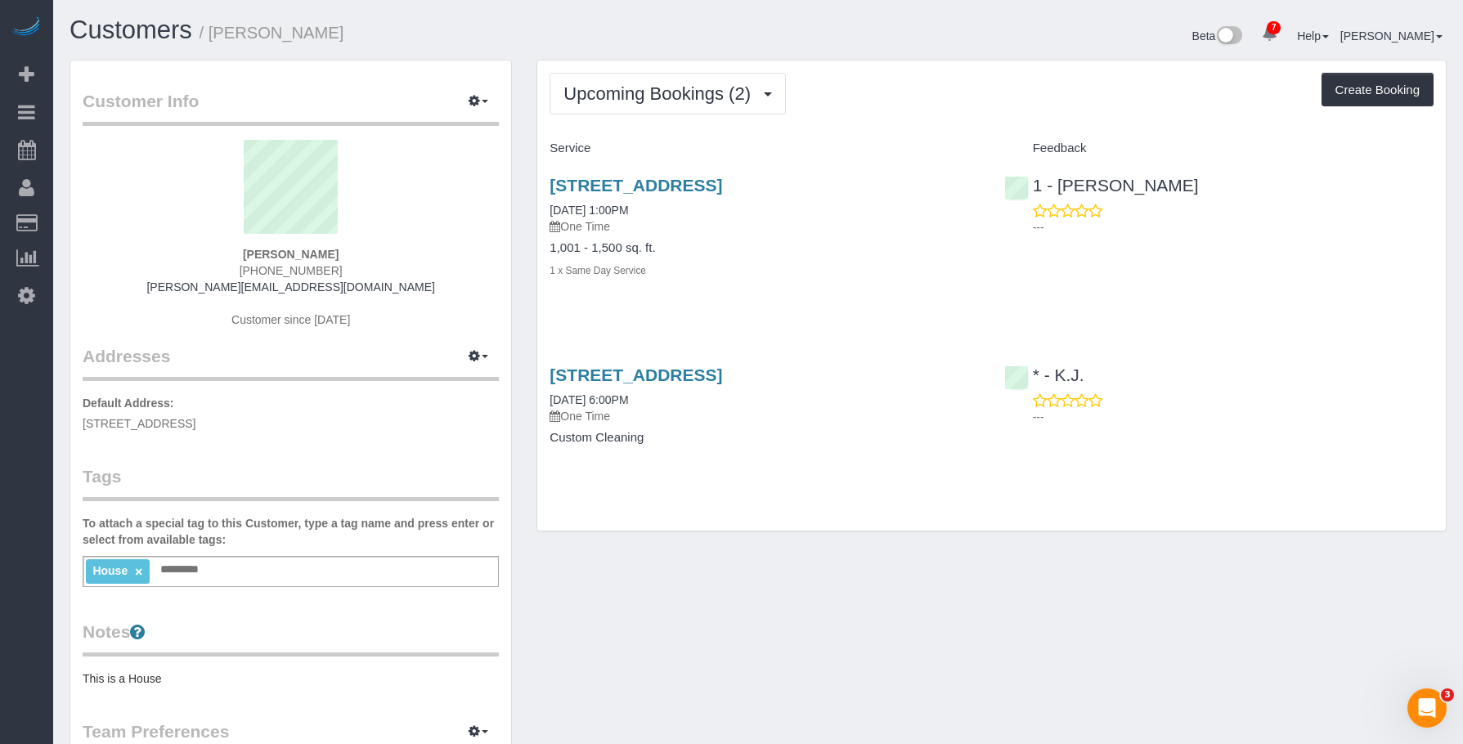
click at [802, 451] on div "[STREET_ADDRESS] [DATE] 6:00PM One Time Custom Cleaning" at bounding box center [764, 415] width 454 height 126
click at [712, 178] on link "[STREET_ADDRESS]" at bounding box center [636, 185] width 173 height 19
drag, startPoint x: 654, startPoint y: 263, endPoint x: 666, endPoint y: 214, distance: 50.6
click at [656, 259] on div "1,001 - 1,500 sq. ft. 1 x Same Day Service" at bounding box center [764, 259] width 429 height 37
drag, startPoint x: 1202, startPoint y: 182, endPoint x: 1059, endPoint y: 186, distance: 142.4
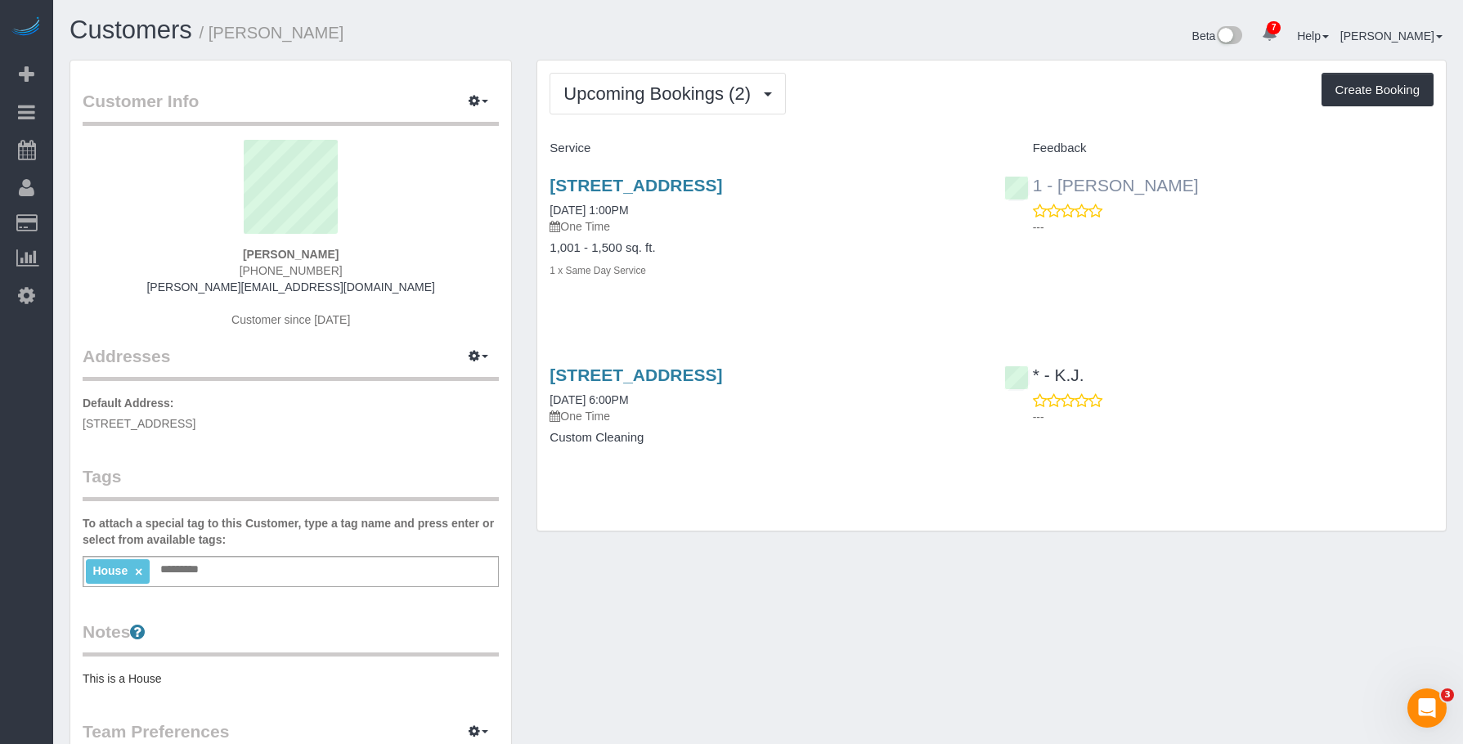
click at [1059, 186] on div "1 - [PERSON_NAME] ---" at bounding box center [1219, 202] width 454 height 80
copy link "[PERSON_NAME]"
drag, startPoint x: 558, startPoint y: 181, endPoint x: 1082, endPoint y: 76, distance: 534.7
click at [909, 179] on div "[STREET_ADDRESS] [DATE] 1:00PM One Time 1,001 - 1,500 sq. ft. 1 x Same Day Serv…" at bounding box center [764, 236] width 454 height 149
copy link "[STREET_ADDRESS]"
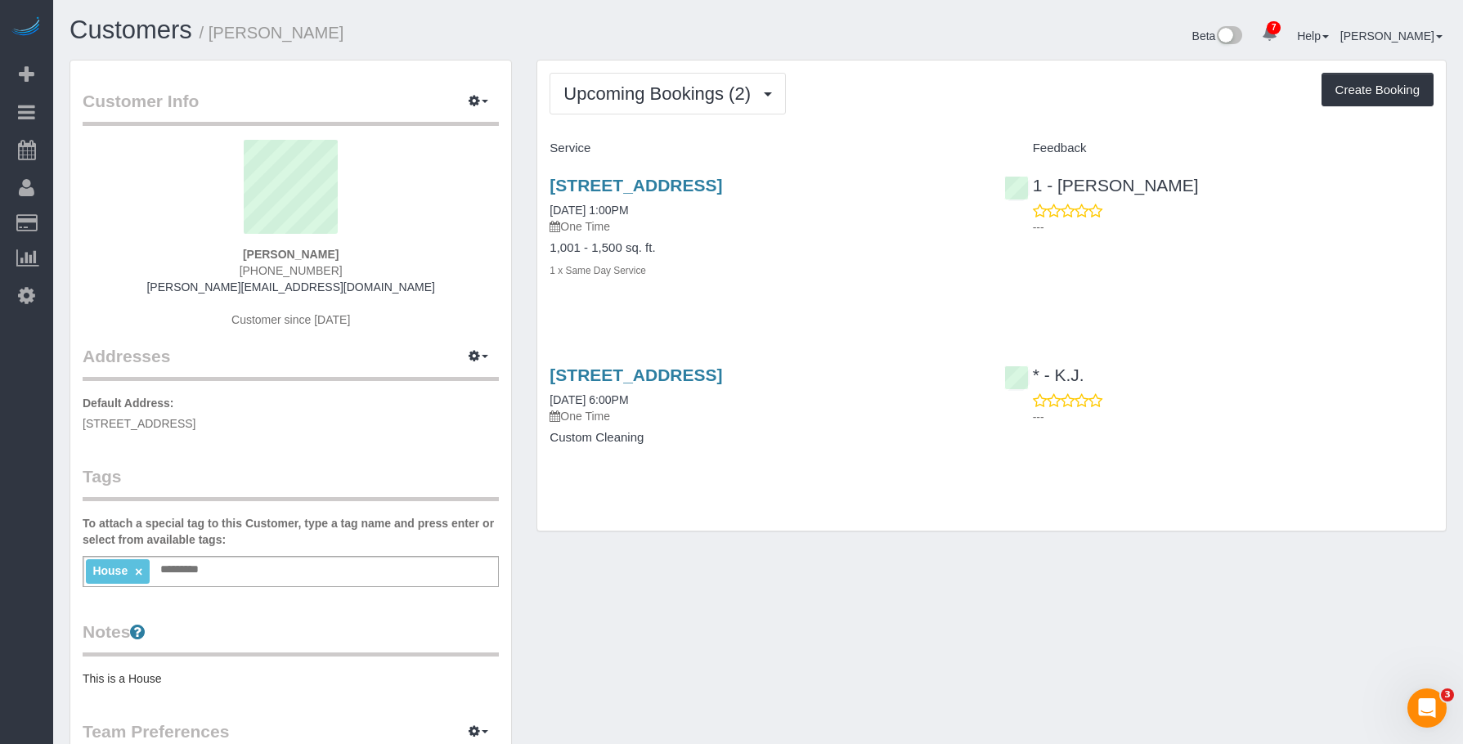
drag, startPoint x: 637, startPoint y: 29, endPoint x: 435, endPoint y: 9, distance: 203.0
click at [636, 29] on h1 "Customers / [PERSON_NAME]" at bounding box center [408, 30] width 676 height 28
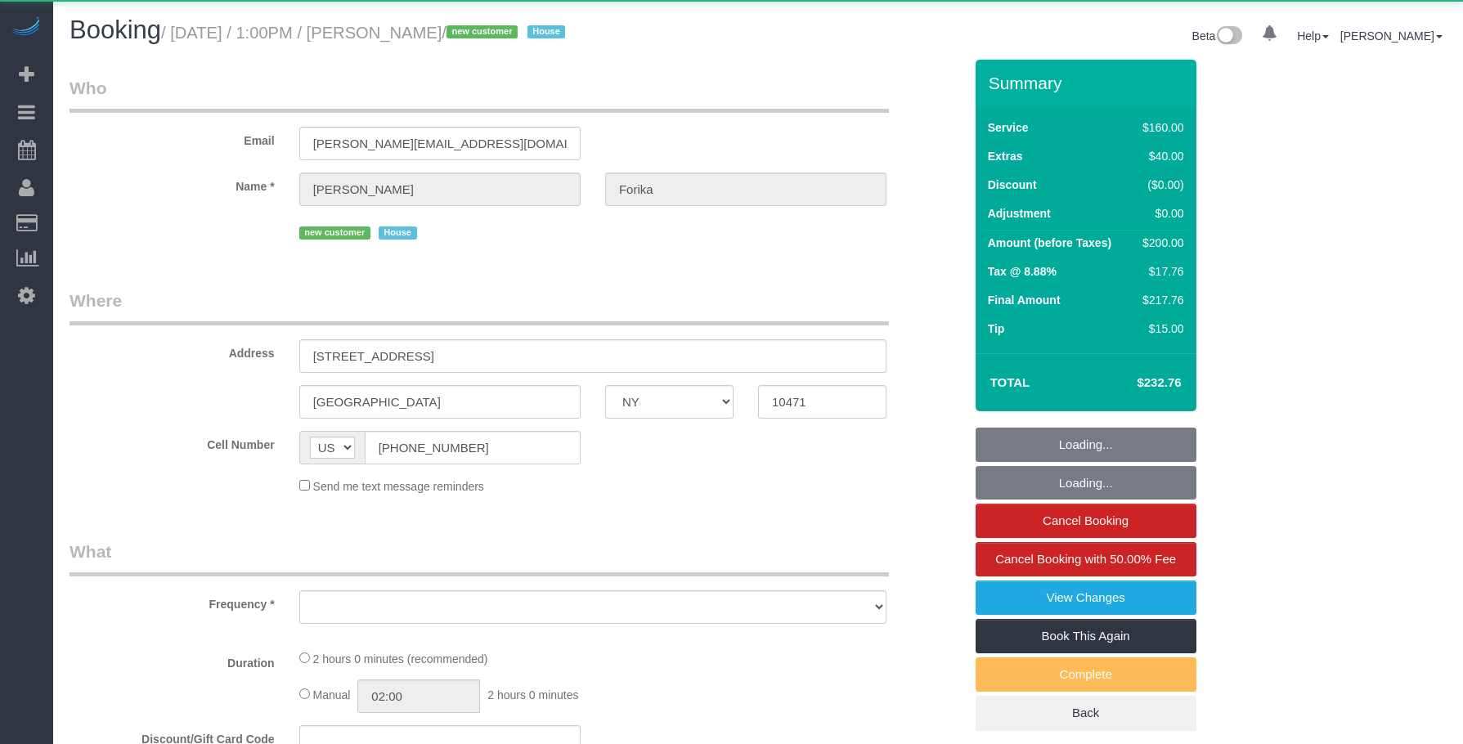
select select "NY"
select select "number:59"
select select "number:72"
select select "number:15"
select select "number:5"
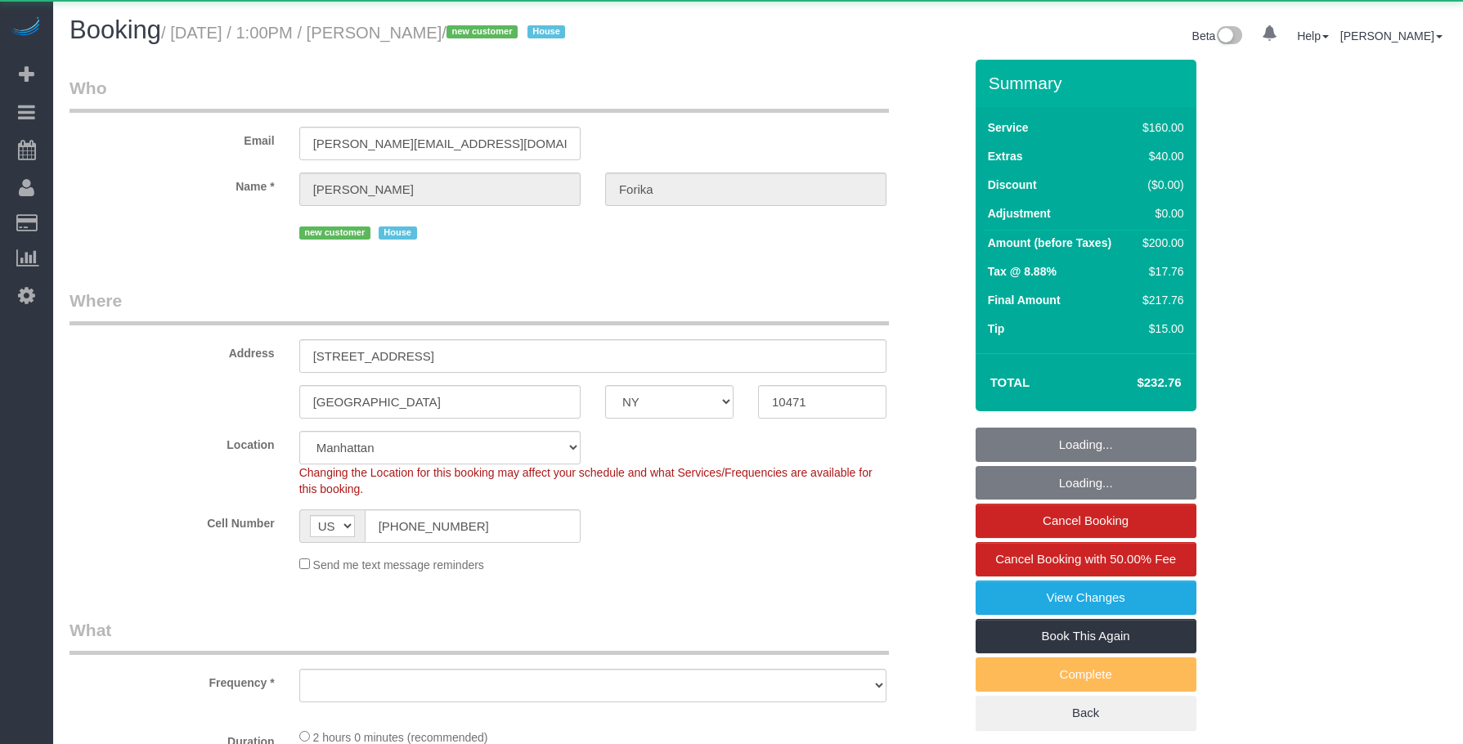
select select "object:838"
select select "string:stripe-pm_1RvWji4VGloSiKo7kX9Qp7Cw"
select select "spot1"
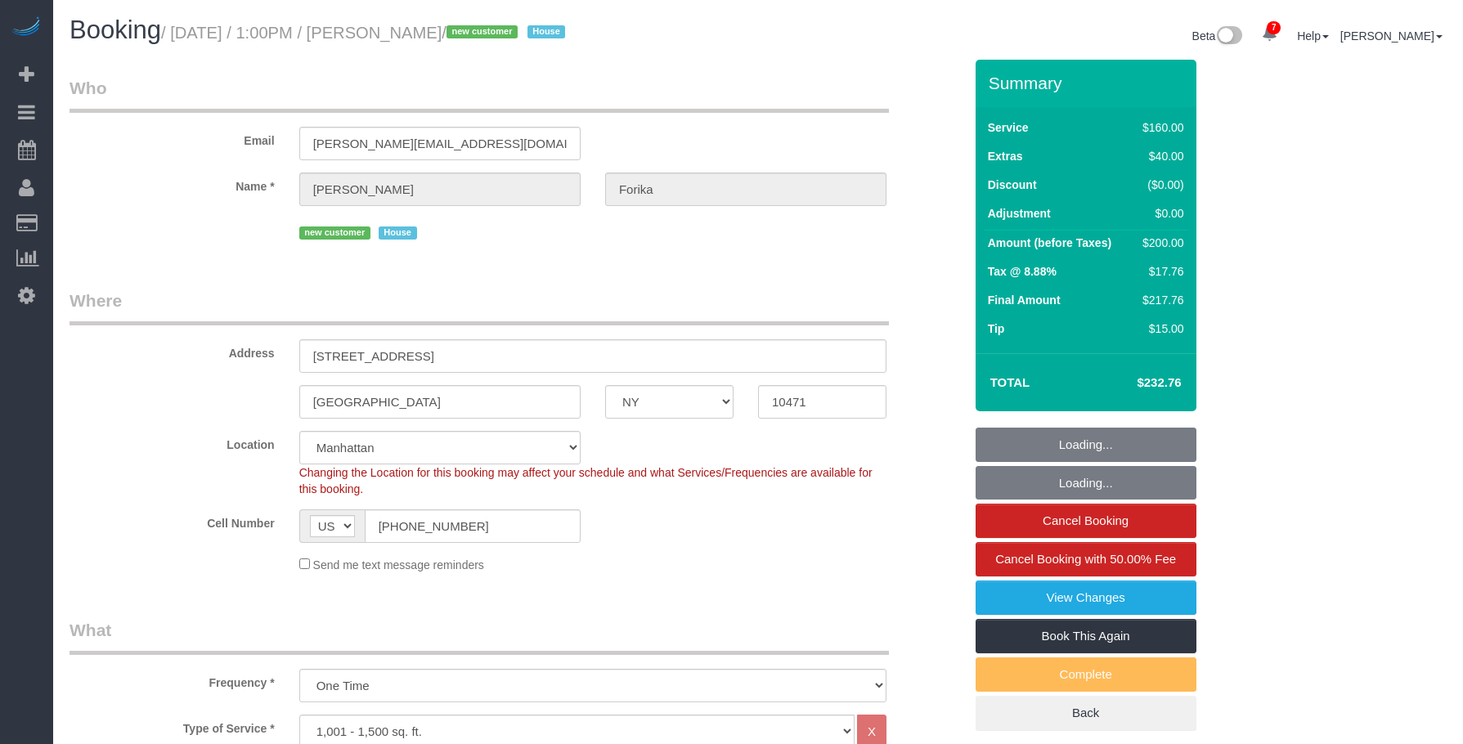
select select "object:1270"
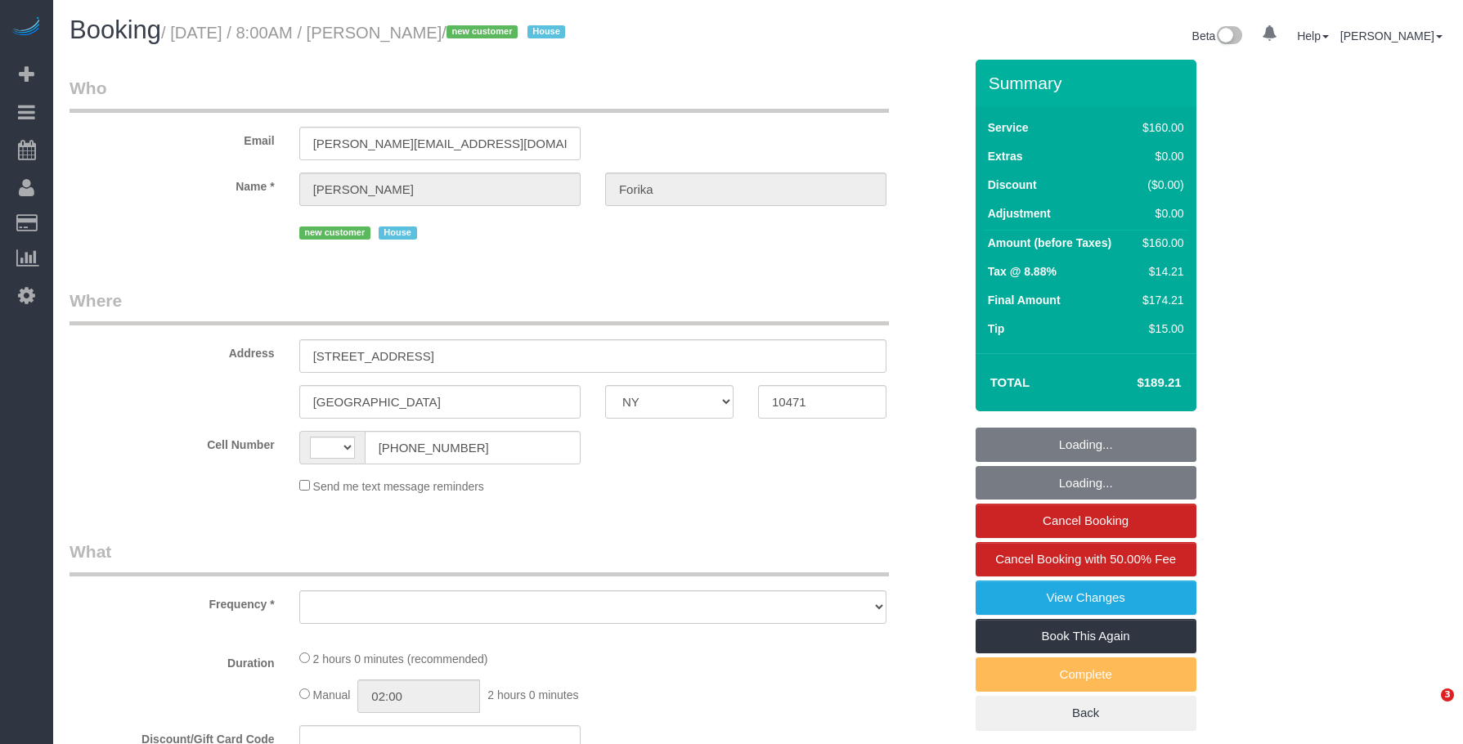
select select "NY"
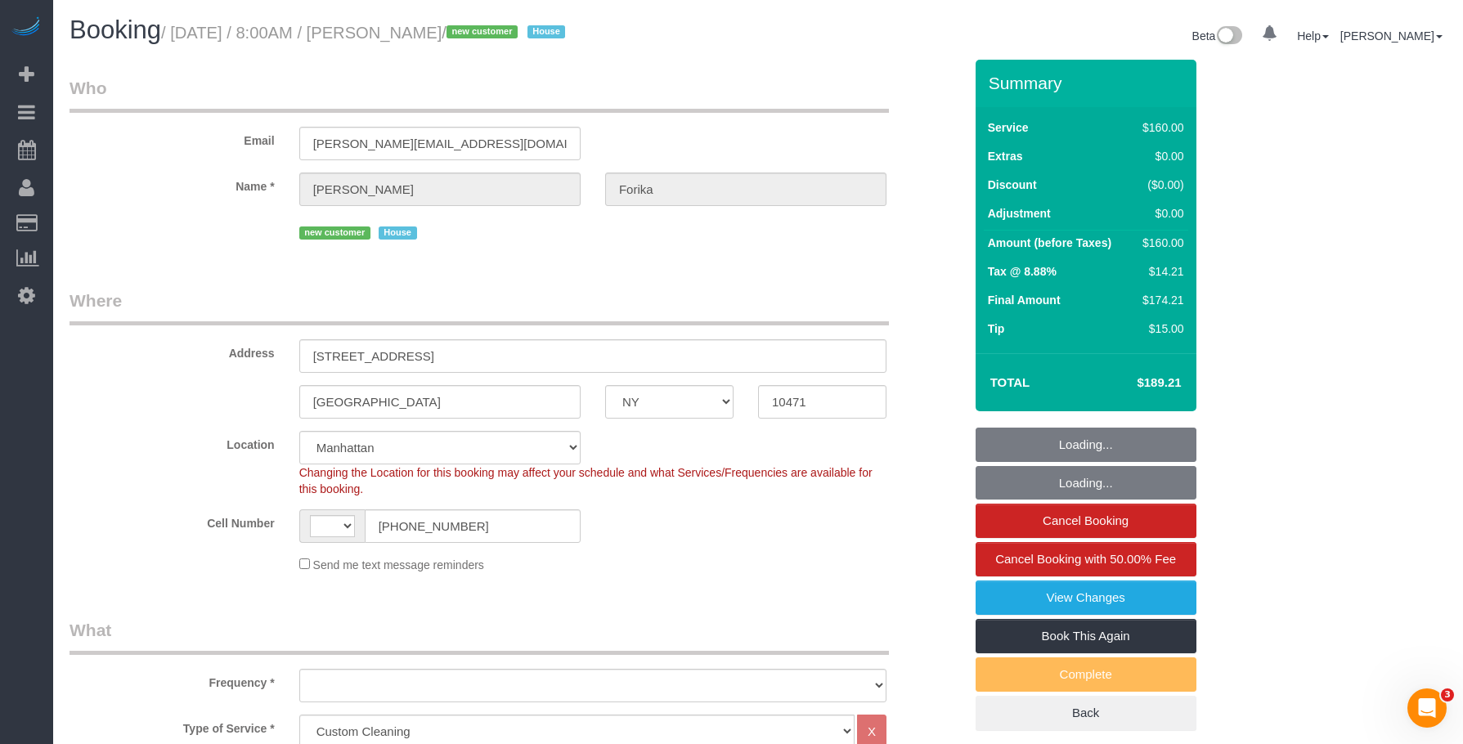
select select "string:stripe-pm_1RvWji4VGloSiKo7kX9Qp7Cw"
select select "string:[GEOGRAPHIC_DATA]"
select select "object:816"
select select "number:56"
select select "number:68"
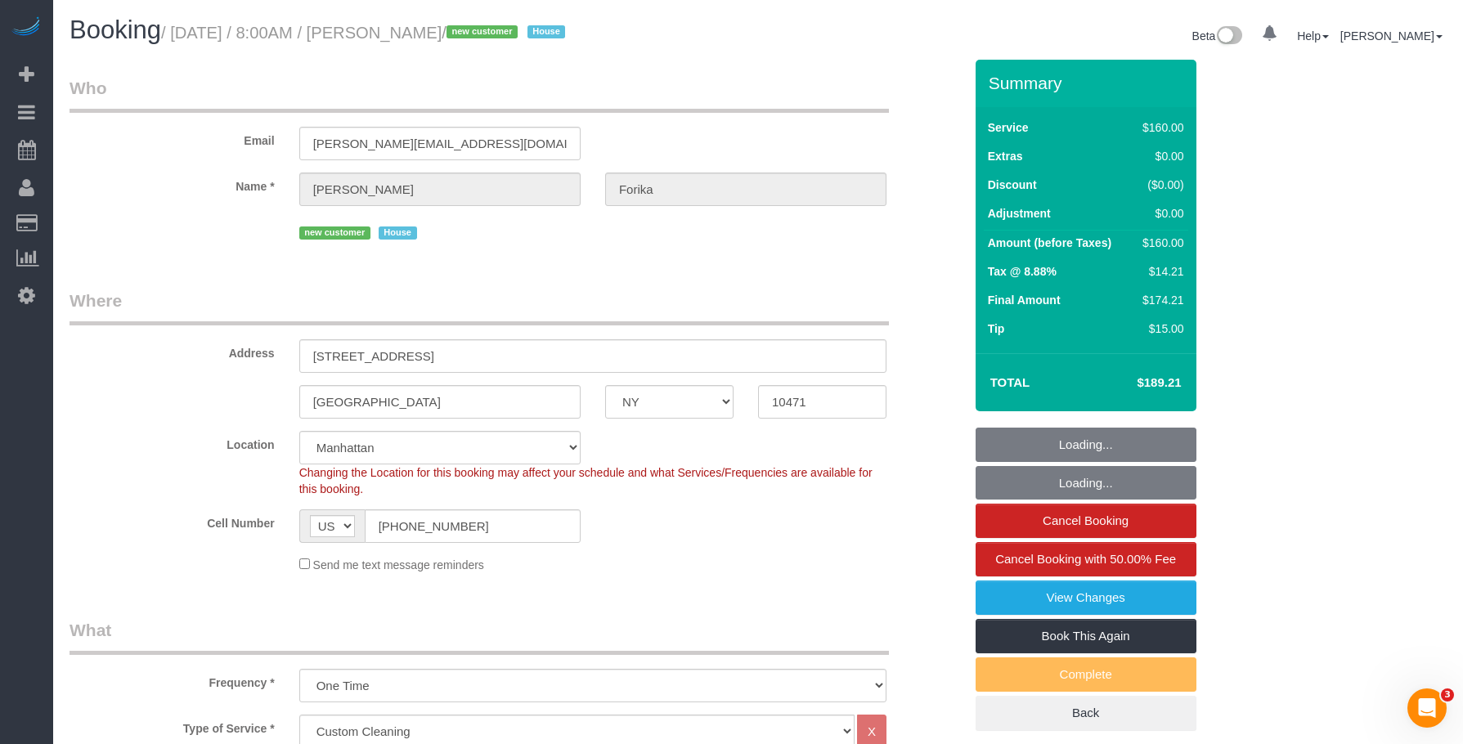
select select "number:15"
select select "number:5"
select select "object:970"
select select "spot1"
select select "NY"
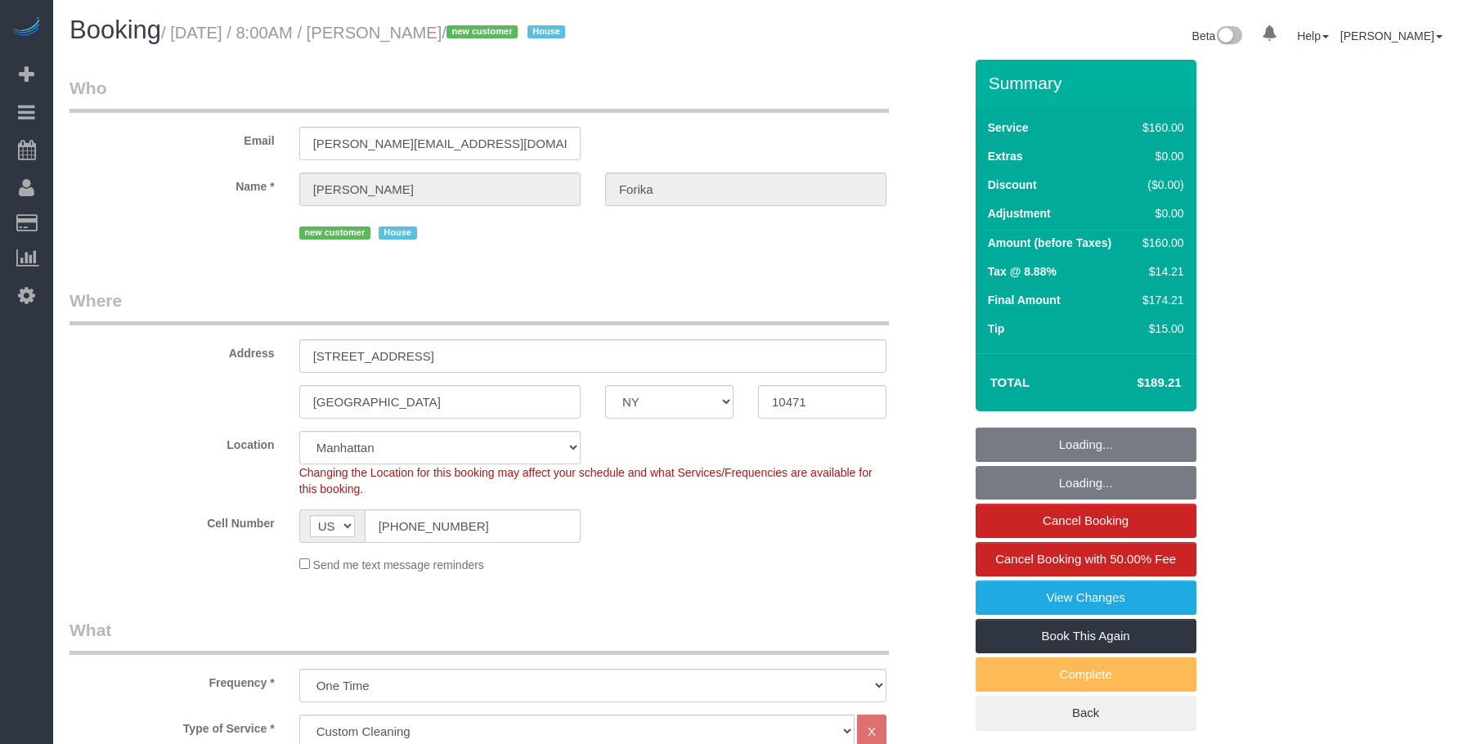
select select "spot1"
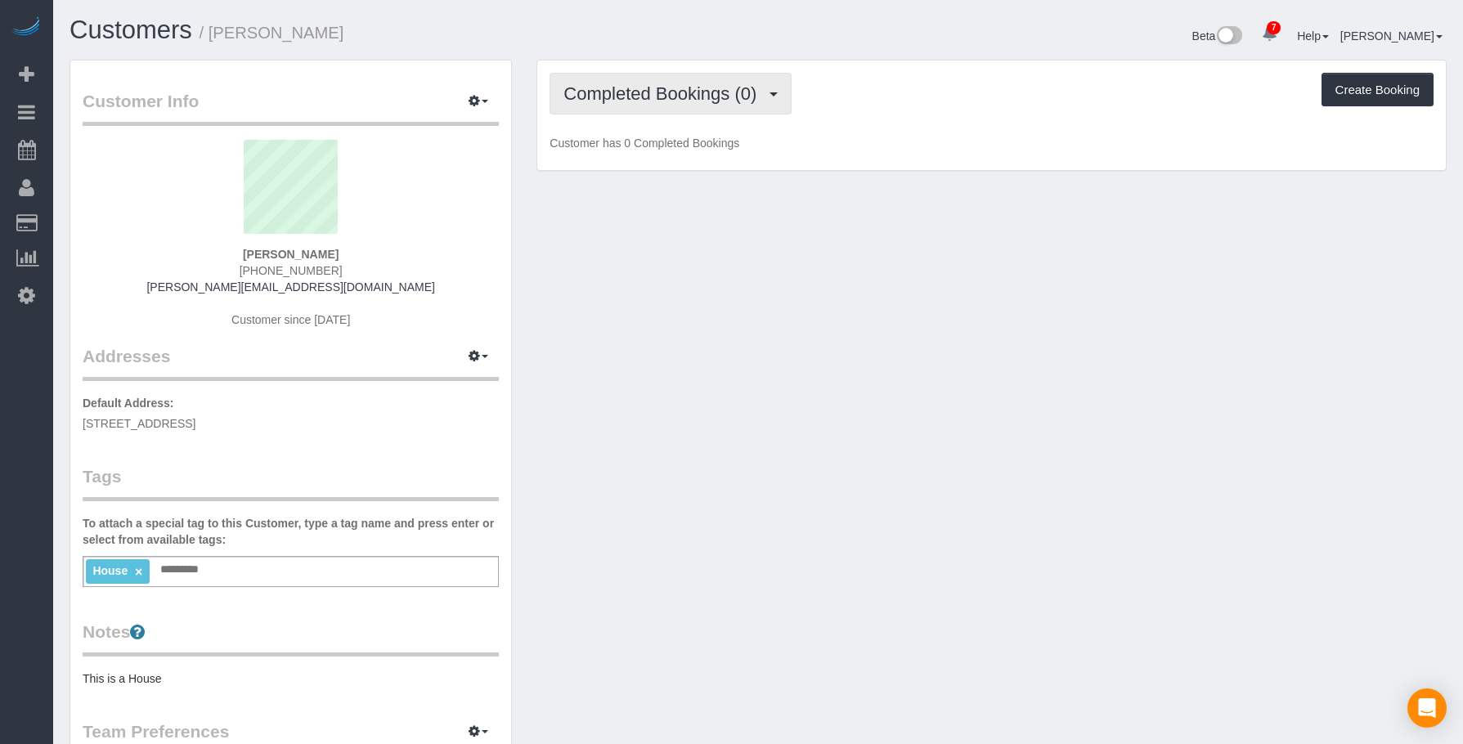
click at [590, 89] on span "Completed Bookings (0)" at bounding box center [664, 93] width 201 height 20
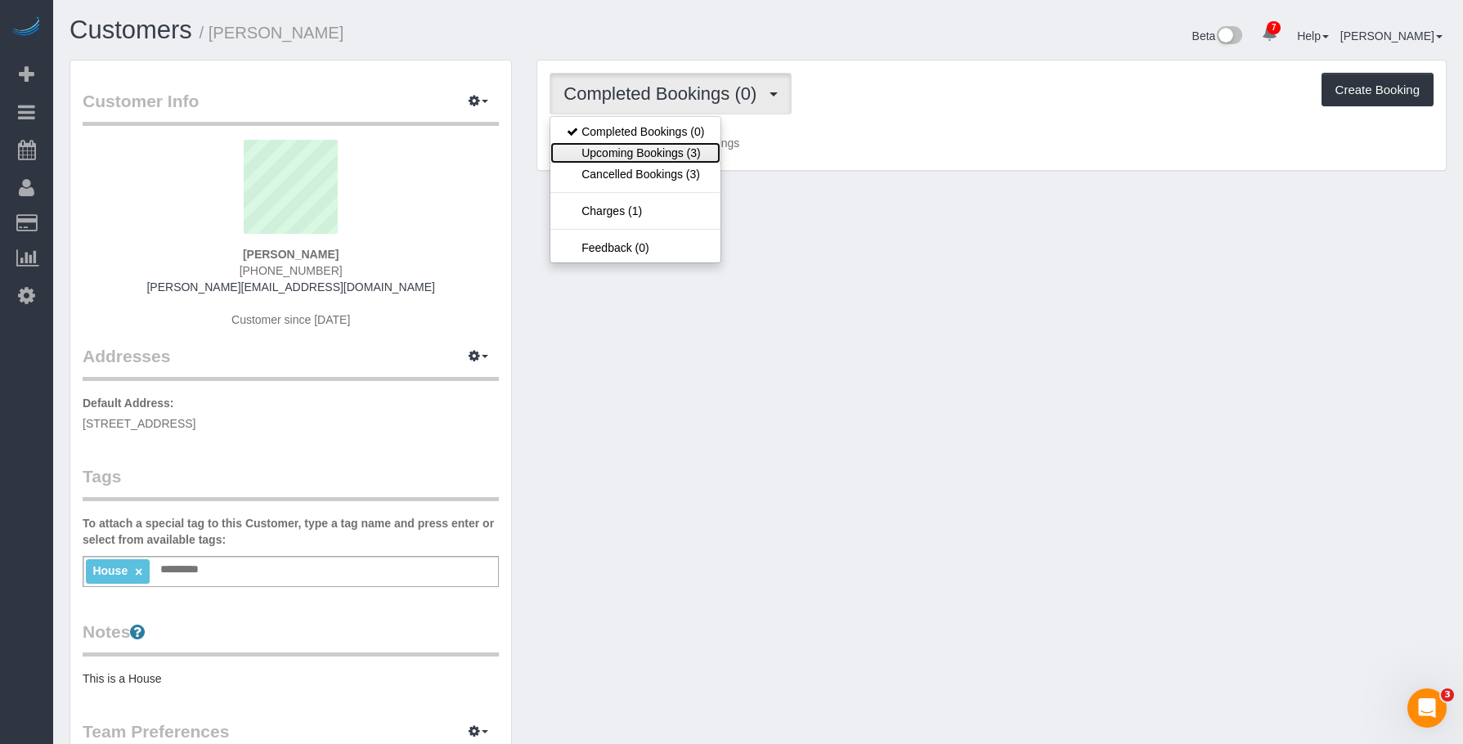
click at [632, 154] on link "Upcoming Bookings (3)" at bounding box center [636, 152] width 170 height 21
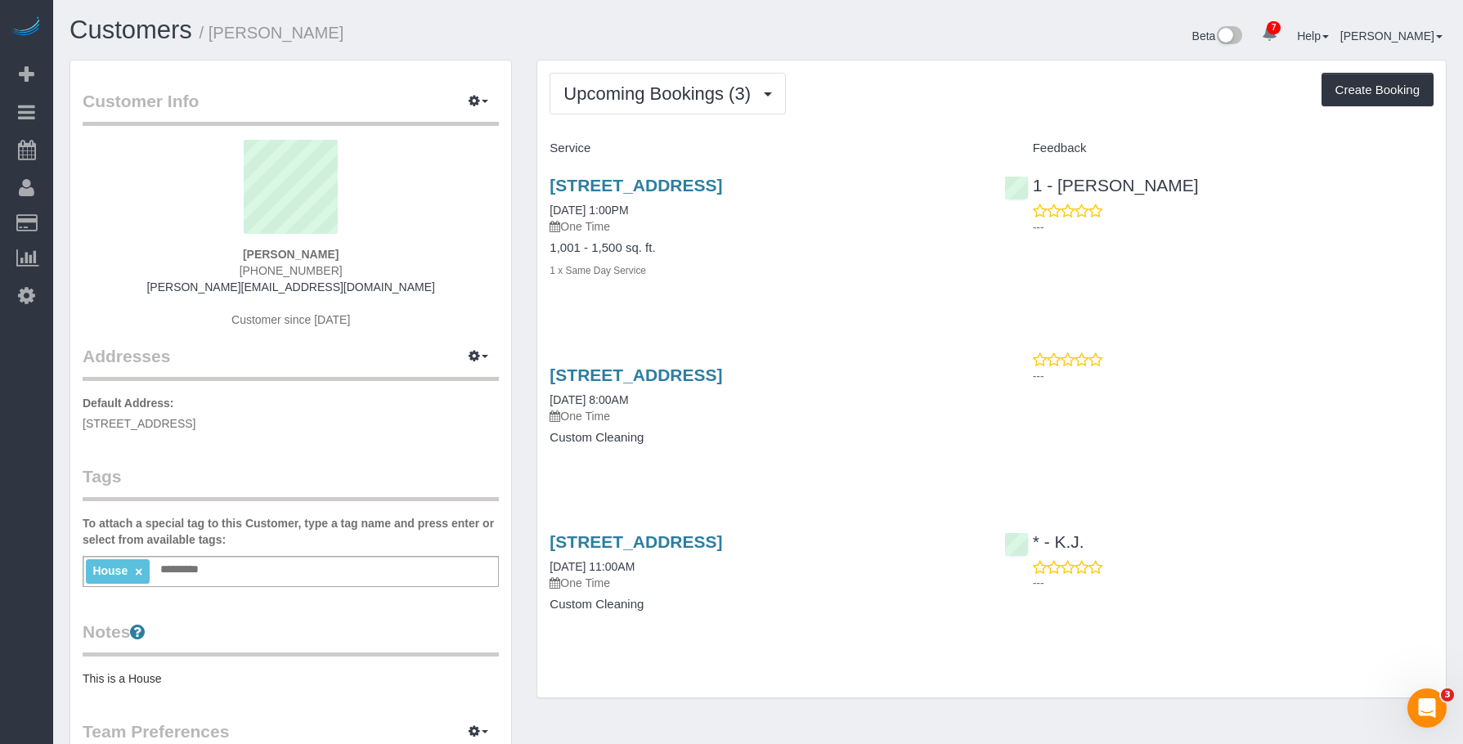
click at [811, 285] on div "[STREET_ADDRESS] [DATE] 1:00PM One Time 1,001 - 1,500 sq. ft. 1 x Same Day Serv…" at bounding box center [764, 236] width 454 height 149
click at [722, 179] on link "[STREET_ADDRESS]" at bounding box center [636, 185] width 173 height 19
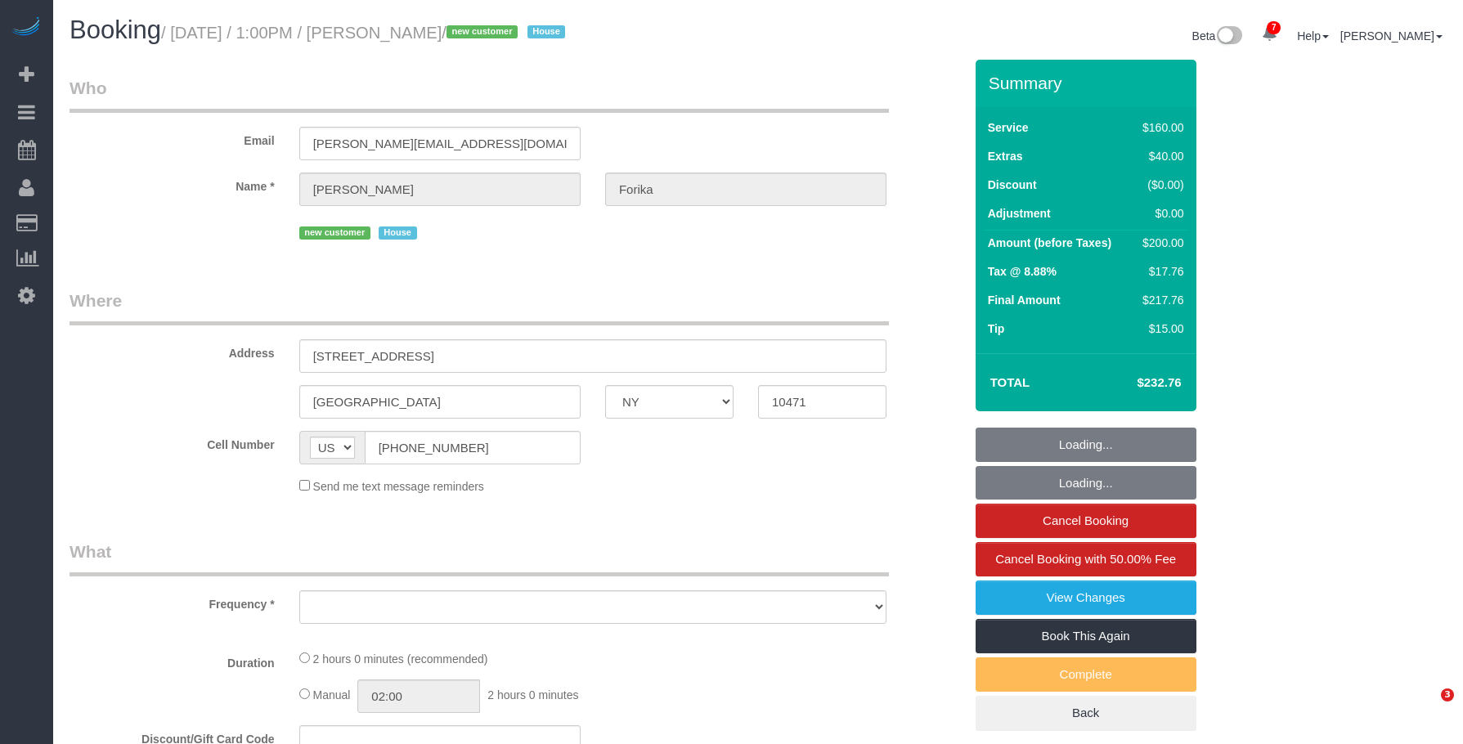
select select "NY"
select select "string:stripe-pm_1RvWji4VGloSiKo7kX9Qp7Cw"
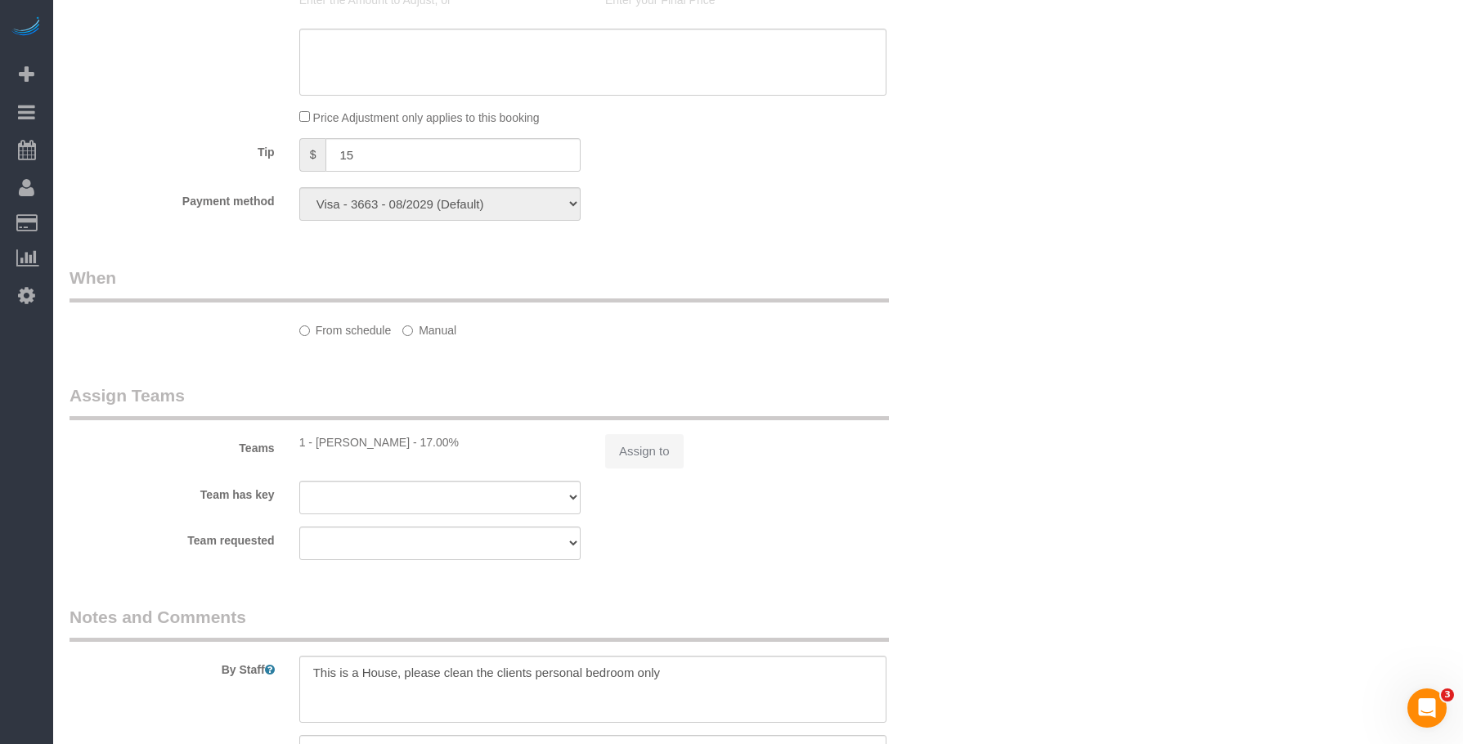
select select "object:693"
select select "number:59"
select select "number:72"
select select "number:15"
select select "number:5"
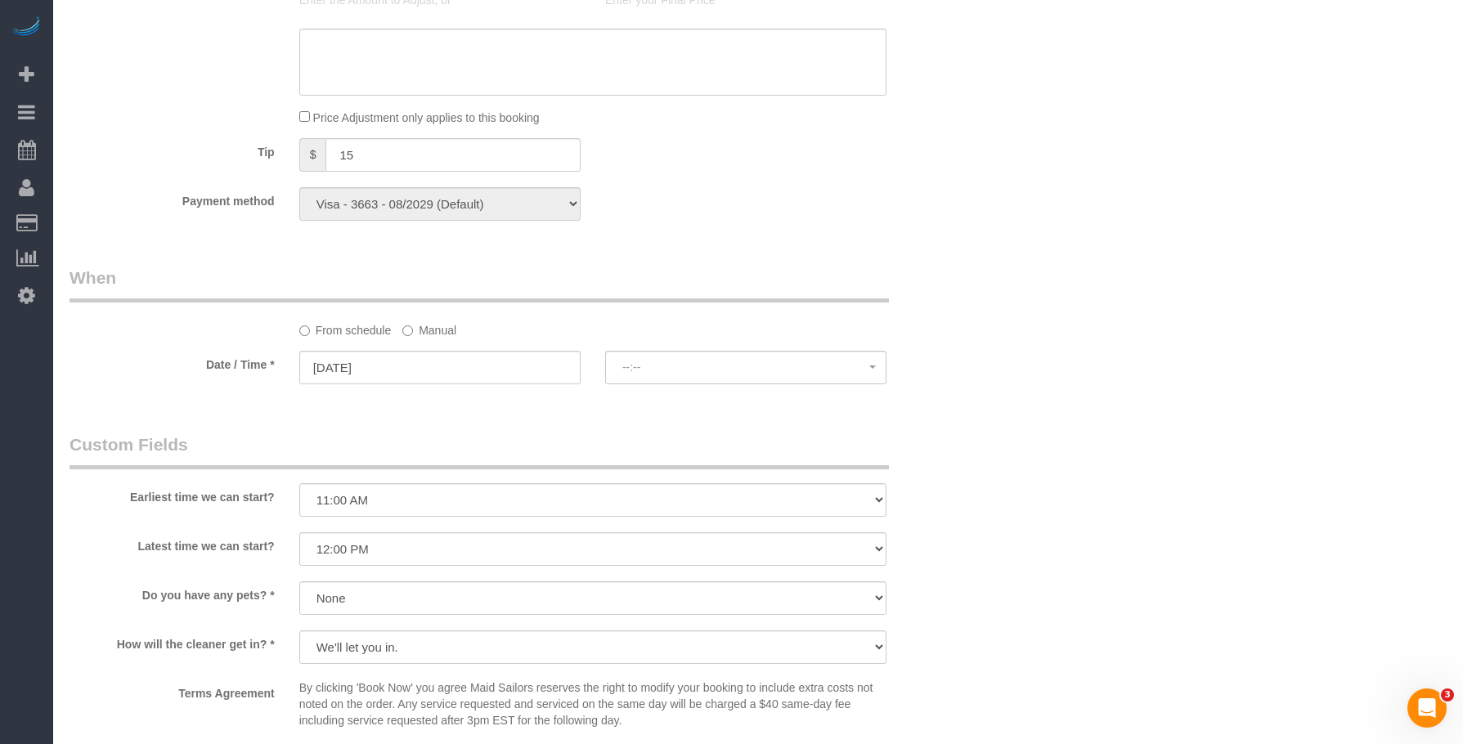
select select "object:928"
select select "spot1"
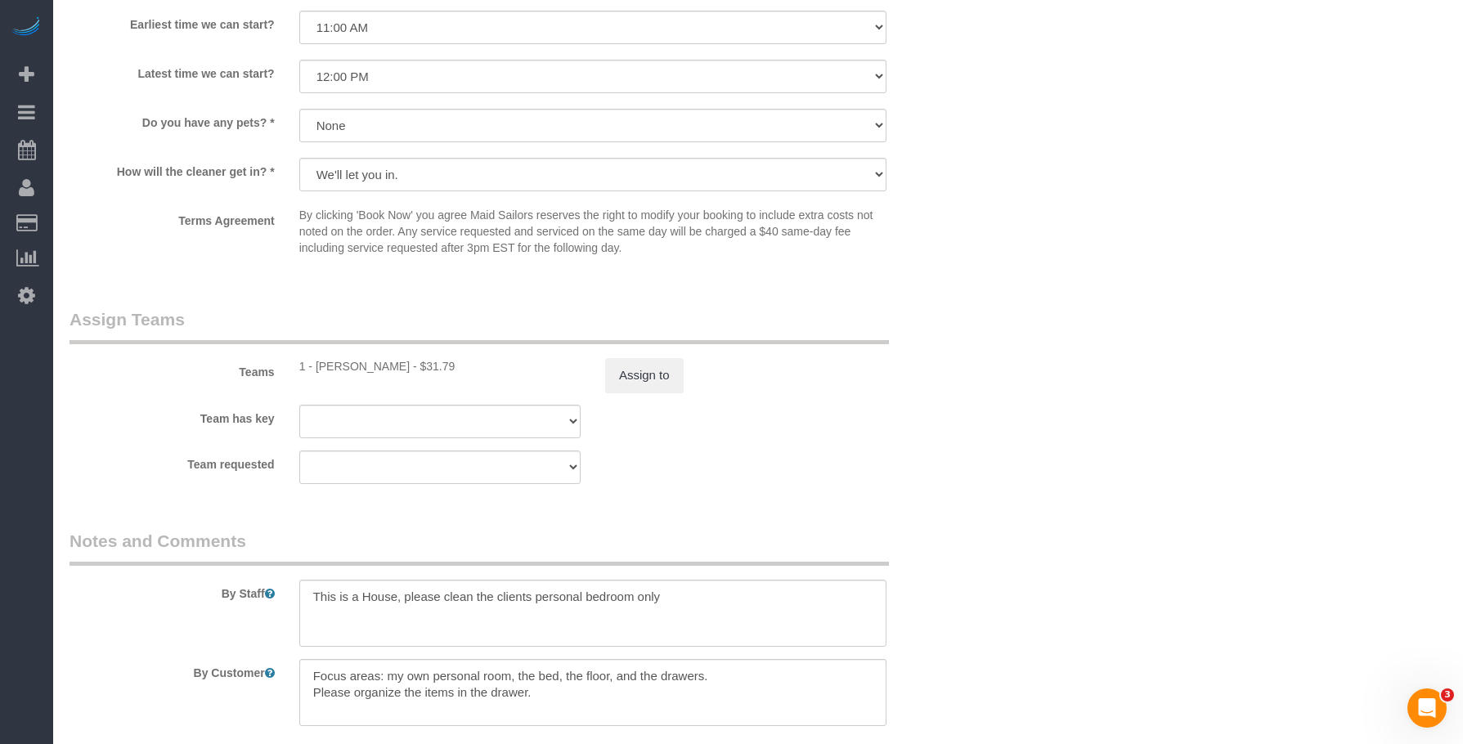
scroll to position [1696, 0]
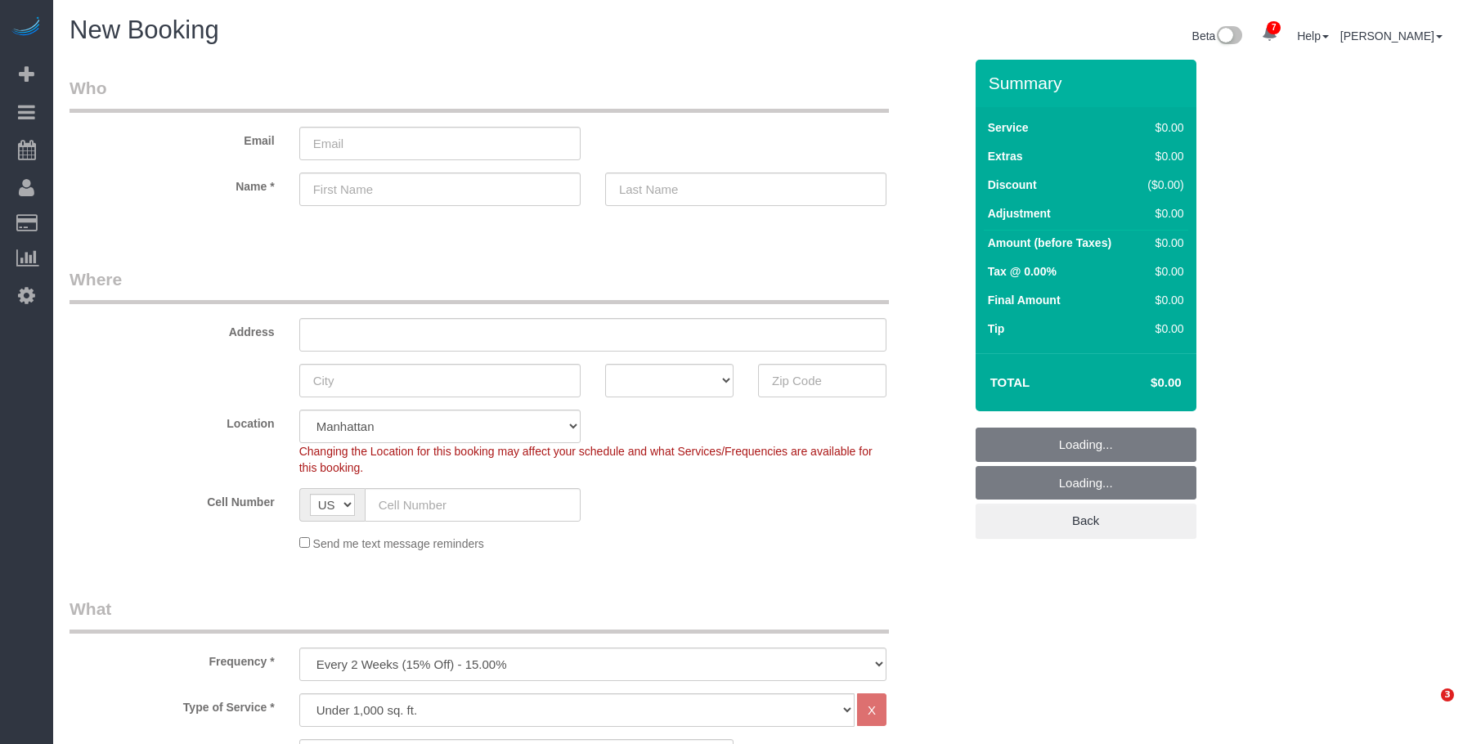
select select "number:89"
select select "number:90"
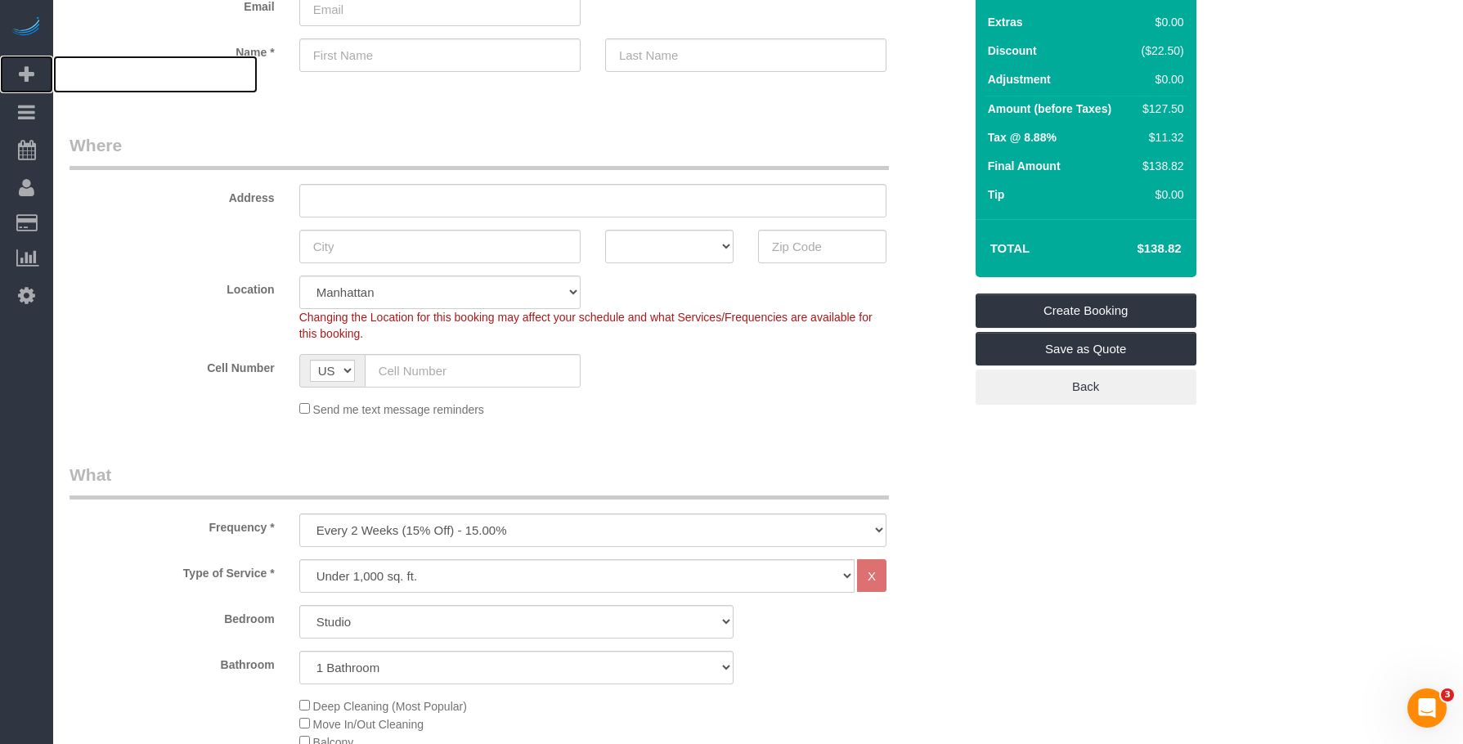
scroll to position [327, 0]
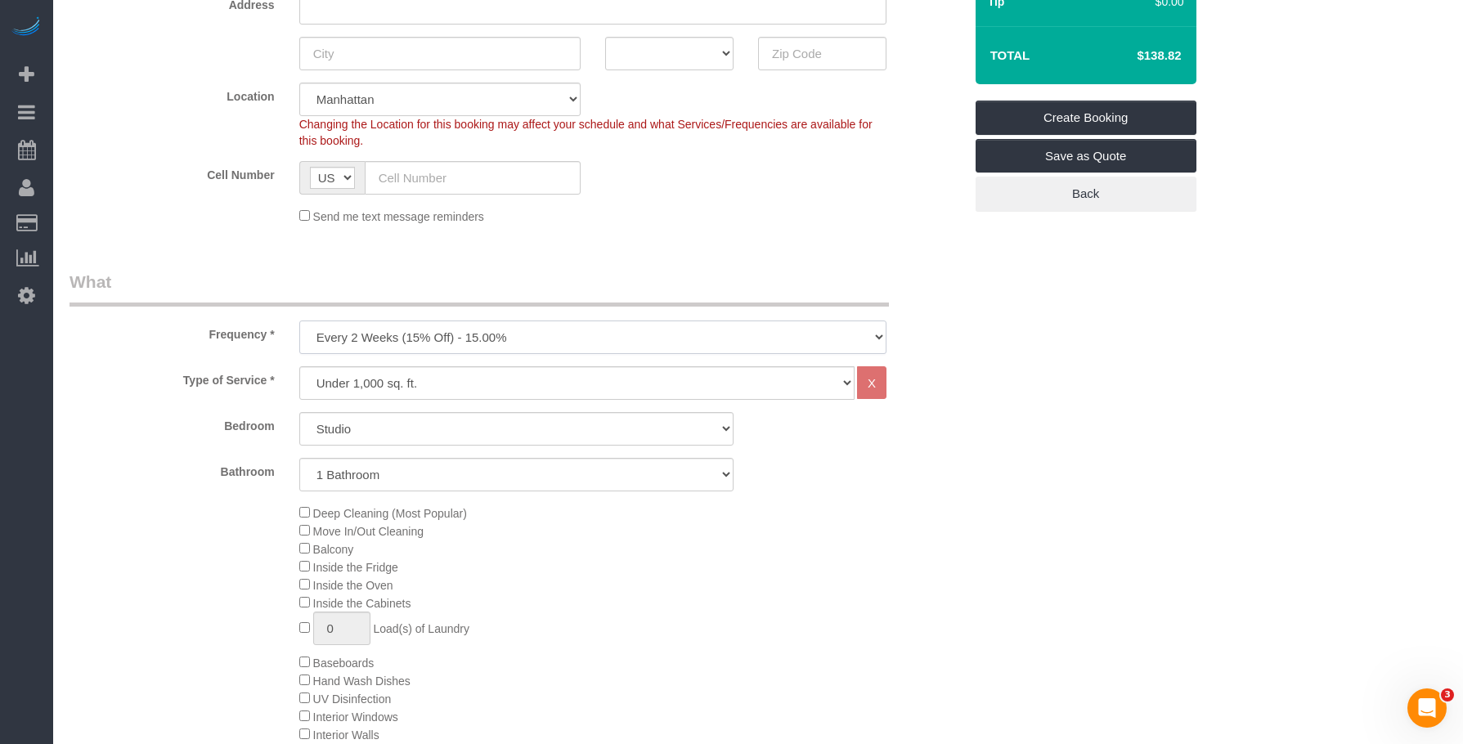
drag, startPoint x: 519, startPoint y: 332, endPoint x: 518, endPoint y: 347, distance: 14.7
click at [519, 332] on select "One Time Weekly (20% Off) - 20.00% Every 2 Weeks (15% Off) - 15.00% Every 4 Wee…" at bounding box center [592, 338] width 587 height 34
select select "object:8706"
click at [299, 321] on select "One Time Weekly (20% Off) - 20.00% Every 2 Weeks (15% Off) - 15.00% Every 4 Wee…" at bounding box center [592, 338] width 587 height 34
drag, startPoint x: 497, startPoint y: 429, endPoint x: 497, endPoint y: 445, distance: 15.5
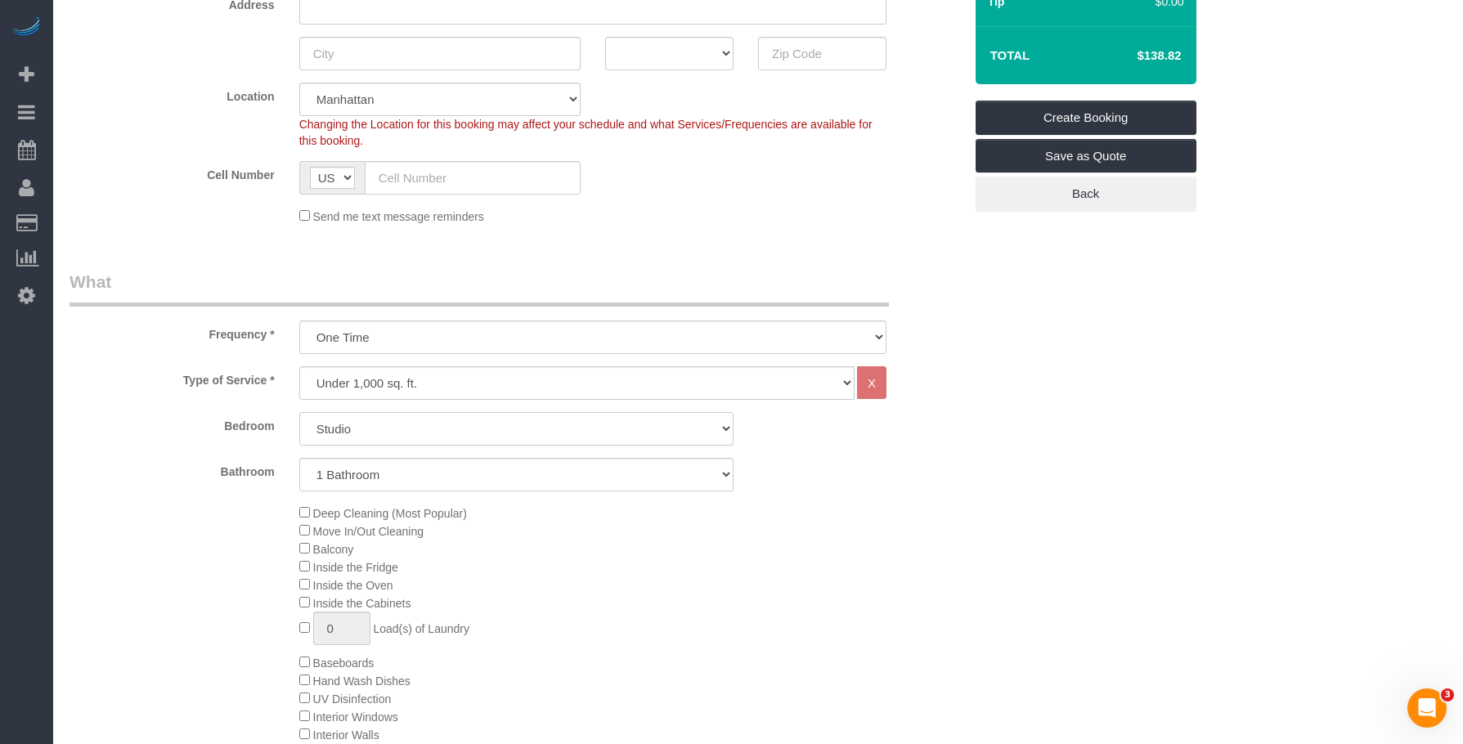
click at [496, 437] on select "Studio 1 Bedroom 2 Bedrooms 3 Bedrooms" at bounding box center [516, 429] width 434 height 34
select select "2"
click at [299, 412] on select "Studio 1 Bedroom 2 Bedrooms 3 Bedrooms" at bounding box center [516, 429] width 434 height 34
click at [492, 497] on div "Type of Service * Under 1,000 sq. ft. 1,001 - 1,500 sq. ft. 1,500+ sq. ft. Cust…" at bounding box center [517, 610] width 894 height 488
click at [507, 480] on select "1 Bathroom 2 Bathrooms" at bounding box center [516, 475] width 434 height 34
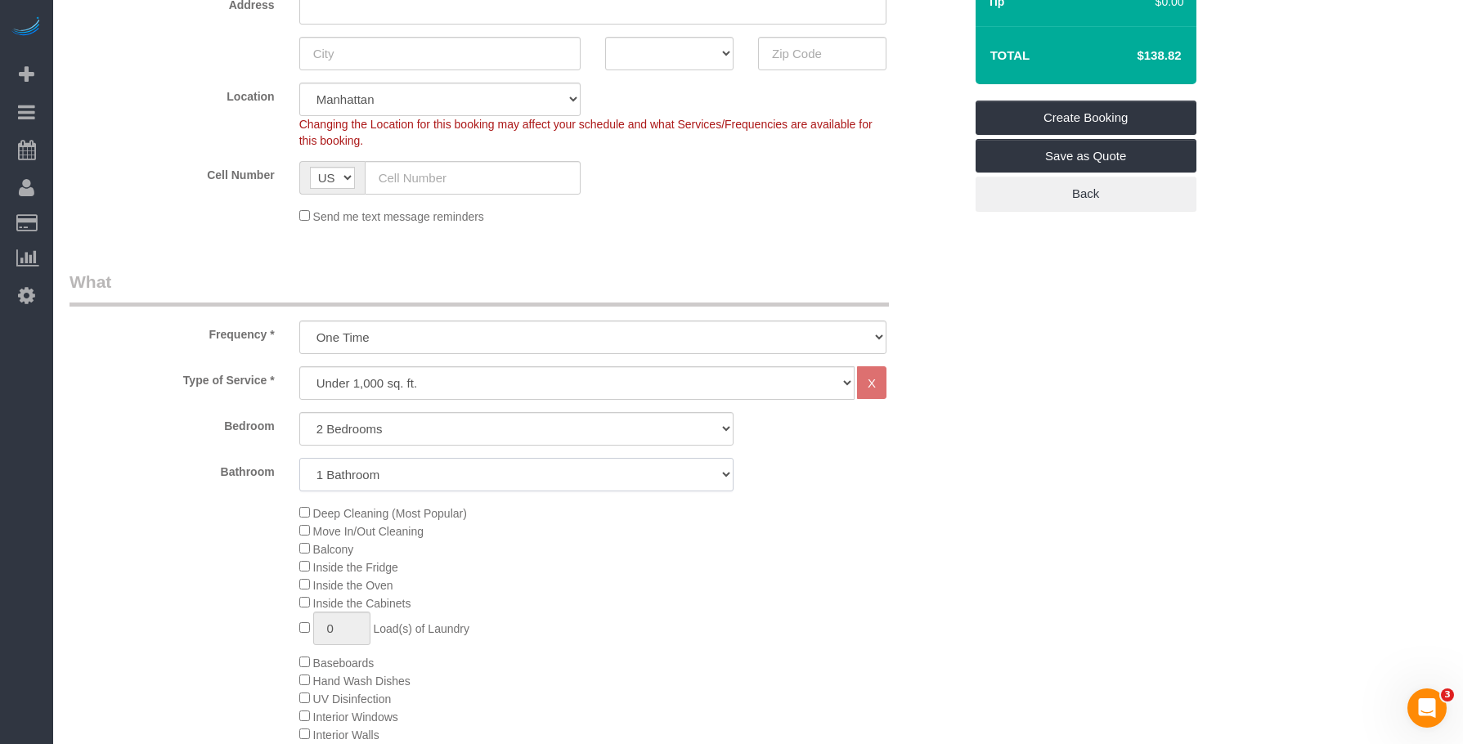
select select "2"
click at [299, 458] on select "1 Bathroom 2 Bathrooms" at bounding box center [516, 475] width 434 height 34
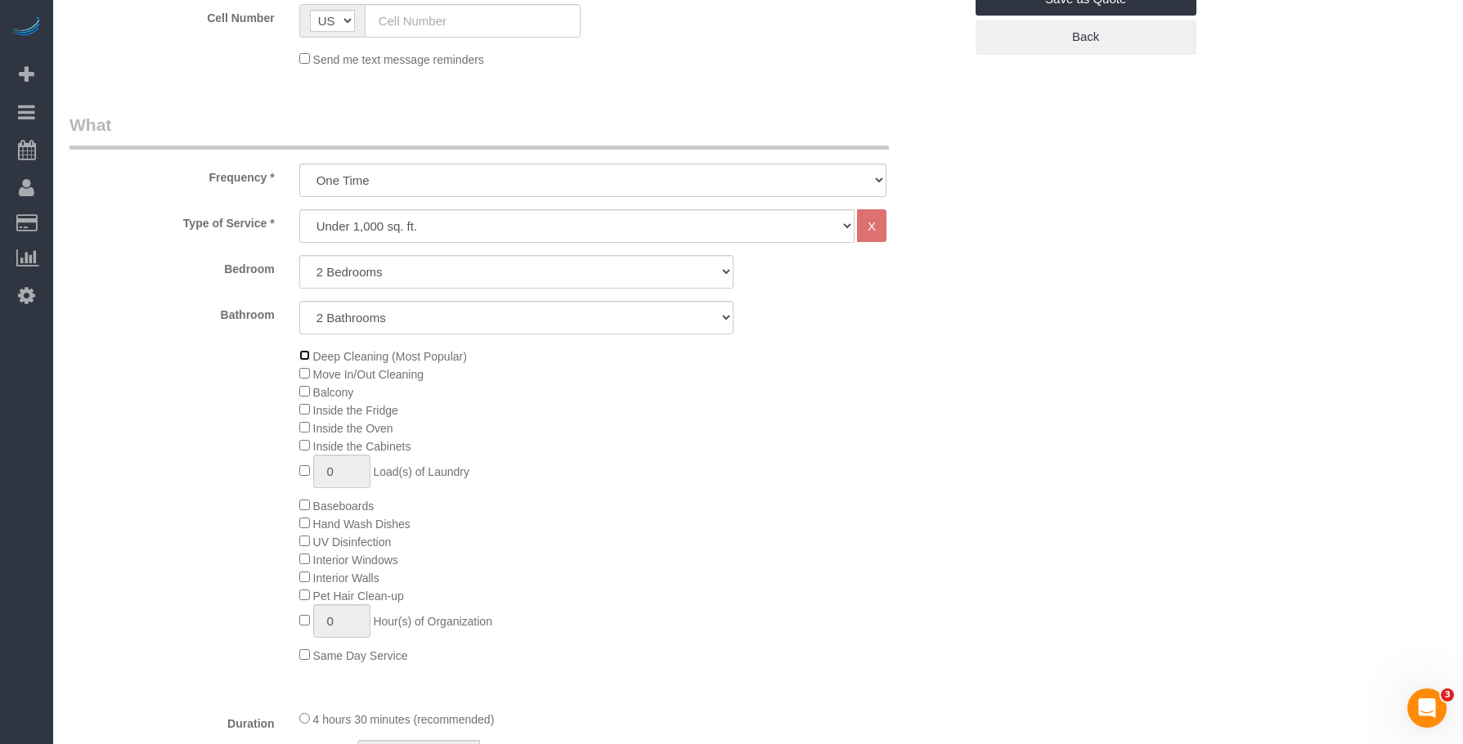
scroll to position [491, 0]
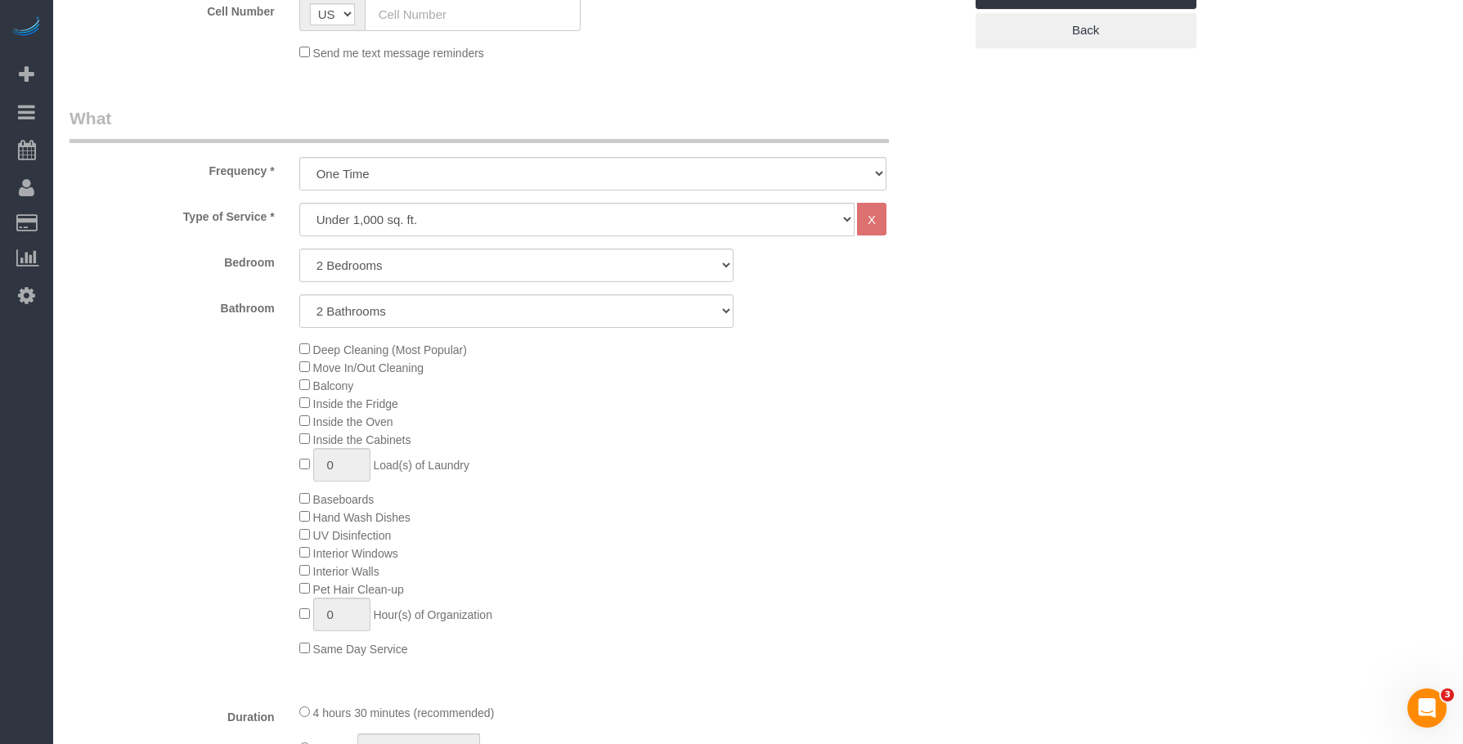
drag, startPoint x: 818, startPoint y: 101, endPoint x: 820, endPoint y: 5, distance: 96.6
click at [482, 213] on select "Under 1,000 sq. ft. 1,001 - 1,500 sq. ft. 1,500+ sq. ft. Custom Cleaning Office…" at bounding box center [576, 220] width 555 height 34
drag, startPoint x: 1017, startPoint y: 389, endPoint x: 996, endPoint y: 501, distance: 113.9
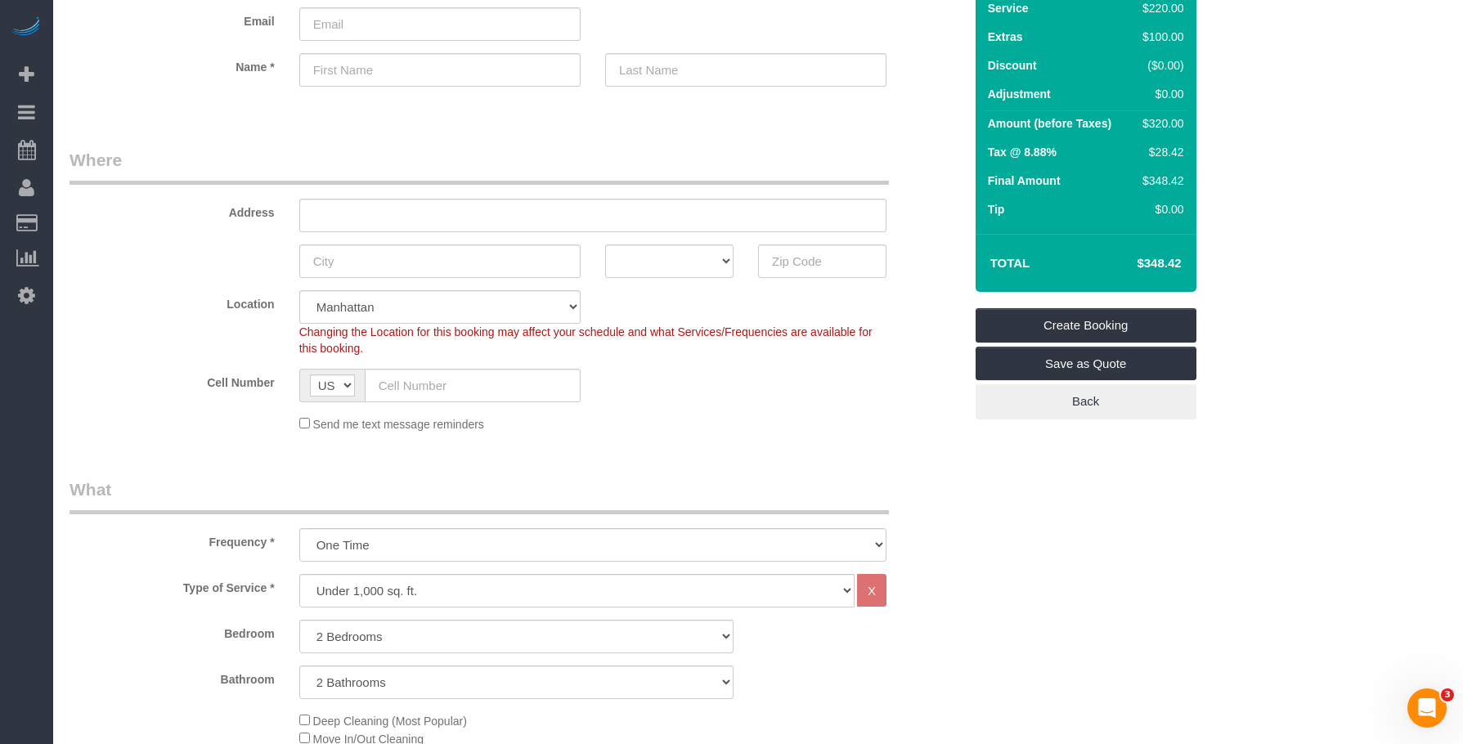
scroll to position [82, 0]
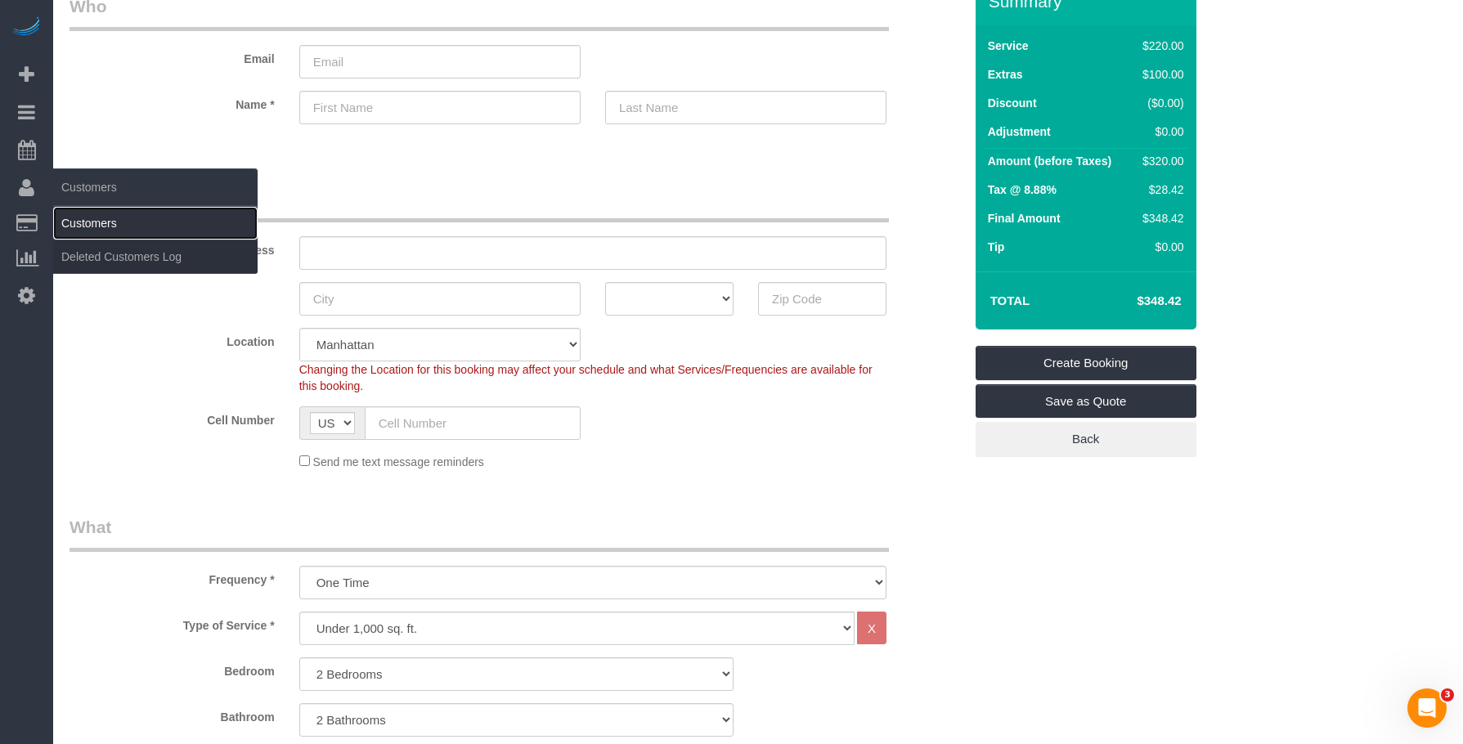
click at [116, 229] on link "Customers" at bounding box center [155, 223] width 204 height 33
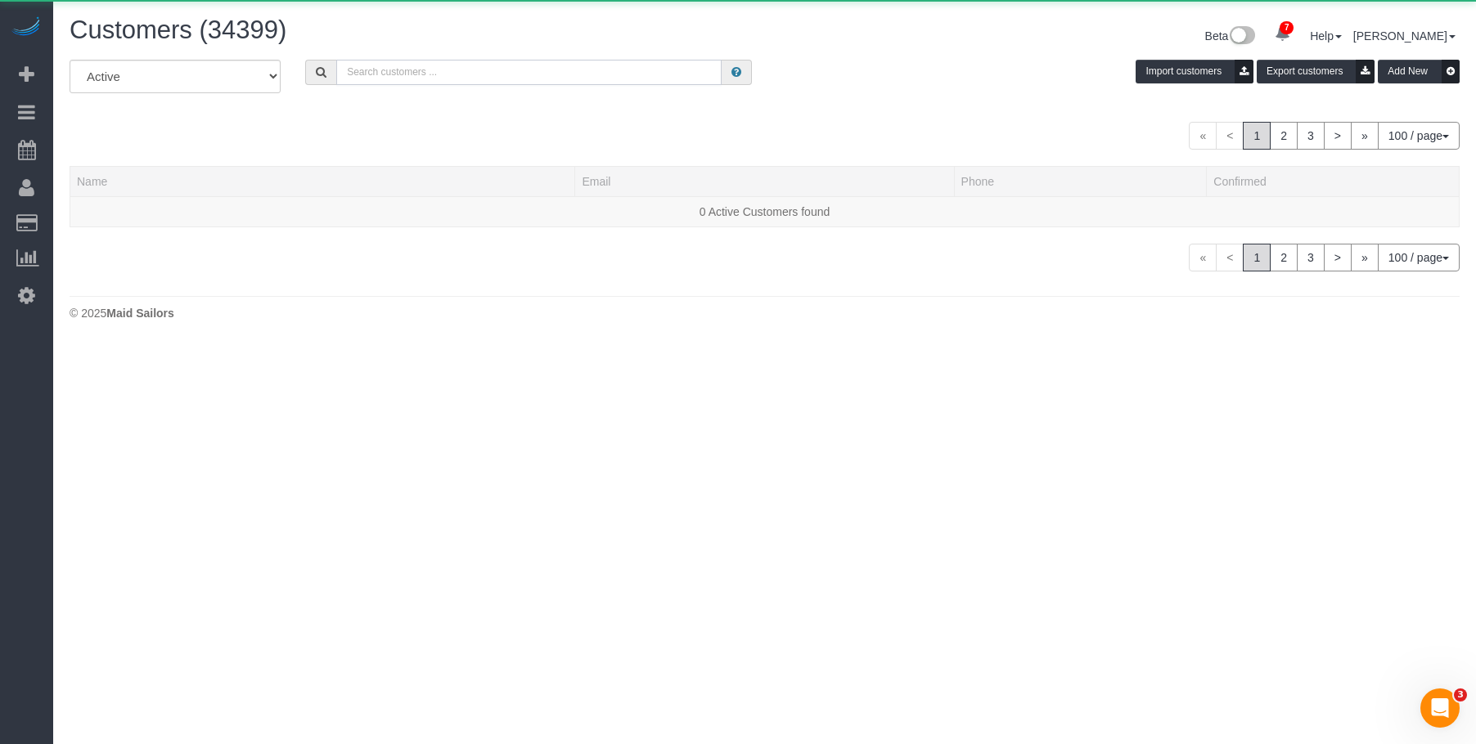
click at [424, 73] on input "text" at bounding box center [528, 72] width 385 height 25
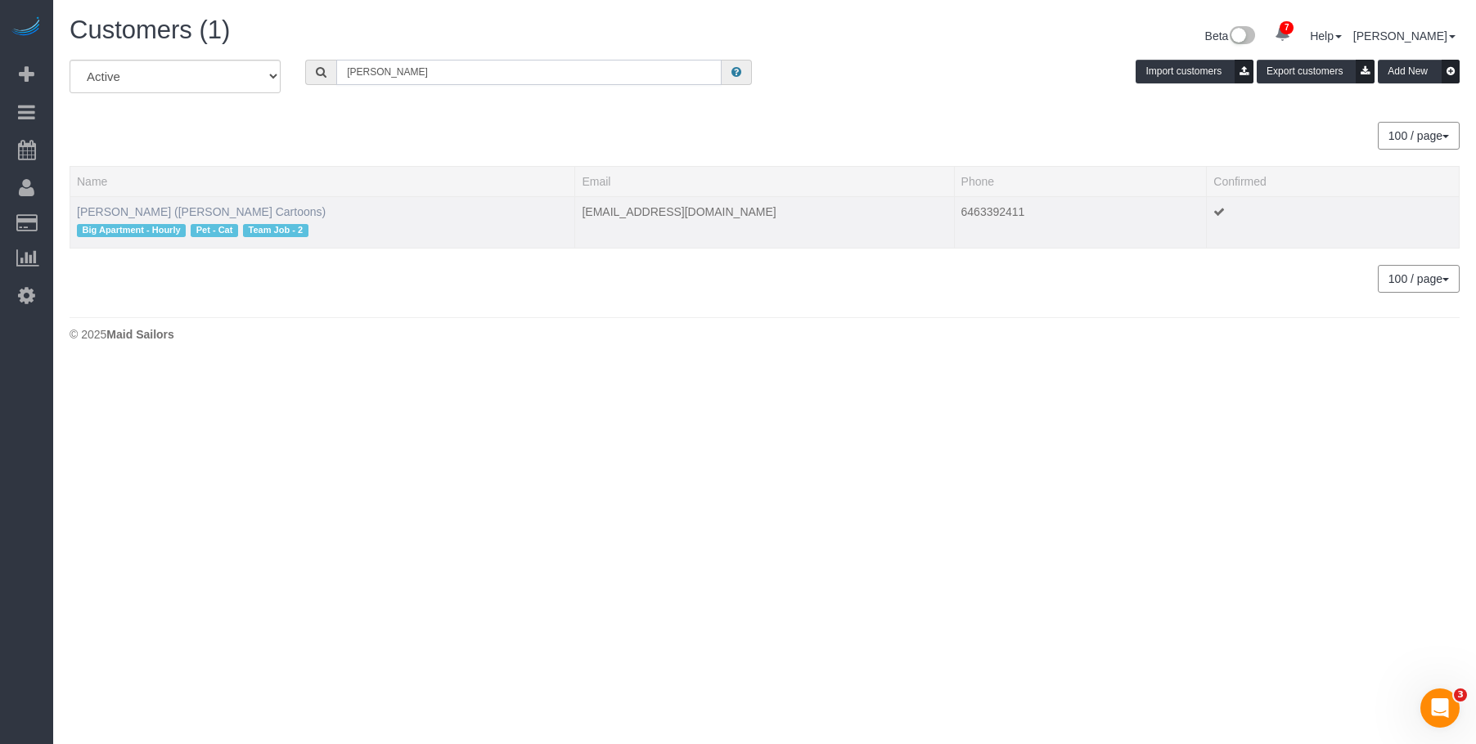
type input "sam marlow"
drag, startPoint x: 135, startPoint y: 210, endPoint x: 362, endPoint y: 224, distance: 227.8
click at [136, 210] on link "Sam Marlow (Sam Marlow Cartoons)" at bounding box center [201, 211] width 249 height 13
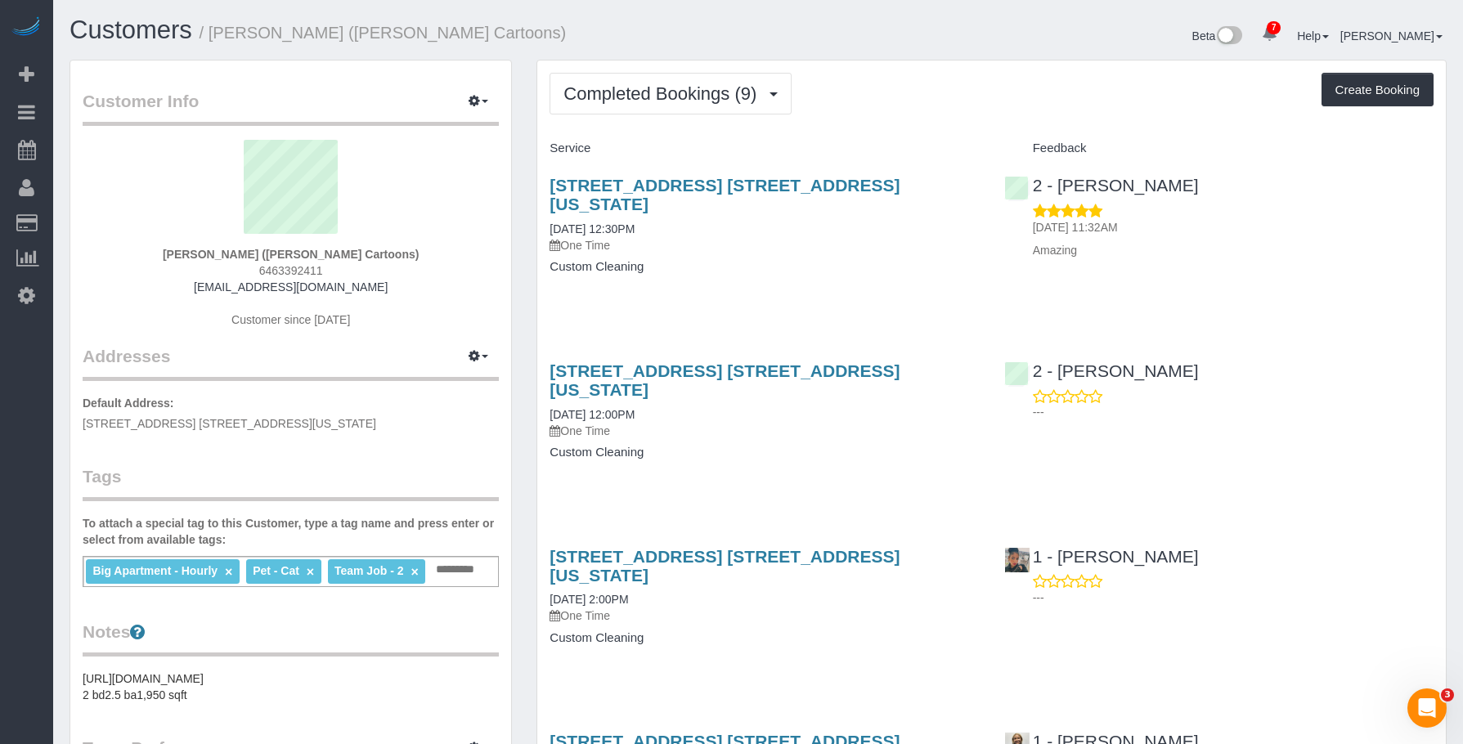
drag, startPoint x: 546, startPoint y: 178, endPoint x: 964, endPoint y: 186, distance: 417.3
click at [964, 186] on div "260 West Broadway, Apt. 4c, New York, NY 10013 08/08/2025 12:30PM One Time Cust…" at bounding box center [764, 234] width 454 height 145
copy link "260 West Broadway, Apt. 4c, New York, NY 10013"
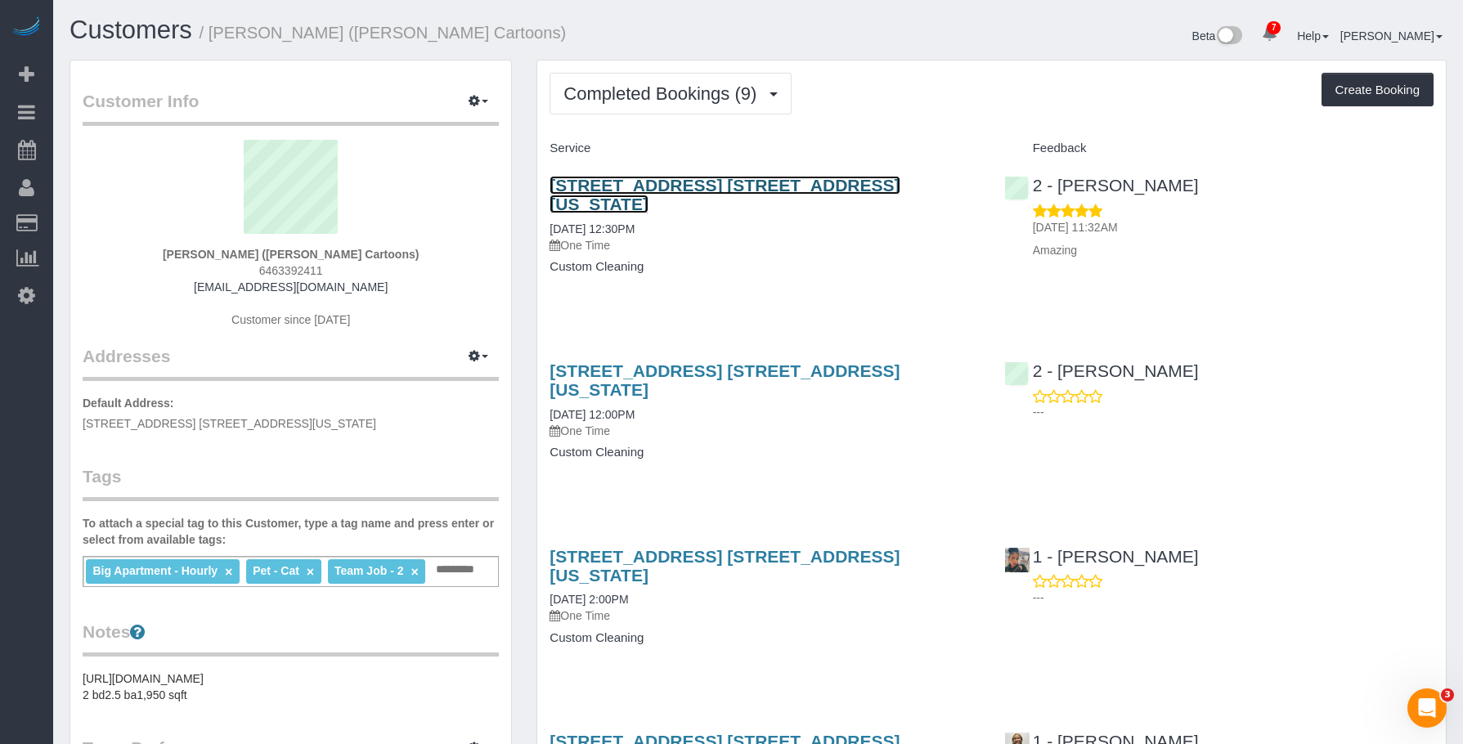
click at [798, 182] on link "260 West Broadway, Apt. 4c, New York, NY 10013" at bounding box center [725, 195] width 350 height 38
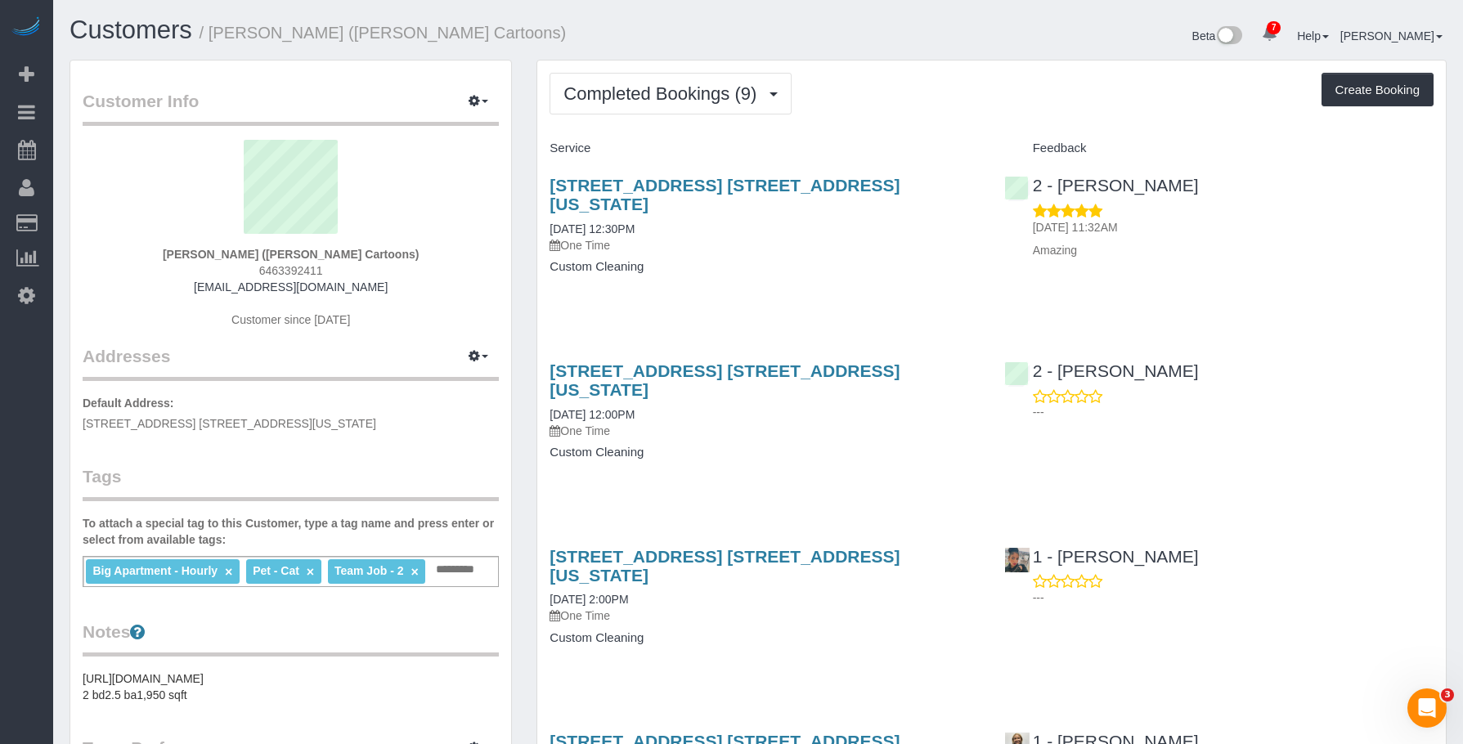
click at [767, 260] on h4 "Custom Cleaning" at bounding box center [764, 267] width 429 height 14
drag, startPoint x: 550, startPoint y: 173, endPoint x: 1050, endPoint y: 29, distance: 521.1
click at [965, 187] on div "260 West Broadway, Apt. 4c, New York, NY 10013 08/08/2025 12:30PM One Time Cust…" at bounding box center [764, 234] width 454 height 145
copy link "260 West Broadway, Apt. 4c, New York, NY 10013"
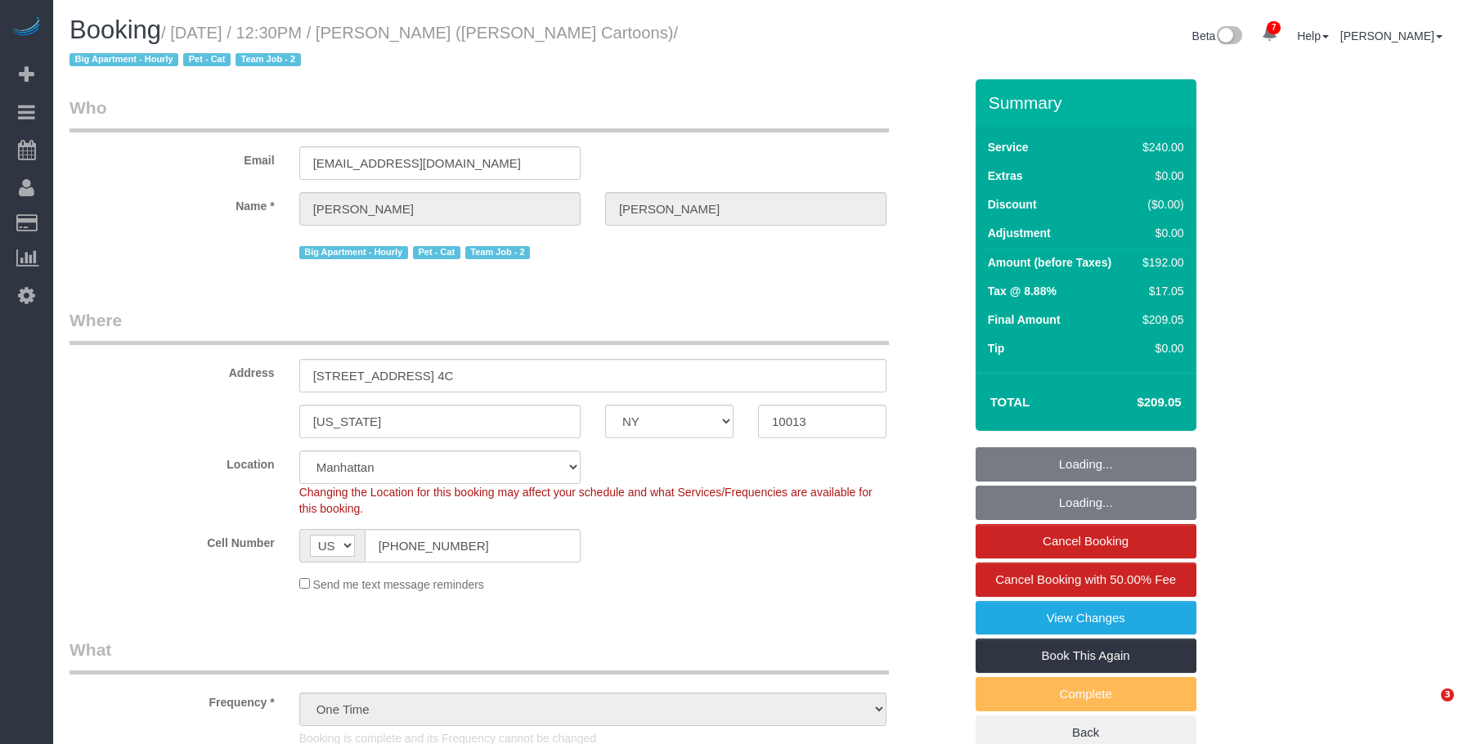
select select "NY"
select select "180"
select select "number:89"
select select "number:90"
select select "number:14"
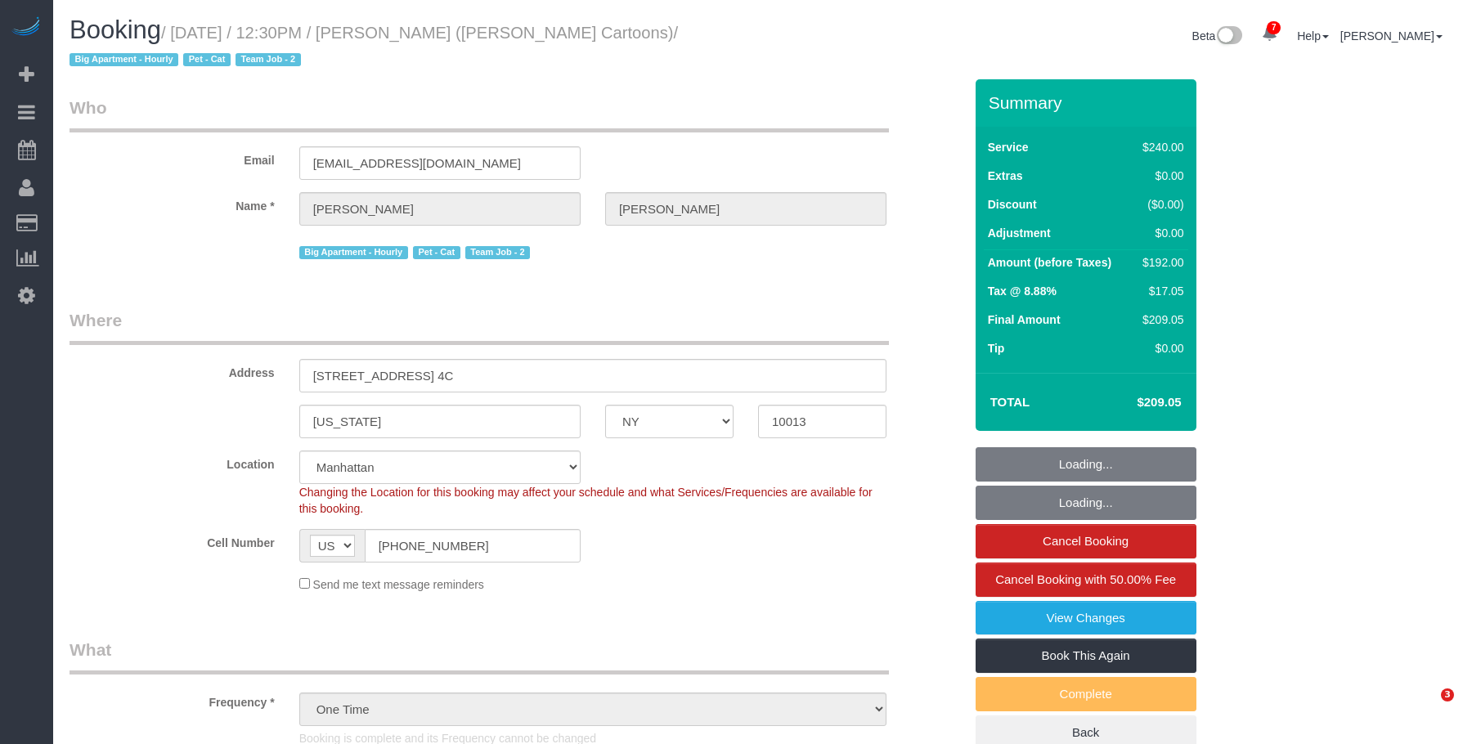
select select "number:6"
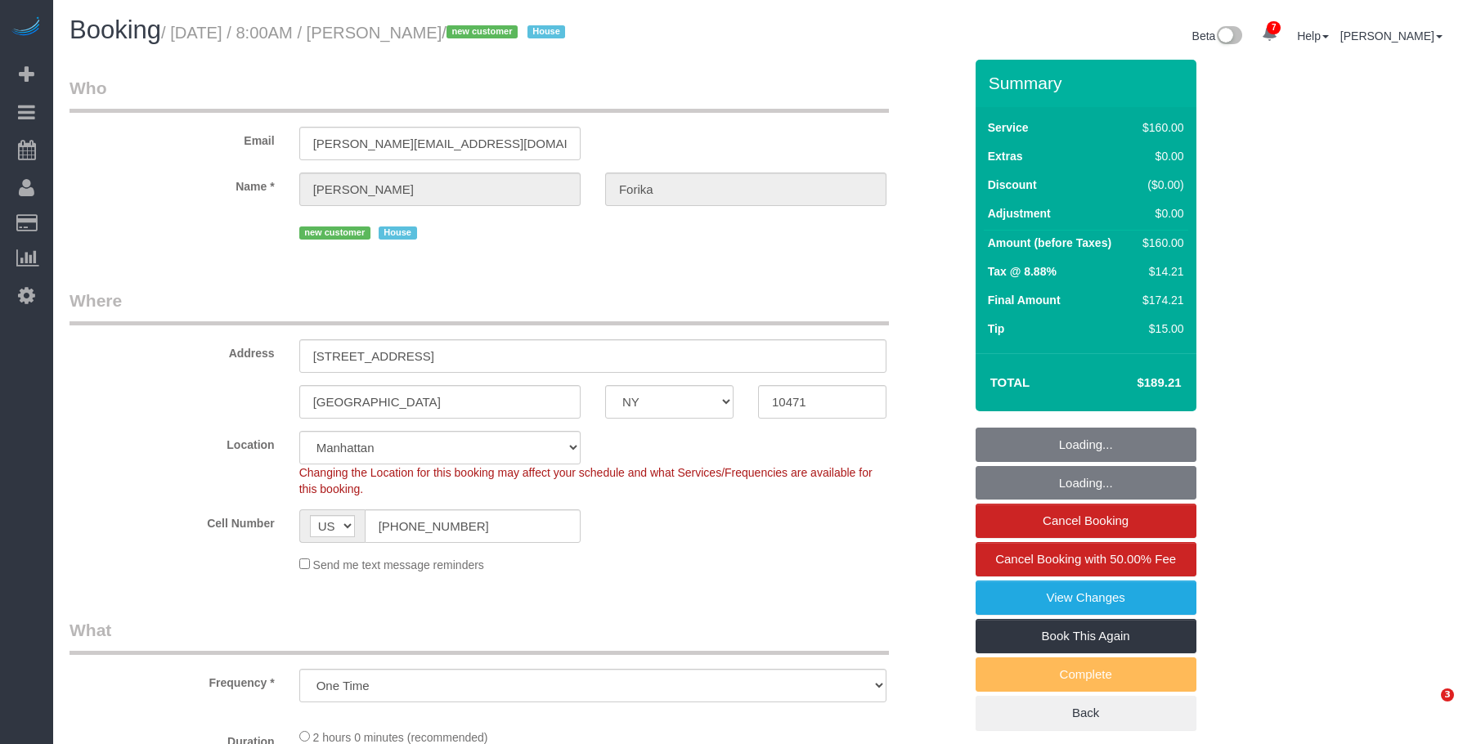
select select "NY"
select select "number:56"
select select "number:68"
select select "number:15"
select select "number:5"
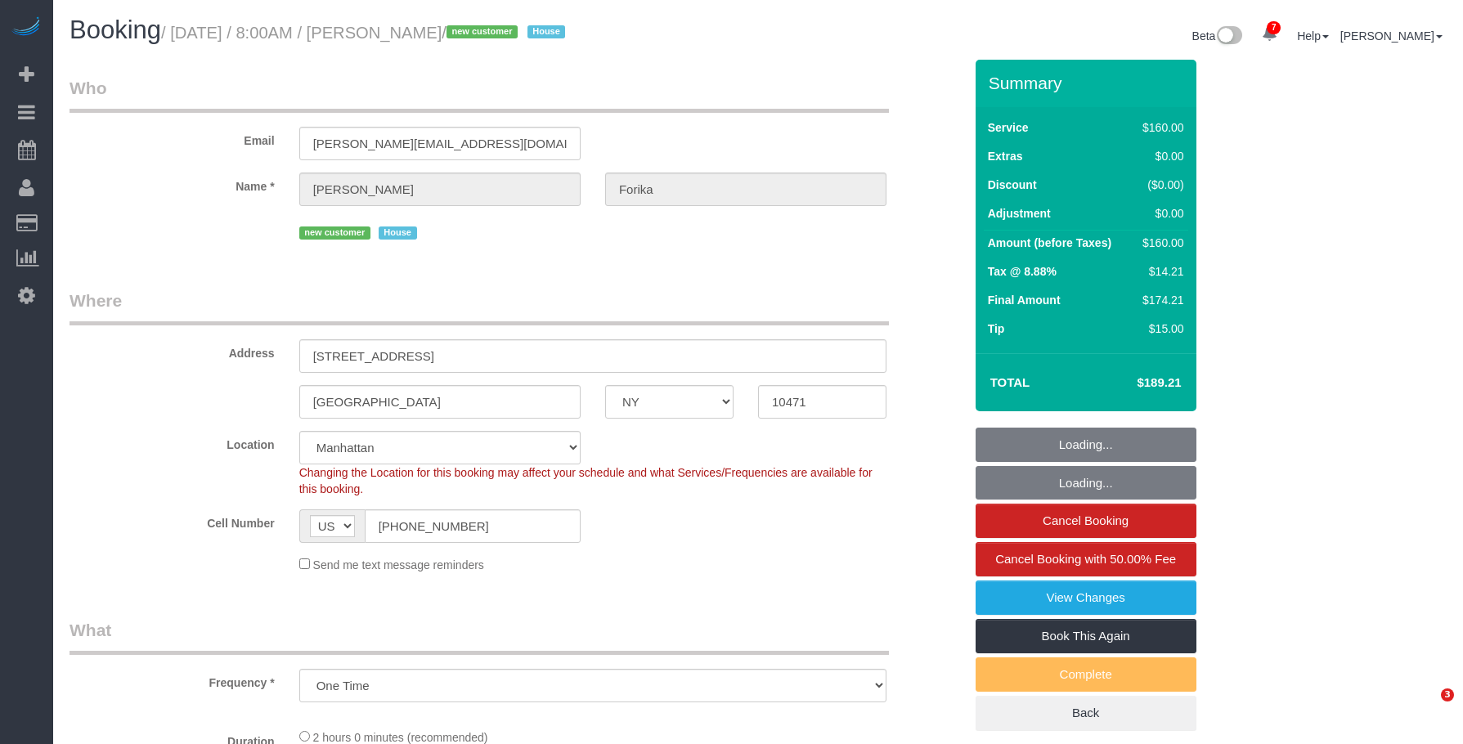
select select "object:836"
select select "spot1"
drag, startPoint x: 465, startPoint y: 143, endPoint x: 89, endPoint y: 180, distance: 378.1
click at [274, 155] on div "Email esther.forika@yahoo.com" at bounding box center [516, 118] width 919 height 84
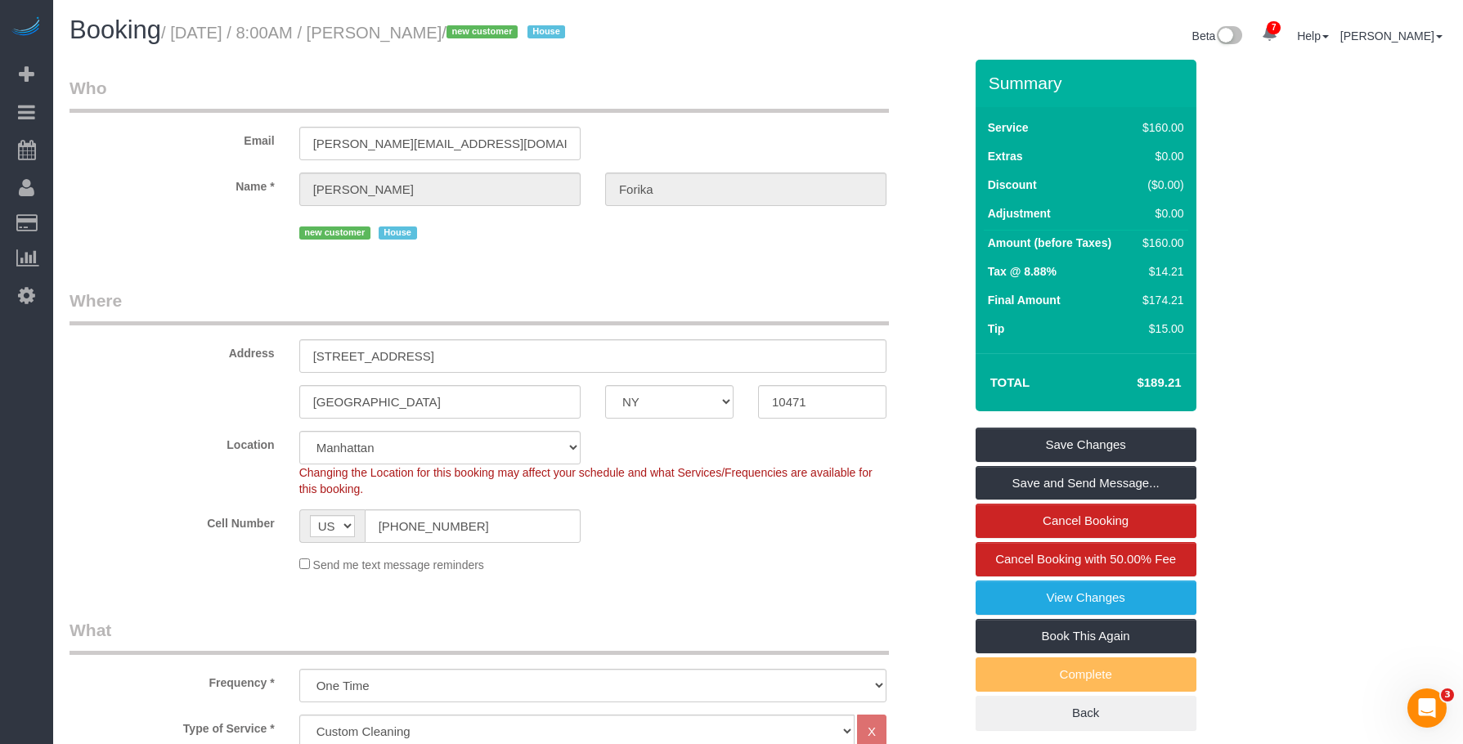
click at [443, 97] on legend "Who" at bounding box center [480, 94] width 820 height 37
drag, startPoint x: 458, startPoint y: 141, endPoint x: 144, endPoint y: 132, distance: 314.2
click at [144, 132] on div "Email esther.forika@yahoo.com" at bounding box center [516, 118] width 919 height 84
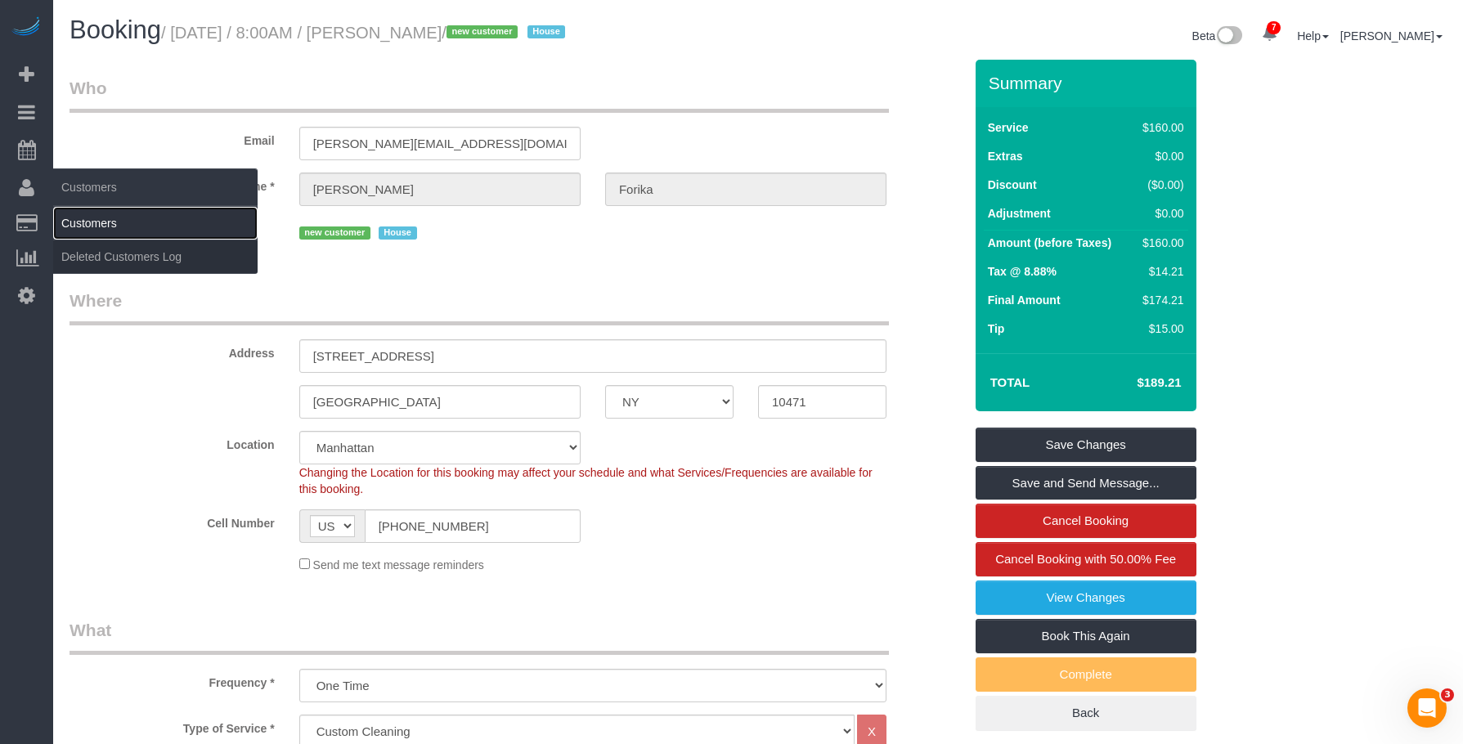
click at [99, 215] on link "Customers" at bounding box center [155, 223] width 204 height 33
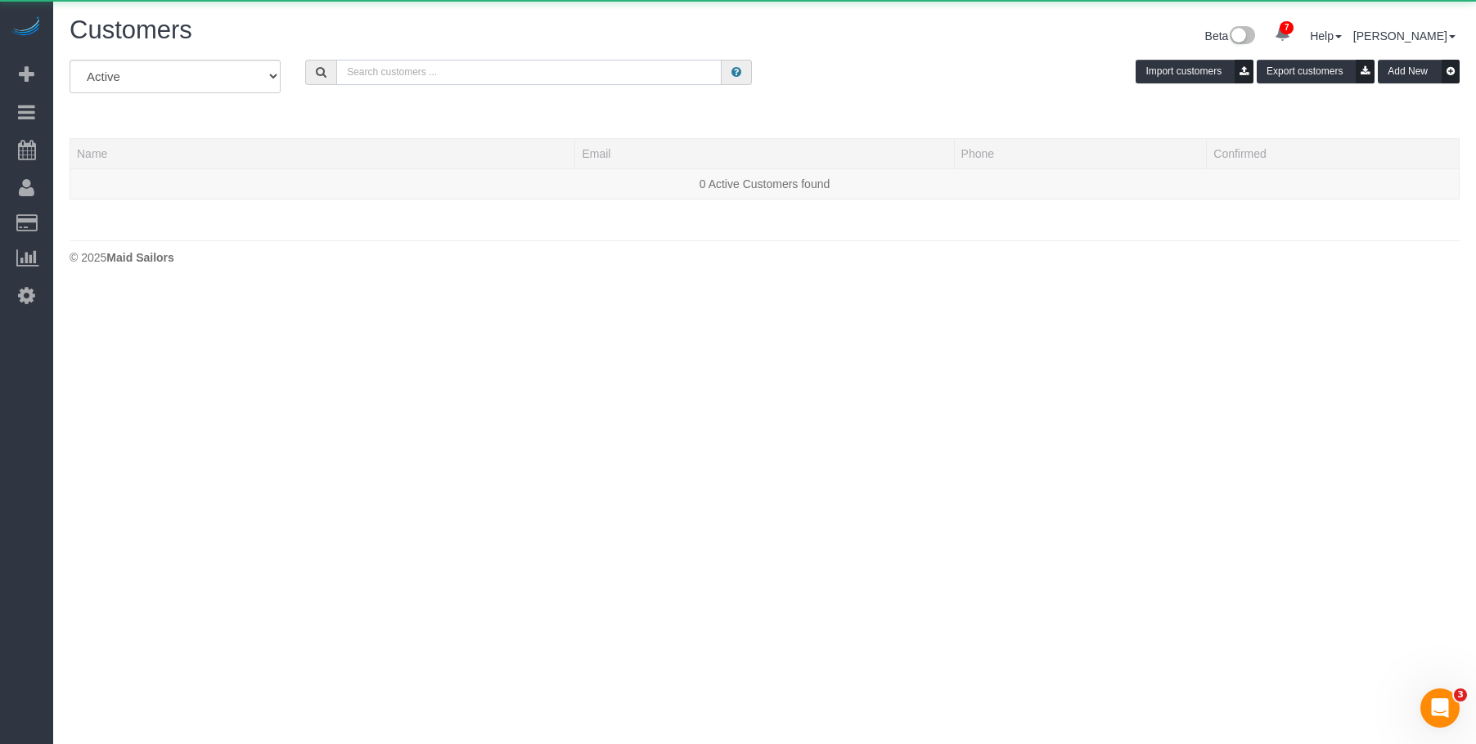
click at [618, 74] on input "text" at bounding box center [528, 72] width 385 height 25
paste input "esther.forika@yahoo.com"
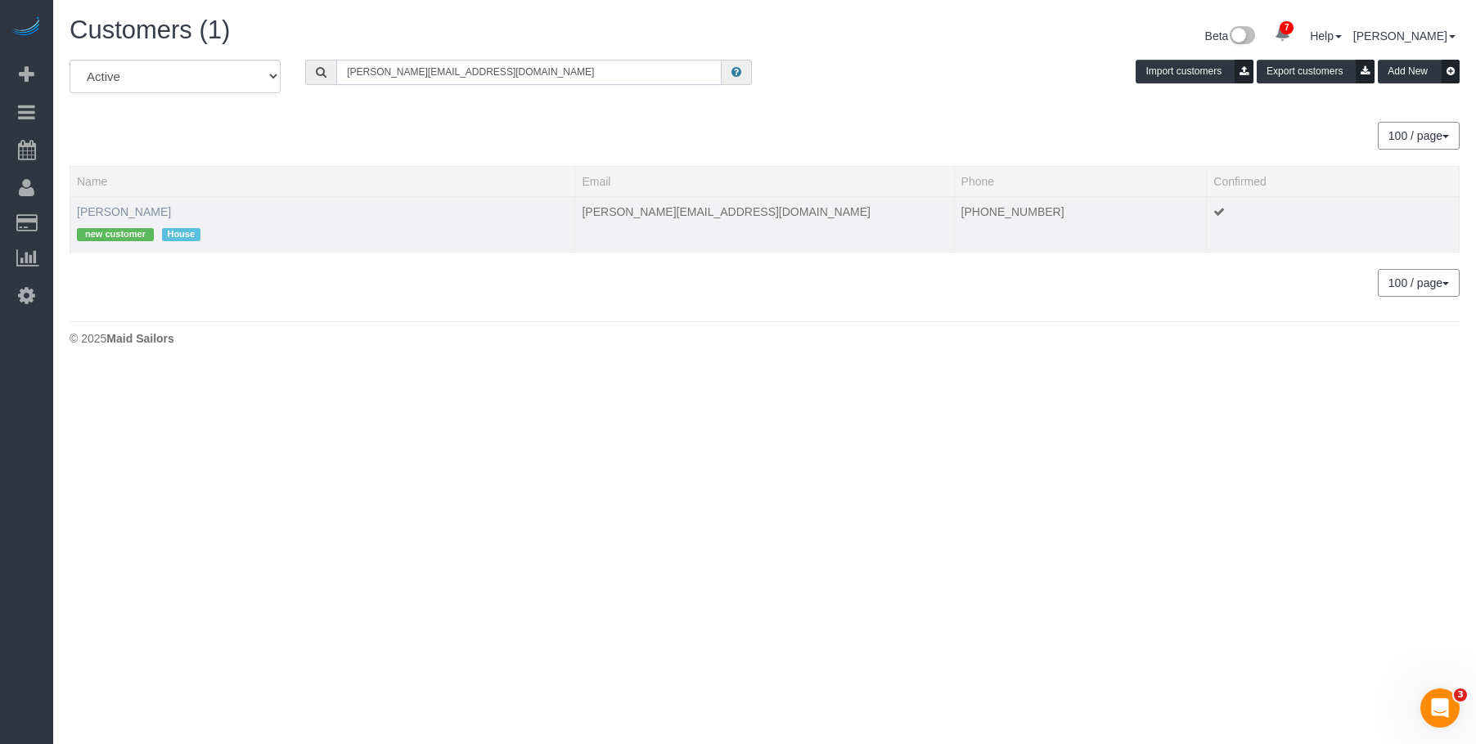
type input "esther.forika@yahoo.com"
click at [137, 213] on link "Esther Forika" at bounding box center [124, 211] width 94 height 13
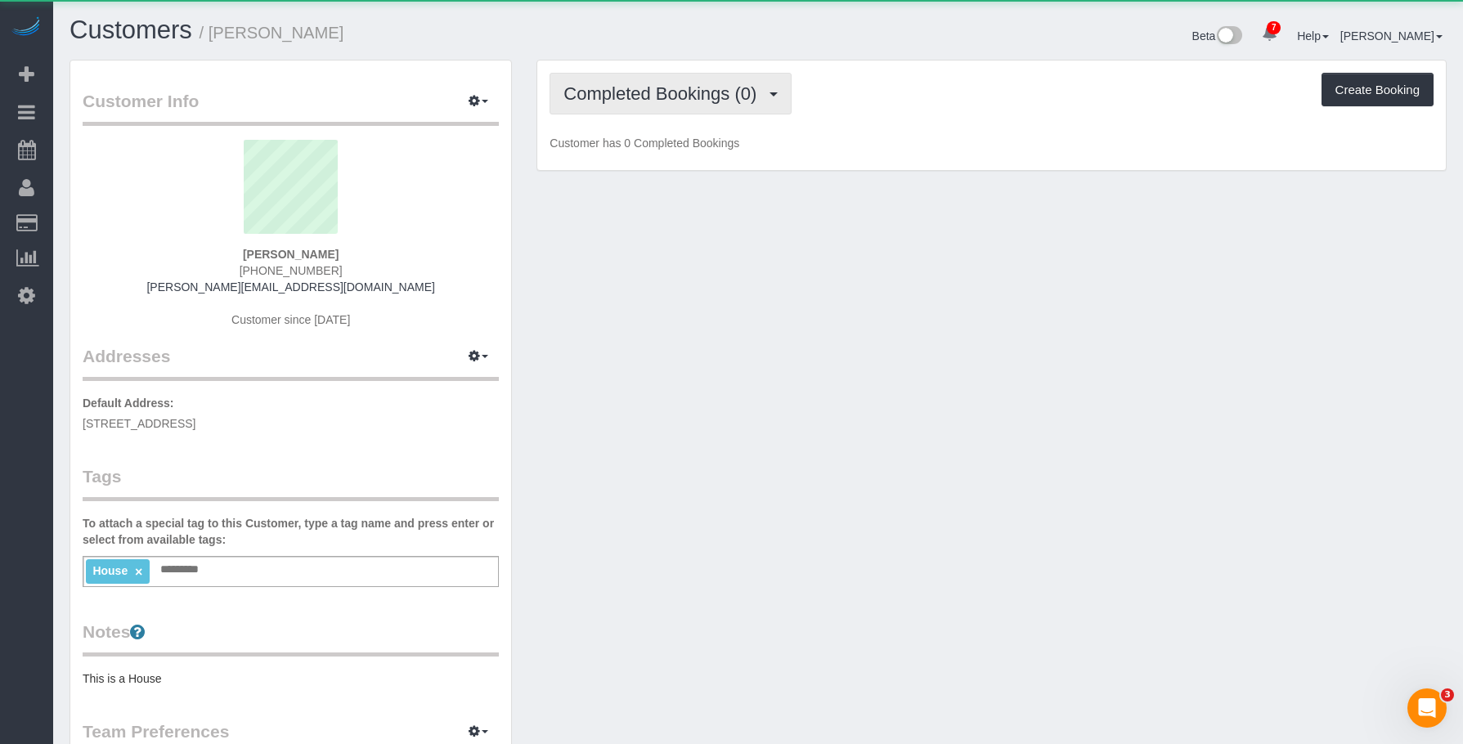
click at [683, 106] on button "Completed Bookings (0)" at bounding box center [671, 94] width 242 height 42
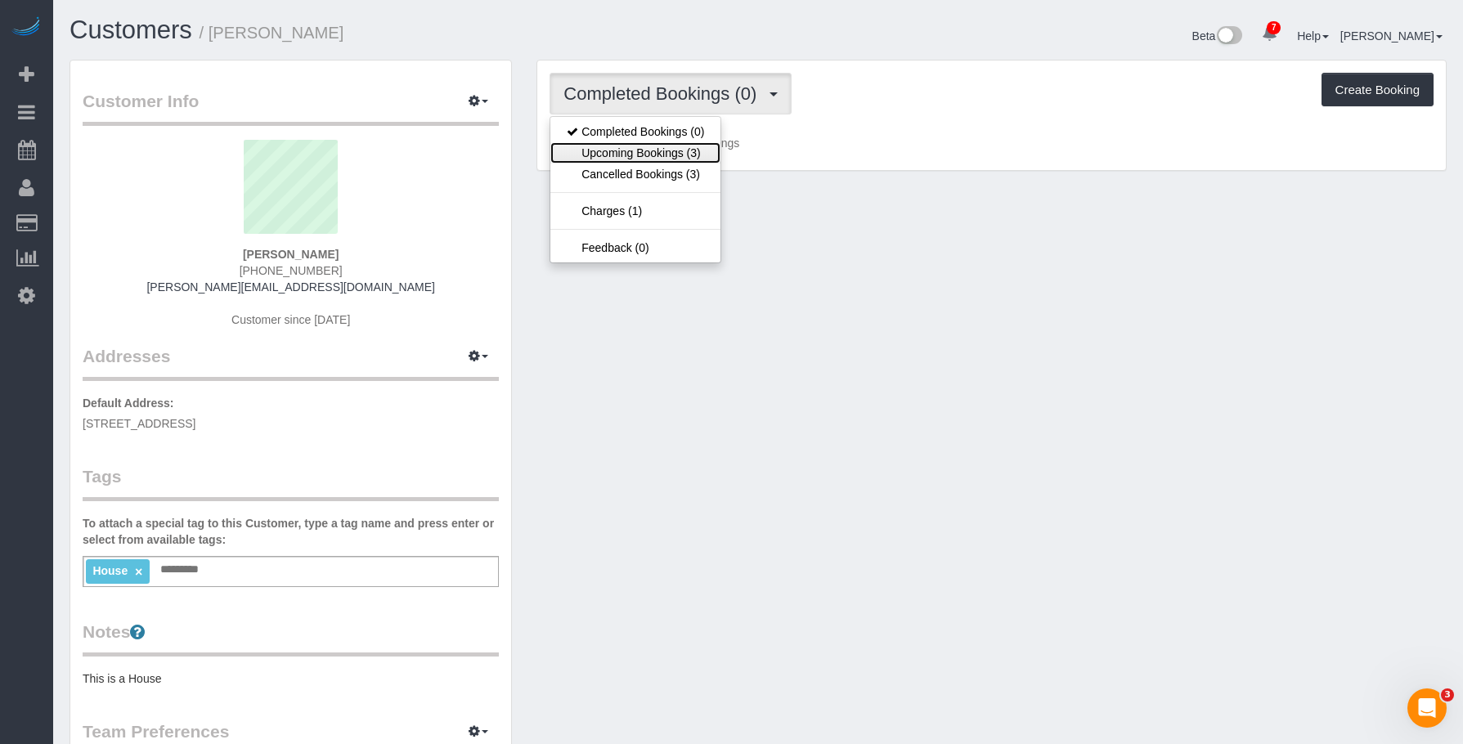
click at [670, 148] on link "Upcoming Bookings (3)" at bounding box center [636, 152] width 170 height 21
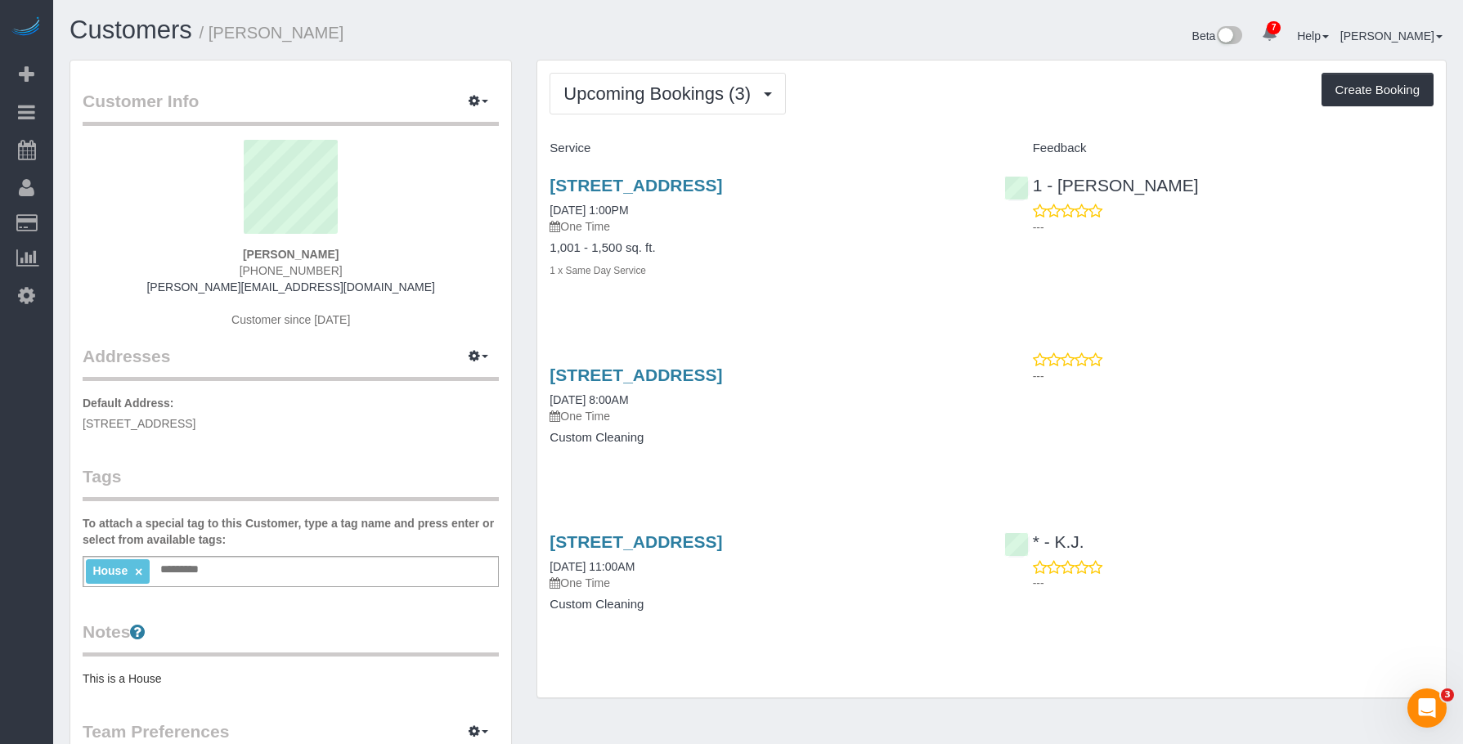
click at [746, 438] on h4 "Custom Cleaning" at bounding box center [764, 438] width 429 height 14
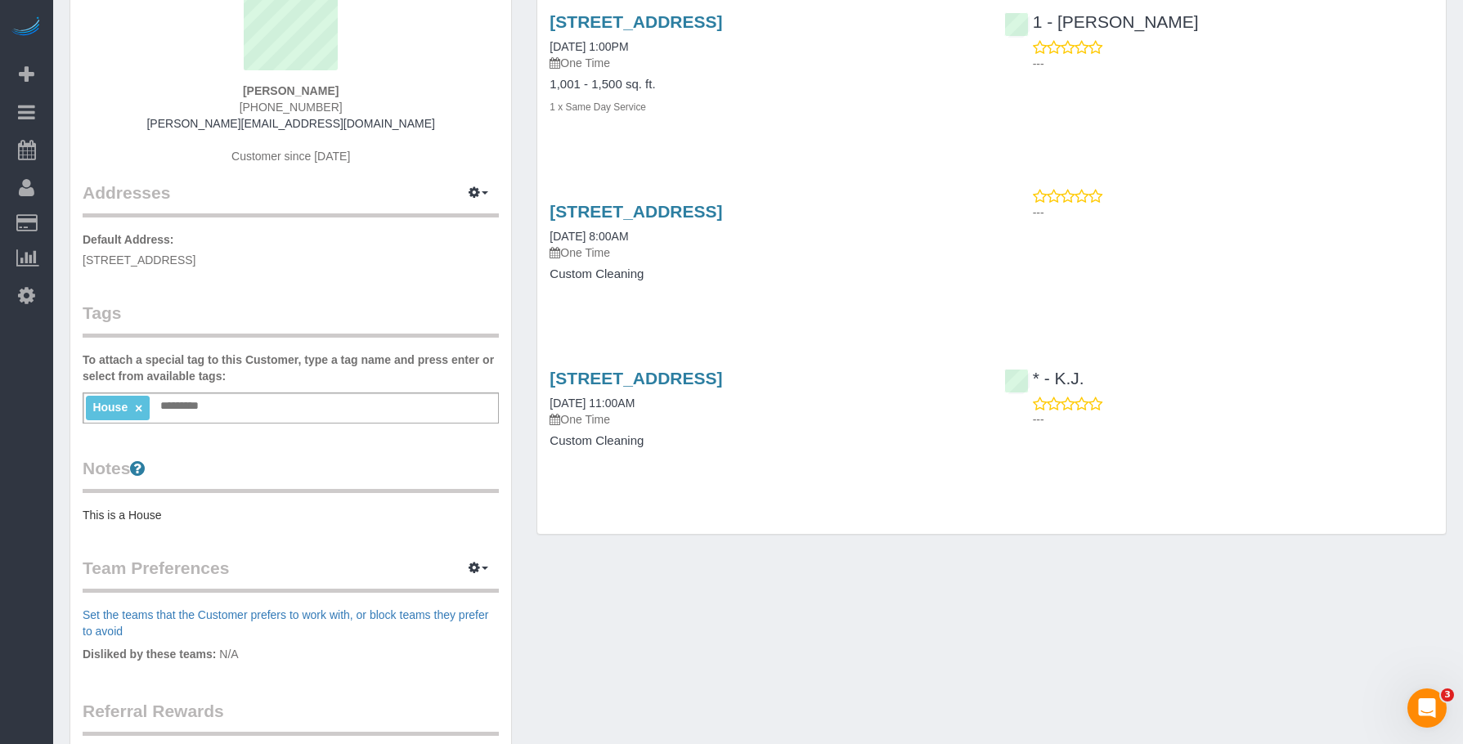
scroll to position [82, 0]
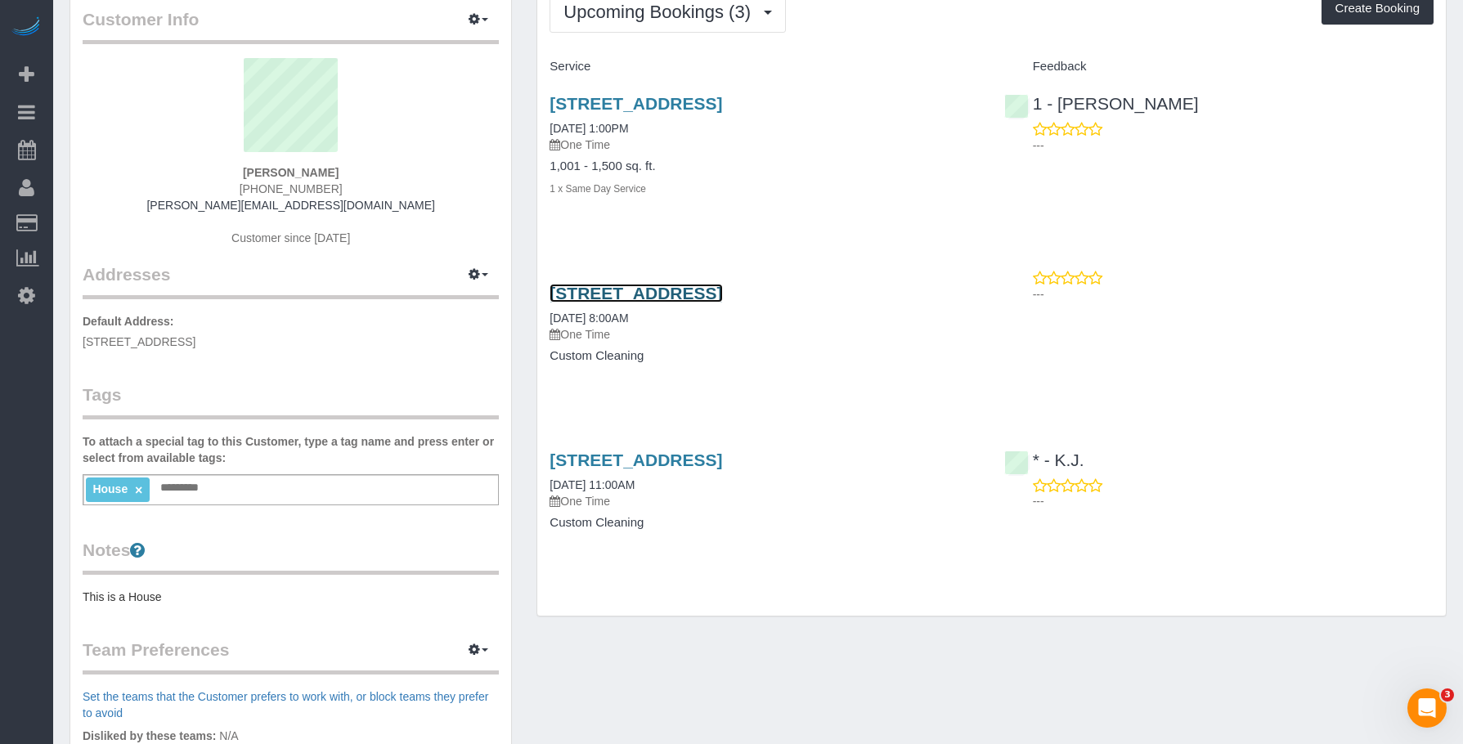
click at [722, 284] on link "232 West 260th Street, Bronx, NY 10471" at bounding box center [636, 293] width 173 height 19
click at [704, 456] on link "232 West 260th Street, Bronx, NY 10471" at bounding box center [636, 460] width 173 height 19
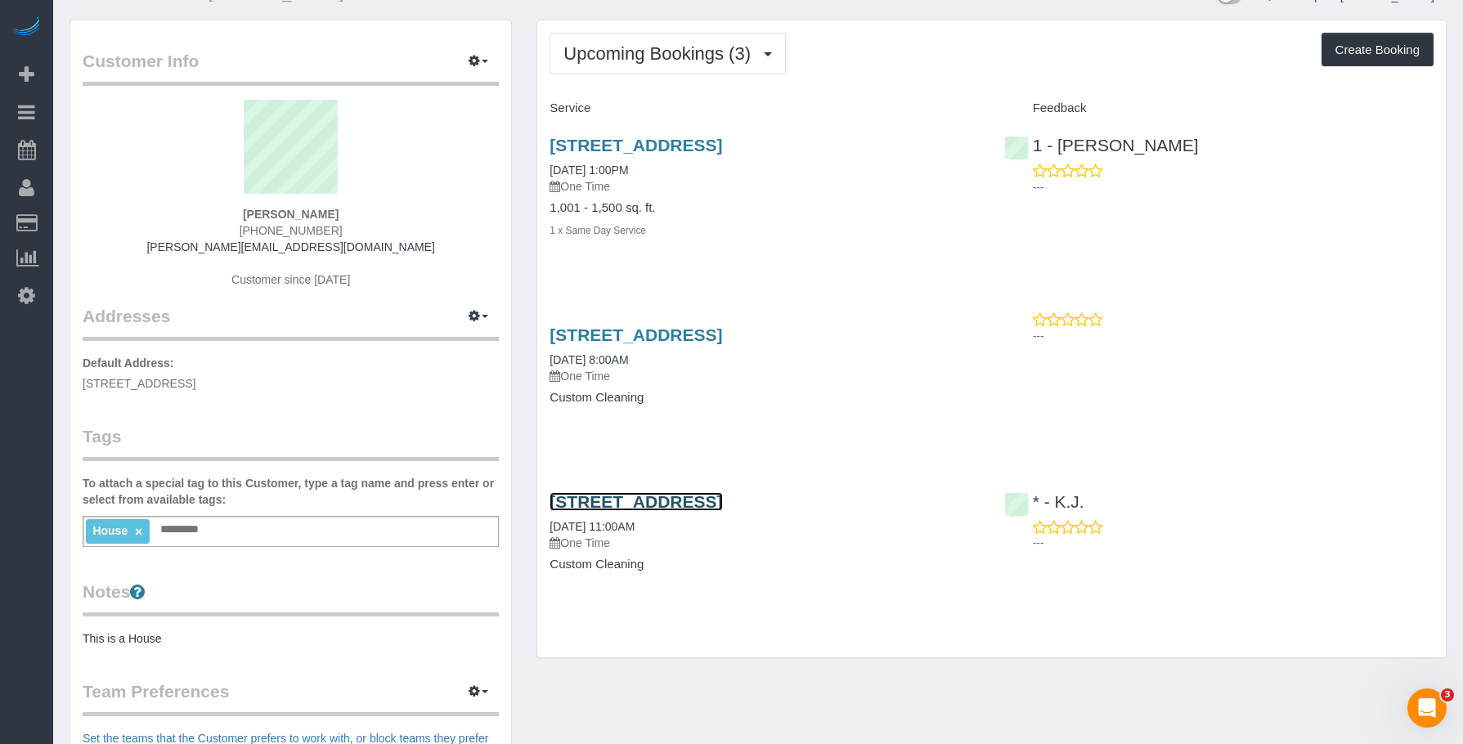
scroll to position [0, 0]
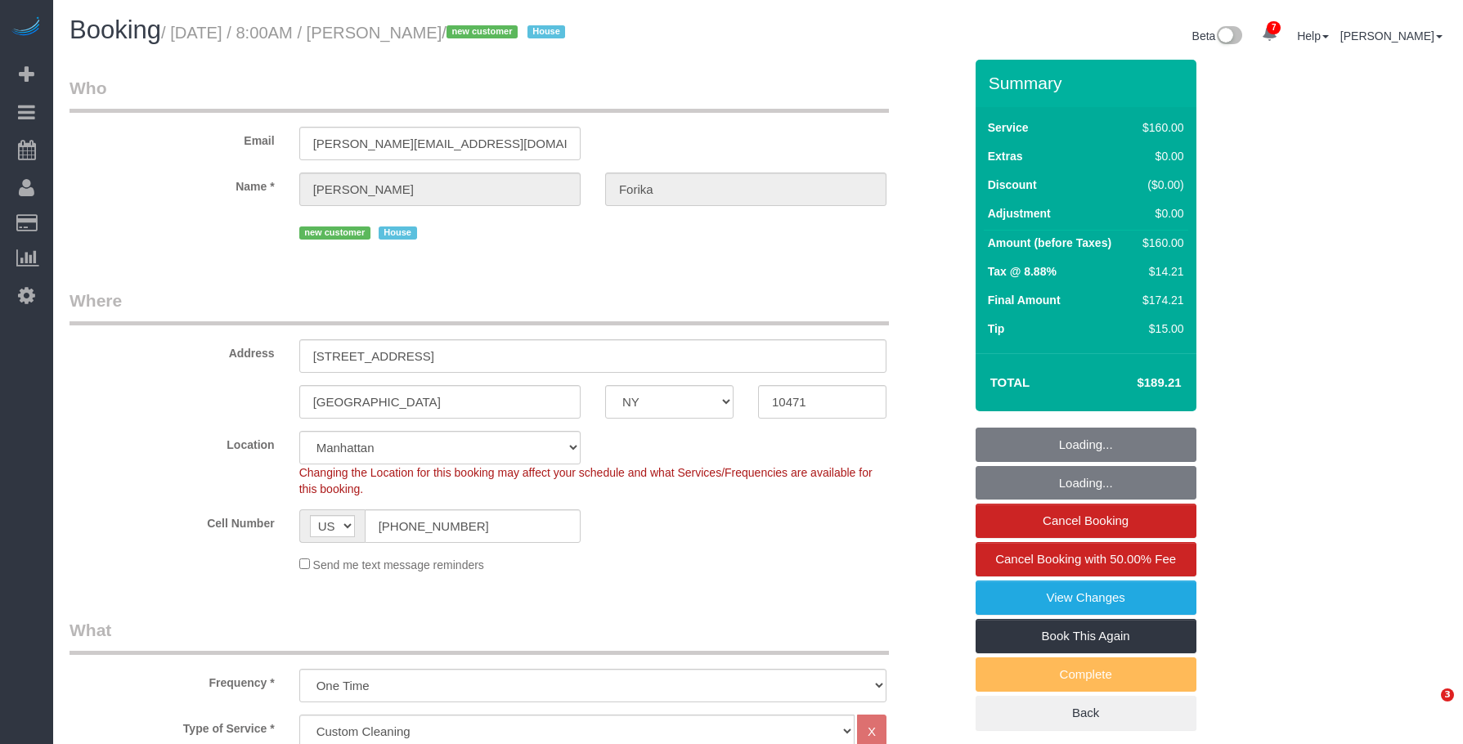
select select "NY"
select select "number:56"
select select "number:68"
select select "number:15"
select select "number:5"
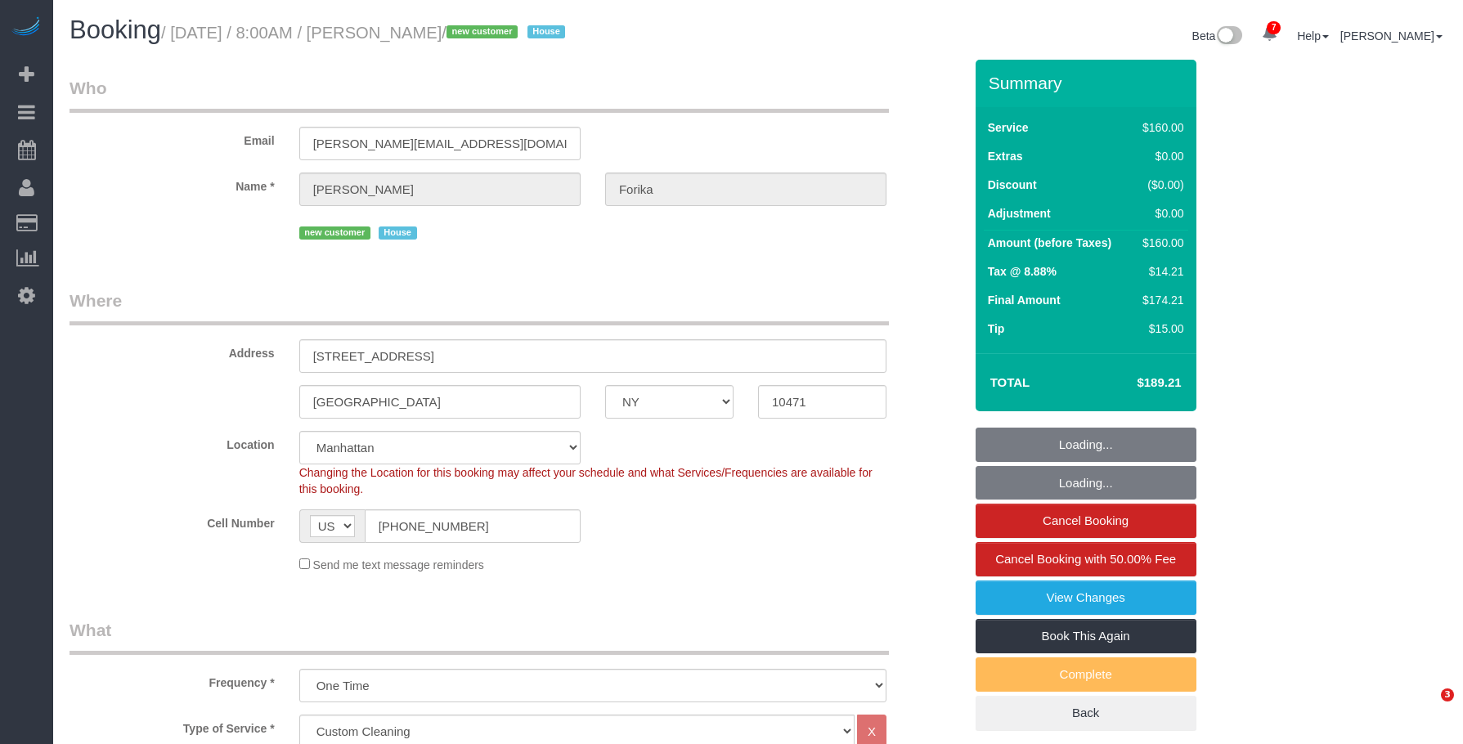
select select "object:970"
select select "spot1"
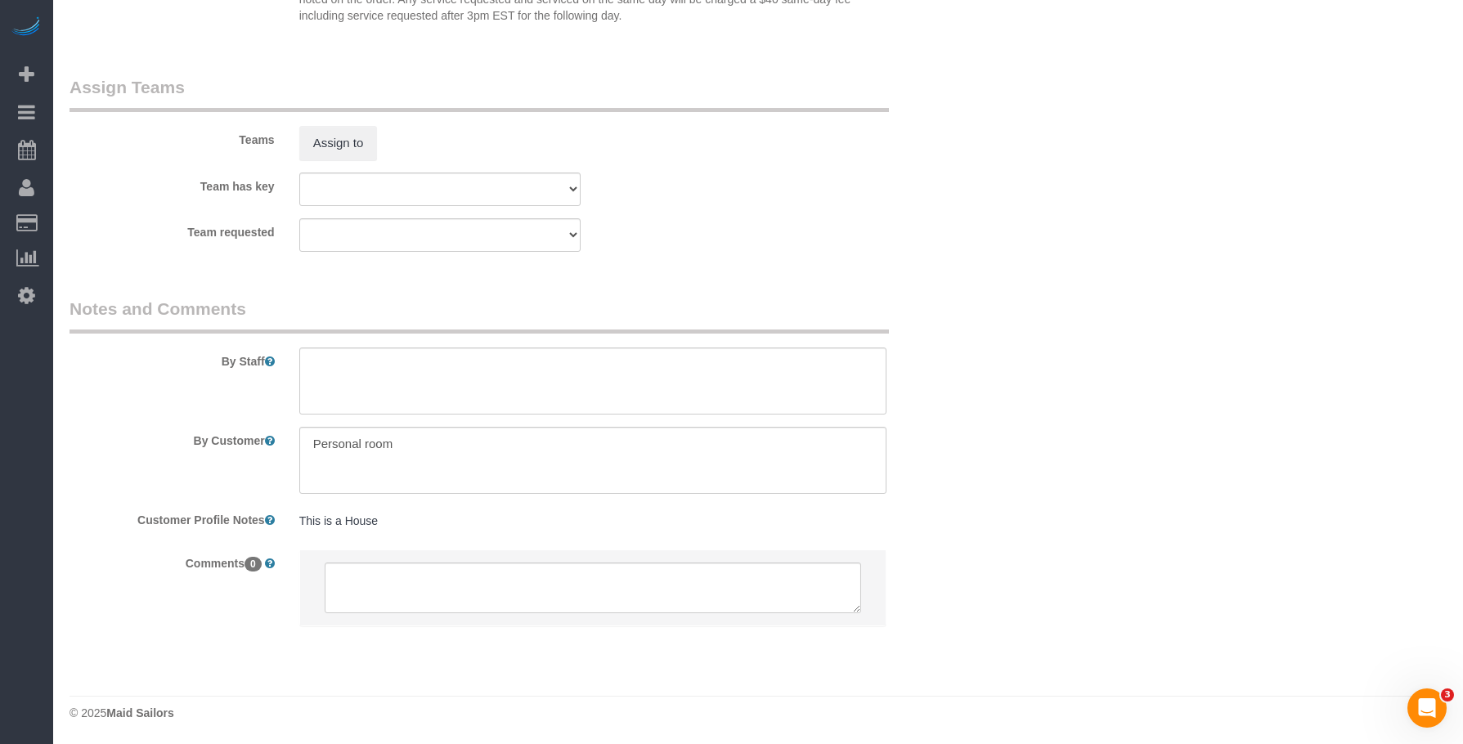
scroll to position [1766, 0]
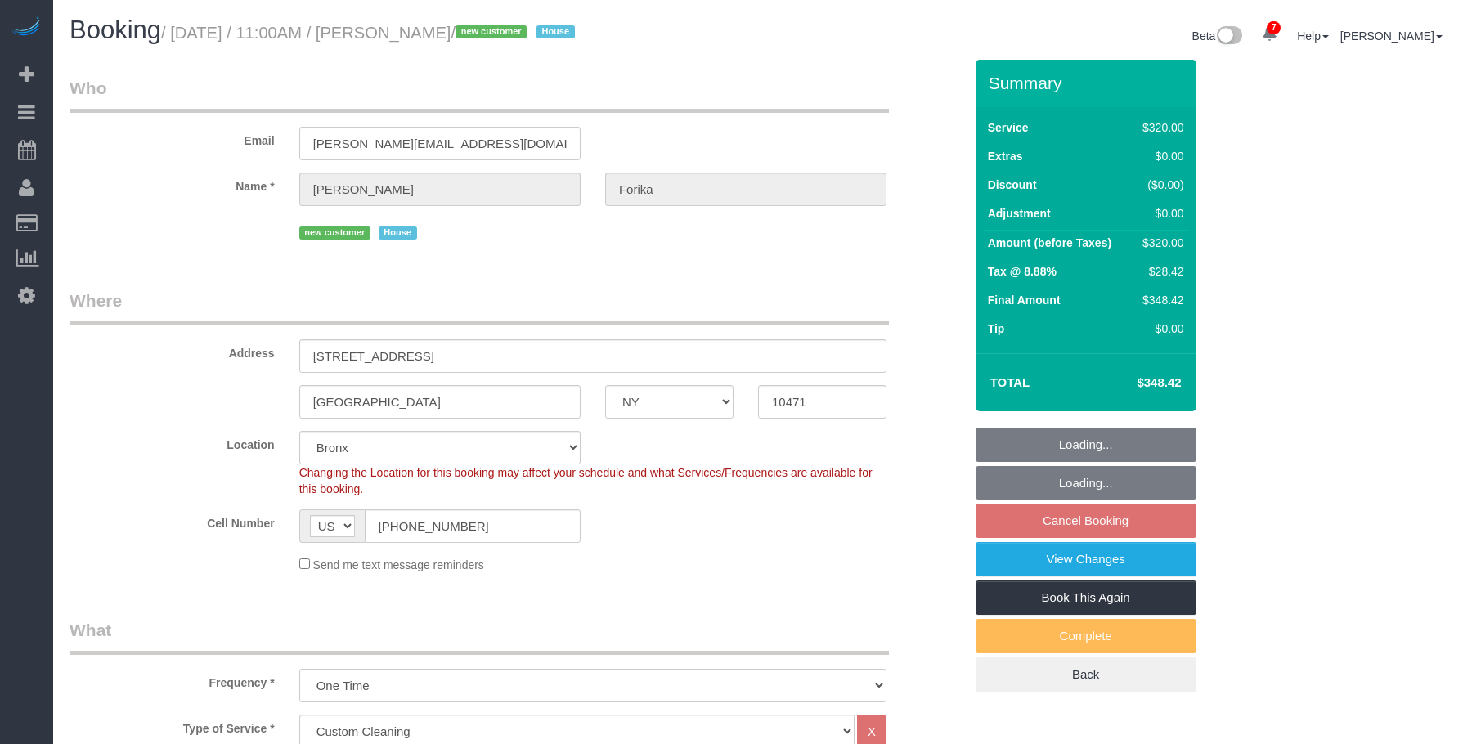
select select "NY"
select select "240"
select select "spot4"
select select "number:66"
select select "number:78"
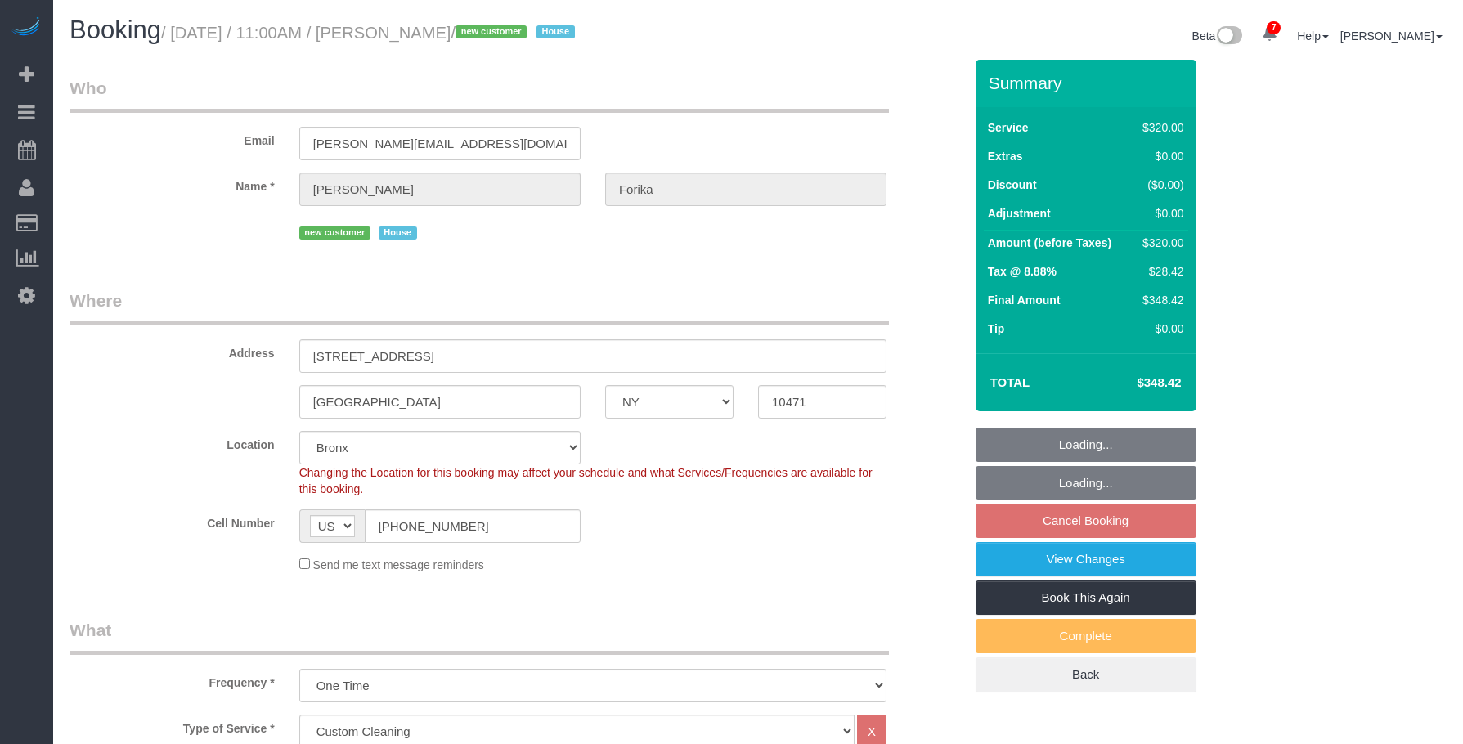
select select "number:15"
select select "number:5"
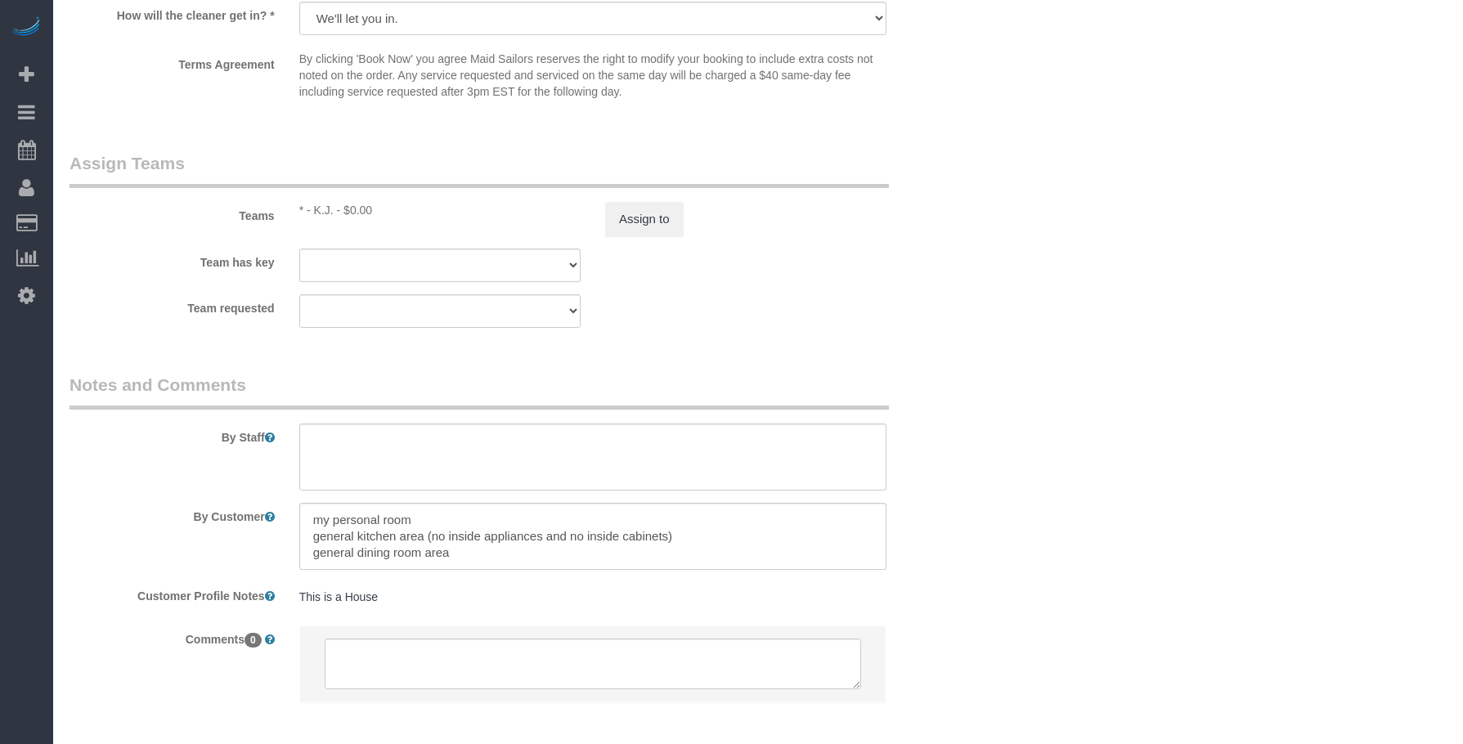
select select "spot64"
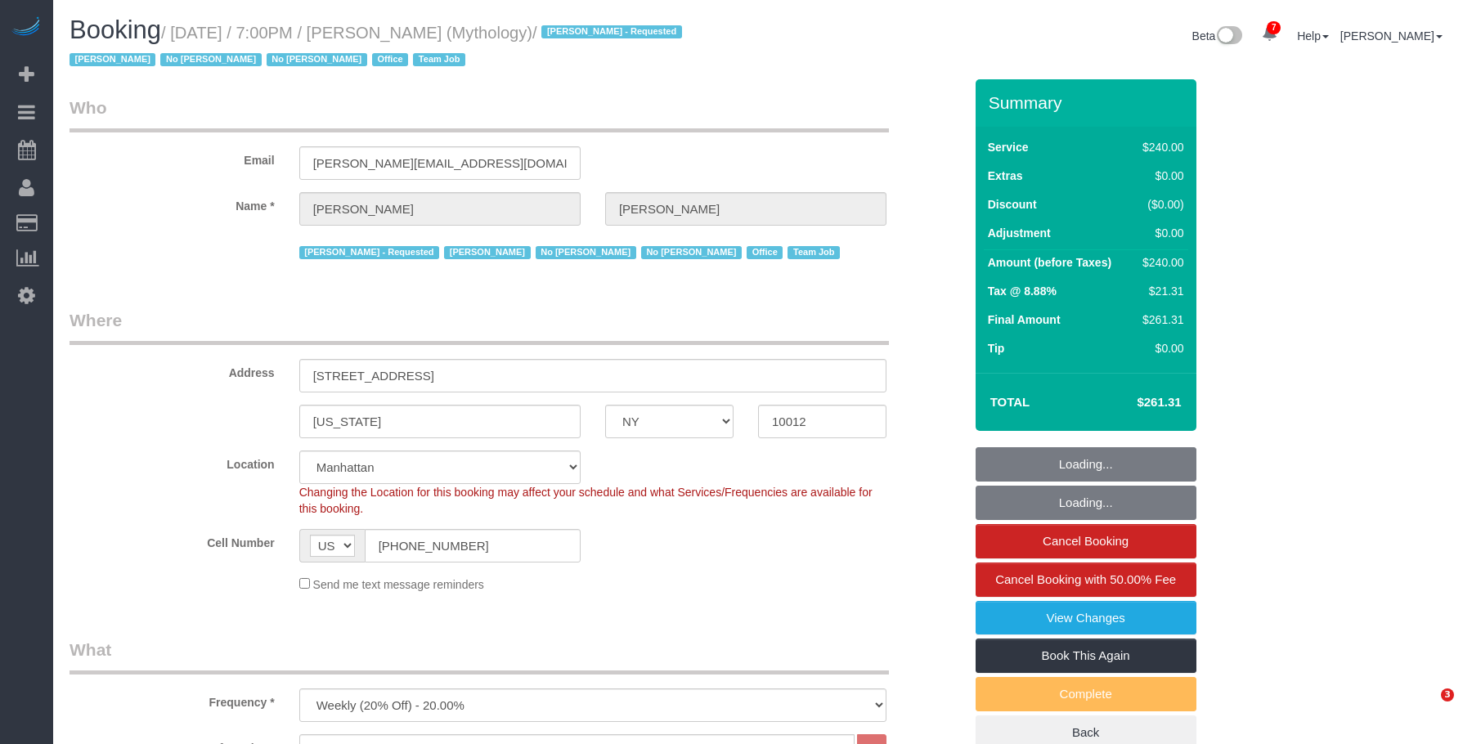
select select "NY"
select select "2"
select select "120"
select select "spot1"
select select "number:89"
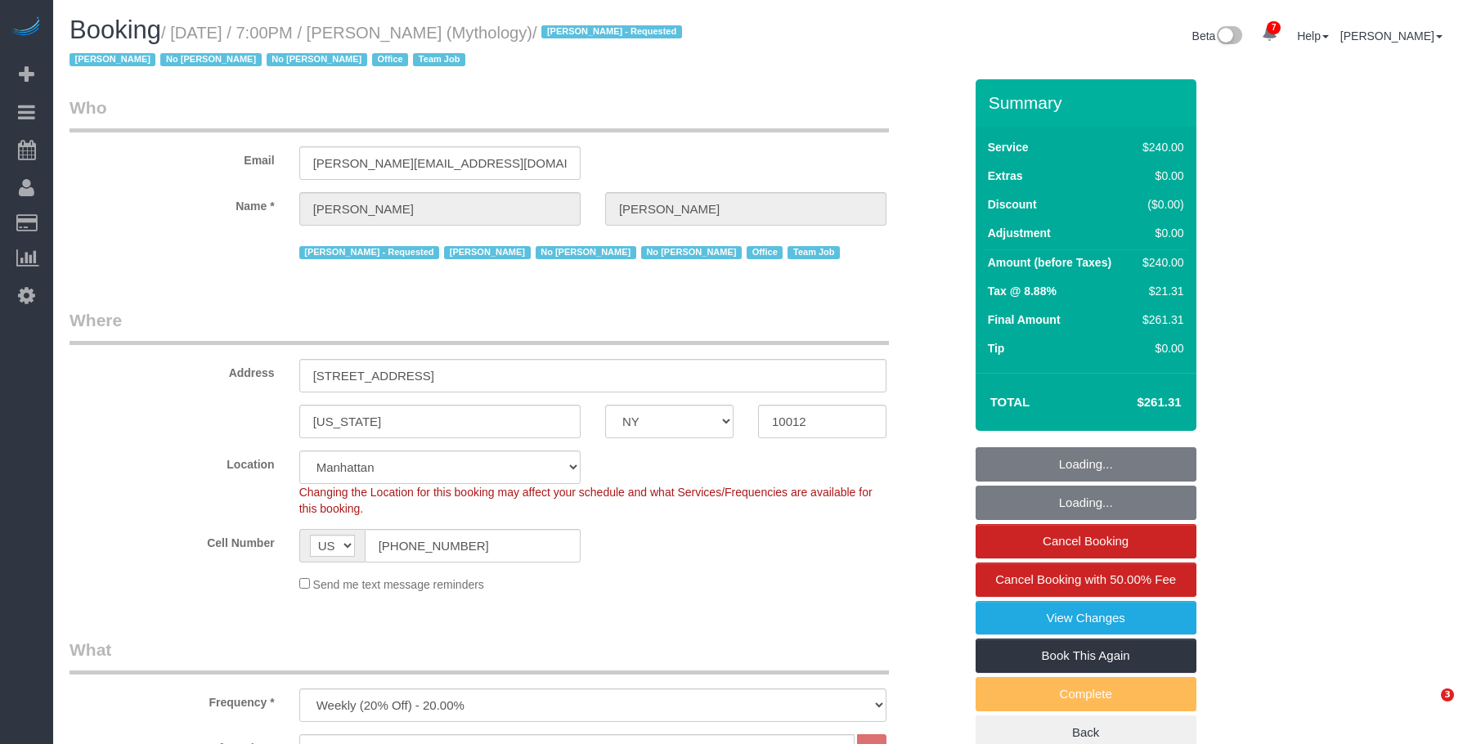
select select "number:90"
select select "number:15"
select select "number:7"
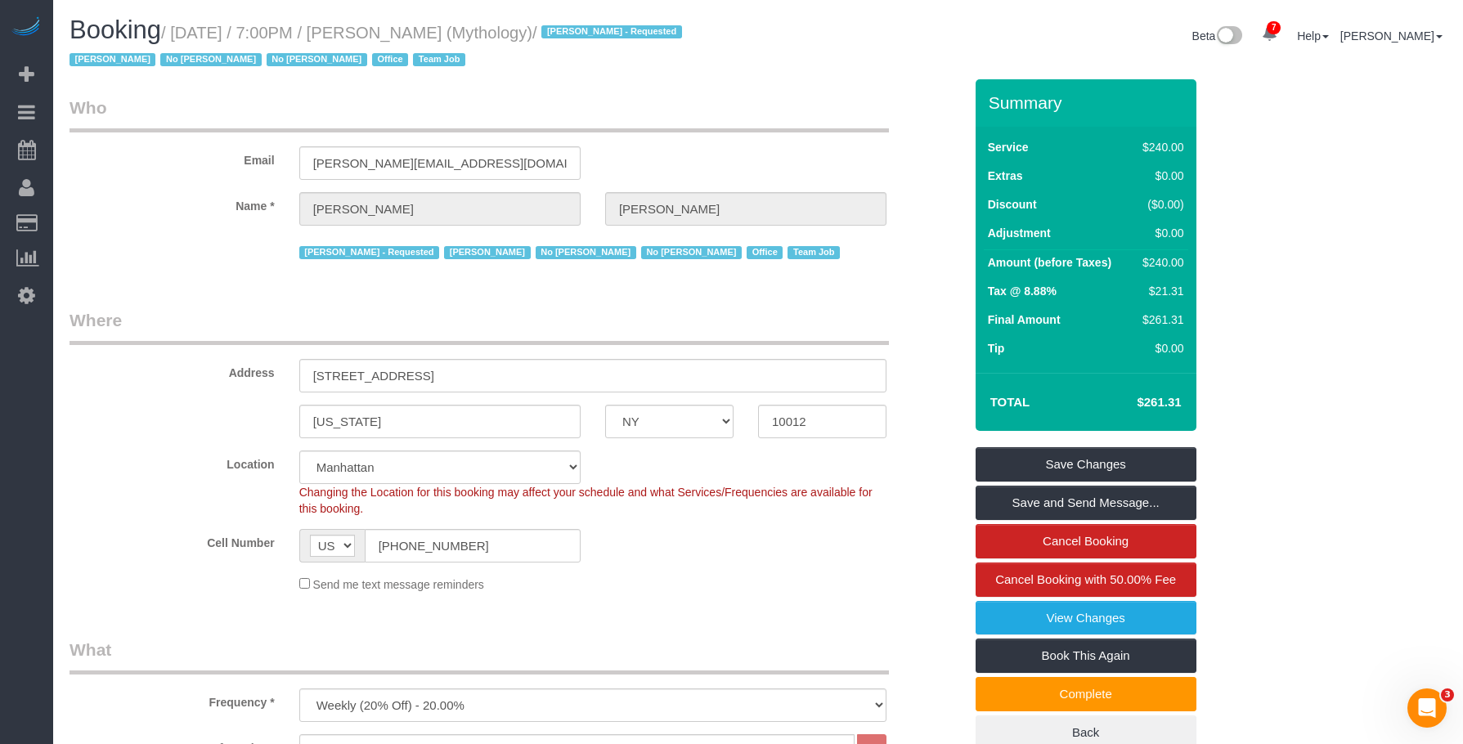
drag, startPoint x: 396, startPoint y: 298, endPoint x: 428, endPoint y: 355, distance: 65.5
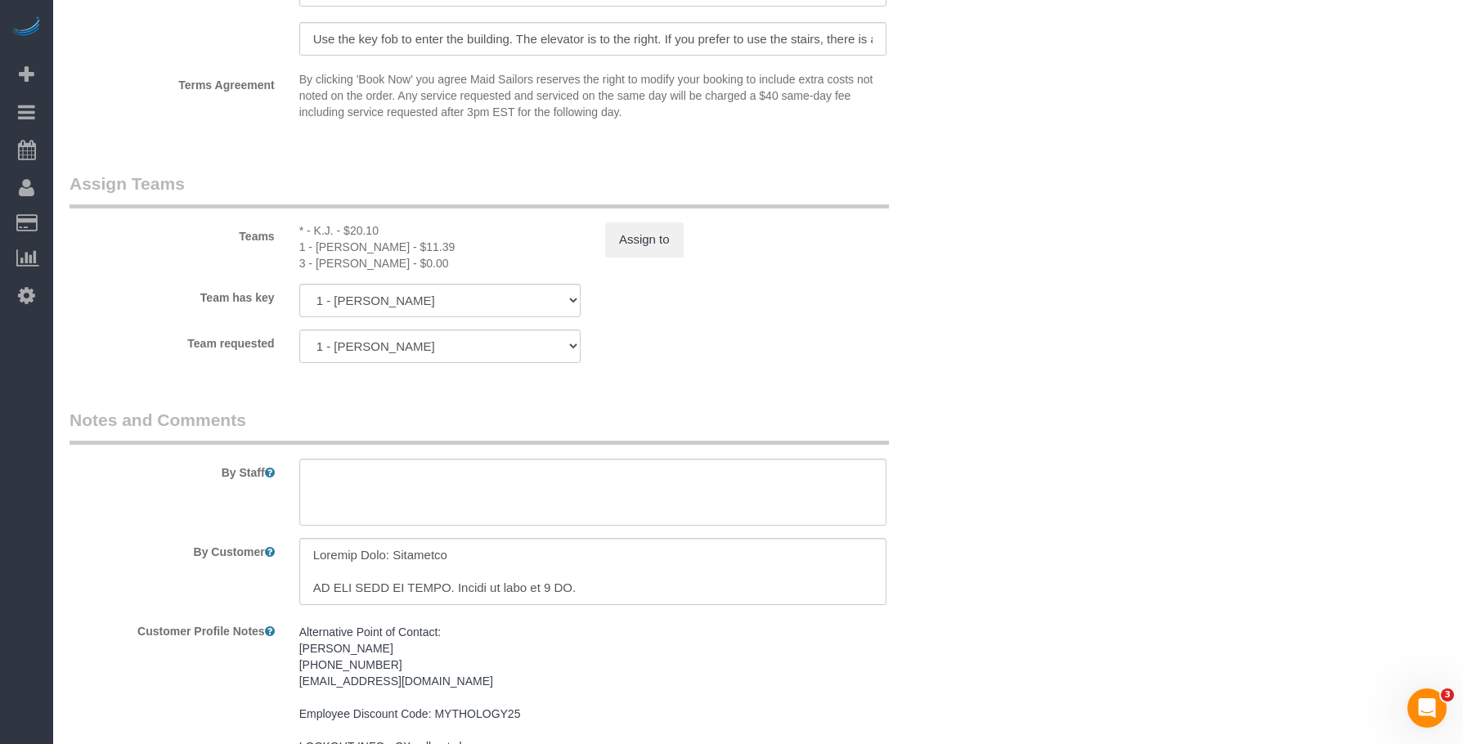
scroll to position [1800, 0]
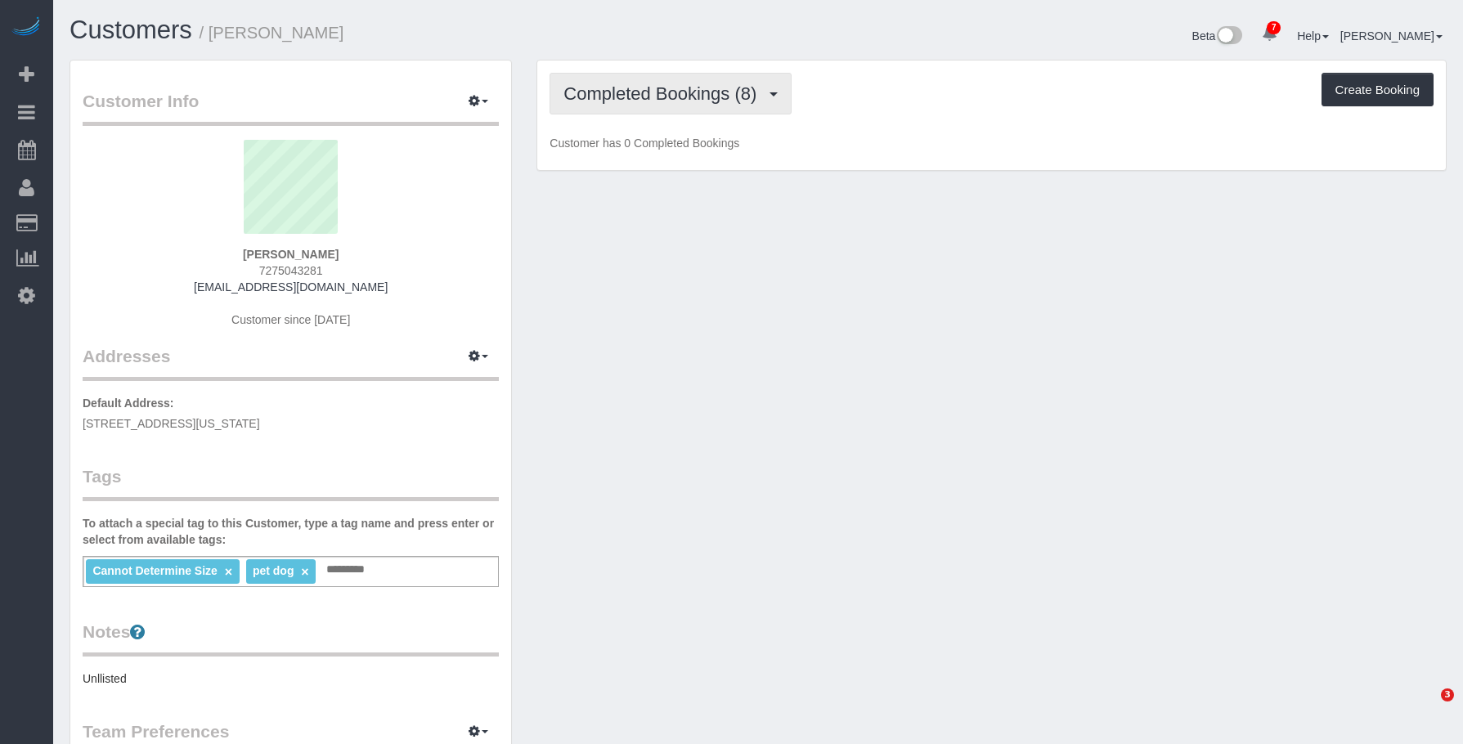
click at [688, 85] on span "Completed Bookings (8)" at bounding box center [664, 93] width 201 height 20
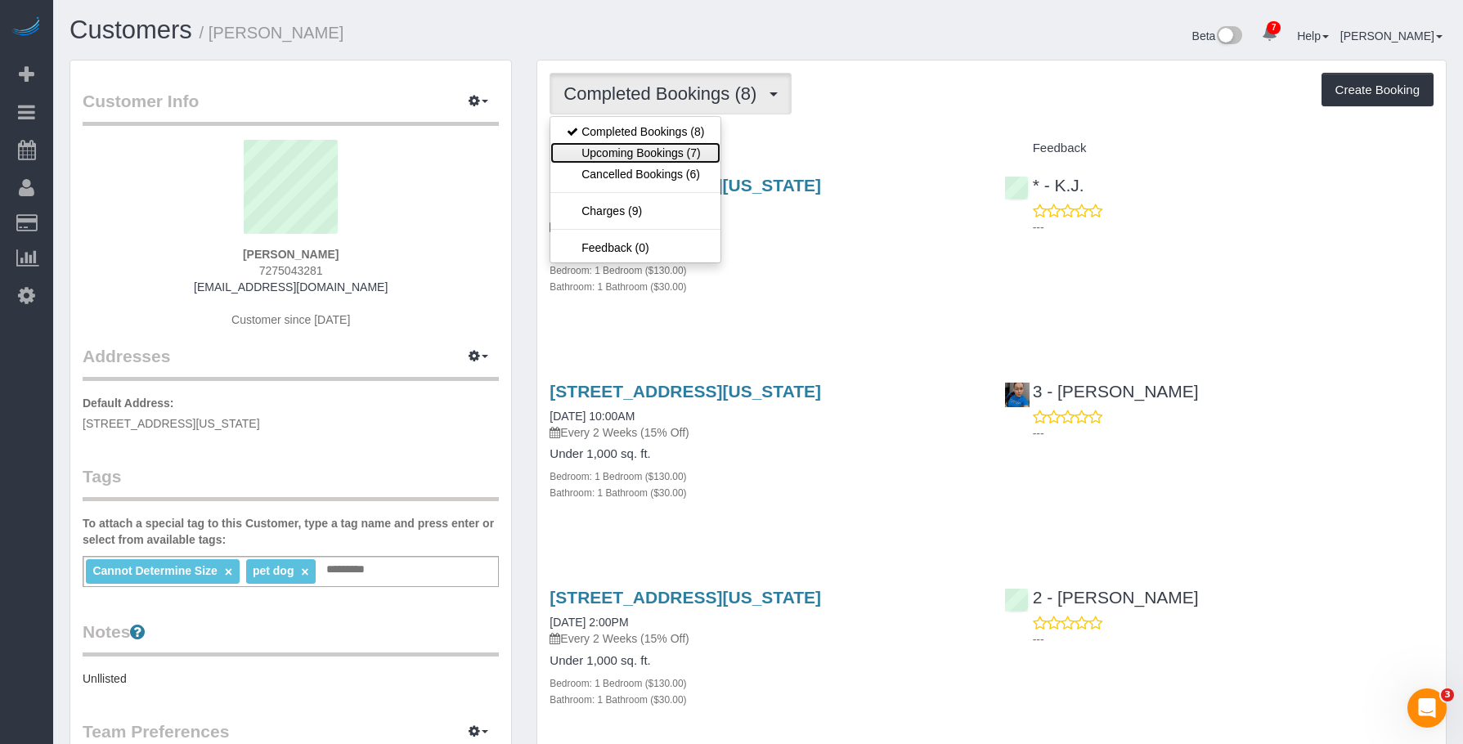
click at [665, 155] on link "Upcoming Bookings (7)" at bounding box center [636, 152] width 170 height 21
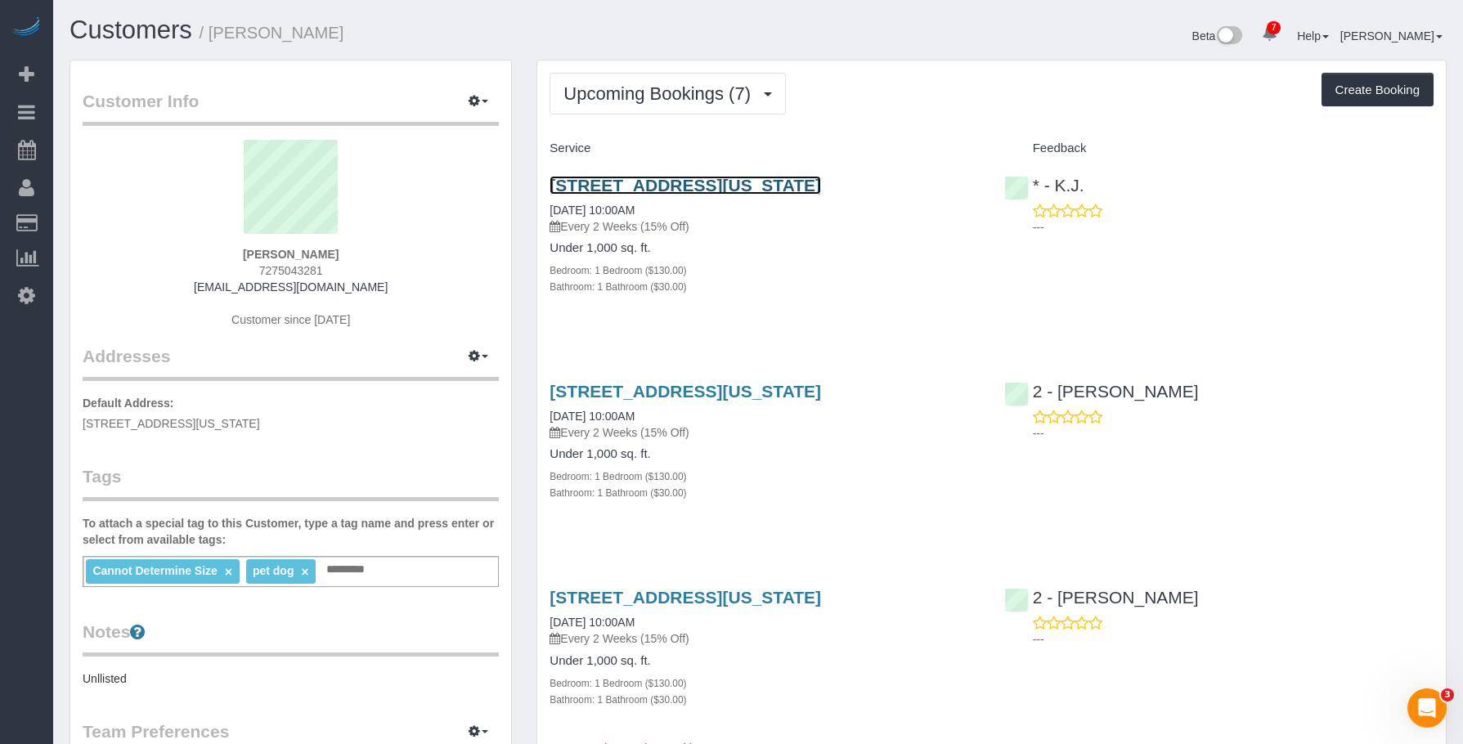
click at [806, 185] on link "54 West 74th Street, Apt.402, New York, NY 10023" at bounding box center [686, 185] width 272 height 19
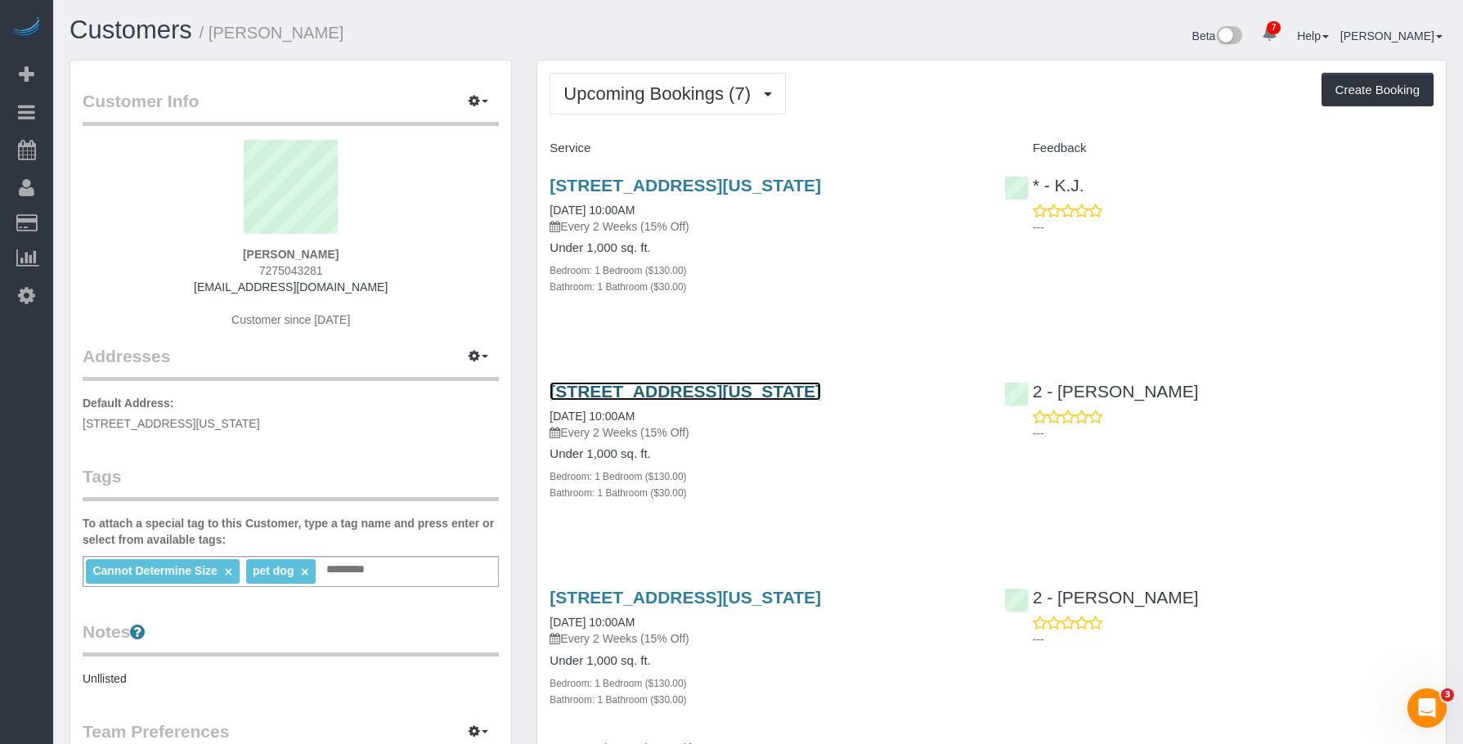
click at [820, 388] on link "54 West 74th Street, Apt.402, New York, NY 10023" at bounding box center [686, 391] width 272 height 19
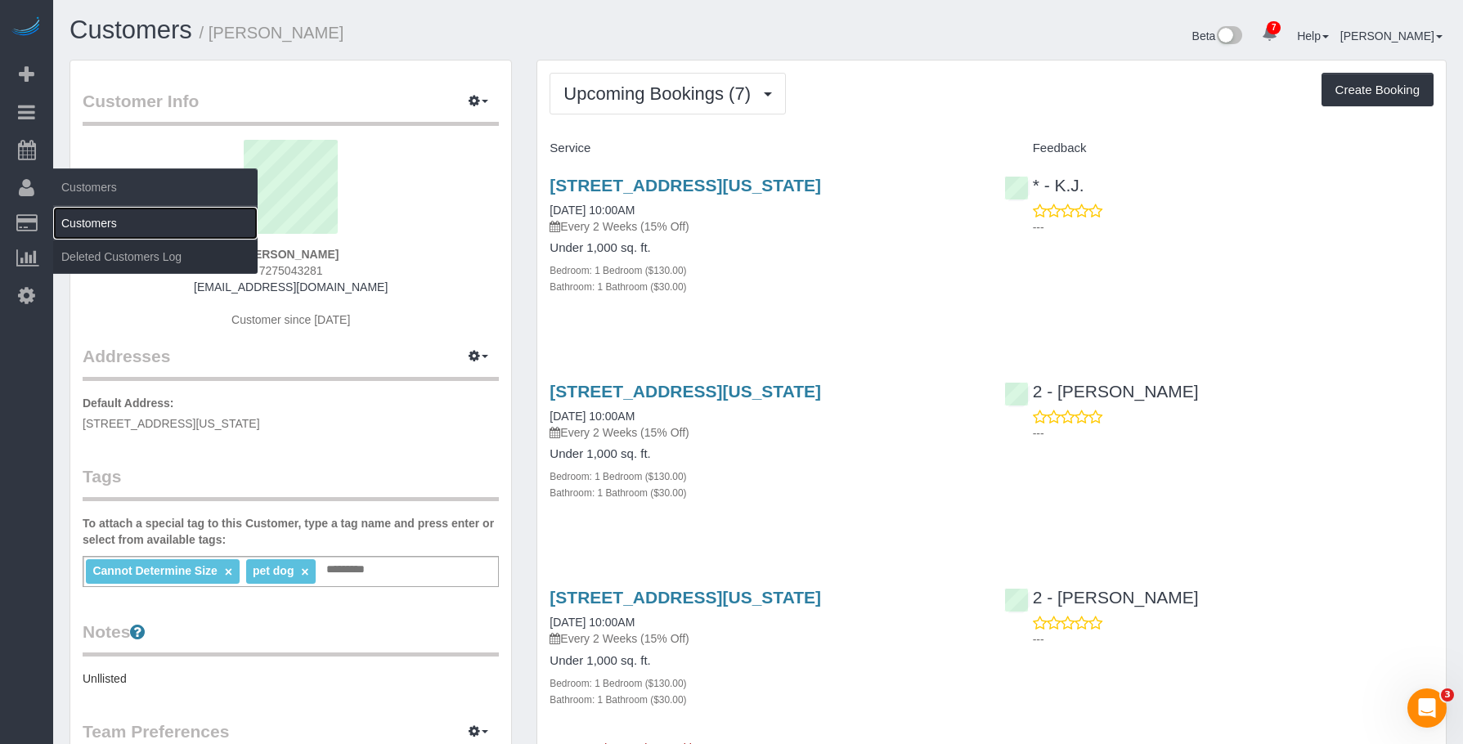
drag, startPoint x: 103, startPoint y: 219, endPoint x: 389, endPoint y: 6, distance: 357.1
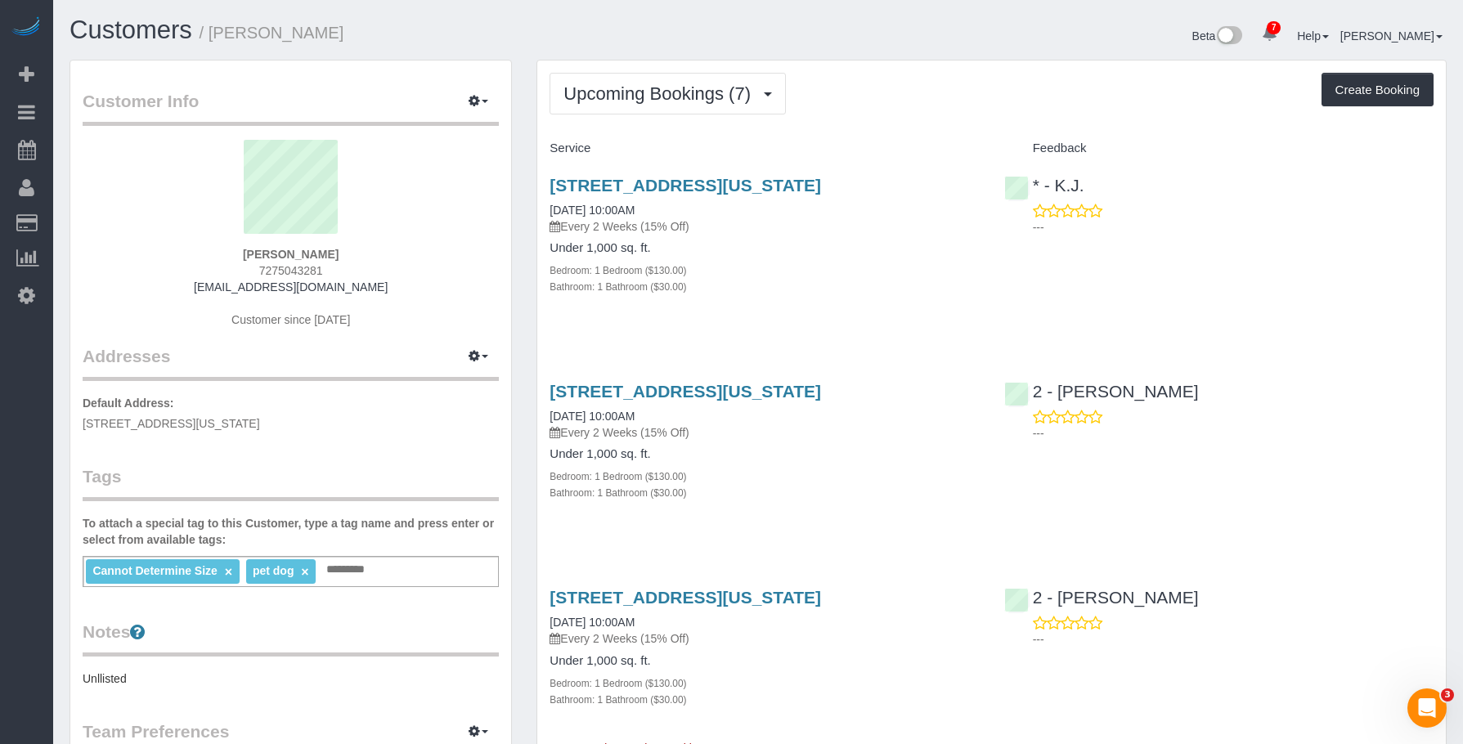
click at [106, 219] on link "Customers" at bounding box center [155, 223] width 204 height 33
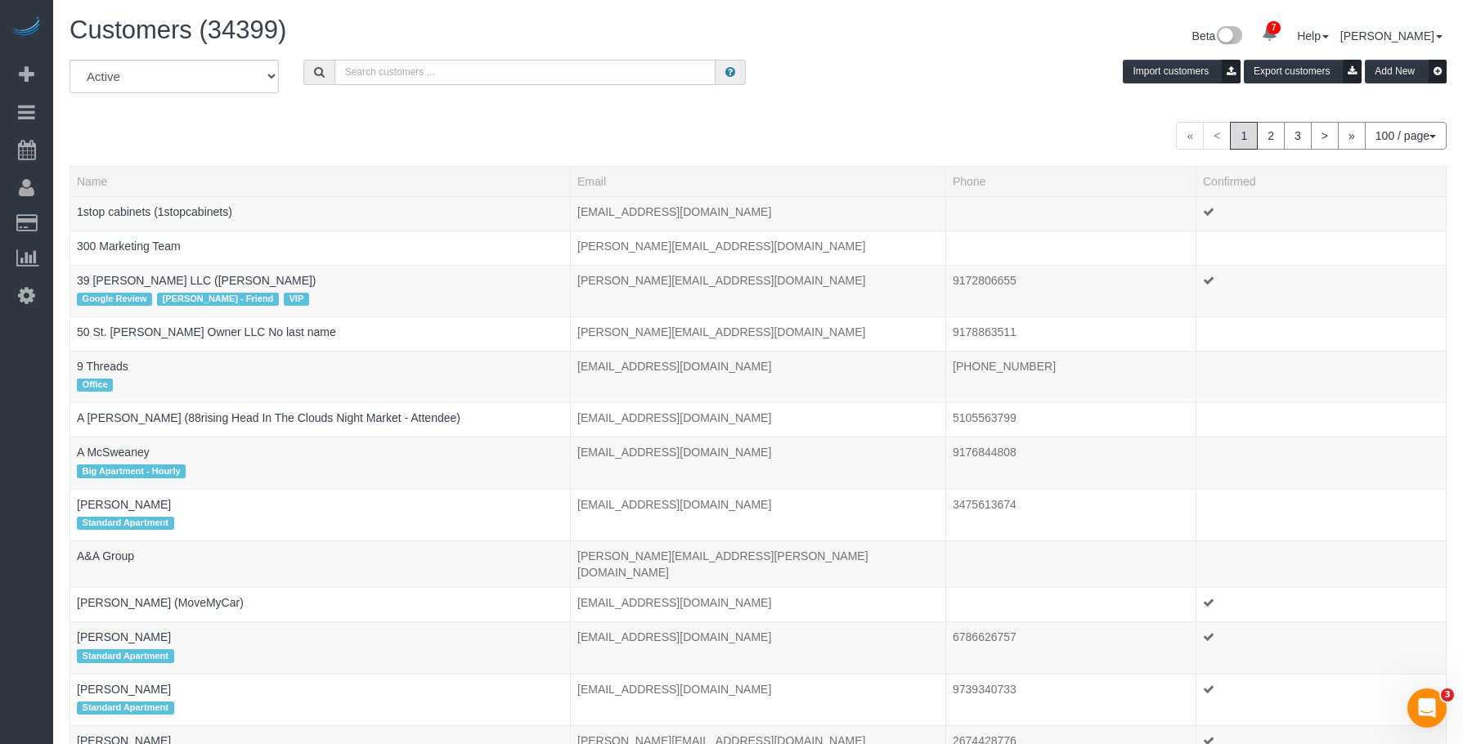
click at [485, 73] on input "text" at bounding box center [525, 72] width 381 height 25
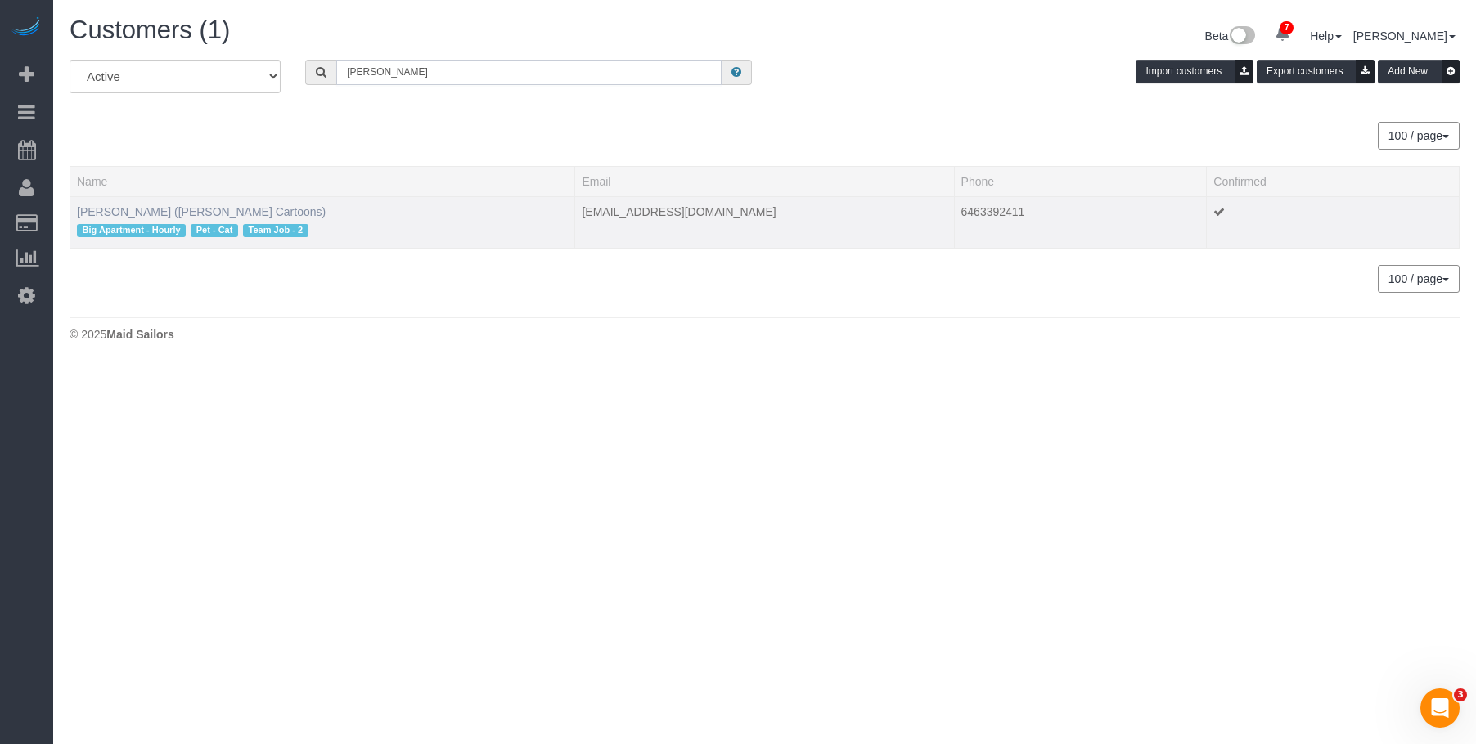
type input "sam marlow"
click at [231, 215] on link "Sam Marlow (Sam Marlow Cartoons)" at bounding box center [201, 211] width 249 height 13
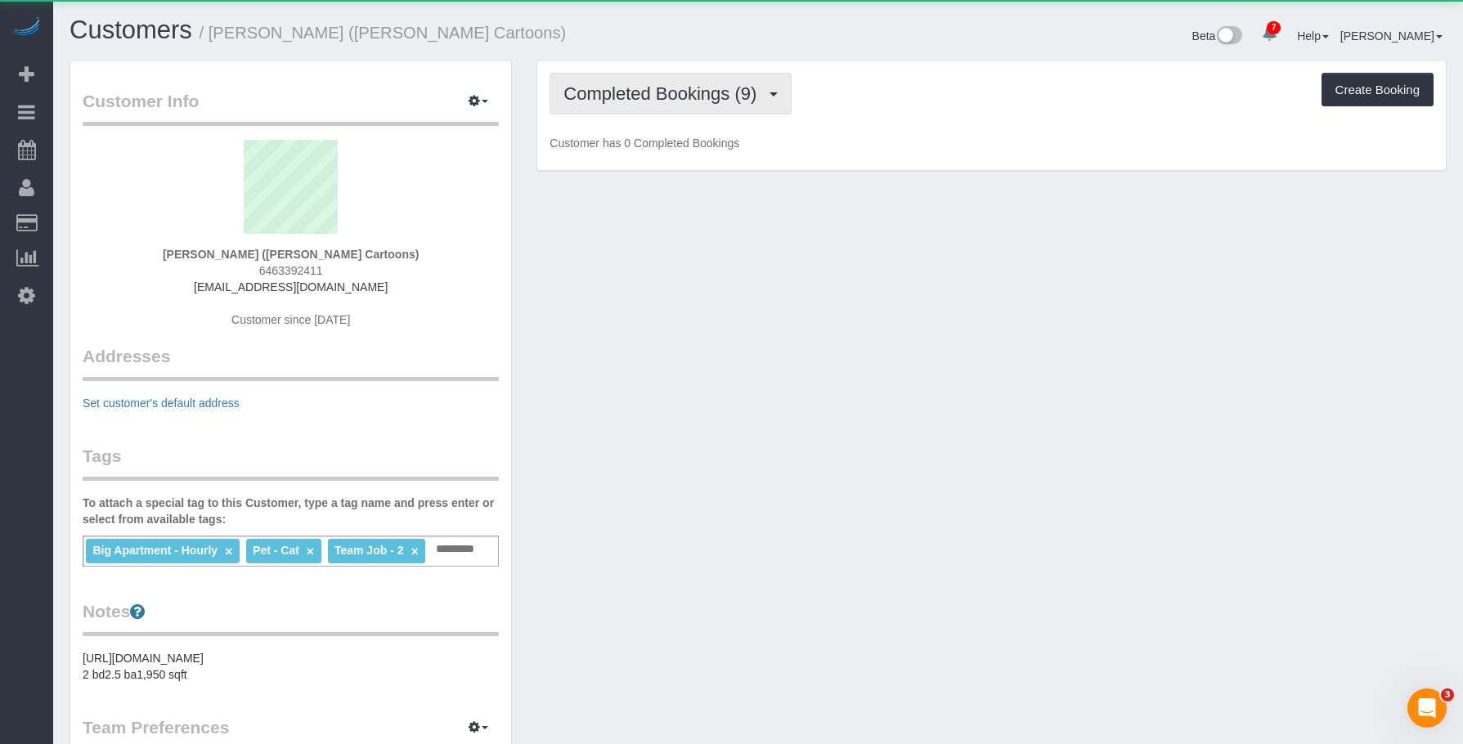
click at [694, 89] on span "Completed Bookings (9)" at bounding box center [664, 93] width 201 height 20
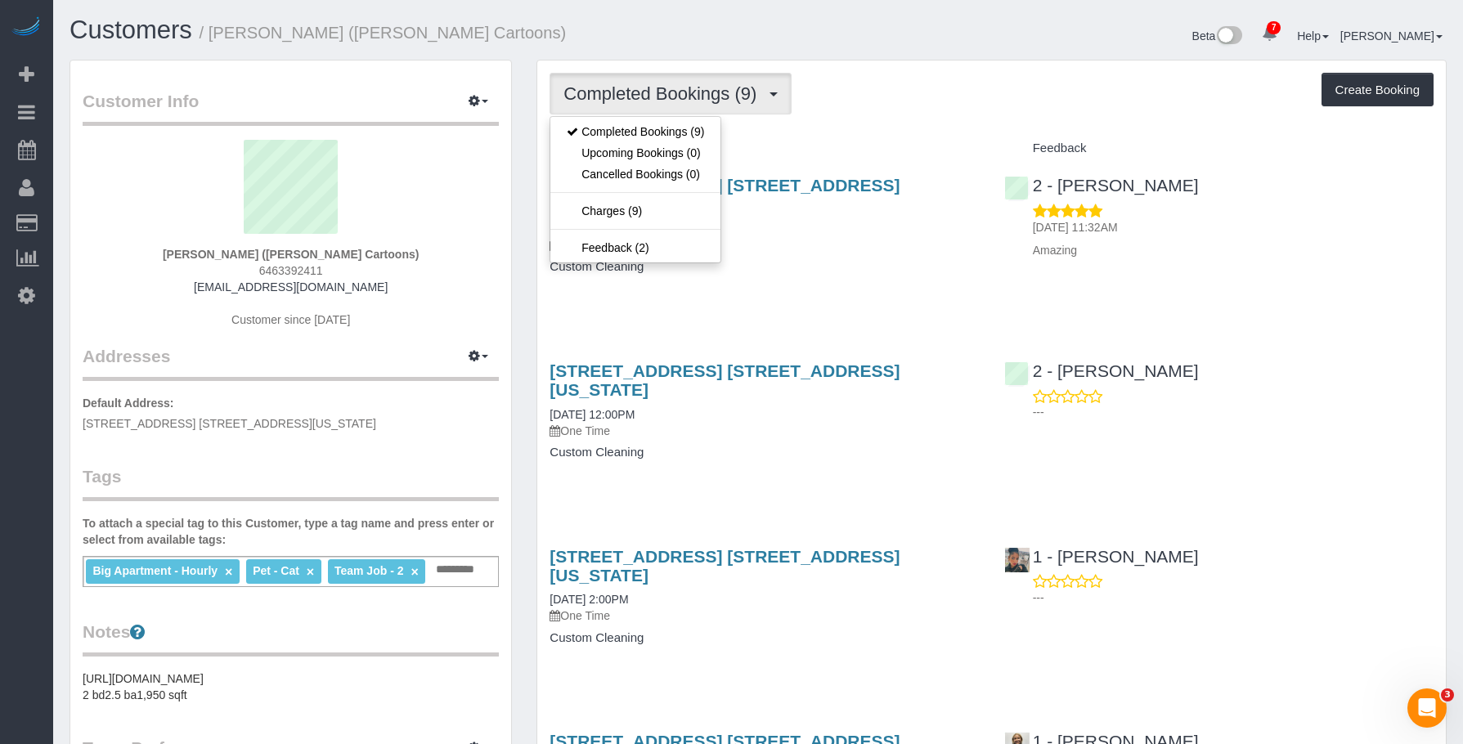
click at [861, 82] on div "Completed Bookings (9) Completed Bookings (9) Upcoming Bookings (0) Cancelled B…" at bounding box center [992, 94] width 884 height 42
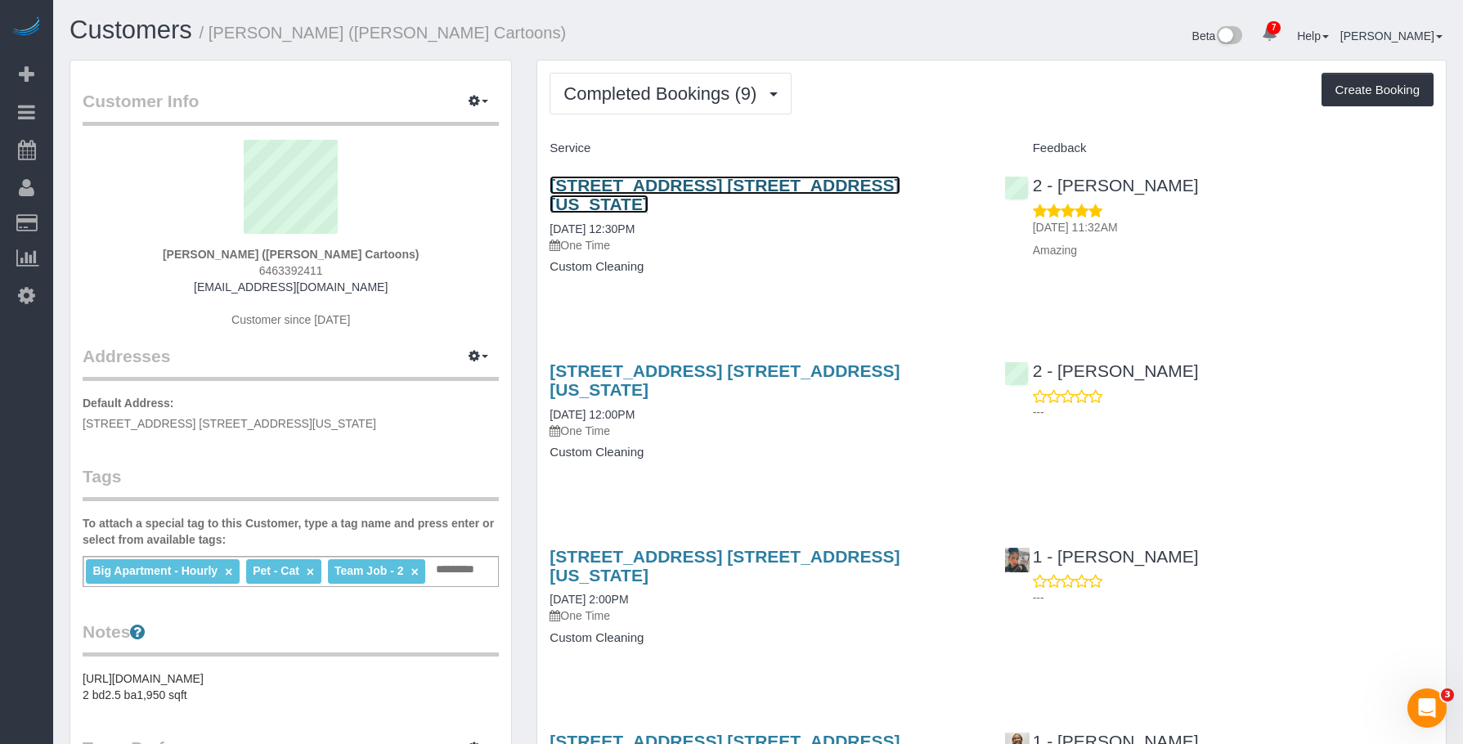
click at [834, 186] on link "260 West Broadway, Apt. 4c, New York, NY 10013" at bounding box center [725, 195] width 350 height 38
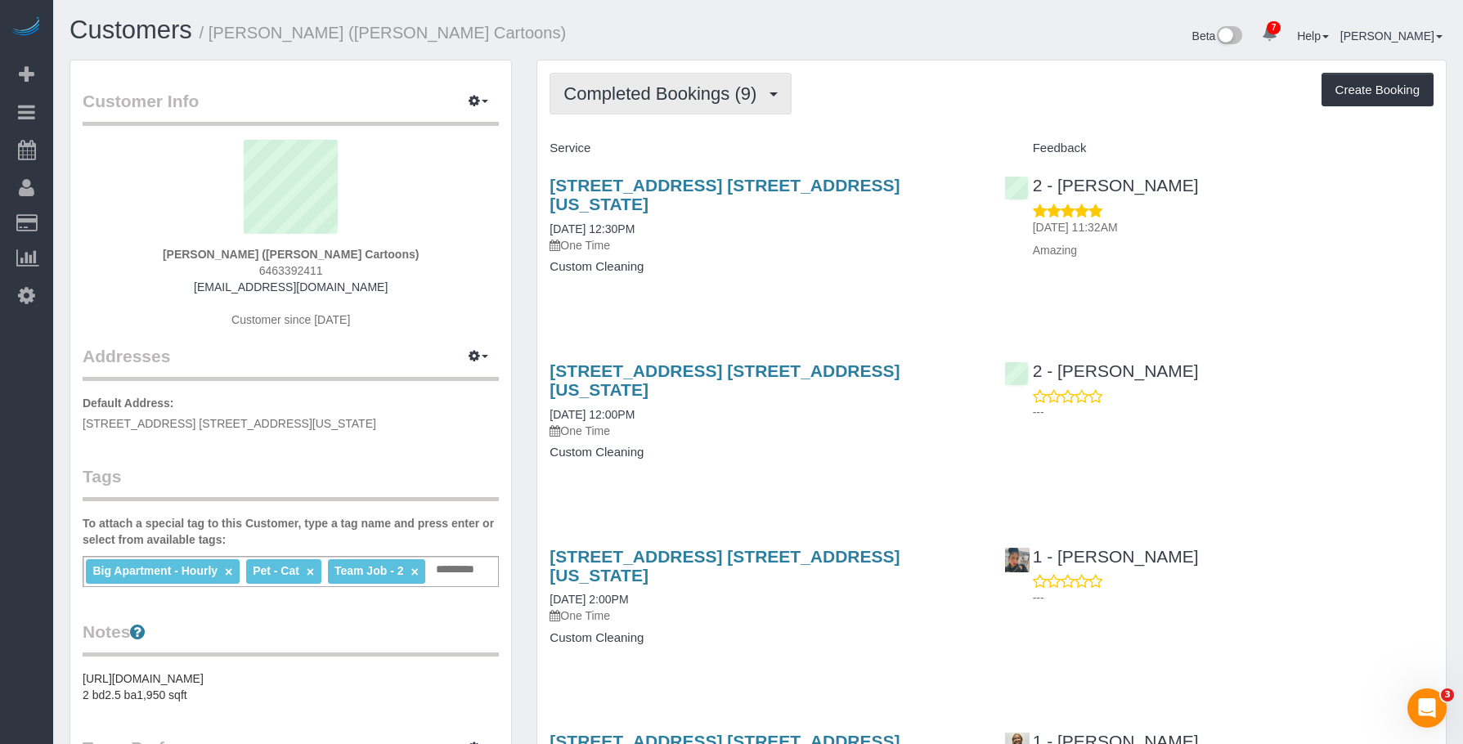
click at [605, 88] on span "Completed Bookings (9)" at bounding box center [664, 93] width 201 height 20
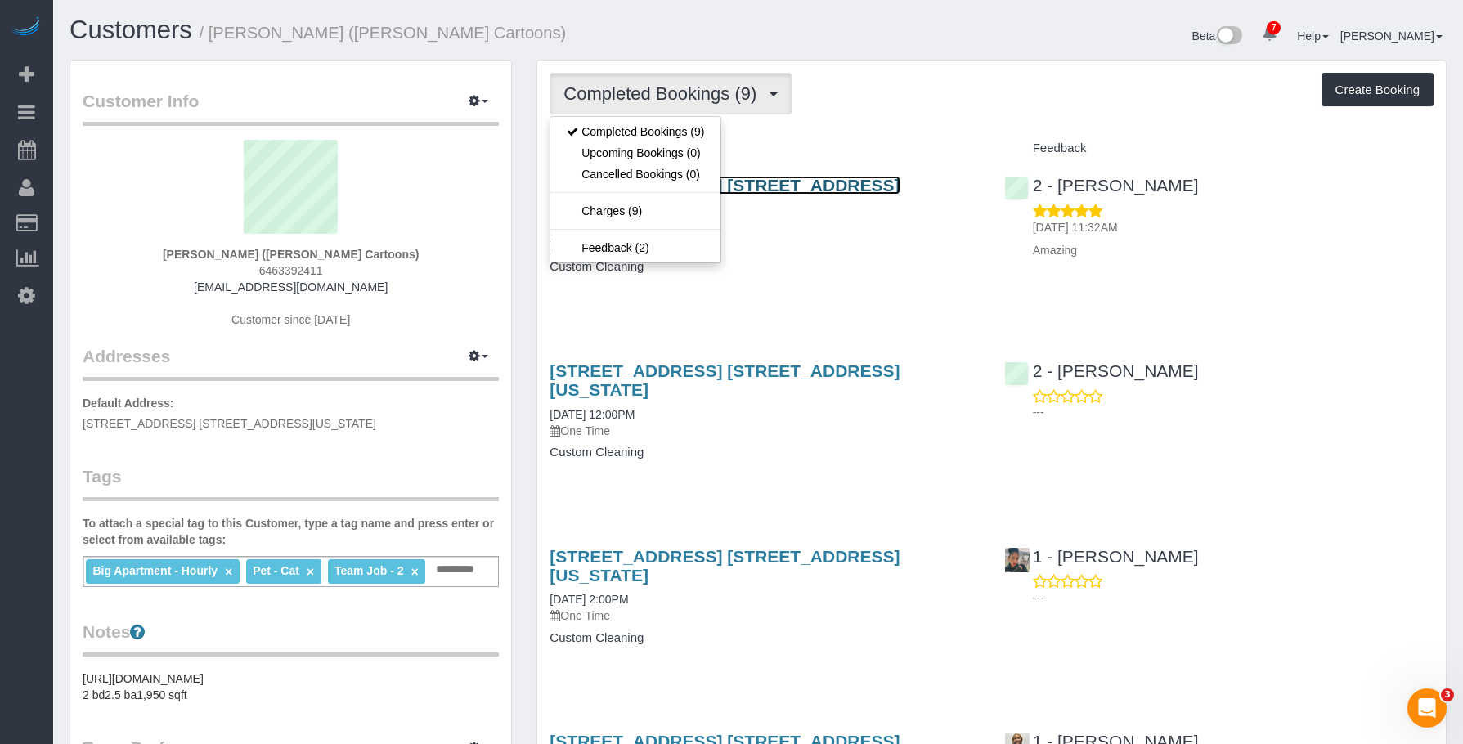
click at [823, 185] on link "260 West Broadway, Apt. 4c, New York, NY 10013" at bounding box center [725, 195] width 350 height 38
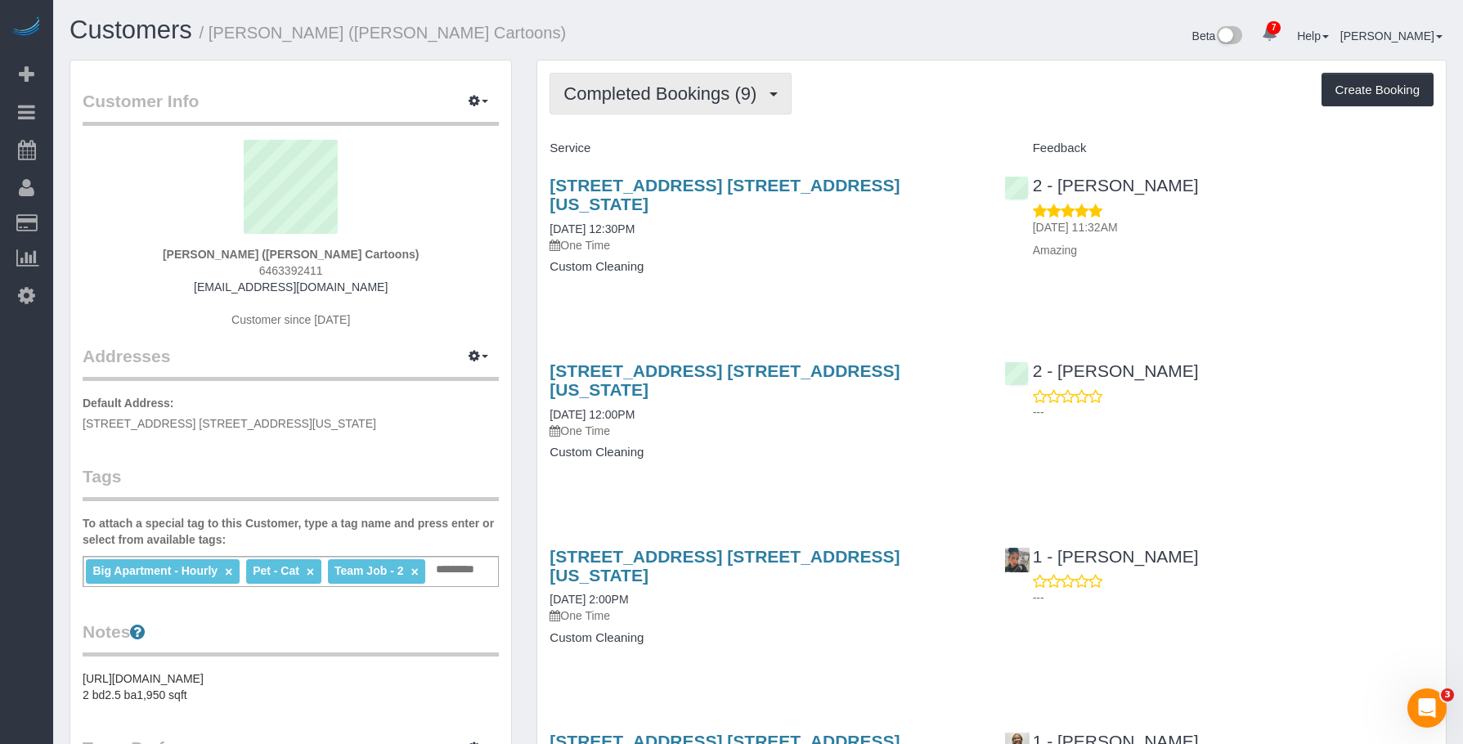
click at [588, 88] on span "Completed Bookings (9)" at bounding box center [664, 93] width 201 height 20
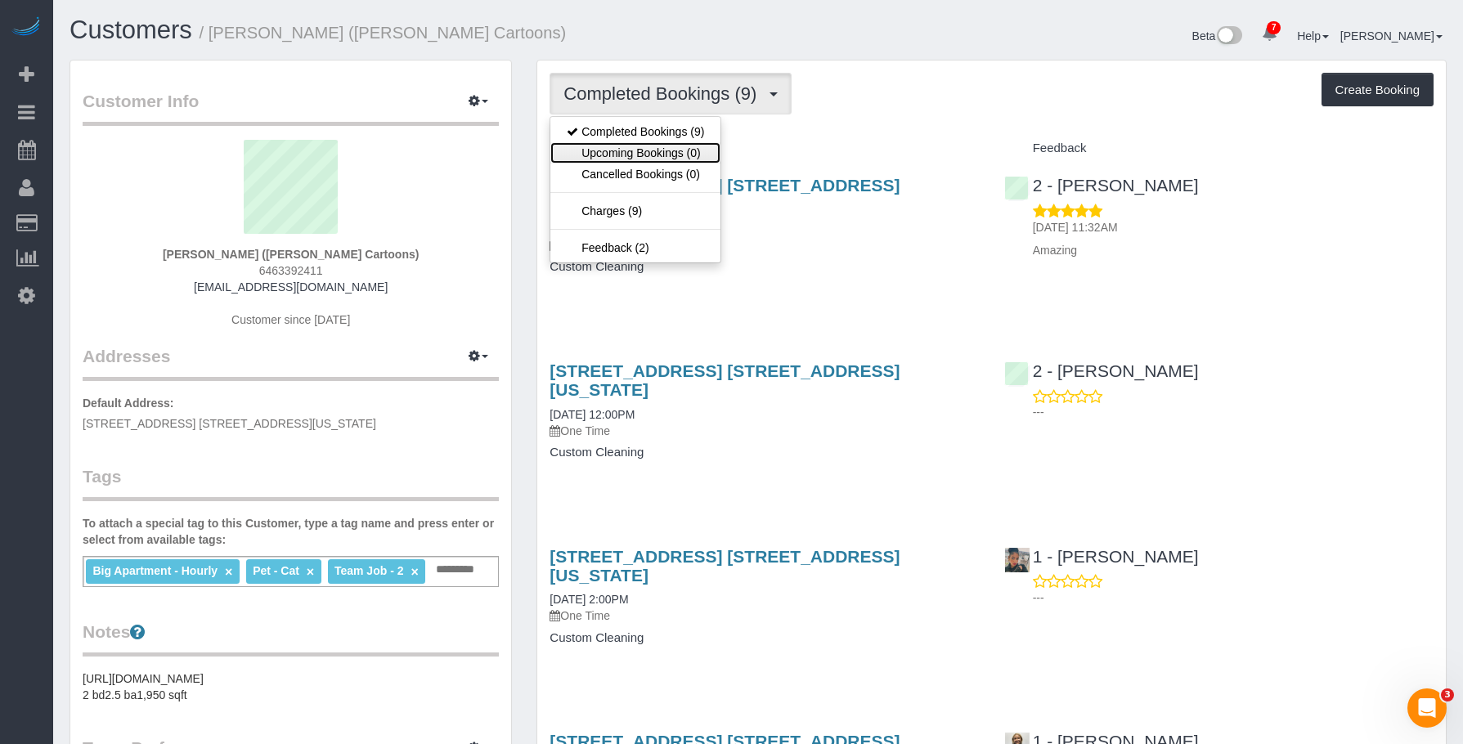
click at [608, 145] on link "Upcoming Bookings (0)" at bounding box center [636, 152] width 170 height 21
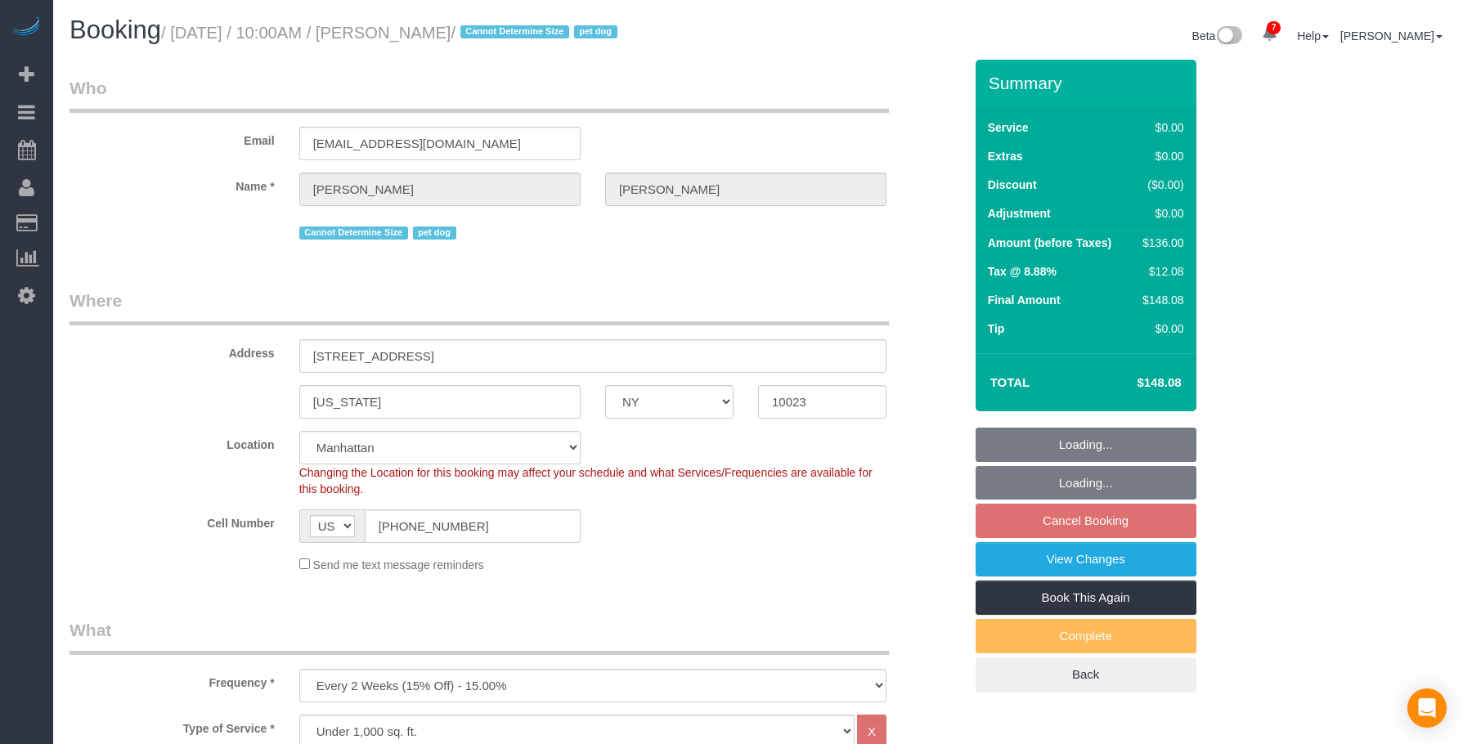
select select "NY"
select select "1"
select select "string:stripe-pm_1RMZCL4VGloSiKo7DWvxFkK9"
select select "spot1"
select select "number:57"
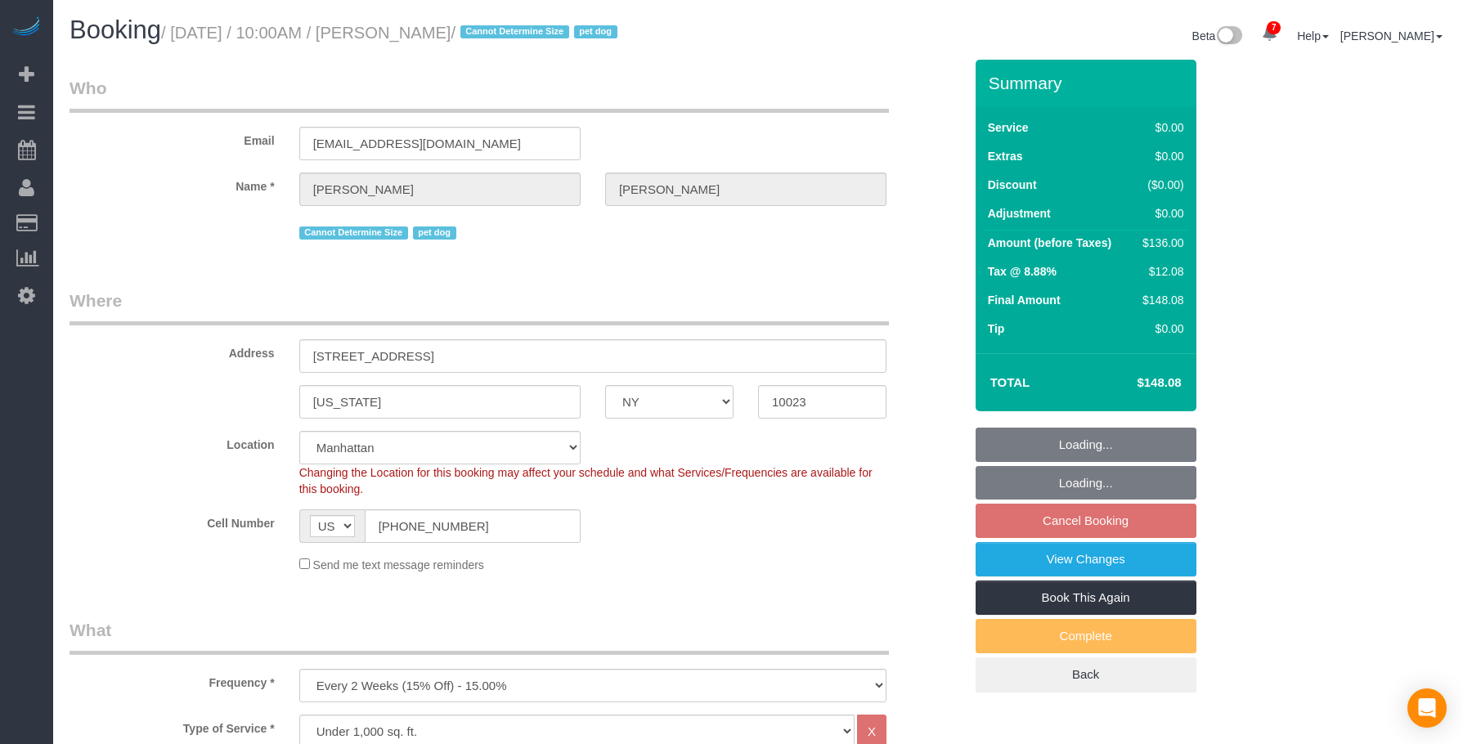
select select "number:70"
select select "number:15"
select select "number:6"
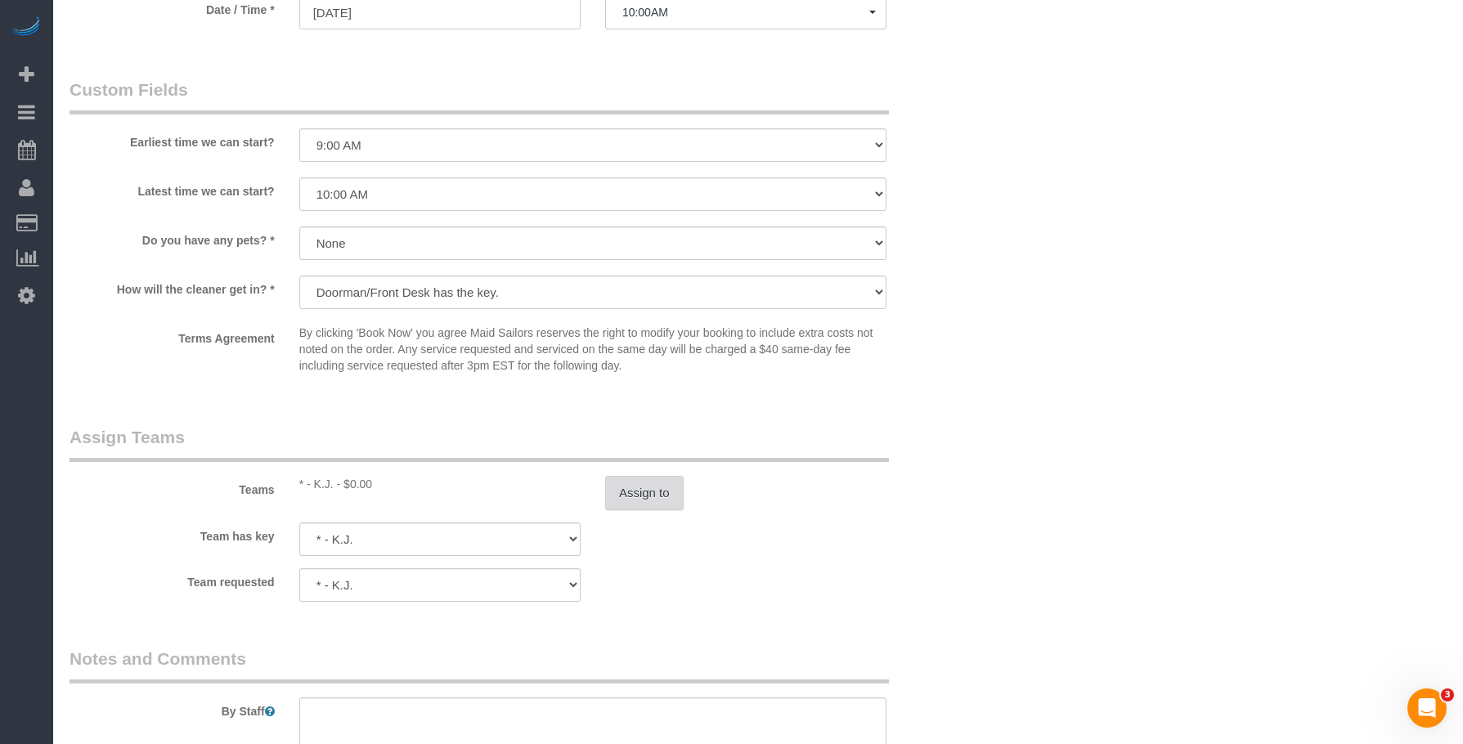
scroll to position [1881, 0]
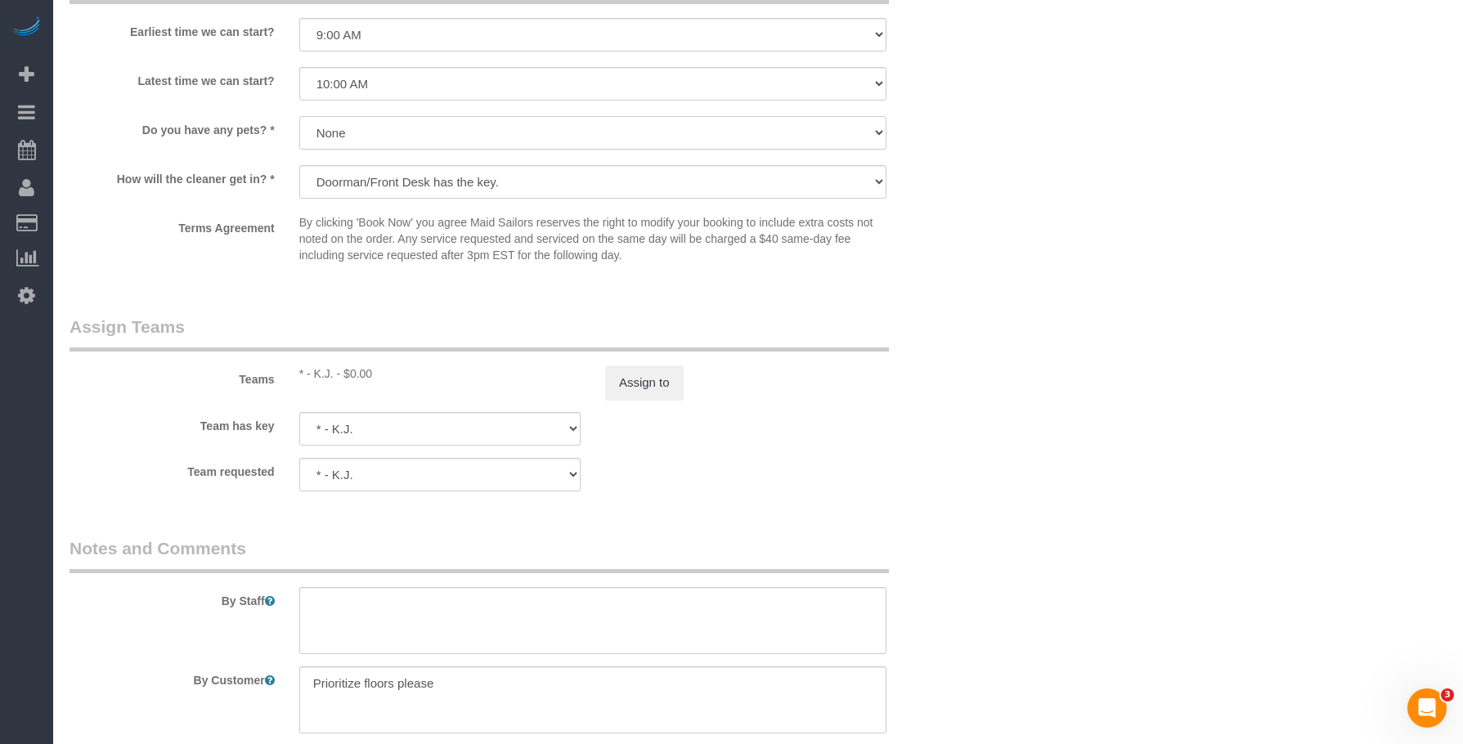
click at [483, 139] on select "Dog Cat None" at bounding box center [592, 133] width 587 height 34
select select "number:13"
click at [299, 116] on select "Dog Cat None" at bounding box center [592, 133] width 587 height 34
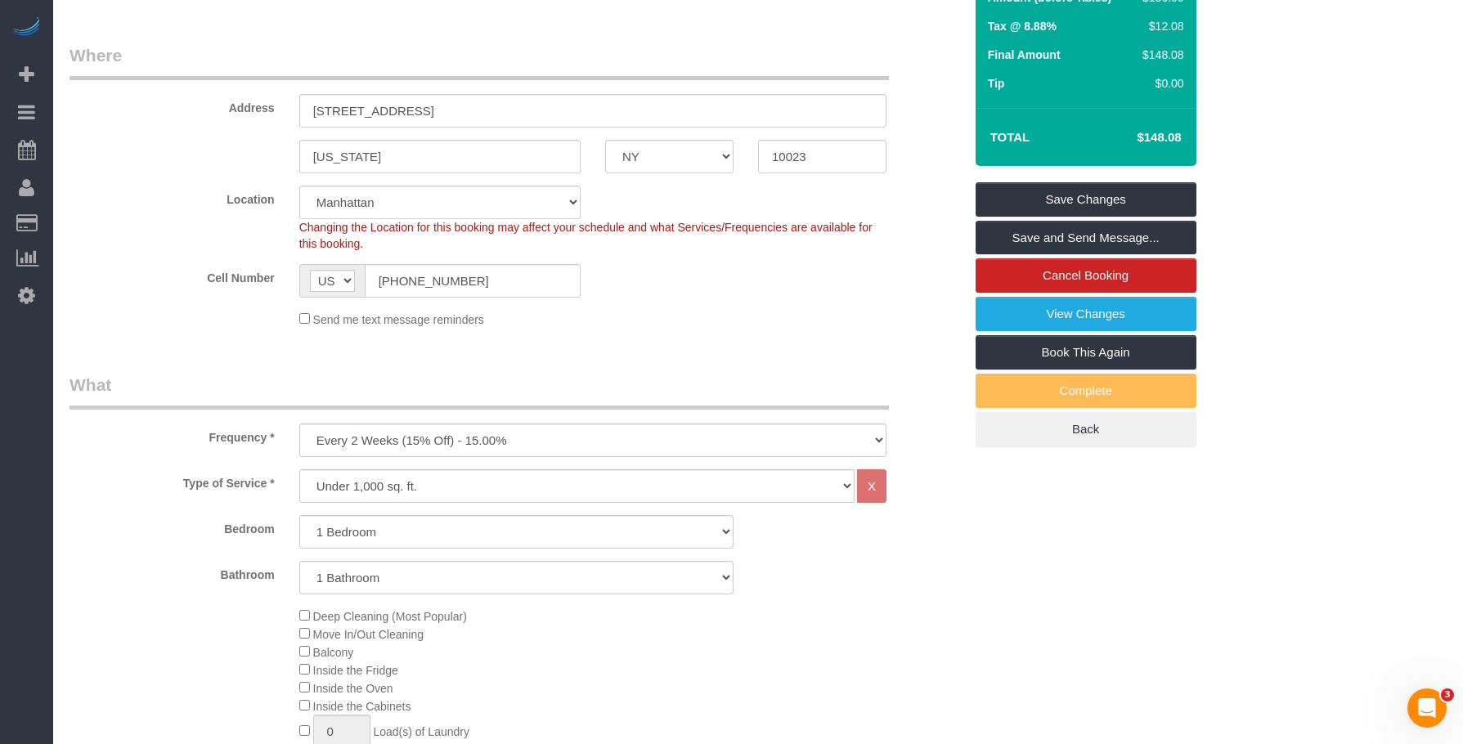
scroll to position [0, 0]
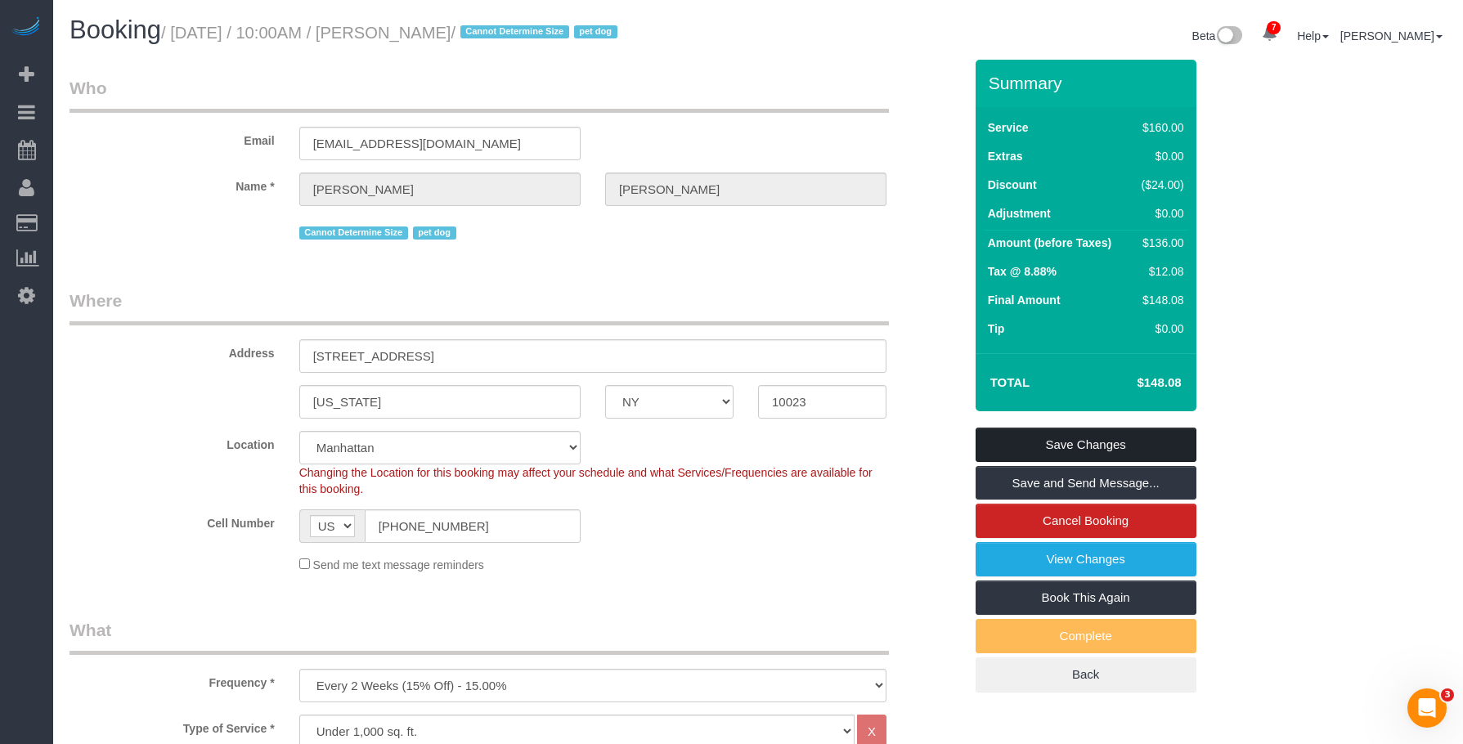
click at [1155, 442] on link "Save Changes" at bounding box center [1086, 445] width 221 height 34
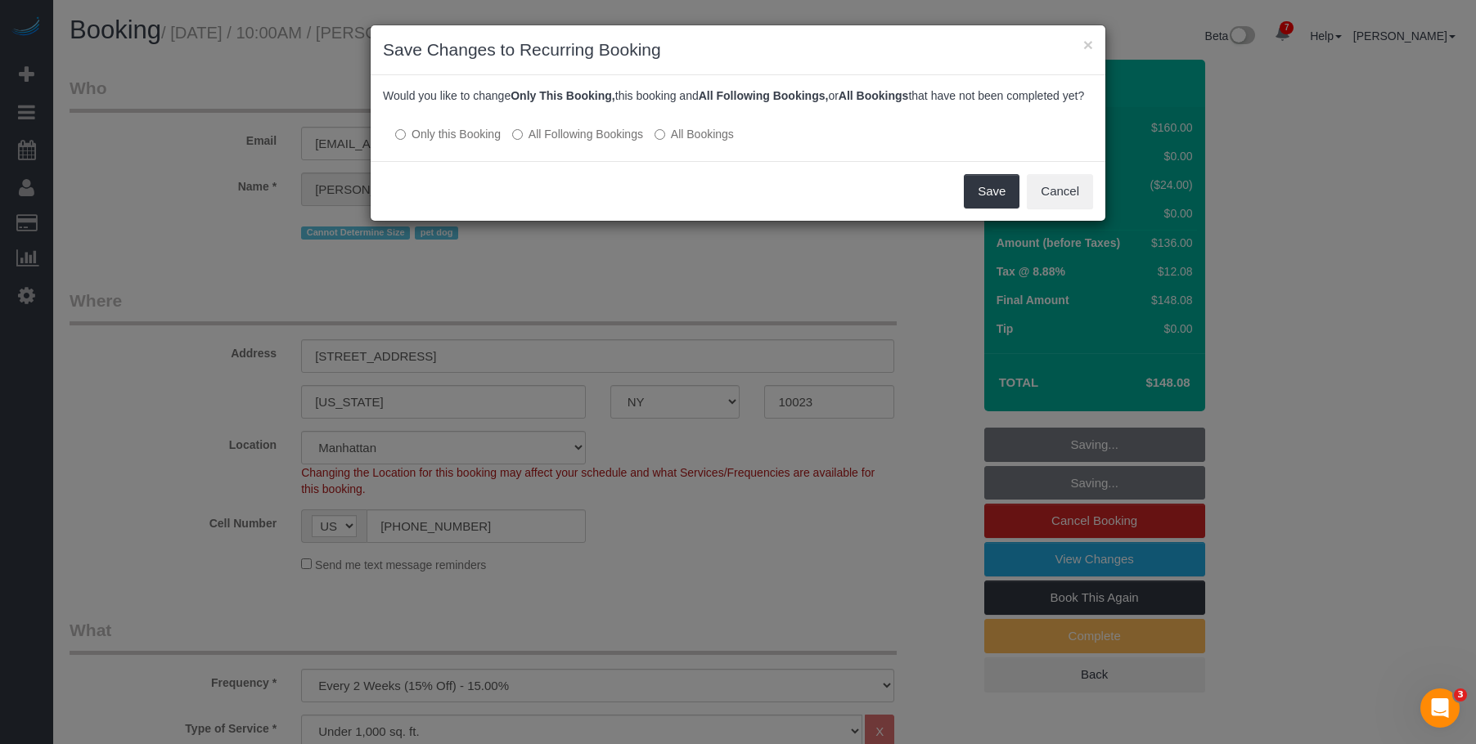
click at [608, 142] on label "All Following Bookings" at bounding box center [577, 134] width 131 height 16
click at [998, 208] on button "Save" at bounding box center [992, 191] width 56 height 34
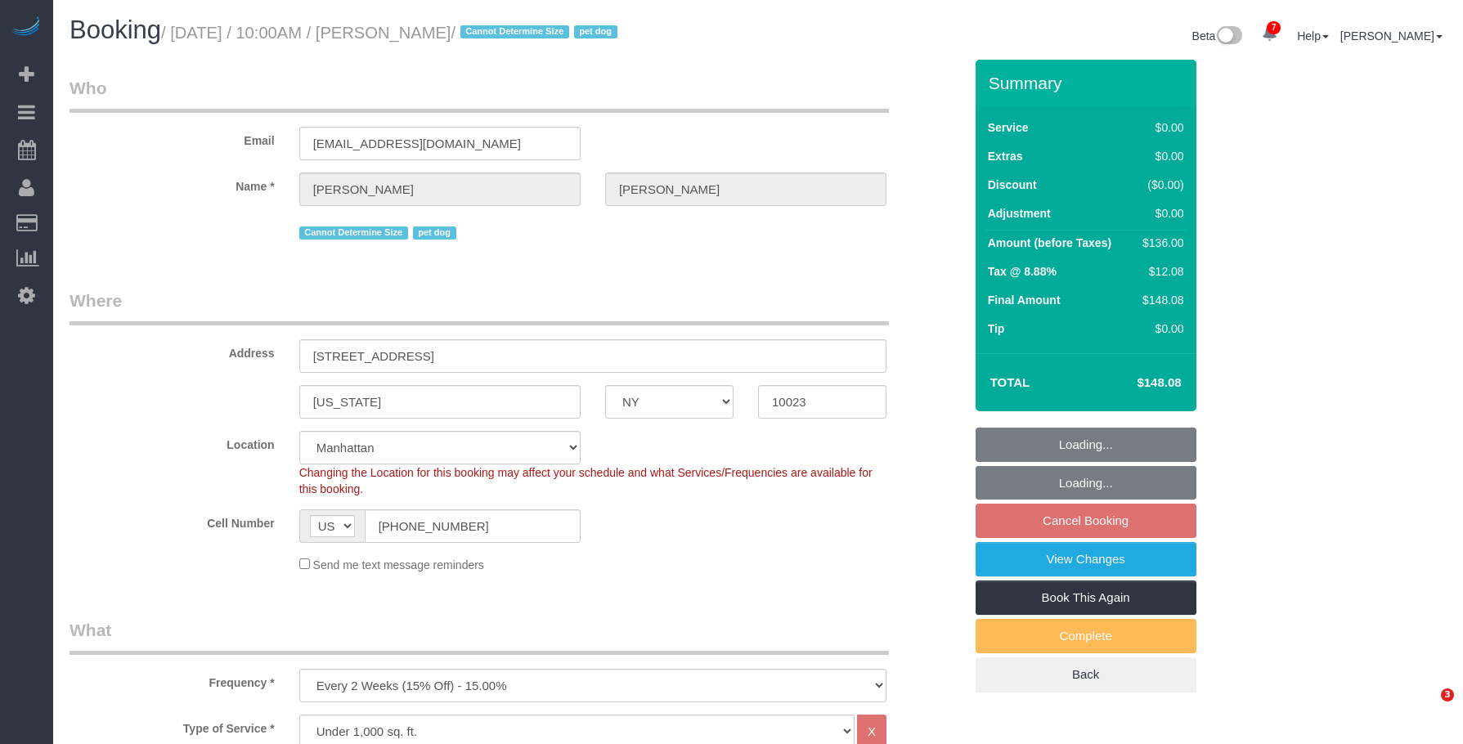
select select "NY"
select select "1"
select select "string:stripe-pm_1RMZCL4VGloSiKo7DWvxFkK9"
select select "spot3"
select select "number:57"
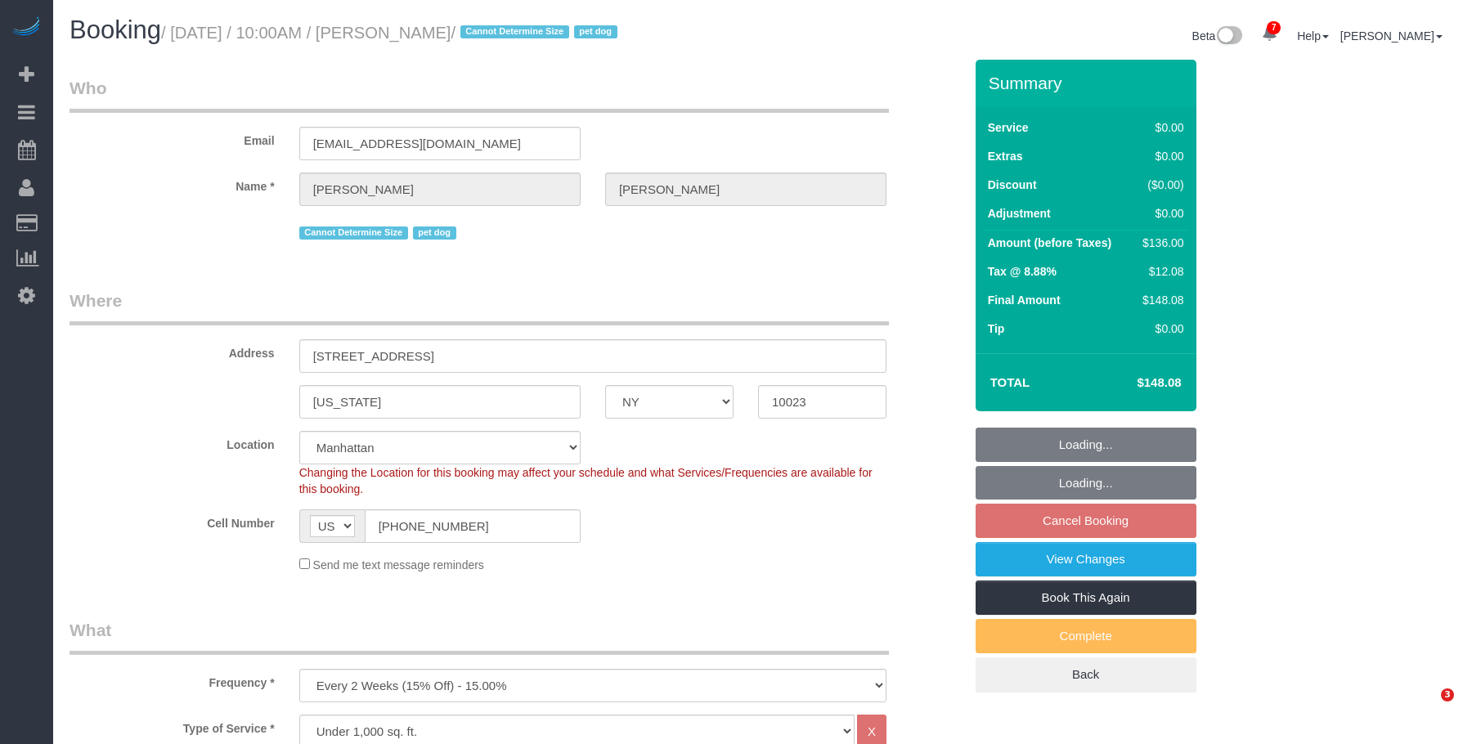
select select "number:75"
select select "number:15"
select select "number:6"
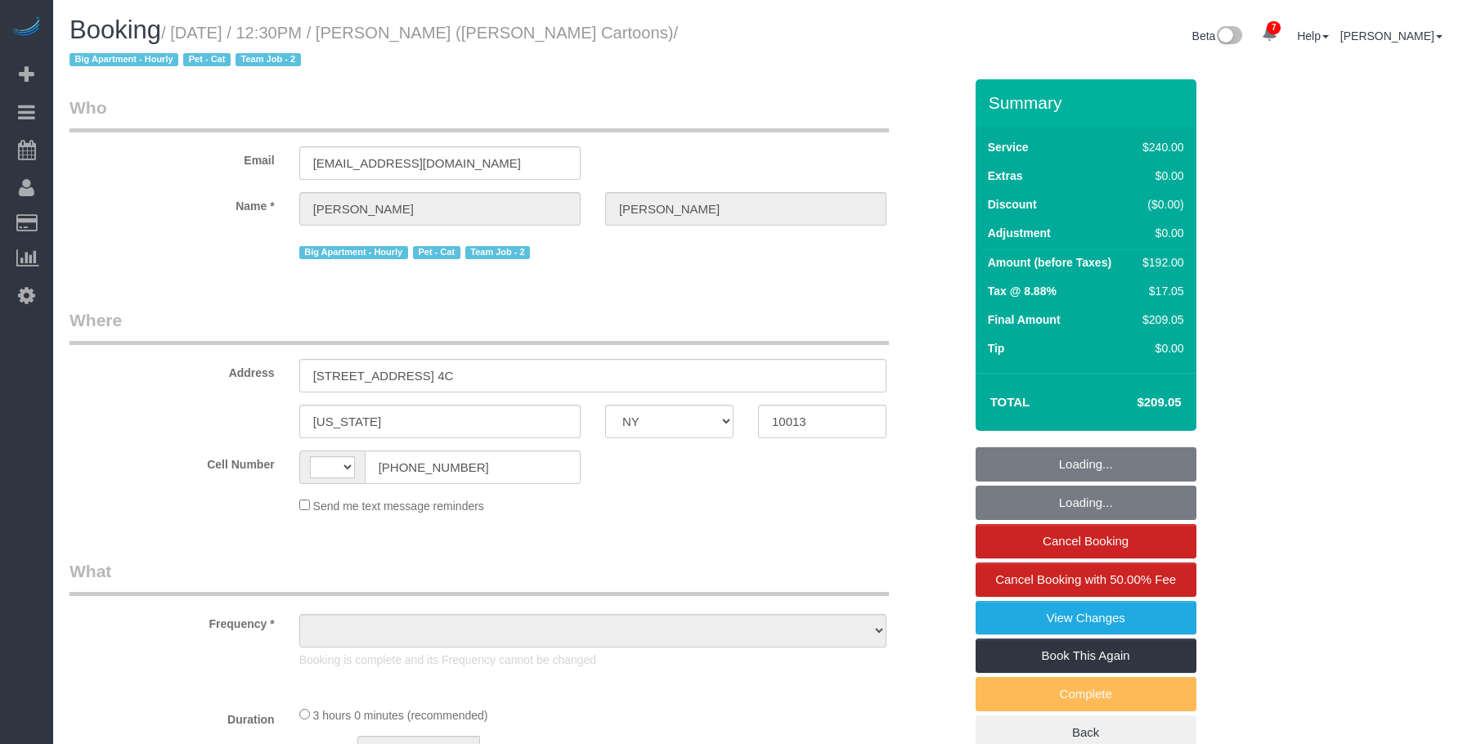
select select "NY"
select select "string:[GEOGRAPHIC_DATA]"
select select "object:700"
select select "180"
select select "number:89"
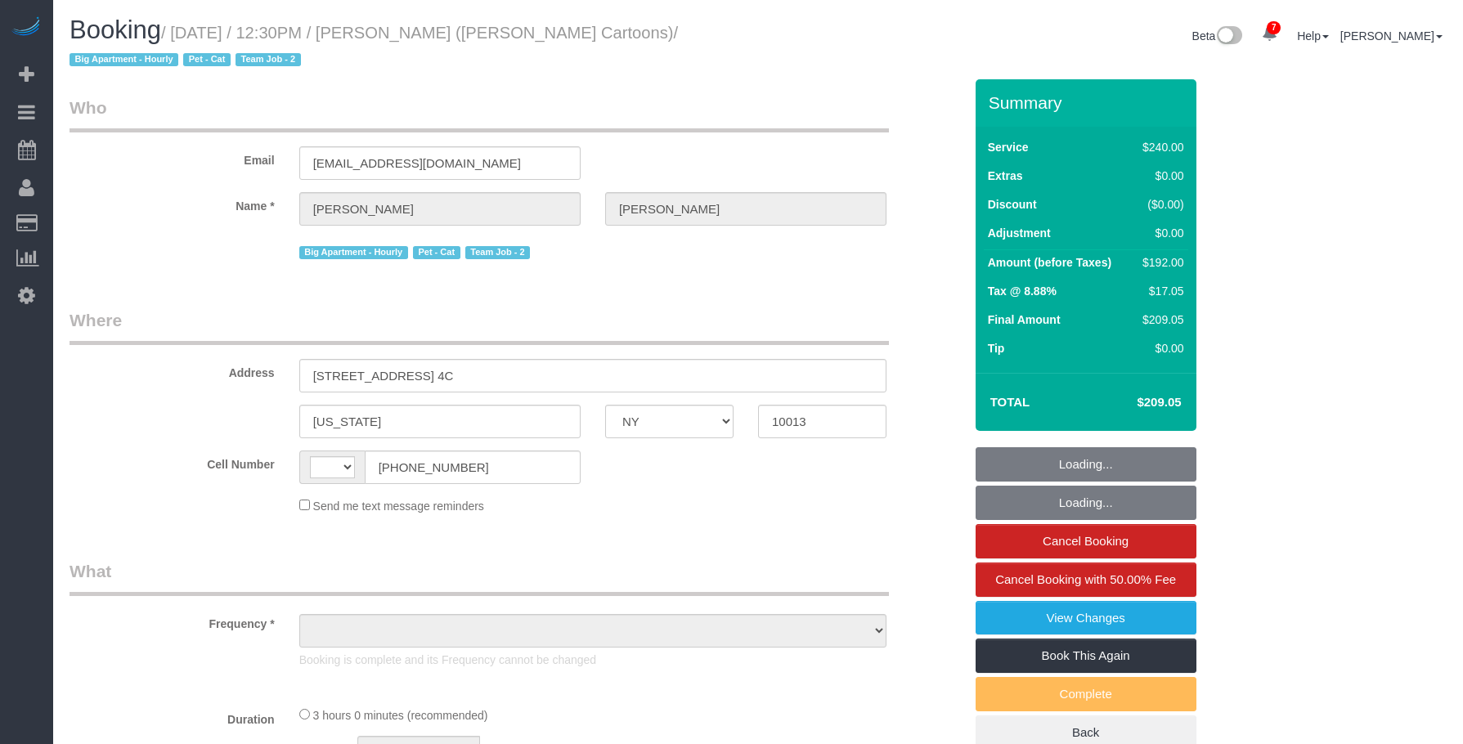
select select "number:90"
select select "number:14"
select select "number:6"
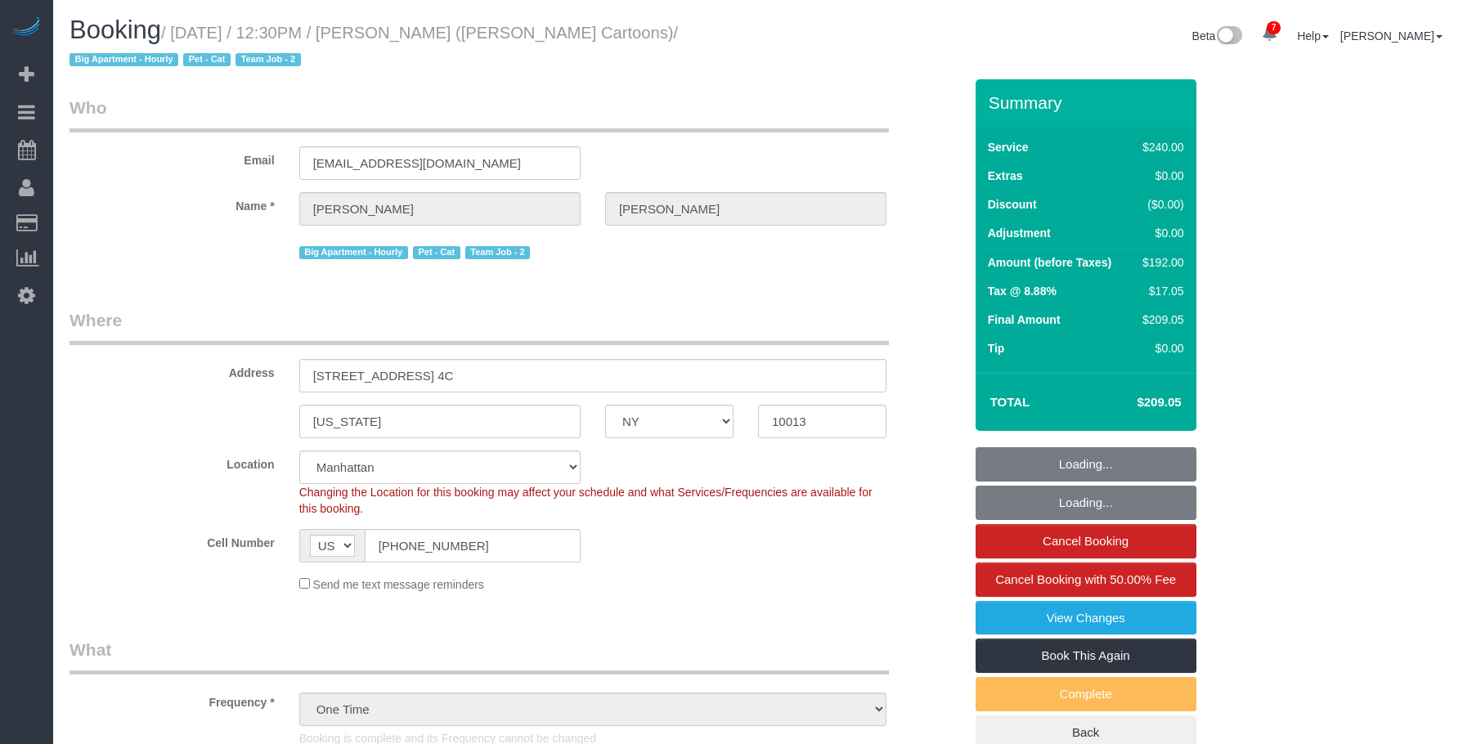
select select "object:1419"
select select "string:stripe-pm_1P6z724VGloSiKo7nPqUU3mz"
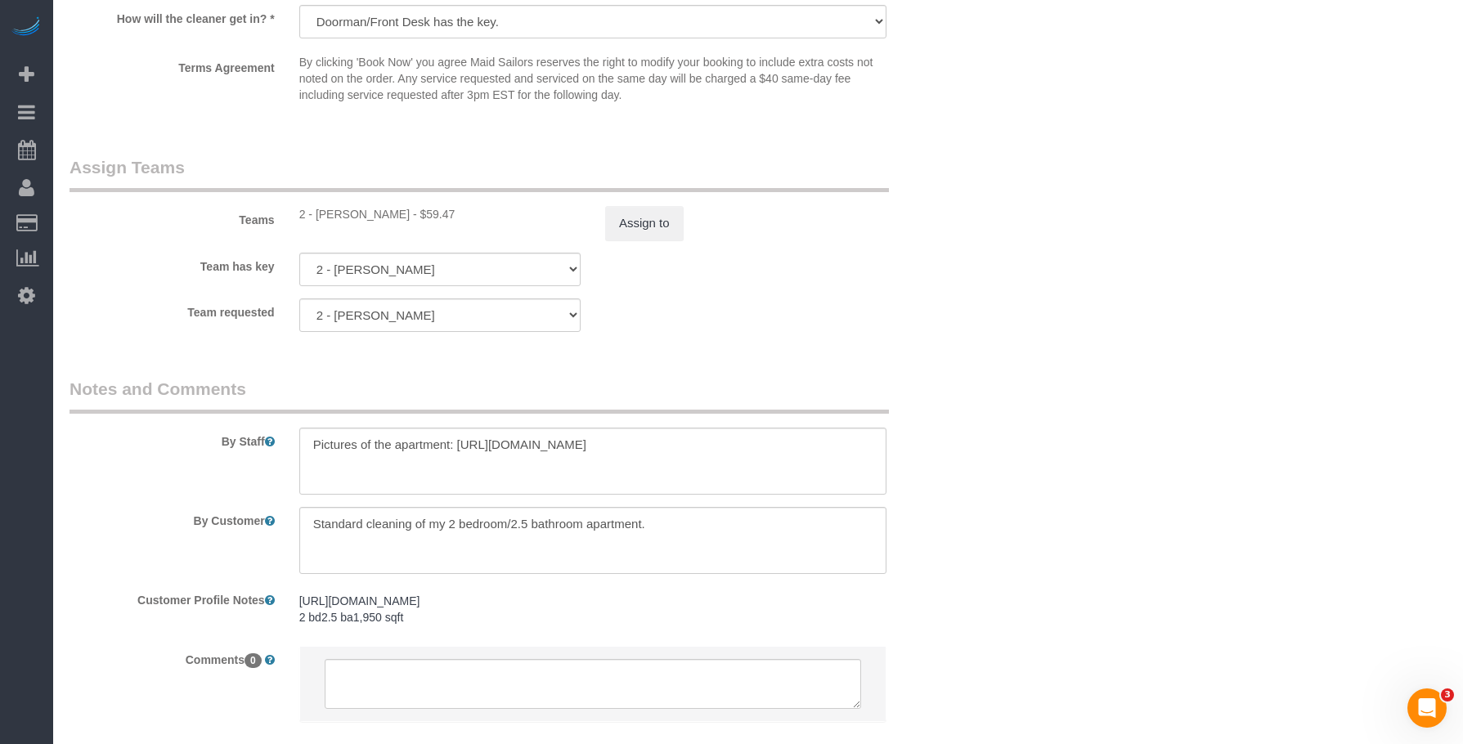
scroll to position [1711, 0]
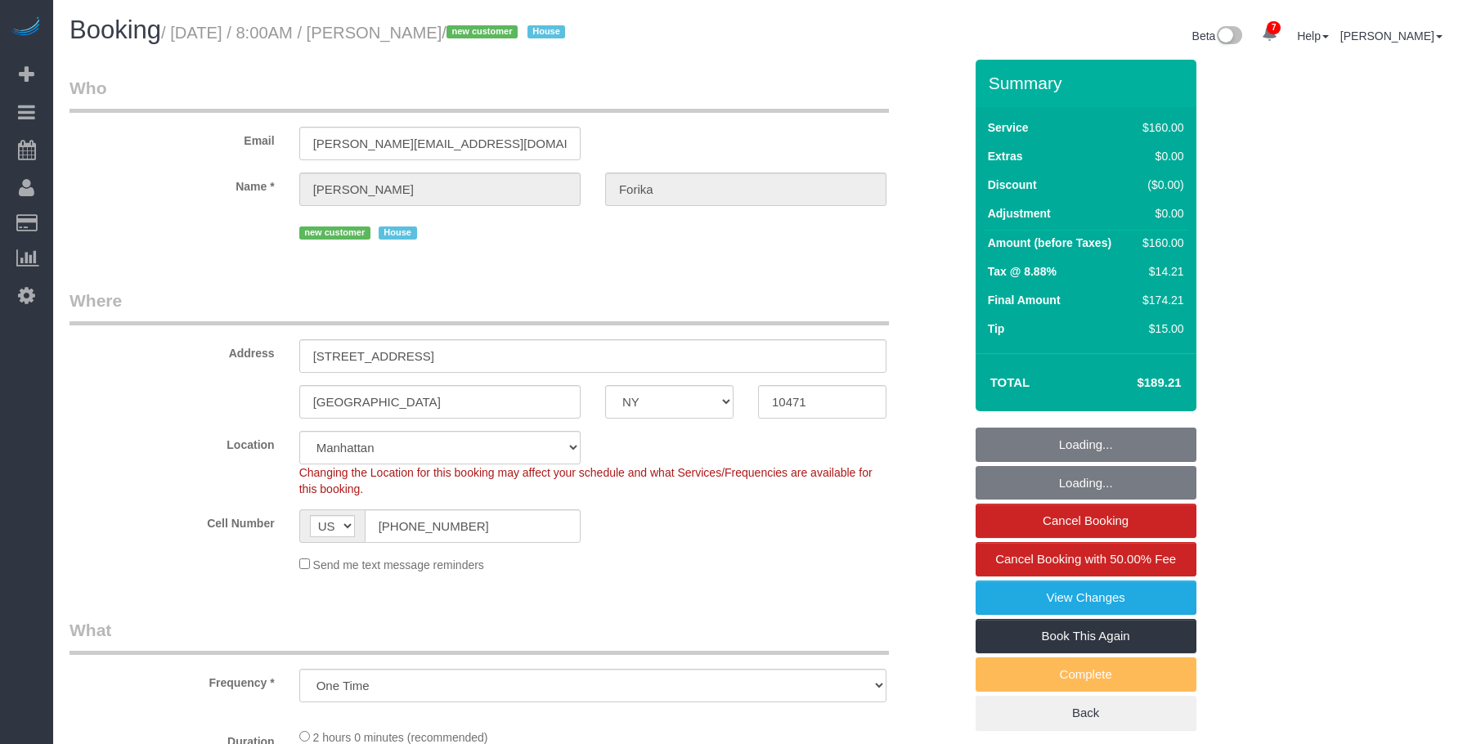
select select "NY"
select select "spot1"
select select "number:56"
select select "number:68"
select select "number:15"
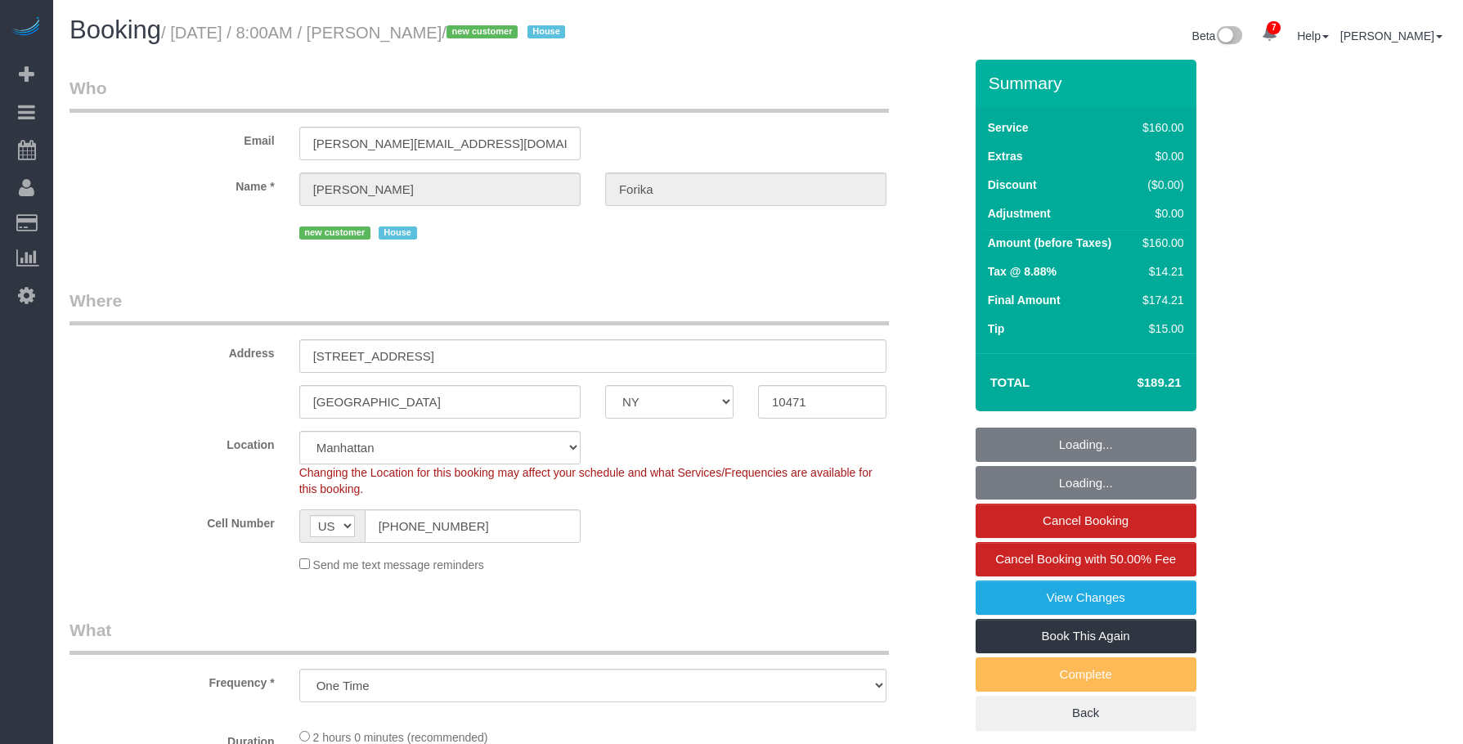
select select "number:5"
select select "object:1391"
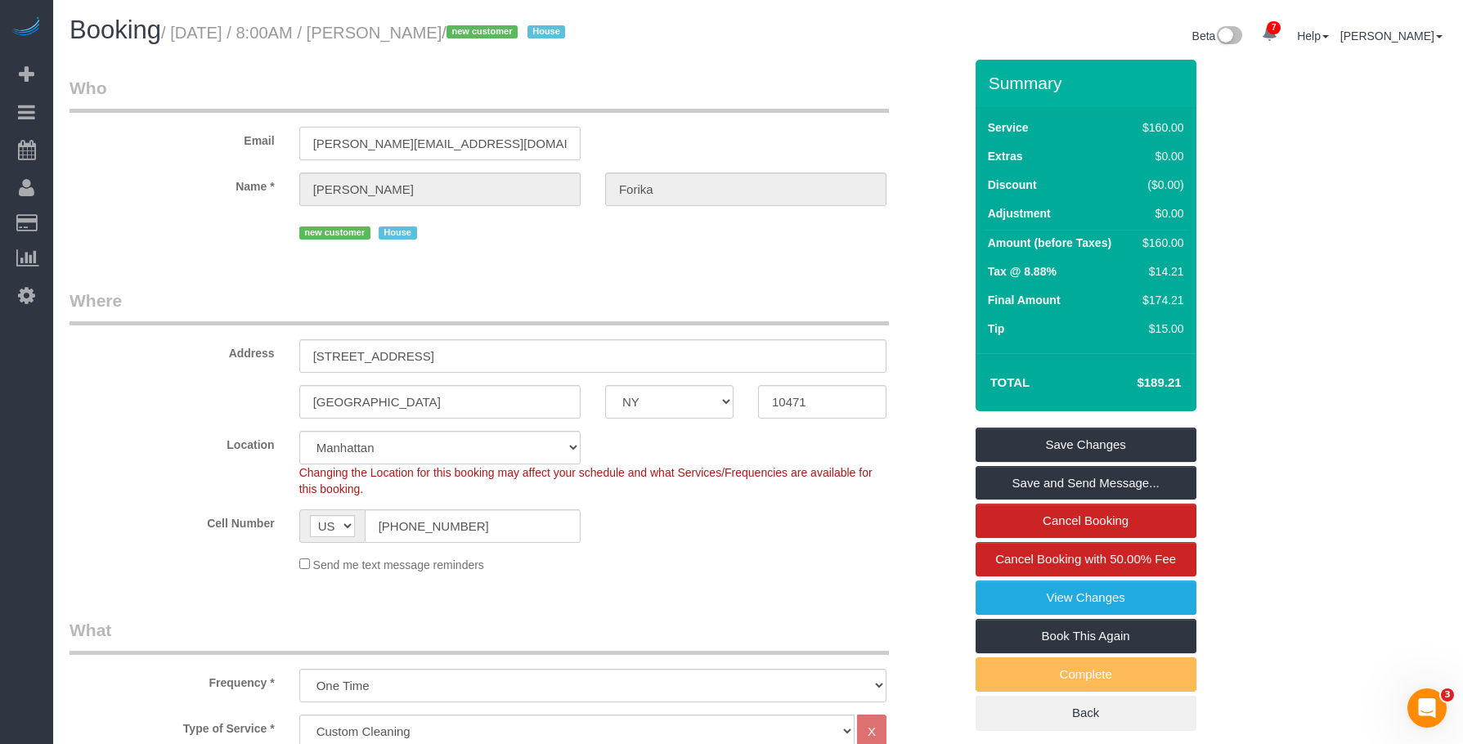
drag, startPoint x: 473, startPoint y: 142, endPoint x: 258, endPoint y: 144, distance: 214.3
click at [258, 144] on div "Email esther.forika@yahoo.com" at bounding box center [516, 118] width 919 height 84
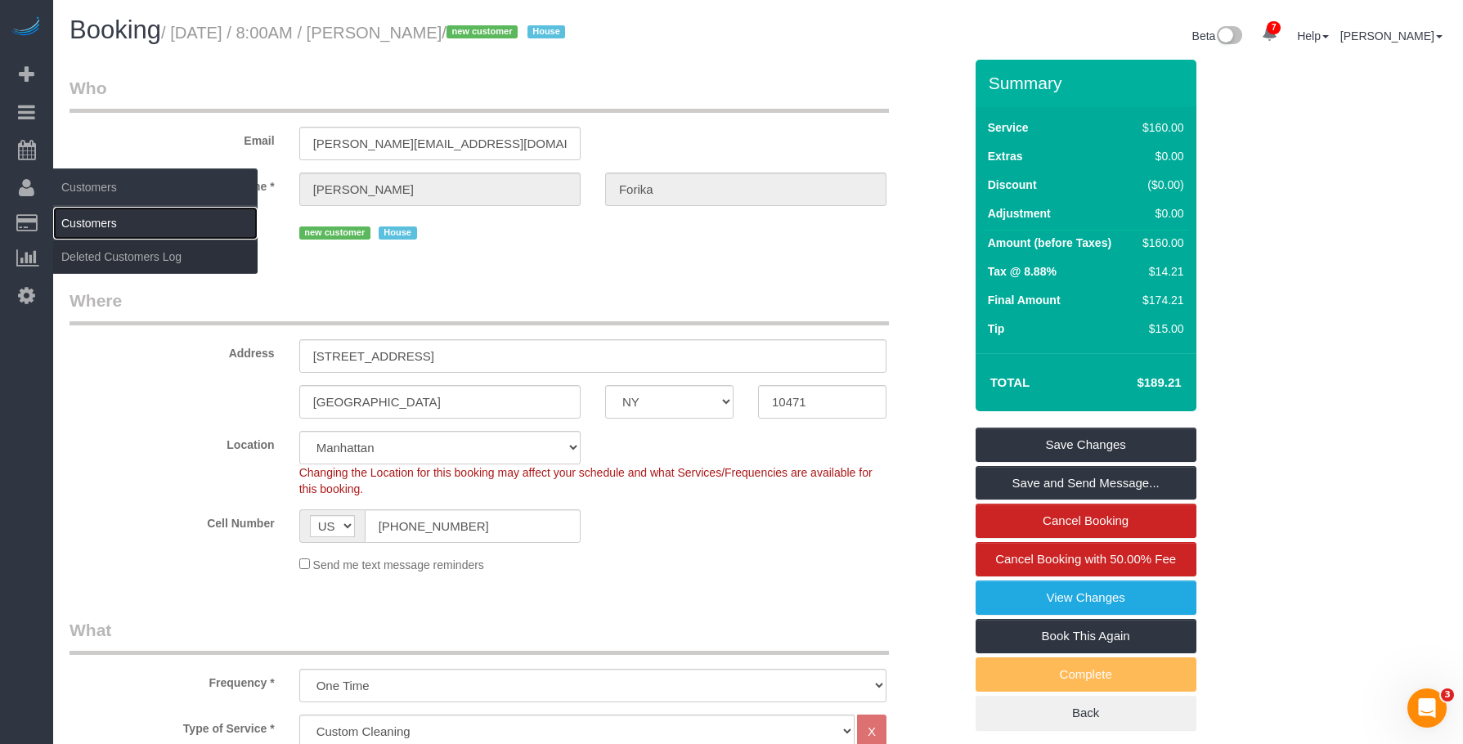
click at [90, 216] on link "Customers" at bounding box center [155, 223] width 204 height 33
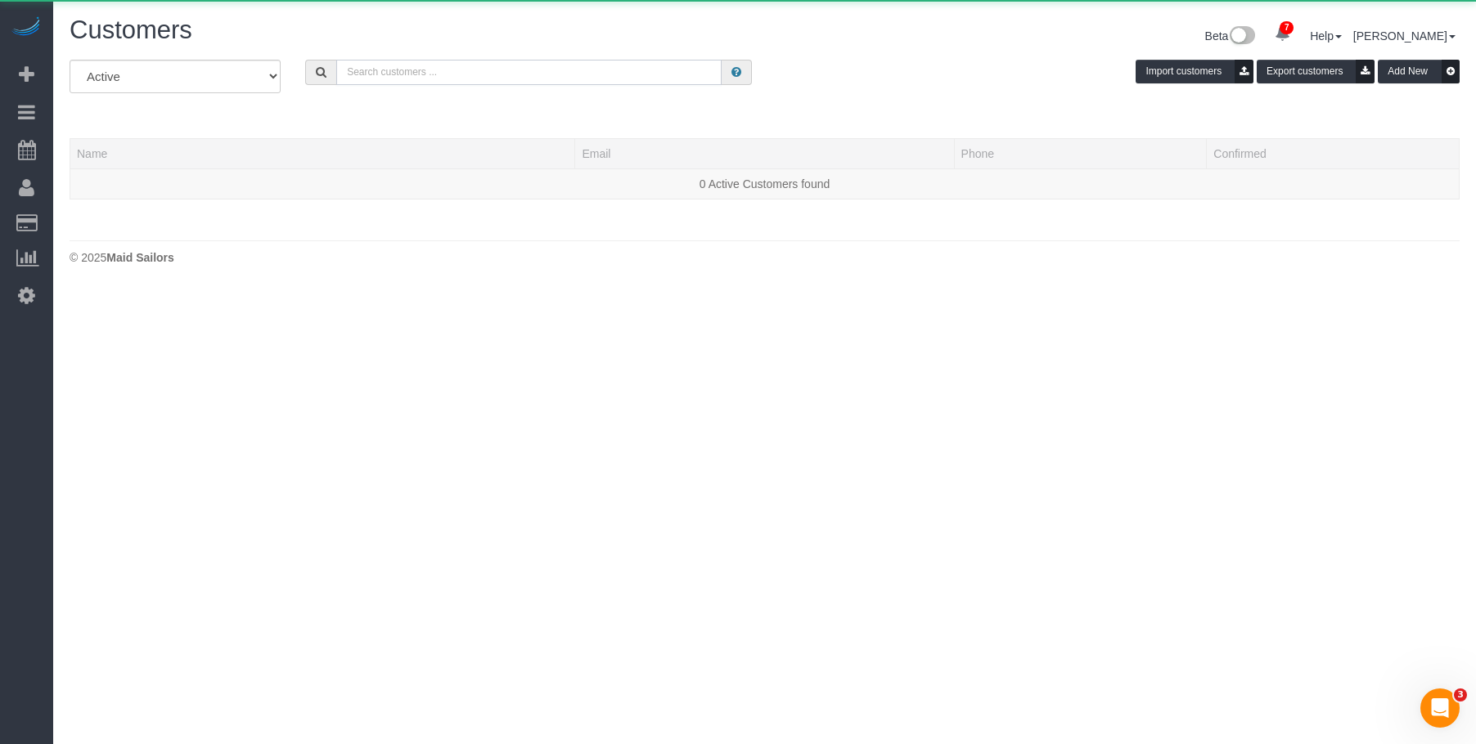
click at [546, 76] on input "text" at bounding box center [528, 72] width 385 height 25
paste input "esther.forika@yahoo.com"
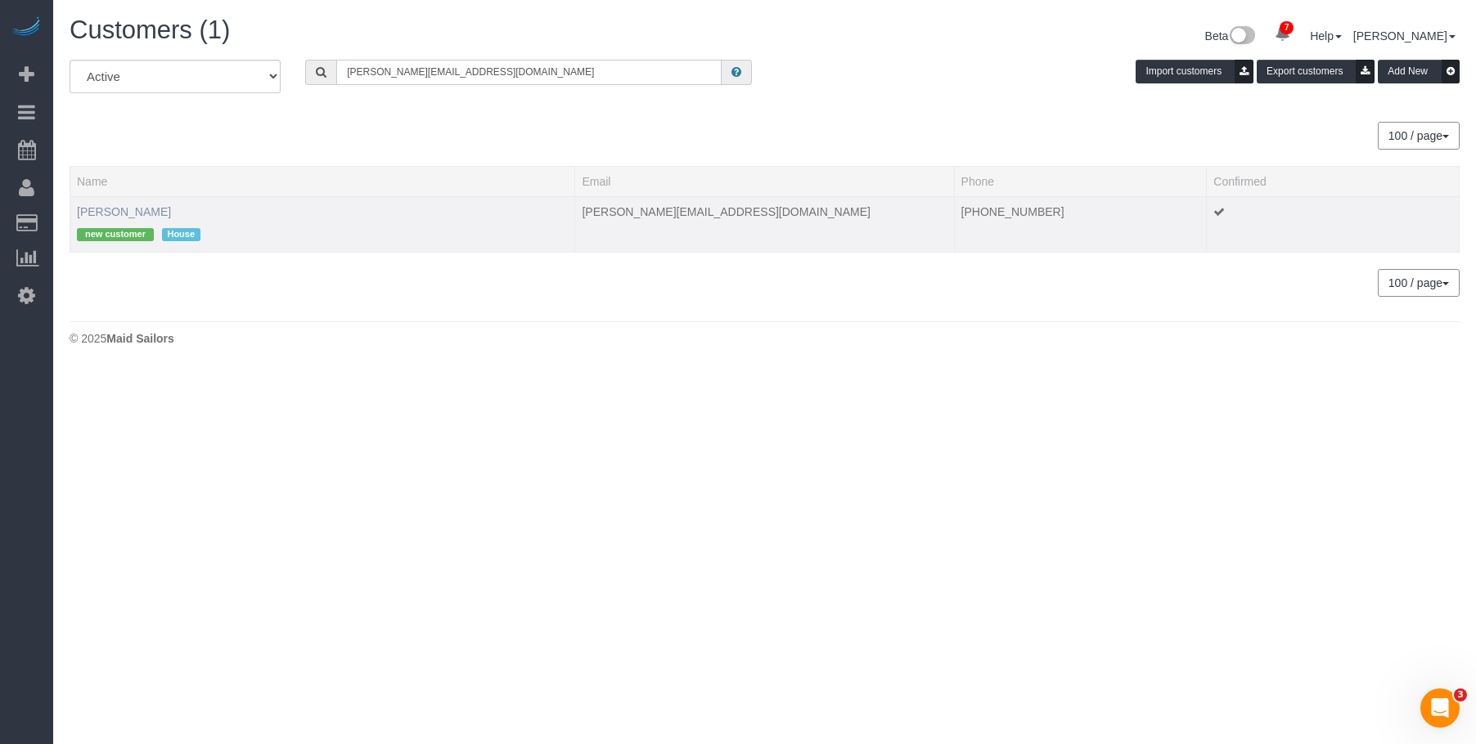
type input "esther.forika@yahoo.com"
click at [129, 212] on link "Esther Forika" at bounding box center [124, 211] width 94 height 13
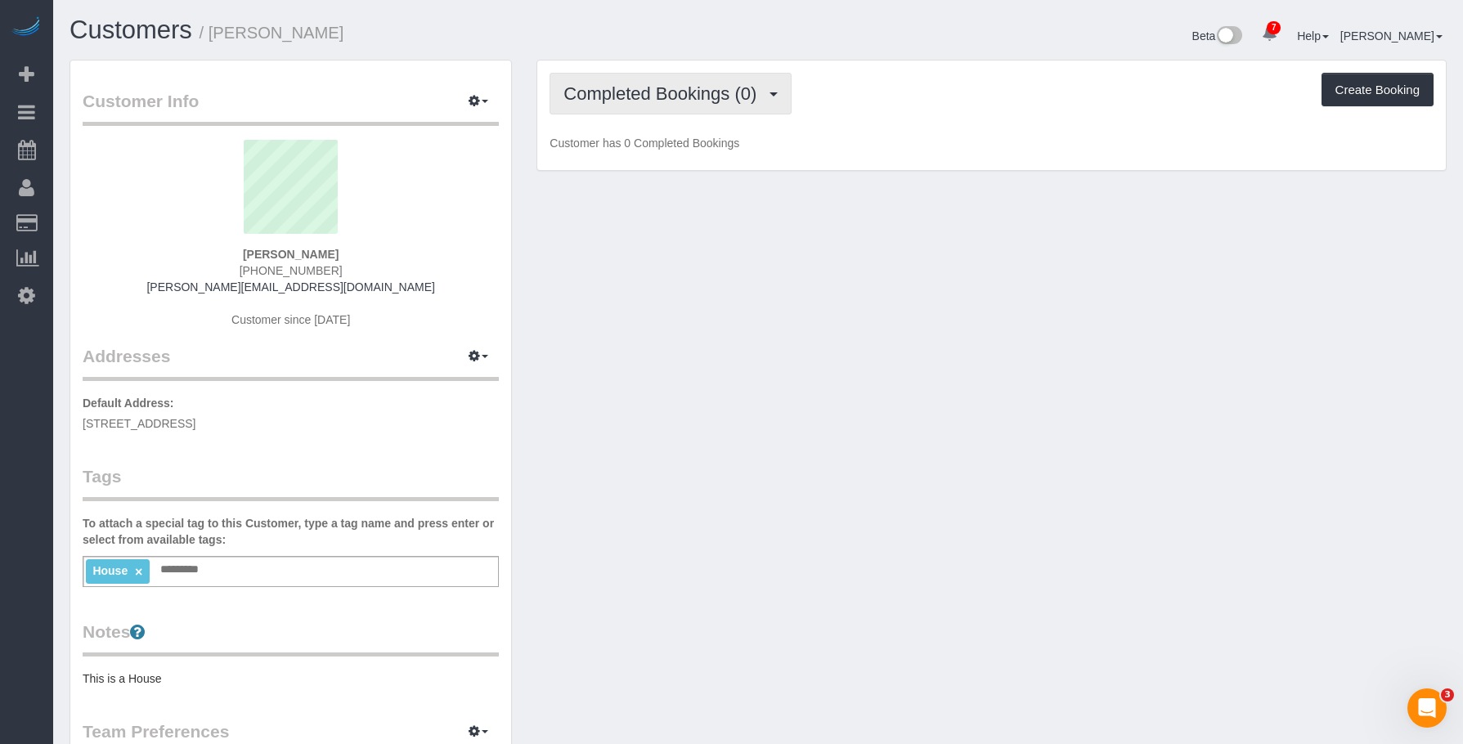
click at [656, 97] on span "Completed Bookings (0)" at bounding box center [664, 93] width 201 height 20
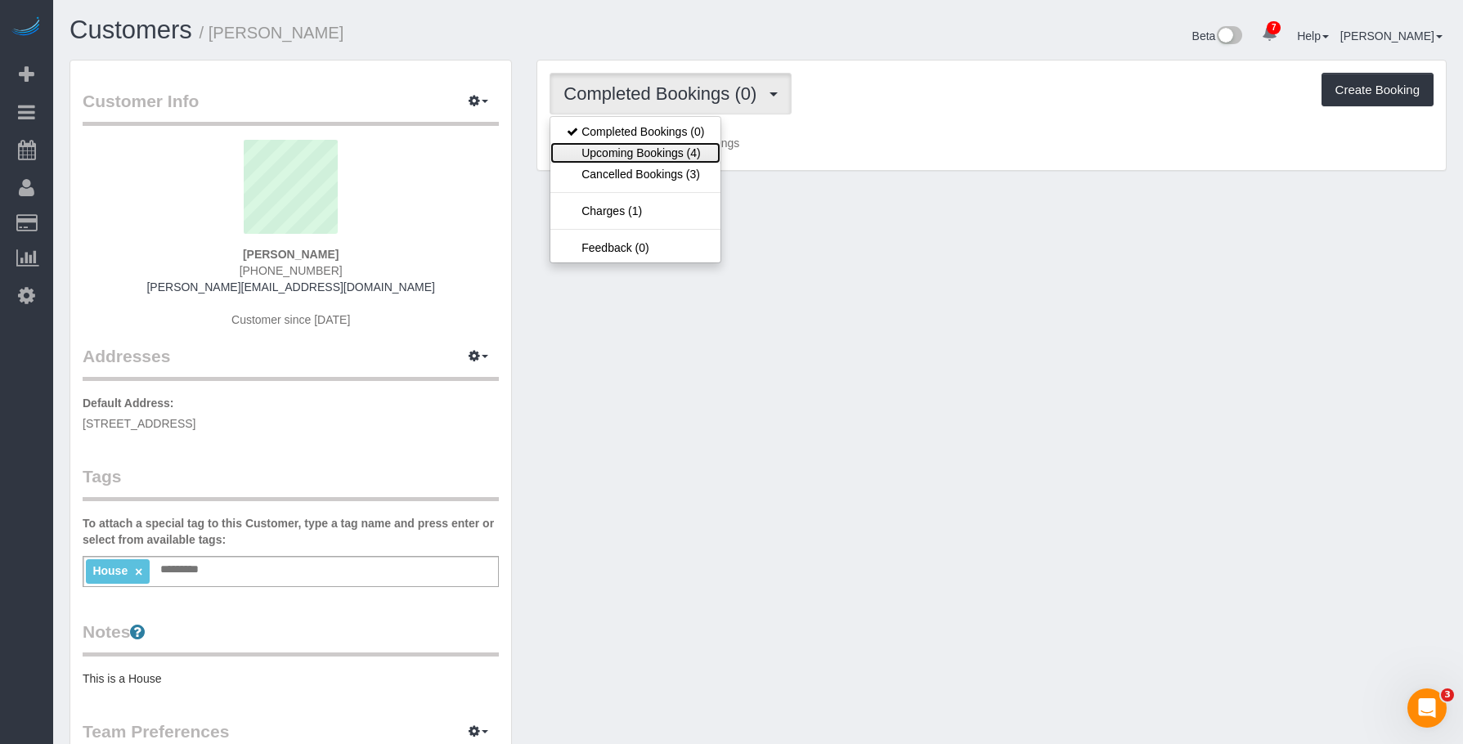
click at [636, 151] on link "Upcoming Bookings (4)" at bounding box center [636, 152] width 170 height 21
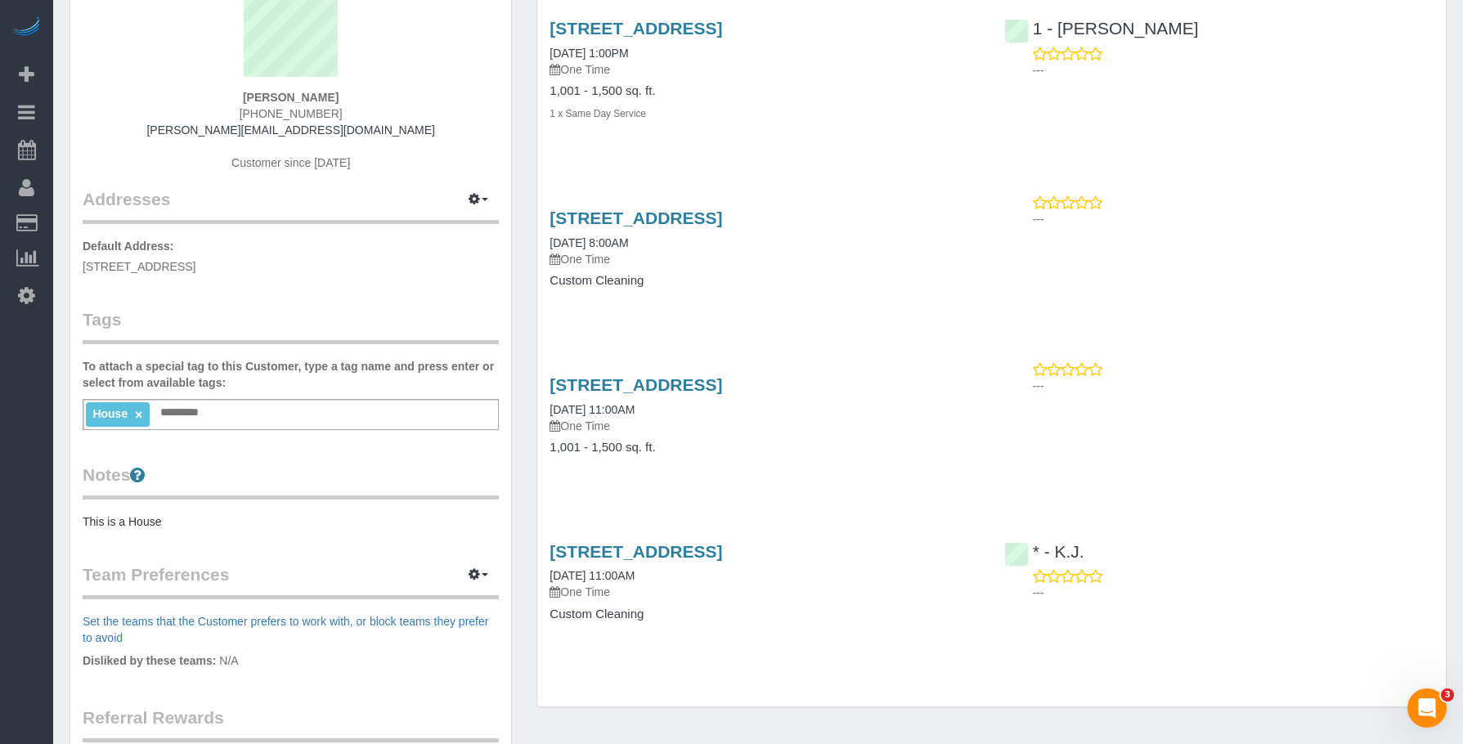
scroll to position [164, 0]
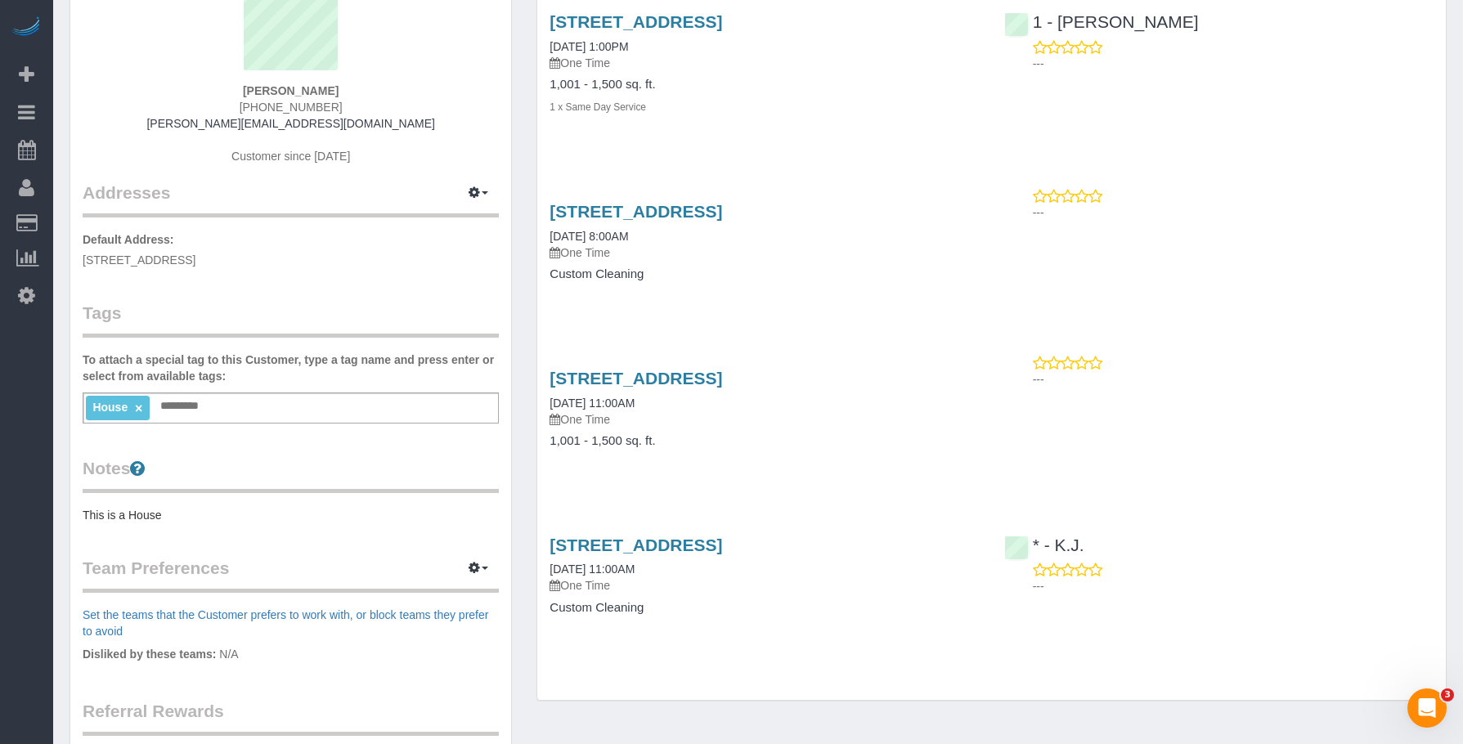
click at [861, 315] on div "Service Feedback 232 West 260th Street, Bronx, NY 10471 08/13/2025 1:00PM One T…" at bounding box center [992, 309] width 884 height 676
click at [894, 116] on div "232 West 260th Street, Bronx, NY 10471 08/13/2025 1:00PM One Time 1,001 - 1,500…" at bounding box center [764, 72] width 454 height 149
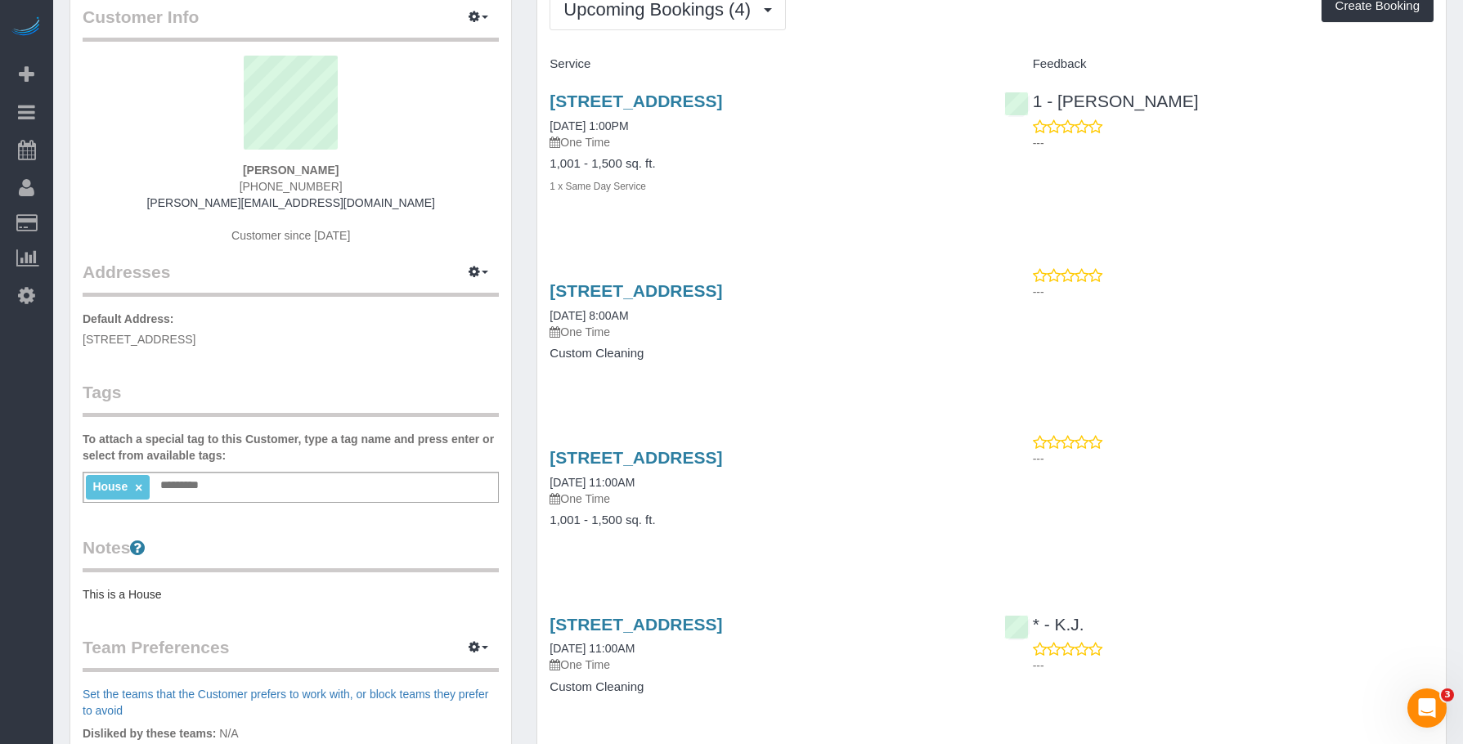
scroll to position [0, 0]
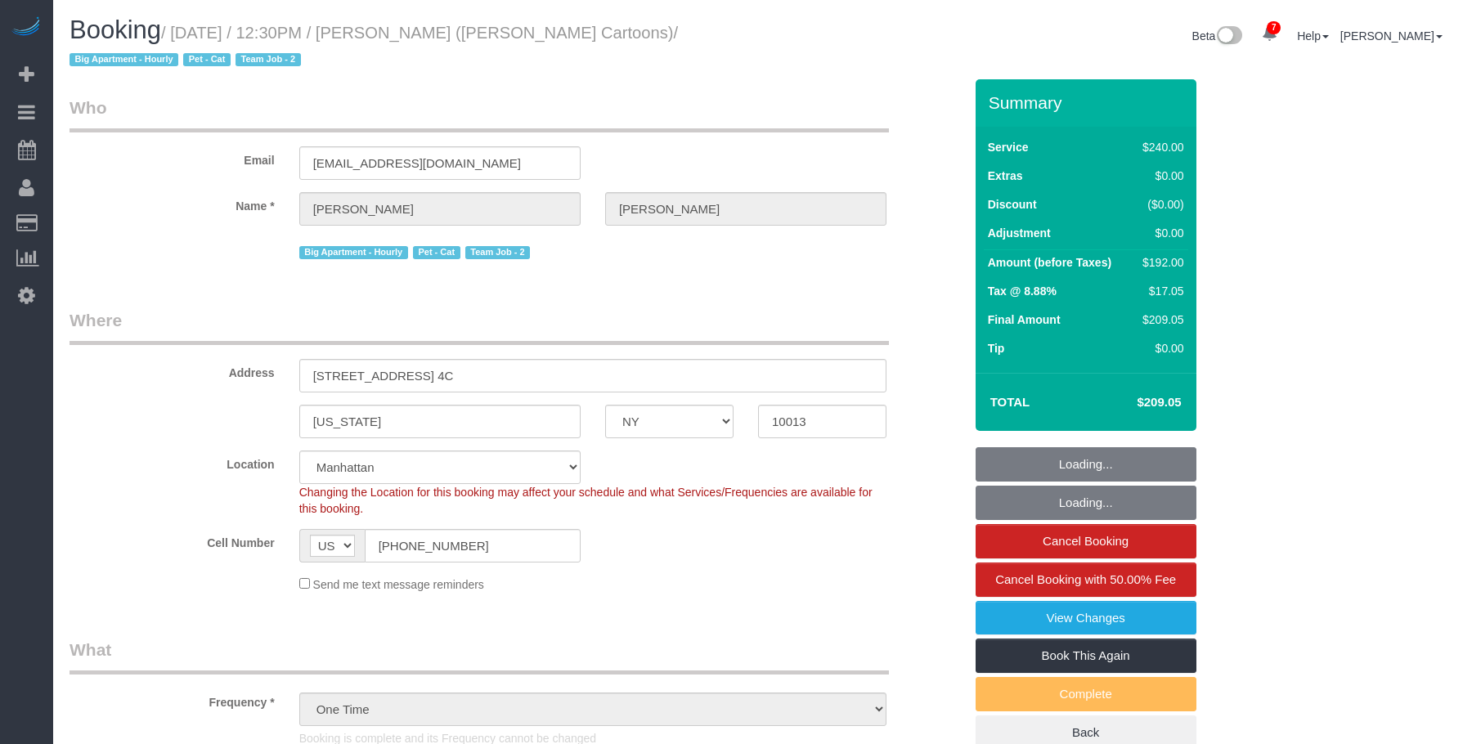
select select "NY"
select select "number:89"
select select "number:90"
select select "number:14"
select select "number:6"
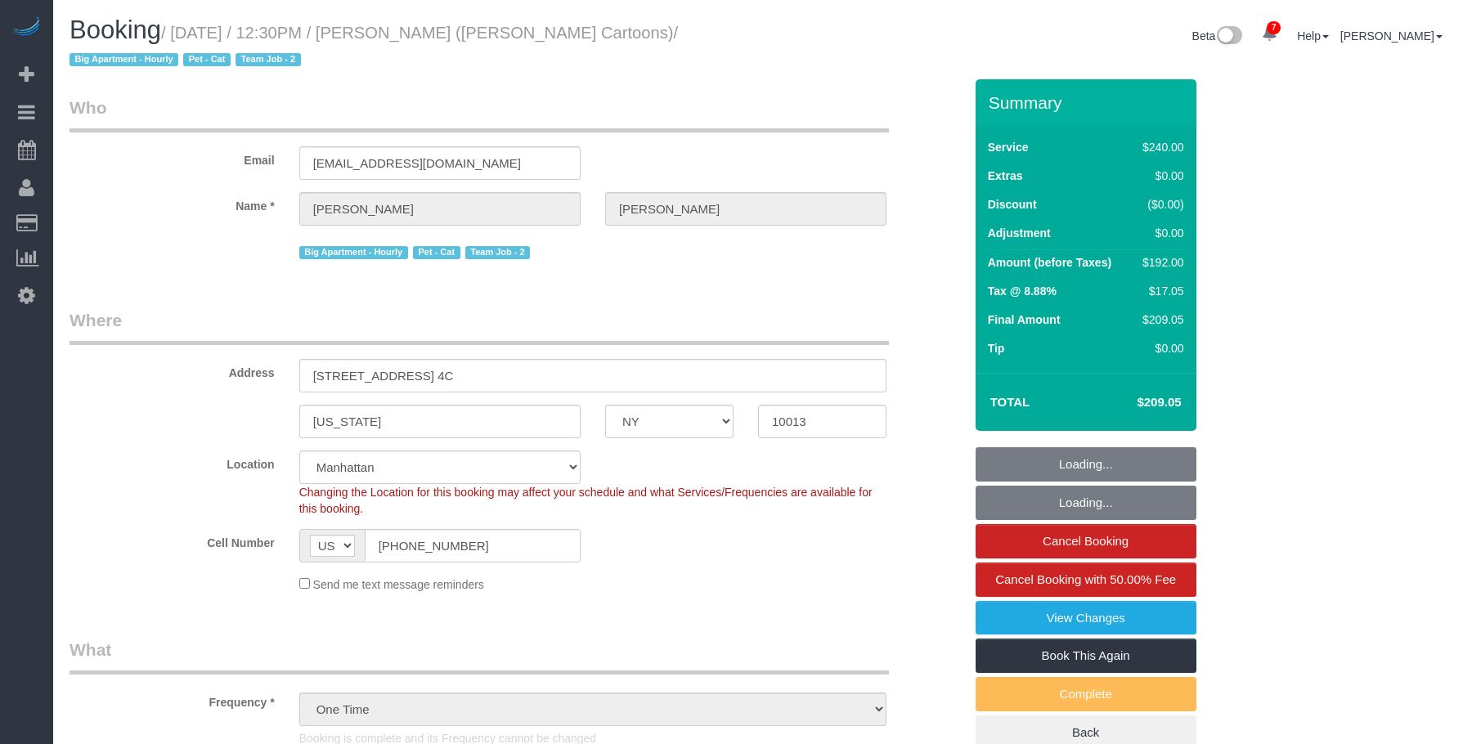
select select "object:851"
select select "180"
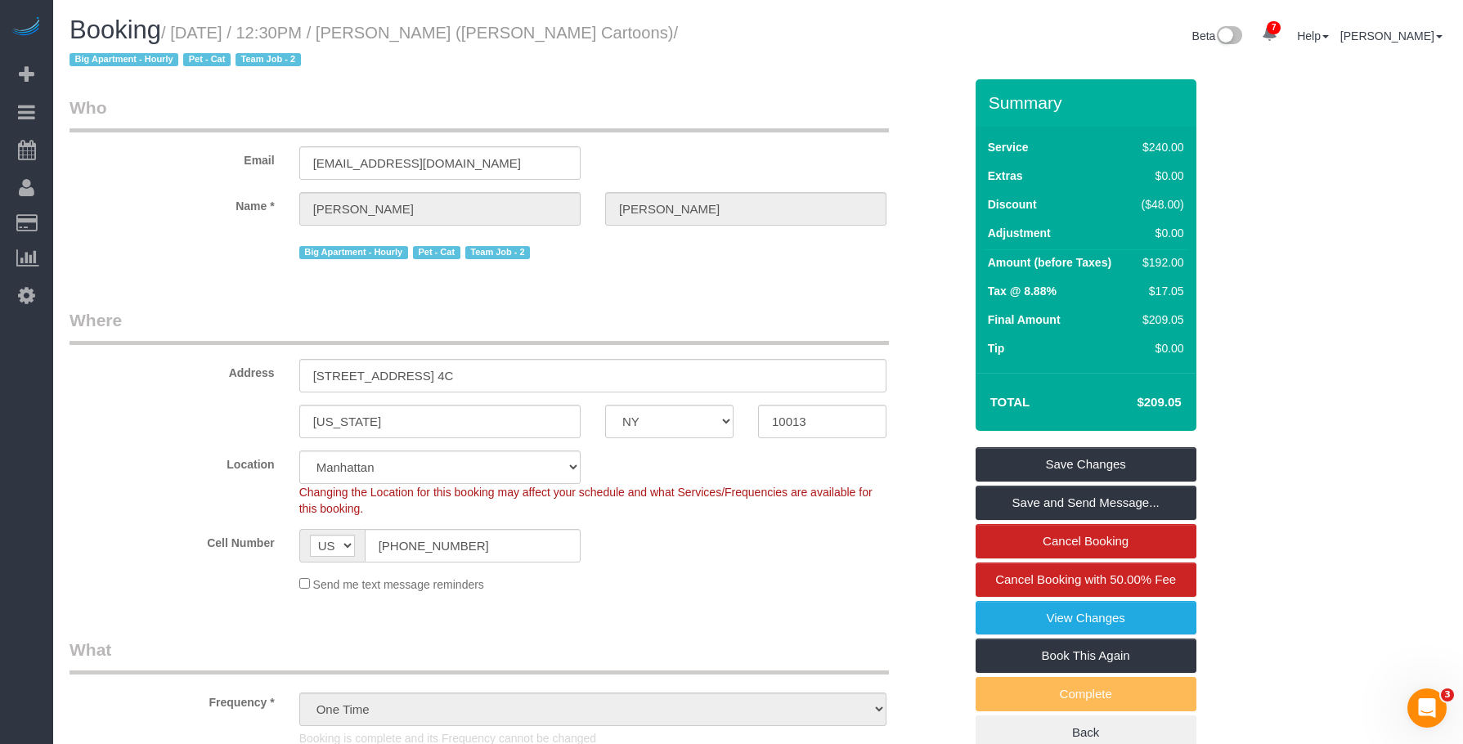
drag, startPoint x: 1133, startPoint y: 400, endPoint x: 1184, endPoint y: 402, distance: 50.7
click at [1184, 402] on td "$209.05" at bounding box center [1134, 402] width 106 height 41
copy h4 "$209.05"
click at [1028, 648] on link "Book This Again" at bounding box center [1086, 656] width 221 height 34
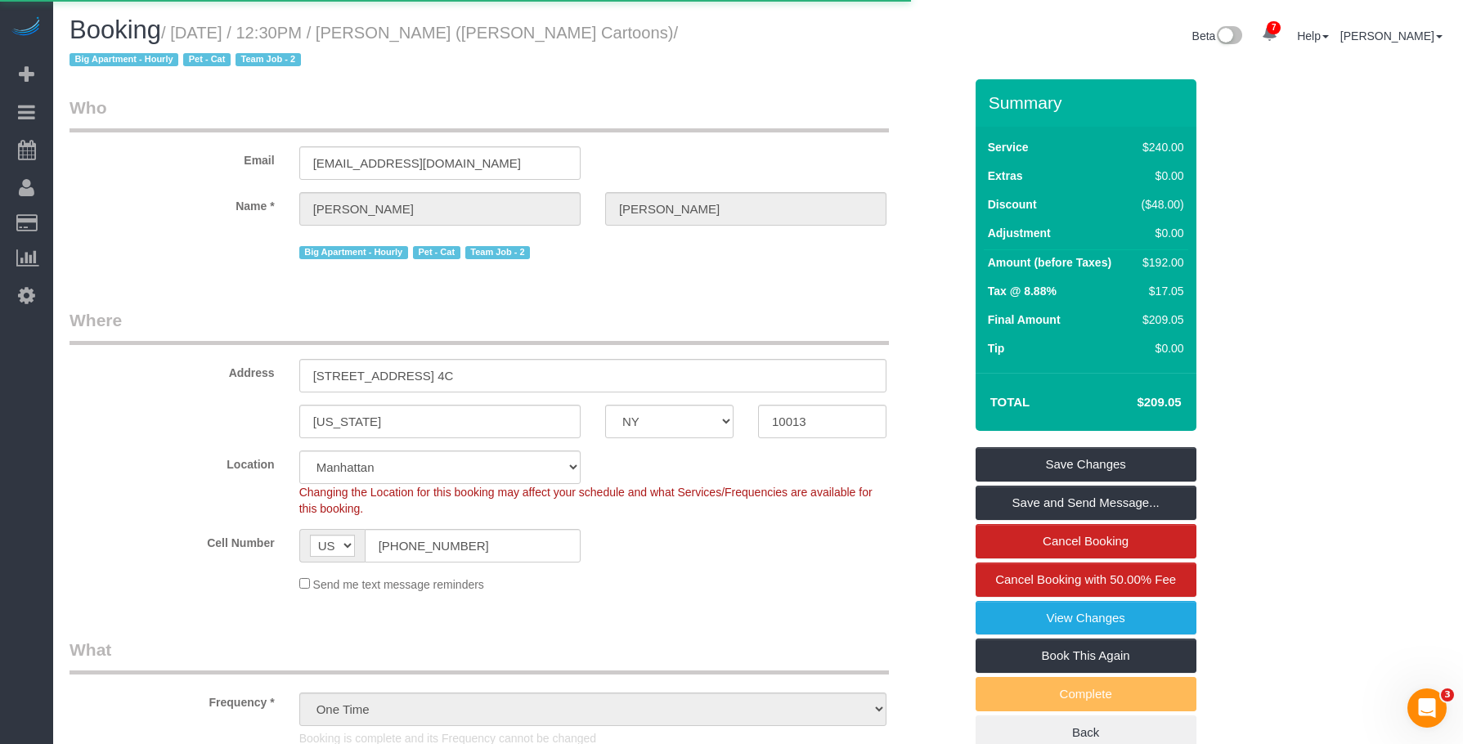
select select "NY"
select select "number:89"
select select "number:90"
select select "number:14"
select select "number:6"
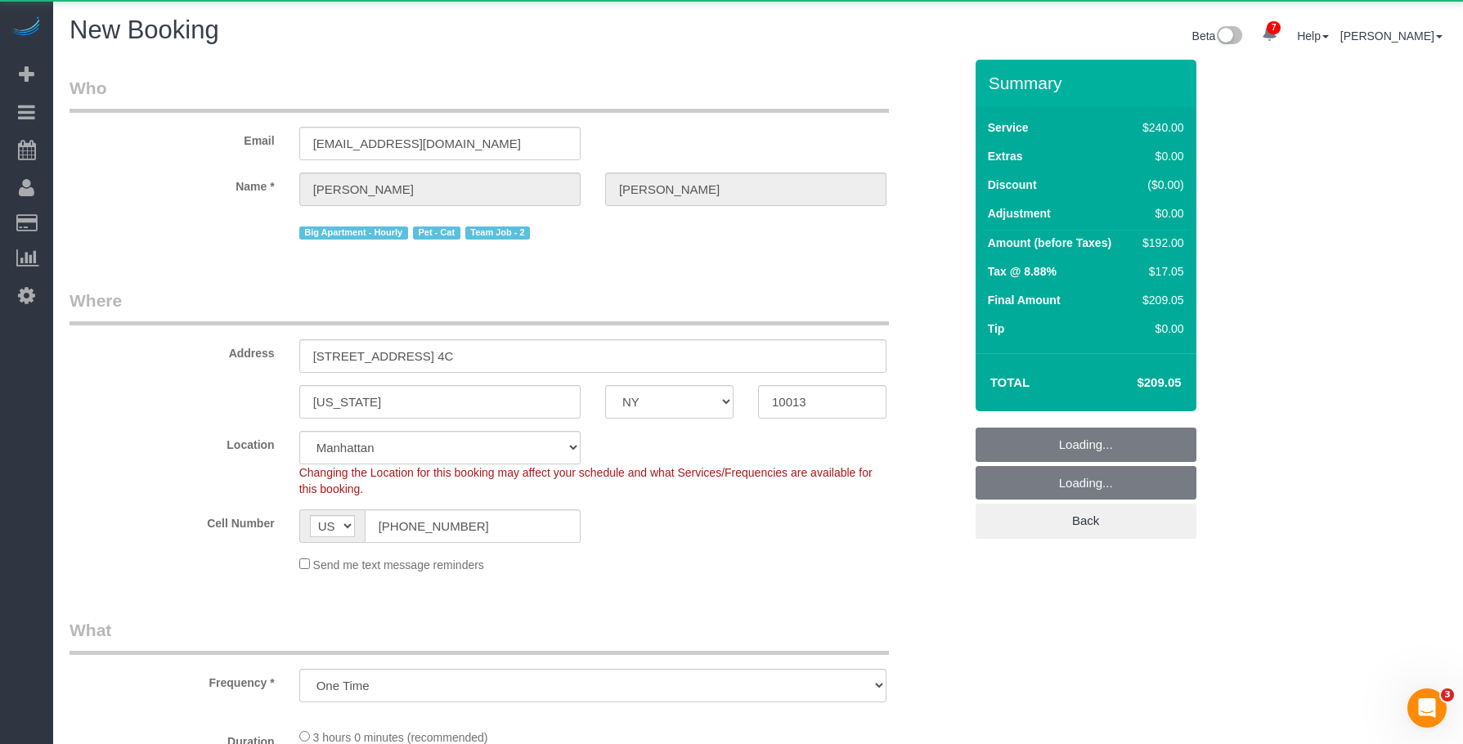
select select "180"
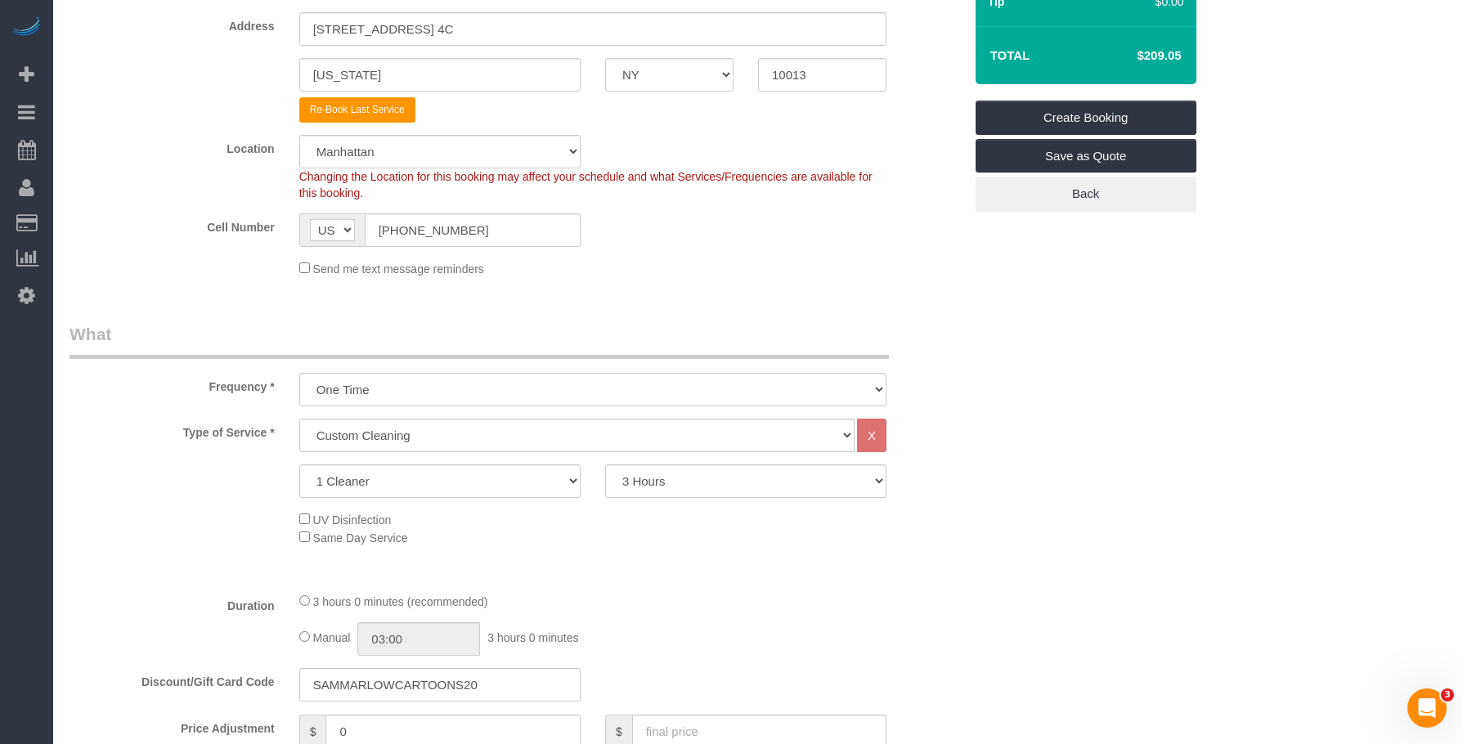
select select "object:2828"
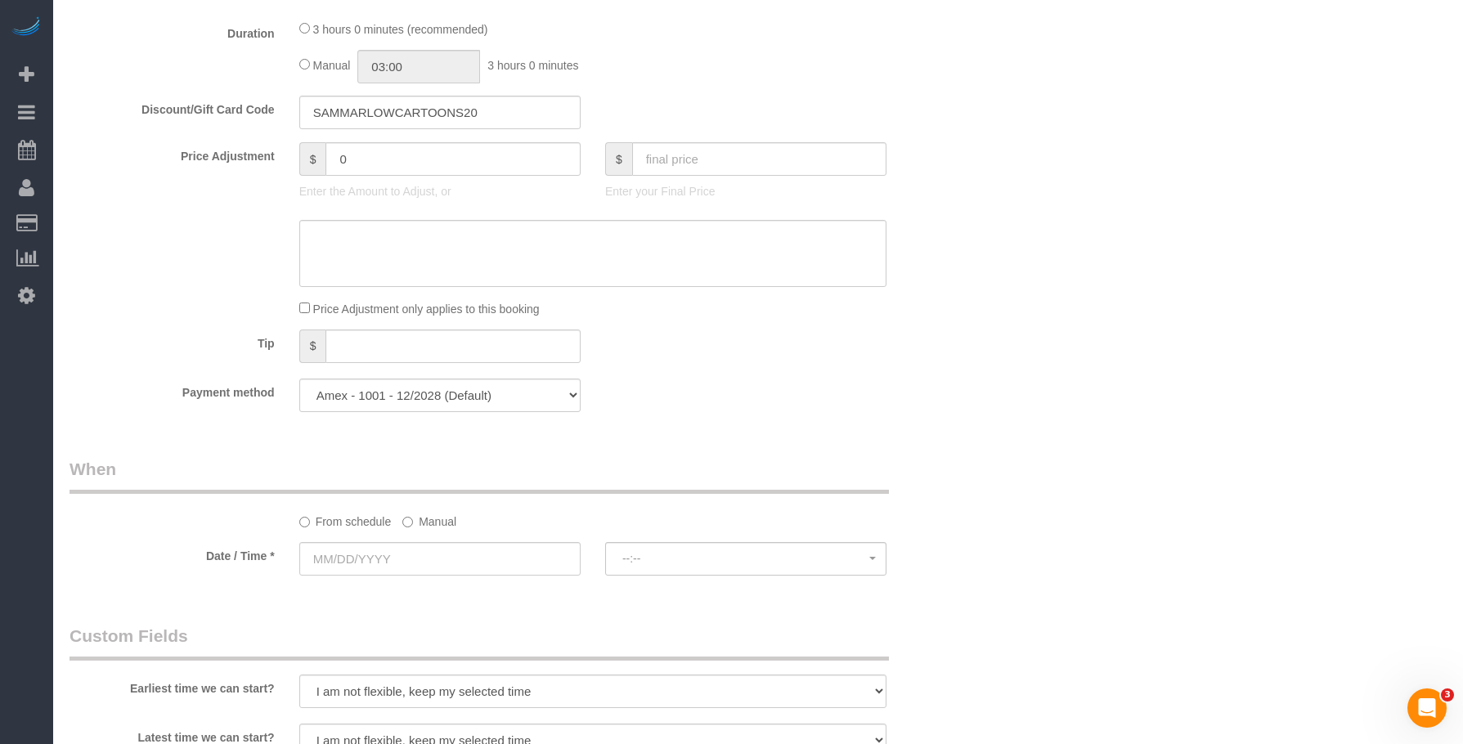
scroll to position [1145, 0]
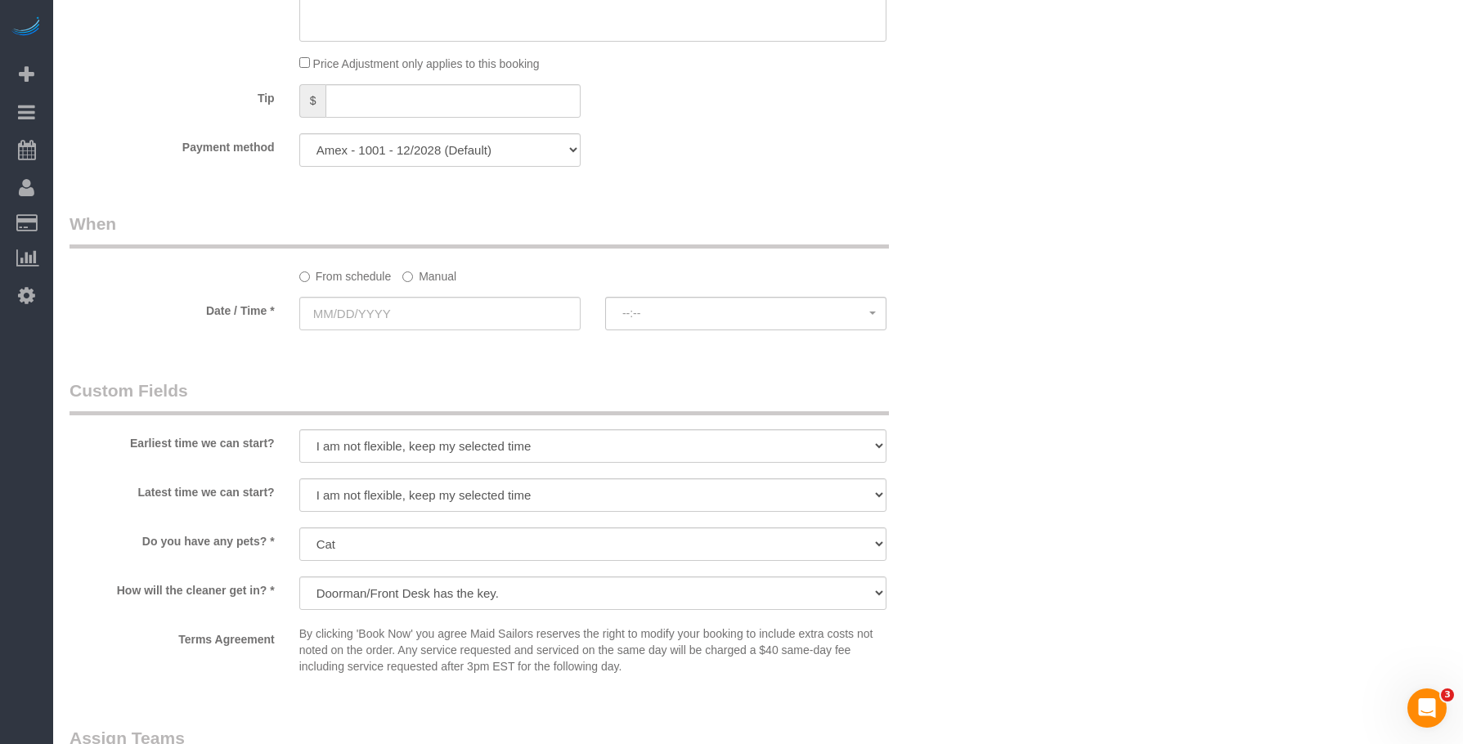
click at [440, 282] on label "Manual" at bounding box center [429, 274] width 54 height 22
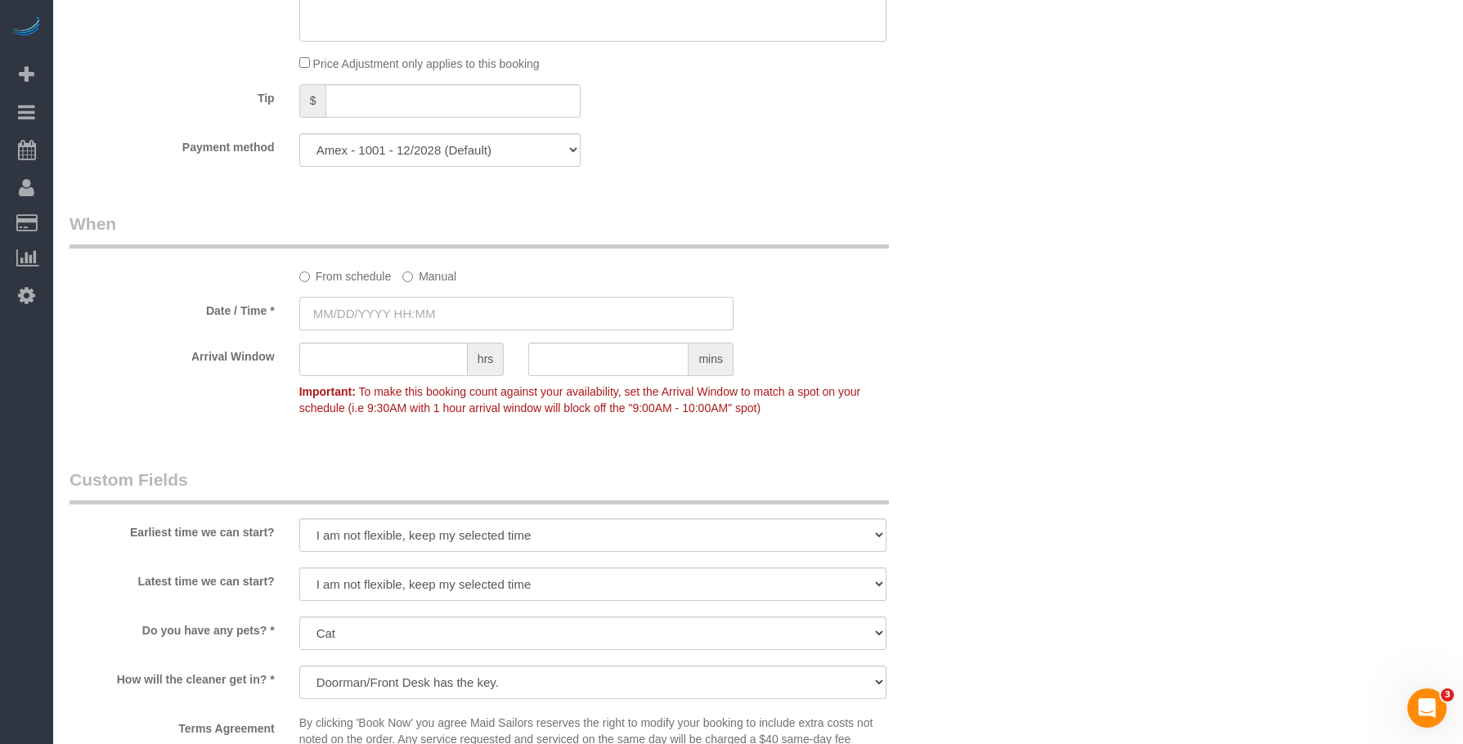
click at [440, 304] on input "text" at bounding box center [516, 314] width 434 height 34
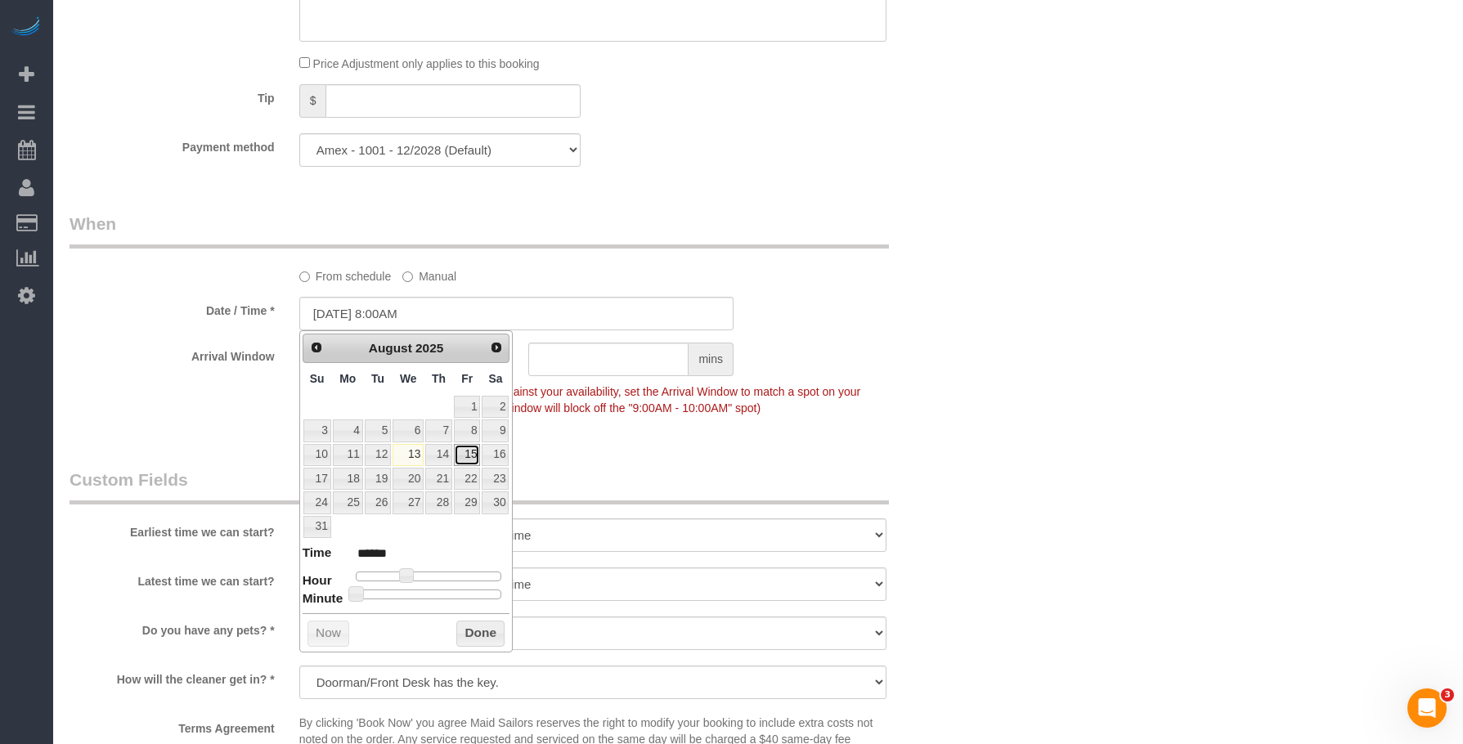
click at [470, 452] on link "15" at bounding box center [467, 455] width 26 height 22
type input "[DATE] 9:00AM"
type input "******"
type input "[DATE] 10:00AM"
type input "*******"
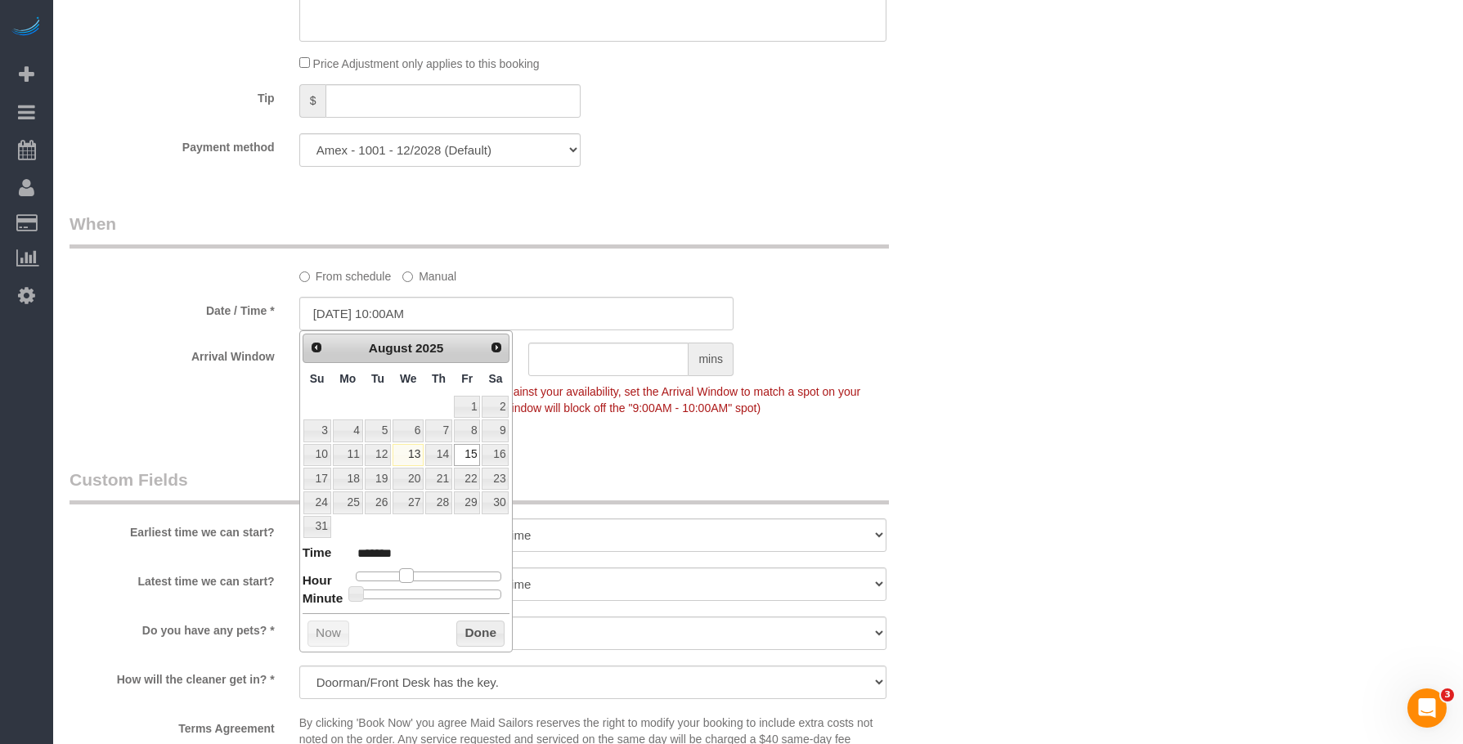
type input "[DATE] 11:00AM"
type input "*******"
type input "[DATE] 12:00PM"
type input "*******"
drag, startPoint x: 407, startPoint y: 576, endPoint x: 437, endPoint y: 576, distance: 29.4
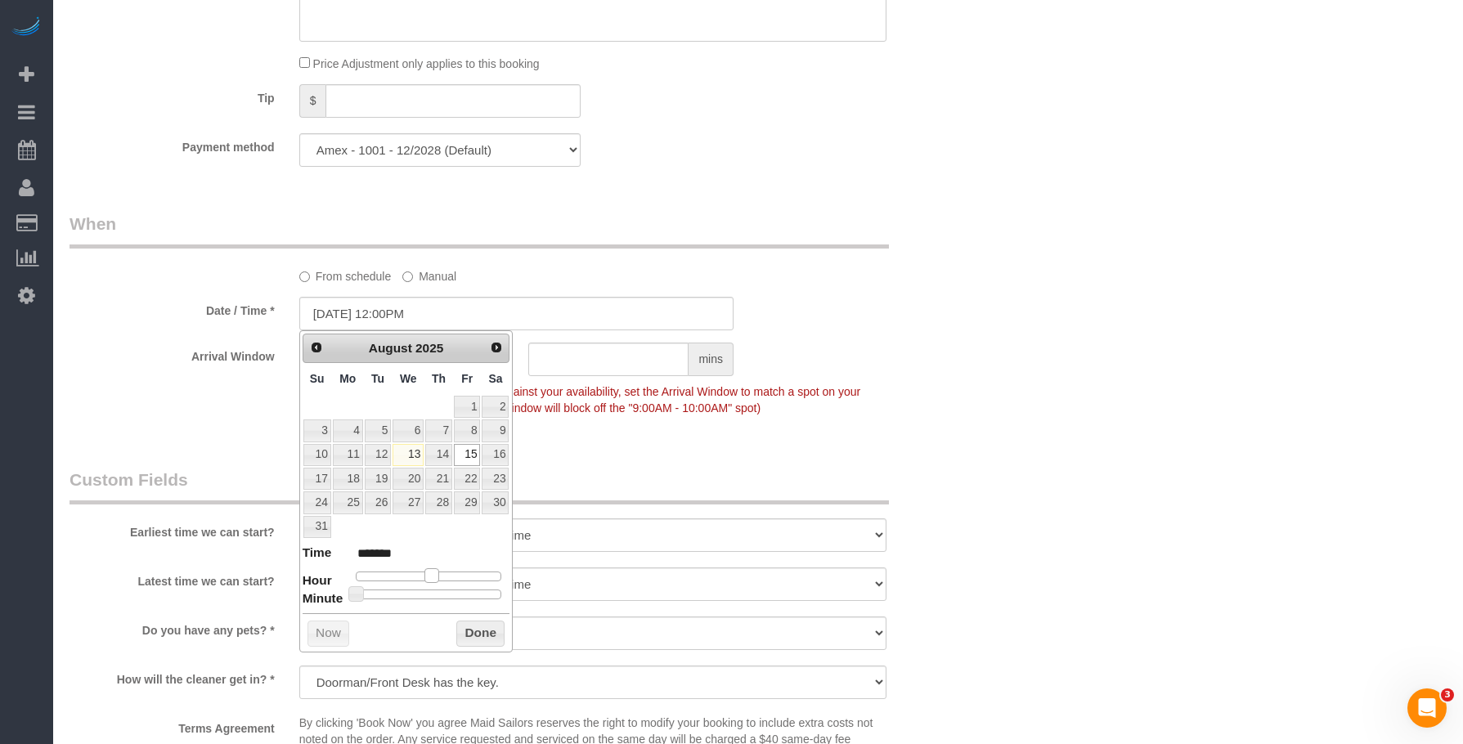
click at [437, 576] on span at bounding box center [432, 575] width 15 height 15
click at [979, 405] on div "Who Email [EMAIL_ADDRESS][DOMAIN_NAME] Name * [PERSON_NAME][GEOGRAPHIC_DATA] Bi…" at bounding box center [758, 127] width 1377 height 2425
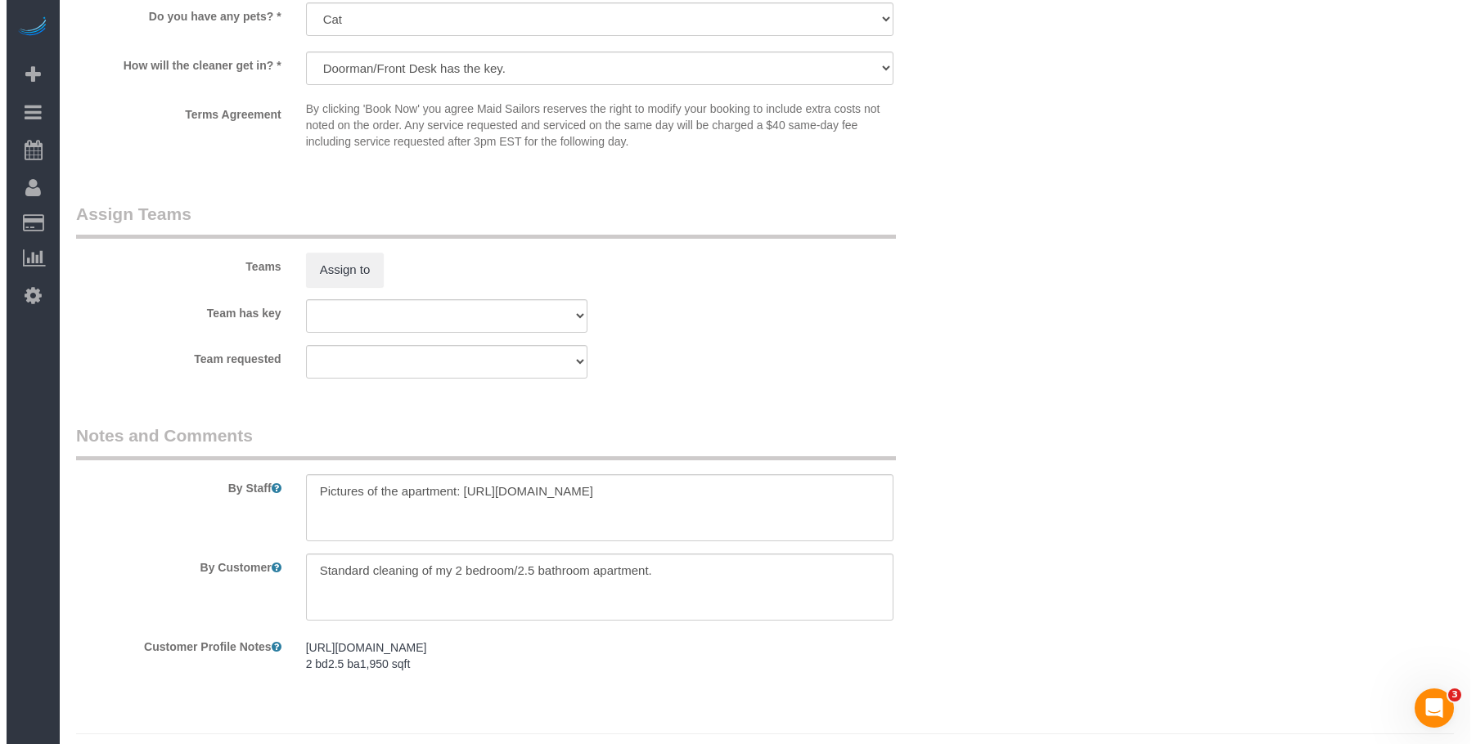
scroll to position [1798, 0]
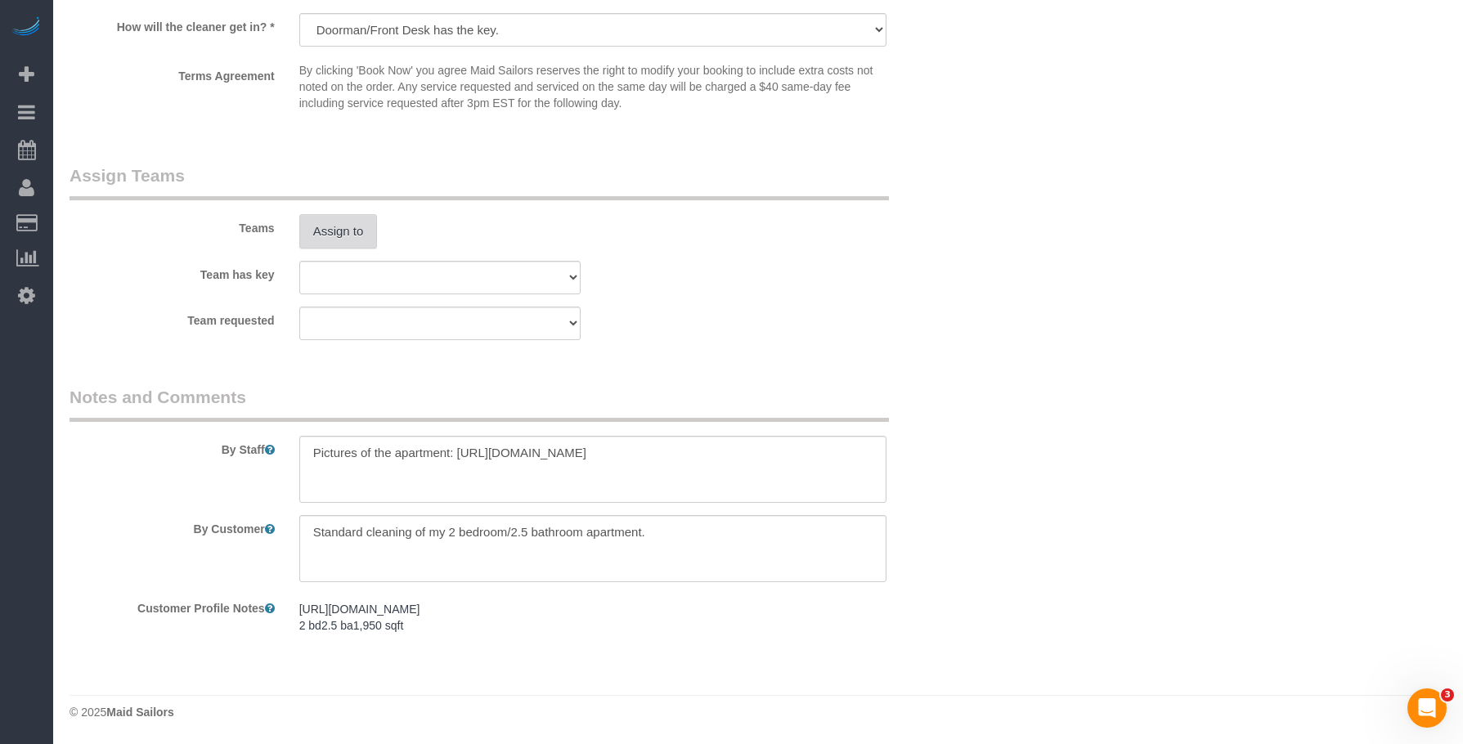
click at [350, 229] on button "Assign to" at bounding box center [338, 231] width 79 height 34
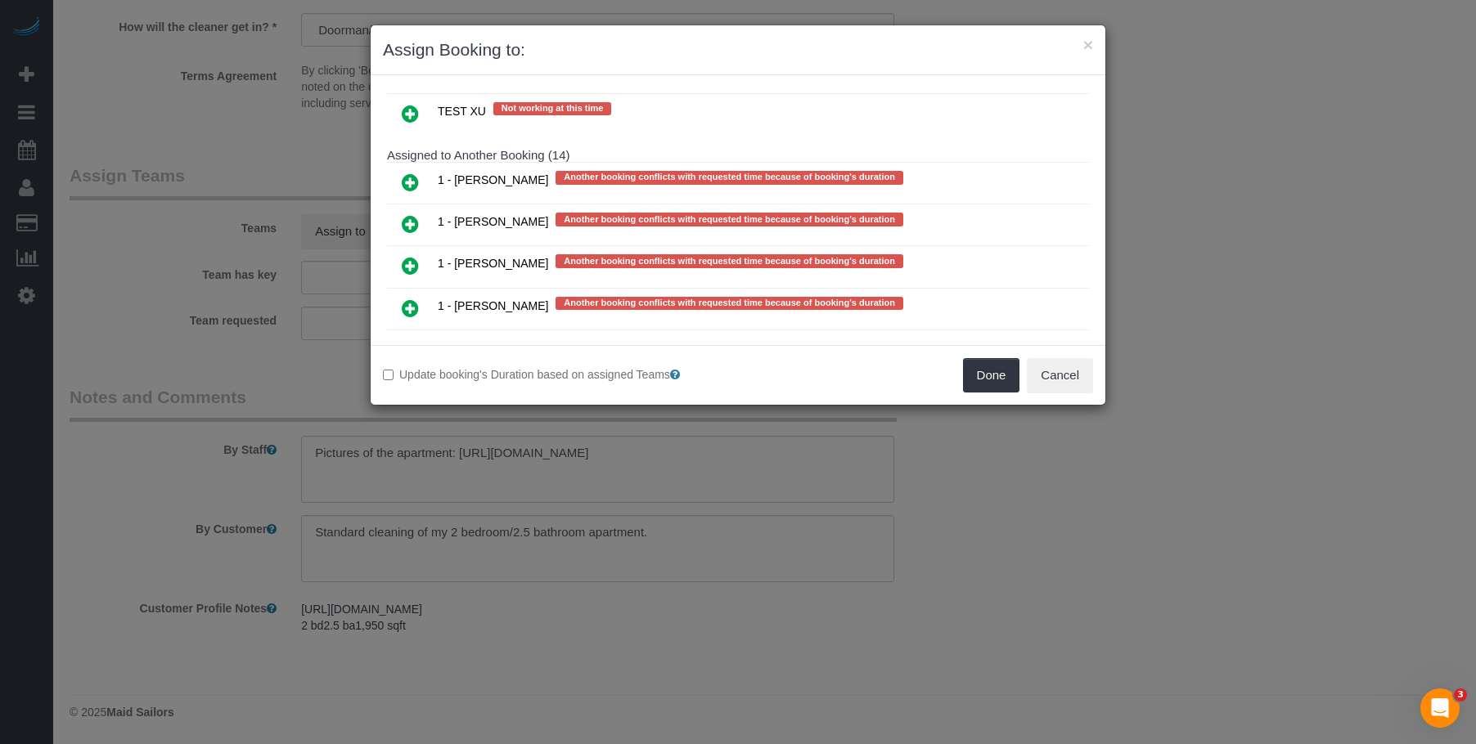
scroll to position [3108, 0]
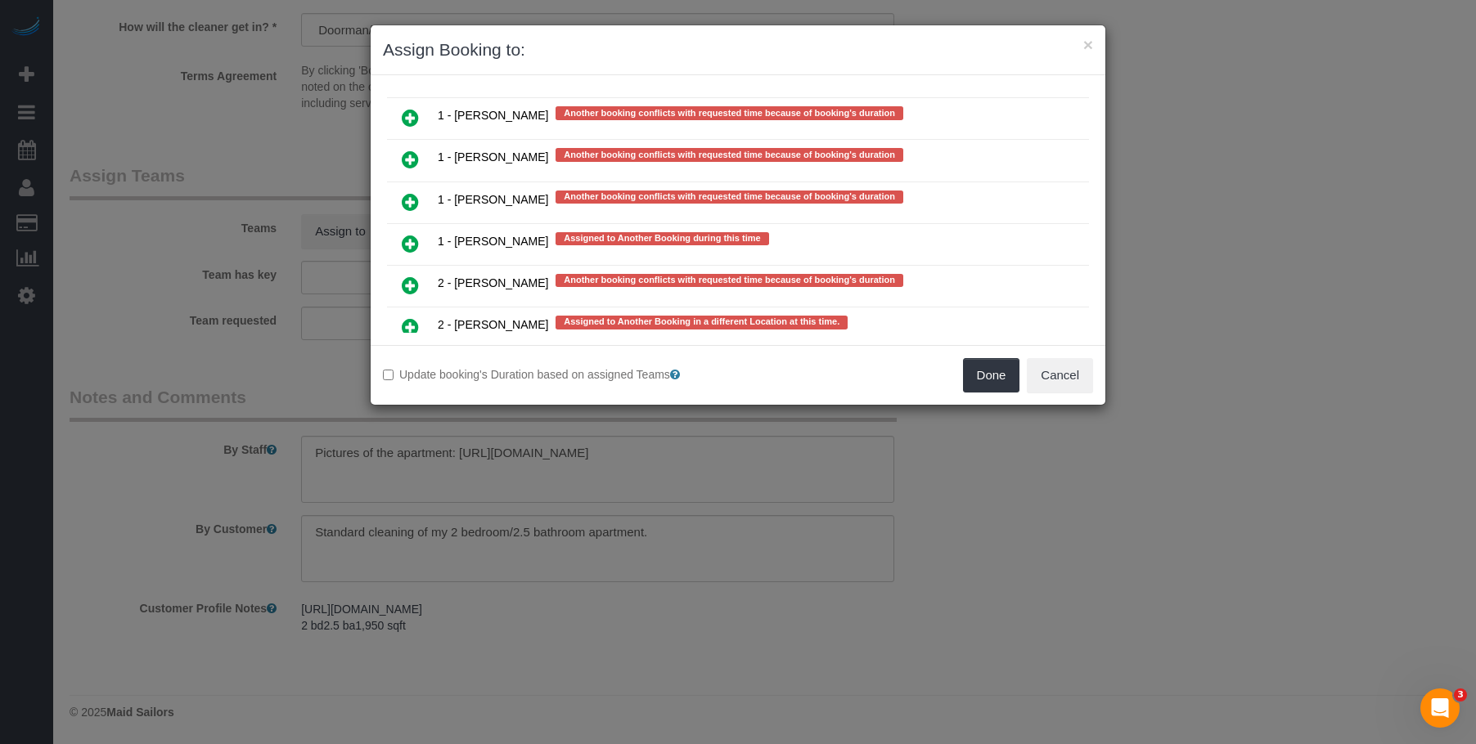
drag, startPoint x: 411, startPoint y: 283, endPoint x: 587, endPoint y: 348, distance: 187.6
click at [412, 282] on icon at bounding box center [410, 286] width 17 height 20
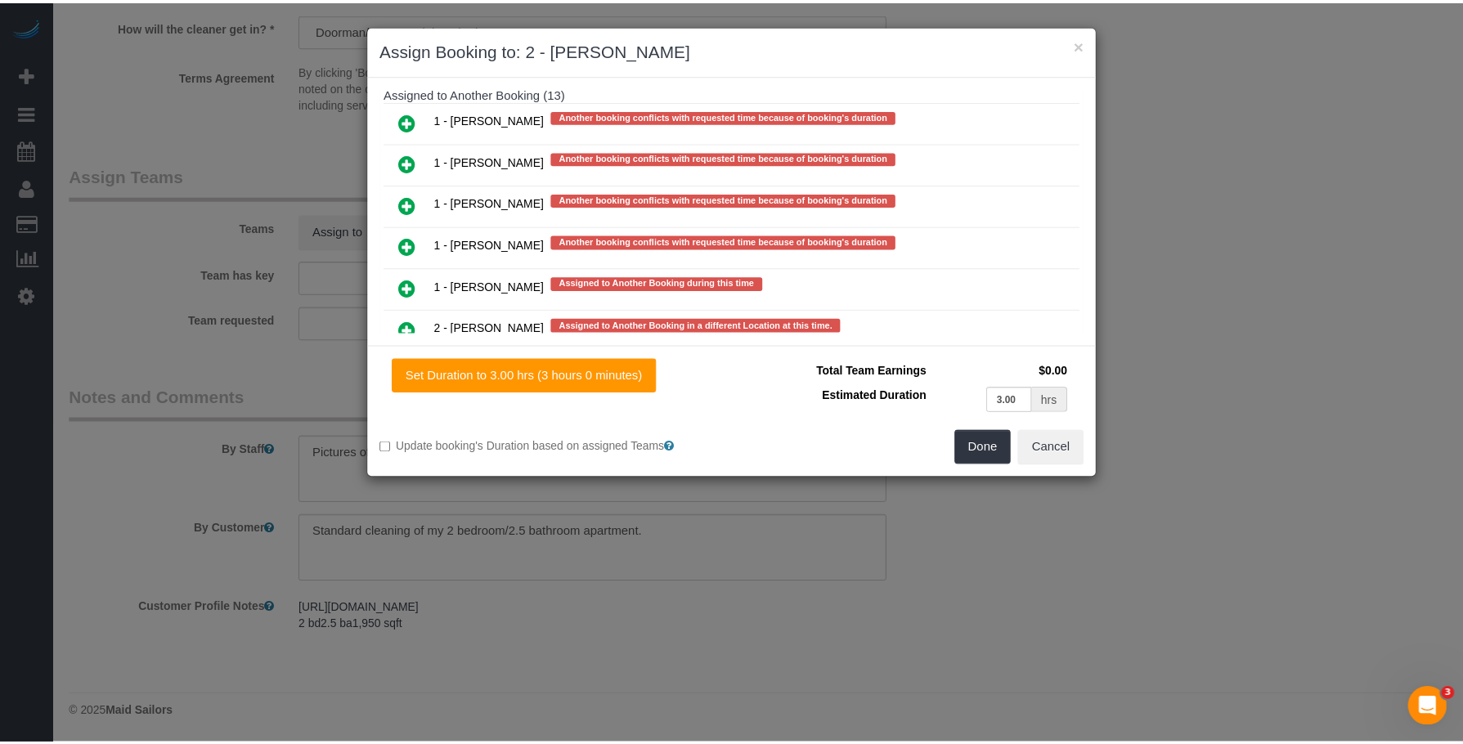
scroll to position [3153, 0]
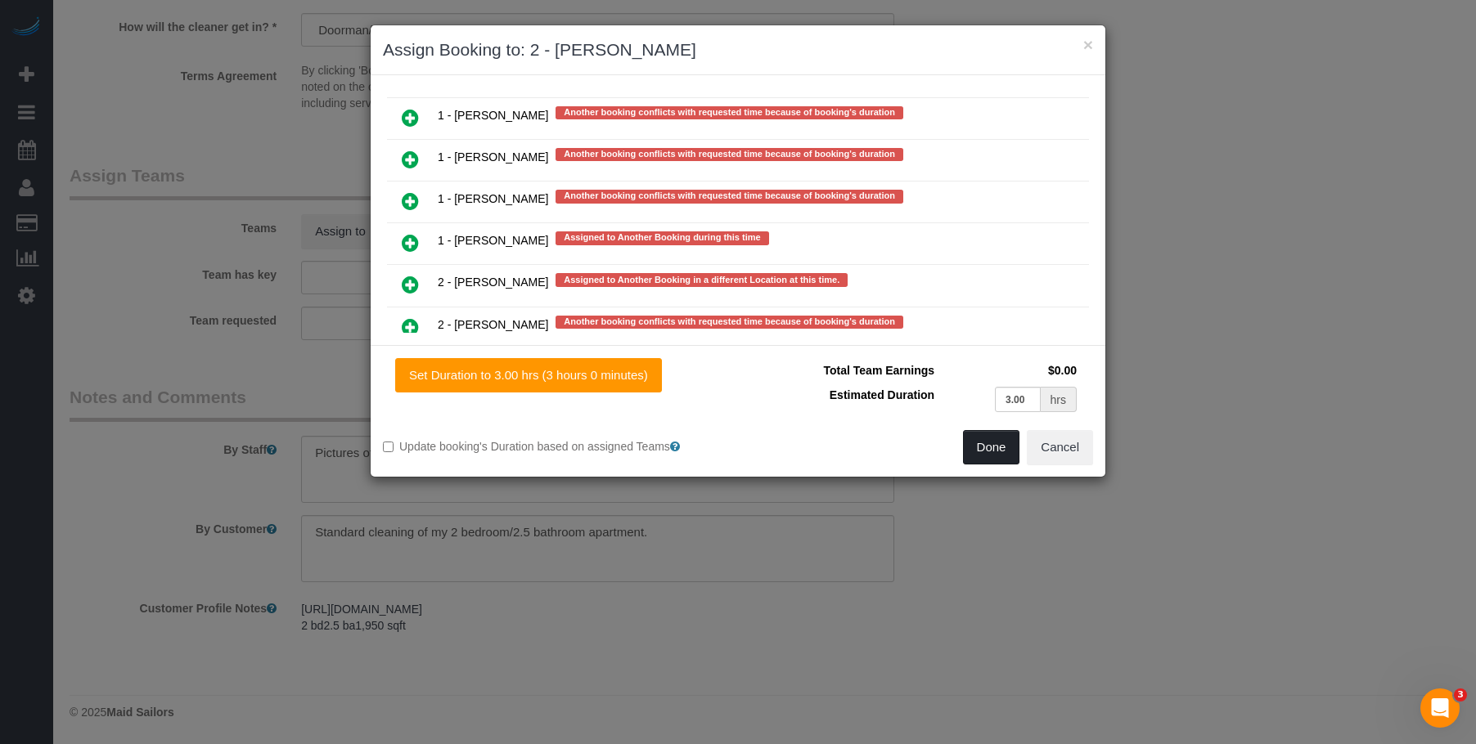
click at [986, 452] on button "Done" at bounding box center [991, 447] width 57 height 34
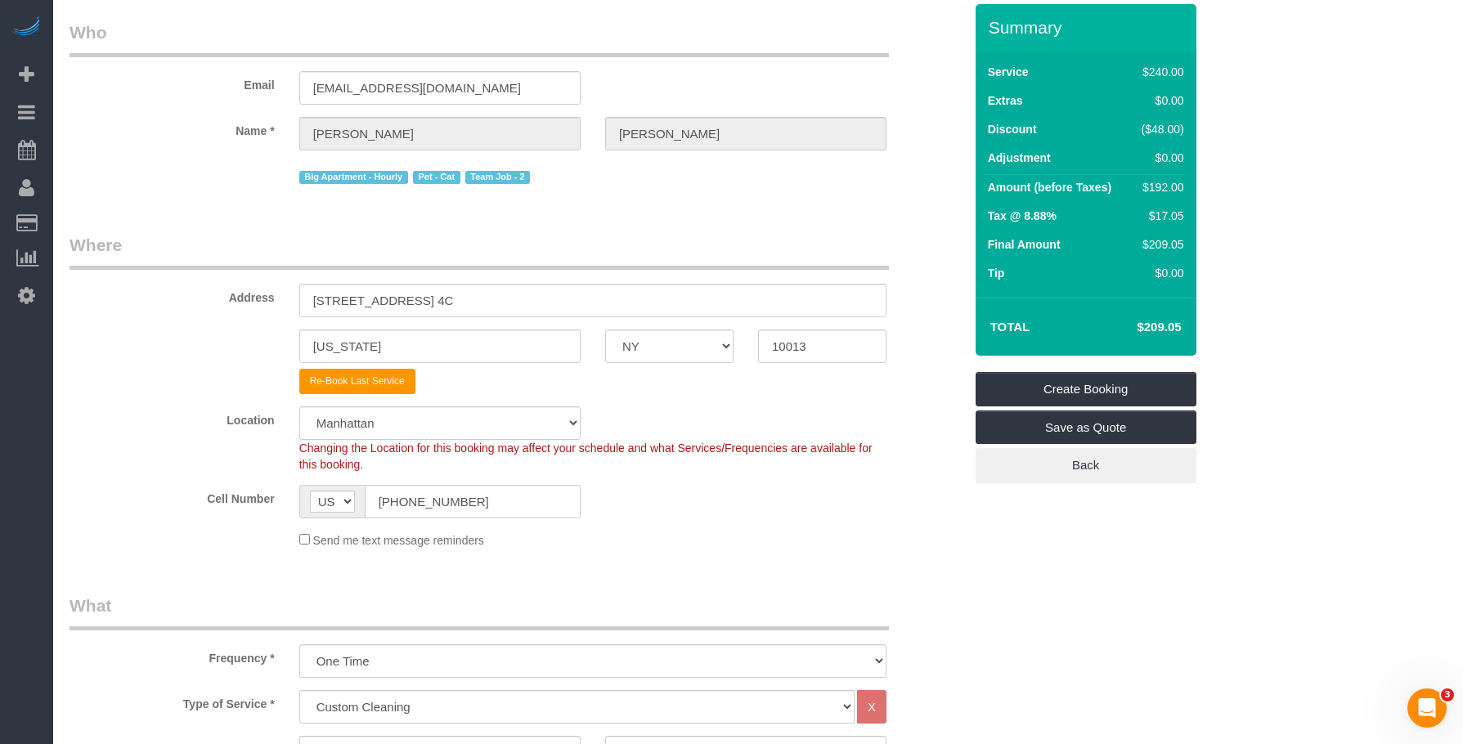
scroll to position [0, 0]
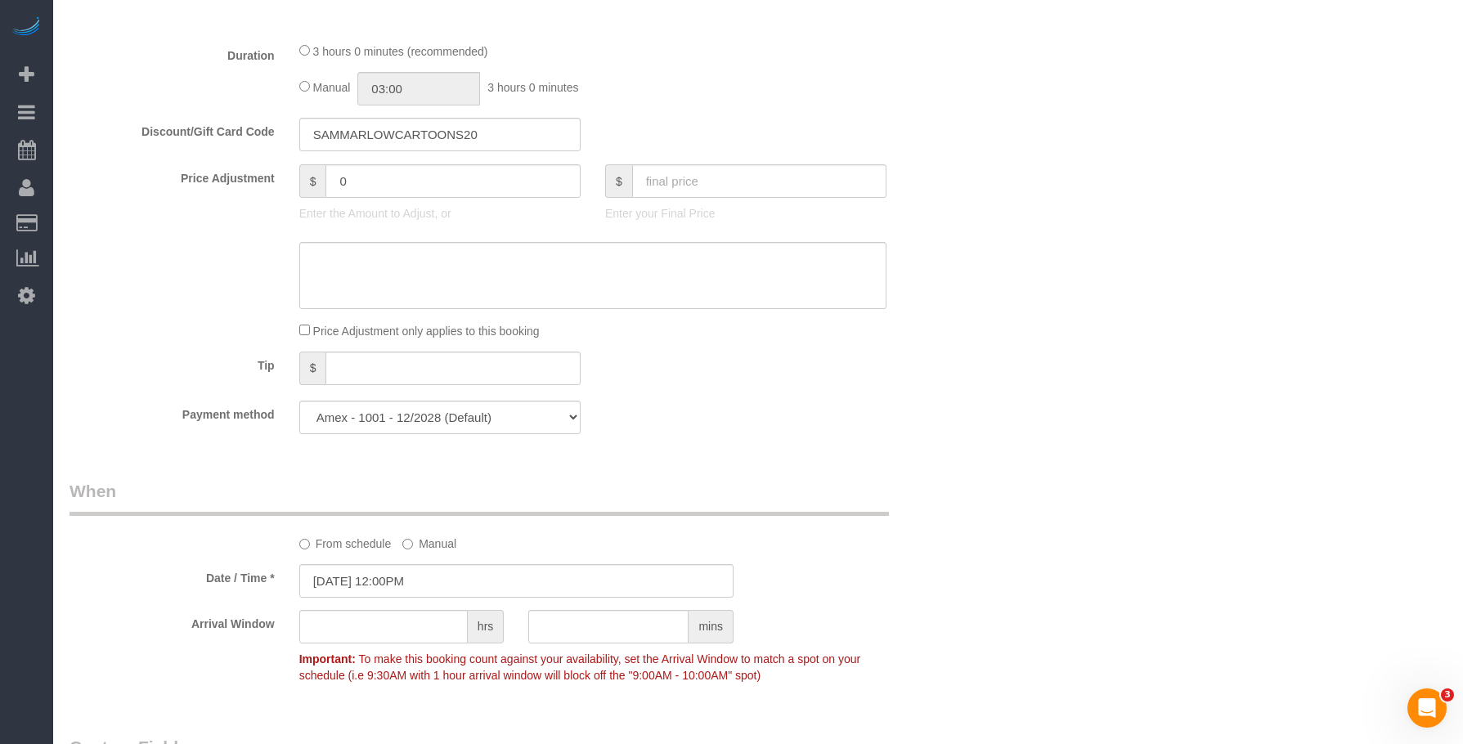
scroll to position [1063, 0]
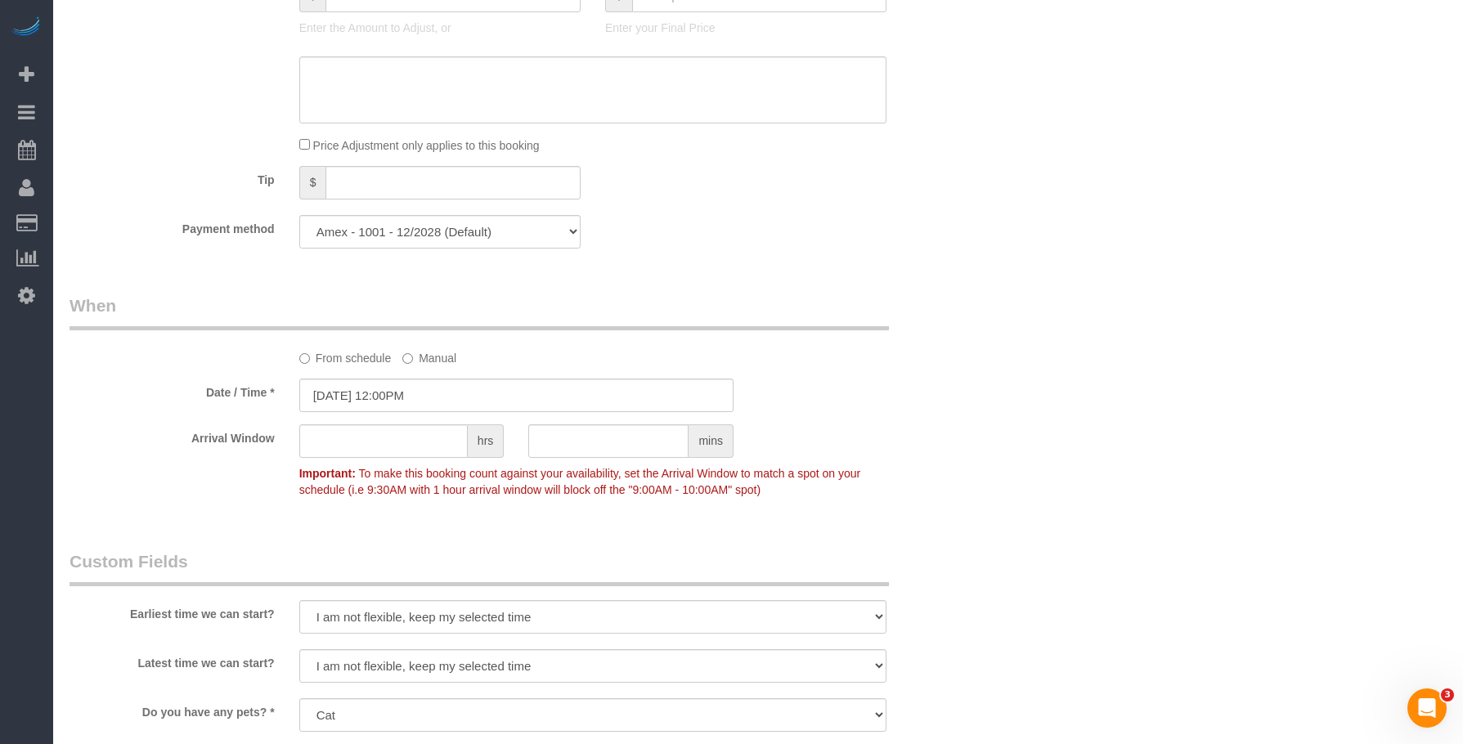
click at [1009, 299] on div "Who Email sammarlowcartoons@gmail.com Name * Sam Marlow Big Apartment - Hourly …" at bounding box center [758, 208] width 1377 height 2425
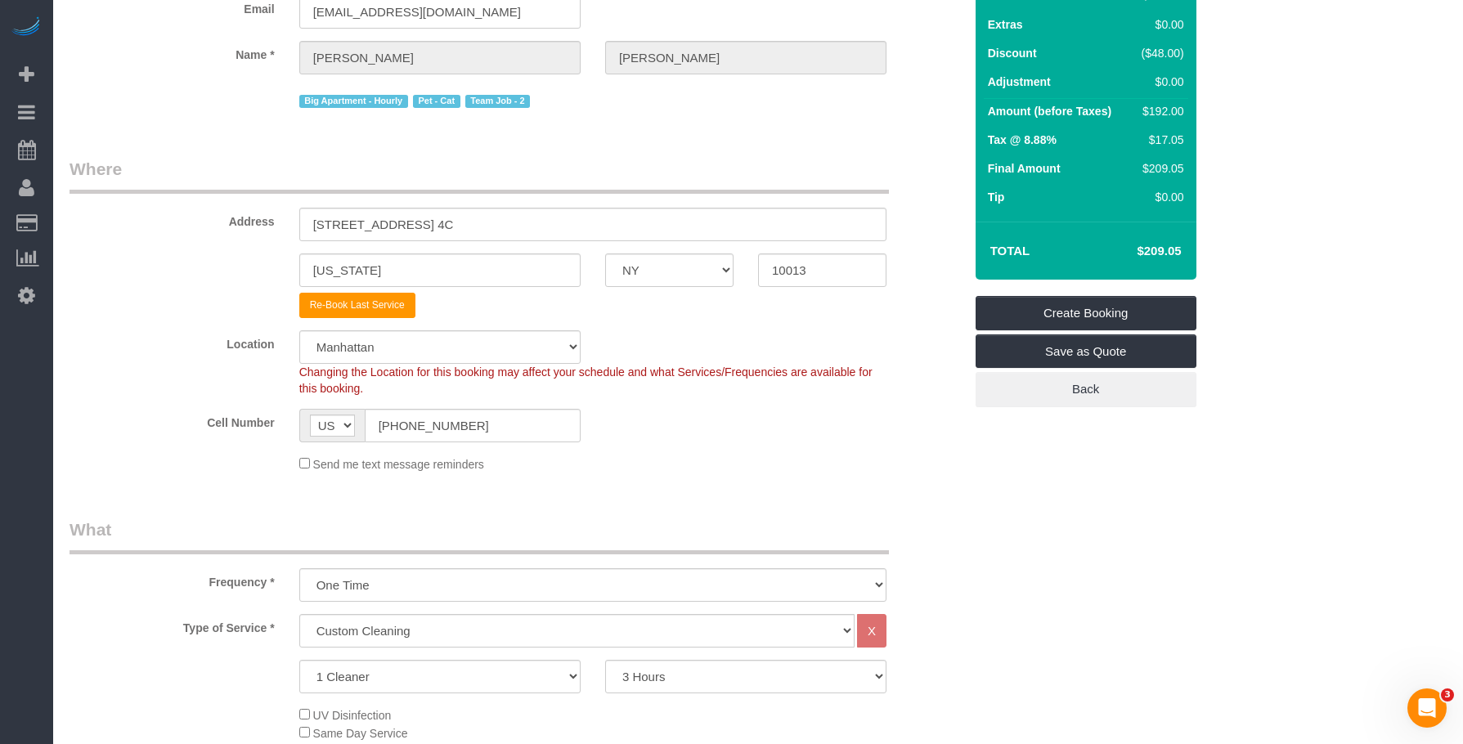
scroll to position [0, 0]
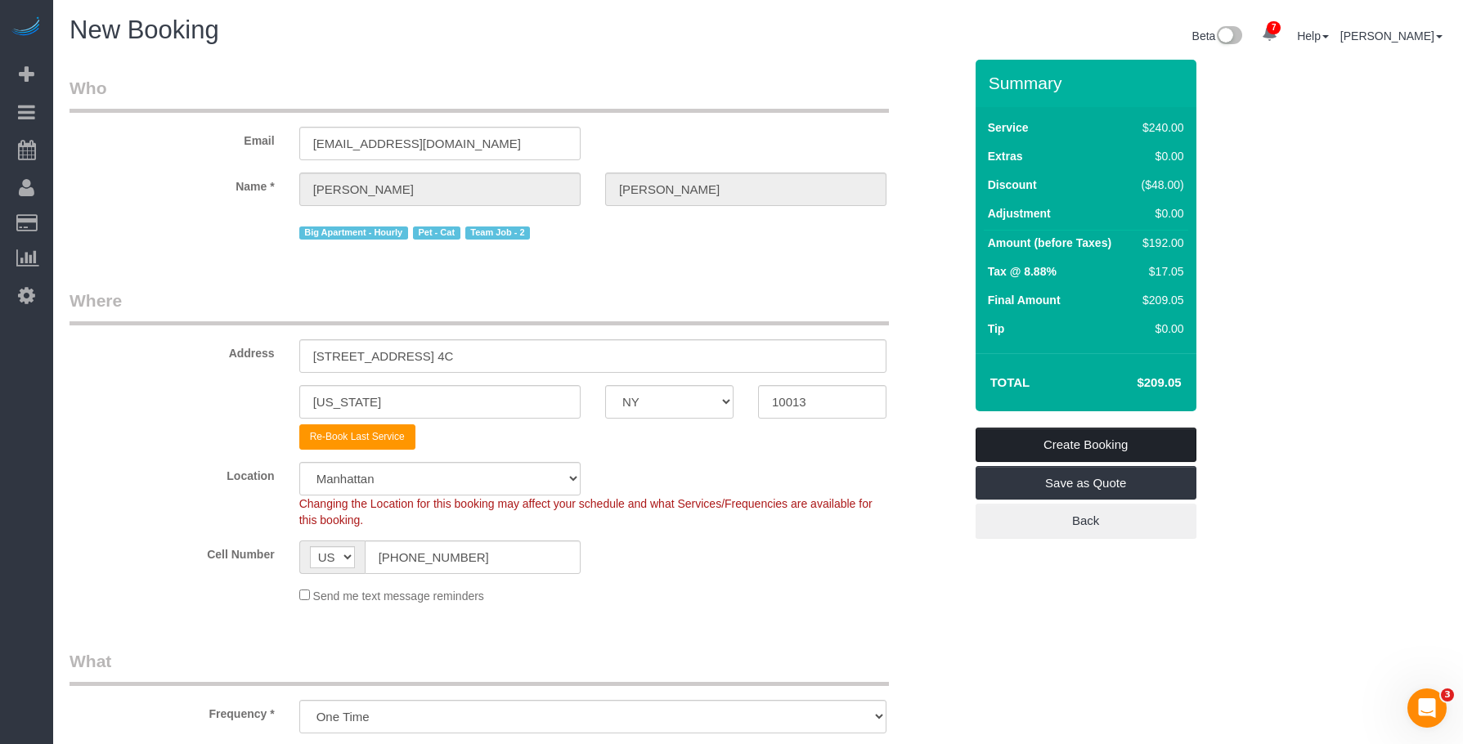
click at [1167, 443] on link "Create Booking" at bounding box center [1086, 445] width 221 height 34
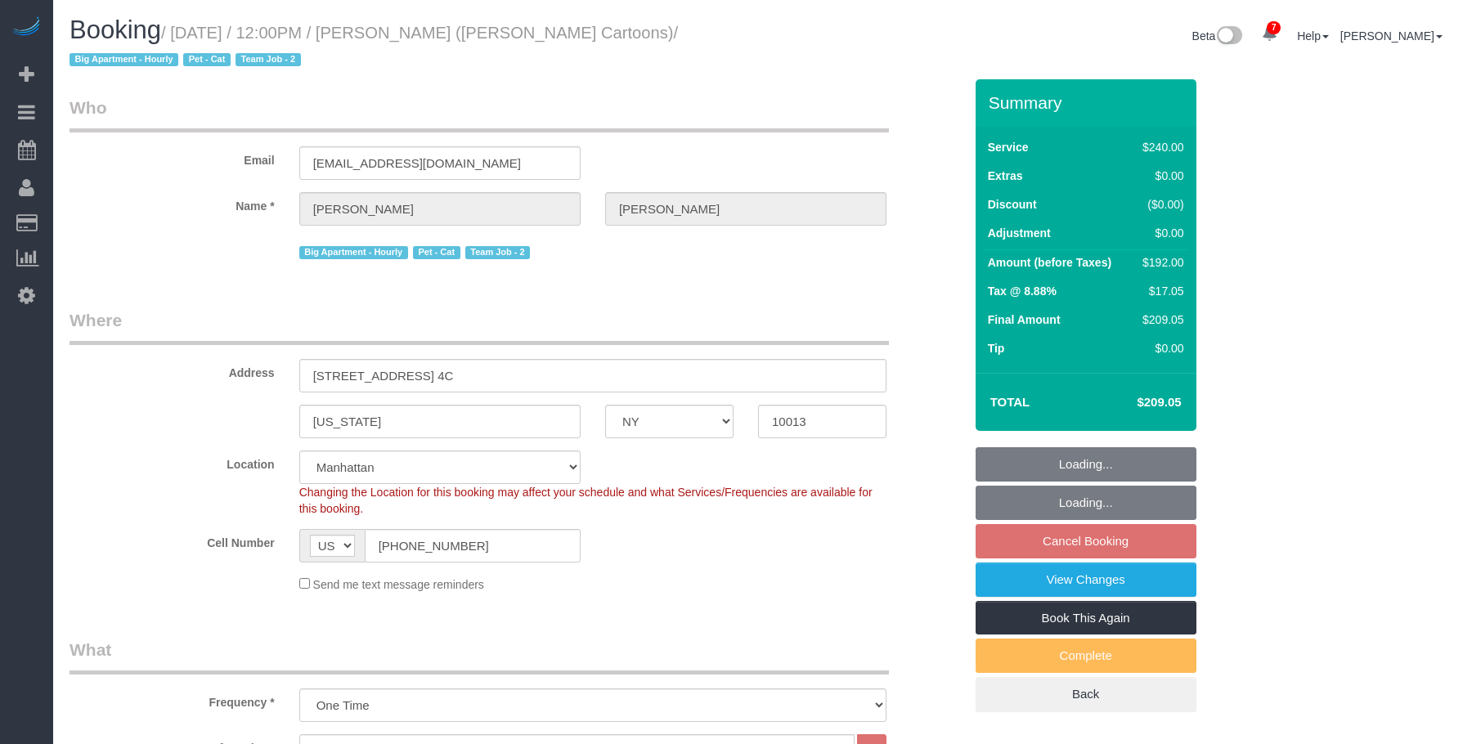
select select "NY"
select select "180"
select select "spot1"
select select "number:89"
select select "number:90"
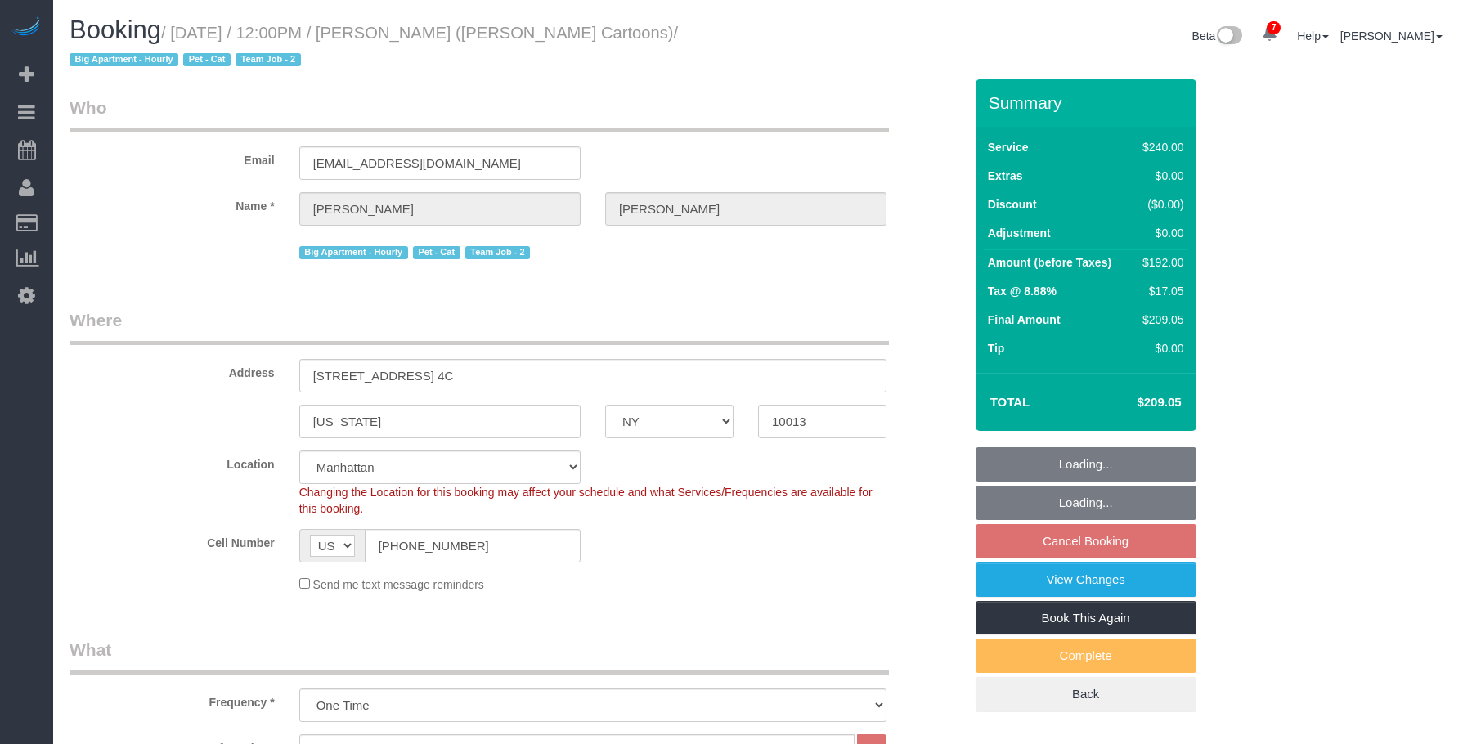
select select "number:14"
select select "number:6"
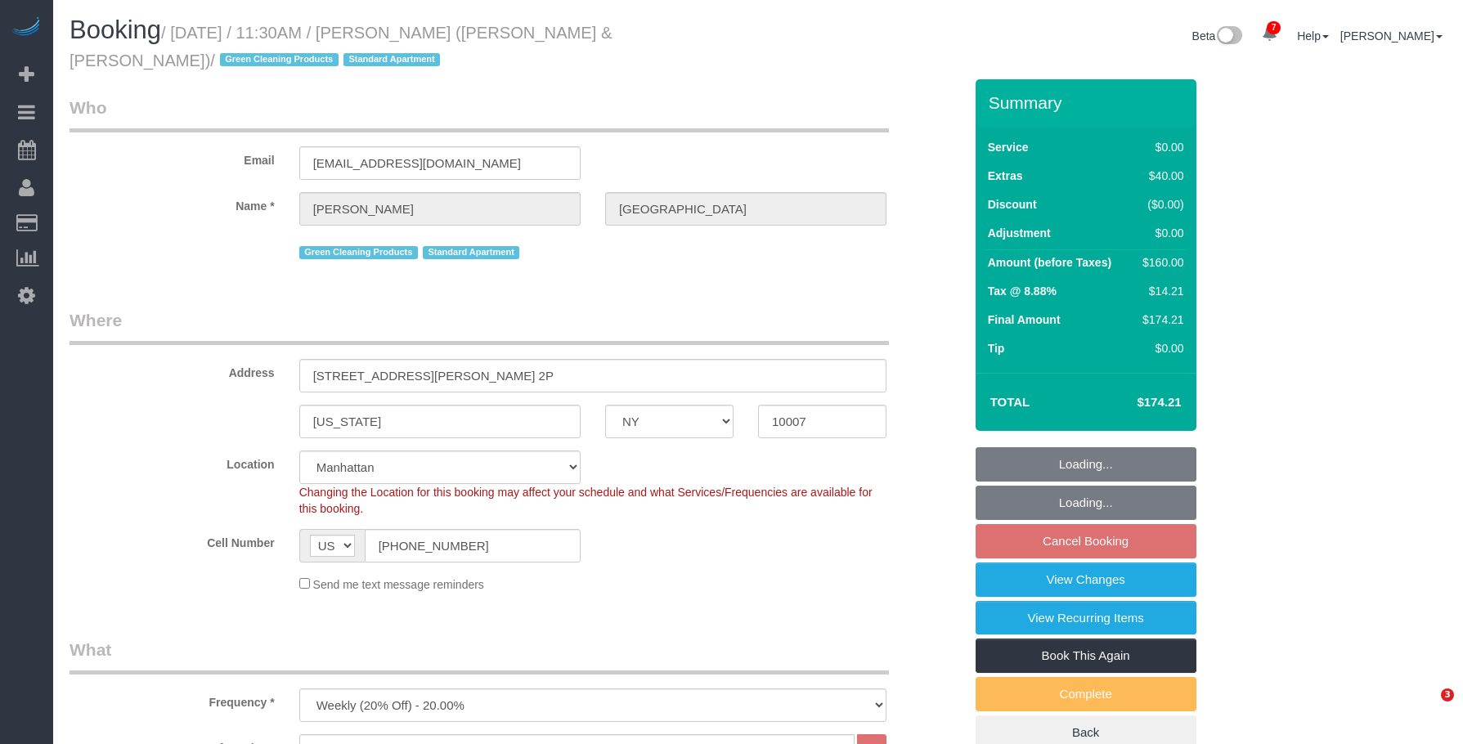
select select "NY"
select select "1"
select select "number:89"
select select "number:90"
select select "number:15"
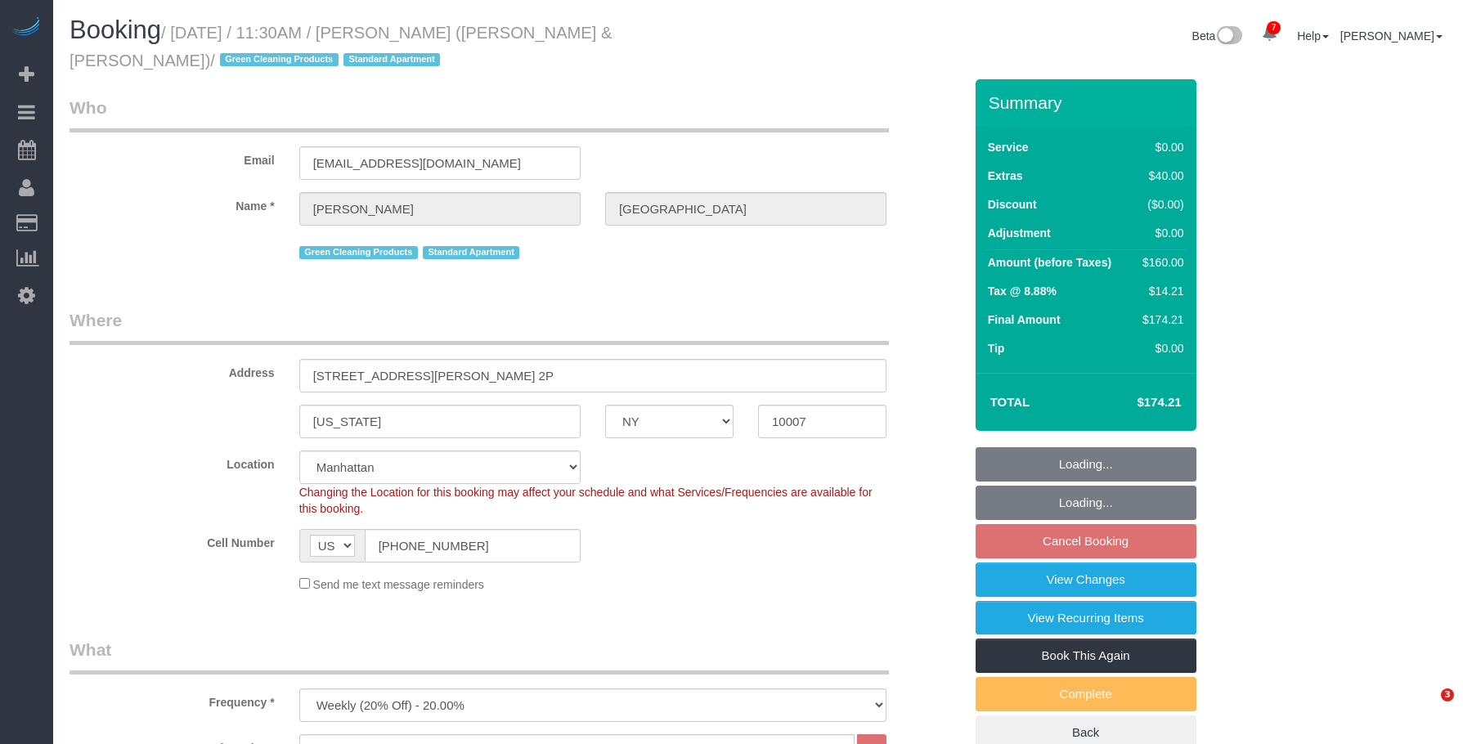
select select "number:6"
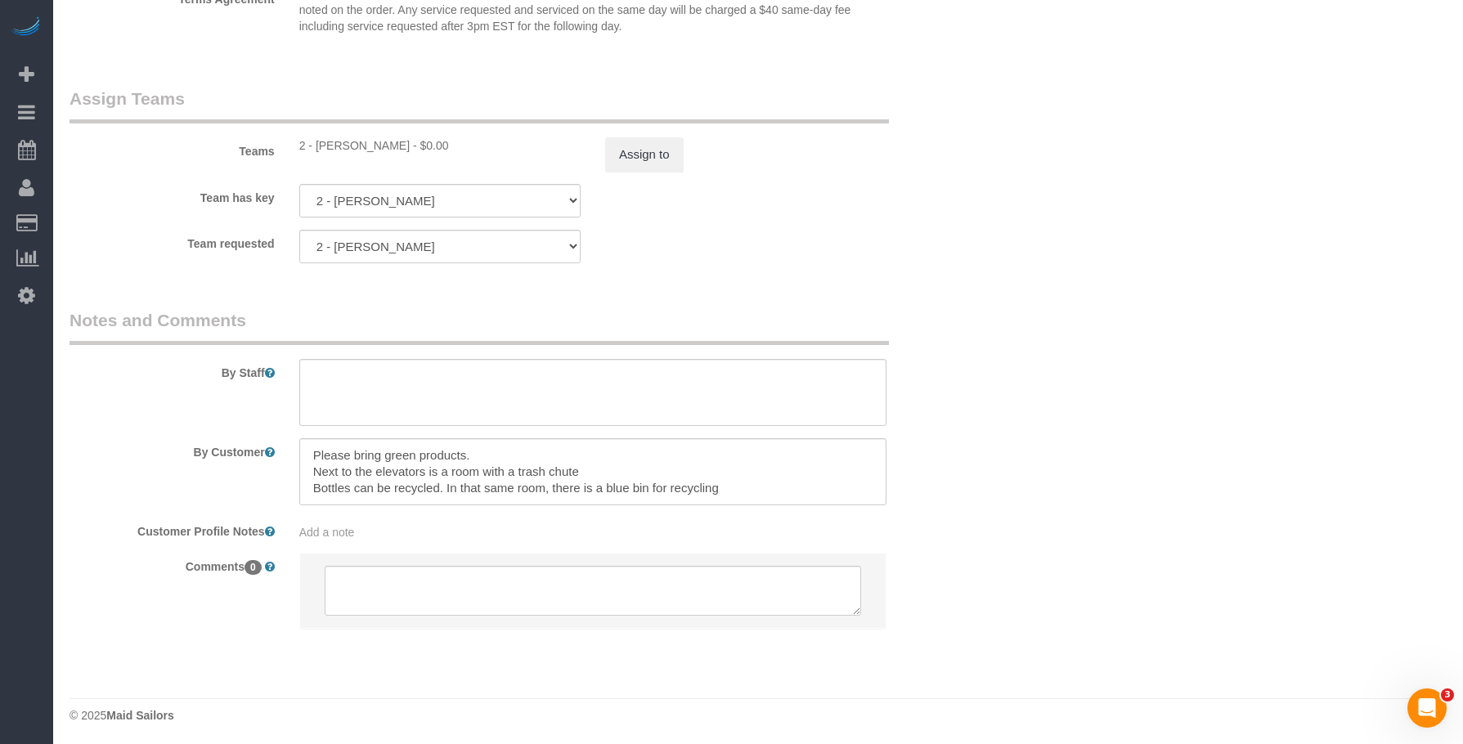
scroll to position [2222, 0]
click at [650, 151] on button "Assign to" at bounding box center [644, 151] width 79 height 34
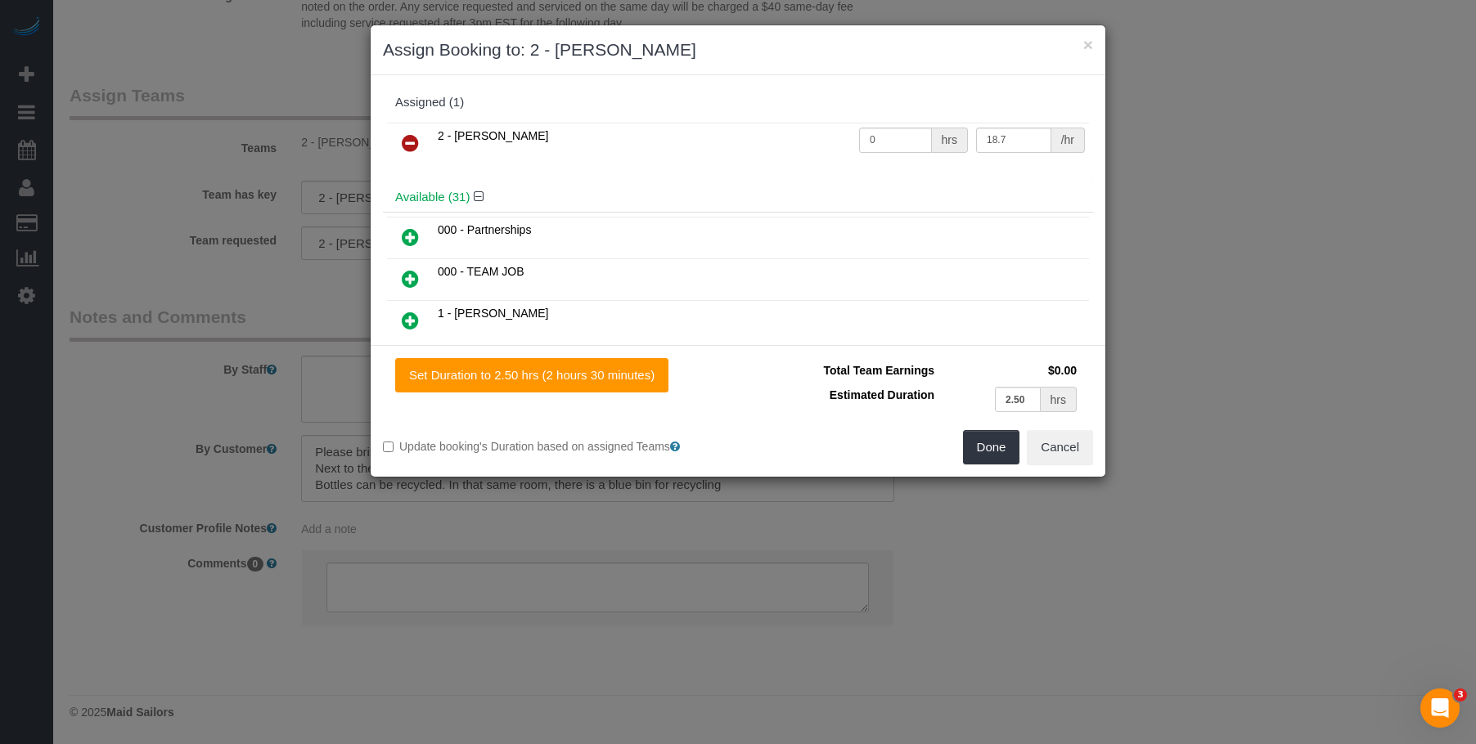
click at [411, 140] on icon at bounding box center [410, 143] width 17 height 20
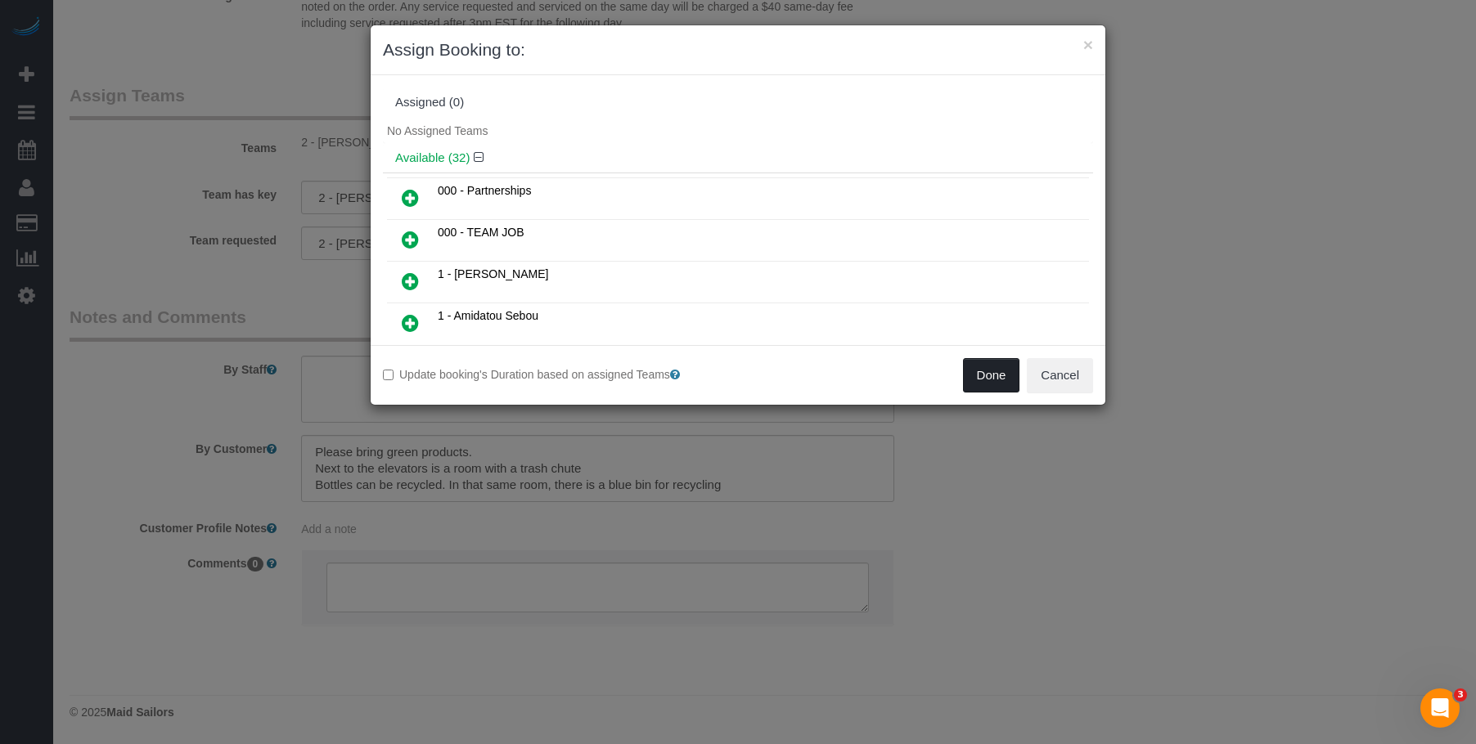
click at [978, 366] on button "Done" at bounding box center [991, 375] width 57 height 34
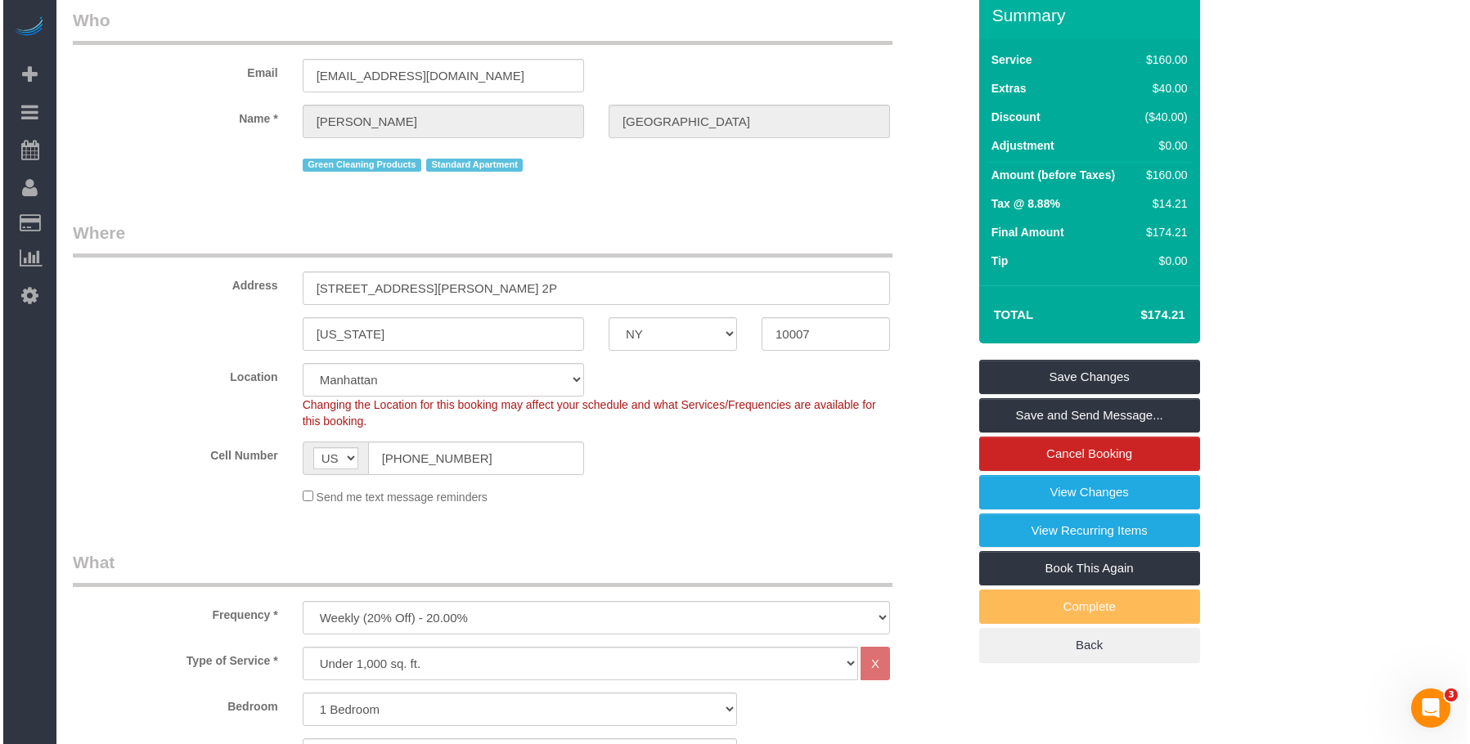
scroll to position [0, 0]
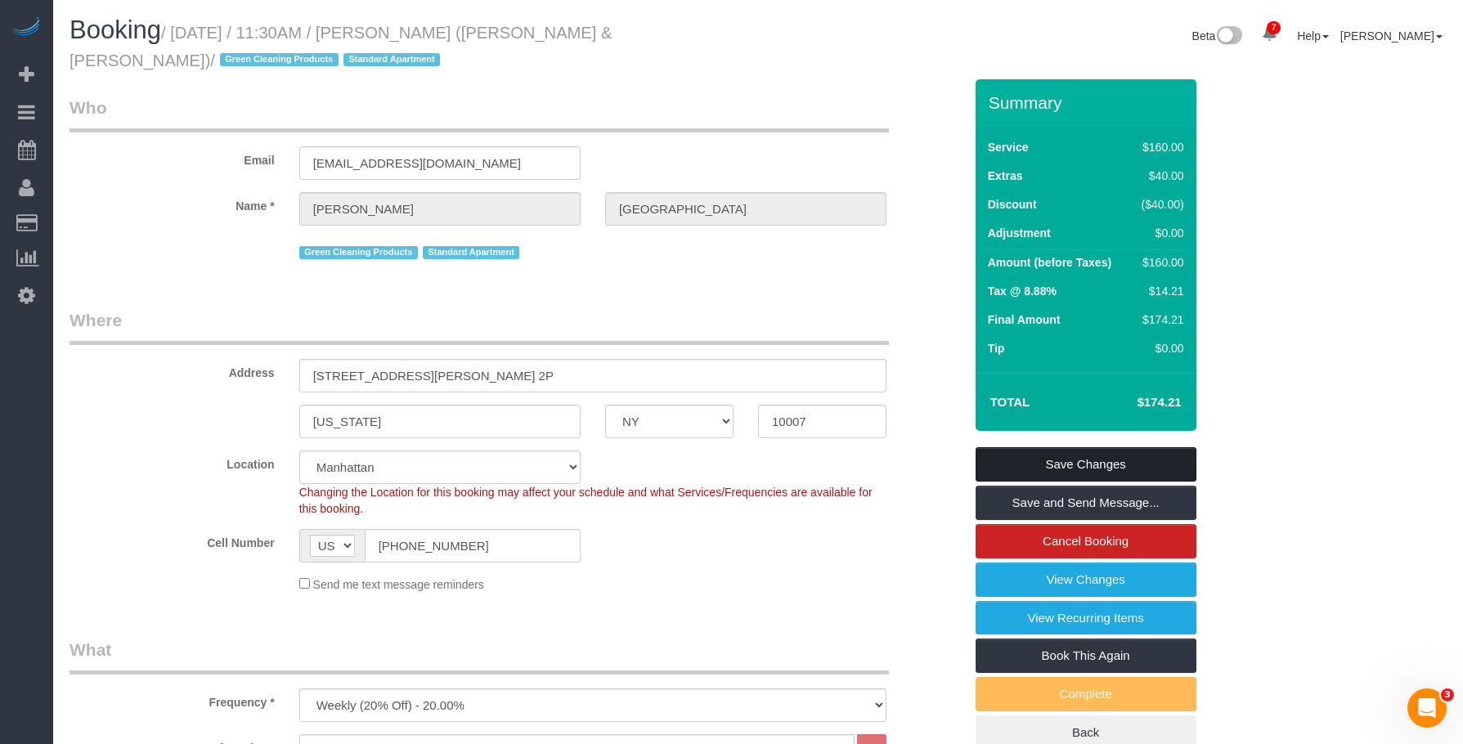
click at [1169, 465] on link "Save Changes" at bounding box center [1086, 464] width 221 height 34
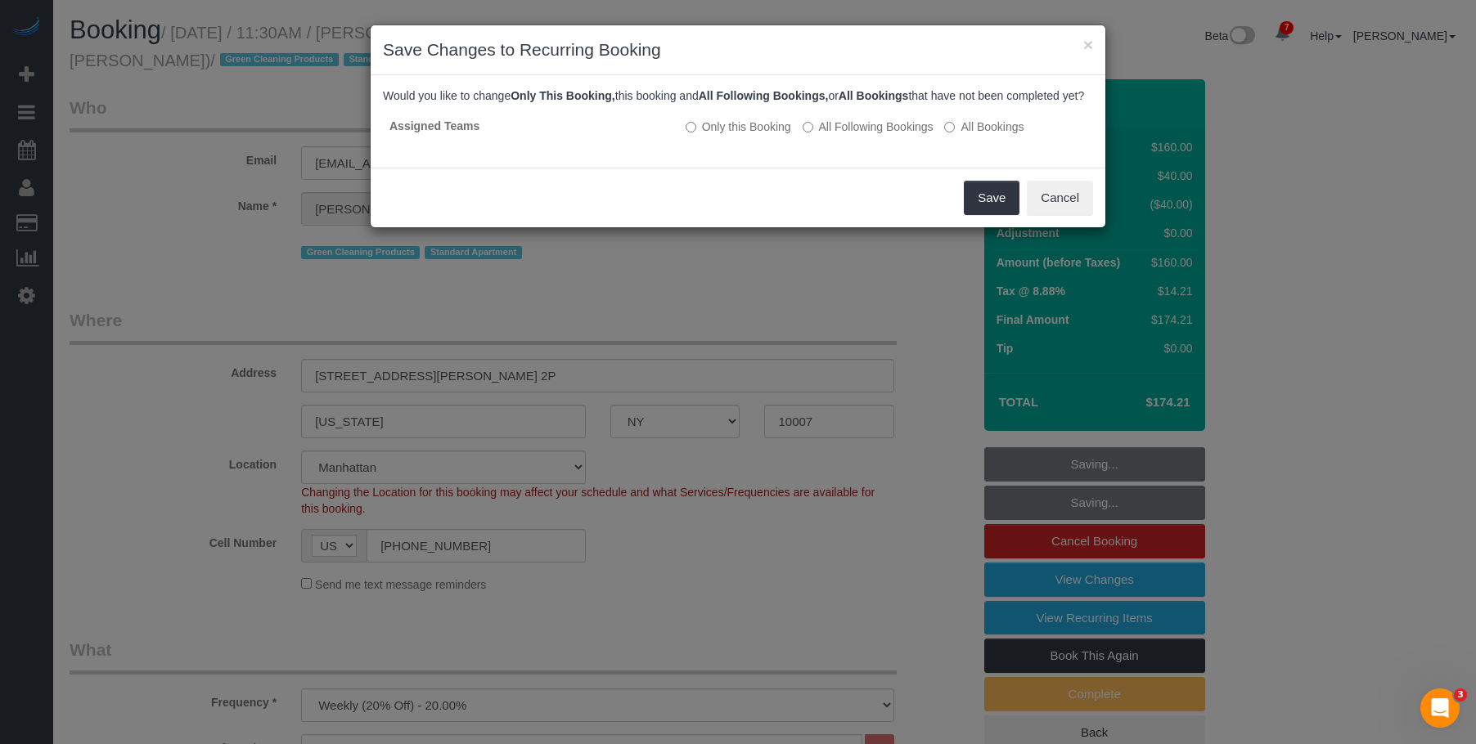
click at [810, 224] on div "Save Cancel" at bounding box center [738, 198] width 735 height 60
click at [980, 208] on button "Save" at bounding box center [992, 198] width 56 height 34
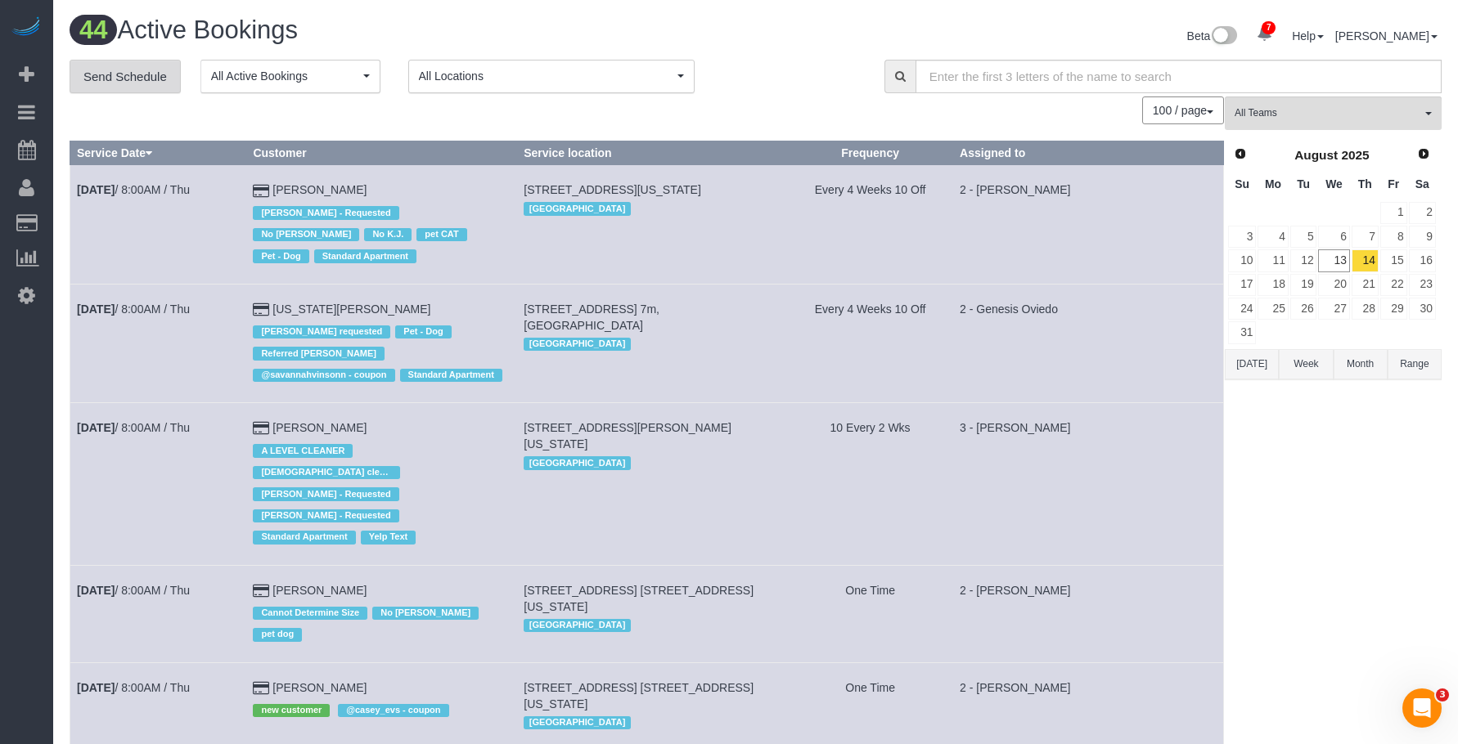
click at [109, 80] on link "Send Schedule" at bounding box center [125, 77] width 111 height 34
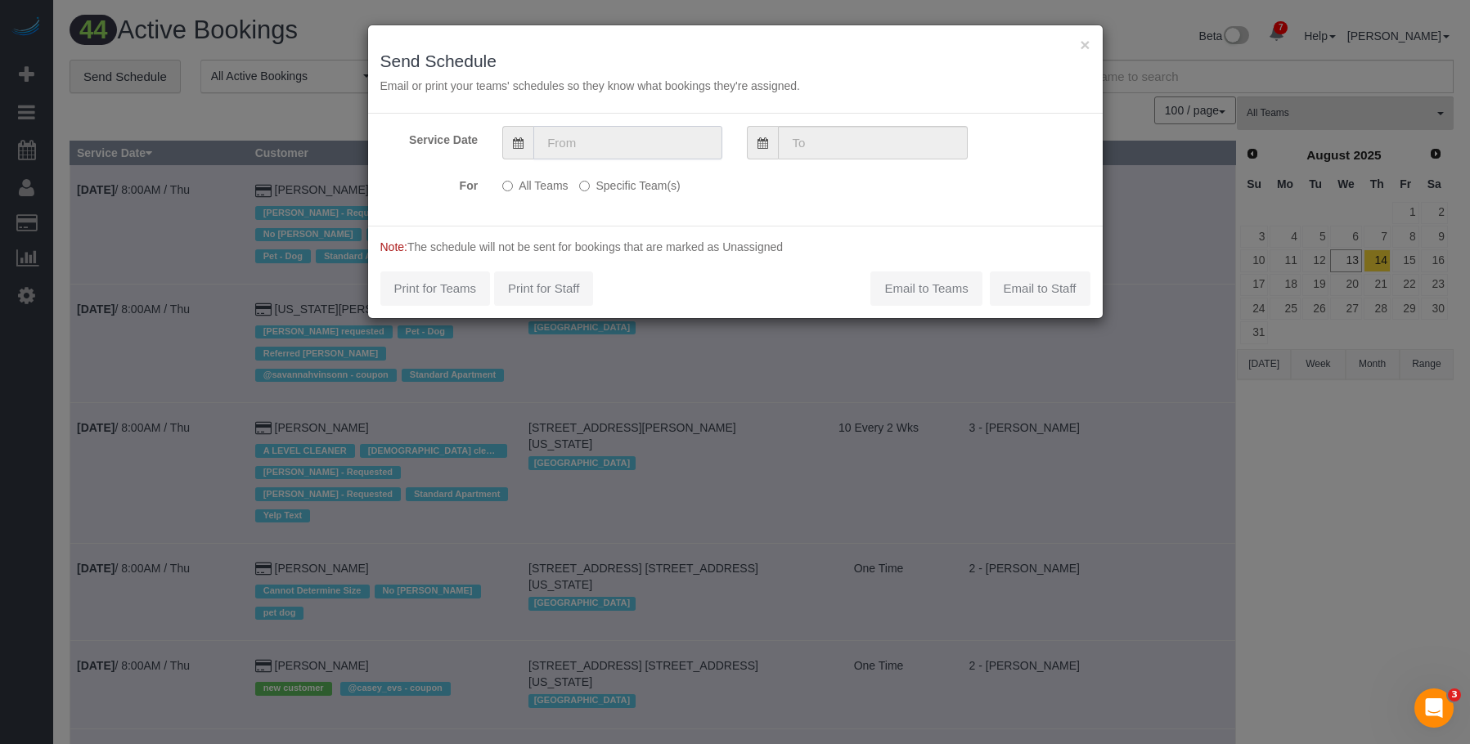
click at [596, 137] on input "text" at bounding box center [627, 143] width 189 height 34
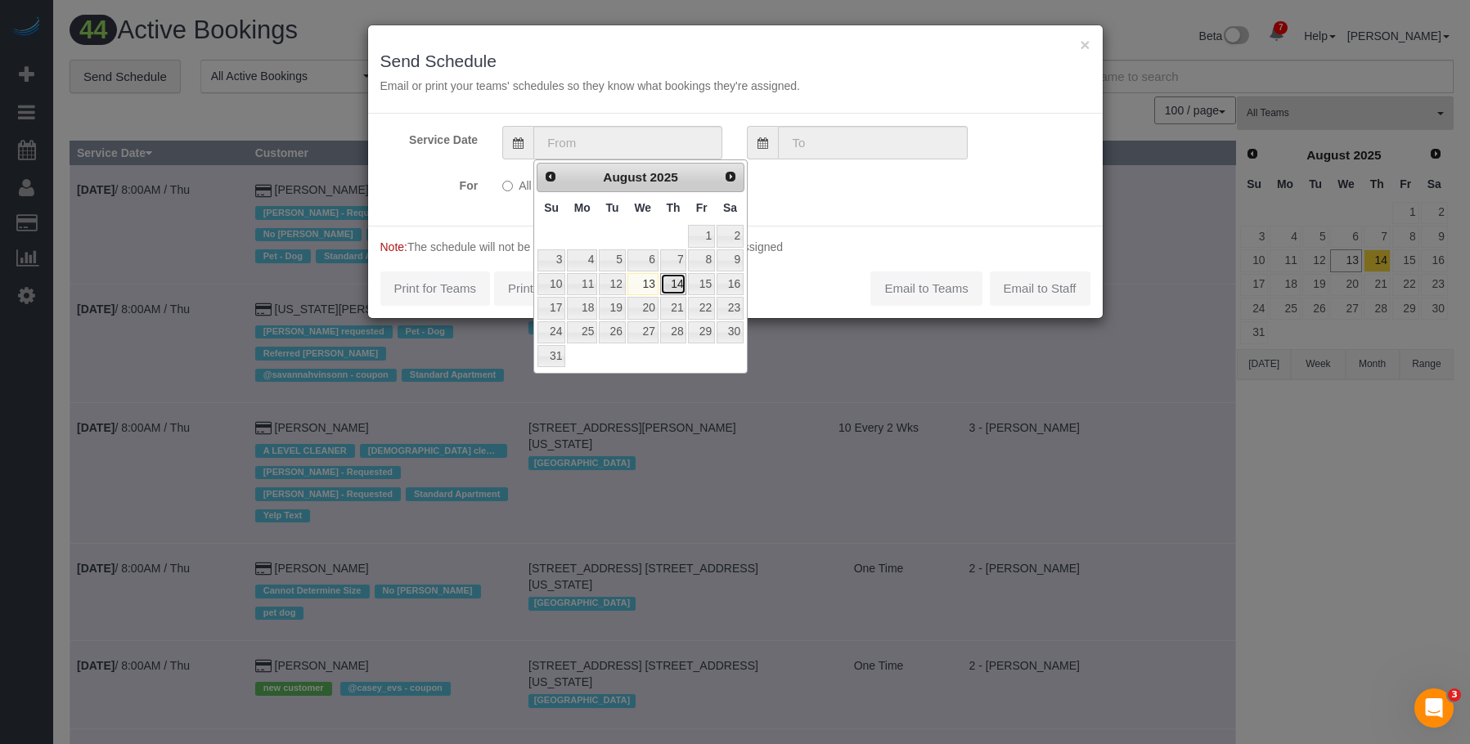
click at [675, 285] on link "14" at bounding box center [673, 284] width 27 height 22
type input "08/14/2025"
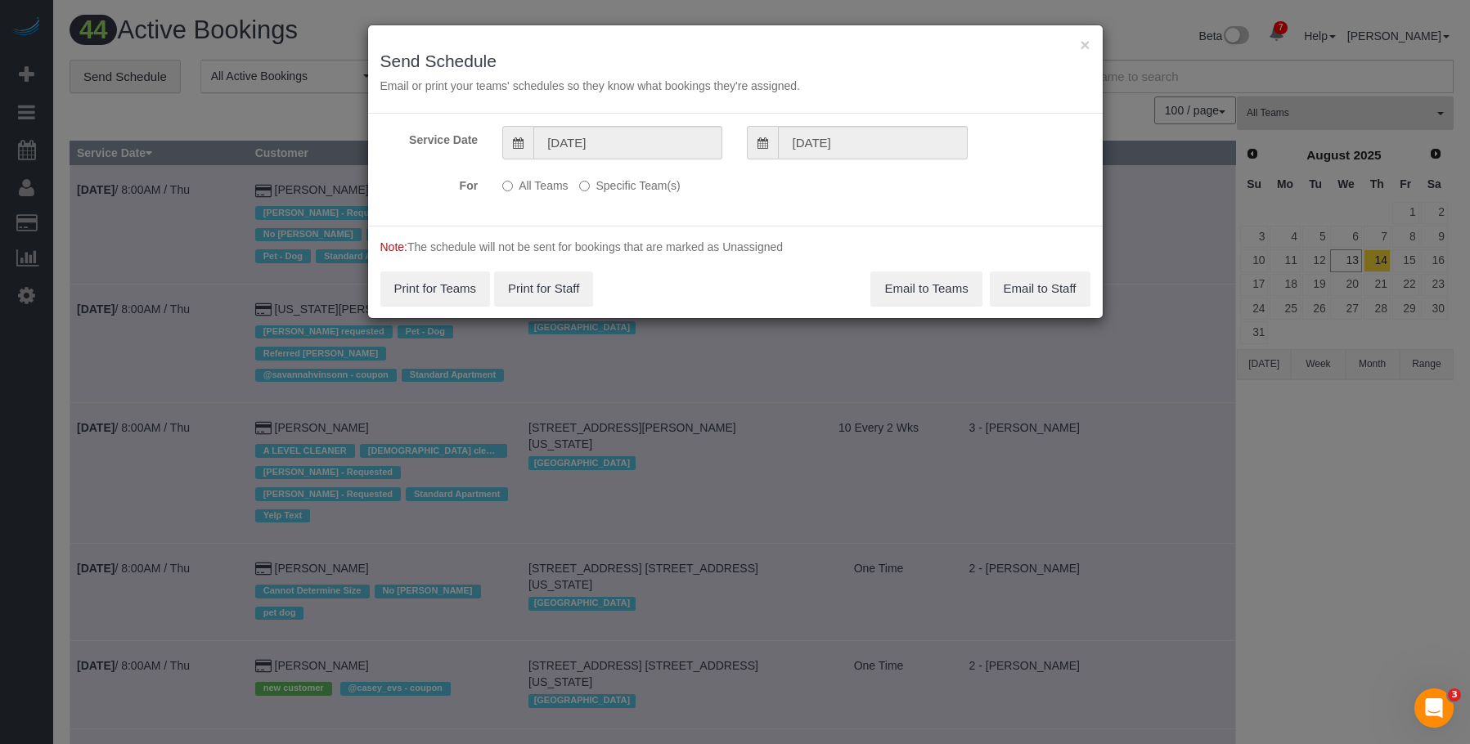
click at [673, 188] on label "Specific Team(s)" at bounding box center [629, 183] width 101 height 22
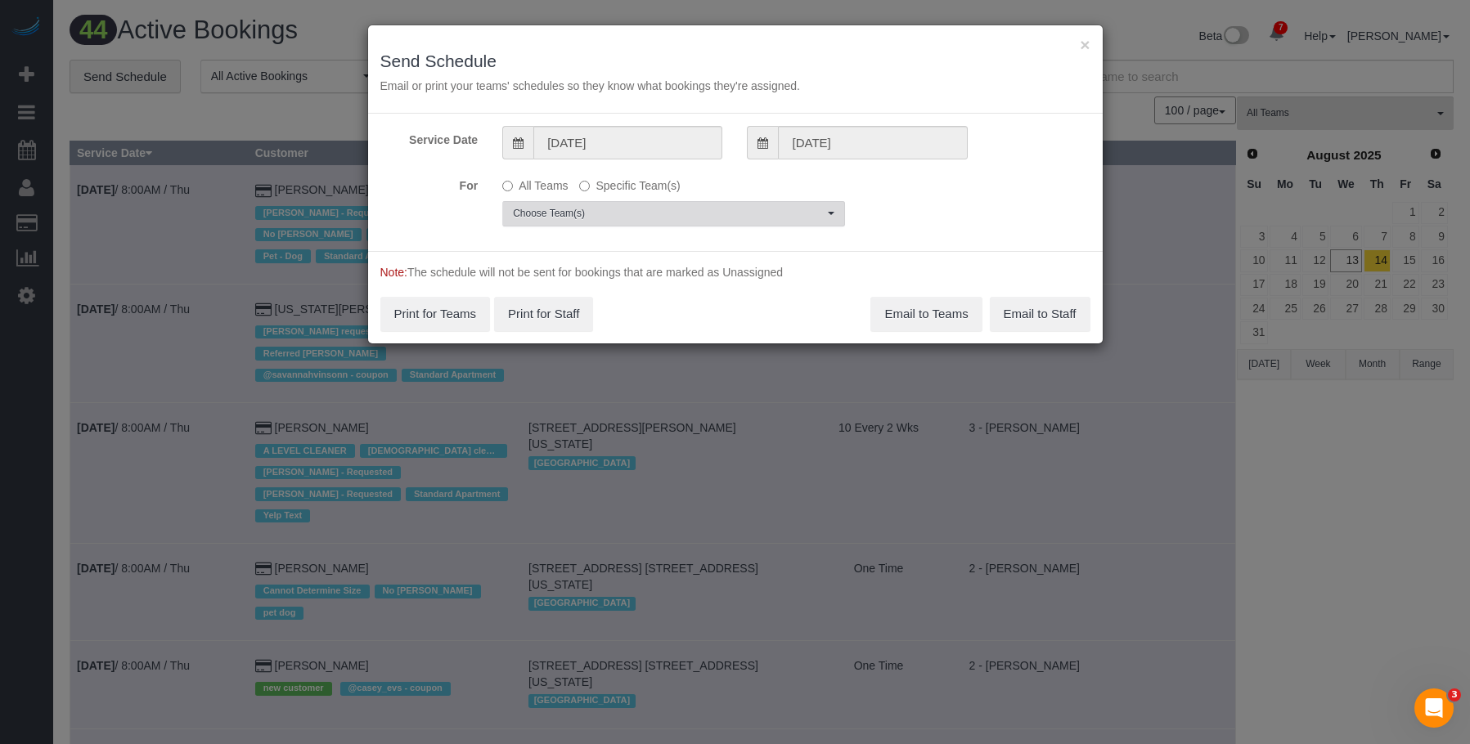
click at [694, 213] on span "Choose Team(s)" at bounding box center [668, 214] width 311 height 14
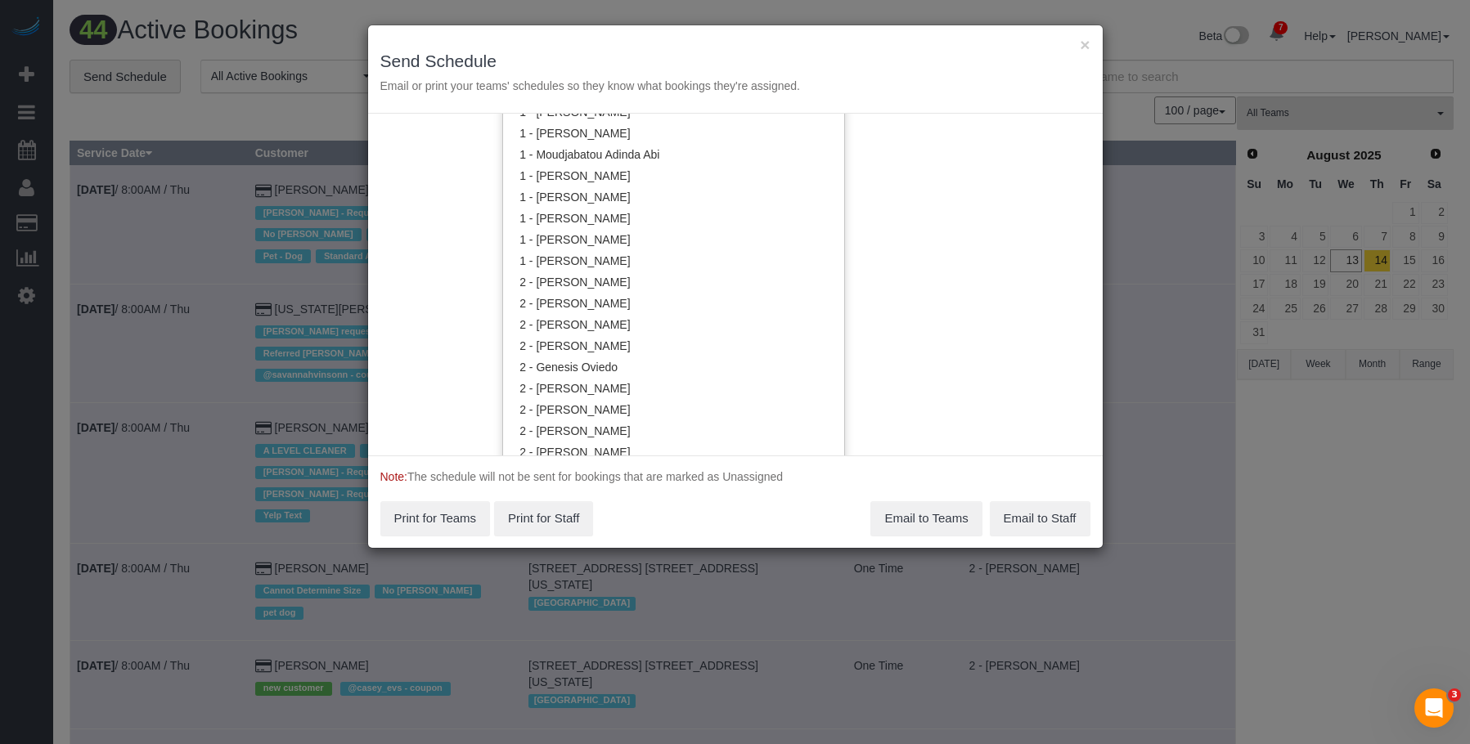
scroll to position [903, 0]
click at [639, 294] on link "2 - Ana Rodriguez" at bounding box center [673, 297] width 341 height 21
click at [699, 46] on div "× Send Schedule Email or print your teams' schedules so they know what bookings…" at bounding box center [735, 69] width 735 height 88
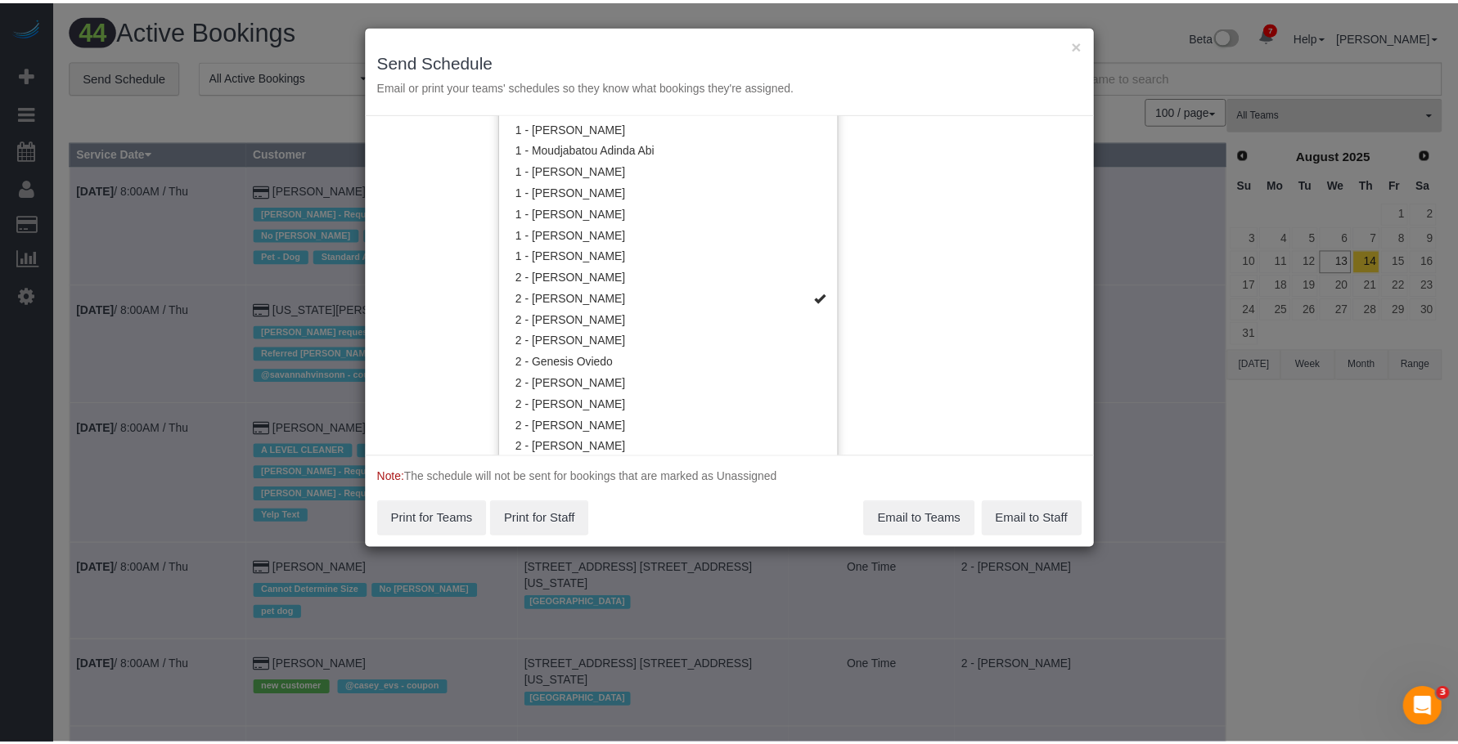
scroll to position [0, 0]
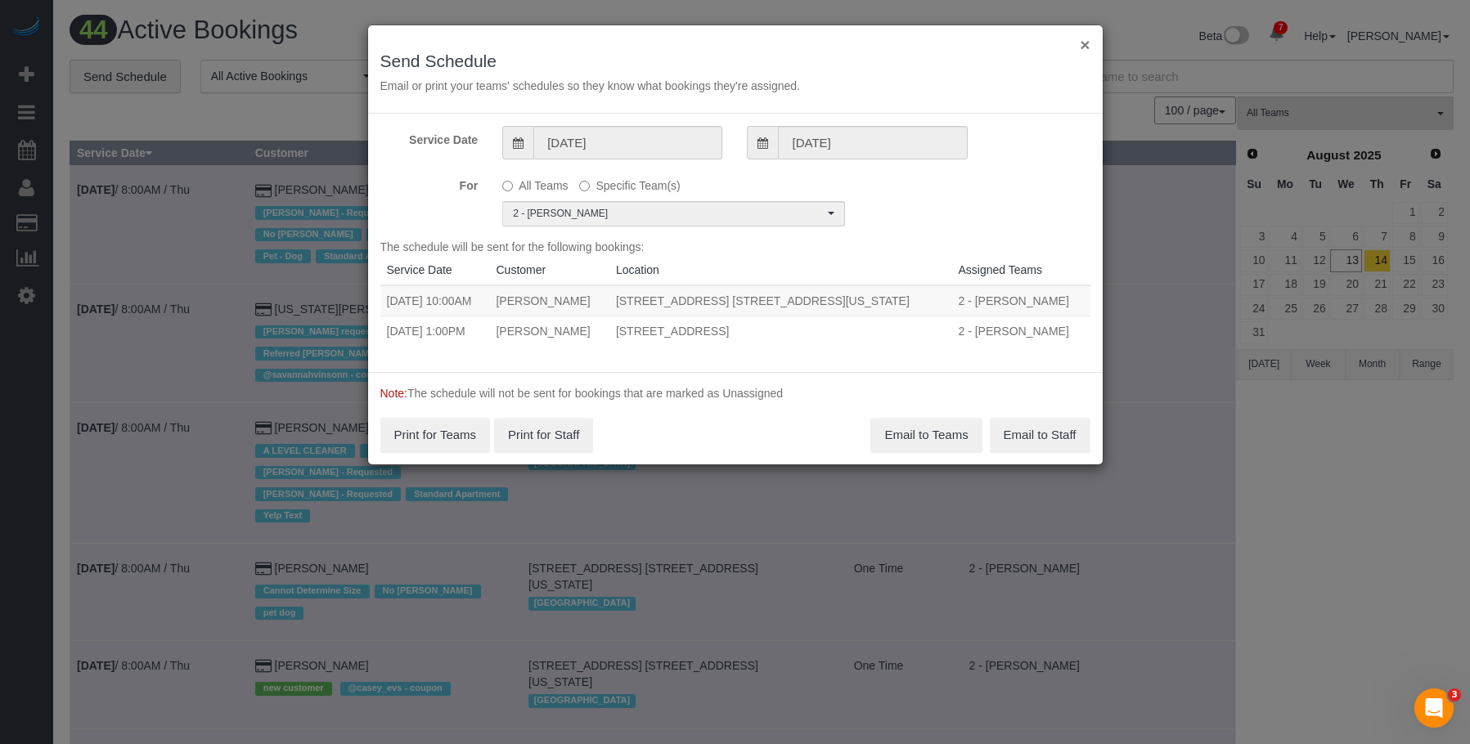
click at [1087, 43] on button "×" at bounding box center [1085, 44] width 10 height 17
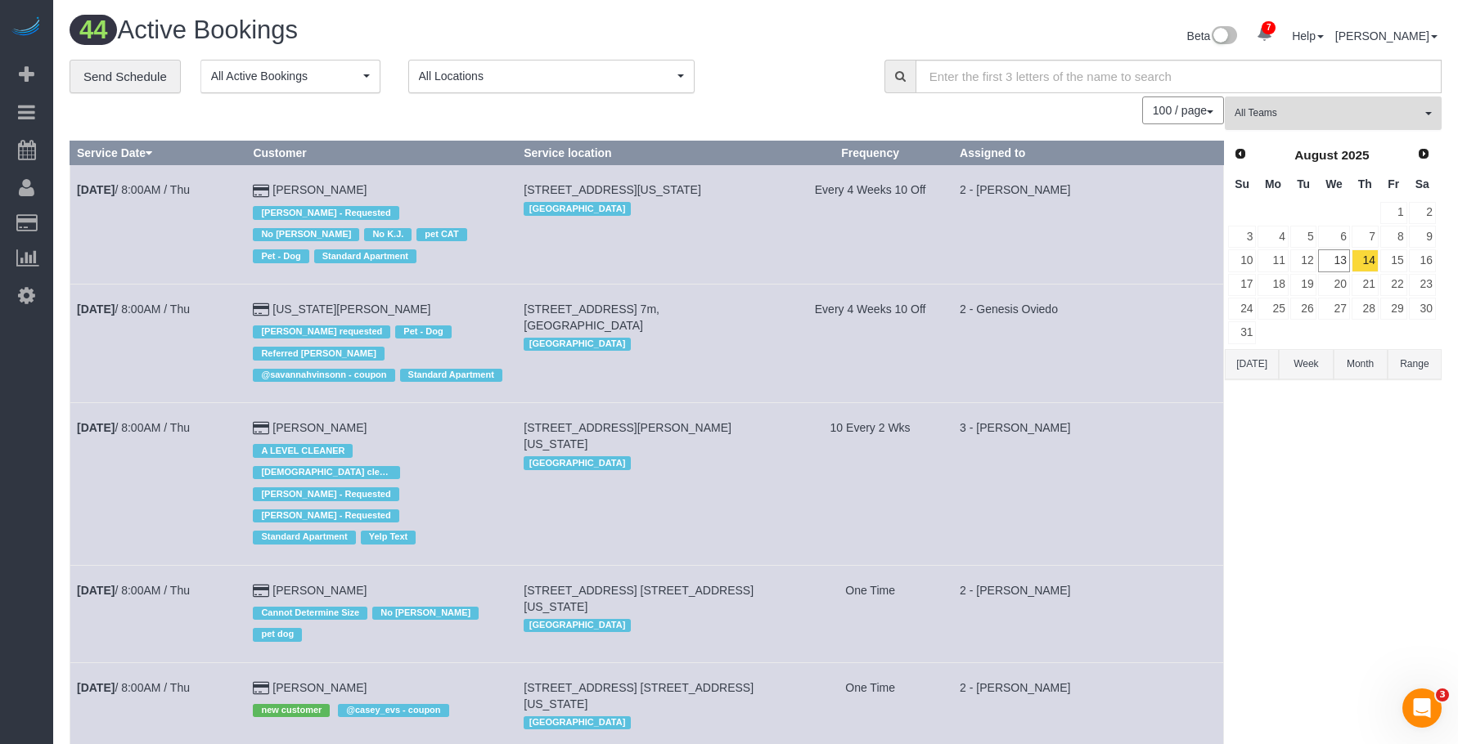
drag, startPoint x: 1279, startPoint y: 107, endPoint x: 1293, endPoint y: 180, distance: 74.3
click at [1280, 107] on span "All Teams" at bounding box center [1327, 113] width 186 height 14
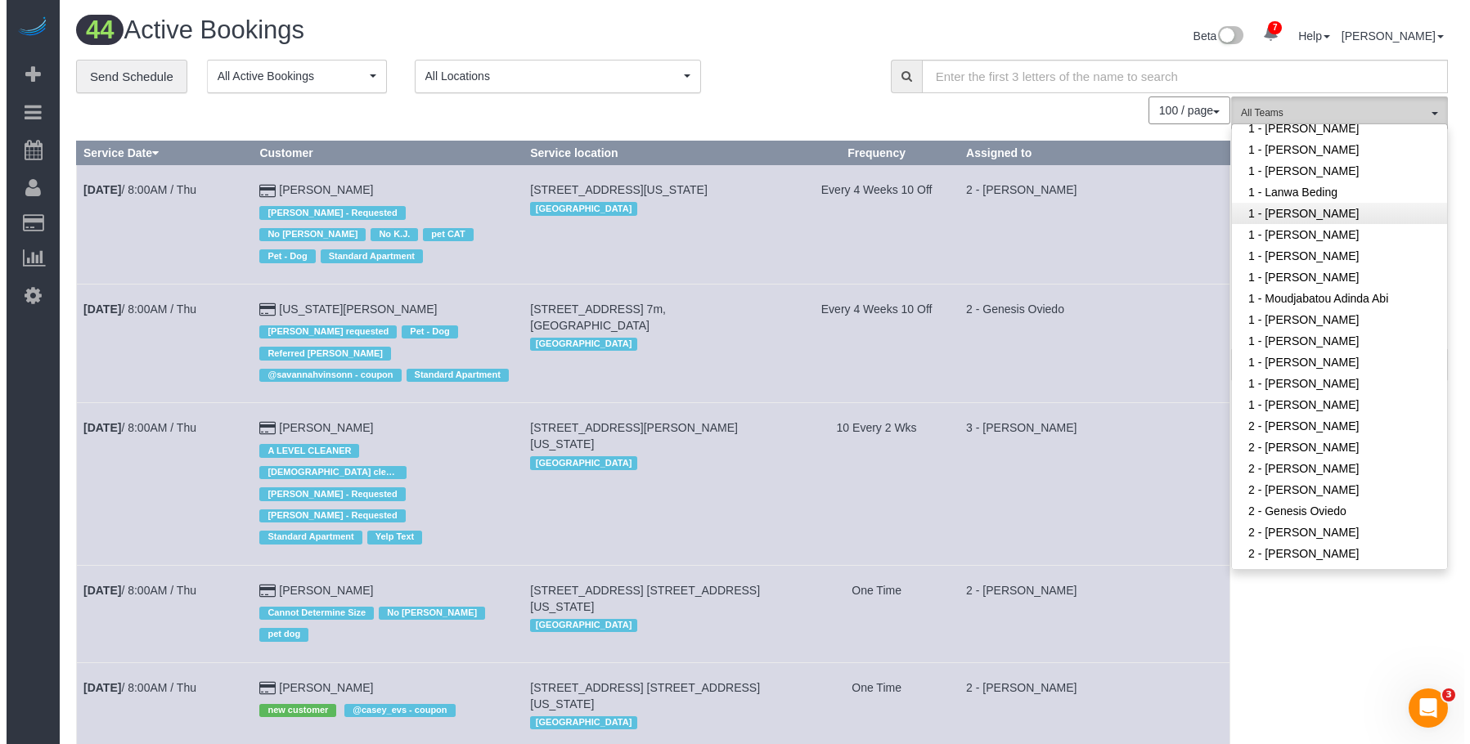
scroll to position [818, 0]
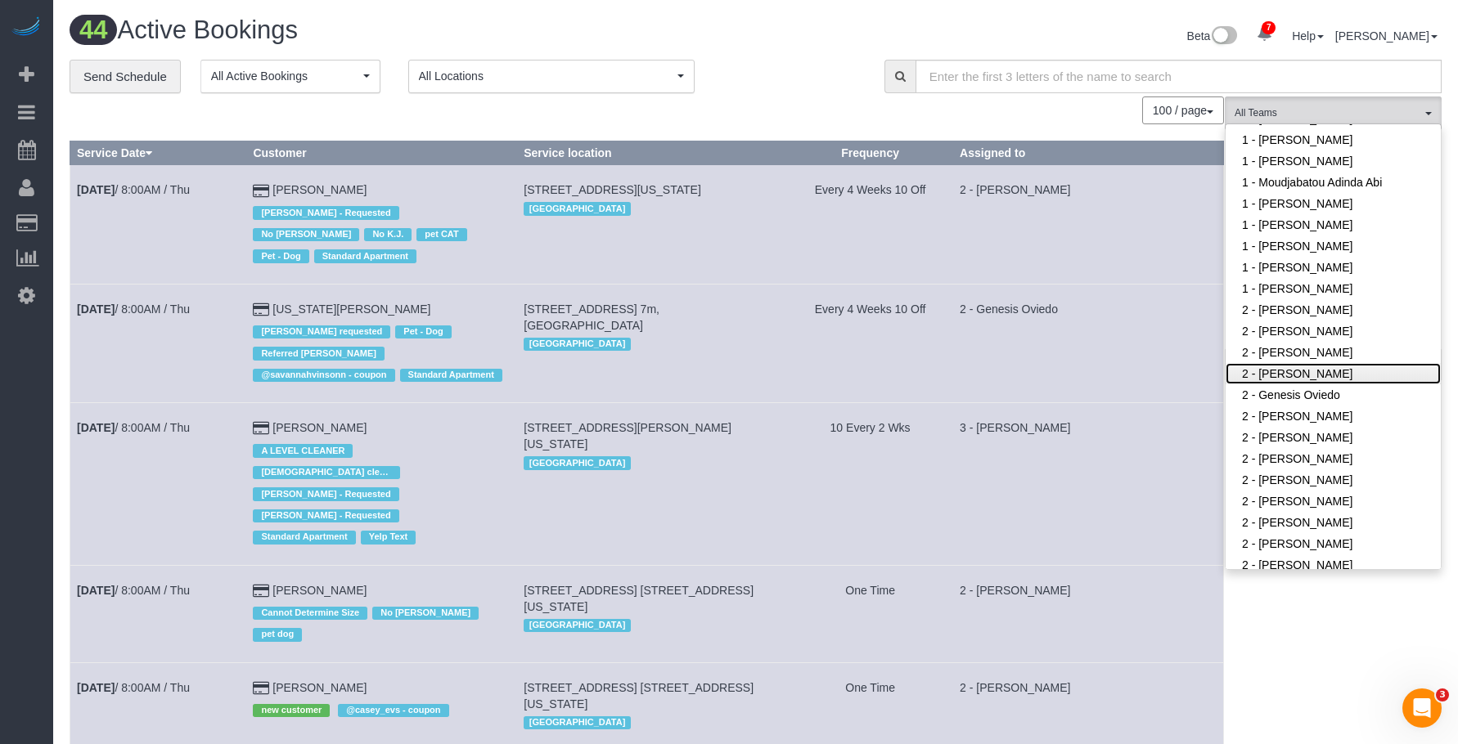
click at [1332, 375] on link "2 - [PERSON_NAME]" at bounding box center [1332, 373] width 215 height 21
drag, startPoint x: 771, startPoint y: 58, endPoint x: 1034, endPoint y: 114, distance: 269.2
click at [774, 58] on div "Beta 7 Your Notifications You have 0 alerts × You have 6 to charge for 08/12/20…" at bounding box center [1105, 37] width 699 height 43
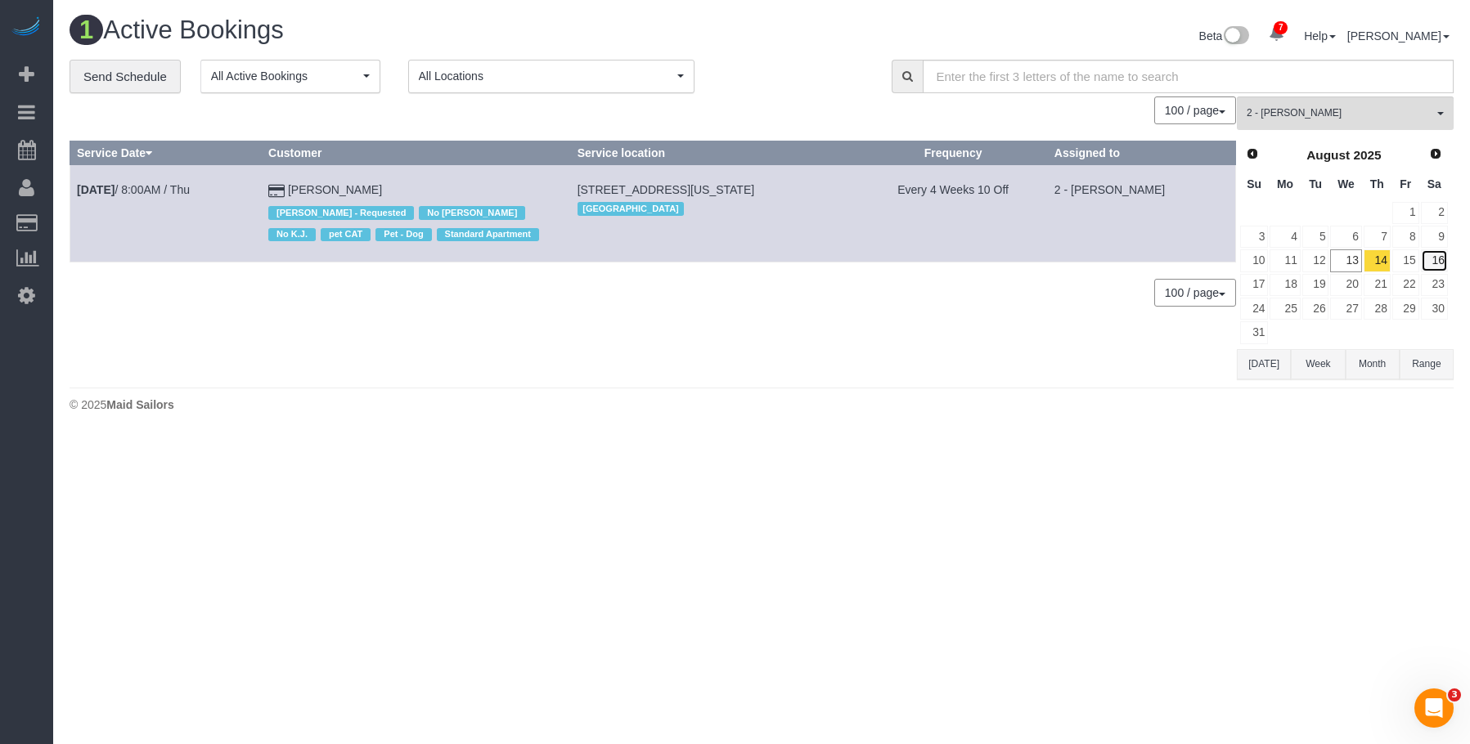
click at [1436, 258] on link "16" at bounding box center [1434, 260] width 27 height 22
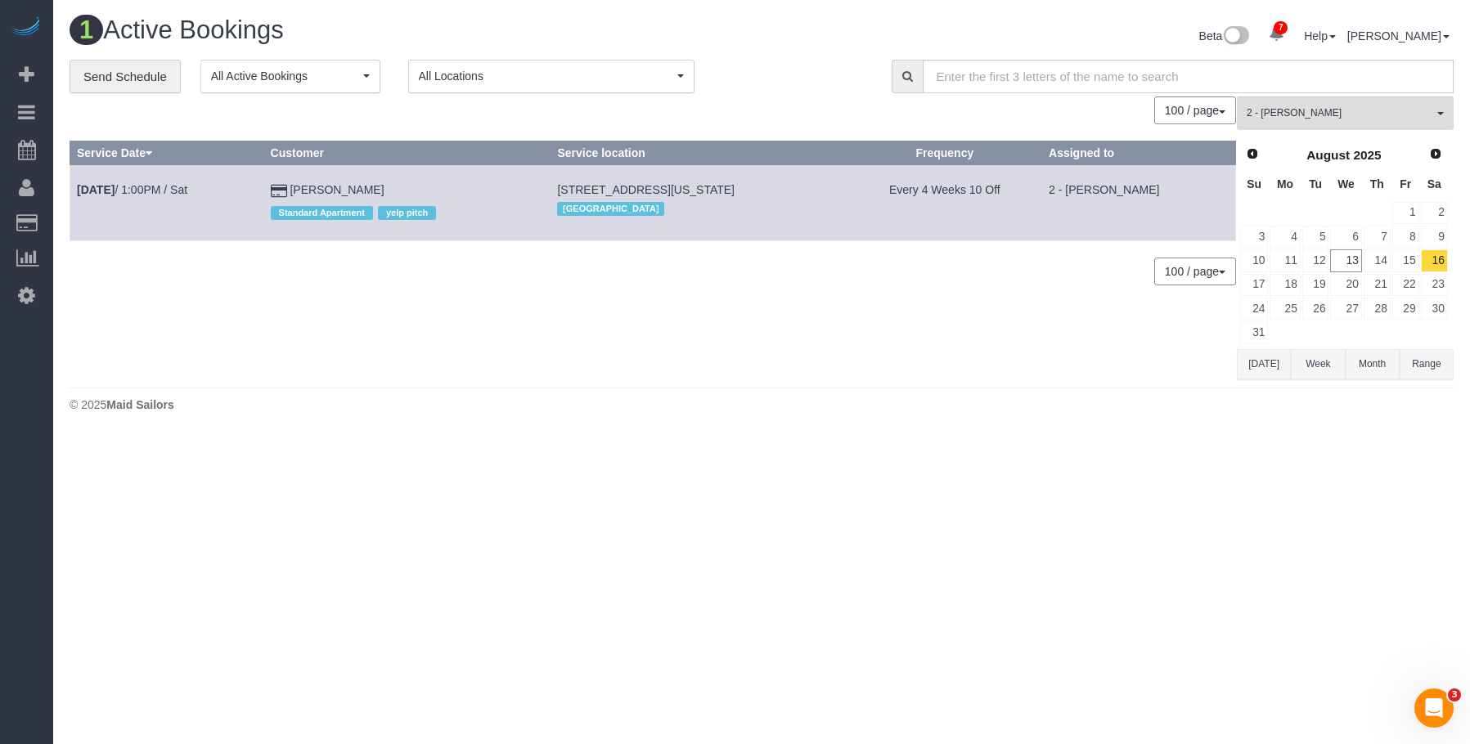
click at [658, 352] on div "0 Bookings found. We couldn't find any bookings that matched your search. Creat…" at bounding box center [653, 238] width 1167 height 283
click at [1391, 113] on span "2 - [PERSON_NAME]" at bounding box center [1340, 113] width 186 height 14
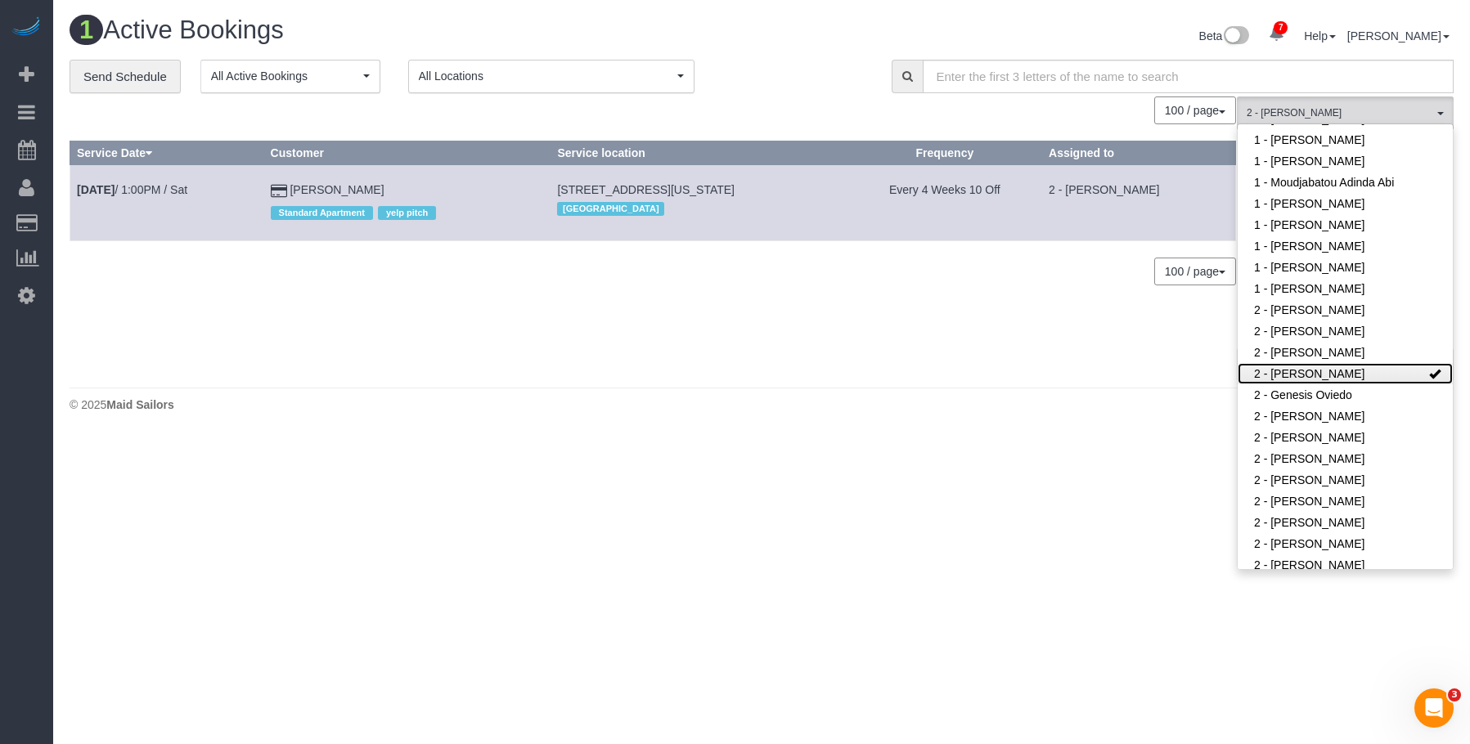
click at [1301, 375] on link "2 - [PERSON_NAME]" at bounding box center [1345, 373] width 215 height 21
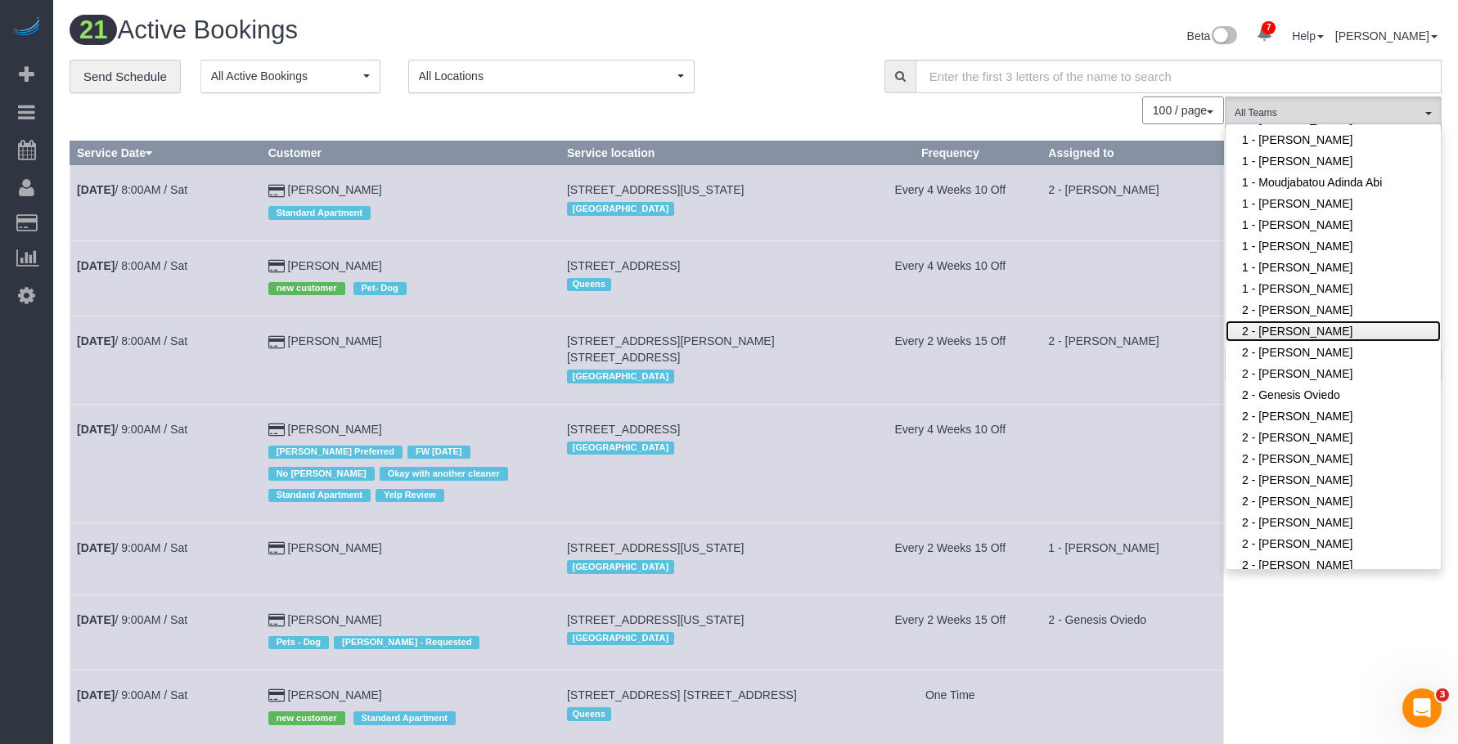
click at [1301, 329] on link "2 - Ana Rodriguez" at bounding box center [1332, 331] width 215 height 21
click at [832, 79] on div "**********" at bounding box center [465, 77] width 790 height 34
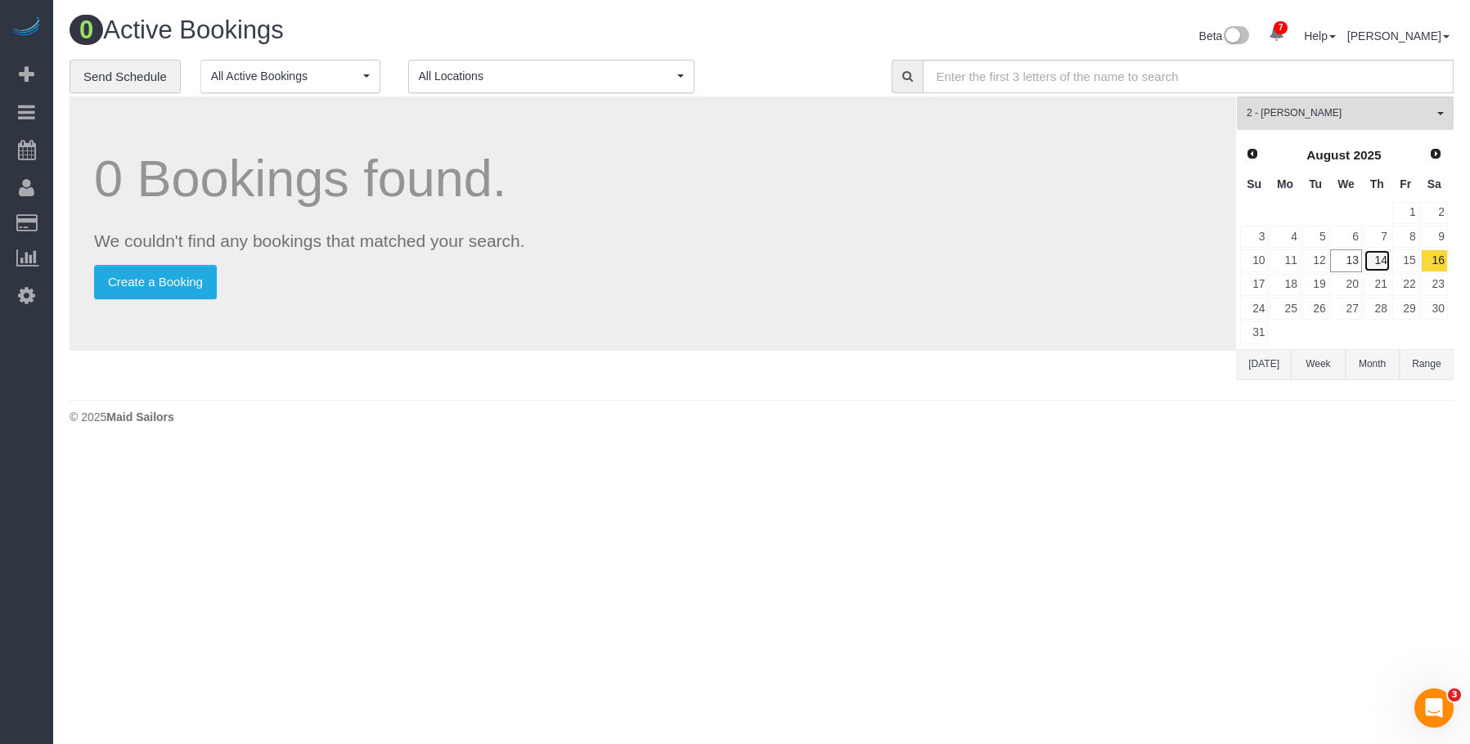
click at [1372, 263] on link "14" at bounding box center [1377, 260] width 27 height 22
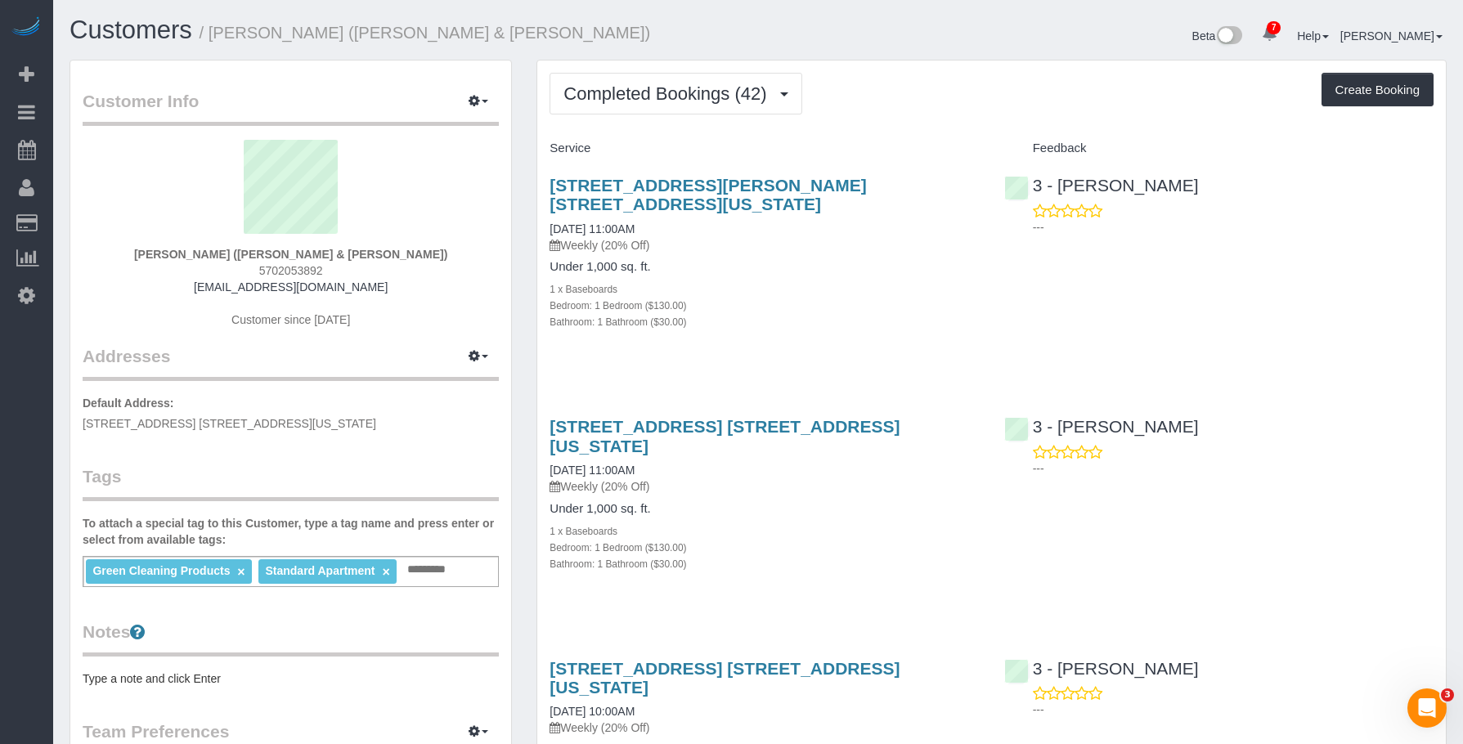
drag, startPoint x: 879, startPoint y: 98, endPoint x: 850, endPoint y: 110, distance: 30.8
click at [879, 98] on div "Completed Bookings (42) Completed Bookings (42) Upcoming Bookings (7) Cancelled…" at bounding box center [992, 94] width 884 height 42
click at [636, 97] on span "Completed Bookings (42)" at bounding box center [669, 93] width 211 height 20
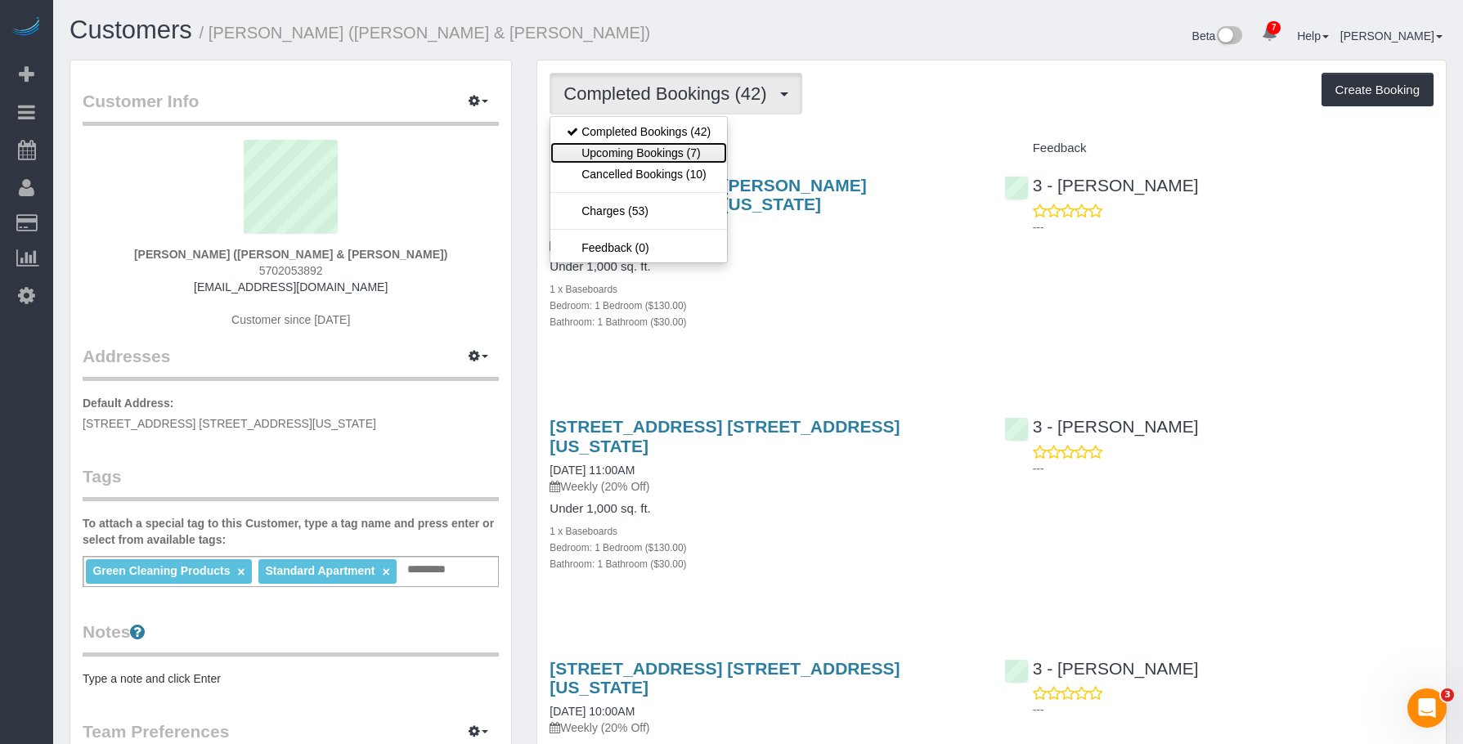
click at [651, 155] on link "Upcoming Bookings (7)" at bounding box center [639, 152] width 177 height 21
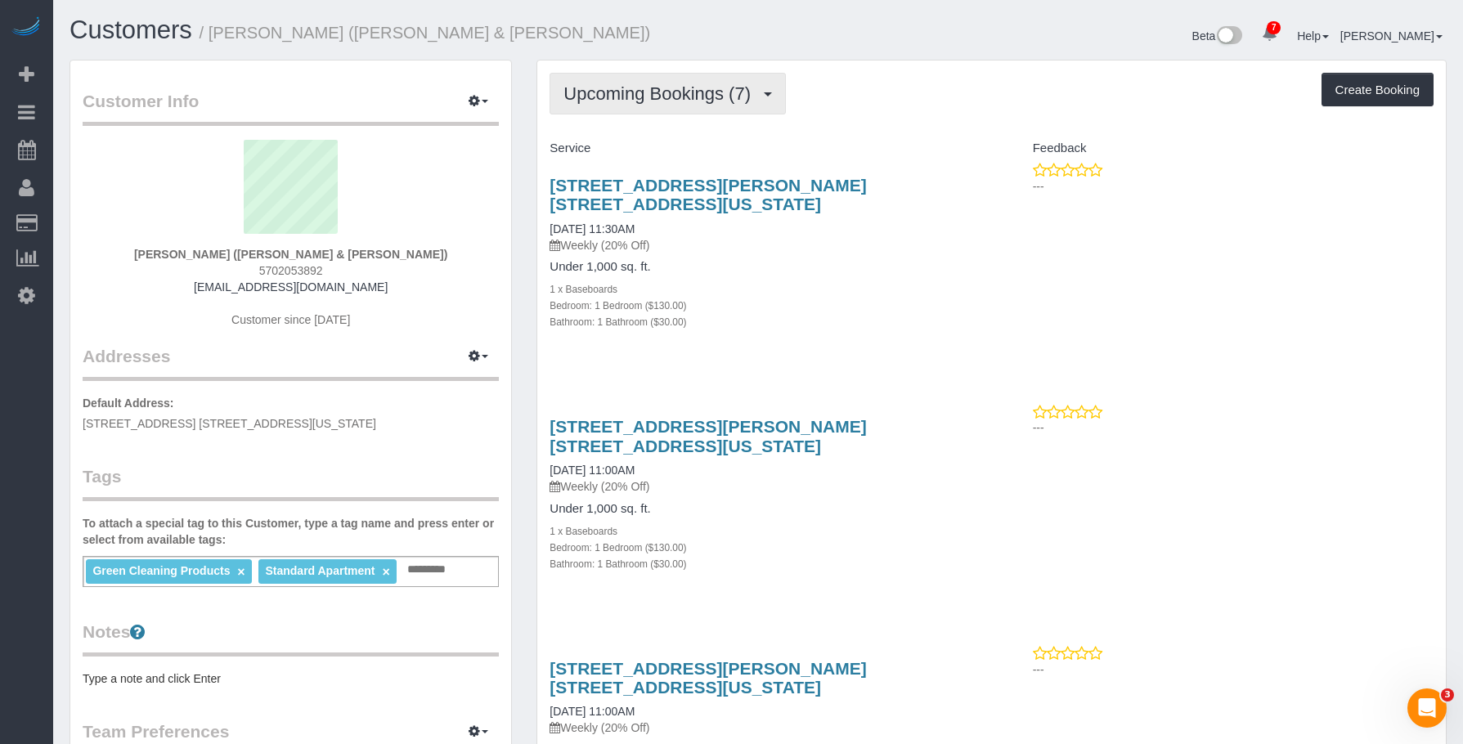
click at [690, 92] on span "Upcoming Bookings (7)" at bounding box center [661, 93] width 195 height 20
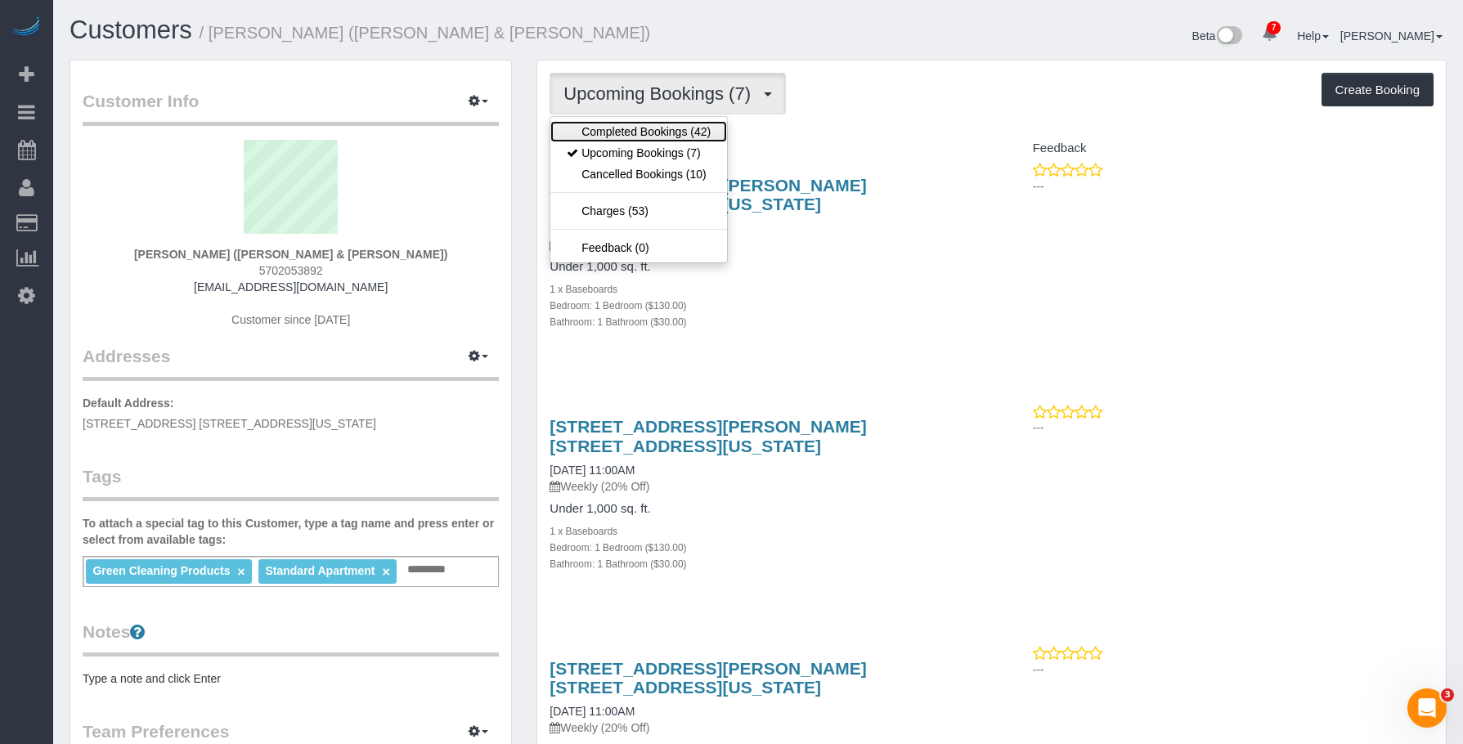
click at [666, 129] on link "Completed Bookings (42)" at bounding box center [639, 131] width 177 height 21
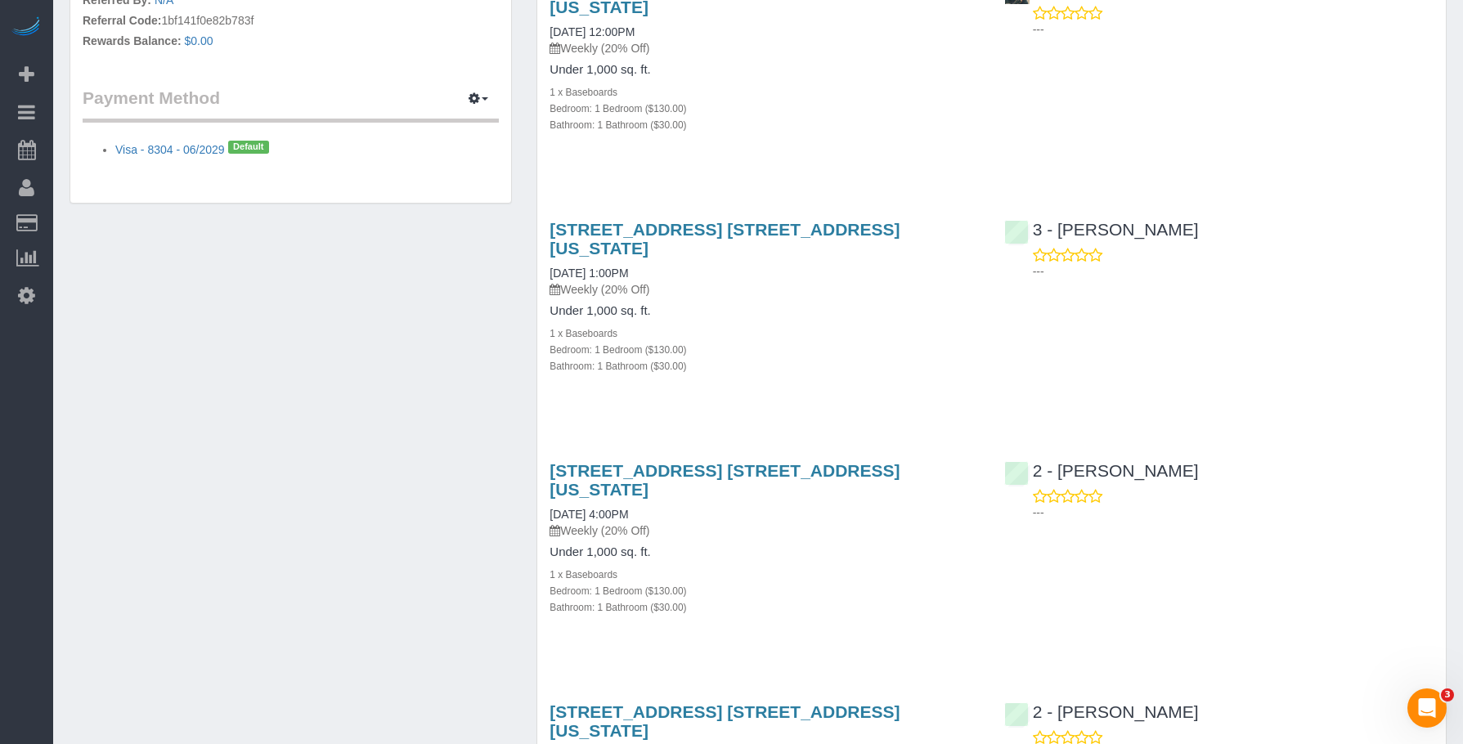
scroll to position [1063, 0]
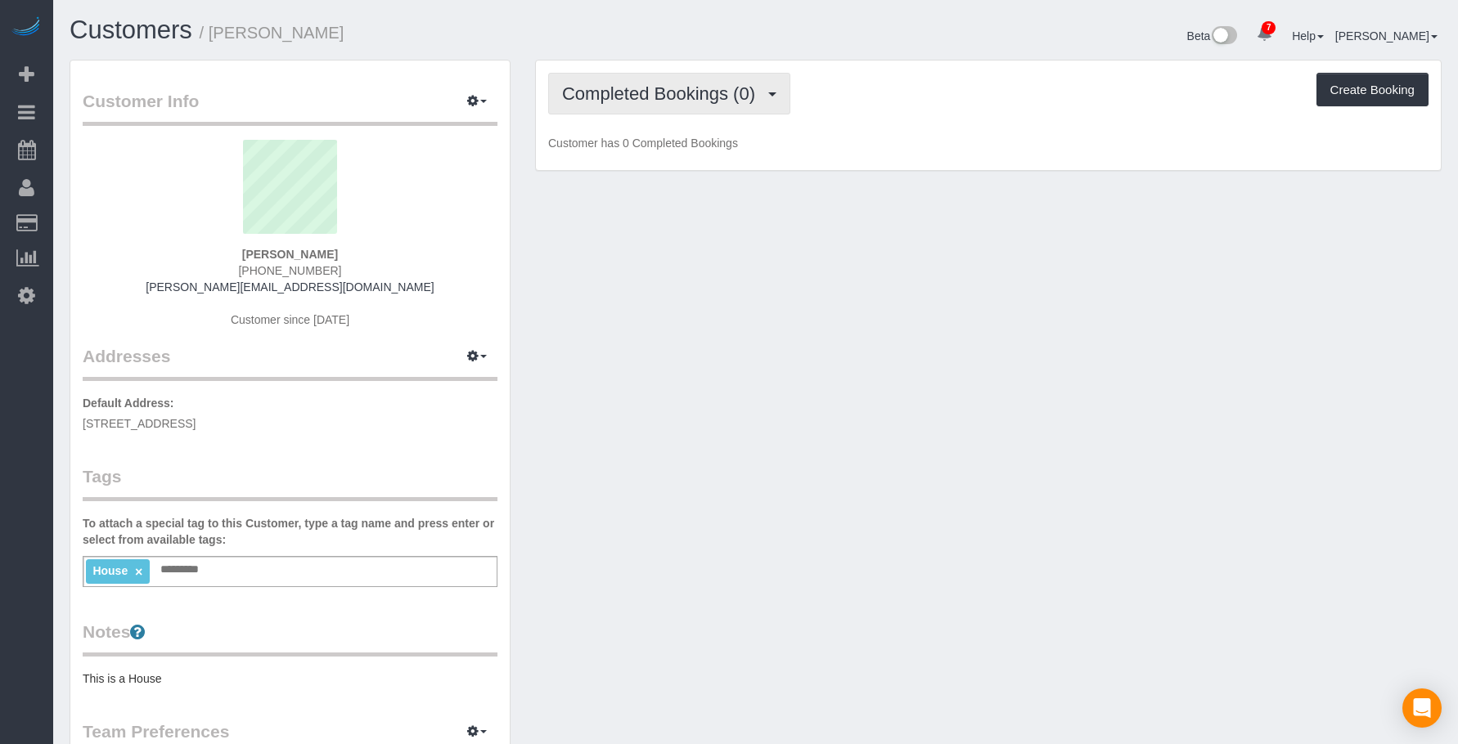
click at [663, 89] on span "Completed Bookings (0)" at bounding box center [662, 93] width 201 height 20
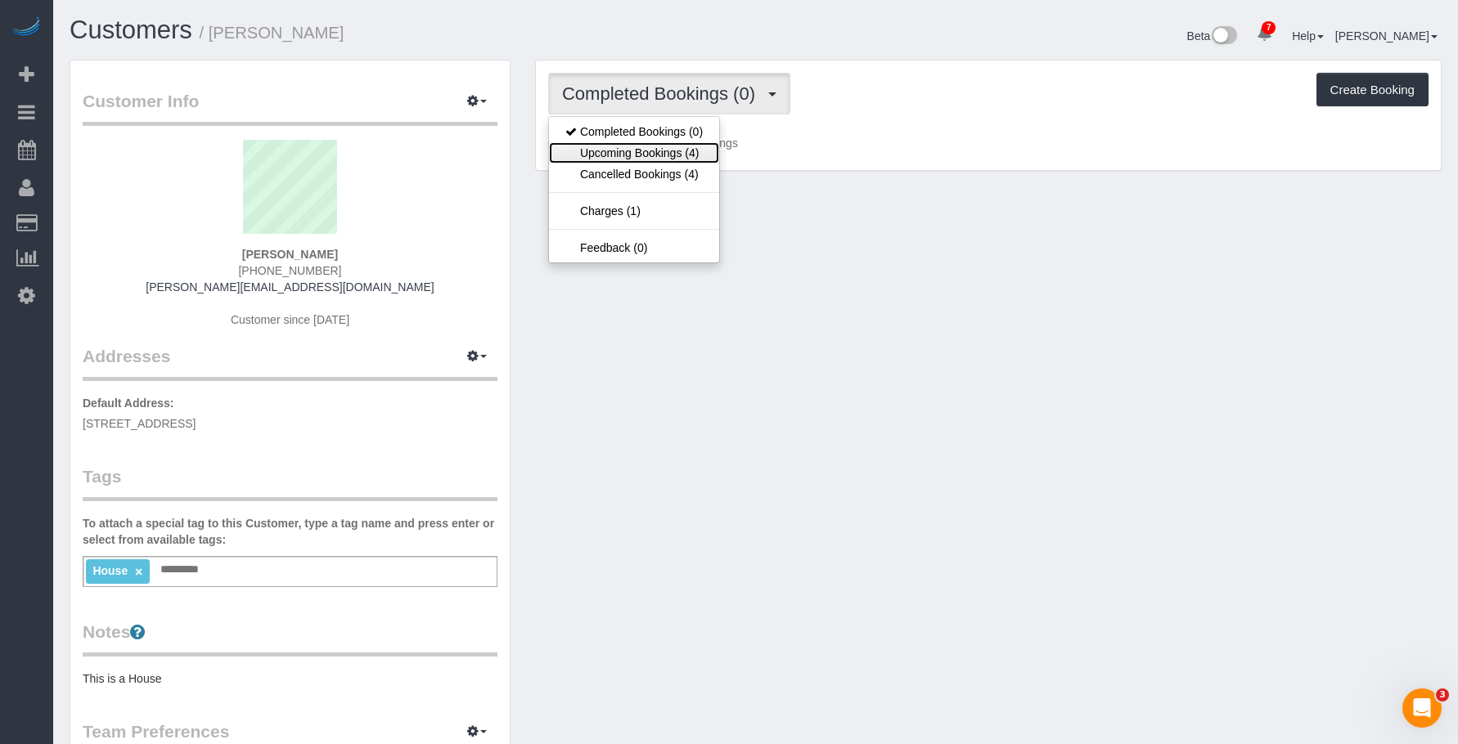
click at [660, 152] on link "Upcoming Bookings (4)" at bounding box center [634, 152] width 170 height 21
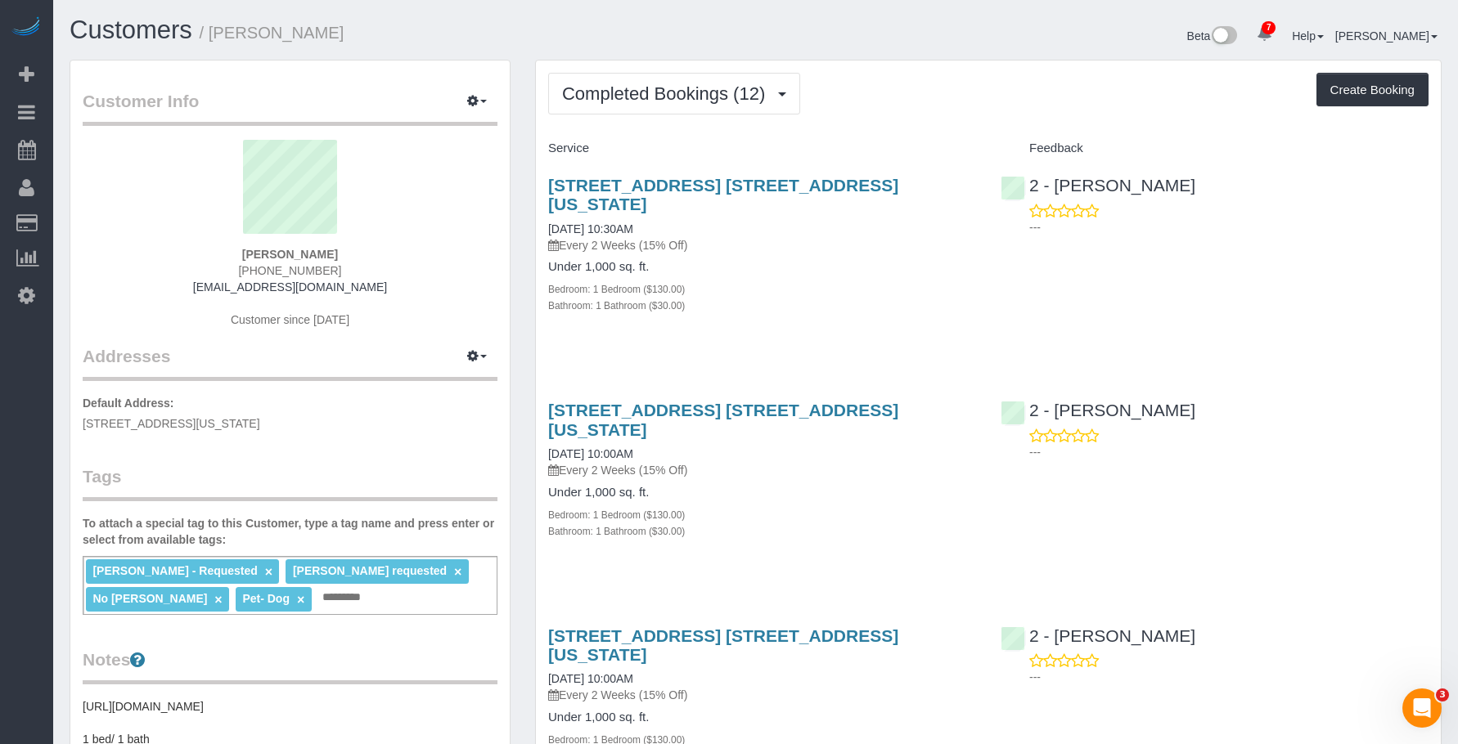
click at [962, 86] on div "Completed Bookings (12) Completed Bookings (12) Upcoming Bookings (6) Cancelled…" at bounding box center [988, 94] width 880 height 42
click at [694, 101] on span "Completed Bookings (12)" at bounding box center [667, 93] width 211 height 20
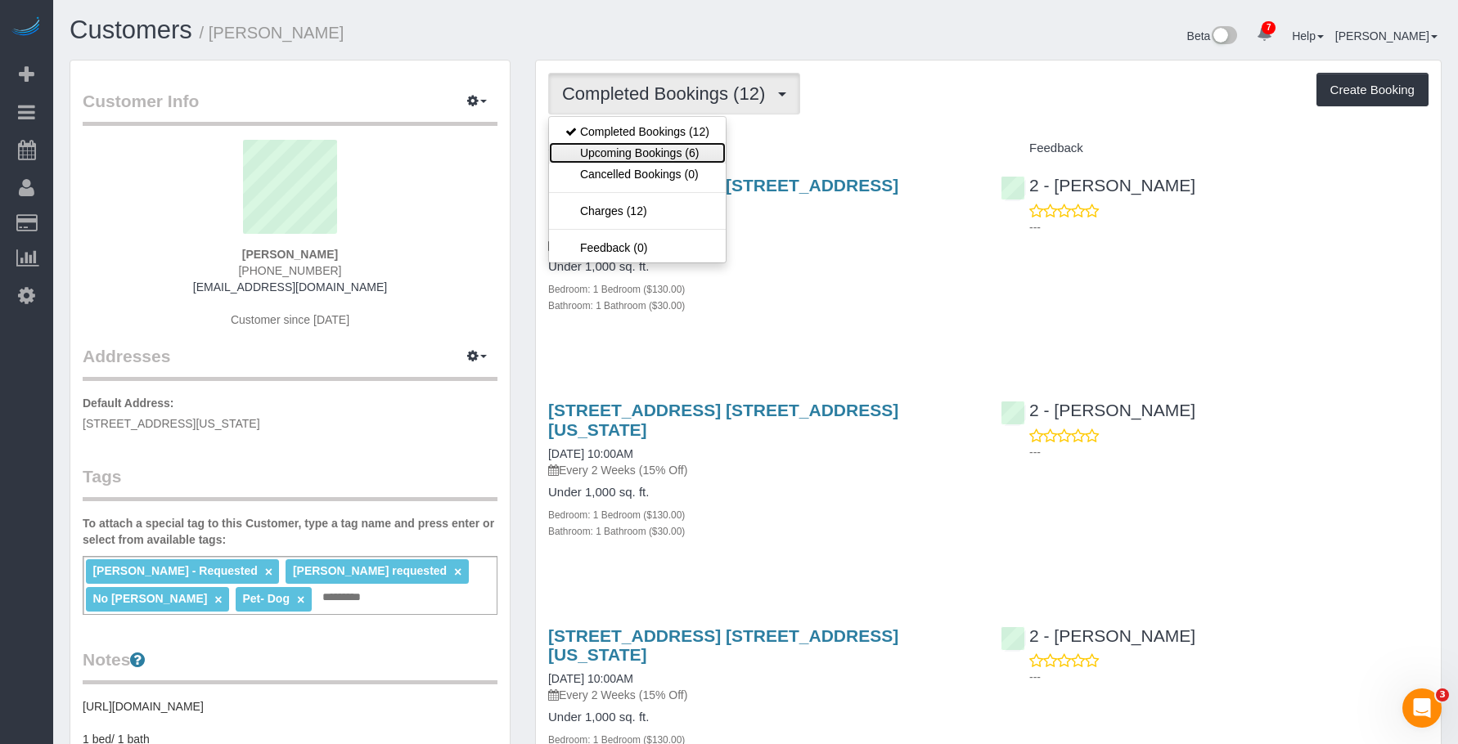
click at [662, 149] on link "Upcoming Bookings (6)" at bounding box center [637, 152] width 177 height 21
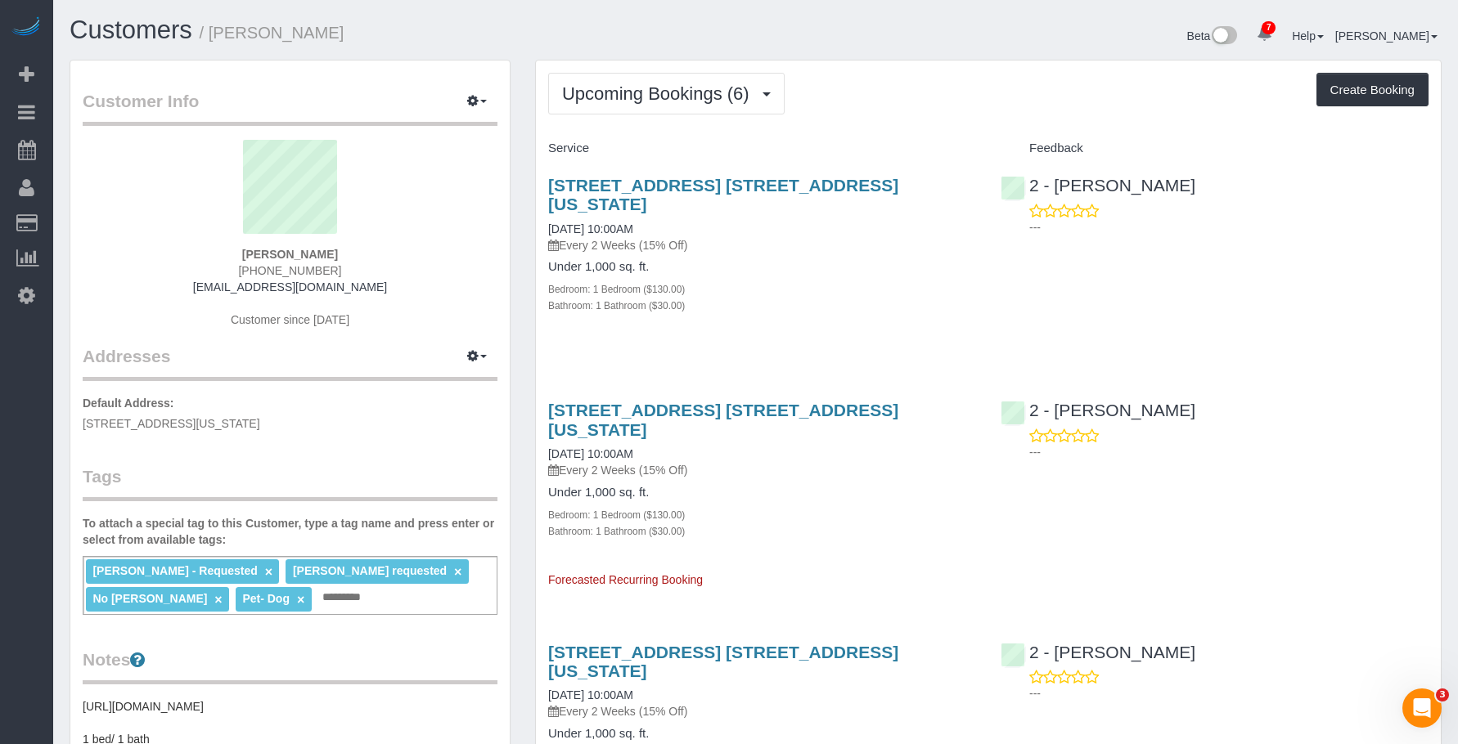
click at [696, 165] on div "320 East 58th Street, Apt. 9h, New York, NY 10022 08/14/2025 10:00AM Every 2 We…" at bounding box center [762, 254] width 452 height 184
click at [753, 173] on div "320 East 58th Street, Apt. 9h, New York, NY 10022 08/14/2025 10:00AM Every 2 We…" at bounding box center [762, 254] width 452 height 184
click at [631, 101] on span "Upcoming Bookings (6)" at bounding box center [659, 93] width 195 height 20
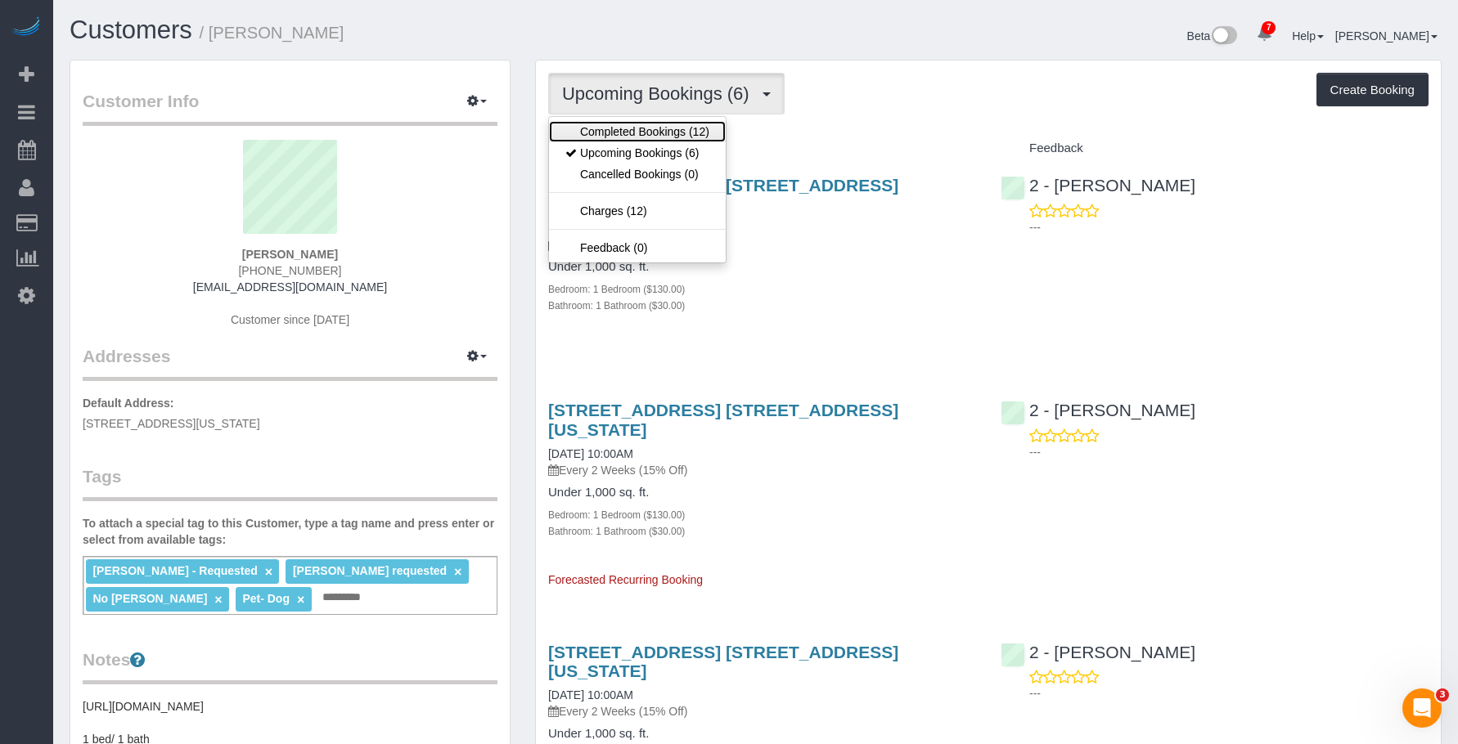
click at [620, 131] on link "Completed Bookings (12)" at bounding box center [637, 131] width 177 height 21
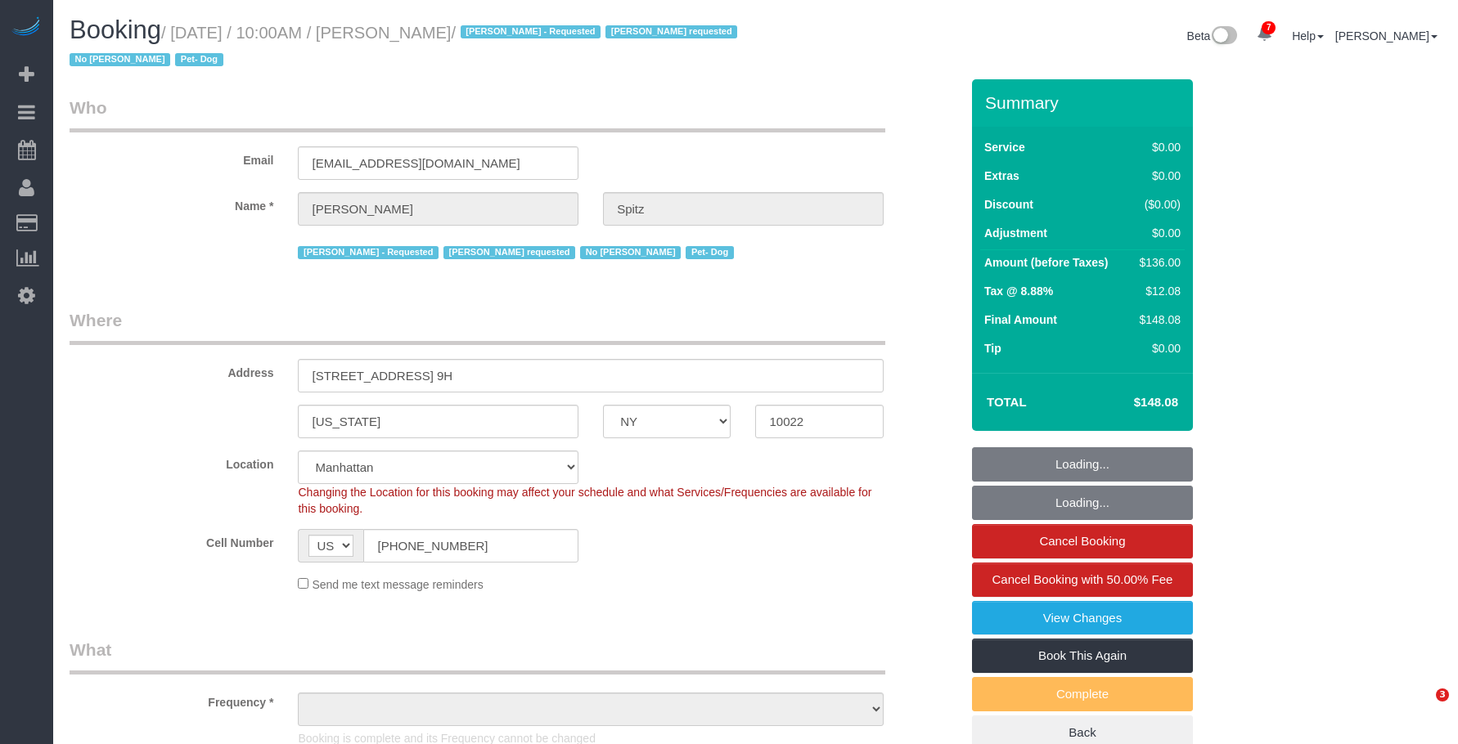
select select "NY"
select select "number:57"
select select "number:74"
select select "number:13"
select select "number:5"
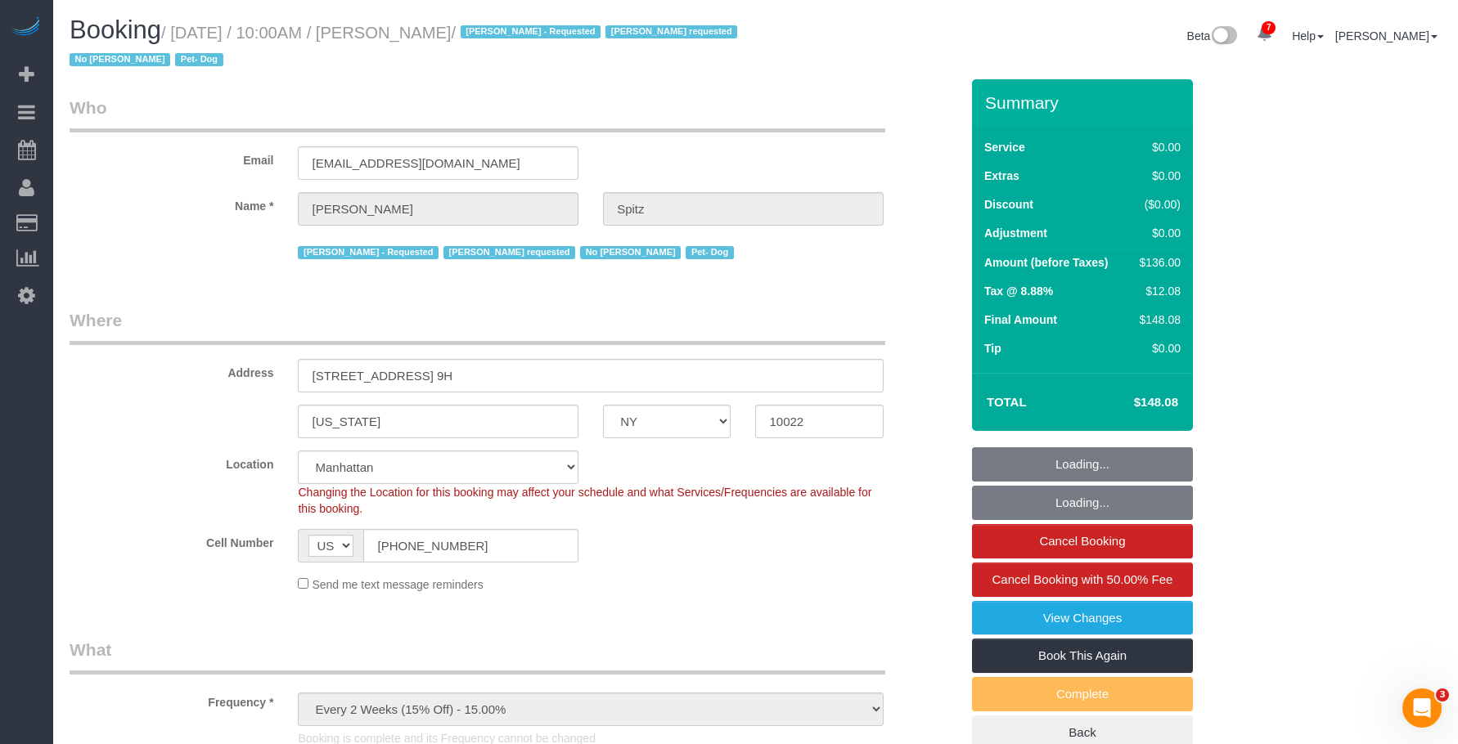
select select "object:1392"
select select "spot1"
select select "1"
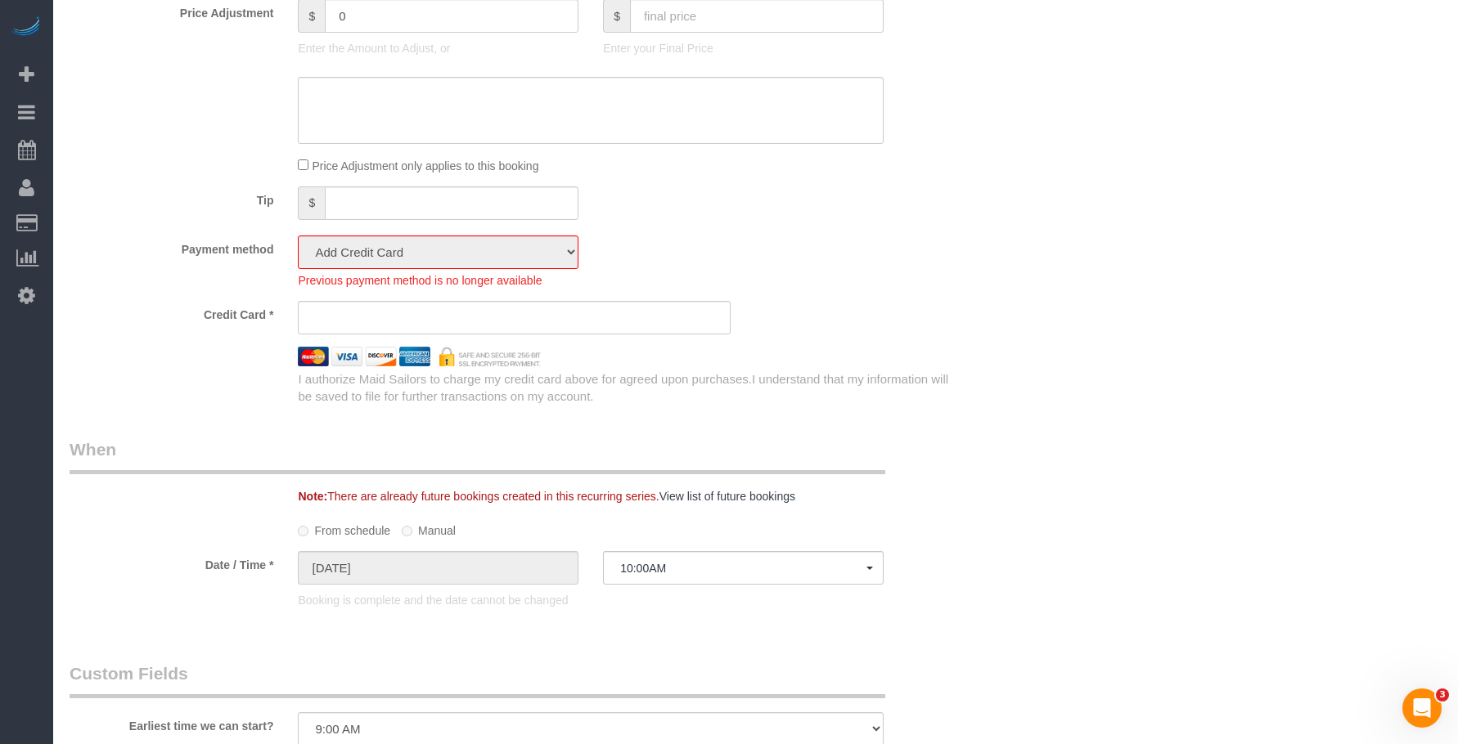
scroll to position [1391, 0]
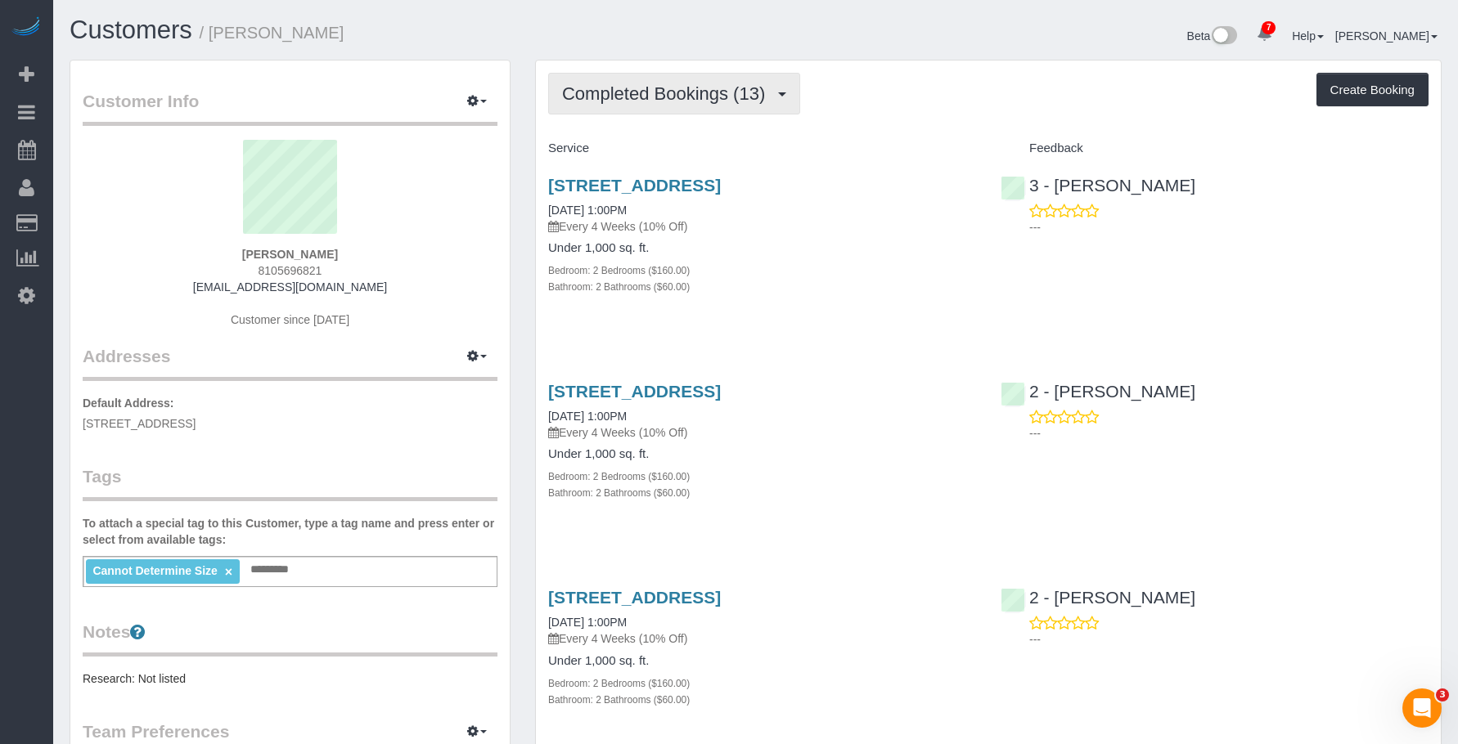
click at [699, 89] on span "Completed Bookings (13)" at bounding box center [667, 93] width 211 height 20
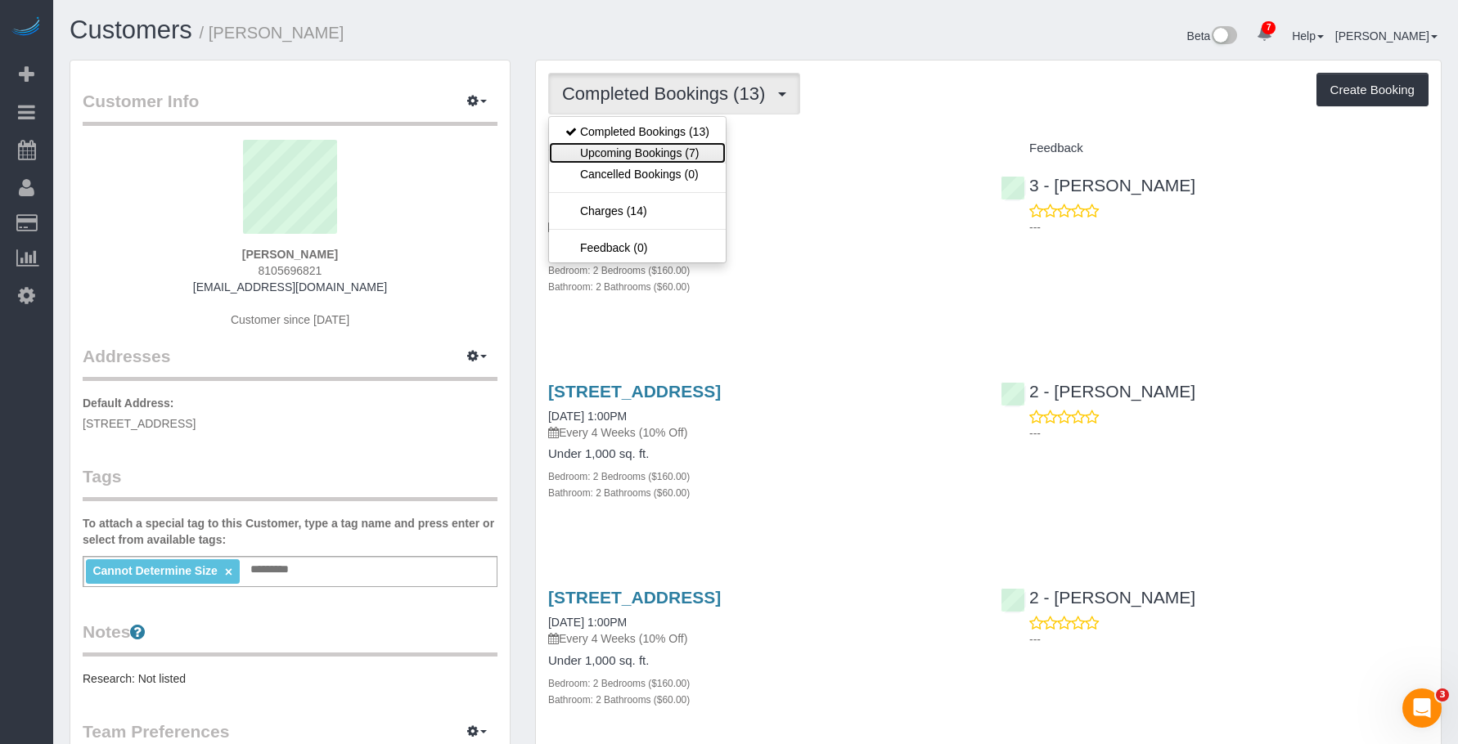
click at [654, 149] on link "Upcoming Bookings (7)" at bounding box center [637, 152] width 177 height 21
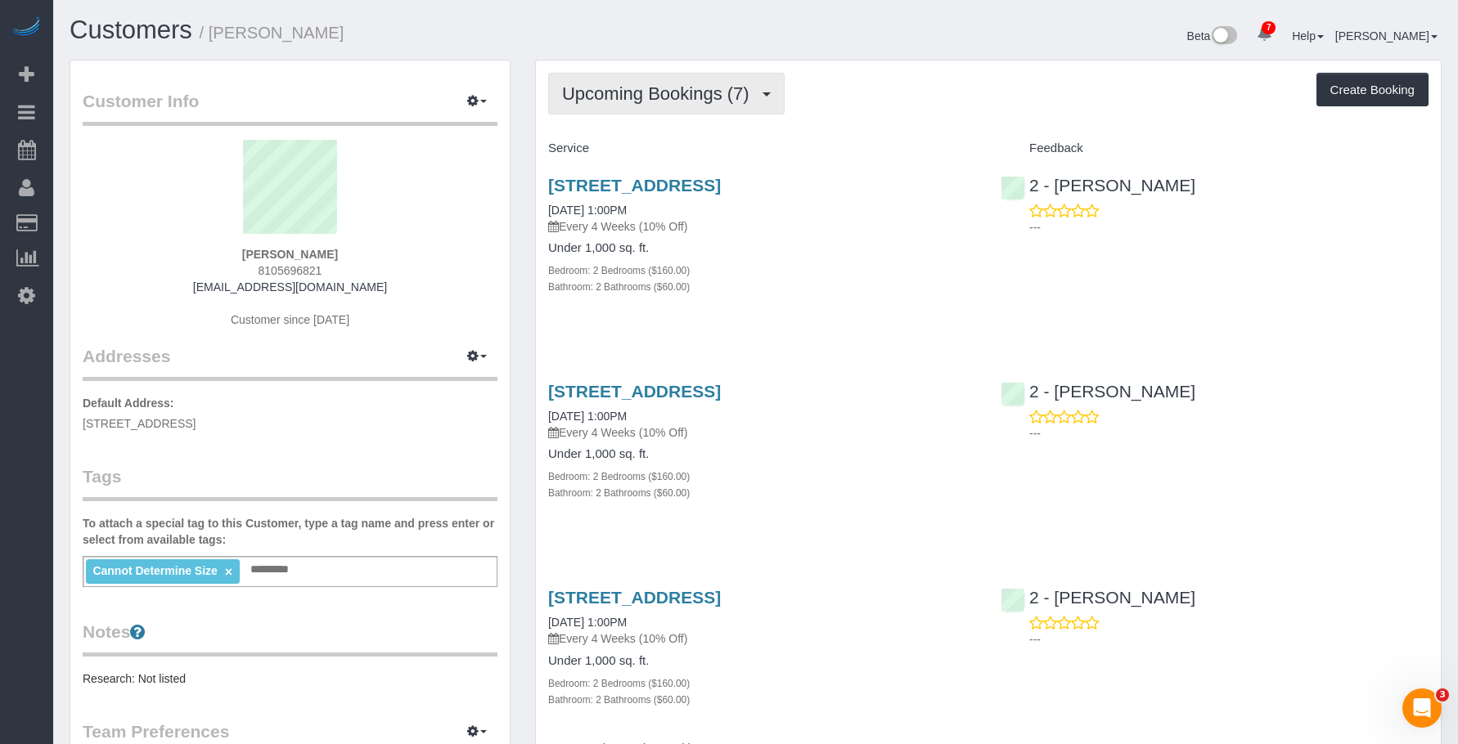
click at [667, 96] on span "Upcoming Bookings (7)" at bounding box center [659, 93] width 195 height 20
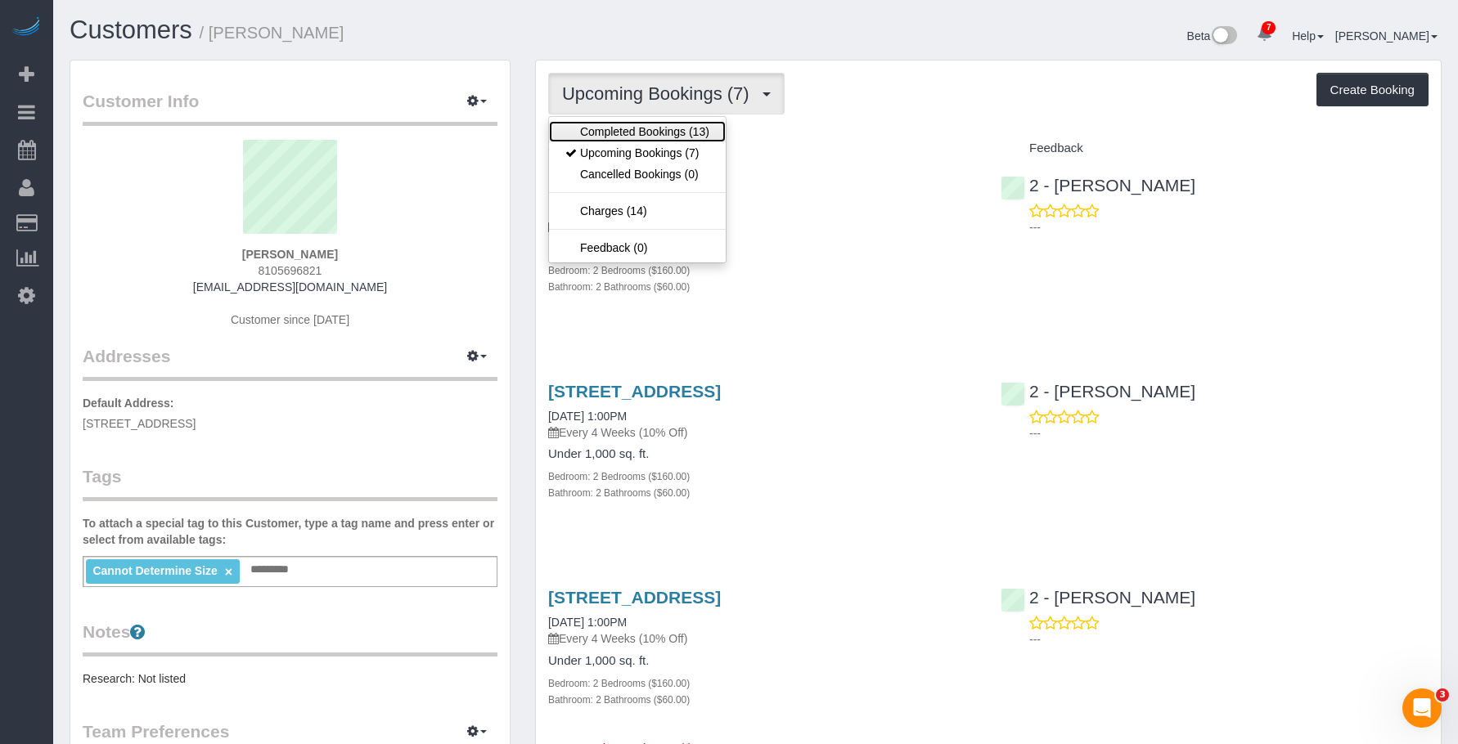
click at [642, 123] on link "Completed Bookings (13)" at bounding box center [637, 131] width 177 height 21
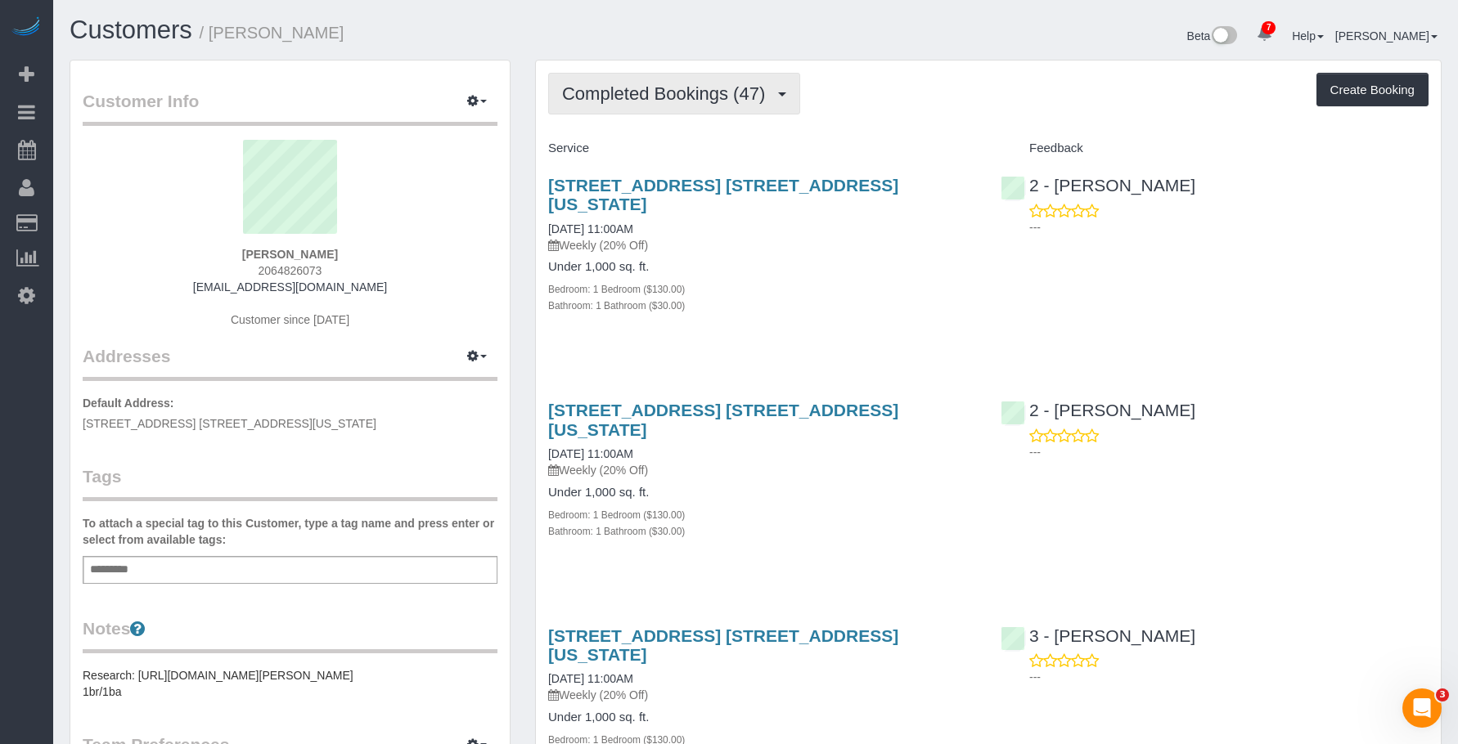
click at [666, 83] on button "Completed Bookings (47)" at bounding box center [674, 94] width 252 height 42
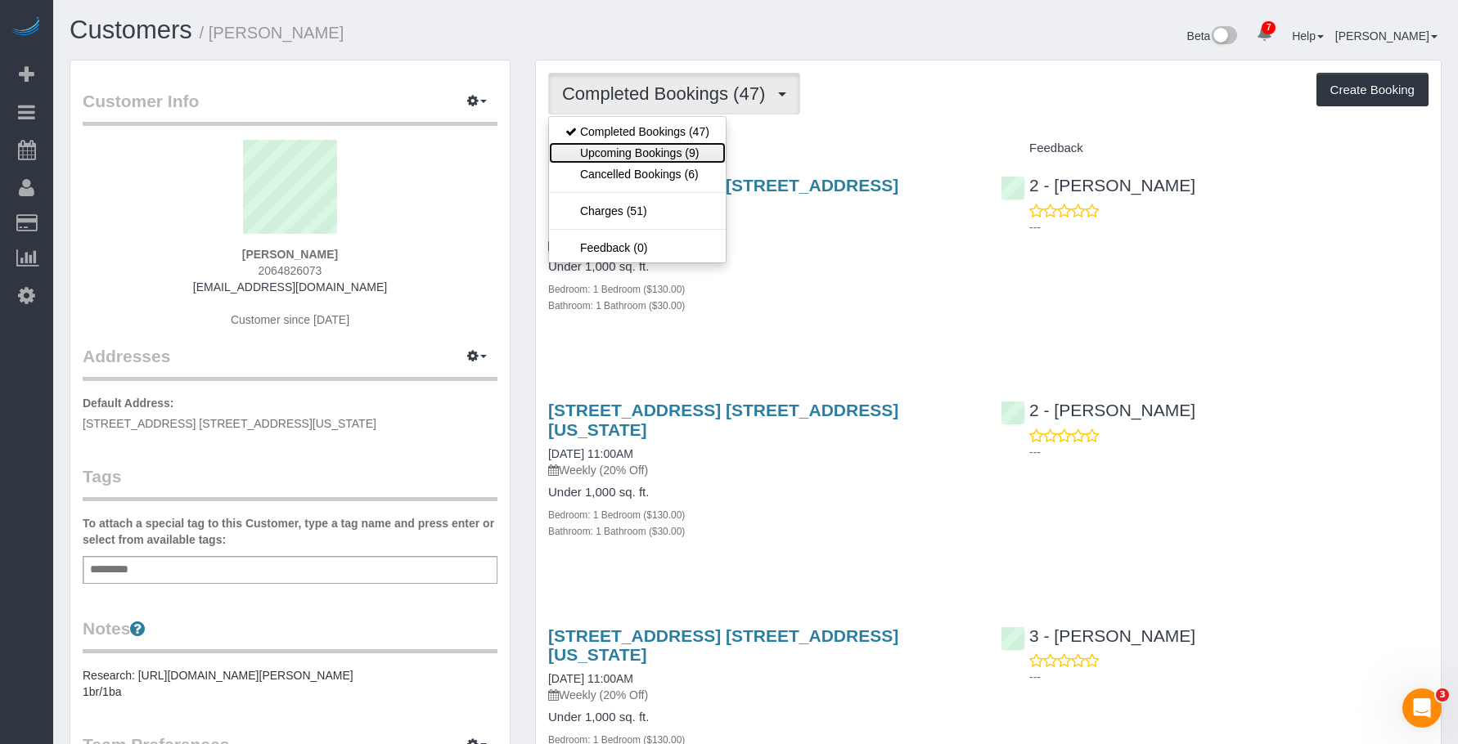
click at [629, 149] on link "Upcoming Bookings (9)" at bounding box center [637, 152] width 177 height 21
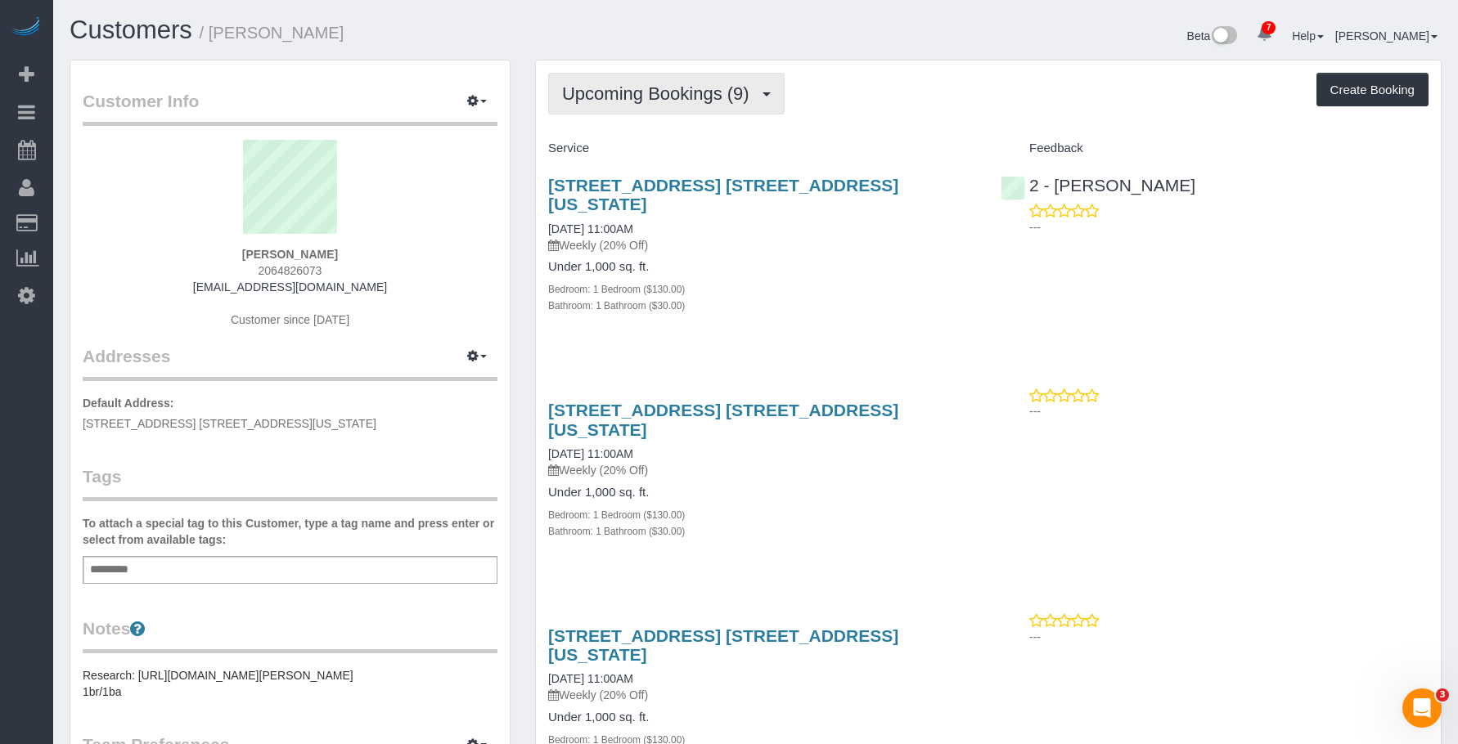
drag, startPoint x: 669, startPoint y: 93, endPoint x: 650, endPoint y: 119, distance: 31.6
click at [668, 95] on span "Upcoming Bookings (9)" at bounding box center [659, 93] width 195 height 20
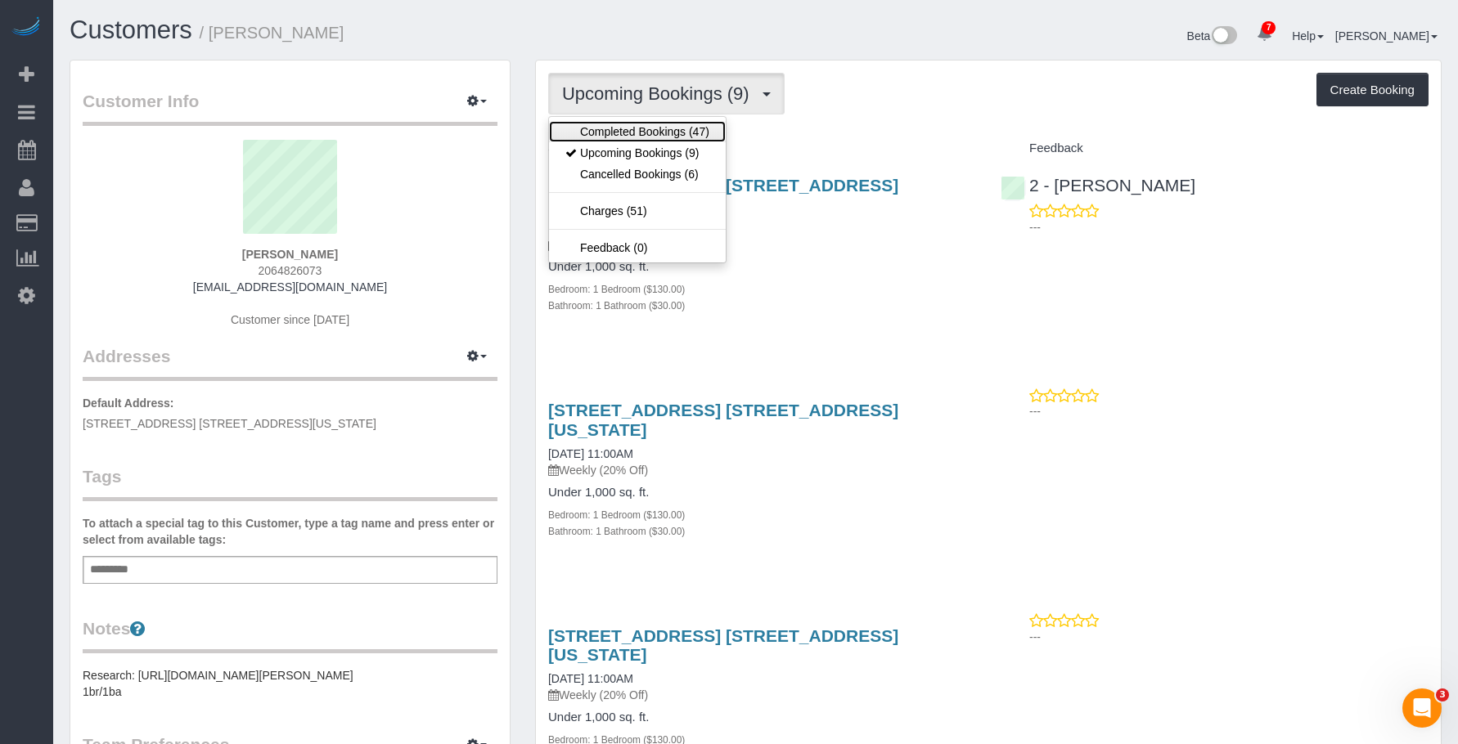
click at [649, 124] on link "Completed Bookings (47)" at bounding box center [637, 131] width 177 height 21
